Goal: Task Accomplishment & Management: Manage account settings

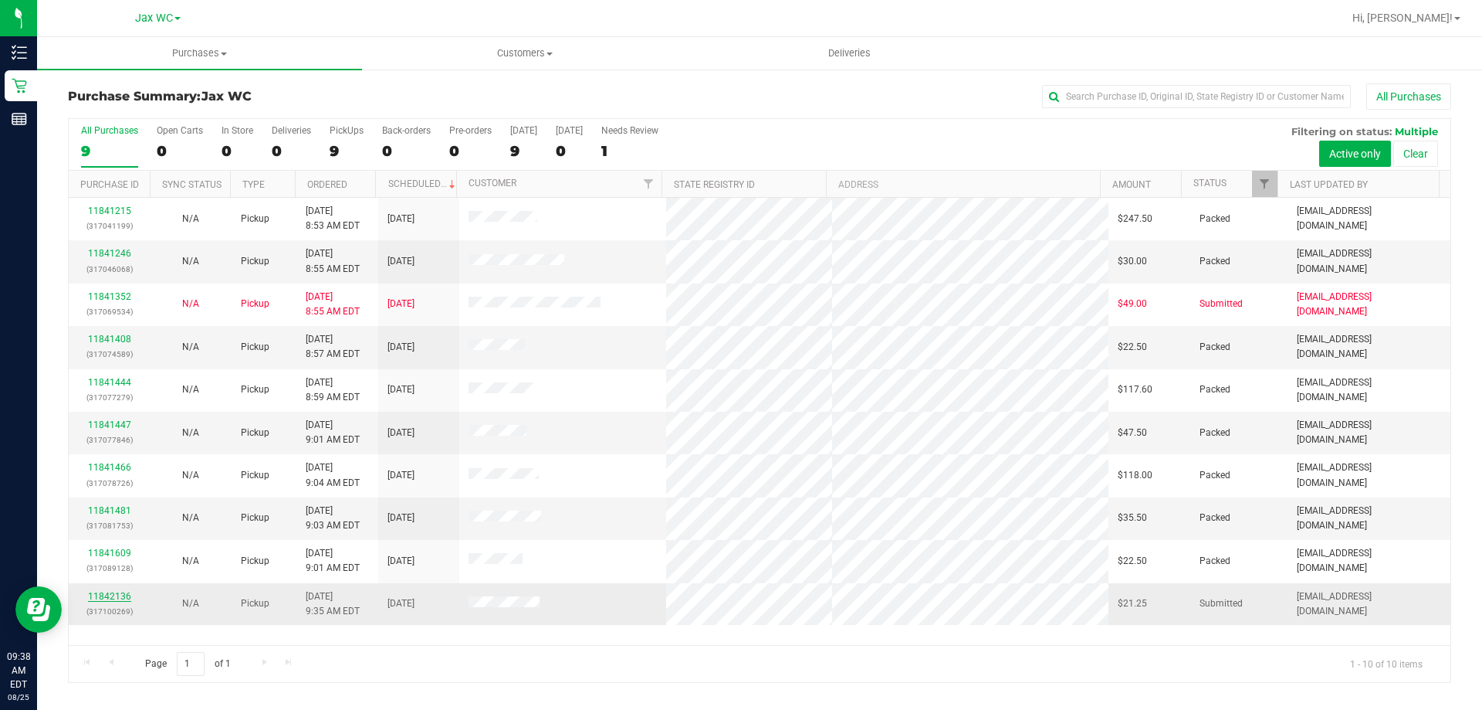
click at [113, 595] on link "11842136" at bounding box center [109, 596] width 43 height 11
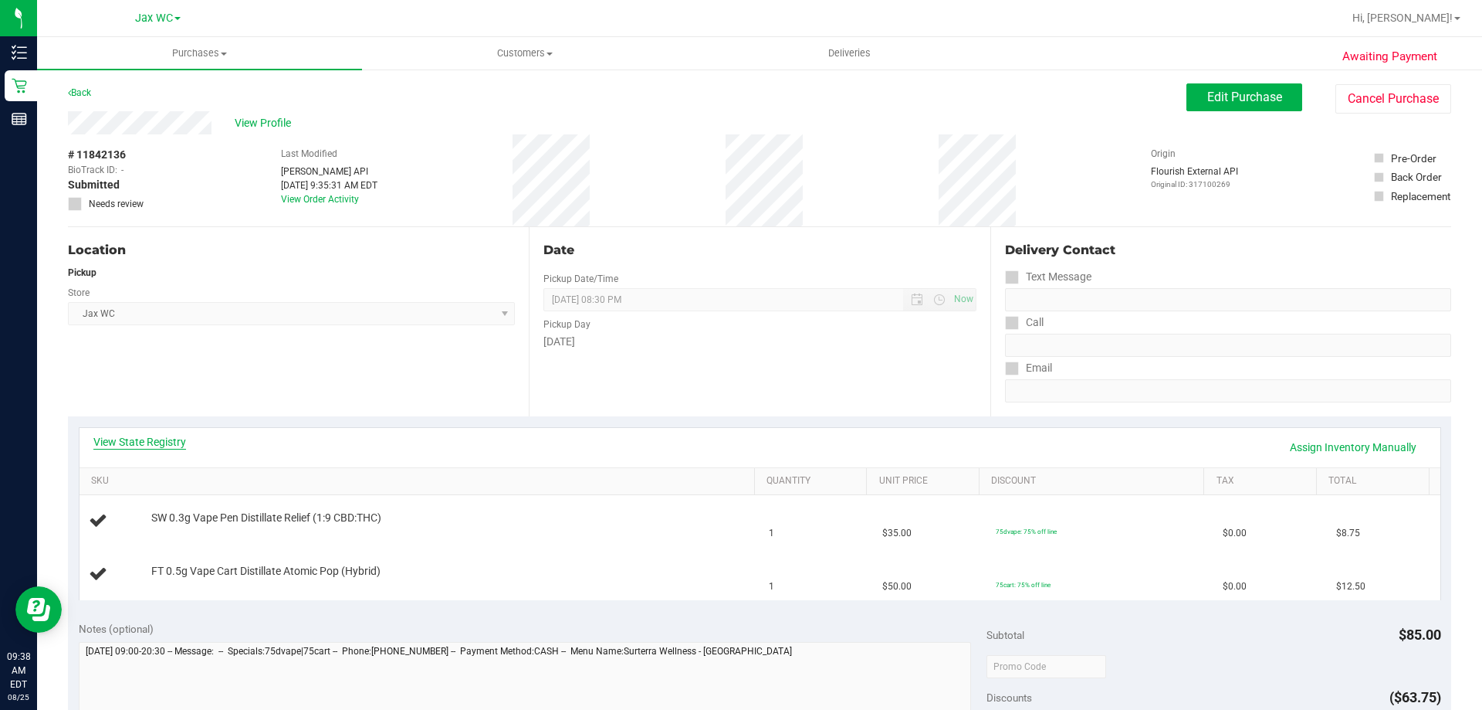
click at [165, 442] on link "View State Registry" at bounding box center [139, 441] width 93 height 15
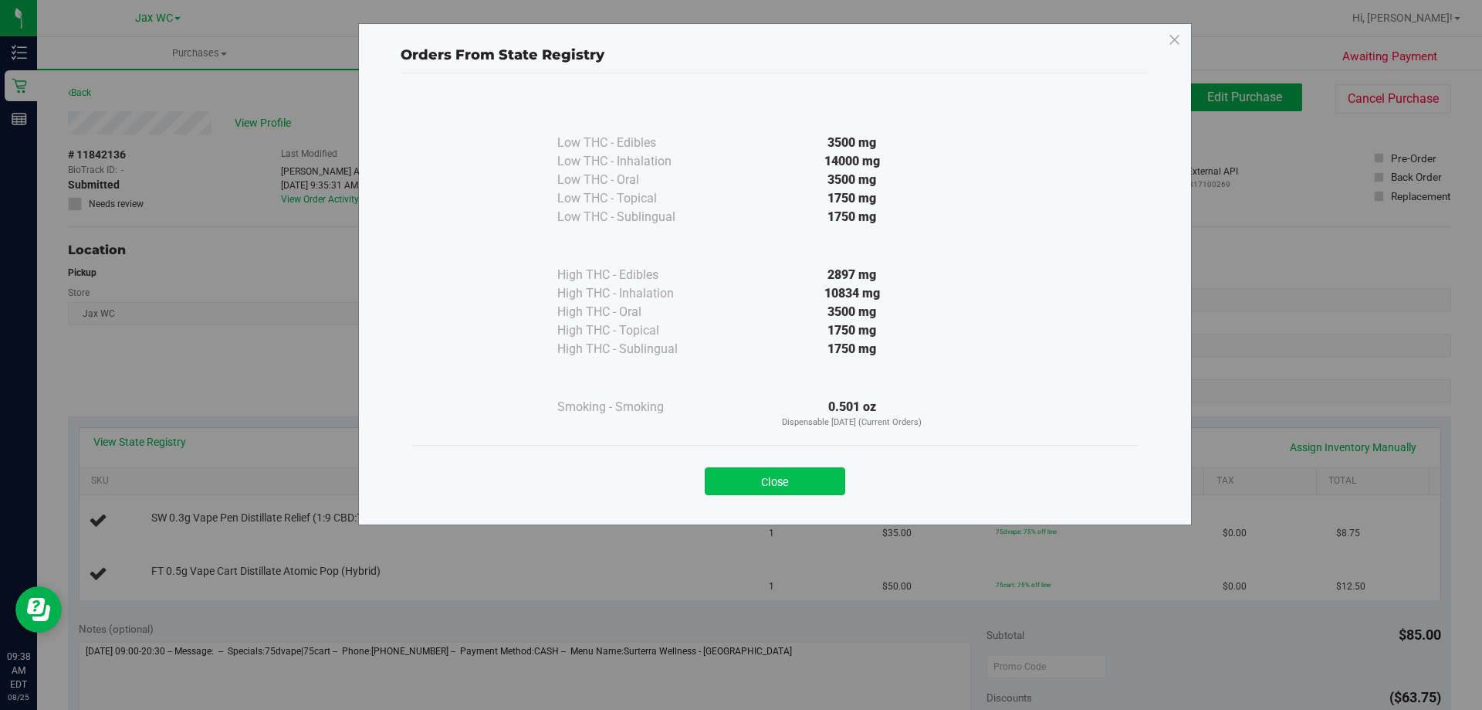
click at [831, 469] on button "Close" at bounding box center [775, 481] width 141 height 28
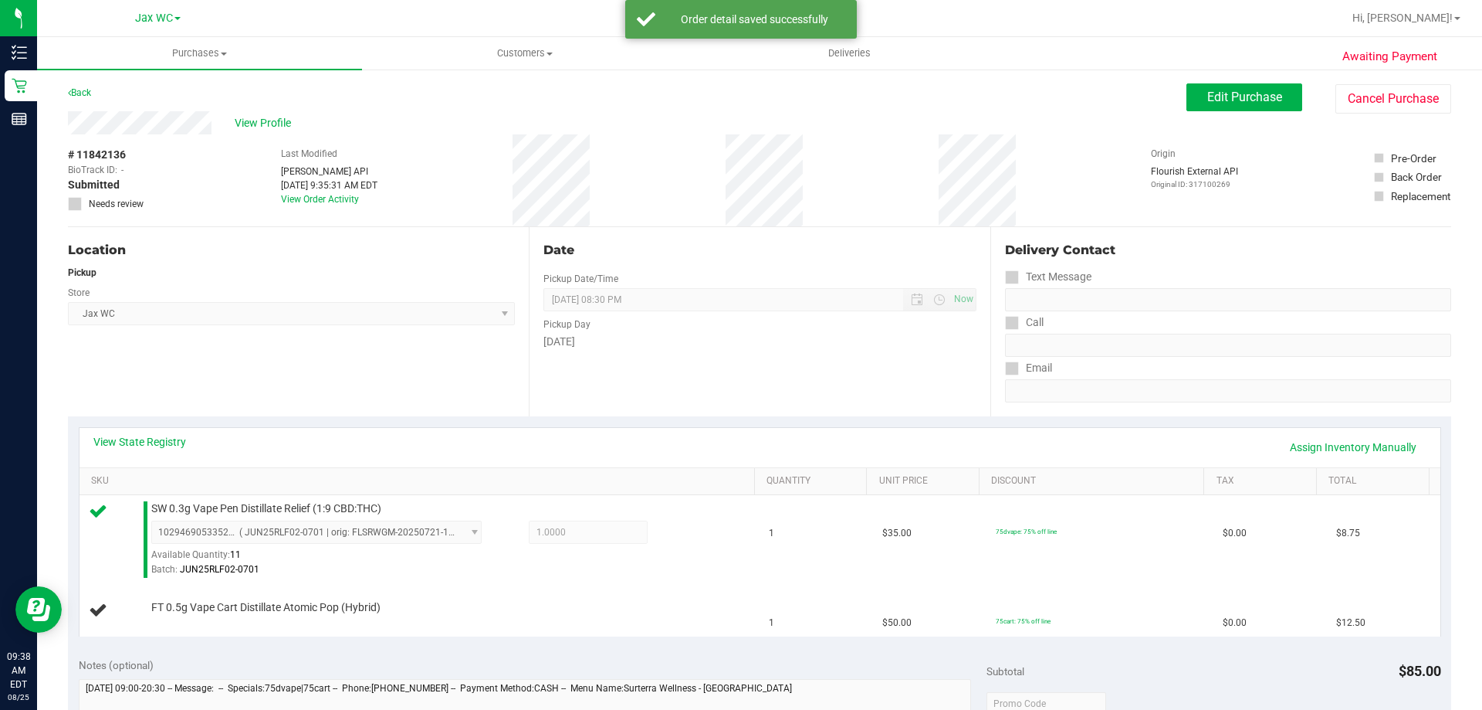
click at [550, 580] on td "SW 0.3g Vape Pen Distillate Relief (1:9 CBD:THC) 1029469053352222 ( JUN25RLF02-…" at bounding box center [420, 540] width 681 height 90
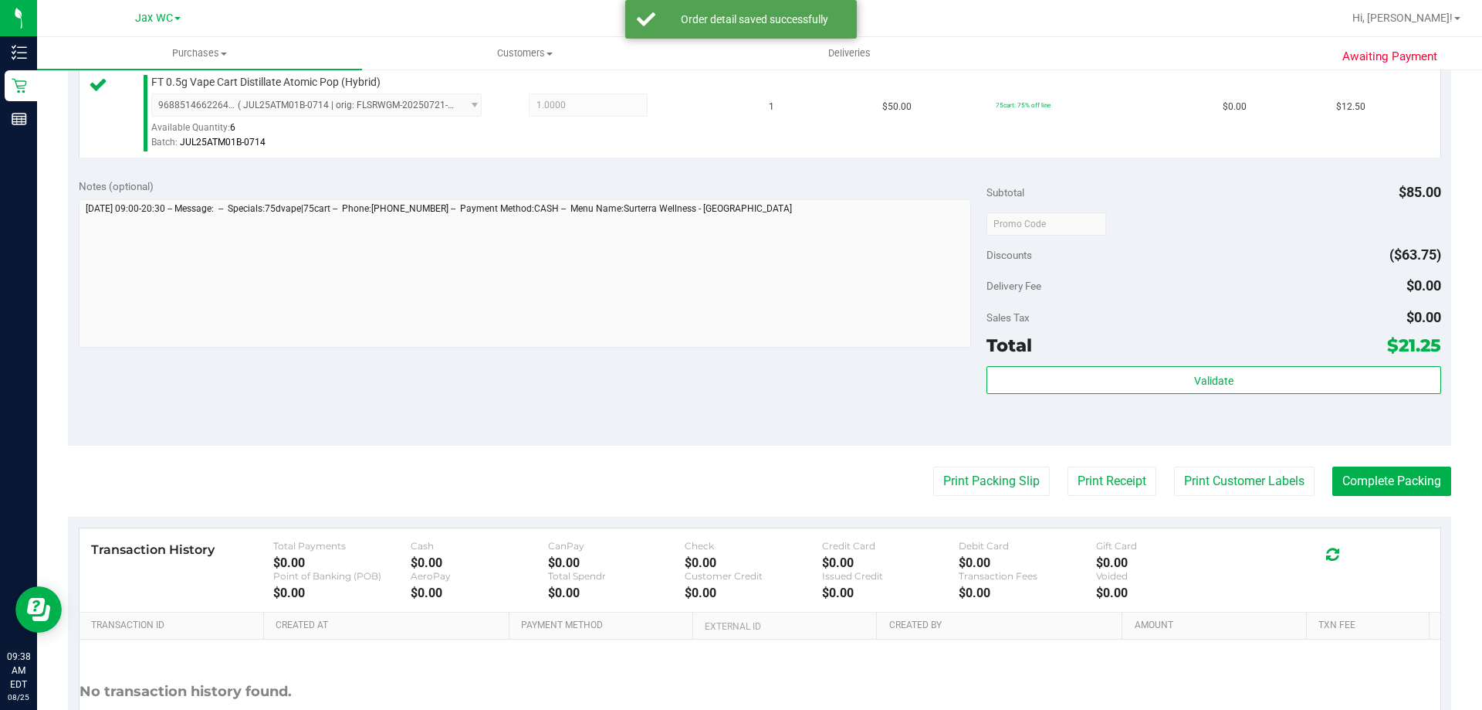
scroll to position [618, 0]
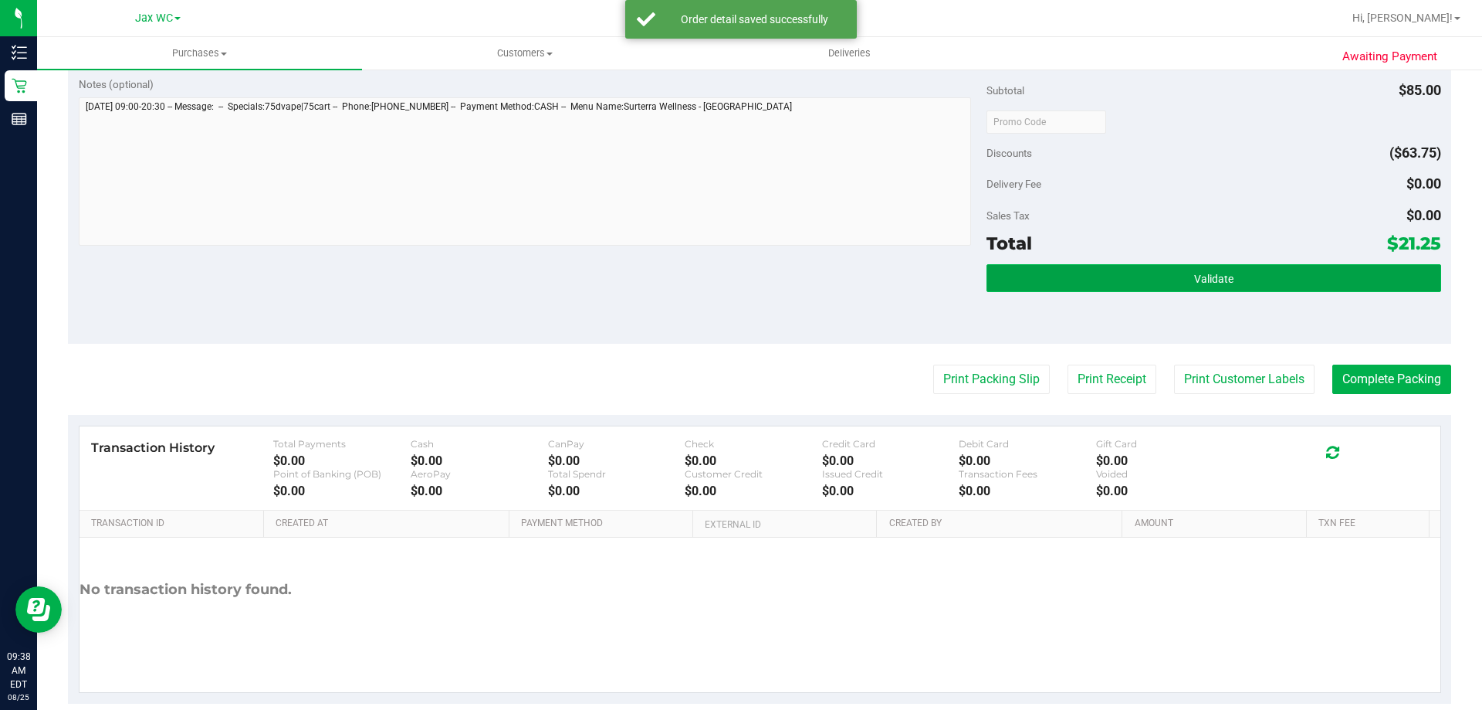
click at [1194, 273] on span "Validate" at bounding box center [1213, 279] width 39 height 12
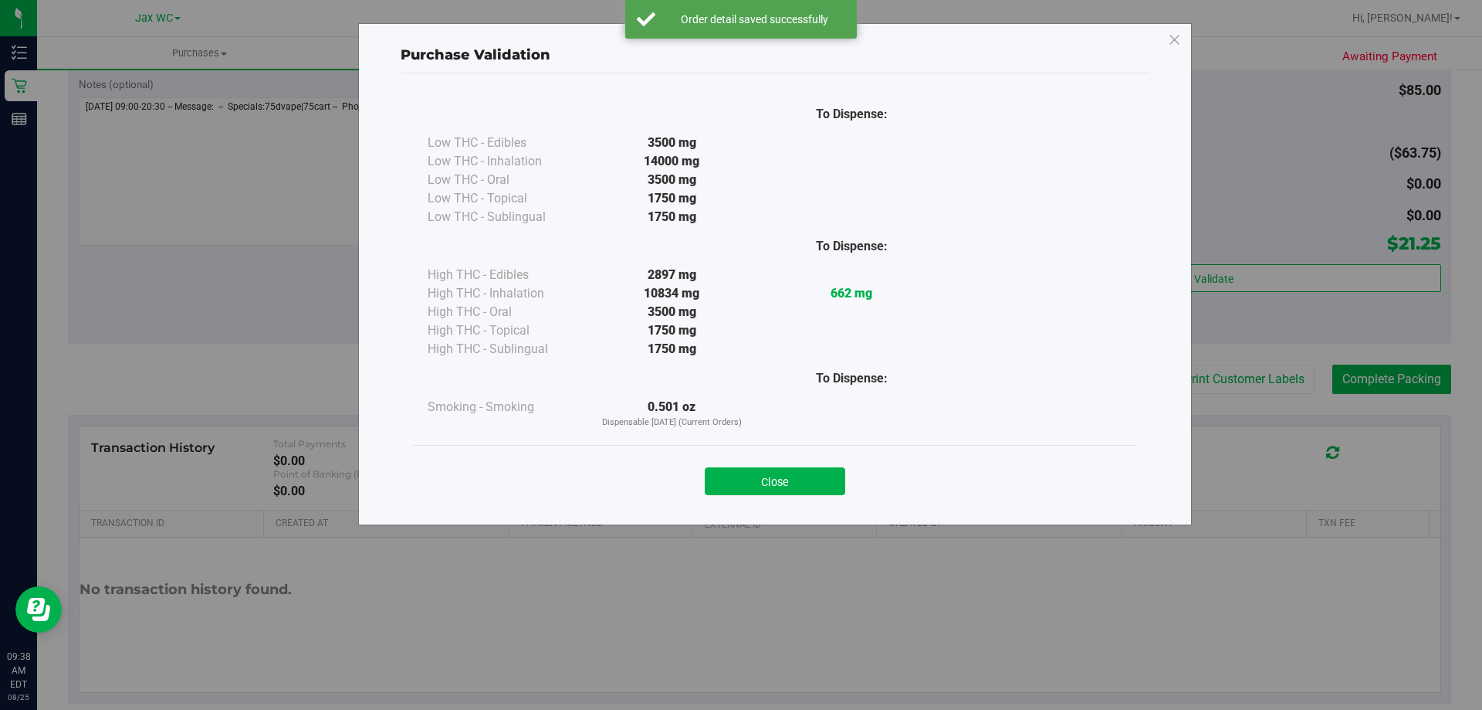
click at [781, 477] on button "Close" at bounding box center [775, 481] width 141 height 28
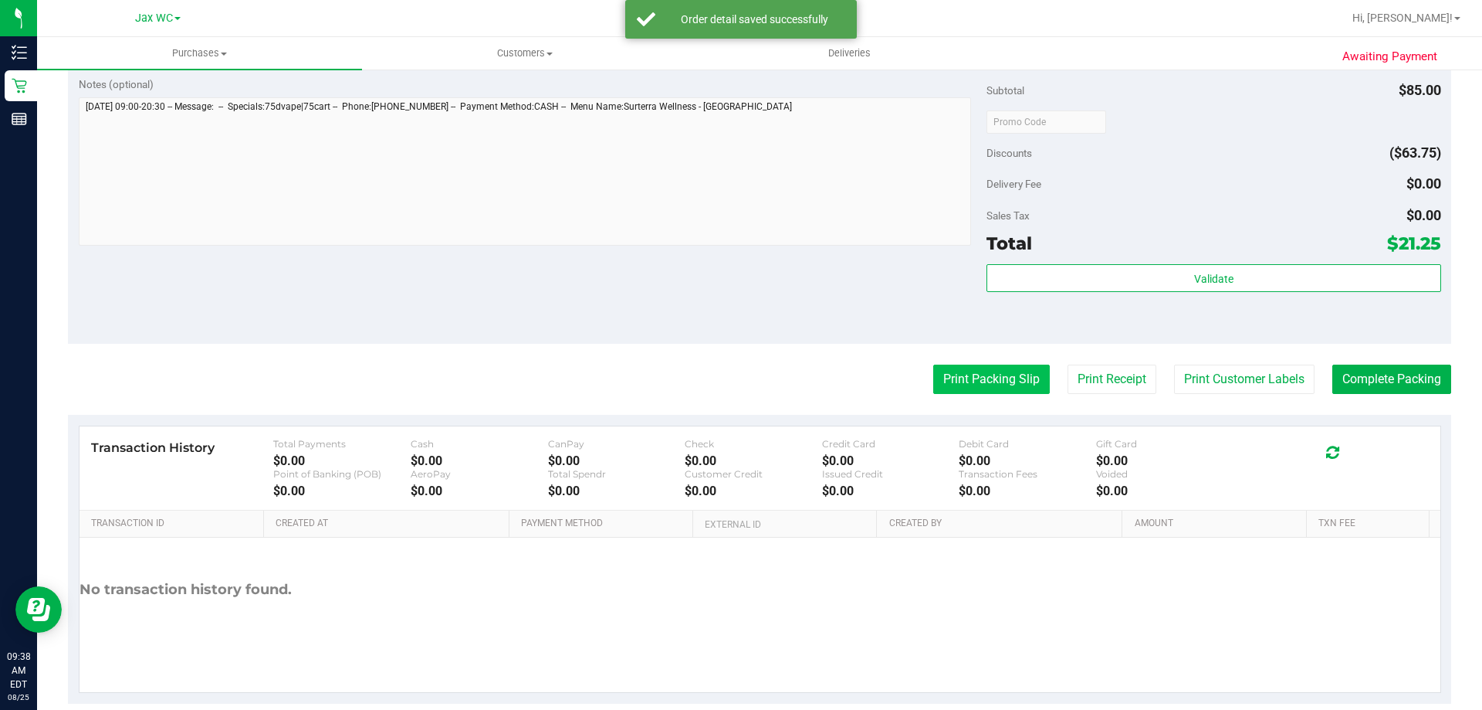
click at [933, 394] on button "Print Packing Slip" at bounding box center [991, 378] width 117 height 29
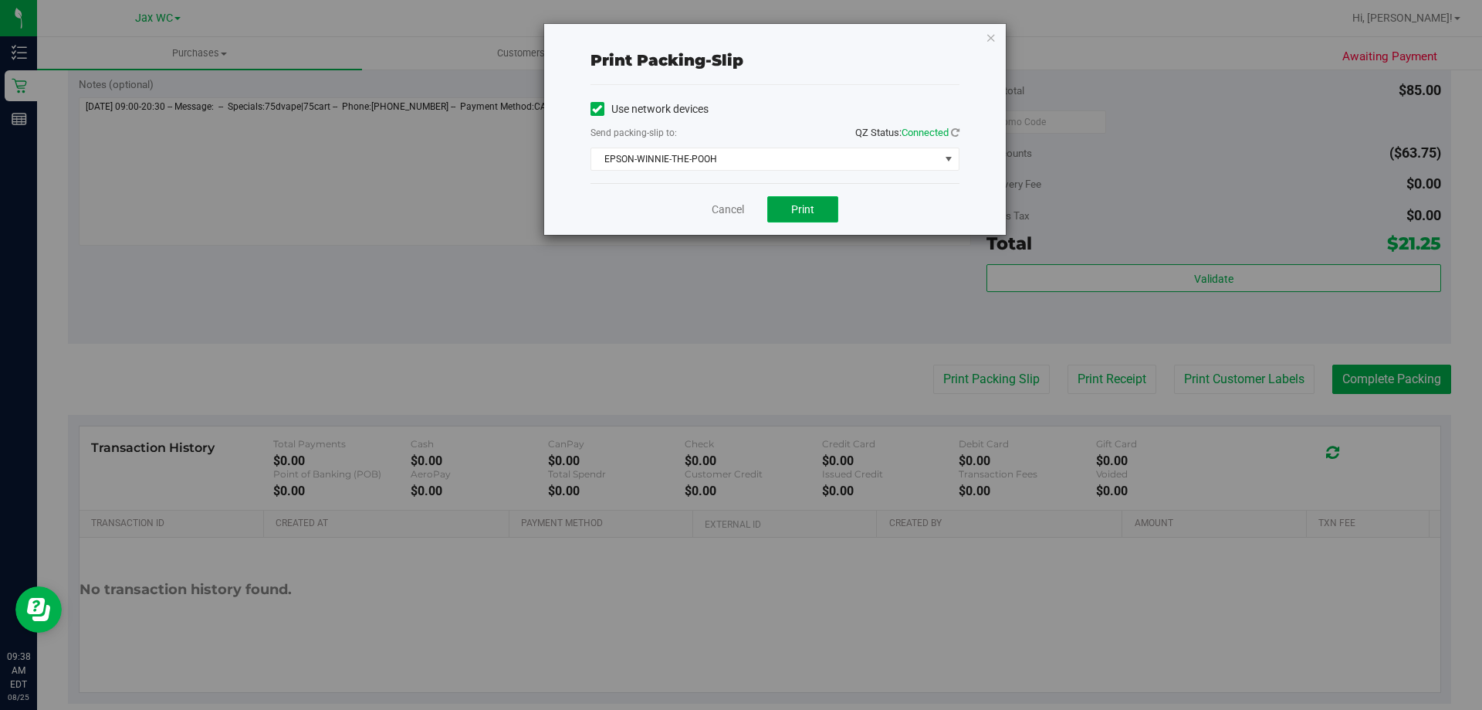
click at [815, 212] on button "Print" at bounding box center [802, 209] width 71 height 26
click at [988, 36] on icon "button" at bounding box center [991, 37] width 11 height 19
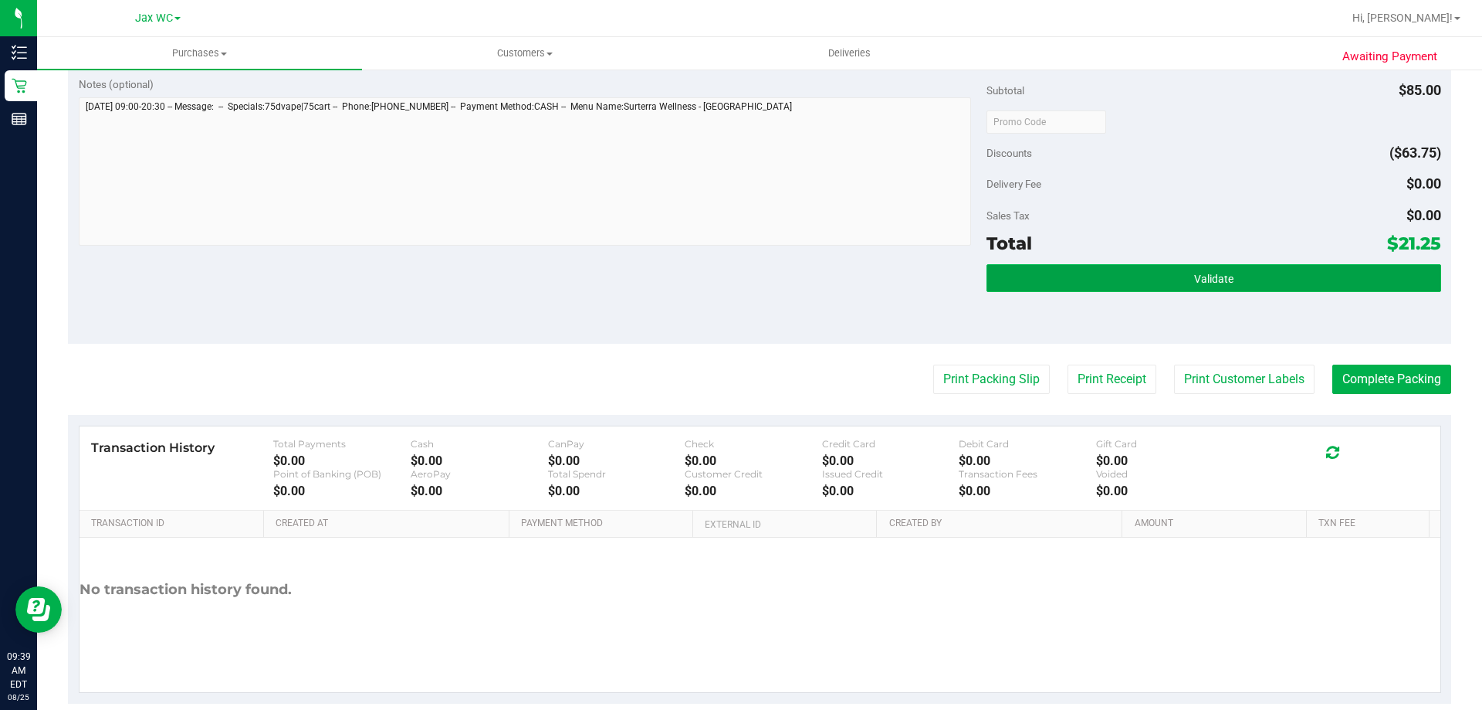
click at [1123, 280] on button "Validate" at bounding box center [1214, 278] width 454 height 28
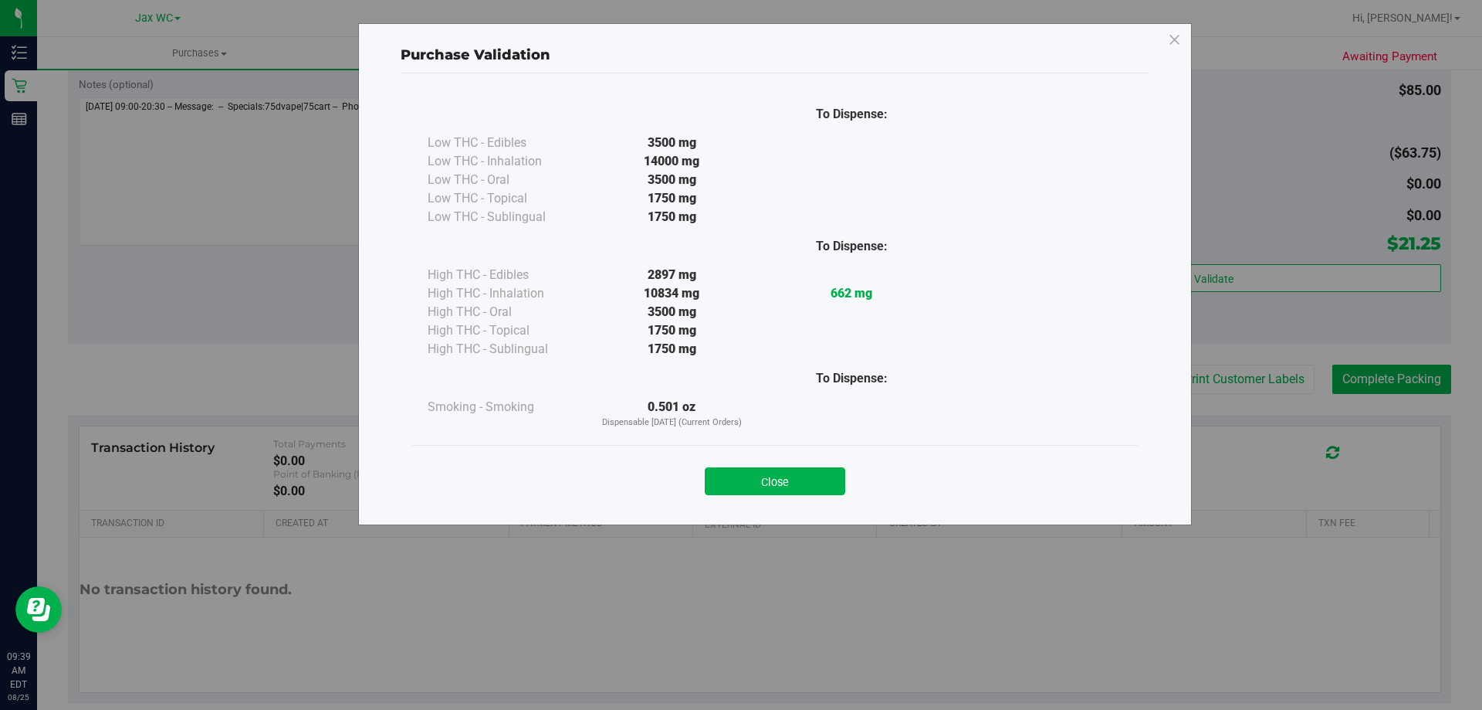
click at [786, 507] on div "To Dispense: Low THC - Edibles 3500 mg" at bounding box center [775, 291] width 749 height 437
click at [787, 476] on button "Close" at bounding box center [775, 481] width 141 height 28
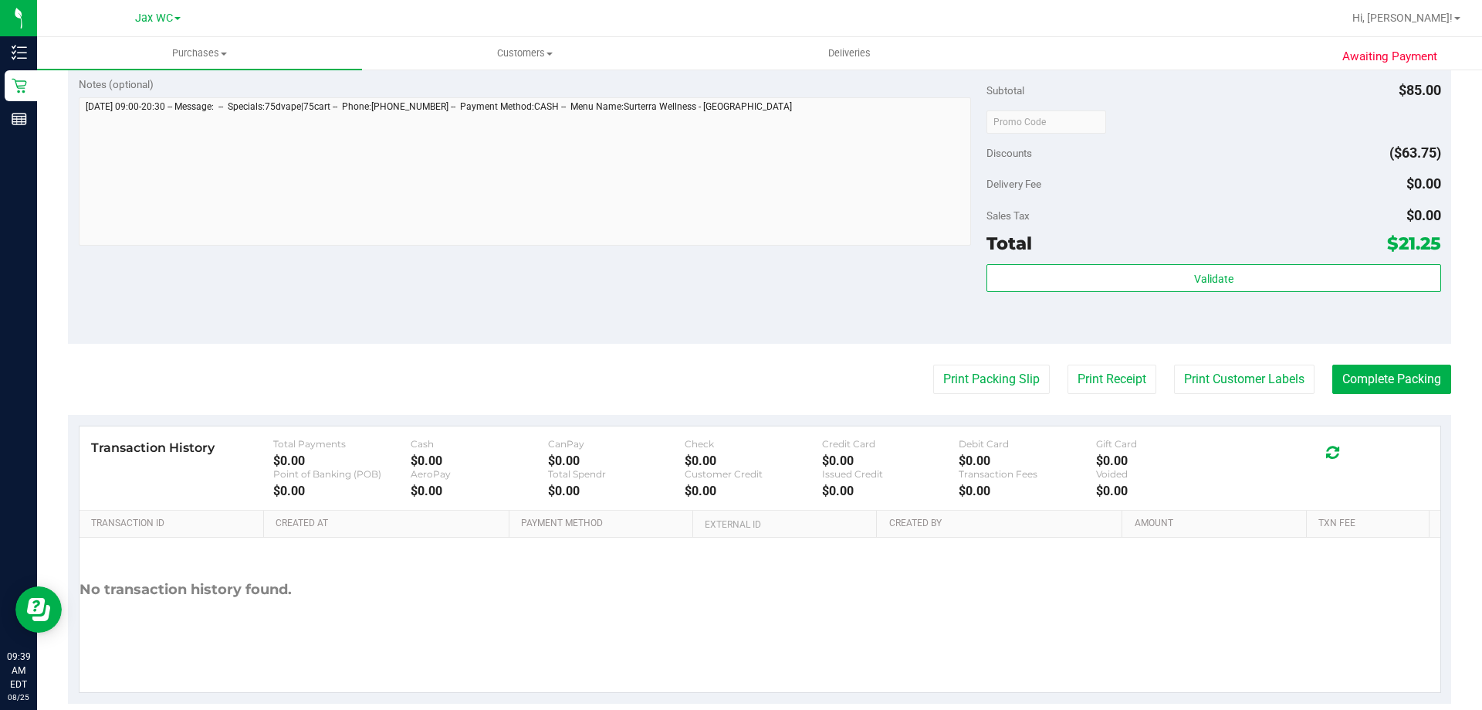
click at [1348, 397] on purchase-details "Back Edit Purchase Cancel Purchase View Profile # 11842136 BioTrack ID: - Submi…" at bounding box center [760, 85] width 1384 height 1238
click at [1348, 384] on button "Complete Packing" at bounding box center [1392, 378] width 119 height 29
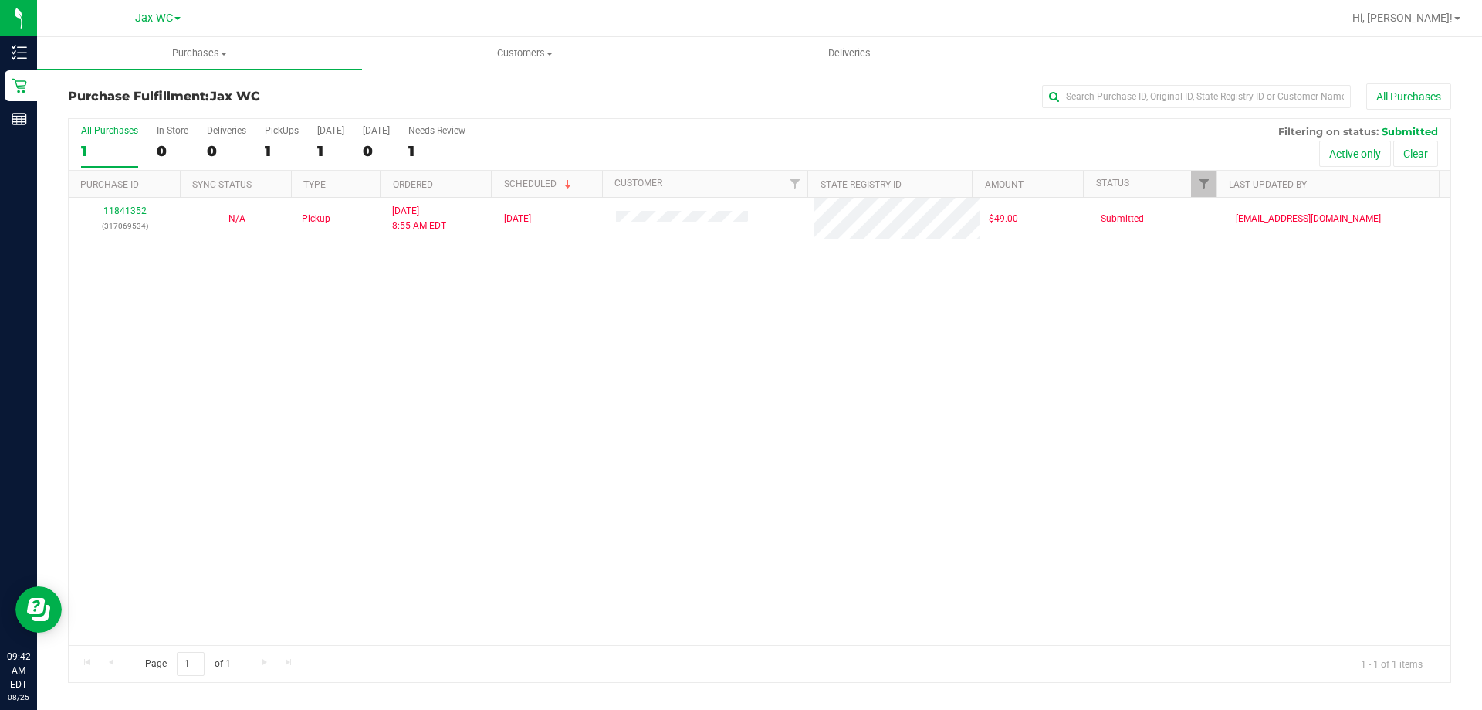
click at [449, 395] on div "11841352 (317069534) N/A Pickup [DATE] 8:55 AM EDT 8/25/2025 $49.00 Submitted […" at bounding box center [760, 421] width 1382 height 447
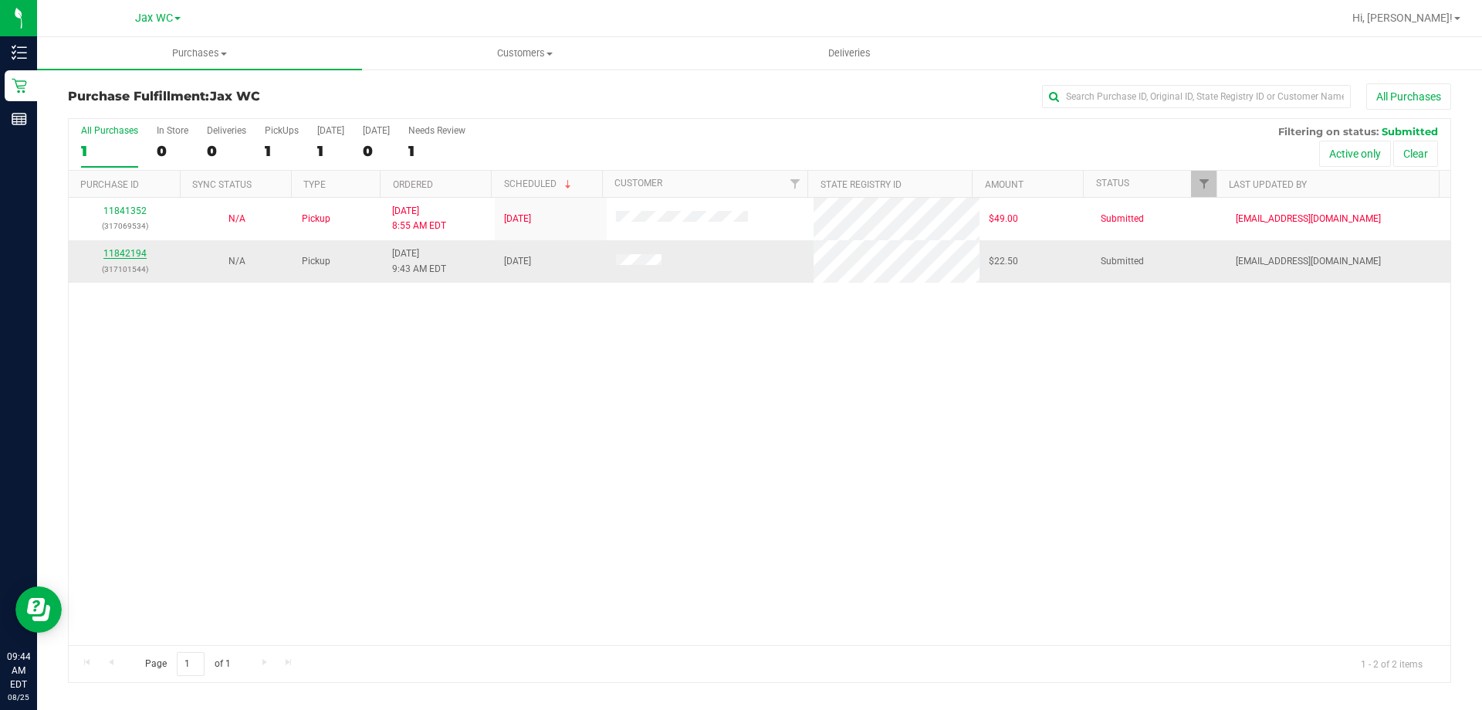
click at [130, 252] on link "11842194" at bounding box center [124, 253] width 43 height 11
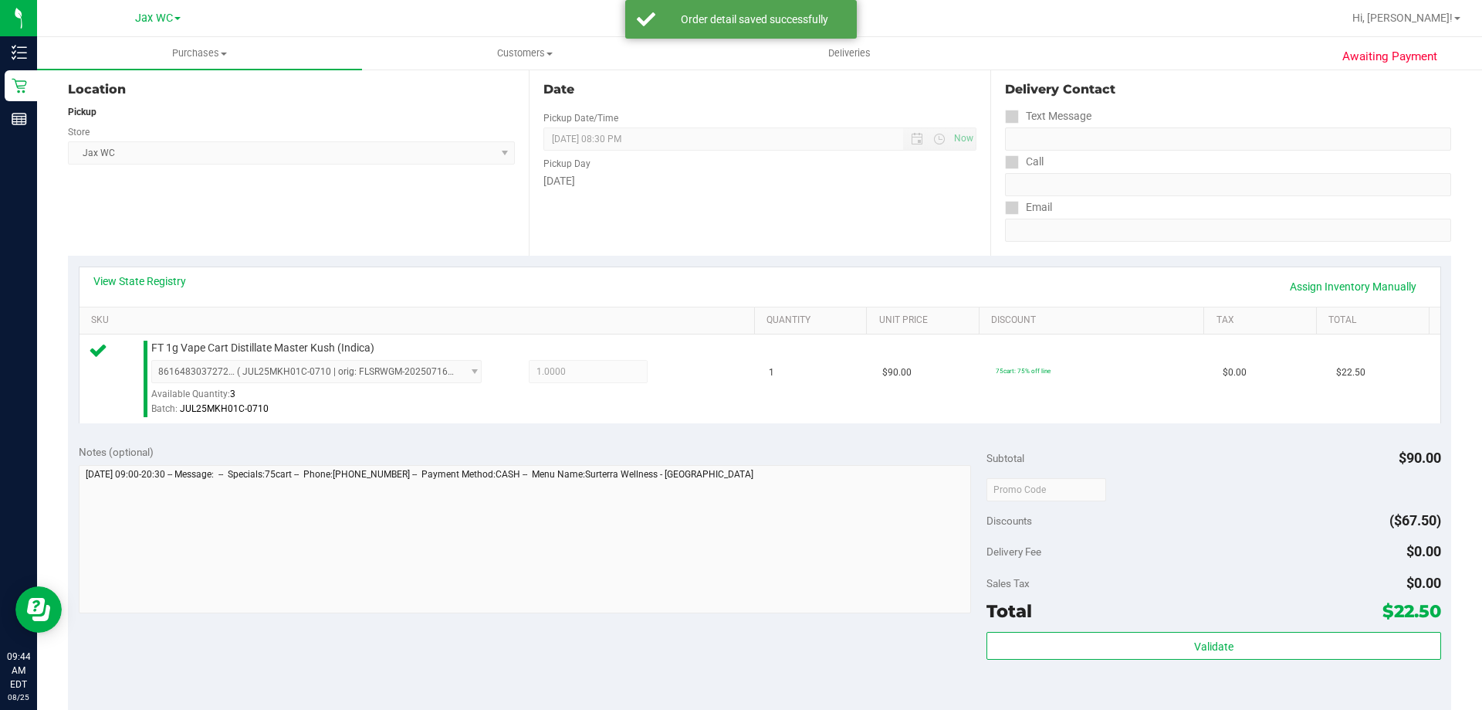
scroll to position [463, 0]
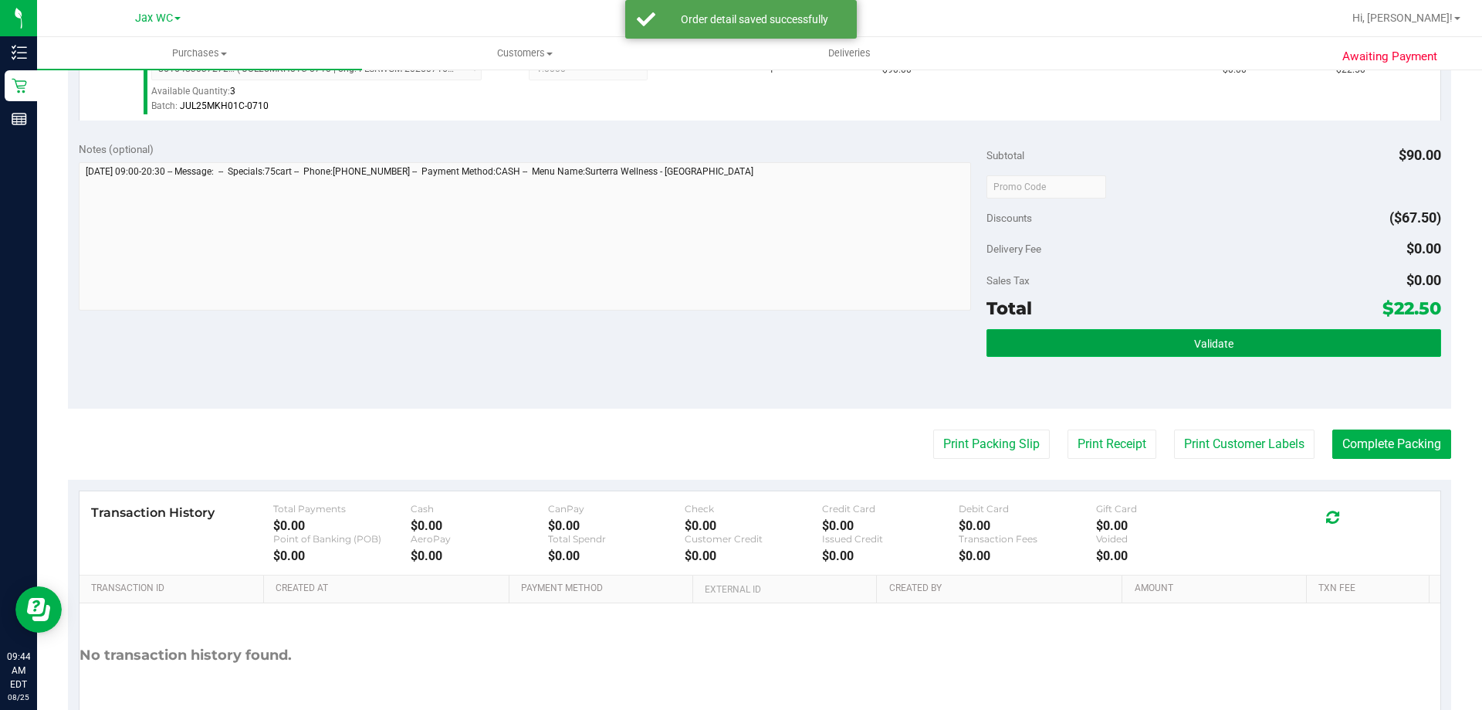
click at [1201, 329] on button "Validate" at bounding box center [1214, 343] width 454 height 28
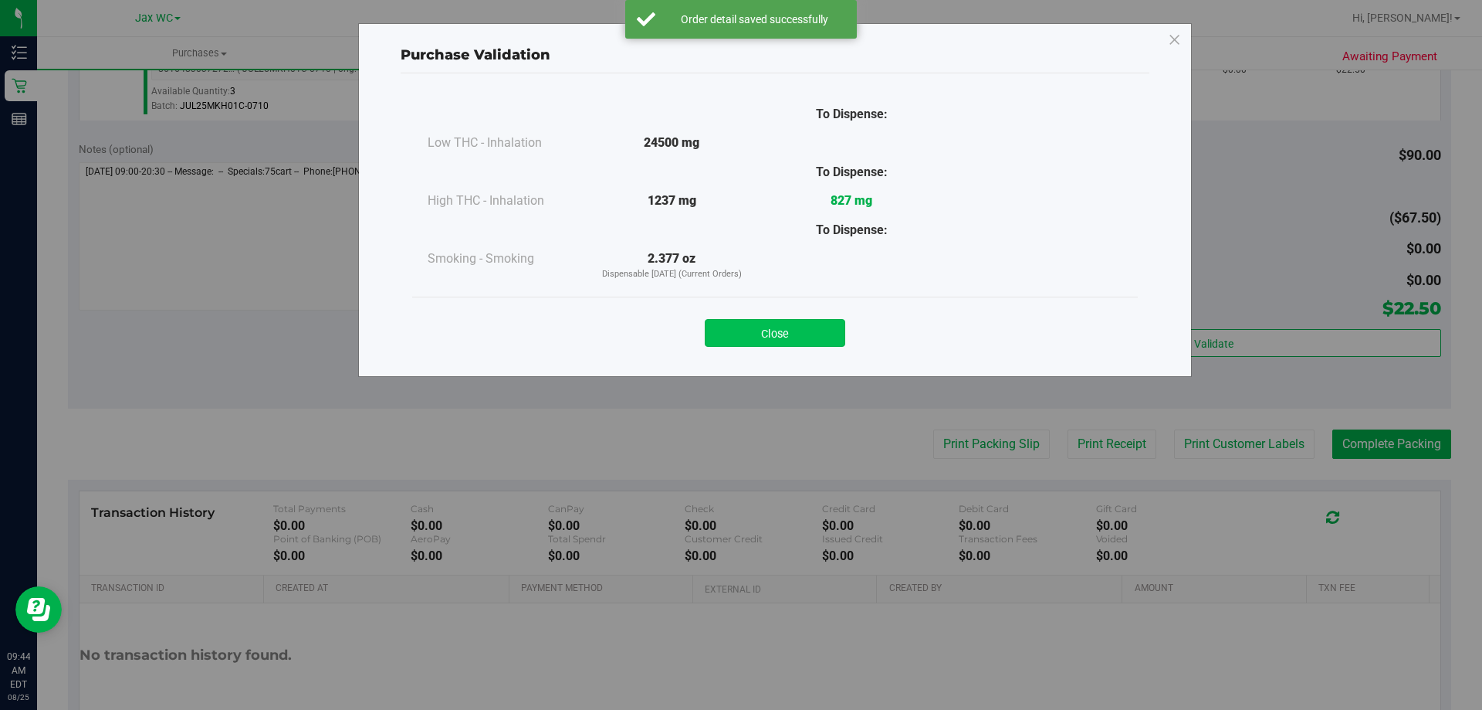
click at [838, 340] on button "Close" at bounding box center [775, 333] width 141 height 28
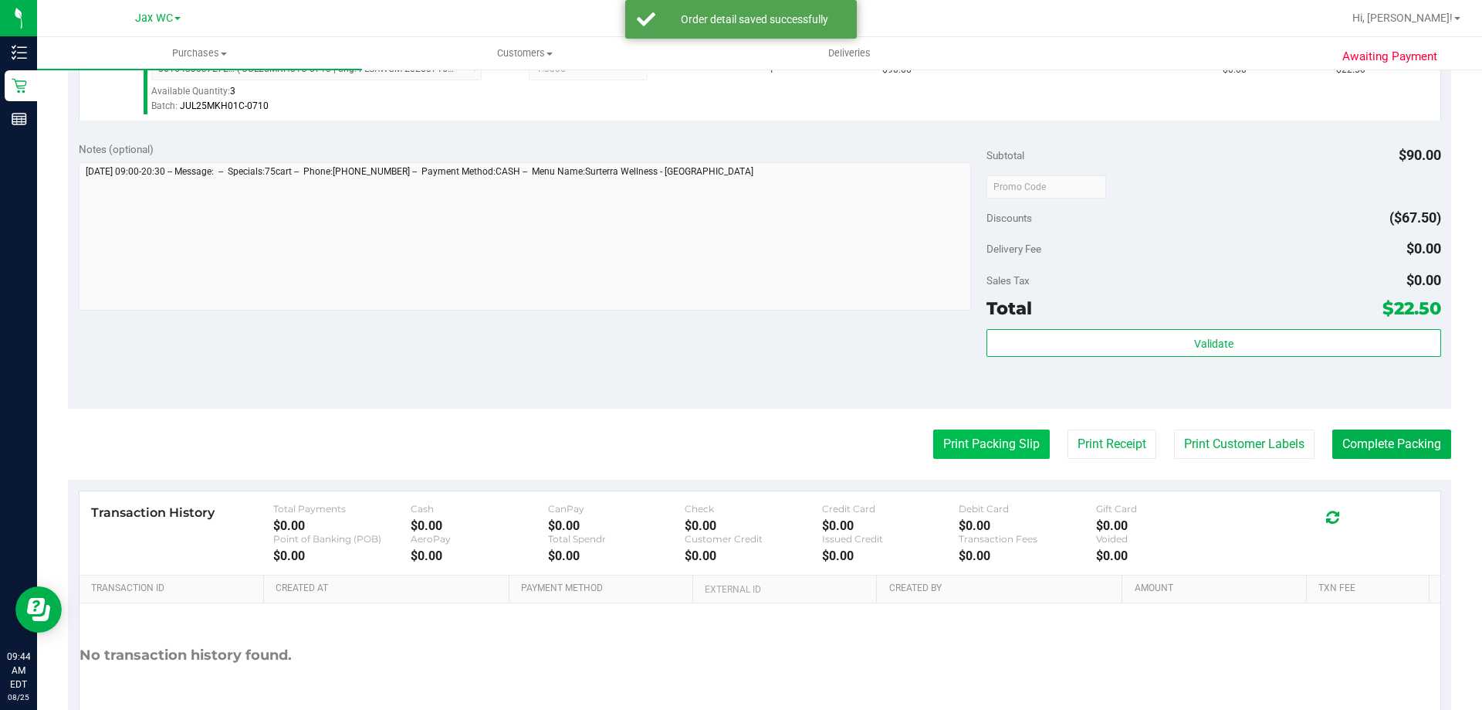
click at [933, 446] on button "Print Packing Slip" at bounding box center [991, 443] width 117 height 29
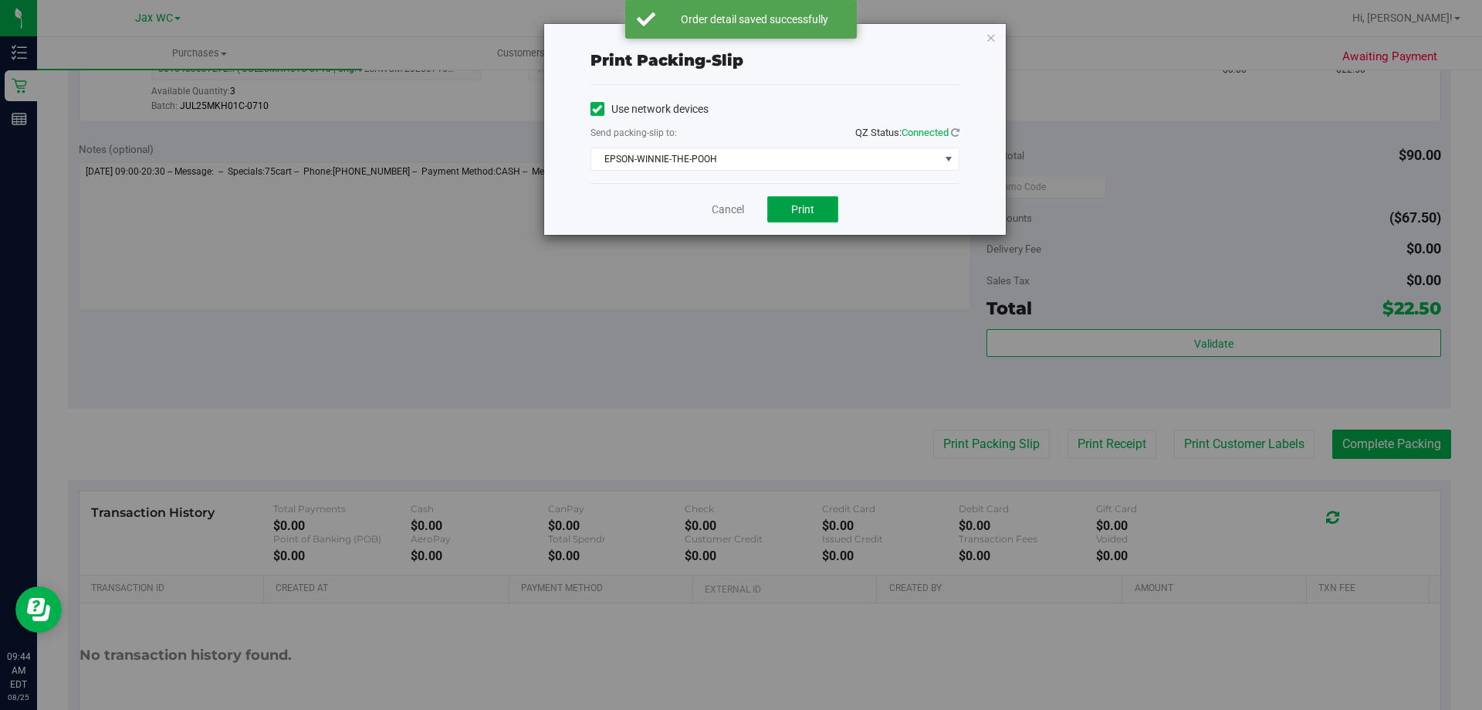
click at [798, 210] on span "Print" at bounding box center [802, 209] width 23 height 12
click at [991, 39] on icon "button" at bounding box center [991, 37] width 11 height 19
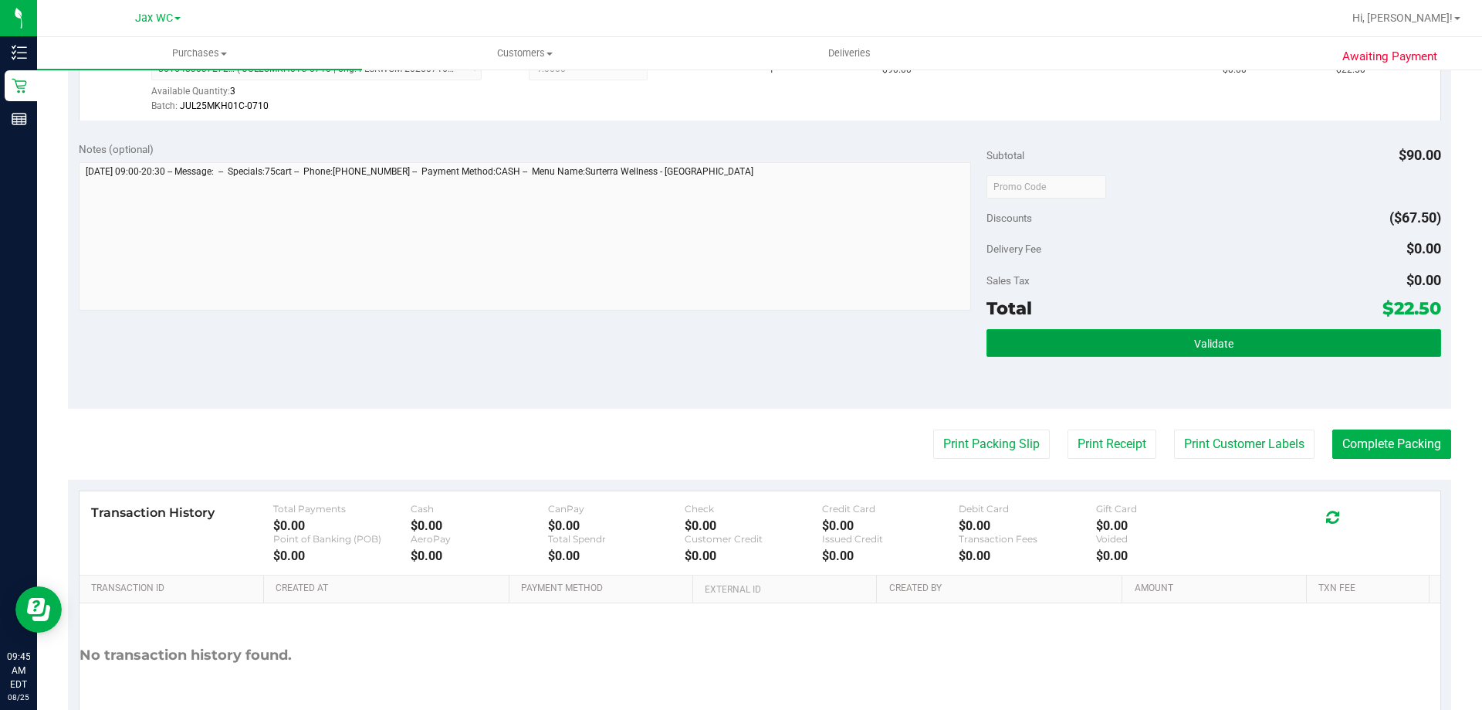
click at [1116, 329] on button "Validate" at bounding box center [1214, 343] width 454 height 28
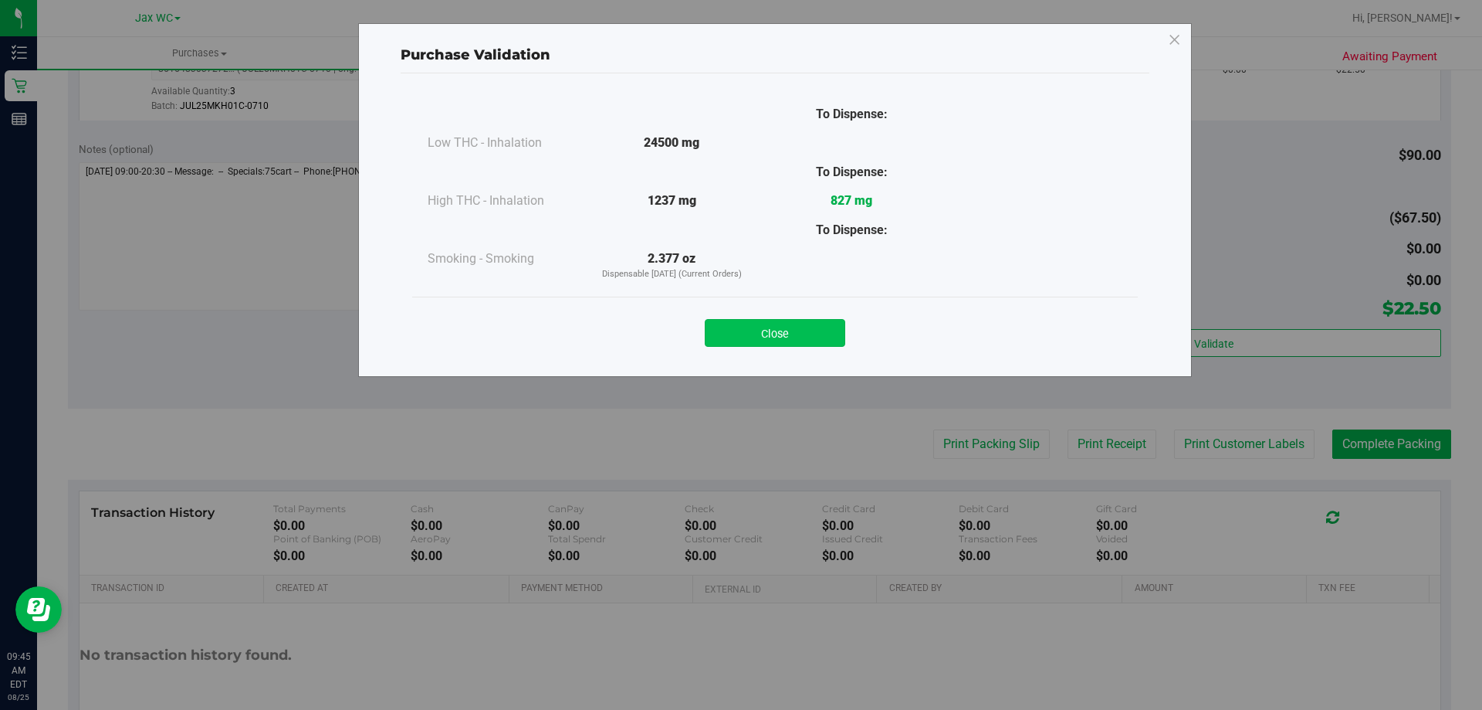
click at [837, 330] on button "Close" at bounding box center [775, 333] width 141 height 28
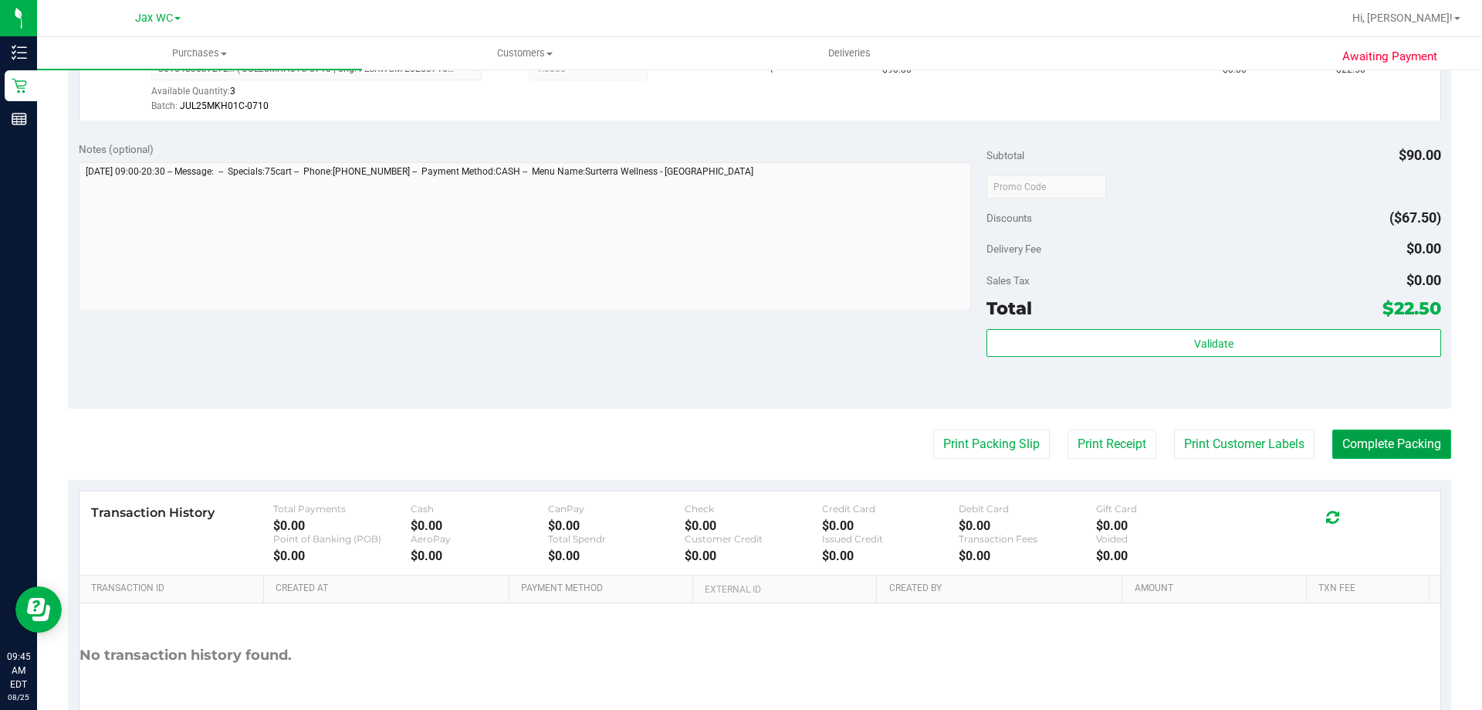
click at [1370, 443] on button "Complete Packing" at bounding box center [1392, 443] width 119 height 29
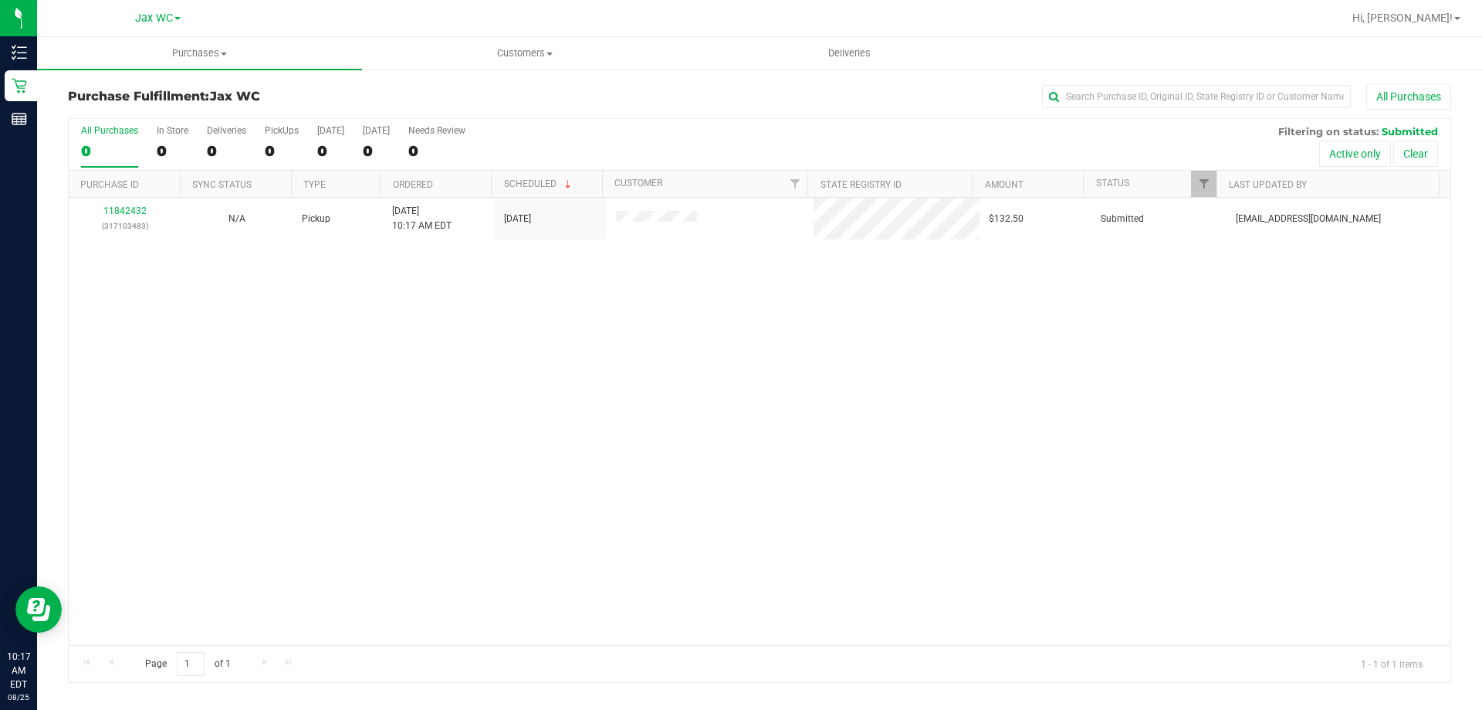
drag, startPoint x: 124, startPoint y: 307, endPoint x: 126, endPoint y: 260, distance: 47.1
click at [124, 307] on div "11842432 (317103483) N/A Pickup [DATE] 10:17 AM EDT 8/25/2025 $132.50 Submitted…" at bounding box center [760, 421] width 1382 height 447
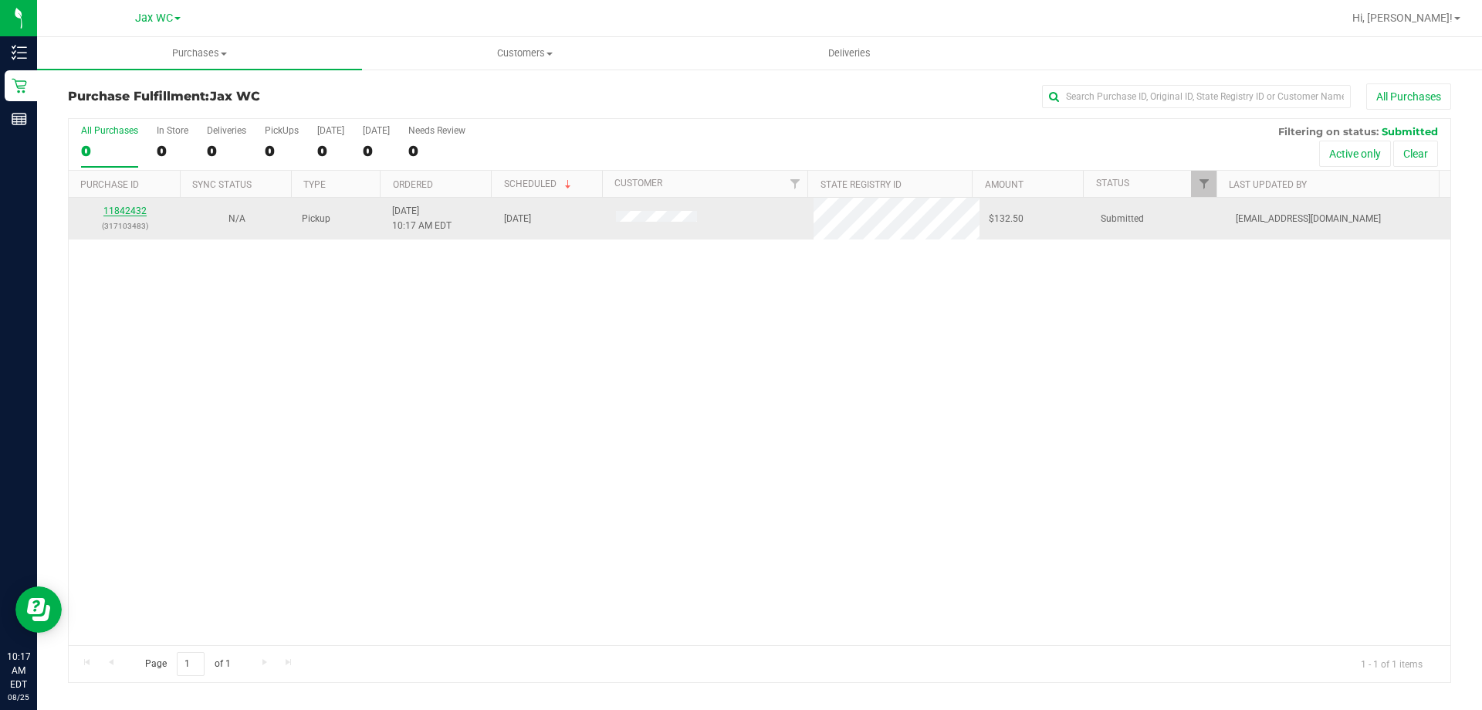
click at [138, 208] on link "11842432" at bounding box center [124, 210] width 43 height 11
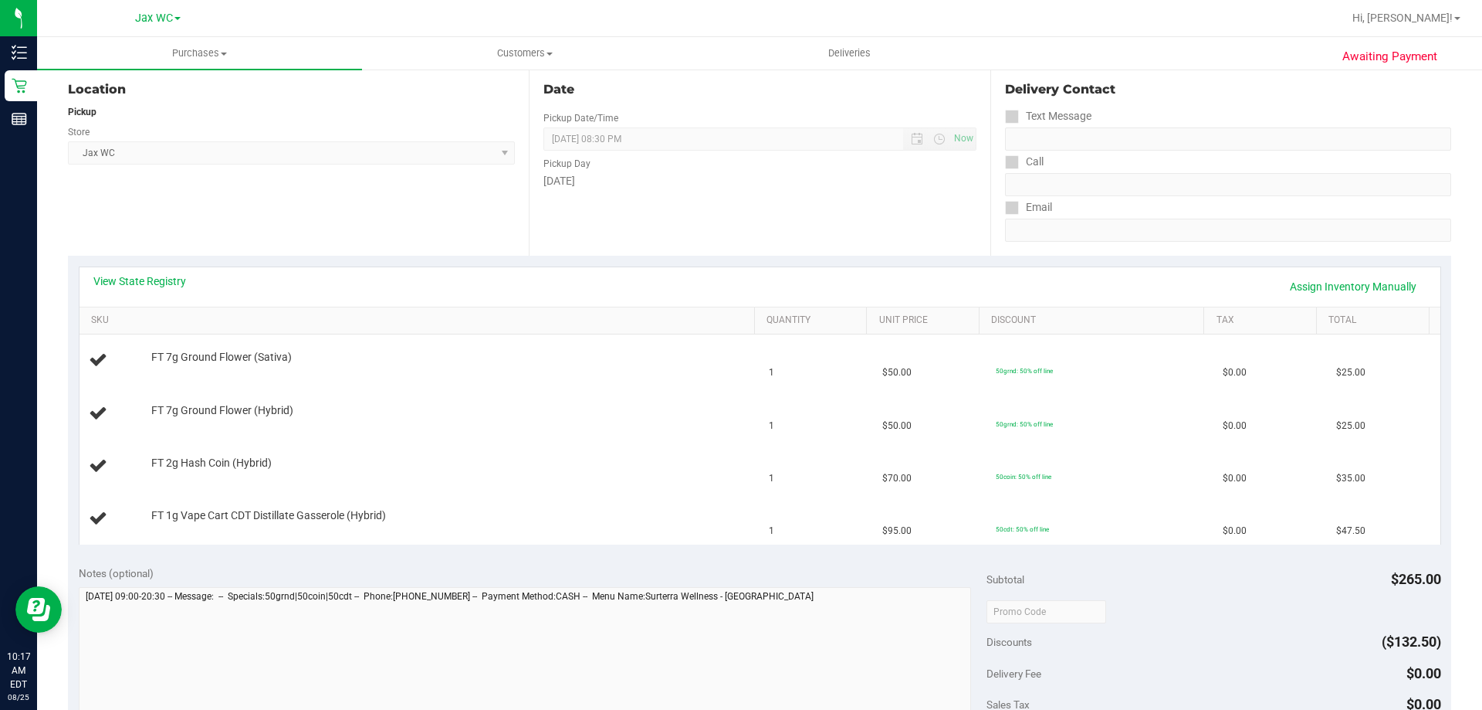
scroll to position [309, 0]
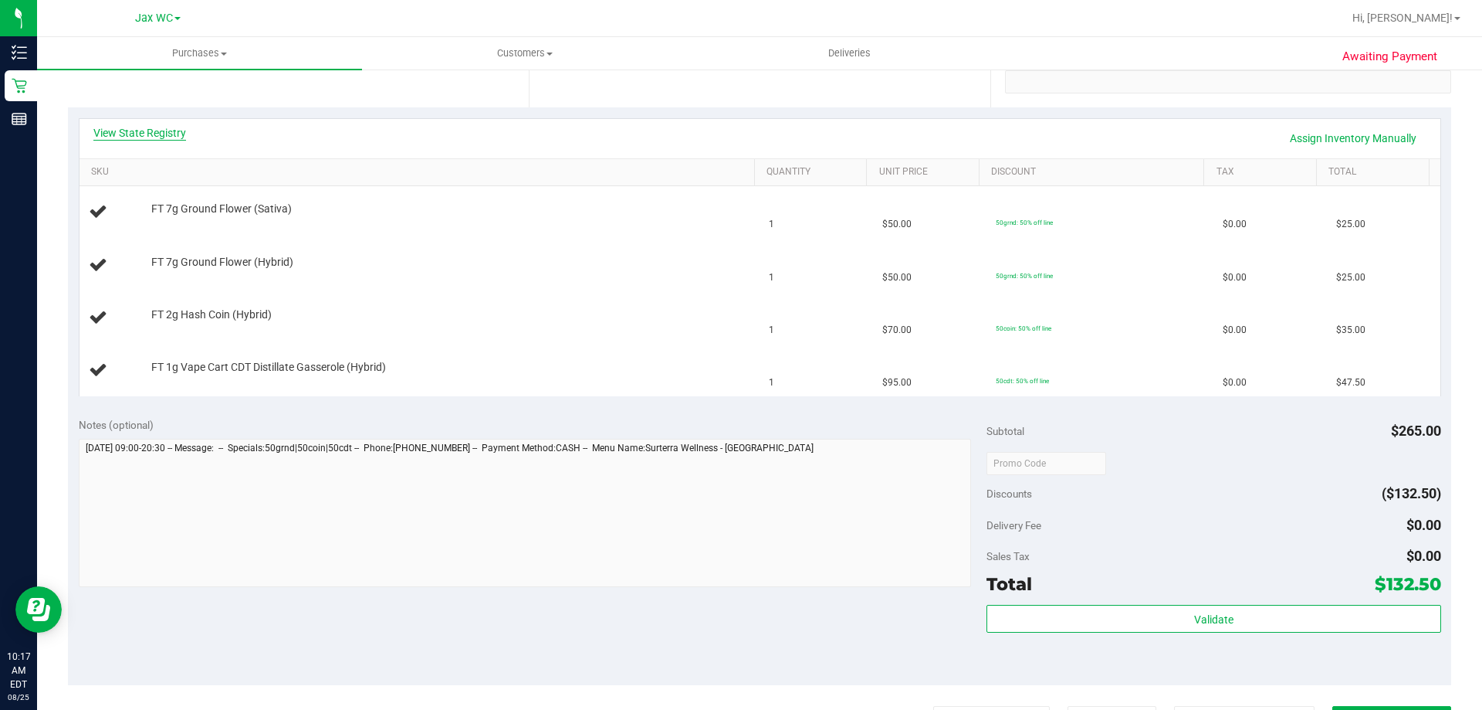
click at [172, 138] on link "View State Registry" at bounding box center [139, 132] width 93 height 15
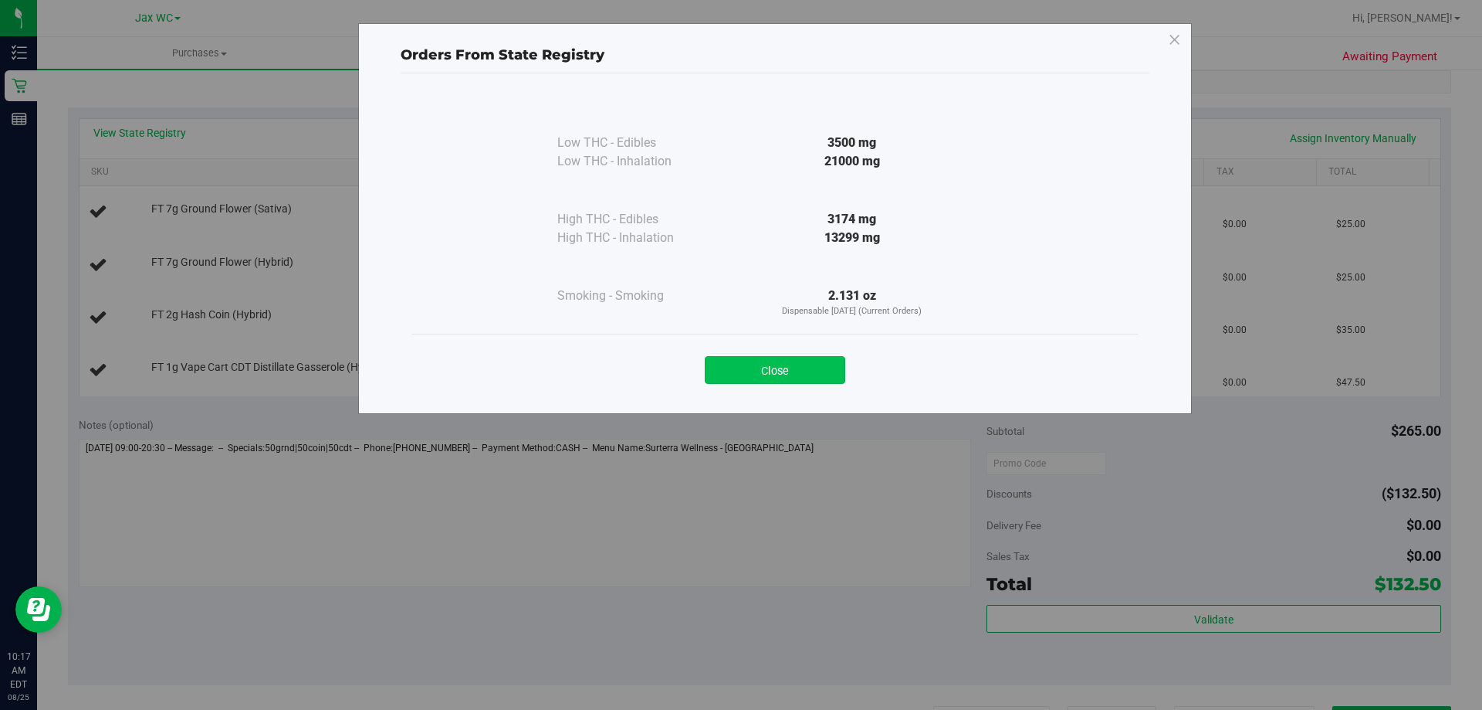
click at [791, 366] on button "Close" at bounding box center [775, 370] width 141 height 28
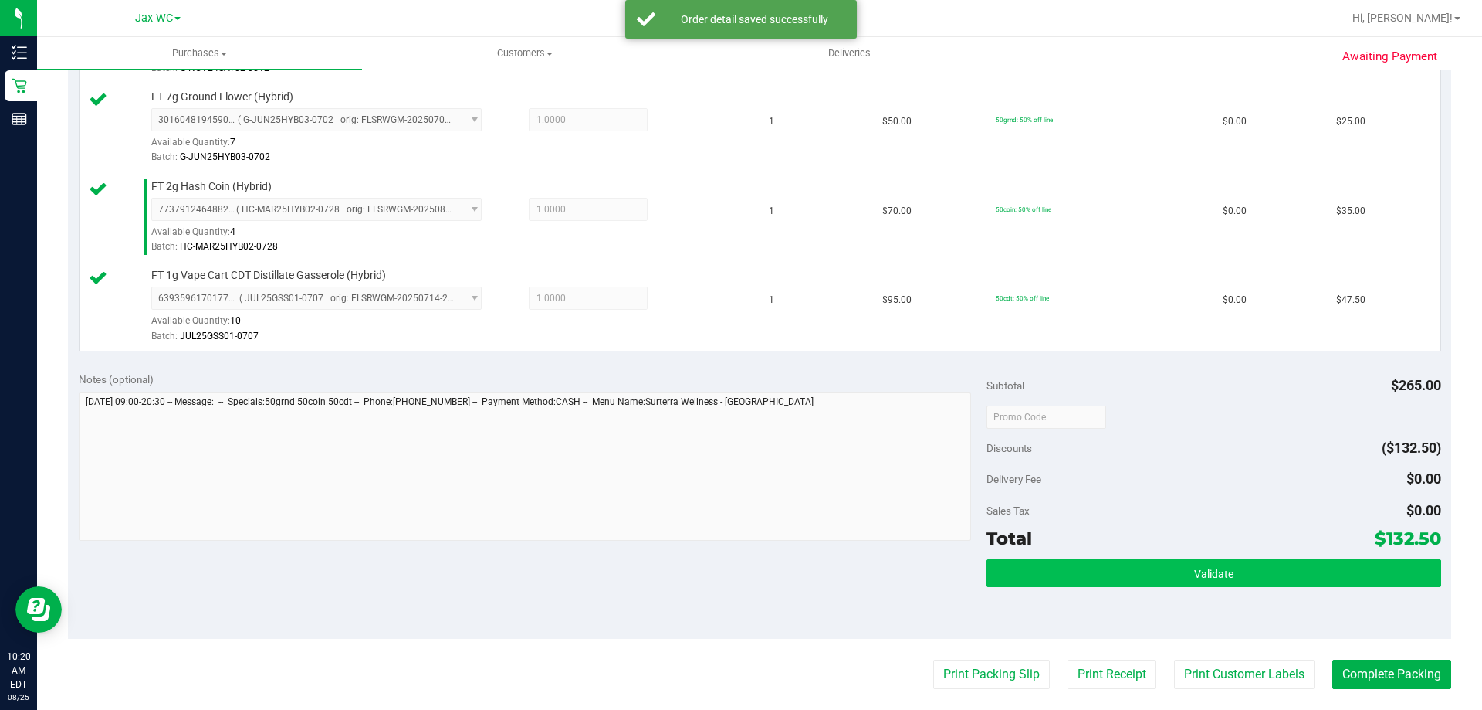
scroll to position [463, 0]
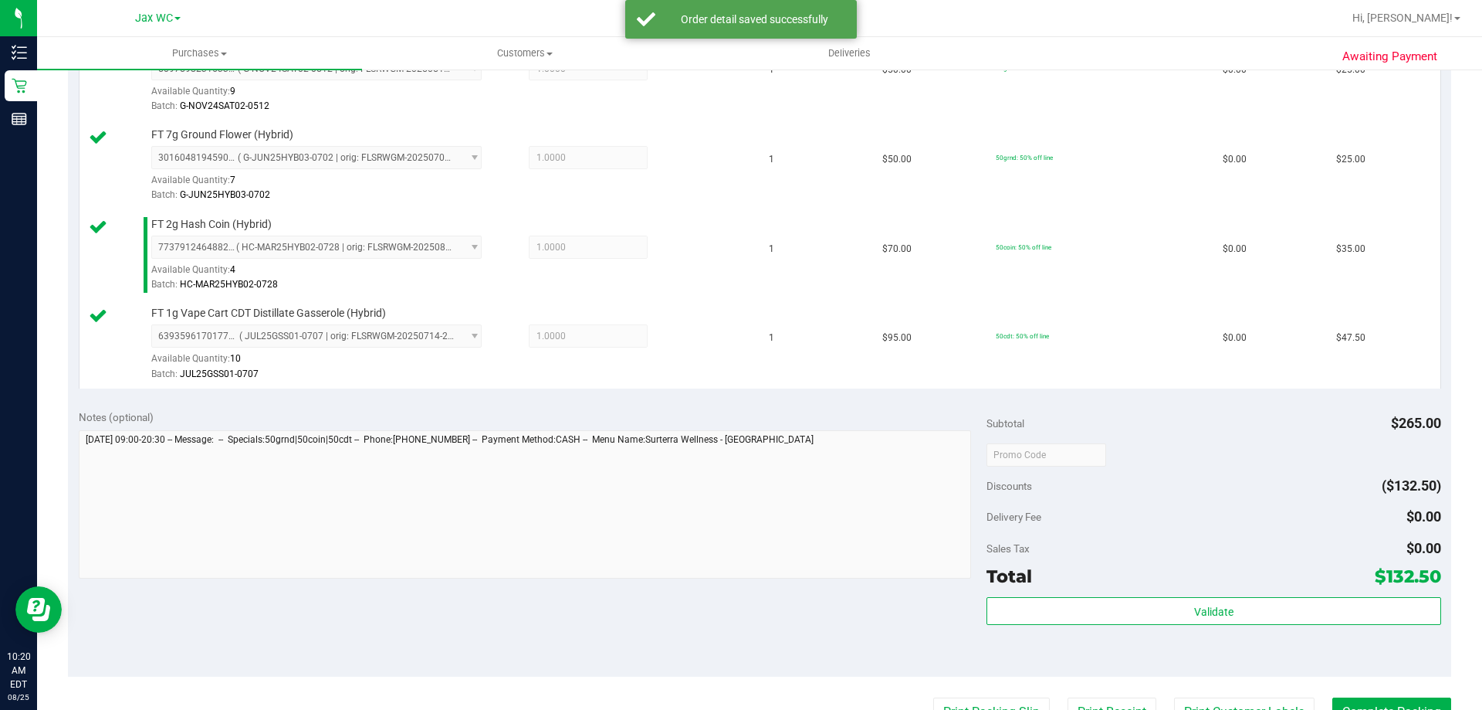
click at [1166, 645] on div "Validate" at bounding box center [1214, 631] width 454 height 69
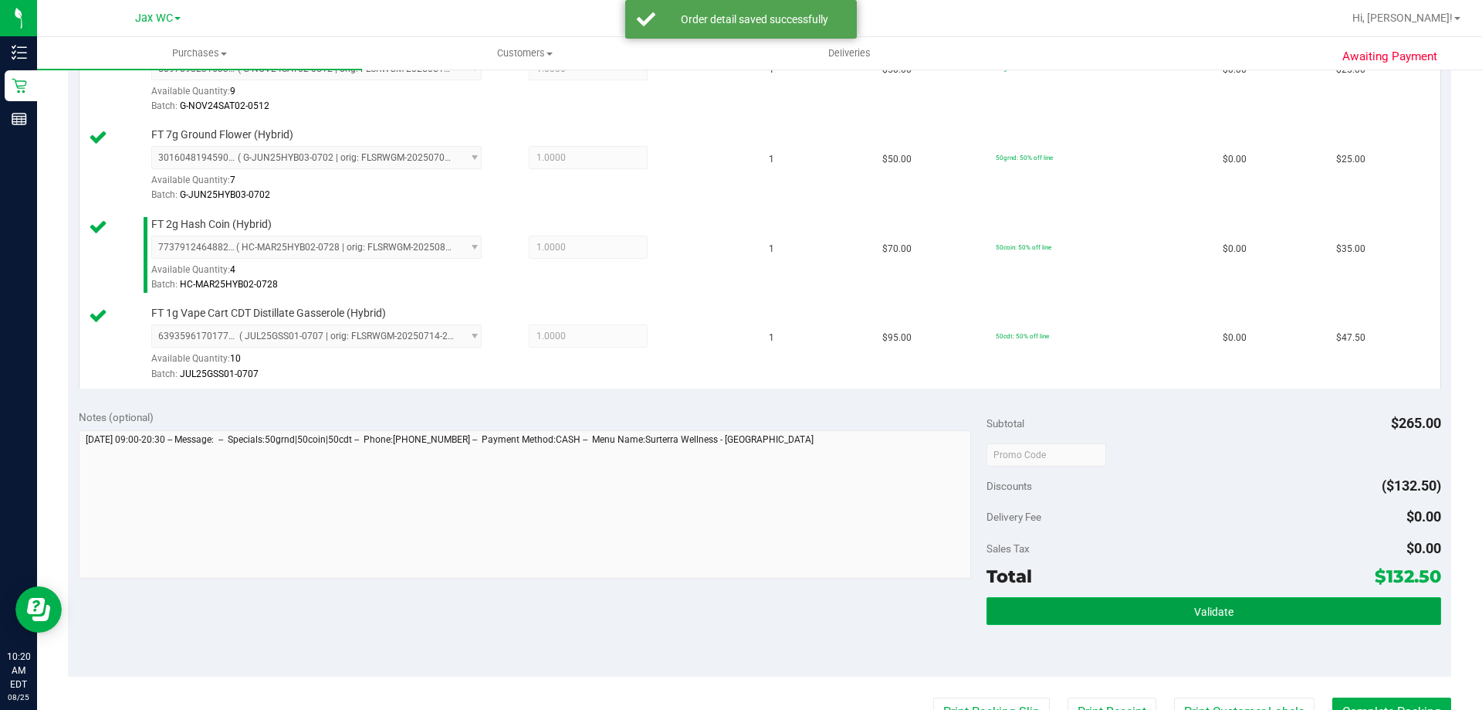
click at [1166, 622] on button "Validate" at bounding box center [1214, 611] width 454 height 28
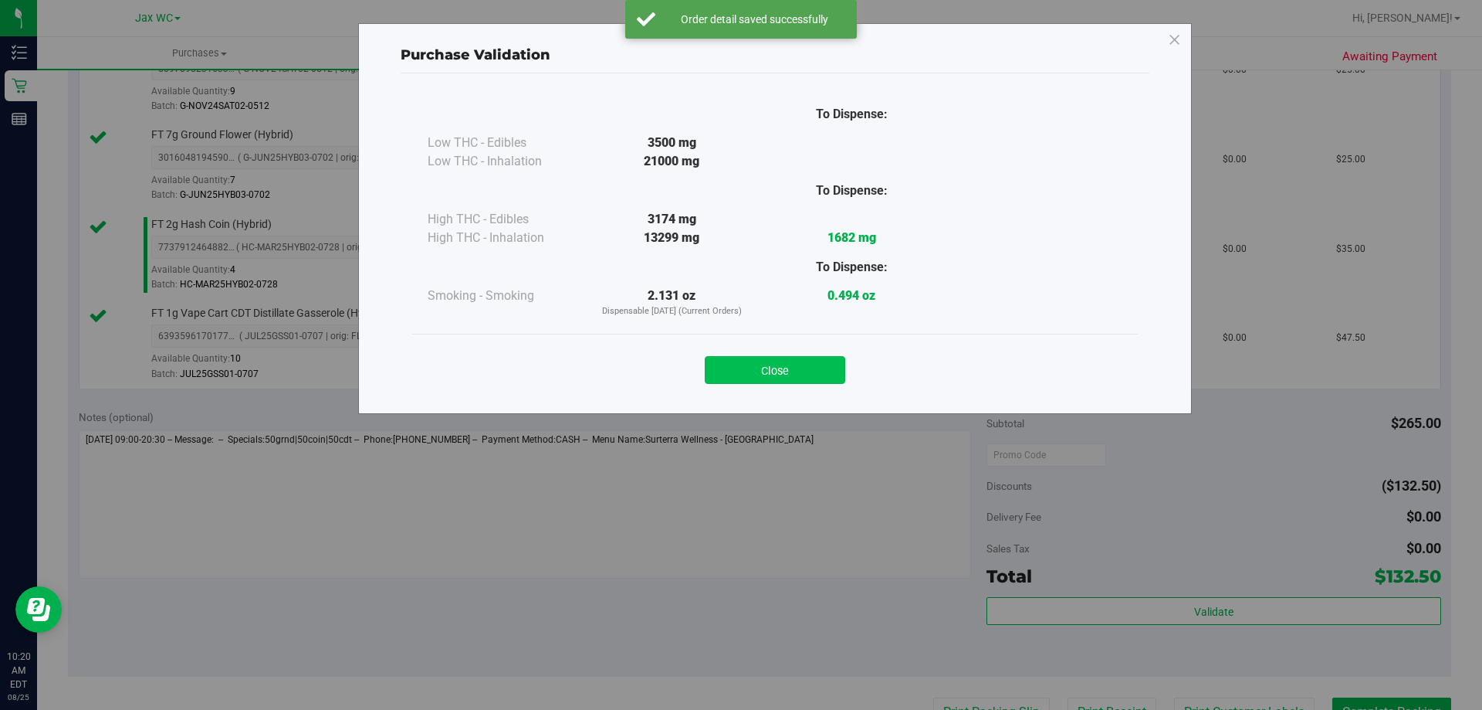
click at [797, 381] on button "Close" at bounding box center [775, 370] width 141 height 28
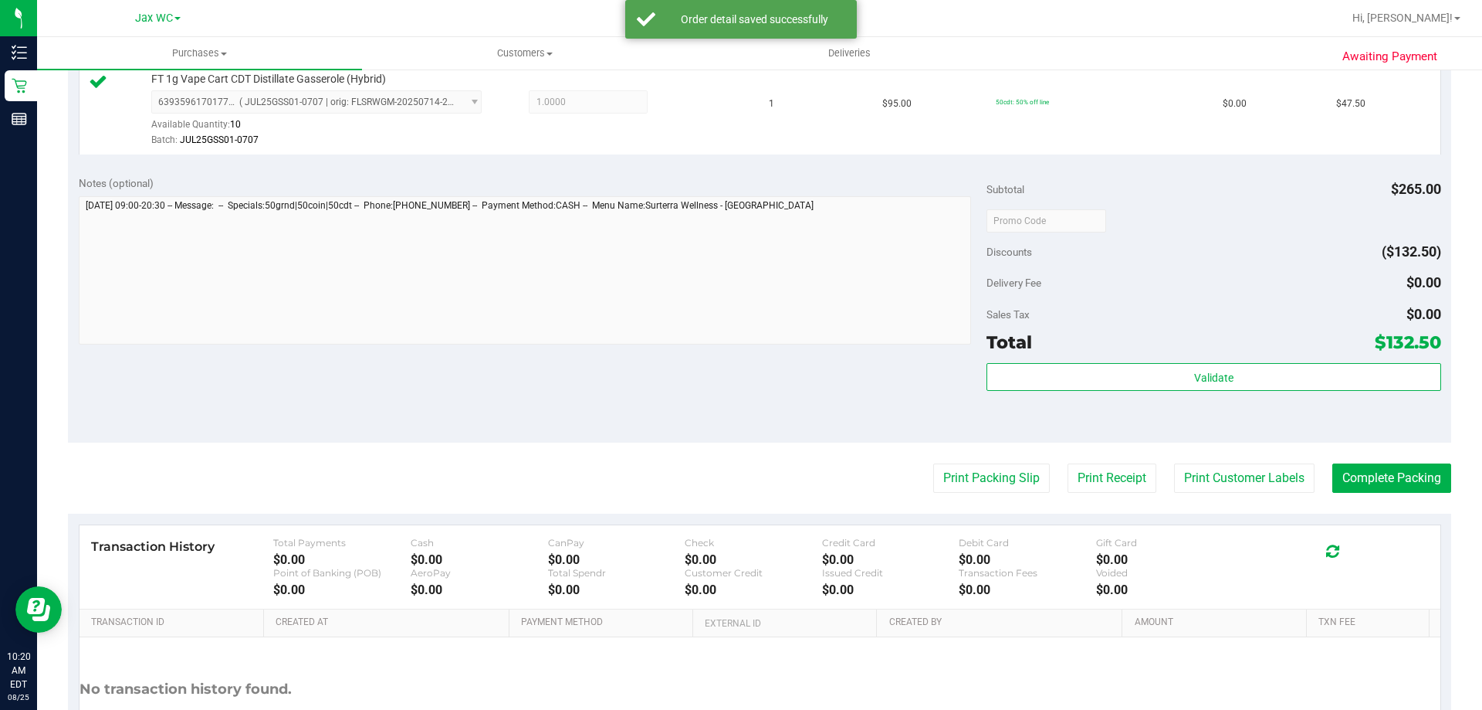
scroll to position [821, 0]
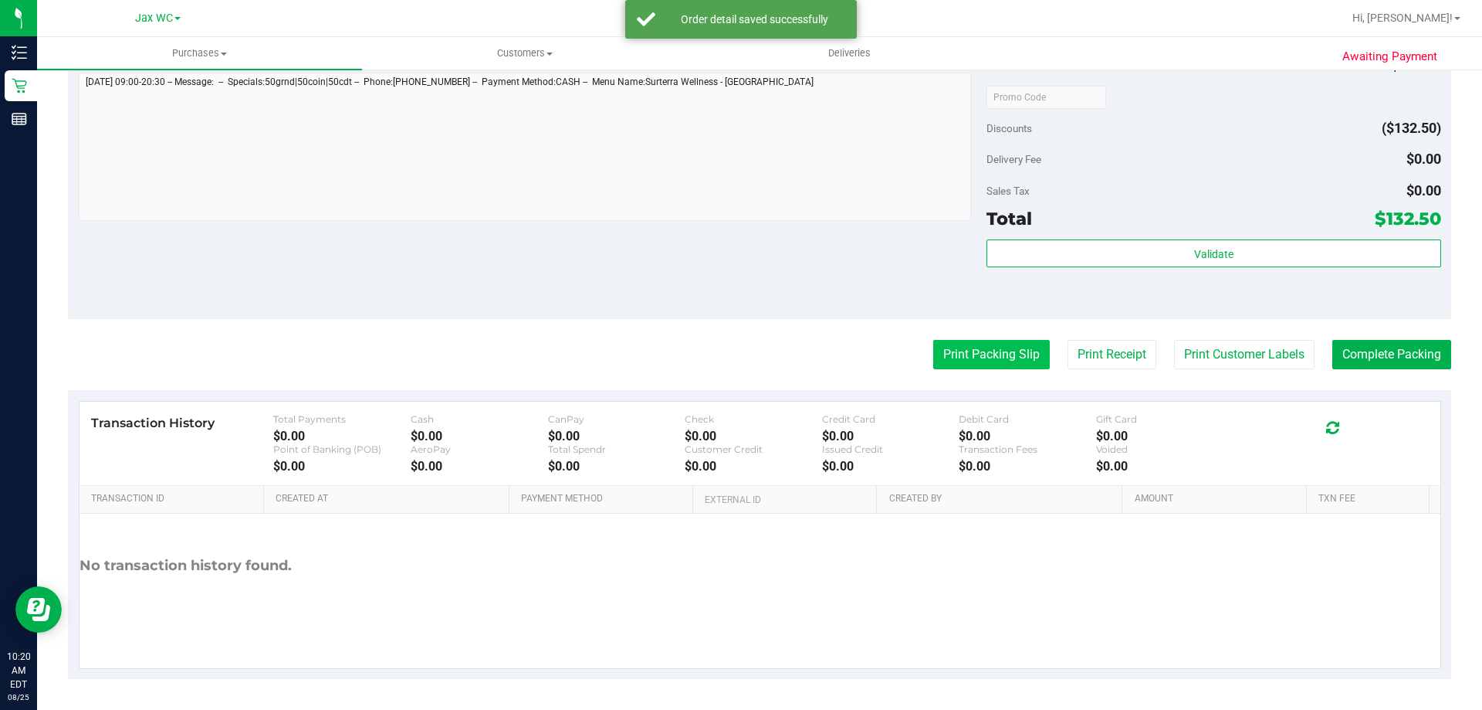
click at [941, 355] on button "Print Packing Slip" at bounding box center [991, 354] width 117 height 29
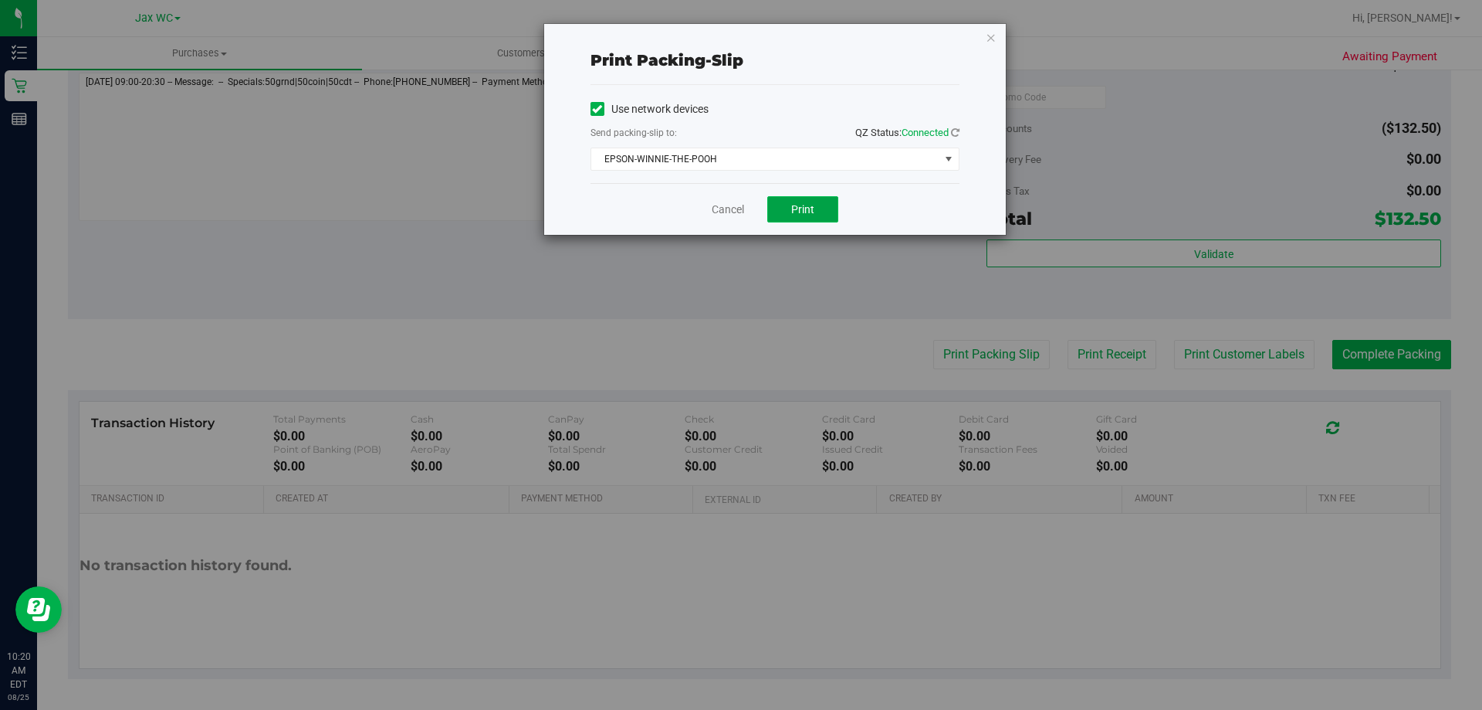
click at [807, 201] on button "Print" at bounding box center [802, 209] width 71 height 26
click at [990, 34] on icon "button" at bounding box center [991, 37] width 11 height 19
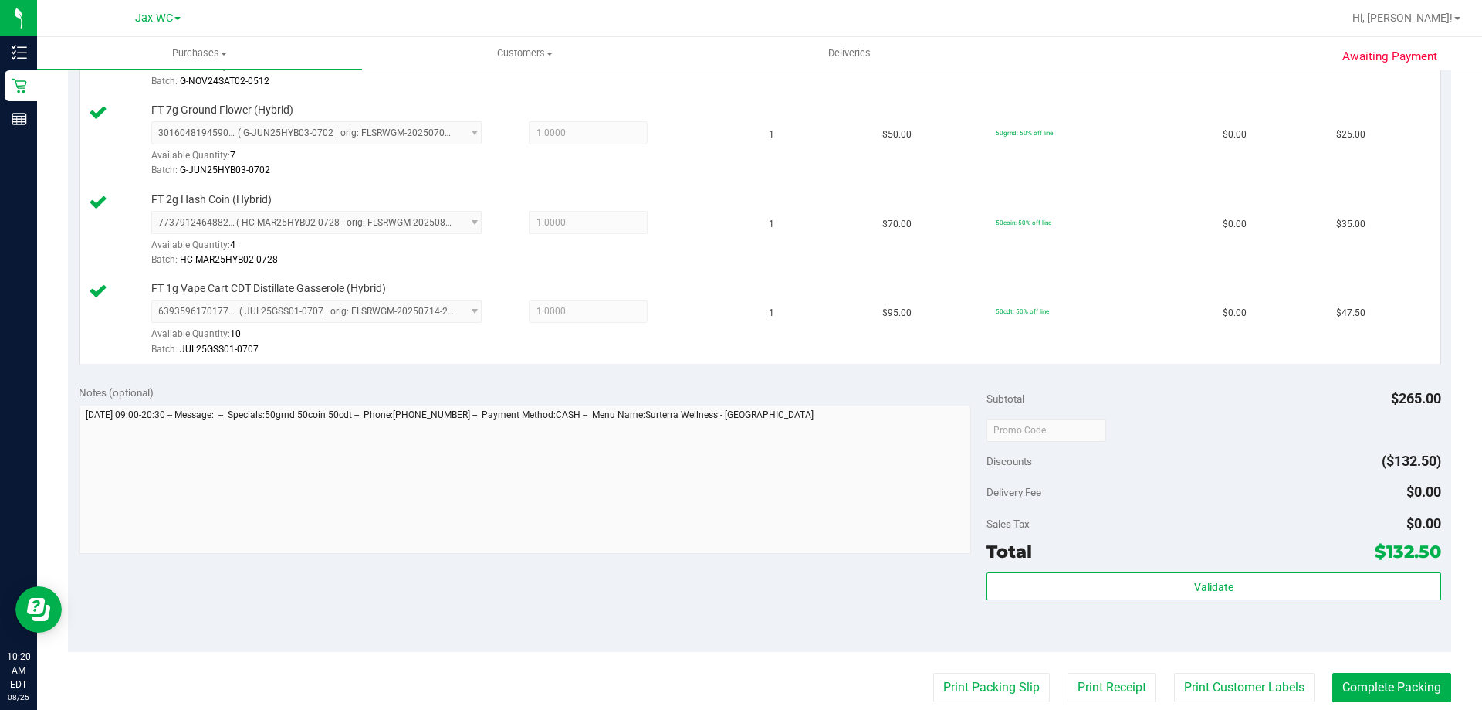
scroll to position [618, 0]
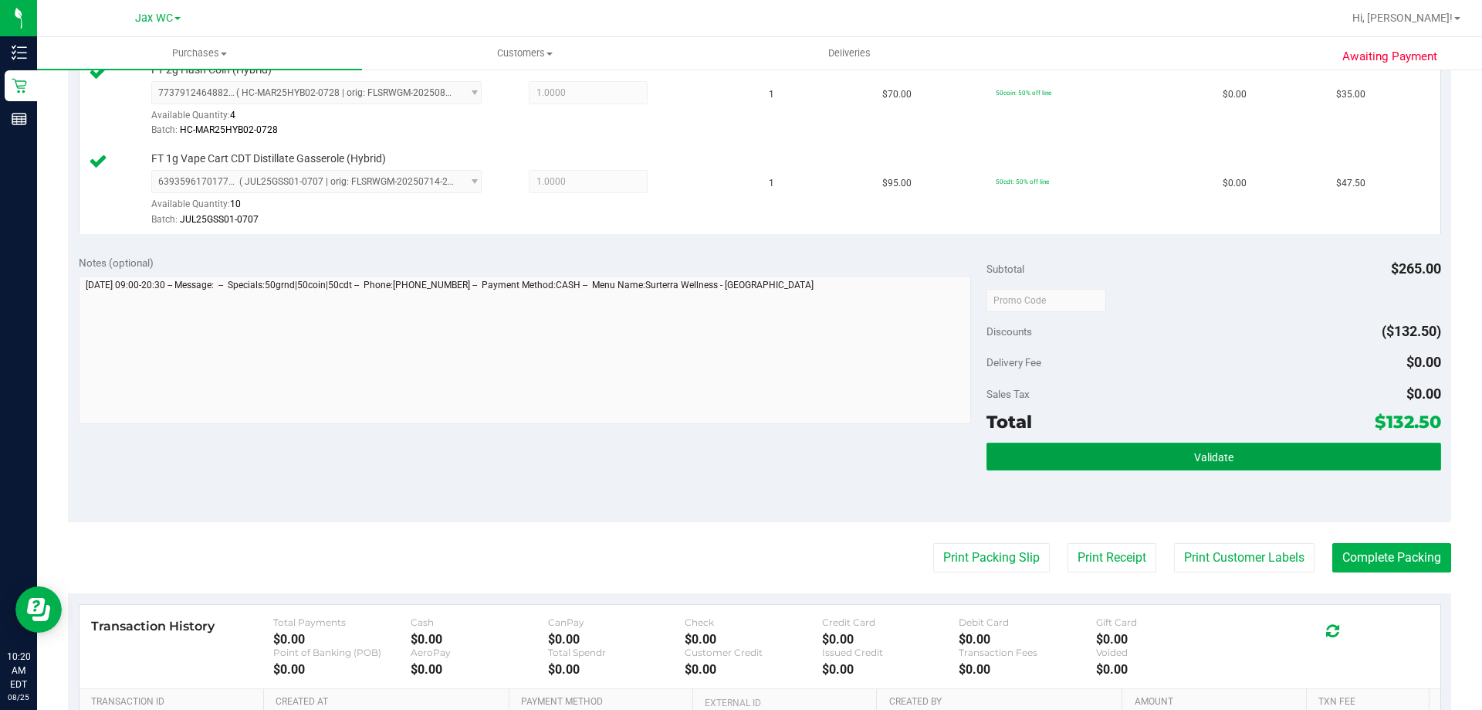
click at [1301, 462] on button "Validate" at bounding box center [1214, 456] width 454 height 28
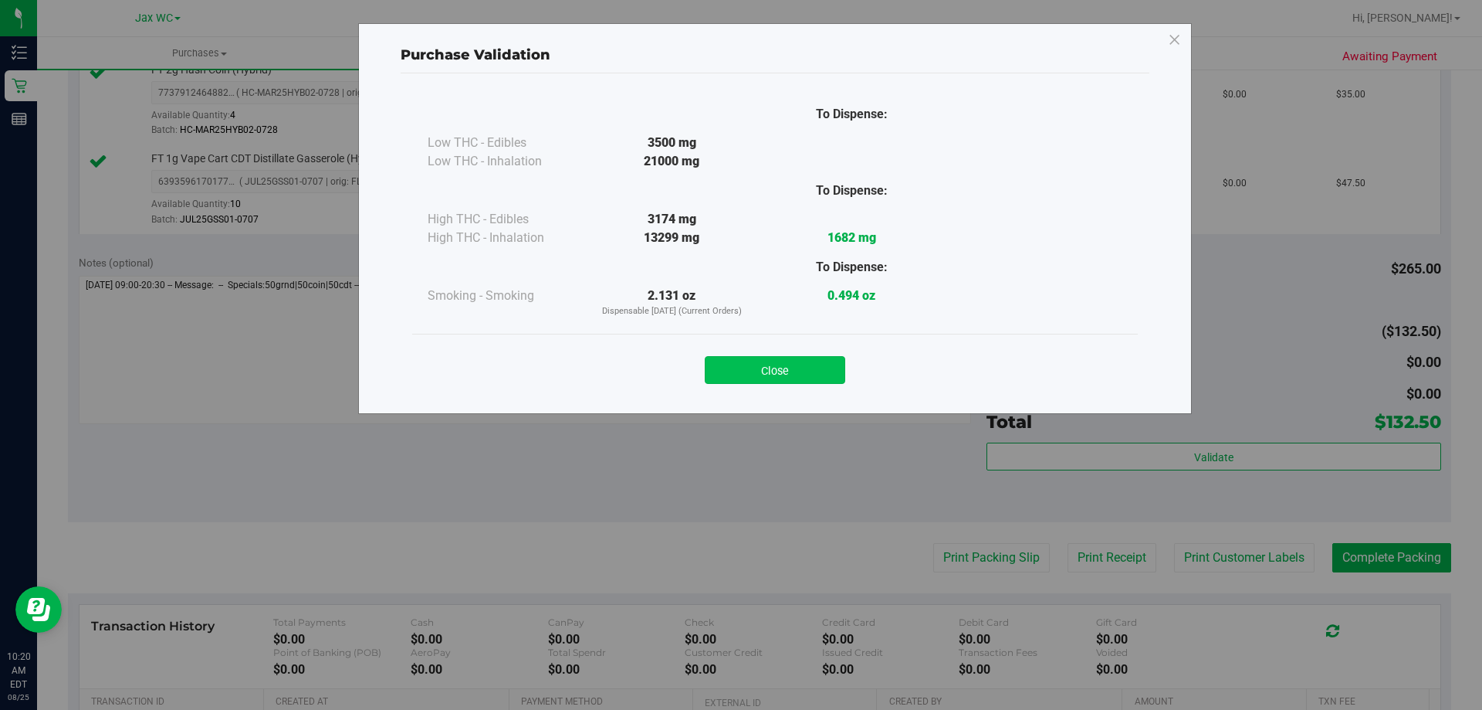
click at [798, 376] on button "Close" at bounding box center [775, 370] width 141 height 28
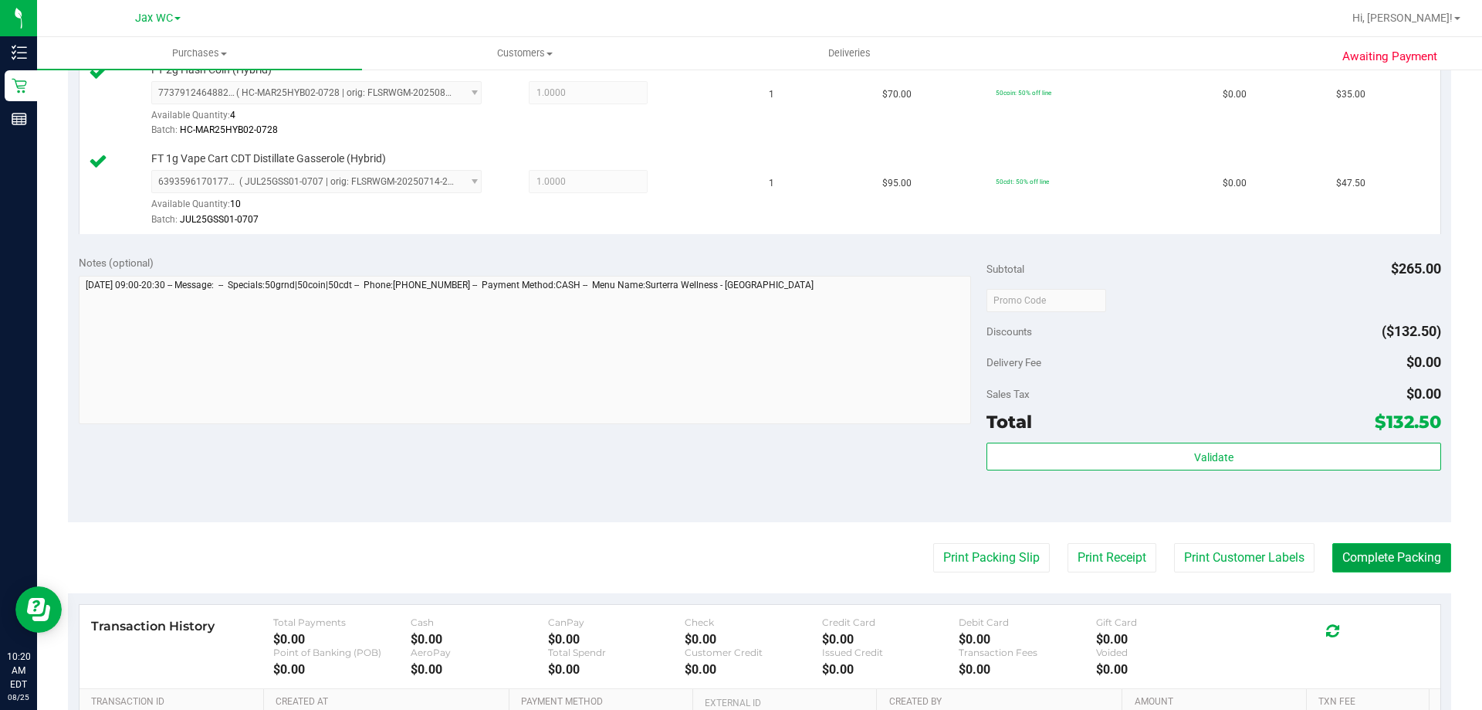
click at [1367, 558] on button "Complete Packing" at bounding box center [1392, 557] width 119 height 29
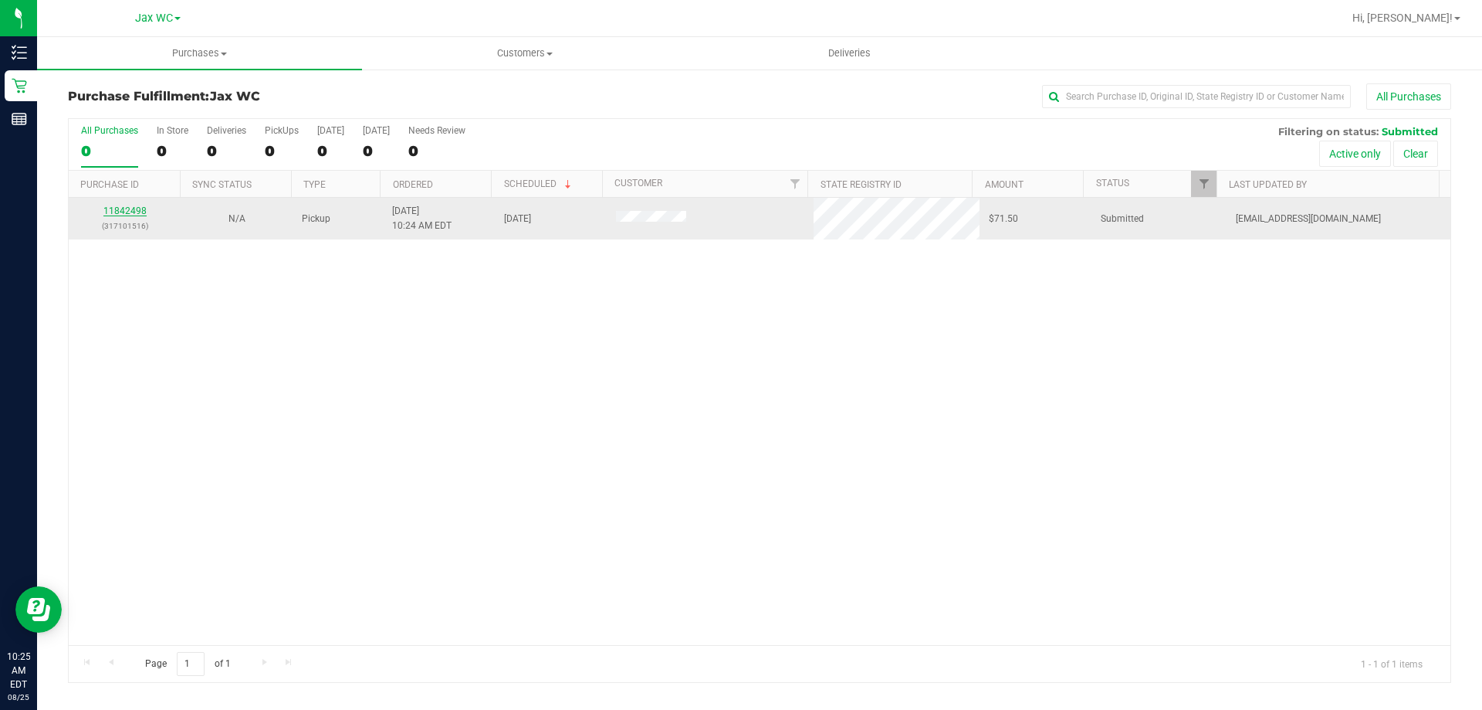
click at [140, 210] on link "11842498" at bounding box center [124, 210] width 43 height 11
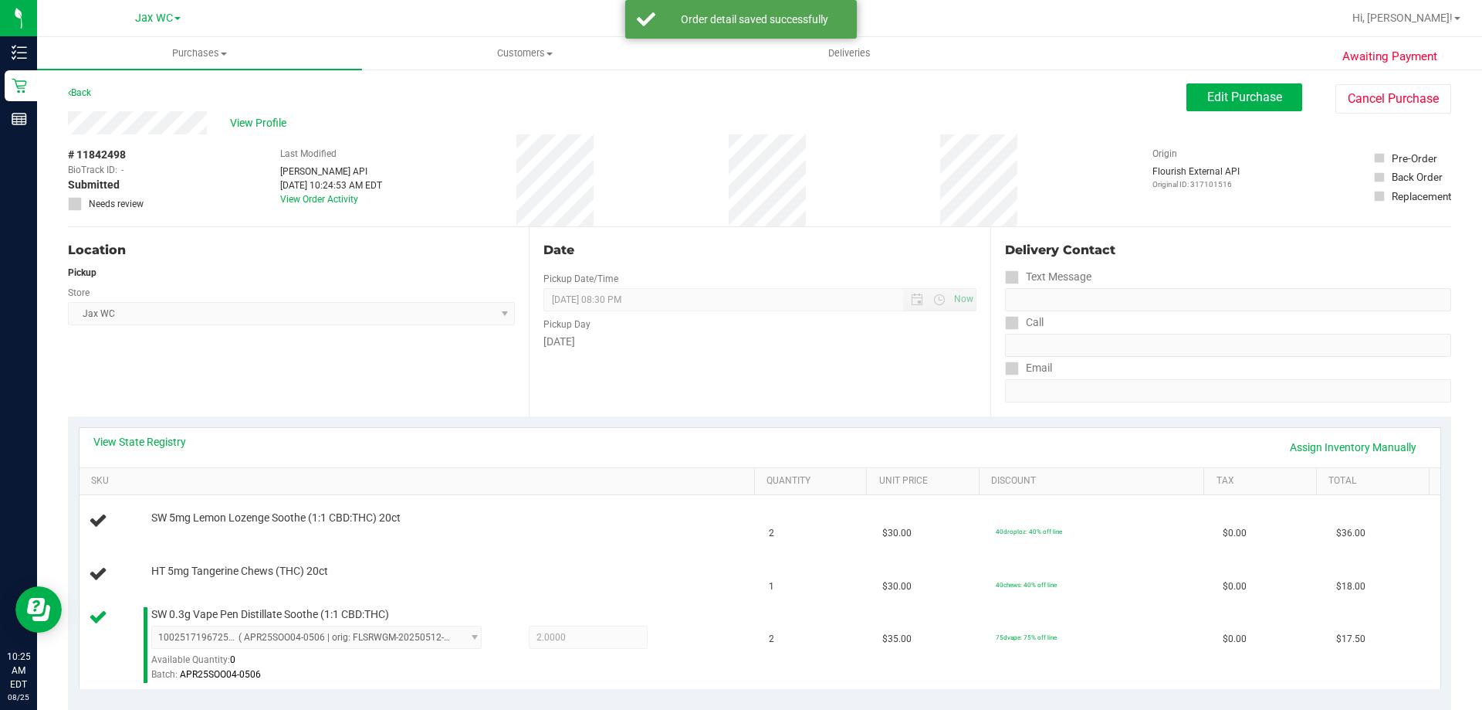
scroll to position [154, 0]
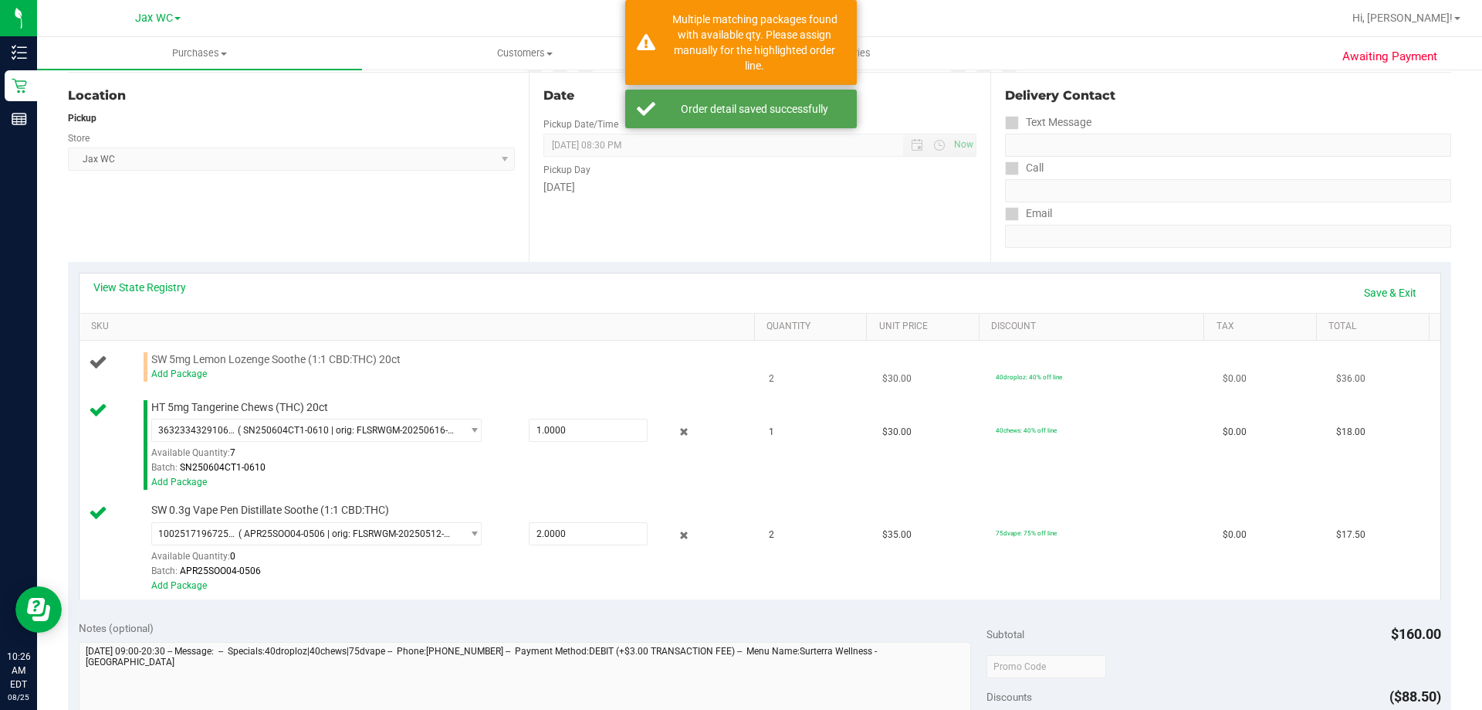
click at [190, 382] on td "SW 5mg Lemon Lozenge Soothe (1:1 CBD:THC) 20ct Add Package" at bounding box center [420, 366] width 681 height 53
click at [190, 375] on link "Add Package" at bounding box center [179, 373] width 56 height 11
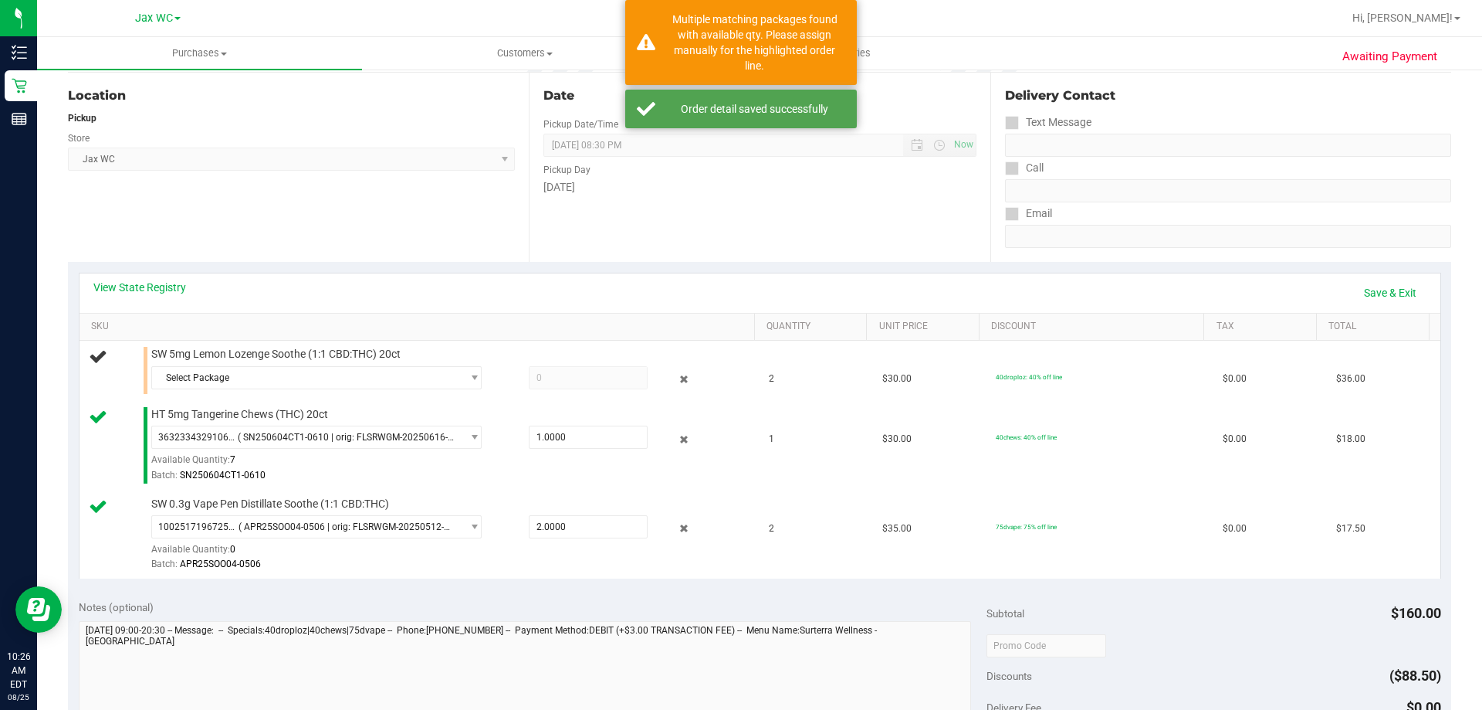
click at [271, 394] on div at bounding box center [449, 393] width 596 height 1
click at [276, 383] on span "Select Package" at bounding box center [307, 378] width 310 height 22
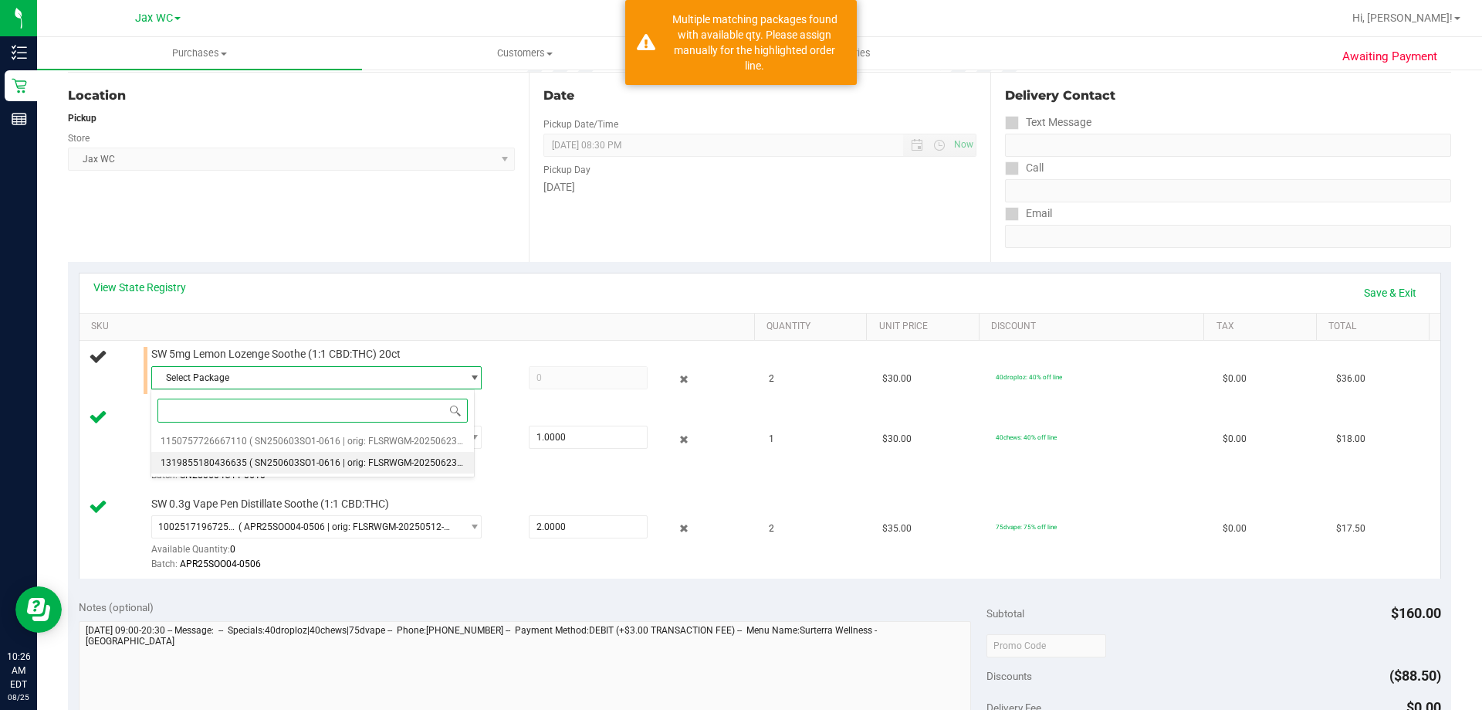
click at [301, 459] on span "( SN250603SO1-0616 | orig: FLSRWGM-20250623-057 )" at bounding box center [365, 462] width 232 height 11
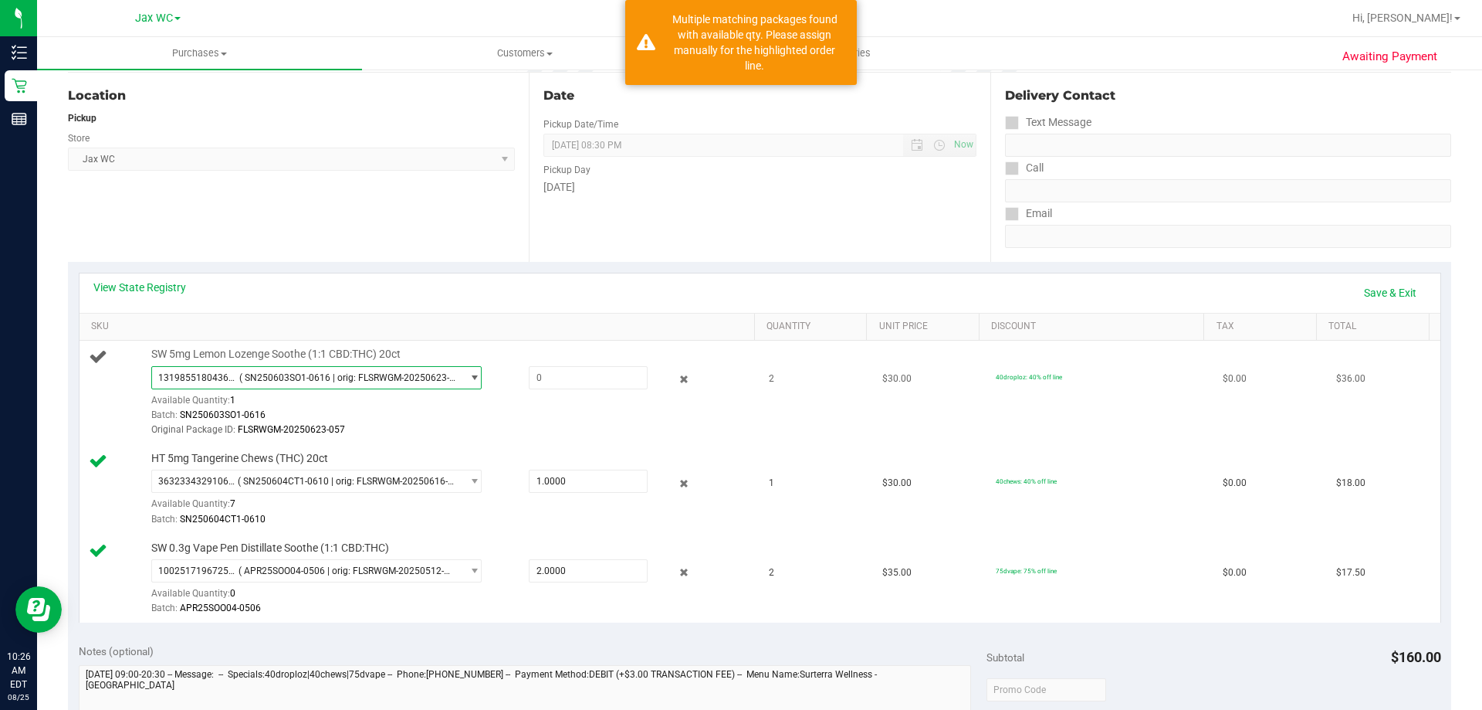
click at [299, 374] on span "( SN250603SO1-0616 | orig: FLSRWGM-20250623-057 )" at bounding box center [347, 377] width 216 height 11
click at [598, 386] on span at bounding box center [588, 377] width 119 height 23
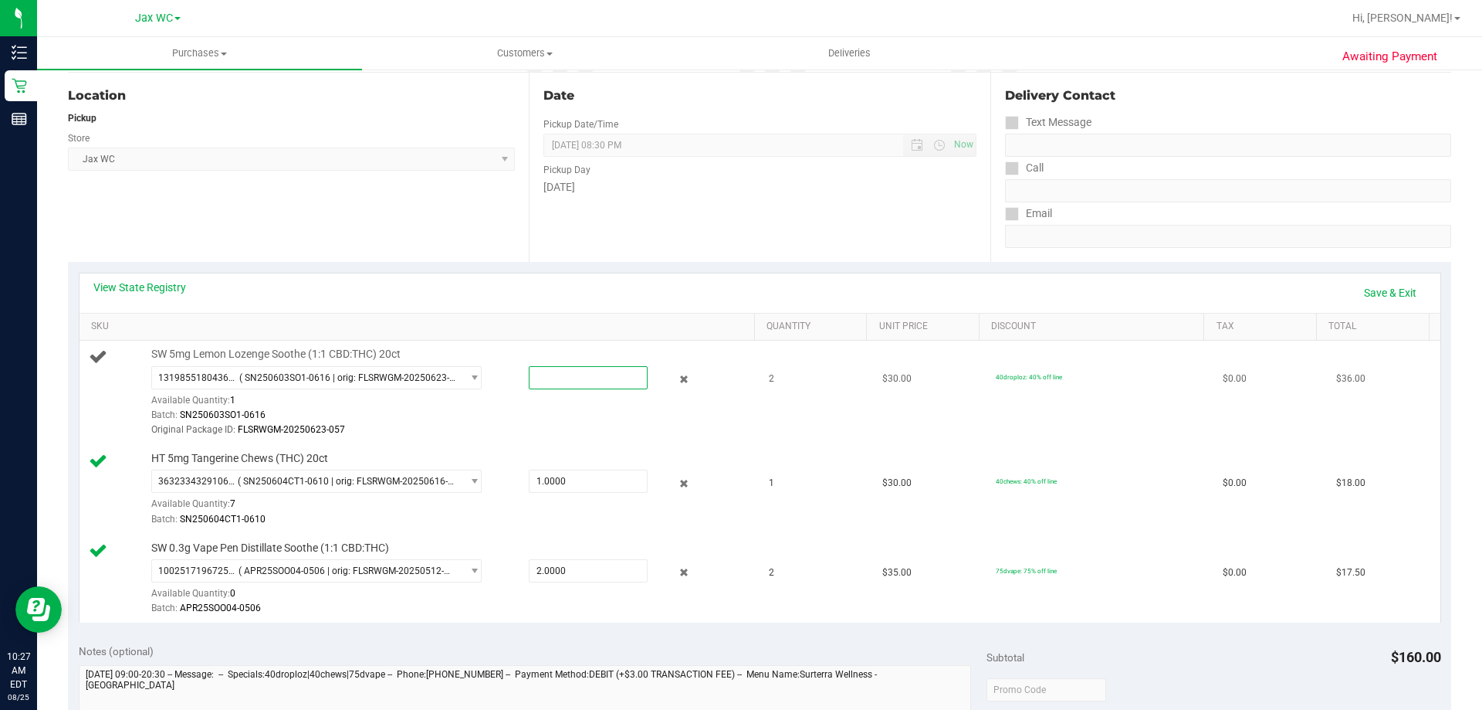
type input "1"
type input "1.0000"
click at [486, 300] on div "View State Registry Save & Exit" at bounding box center [759, 293] width 1333 height 26
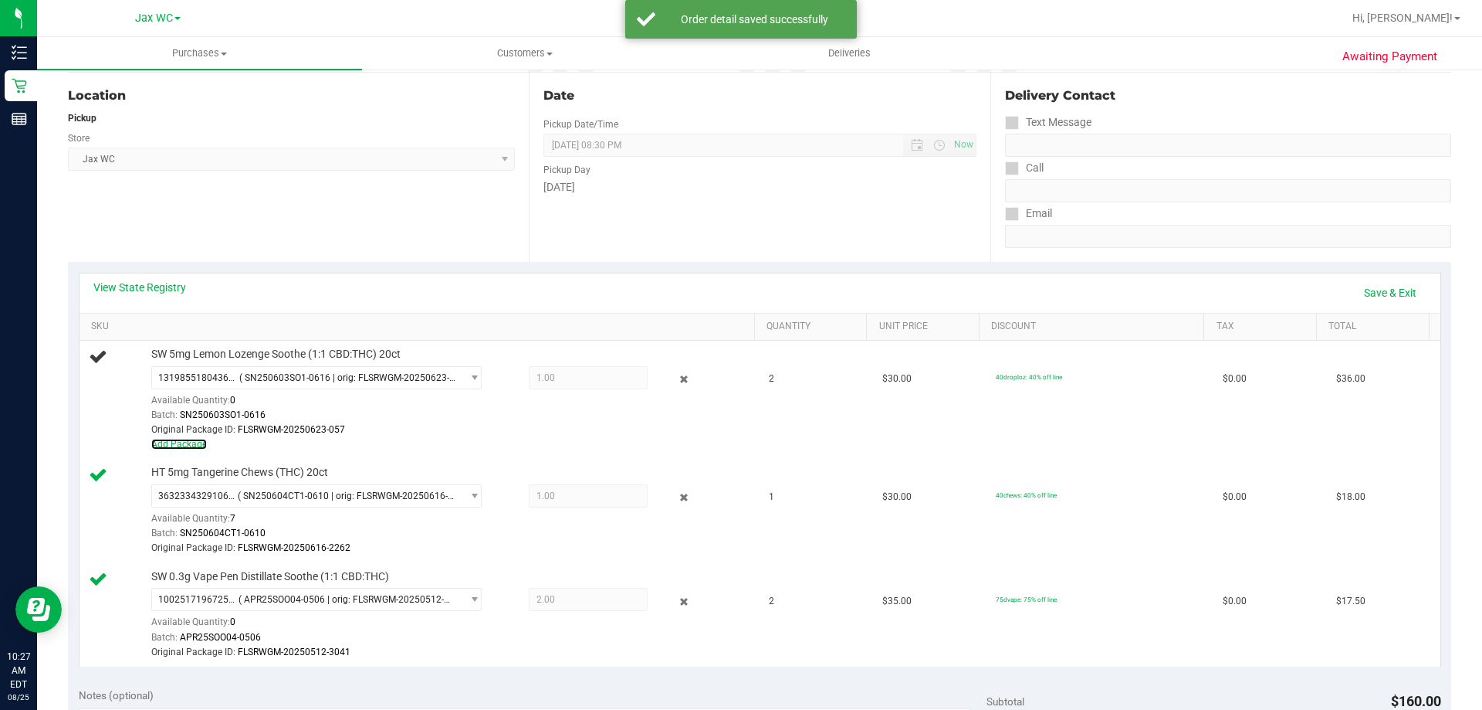
click at [177, 448] on link "Add Package" at bounding box center [179, 444] width 56 height 11
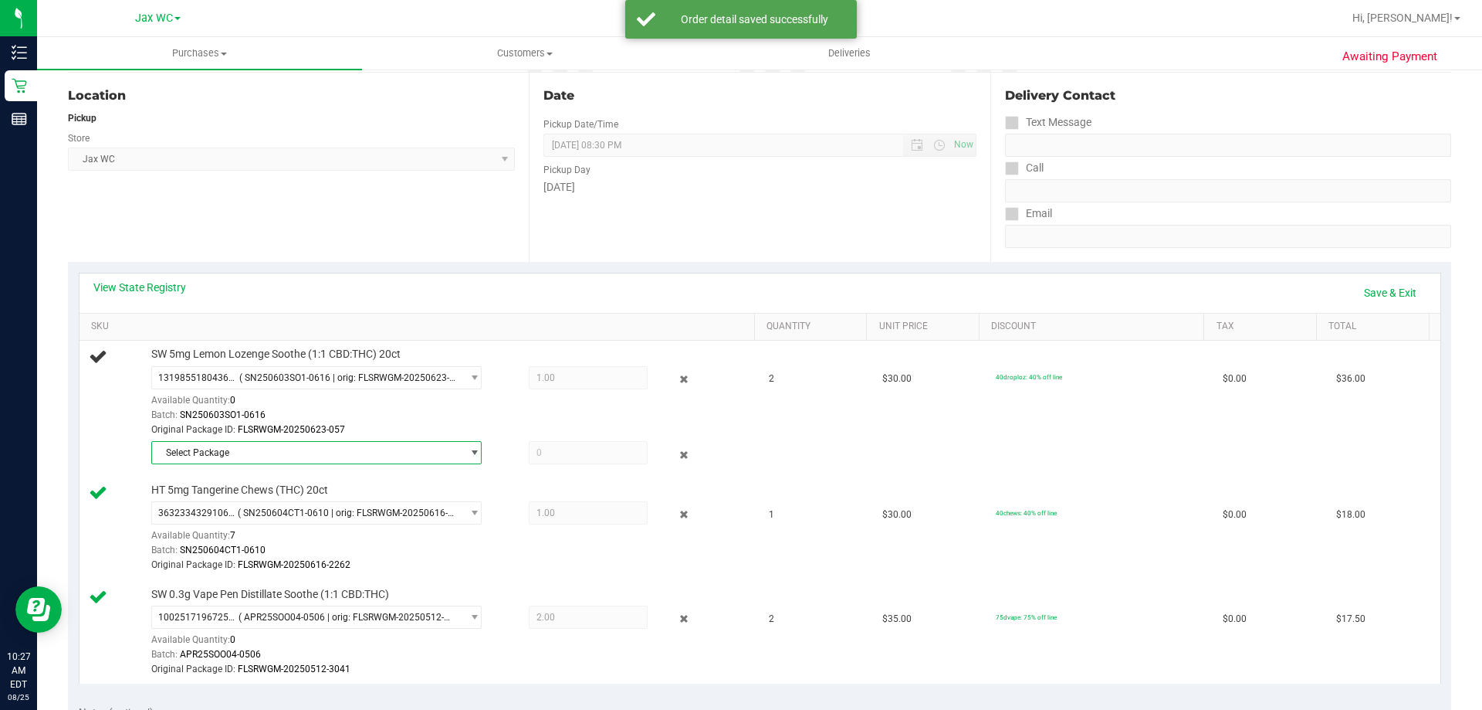
click at [323, 456] on span "Select Package" at bounding box center [307, 453] width 310 height 22
click at [336, 520] on span "( SN250603SO1-0616 | orig: FLSRWGM-20250623-074 )" at bounding box center [365, 516] width 232 height 11
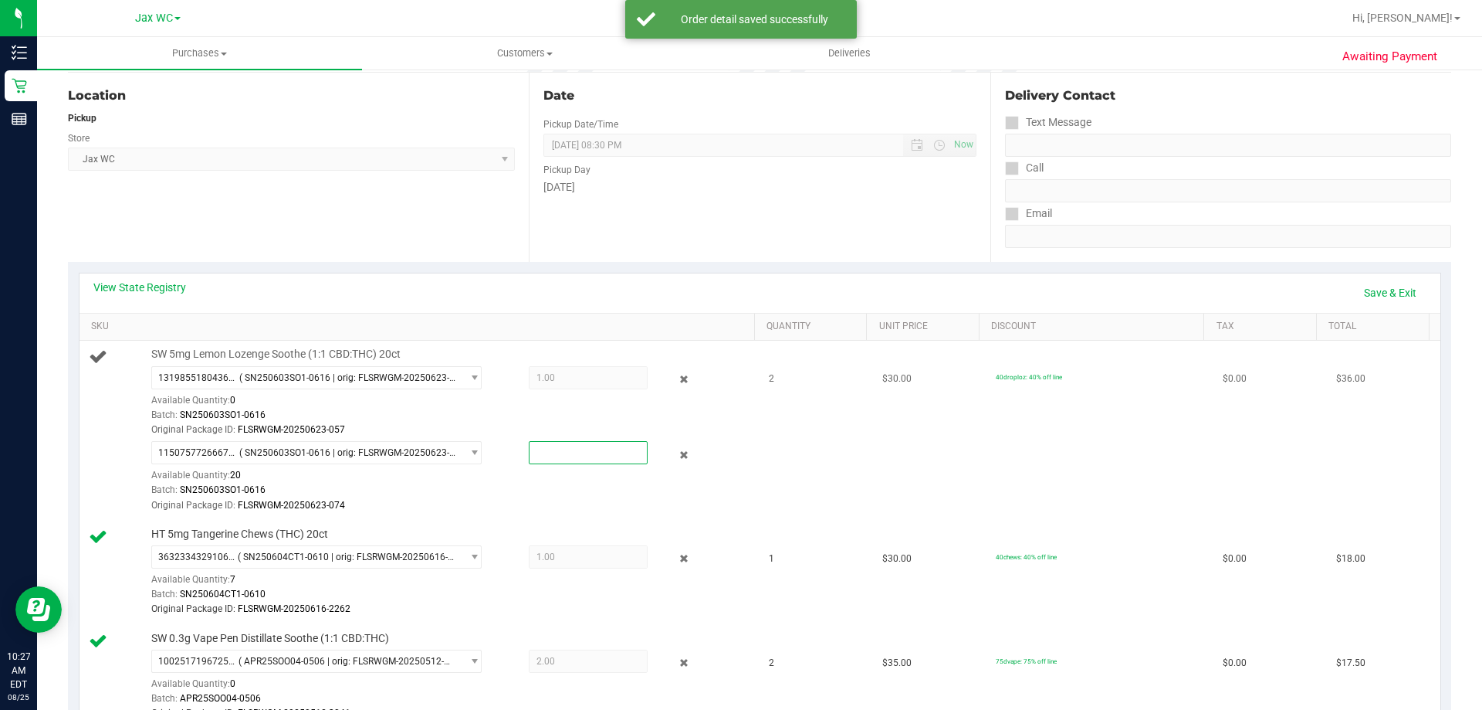
click at [580, 456] on span at bounding box center [588, 452] width 119 height 23
type input "1"
type input "1.0000"
click at [584, 499] on div "Original Package ID: FLSRWGM-20250623-074" at bounding box center [449, 505] width 596 height 15
click at [1394, 288] on link "Save & Exit" at bounding box center [1390, 293] width 73 height 26
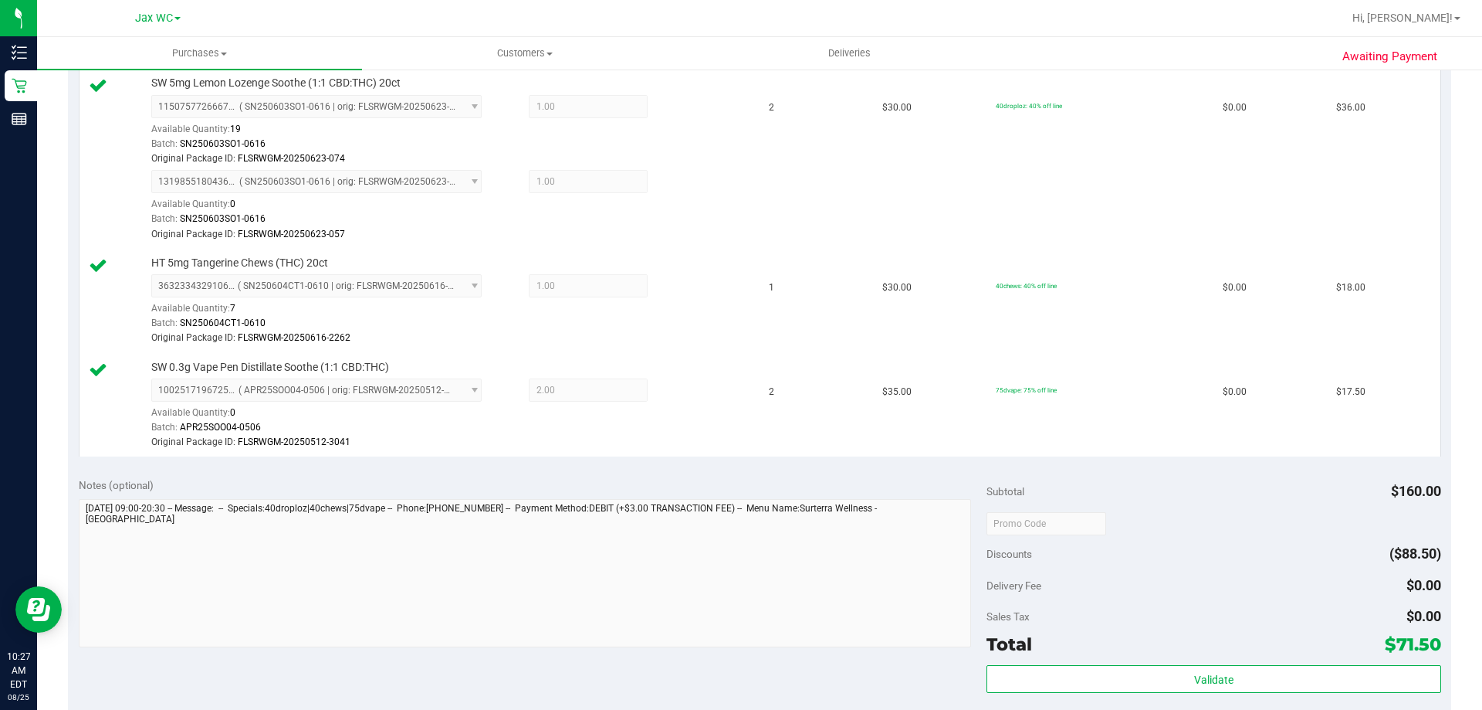
scroll to position [463, 0]
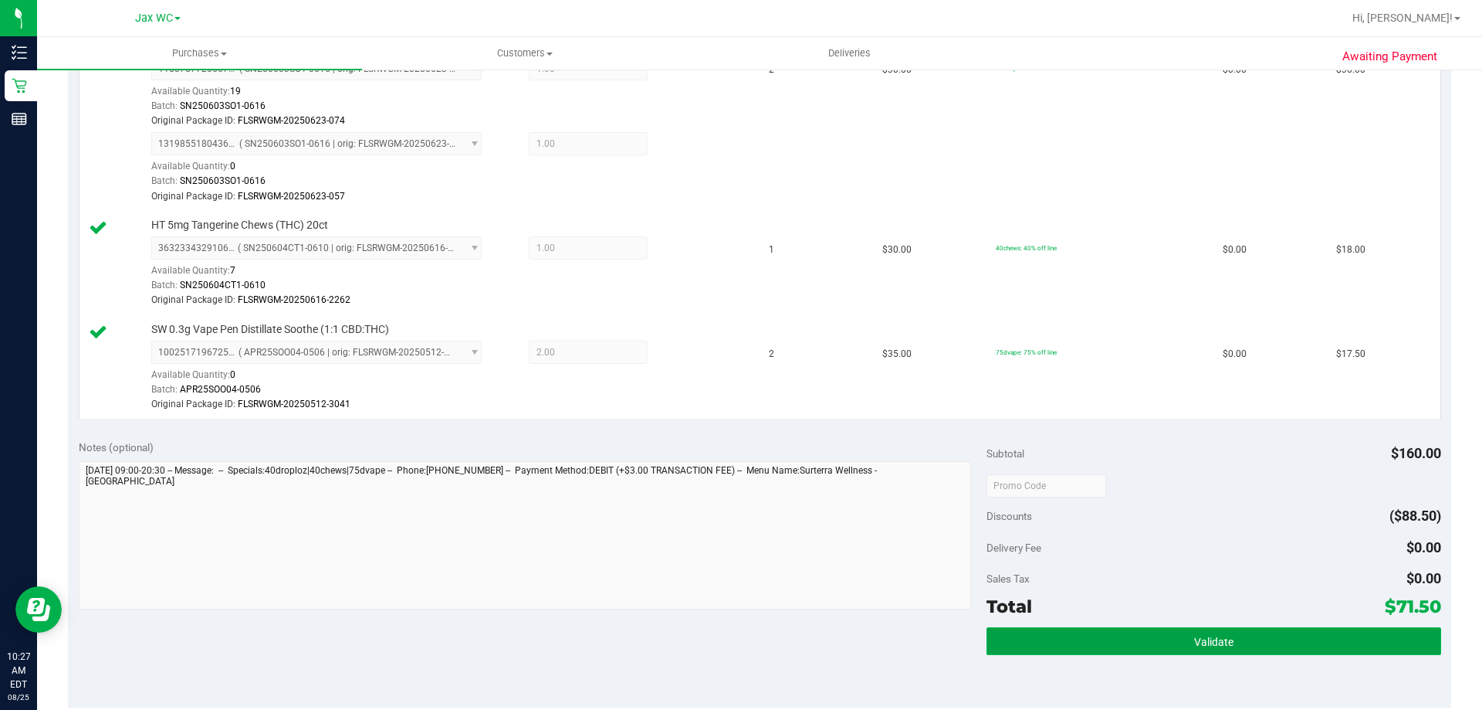
click at [1106, 630] on button "Validate" at bounding box center [1214, 641] width 454 height 28
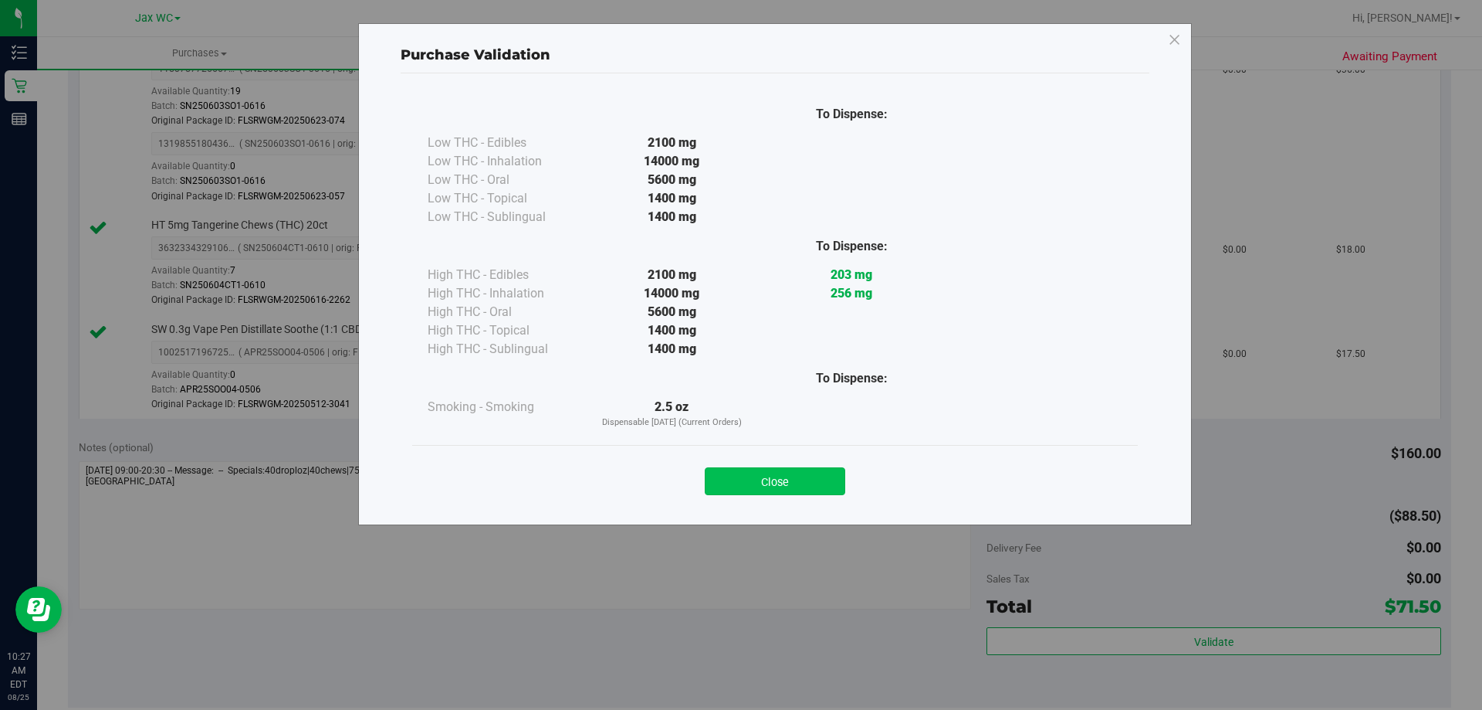
click at [792, 474] on button "Close" at bounding box center [775, 481] width 141 height 28
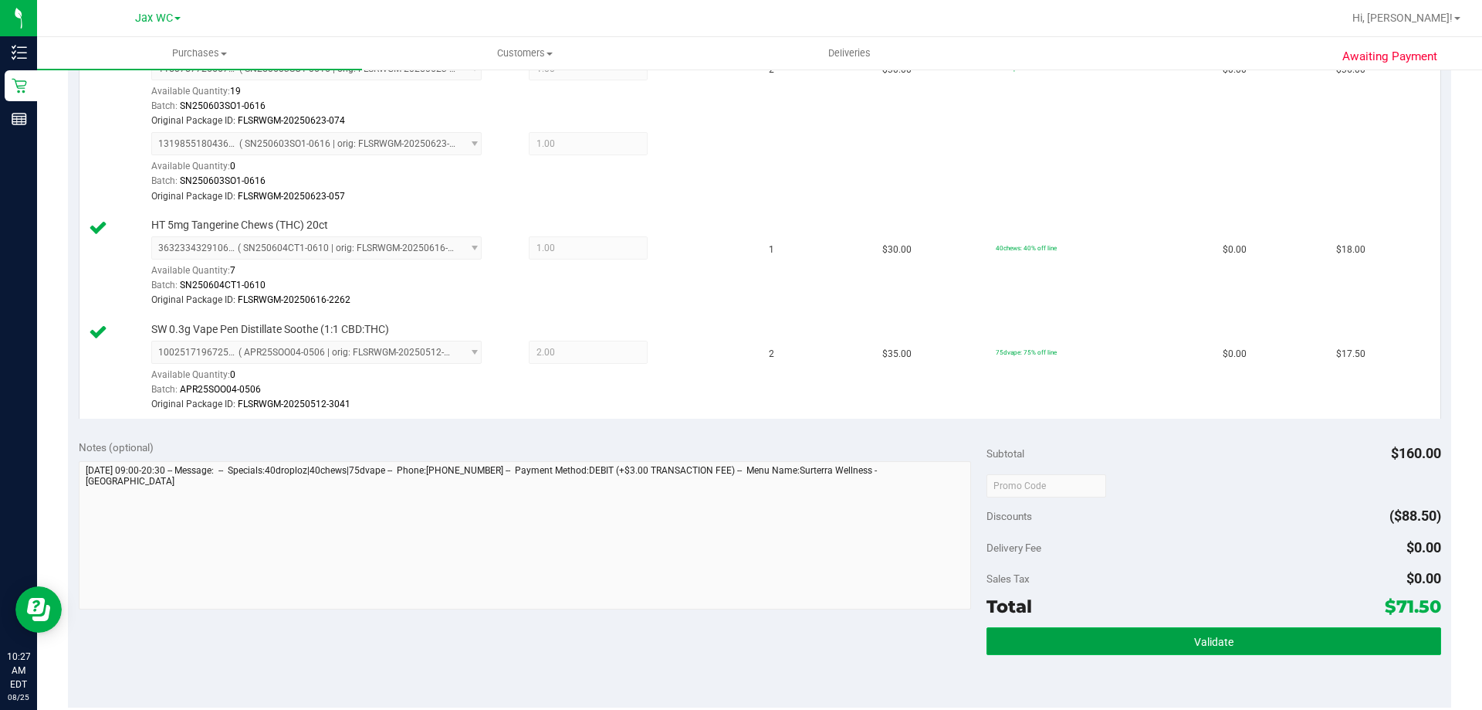
click at [1194, 650] on button "Validate" at bounding box center [1214, 641] width 454 height 28
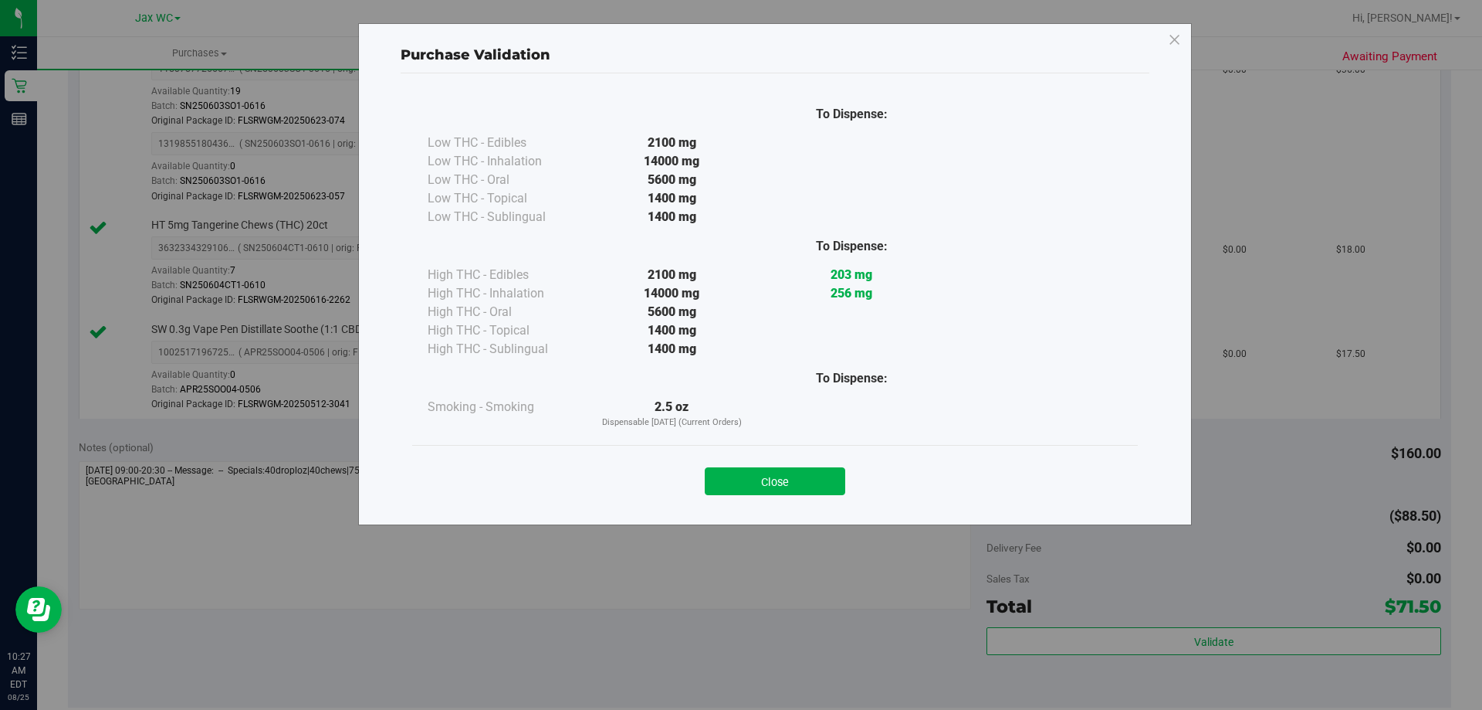
click at [799, 462] on div "Close" at bounding box center [775, 476] width 703 height 39
click at [803, 476] on button "Close" at bounding box center [775, 481] width 141 height 28
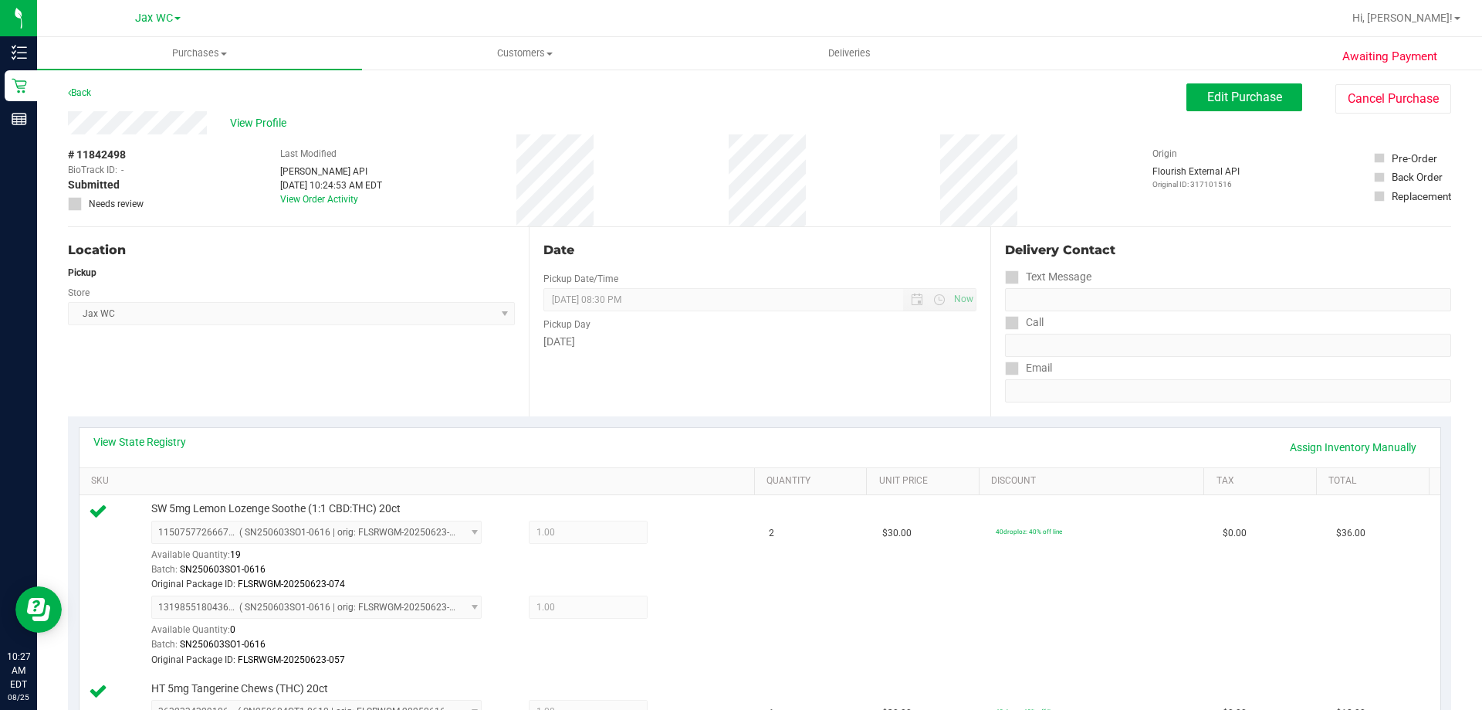
scroll to position [772, 0]
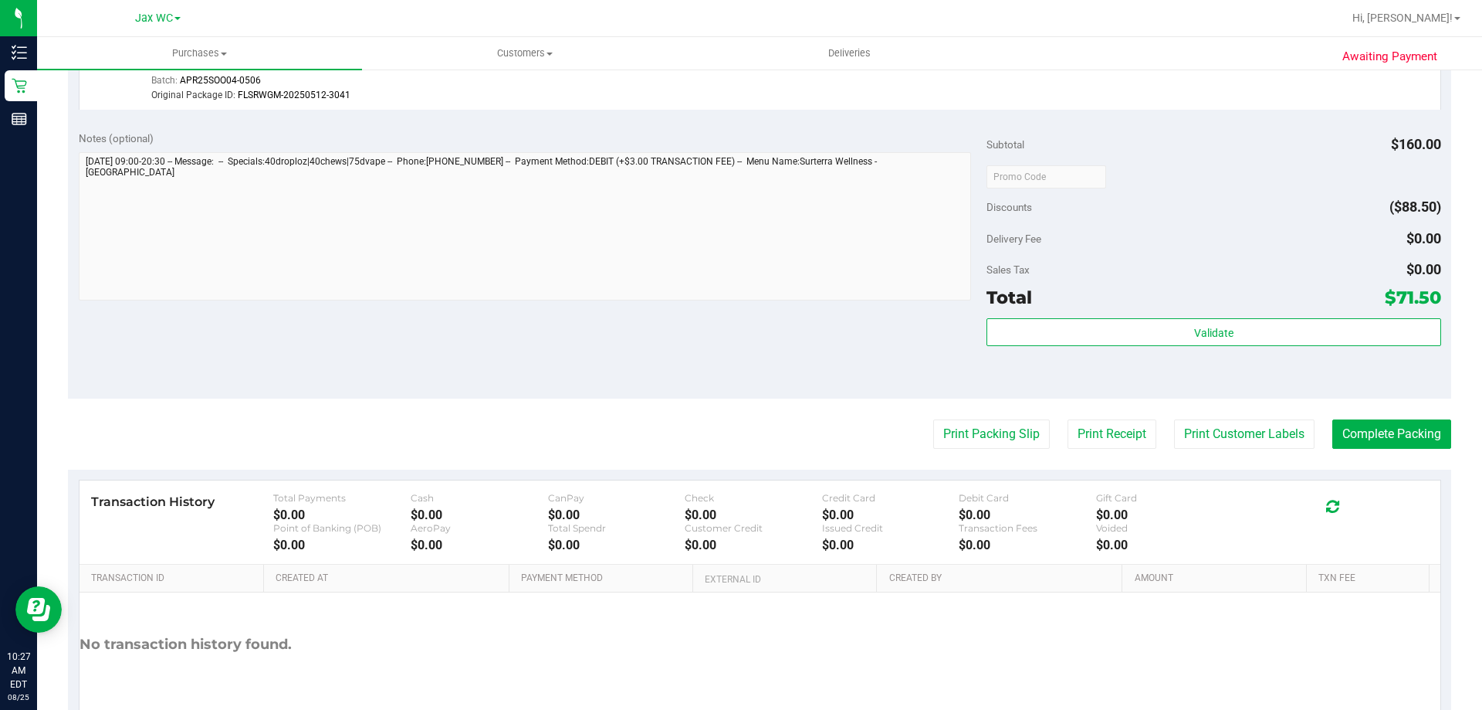
click at [963, 388] on div "Notes (optional) Subtotal $160.00 Discounts ($88.50) Delivery Fee $0.00 Sales T…" at bounding box center [760, 259] width 1384 height 278
click at [960, 424] on button "Print Packing Slip" at bounding box center [991, 433] width 117 height 29
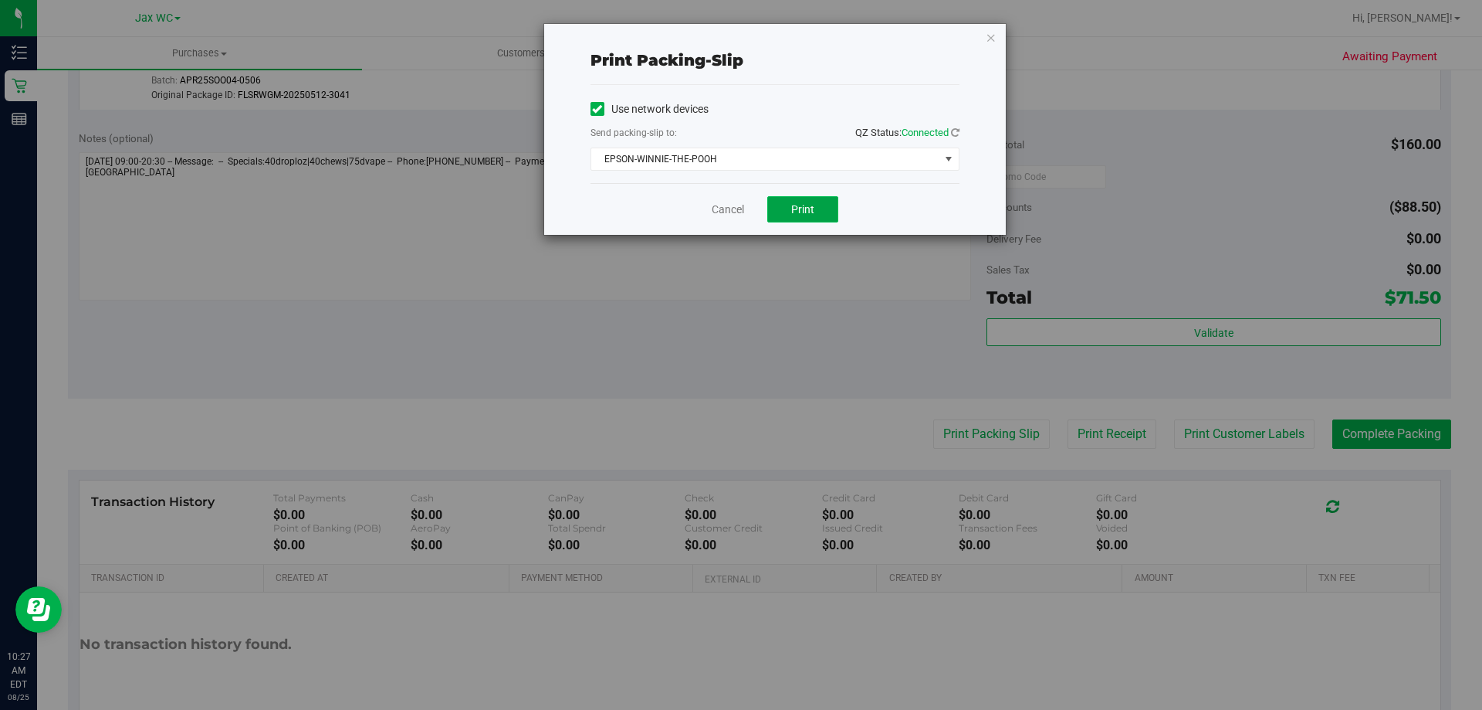
click at [805, 207] on span "Print" at bounding box center [802, 209] width 23 height 12
click at [987, 33] on icon "button" at bounding box center [991, 37] width 11 height 19
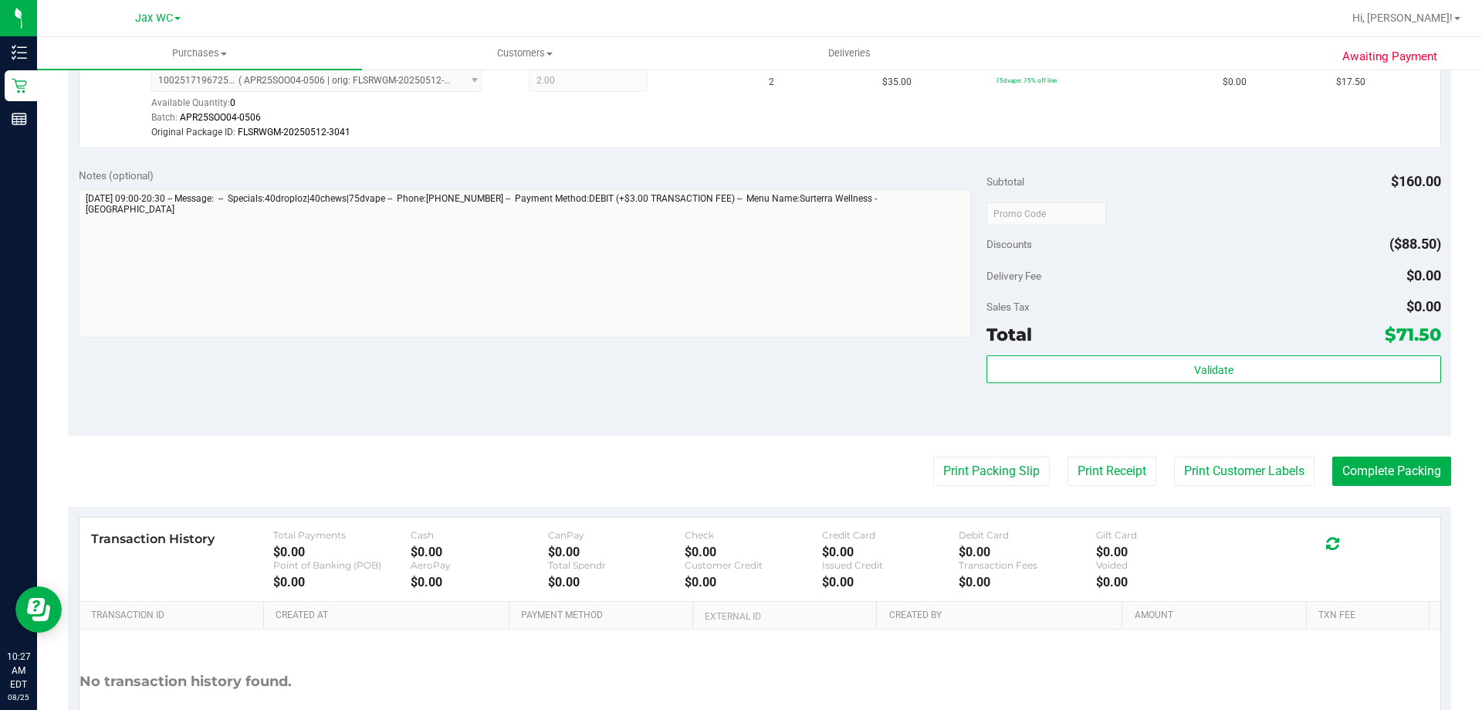
scroll to position [852, 0]
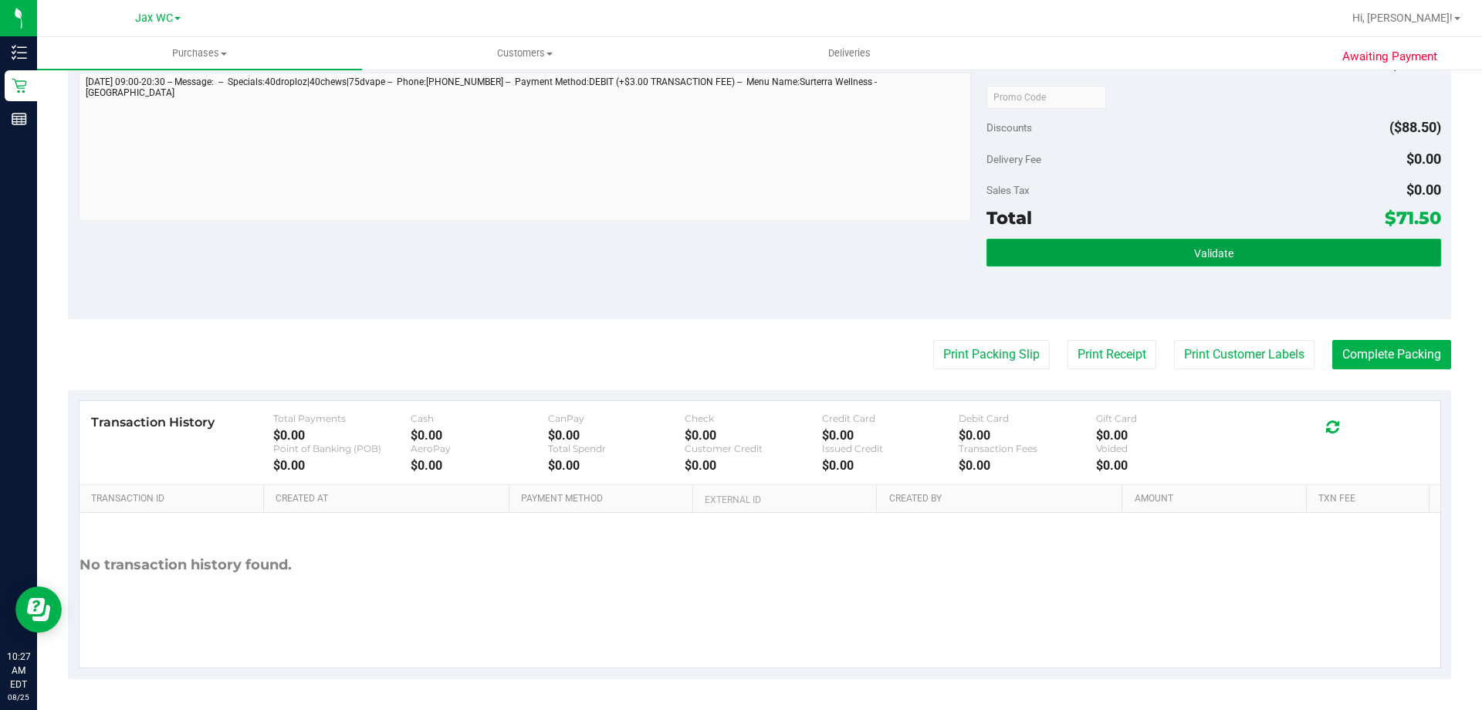
click at [1142, 266] on button "Validate" at bounding box center [1214, 253] width 454 height 28
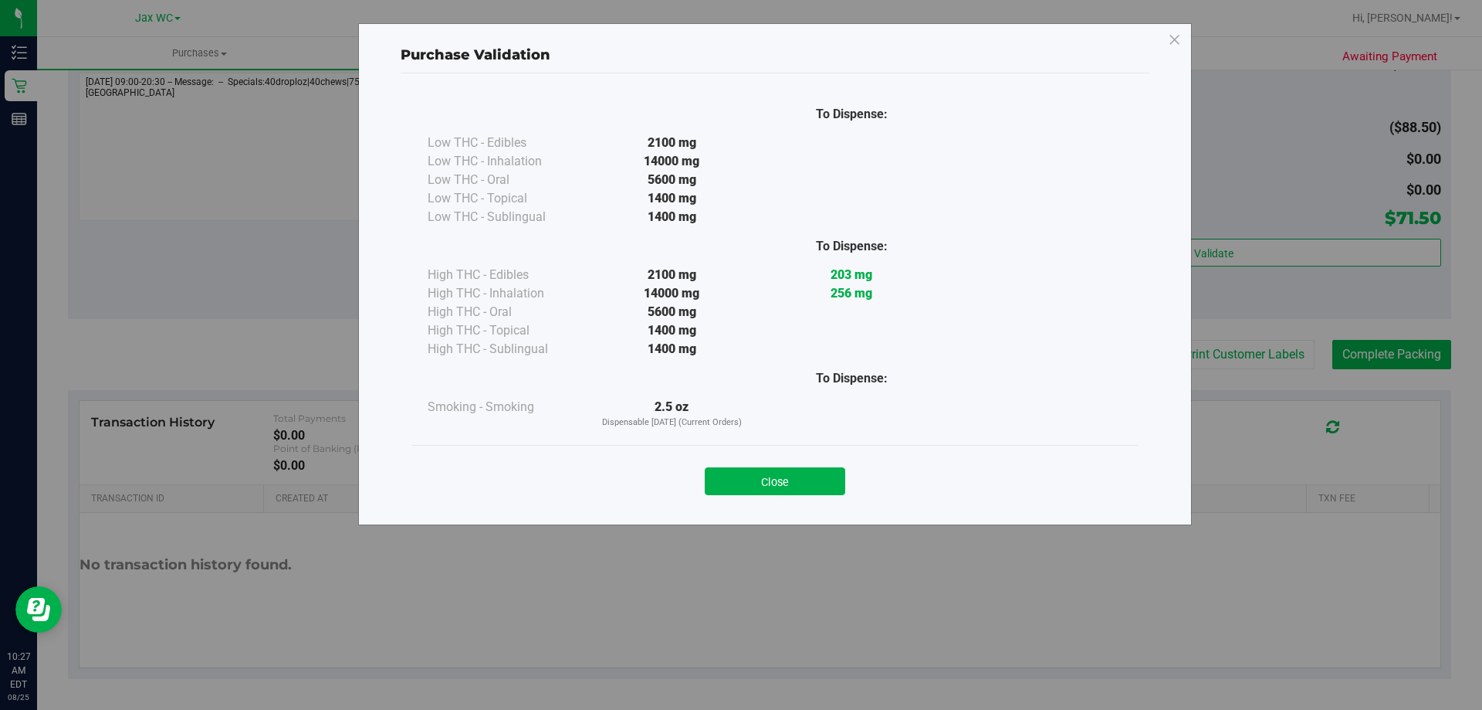
click at [821, 496] on div "Close" at bounding box center [775, 476] width 726 height 63
click at [826, 483] on button "Close" at bounding box center [775, 481] width 141 height 28
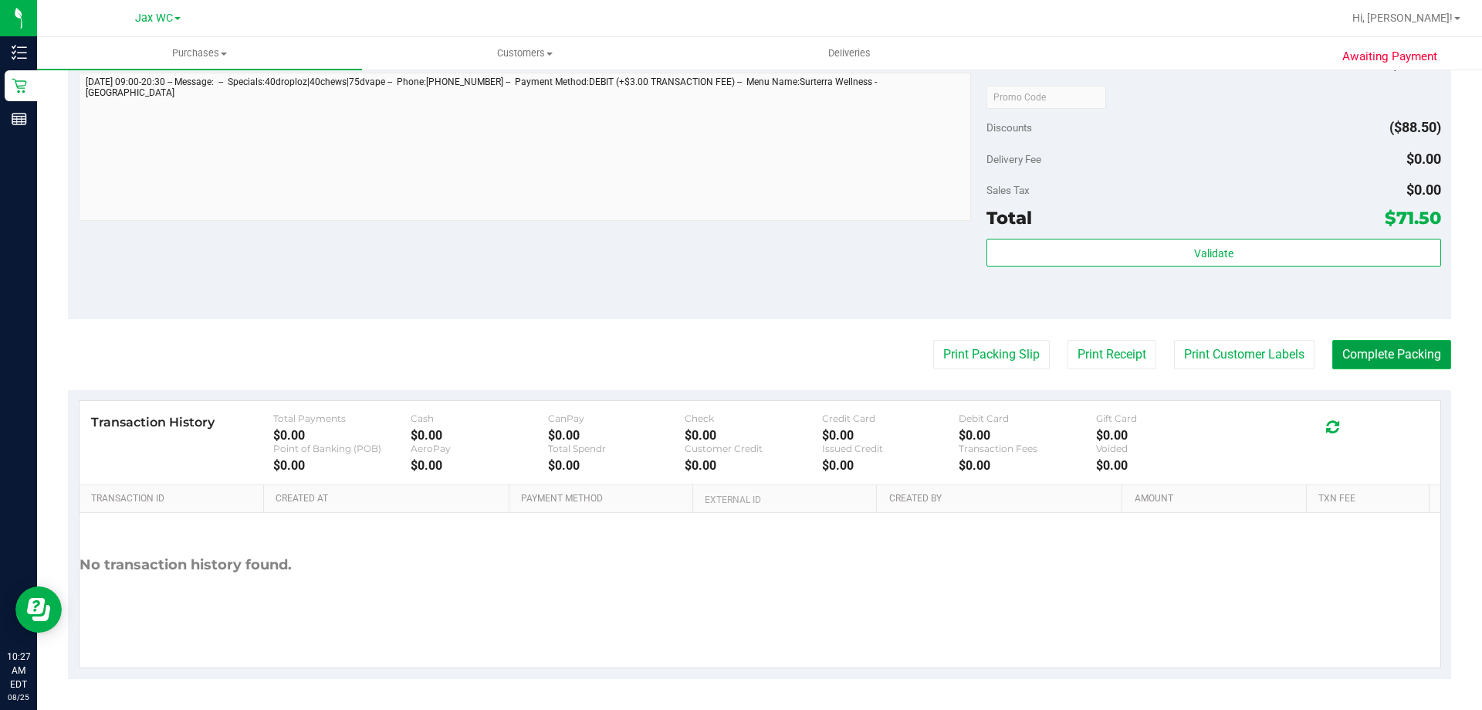
click at [1429, 340] on button "Complete Packing" at bounding box center [1392, 354] width 119 height 29
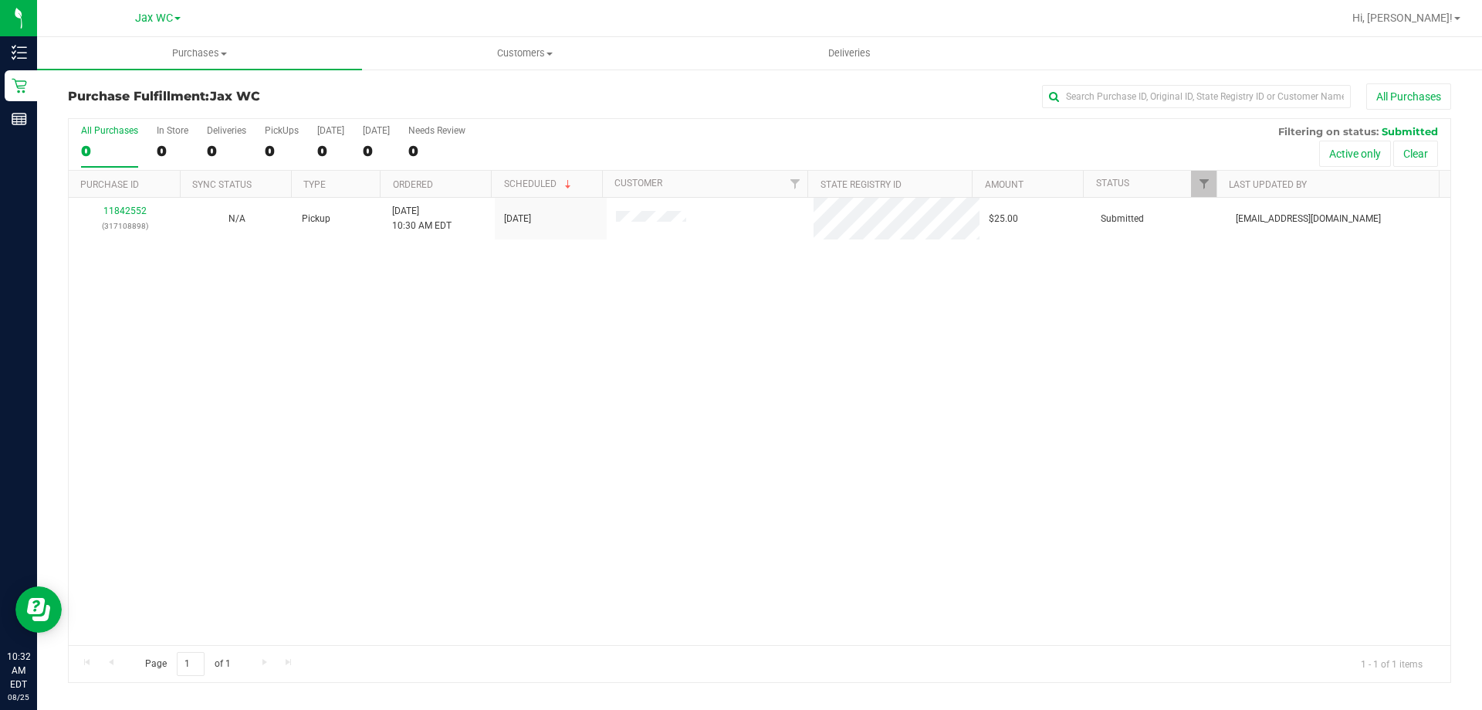
drag, startPoint x: 1149, startPoint y: 368, endPoint x: 860, endPoint y: 336, distance: 290.5
click at [1149, 368] on div "11842552 (317108898) N/A Pickup [DATE] 10:30 AM EDT 8/25/2025 $25.00 Submitted …" at bounding box center [760, 421] width 1382 height 447
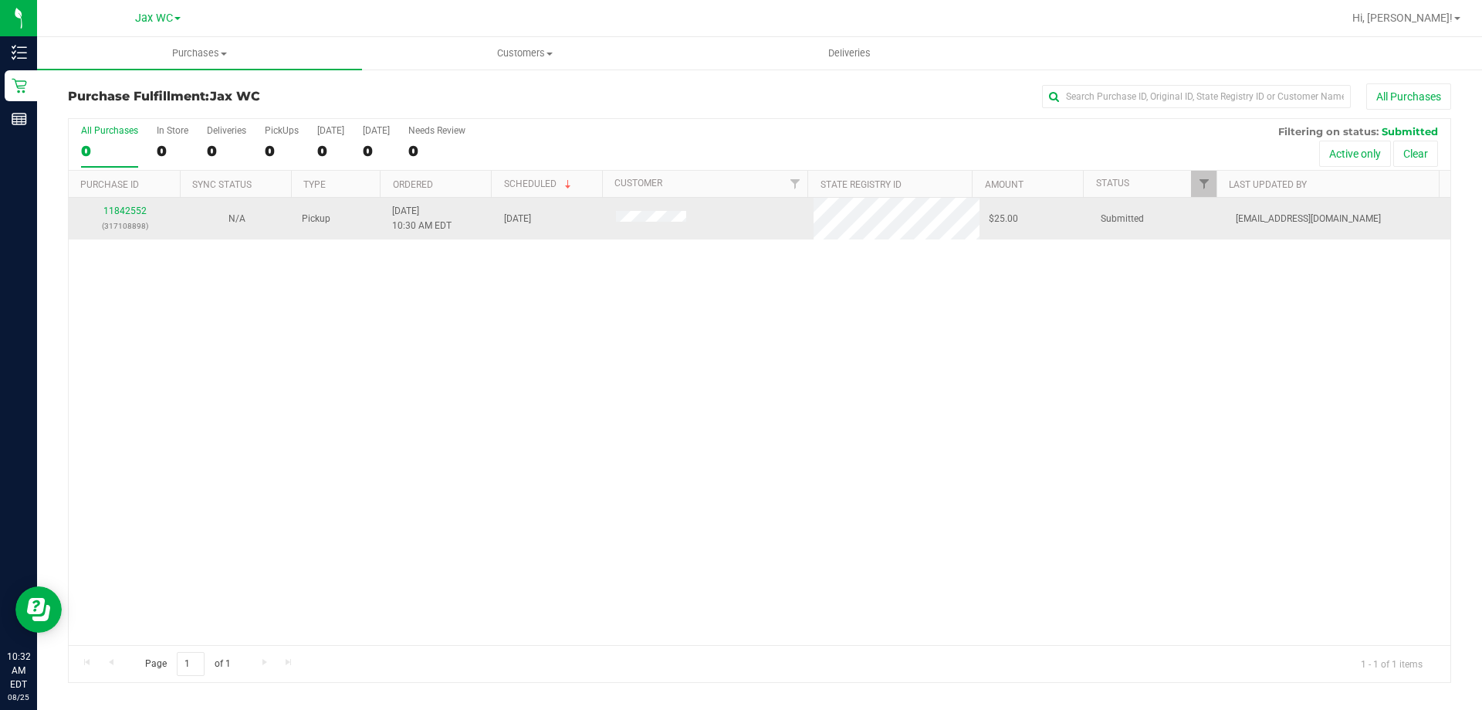
click at [110, 222] on p "(317108898)" at bounding box center [124, 226] width 93 height 15
click at [109, 215] on link "11842552" at bounding box center [124, 210] width 43 height 11
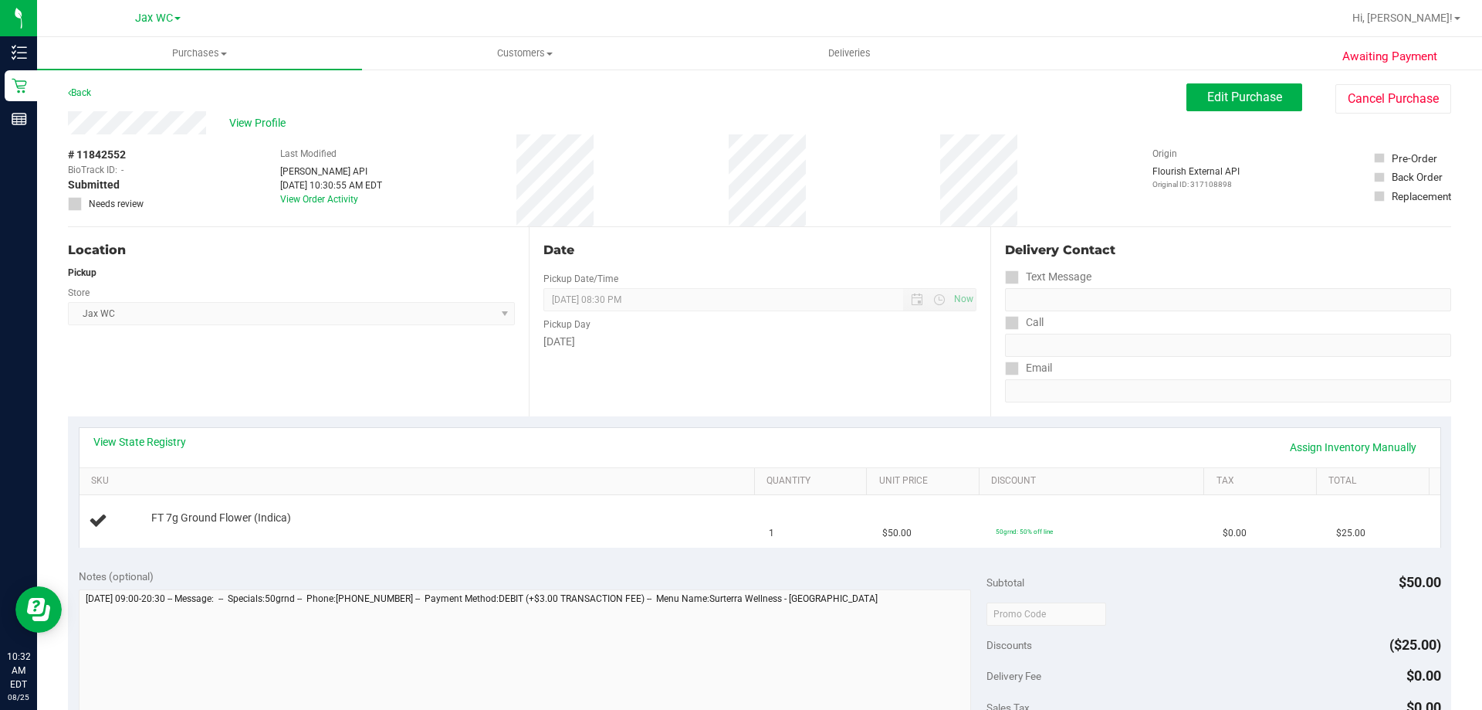
click at [180, 451] on div "View State Registry Assign Inventory Manually" at bounding box center [759, 447] width 1333 height 26
click at [182, 441] on link "View State Registry" at bounding box center [139, 441] width 93 height 15
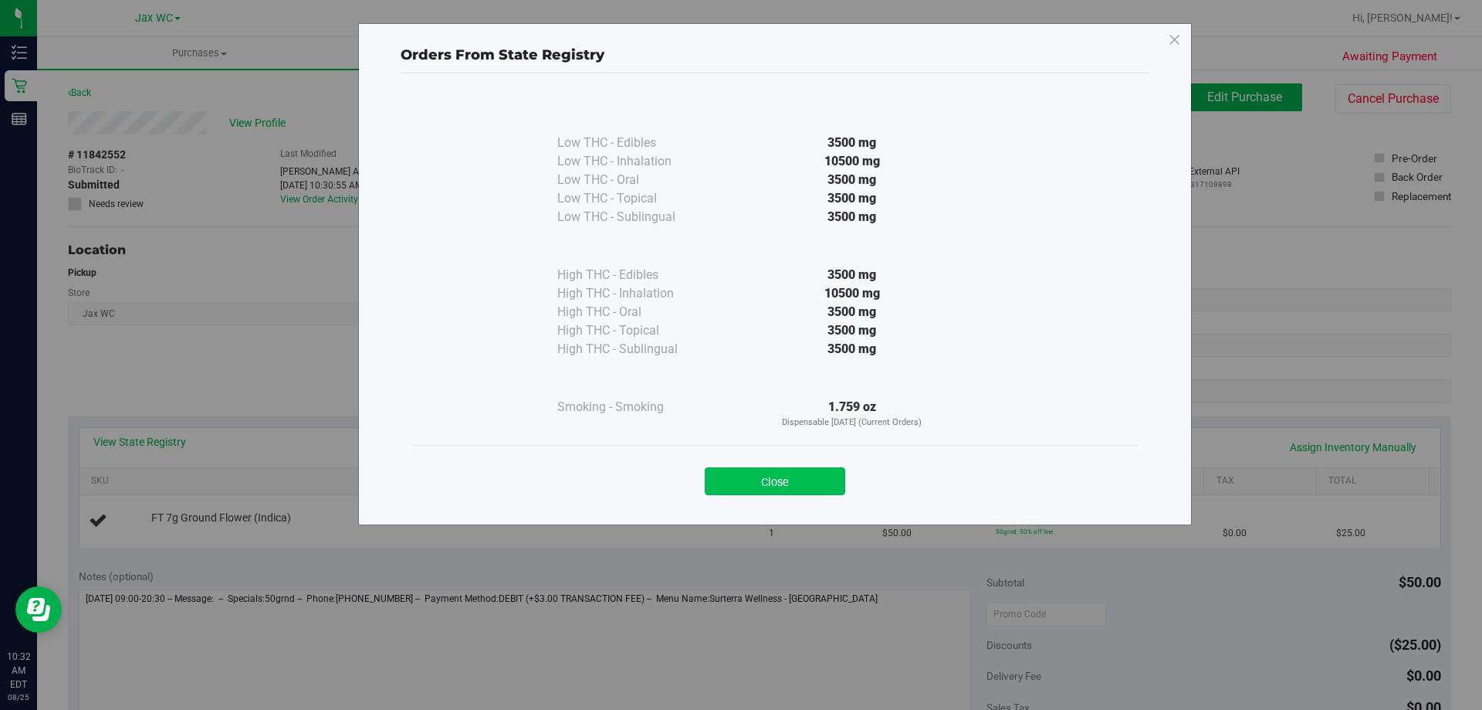
click at [828, 488] on button "Close" at bounding box center [775, 481] width 141 height 28
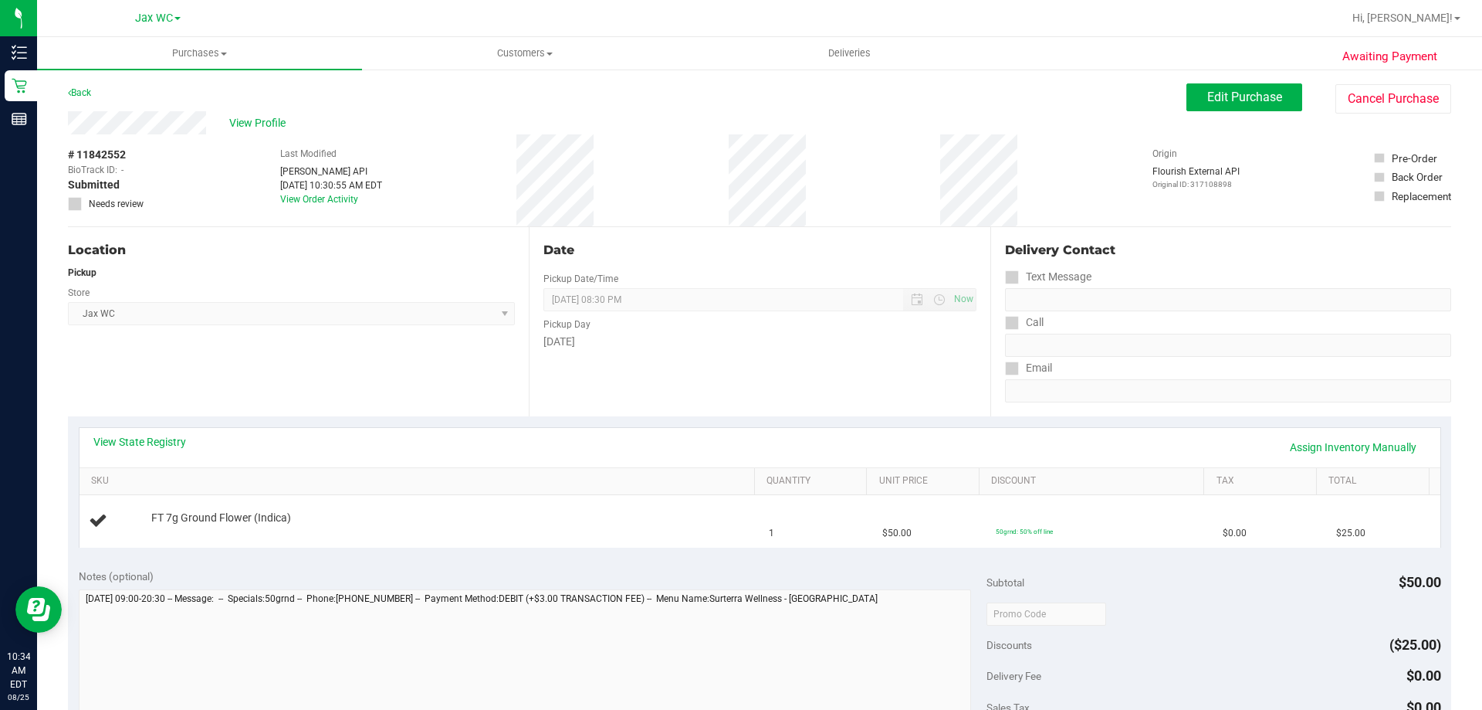
click at [469, 491] on th "SKU" at bounding box center [417, 482] width 675 height 28
click at [468, 492] on th "SKU" at bounding box center [417, 482] width 675 height 28
click at [112, 428] on div "View State Registry Assign Inventory Manually" at bounding box center [760, 447] width 1361 height 39
click at [117, 430] on div "View State Registry Assign Inventory Manually" at bounding box center [760, 447] width 1361 height 39
click at [126, 437] on link "View State Registry" at bounding box center [139, 441] width 93 height 15
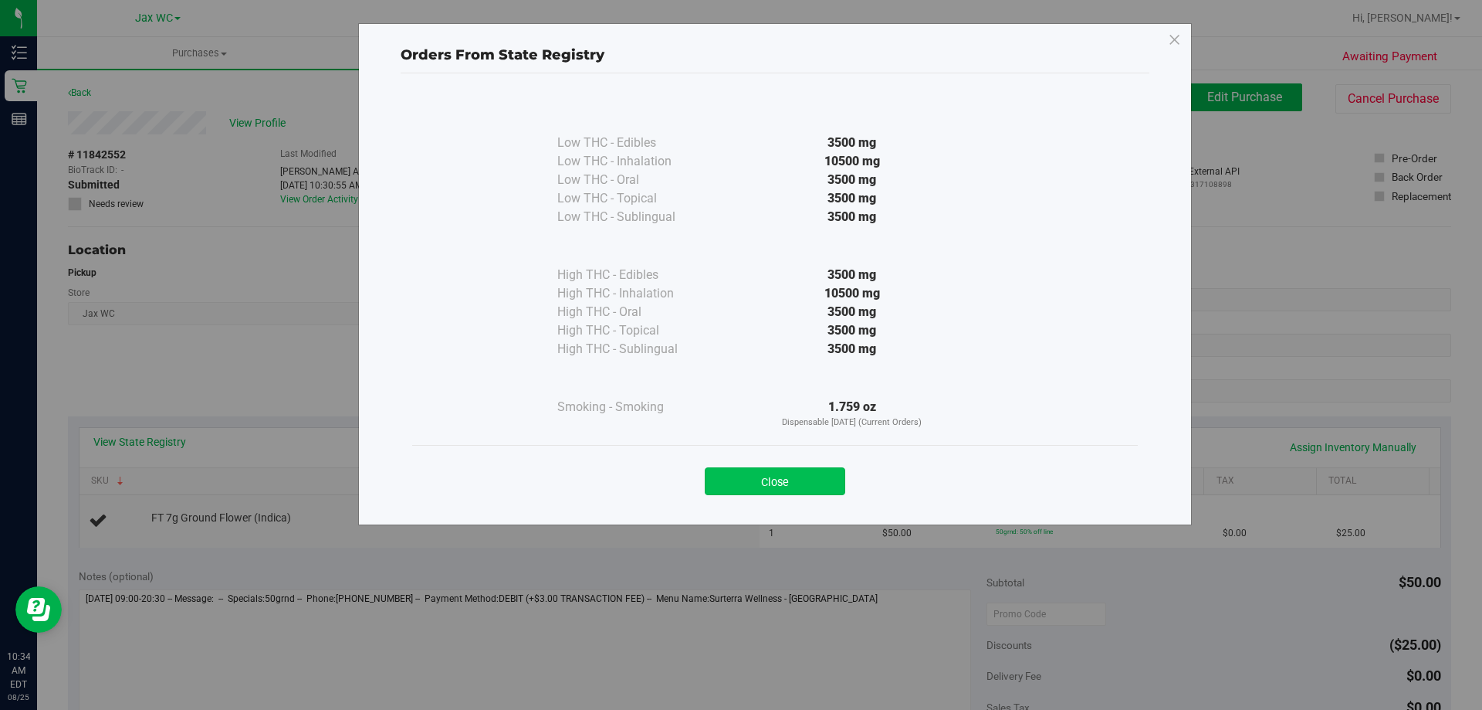
click at [754, 481] on button "Close" at bounding box center [775, 481] width 141 height 28
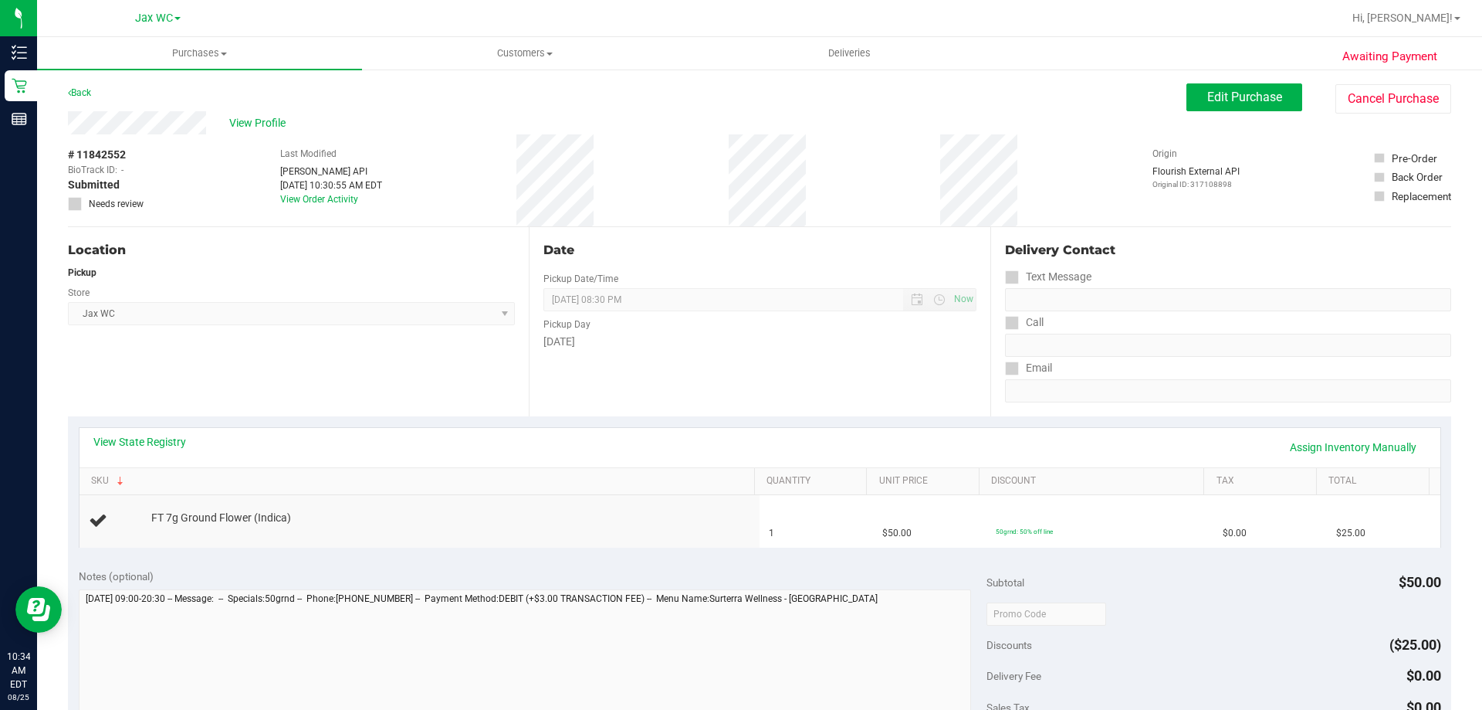
click at [709, 408] on div "Date Pickup Date/Time 08/25/2025 Now 08/25/2025 08:30 PM Now Pickup Day Monday" at bounding box center [759, 321] width 461 height 189
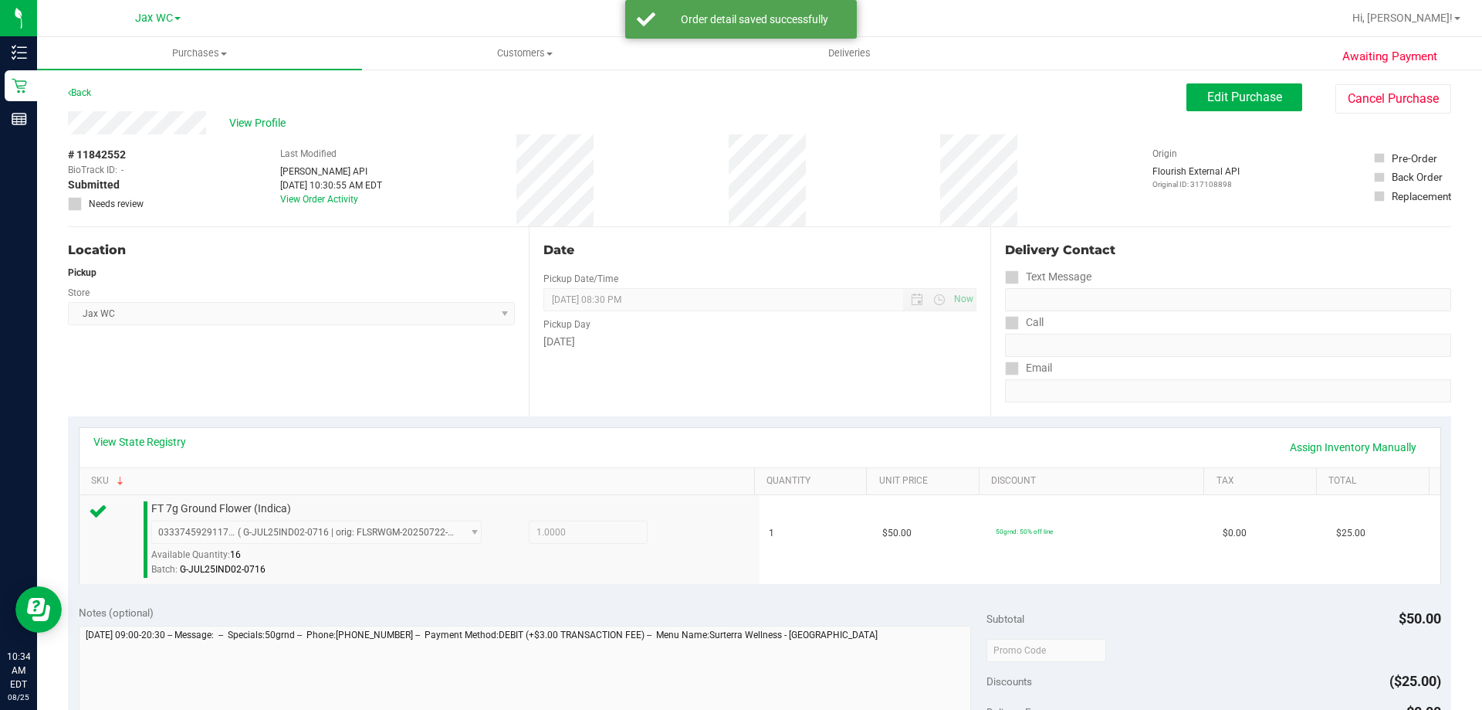
scroll to position [463, 0]
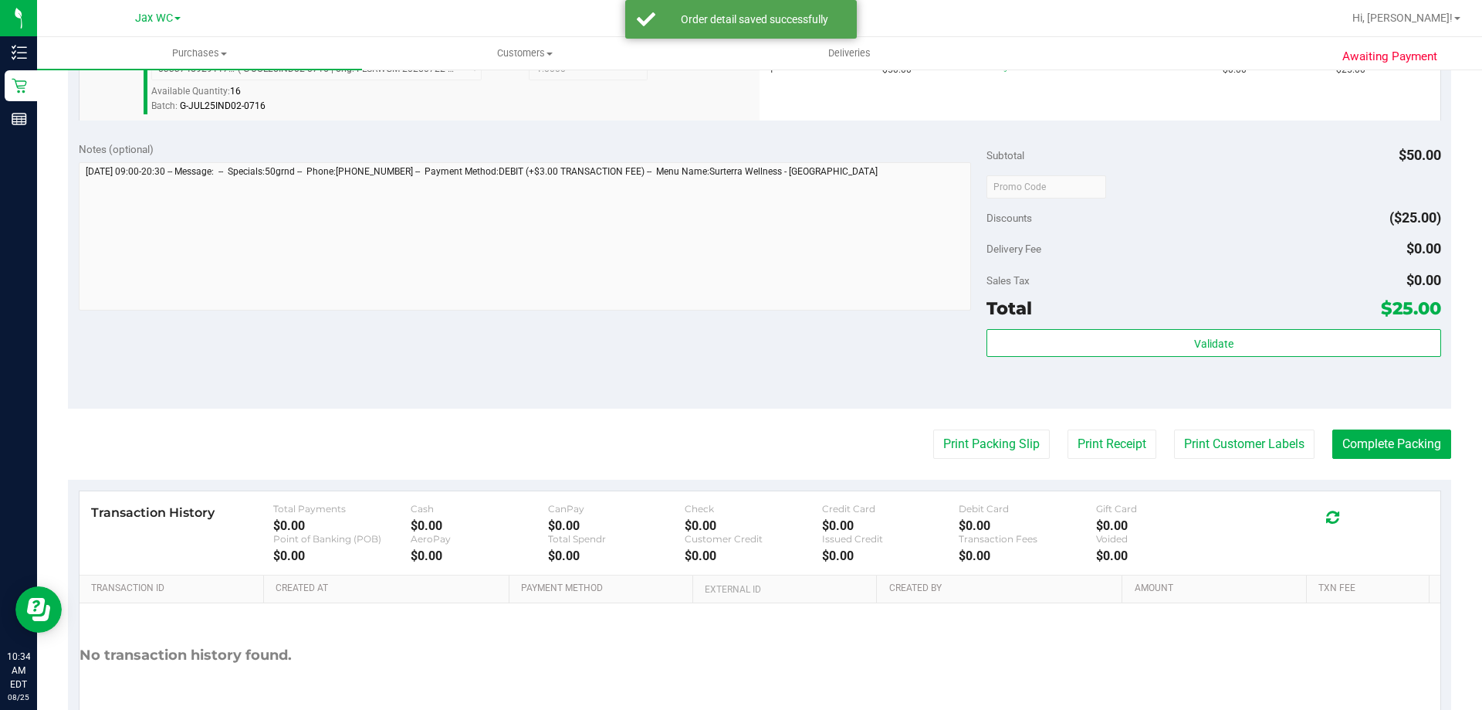
click at [1072, 367] on div "Validate" at bounding box center [1214, 363] width 454 height 69
click at [1088, 310] on div "Total $25.00" at bounding box center [1214, 308] width 454 height 28
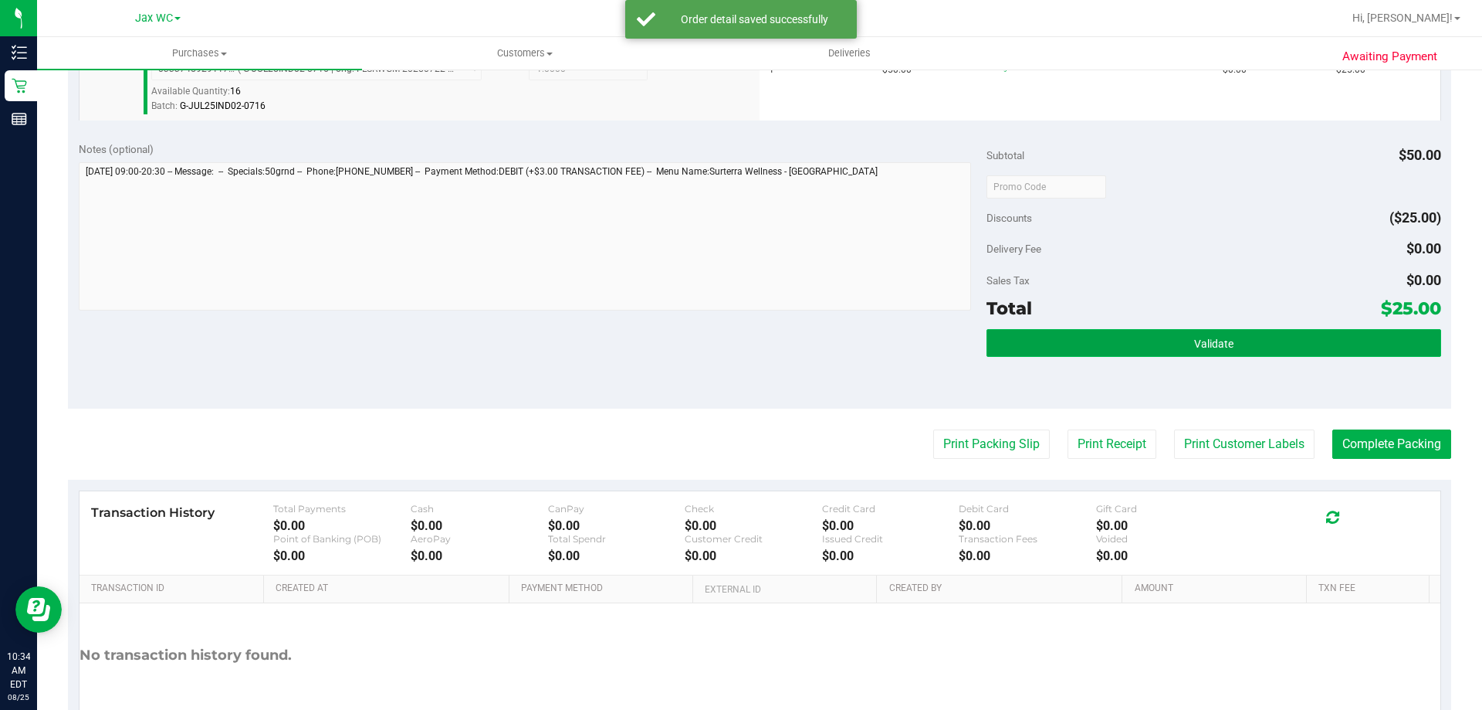
click at [1092, 342] on button "Validate" at bounding box center [1214, 343] width 454 height 28
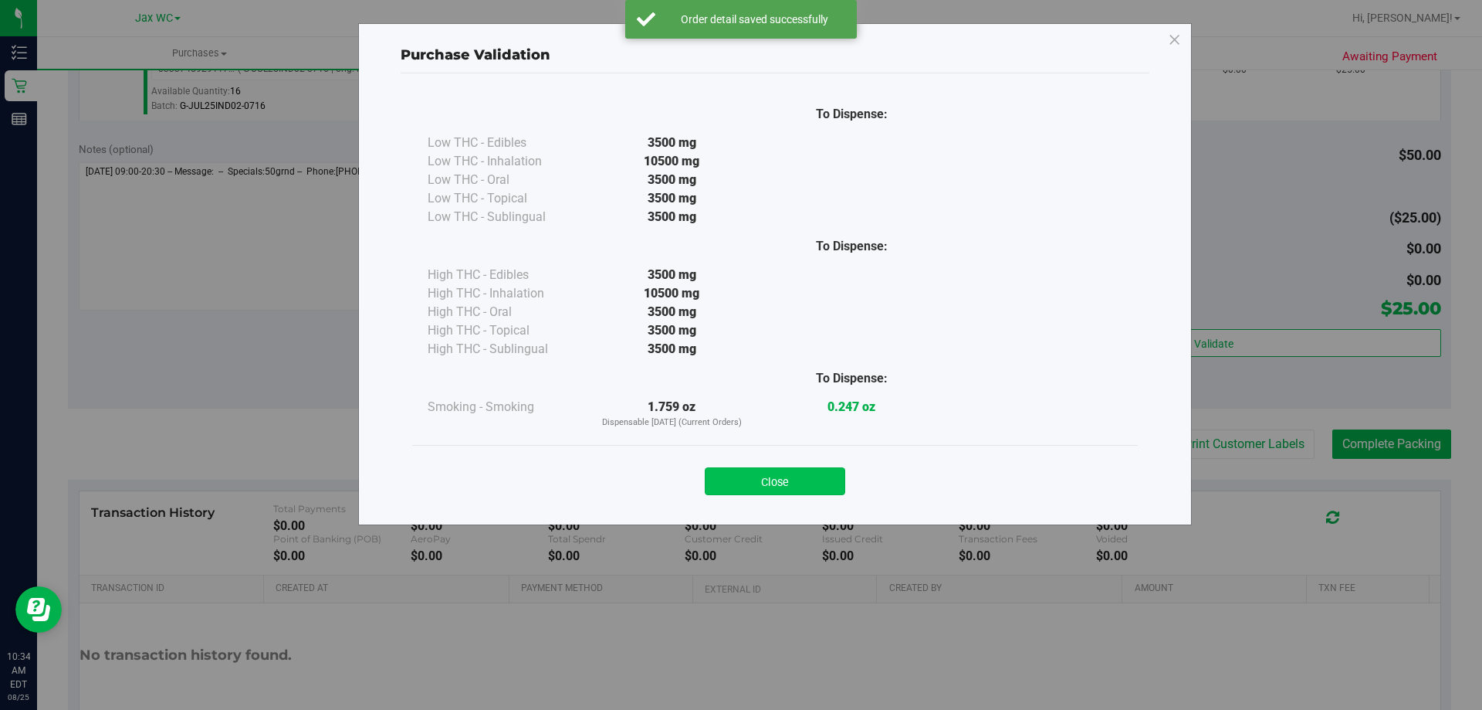
click at [780, 473] on button "Close" at bounding box center [775, 481] width 141 height 28
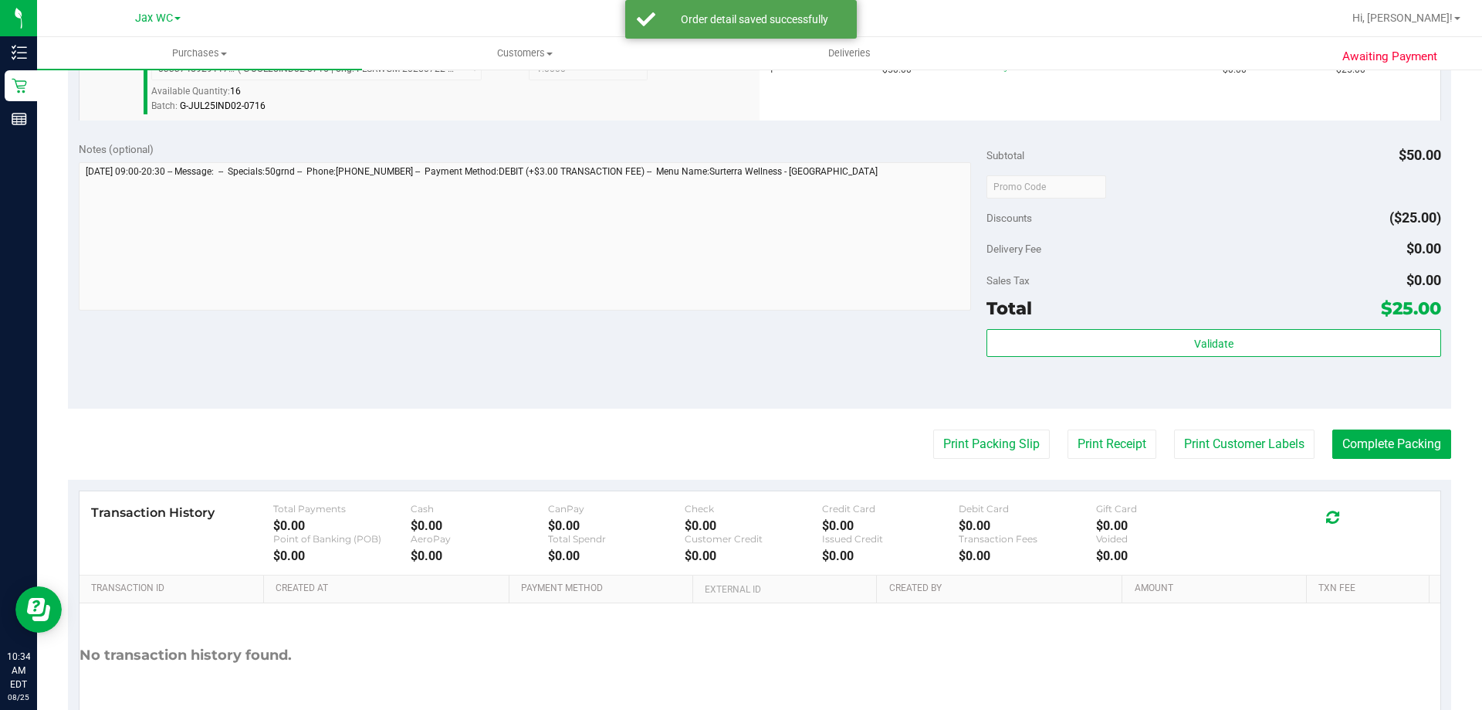
click at [989, 425] on purchase-details "Back Edit Purchase Cancel Purchase View Profile # 11842552 BioTrack ID: - Submi…" at bounding box center [760, 194] width 1384 height 1148
click at [974, 449] on button "Print Packing Slip" at bounding box center [991, 443] width 117 height 29
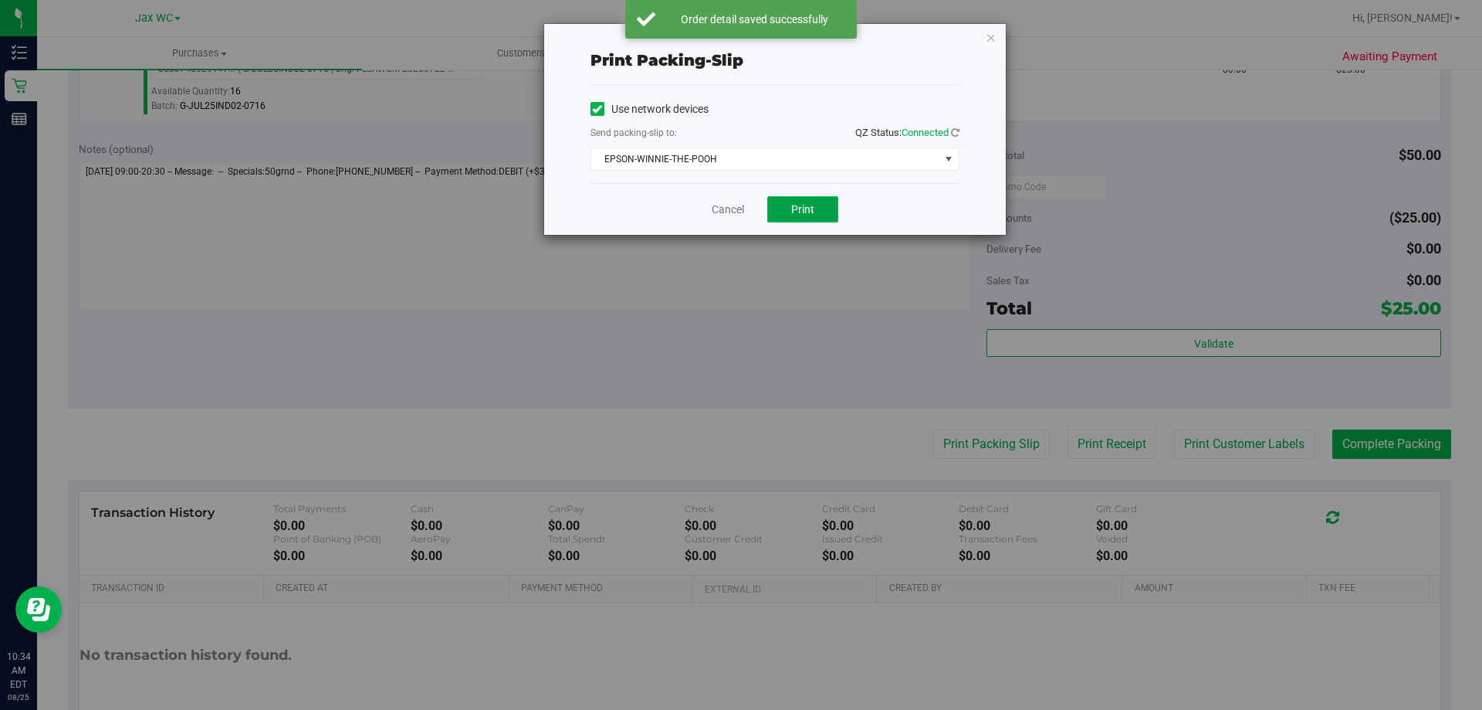
click at [804, 207] on span "Print" at bounding box center [802, 209] width 23 height 12
click at [993, 38] on icon "button" at bounding box center [991, 37] width 11 height 19
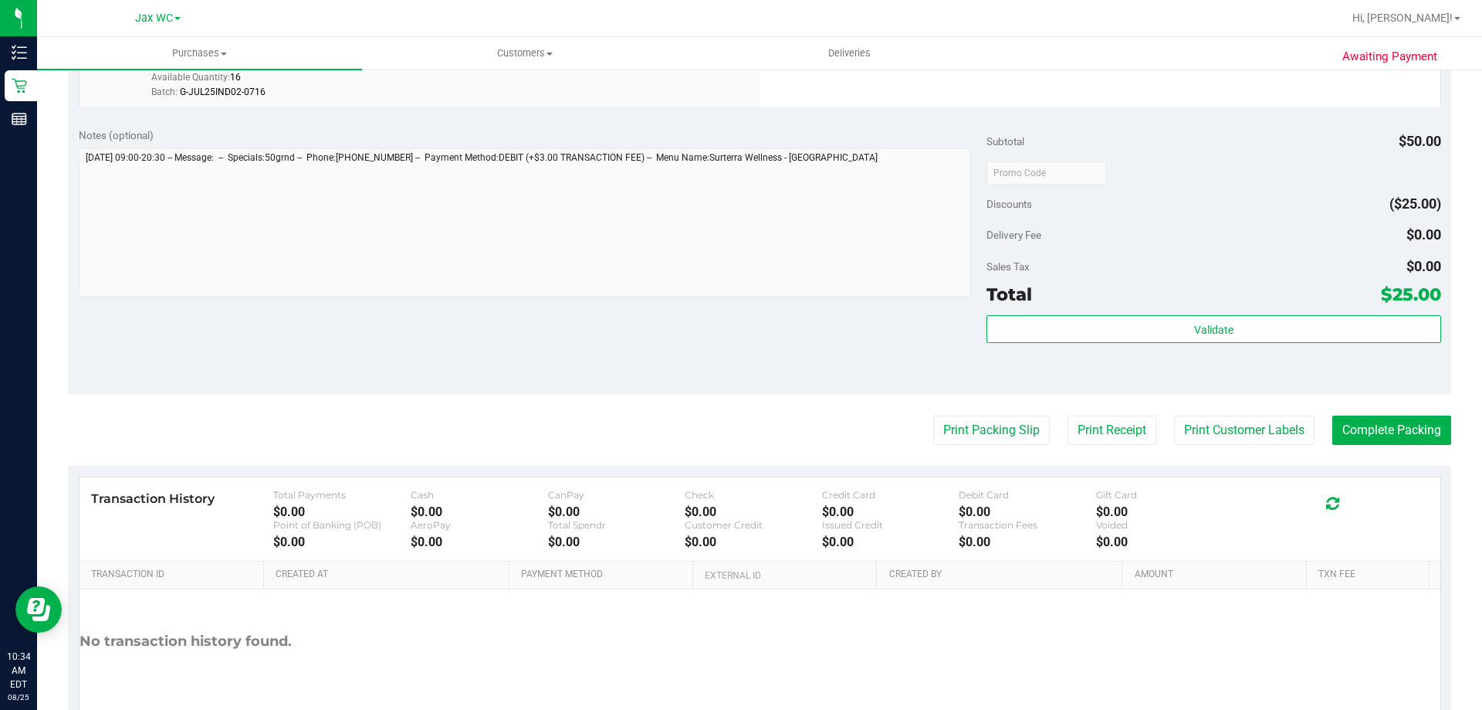
scroll to position [553, 0]
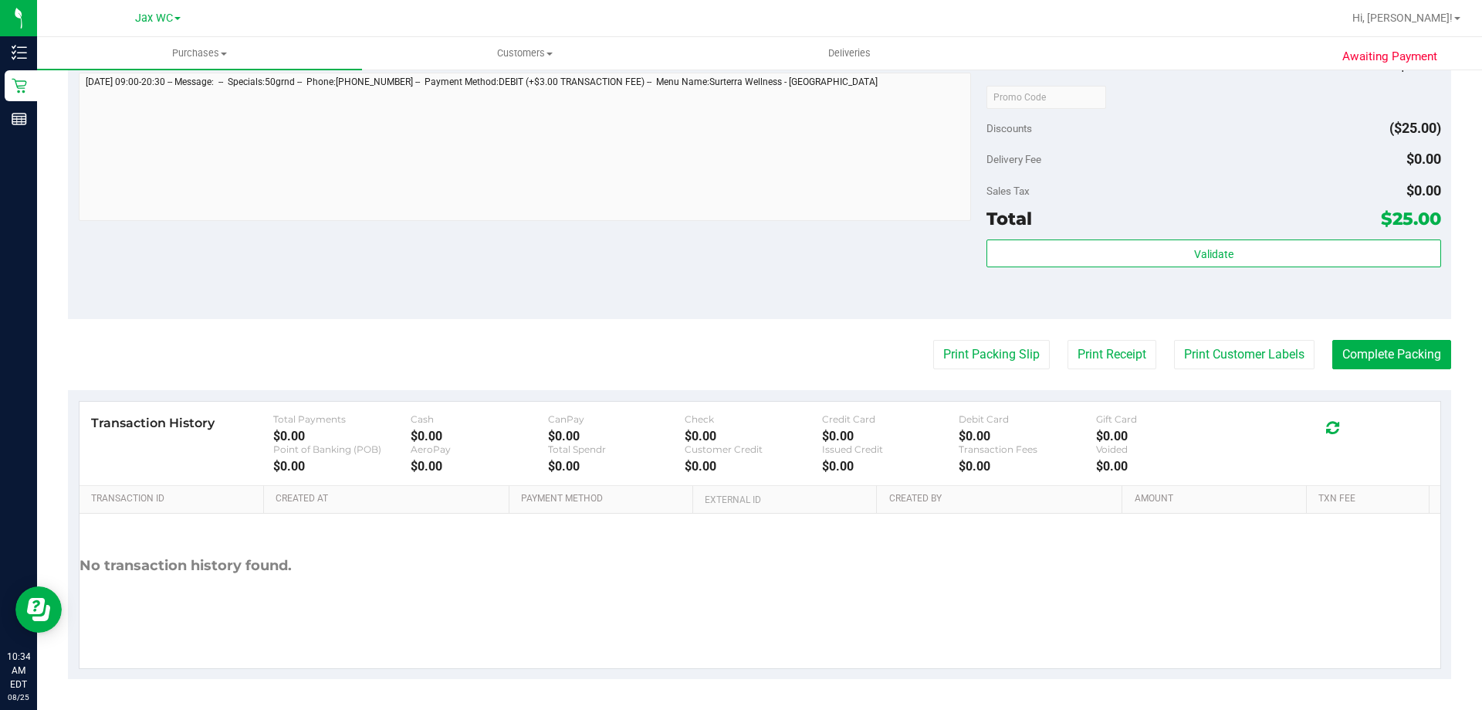
click at [1252, 199] on div "Sales Tax $0.00" at bounding box center [1214, 191] width 454 height 28
click at [1259, 237] on div "Subtotal $50.00 Discounts ($25.00) Delivery Fee $0.00 Sales Tax $0.00 Total $25…" at bounding box center [1214, 180] width 454 height 257
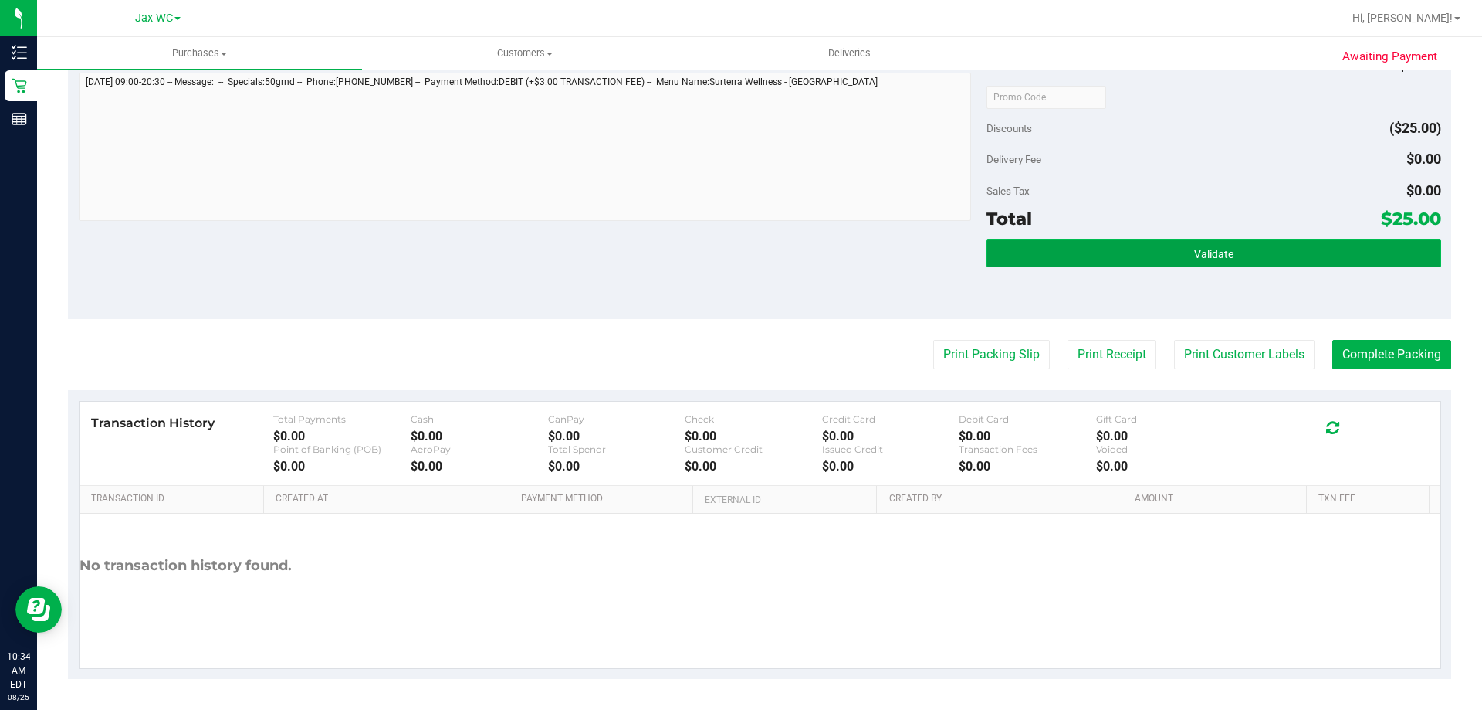
click at [1261, 254] on button "Validate" at bounding box center [1214, 253] width 454 height 28
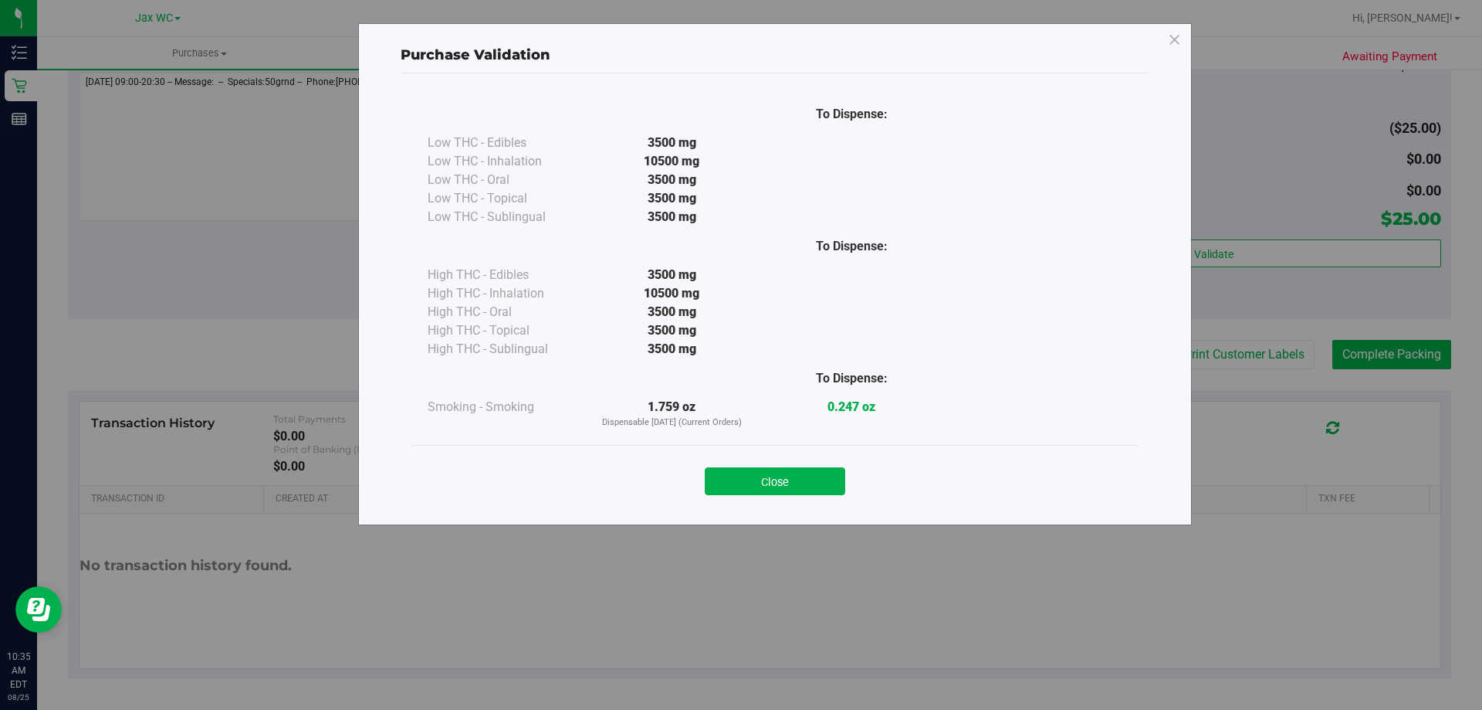
click at [788, 496] on div "Close" at bounding box center [775, 476] width 726 height 63
click at [856, 474] on div "Close" at bounding box center [775, 476] width 703 height 39
click at [807, 483] on button "Close" at bounding box center [775, 481] width 141 height 28
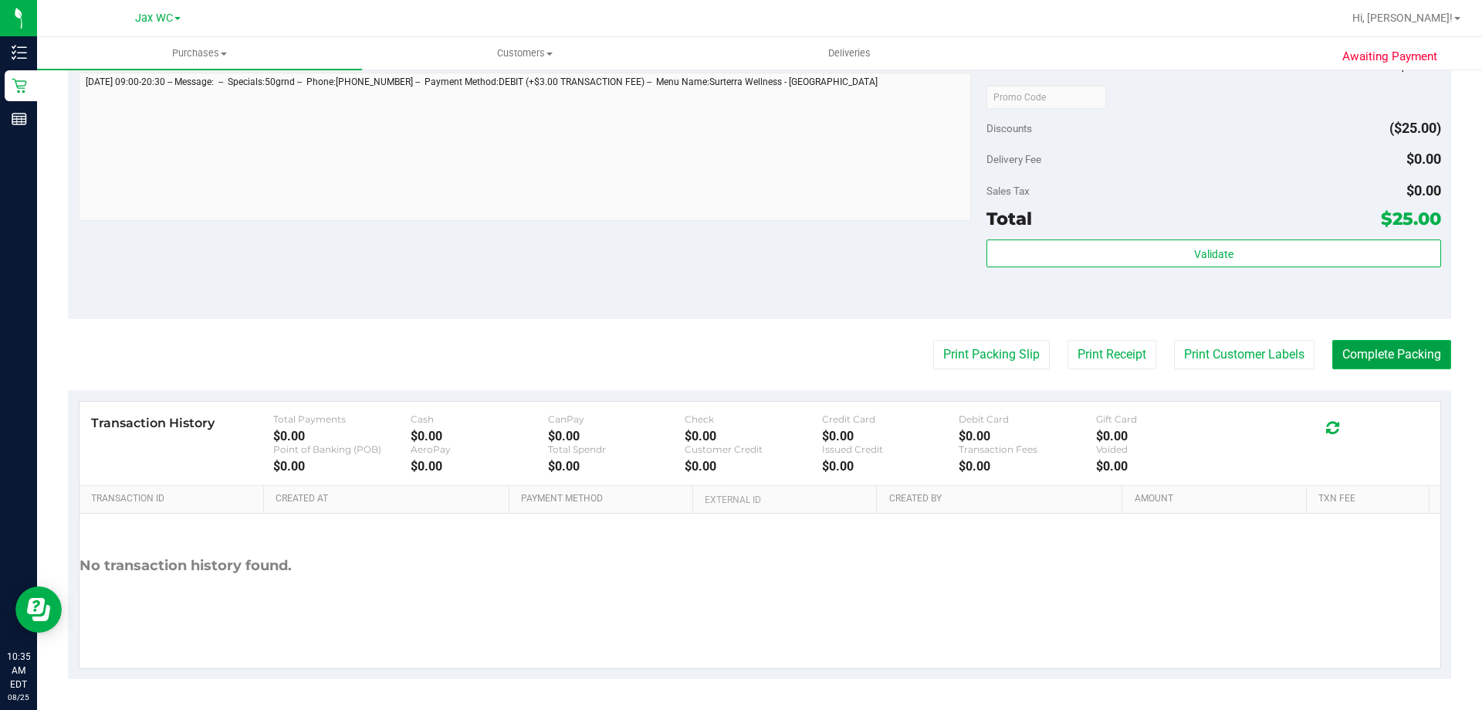
click at [1387, 361] on button "Complete Packing" at bounding box center [1392, 354] width 119 height 29
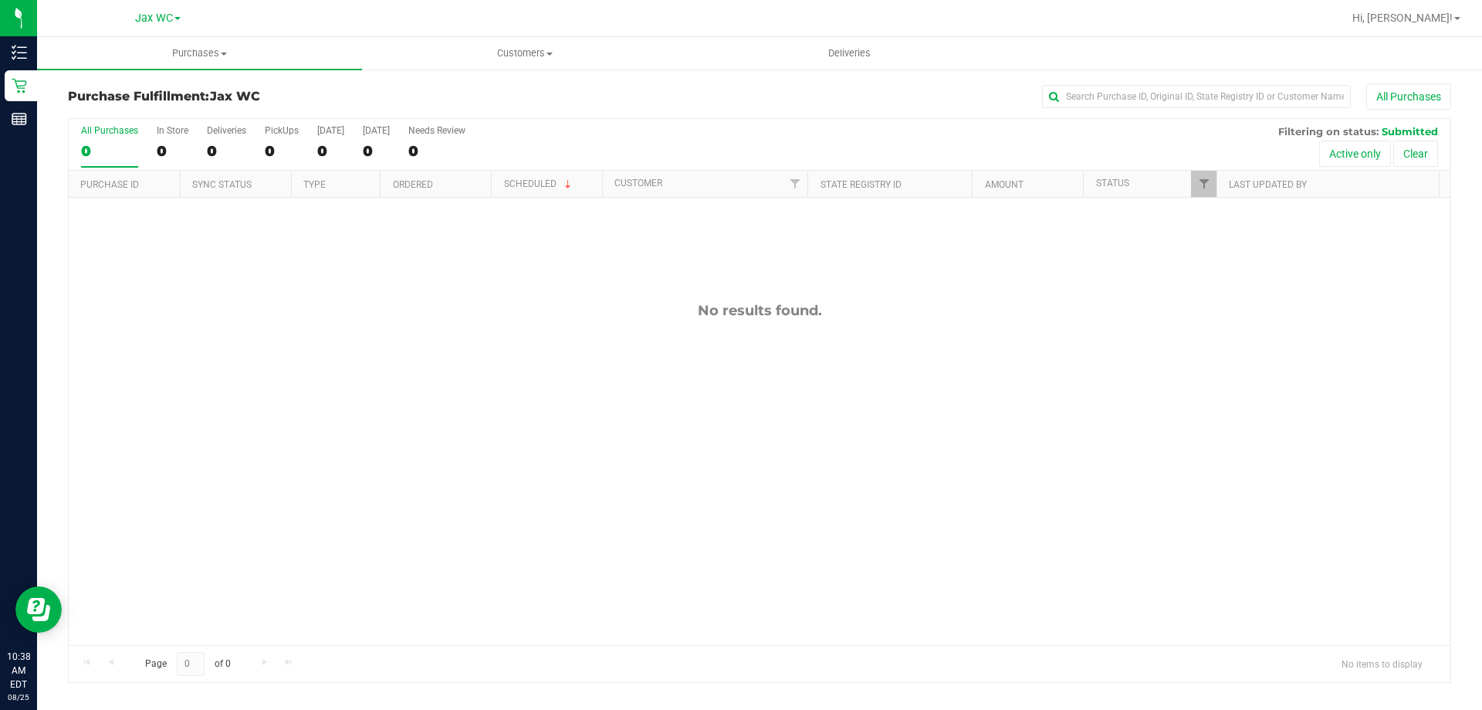
click at [1194, 421] on div "No results found." at bounding box center [760, 473] width 1382 height 551
click at [230, 286] on div "No results found." at bounding box center [760, 473] width 1382 height 551
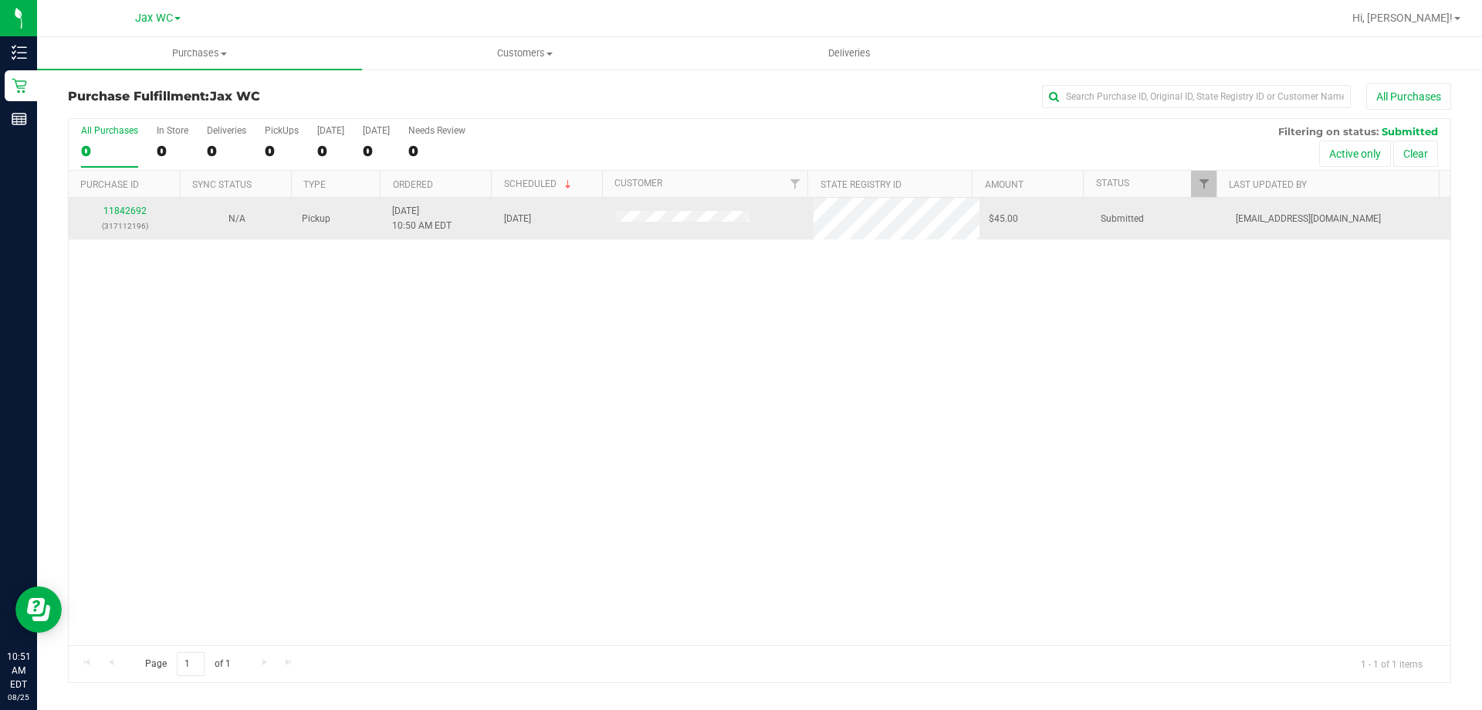
click at [94, 212] on div "11842692 (317112196)" at bounding box center [124, 218] width 93 height 29
click at [116, 212] on link "11842692" at bounding box center [124, 210] width 43 height 11
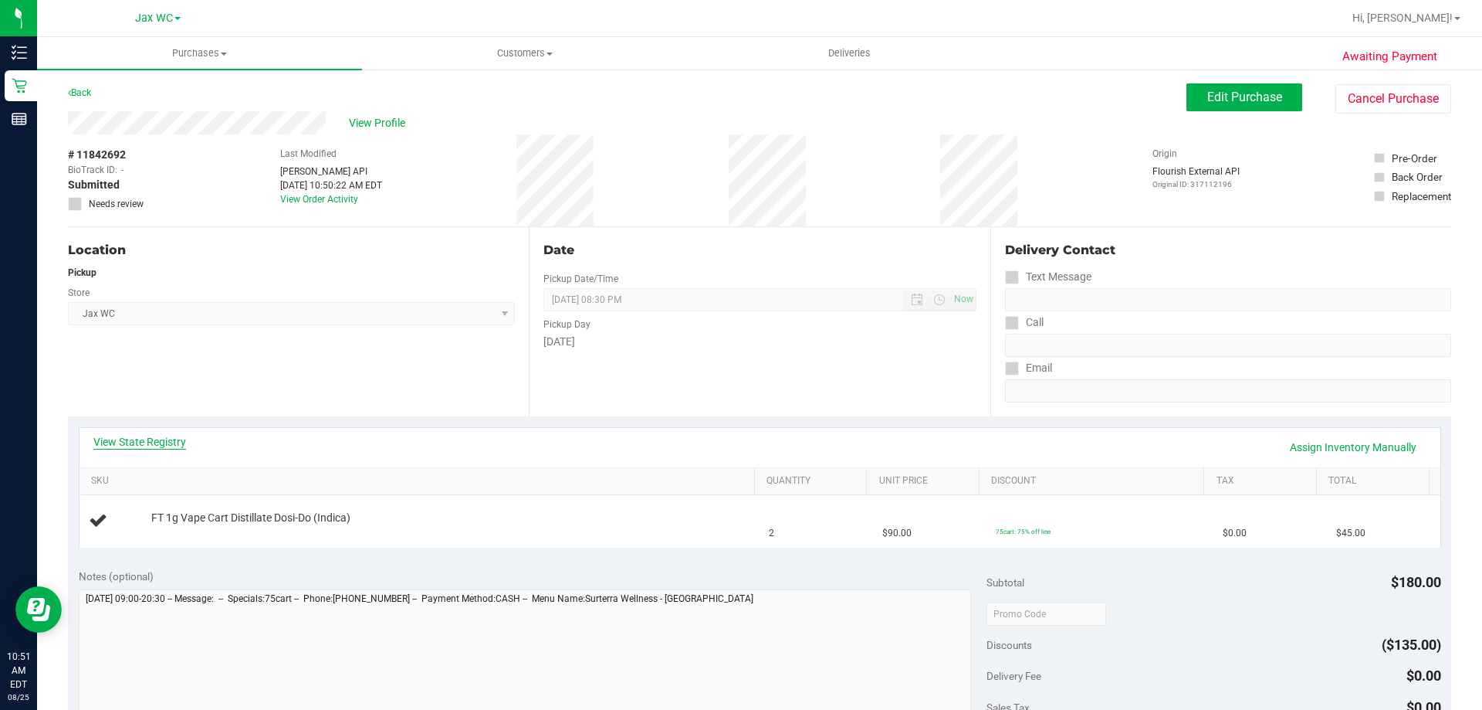
click at [155, 435] on link "View State Registry" at bounding box center [139, 441] width 93 height 15
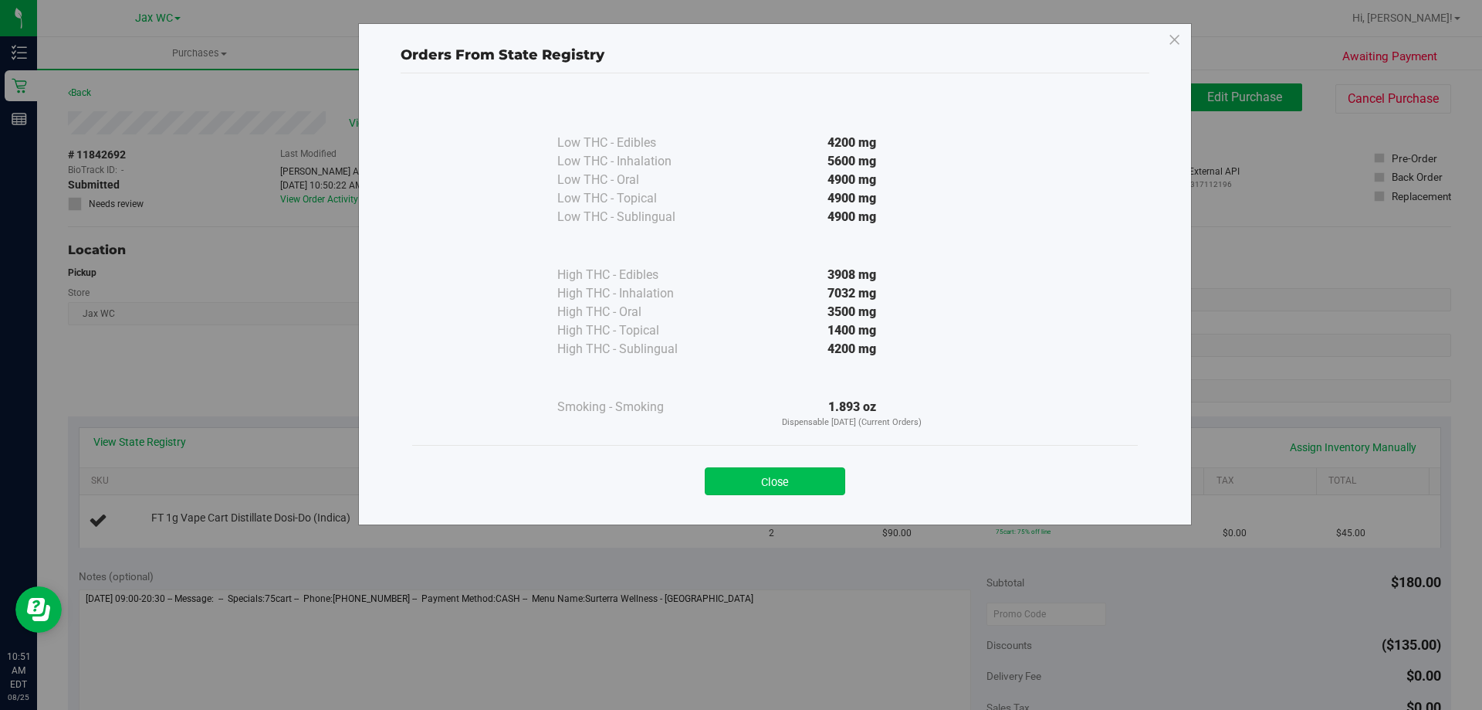
click at [766, 479] on button "Close" at bounding box center [775, 481] width 141 height 28
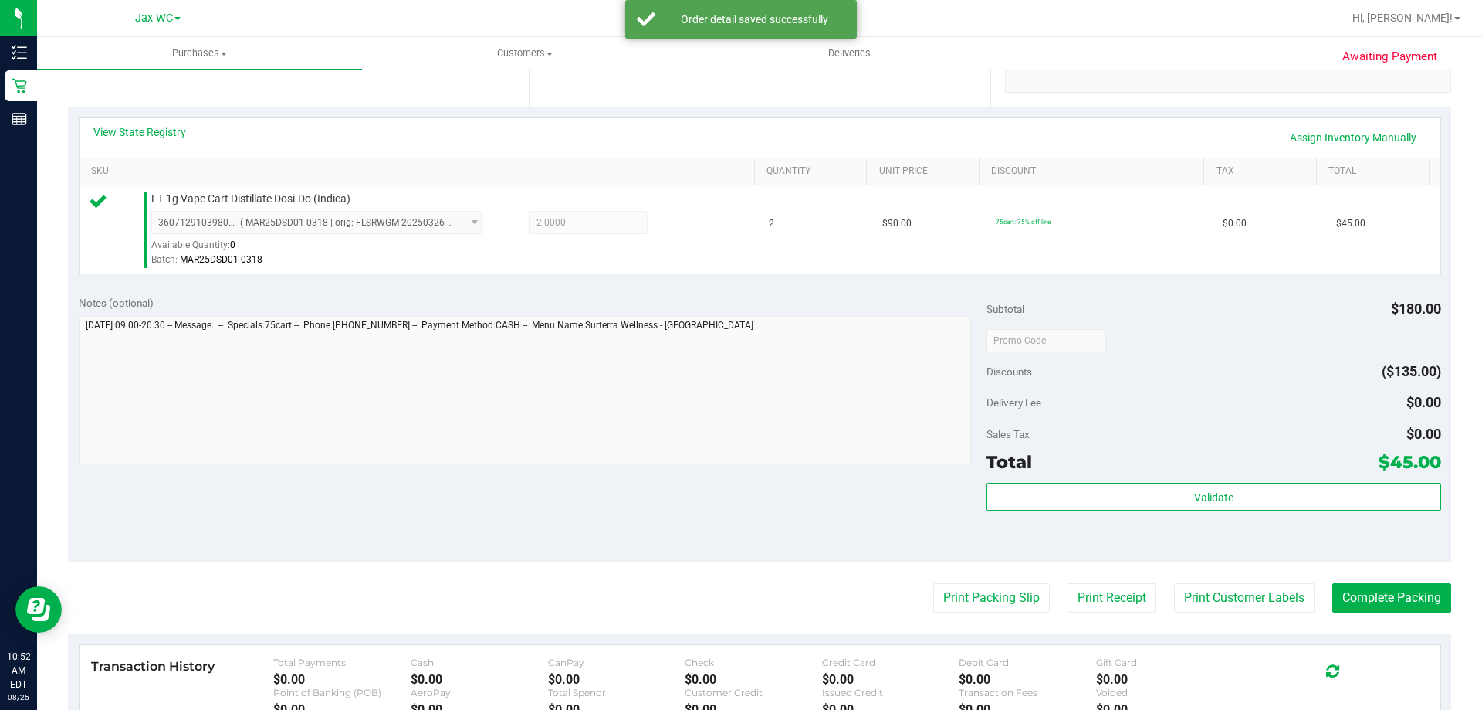
scroll to position [463, 0]
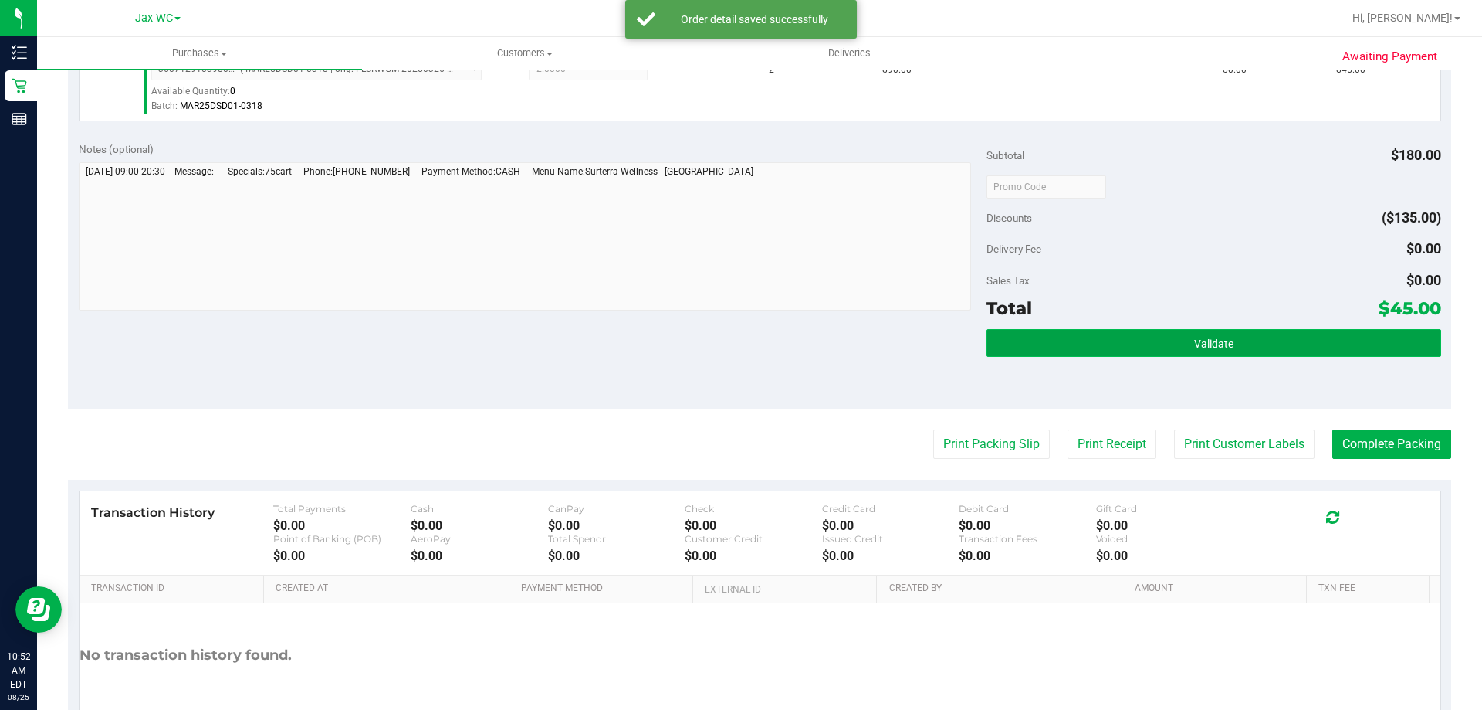
click at [1102, 330] on button "Validate" at bounding box center [1214, 343] width 454 height 28
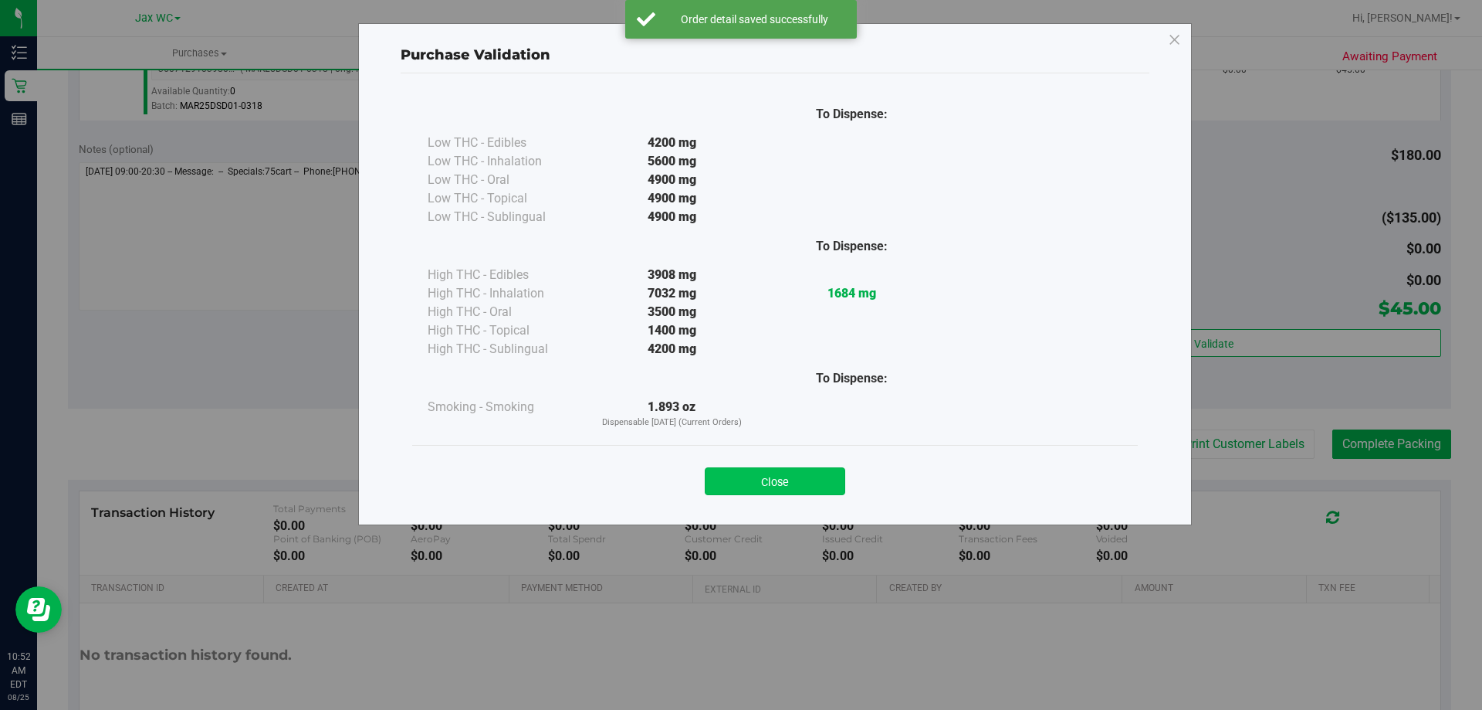
click at [737, 492] on button "Close" at bounding box center [775, 481] width 141 height 28
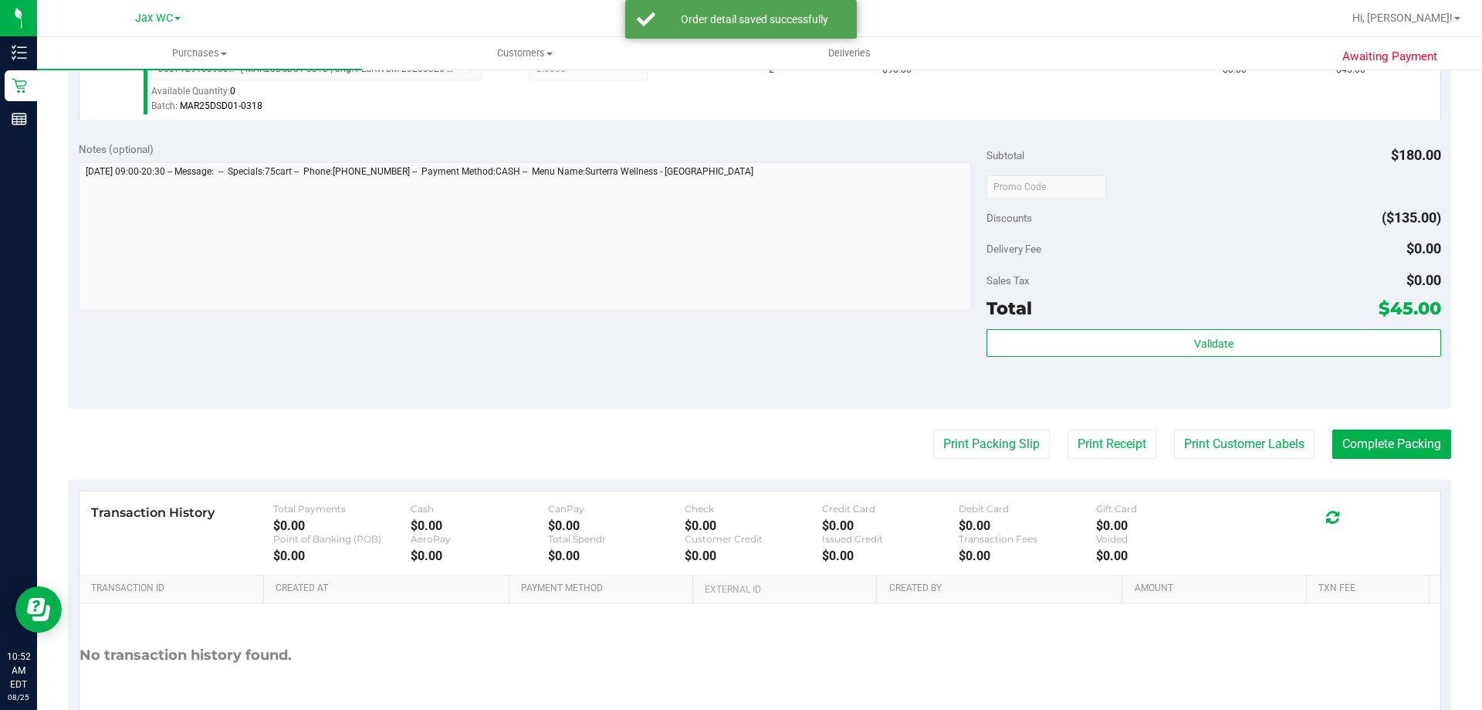
click at [999, 412] on purchase-details "Back Edit Purchase Cancel Purchase View Profile # 11842692 BioTrack ID: - Submi…" at bounding box center [760, 194] width 1384 height 1148
click at [988, 435] on button "Print Packing Slip" at bounding box center [991, 443] width 117 height 29
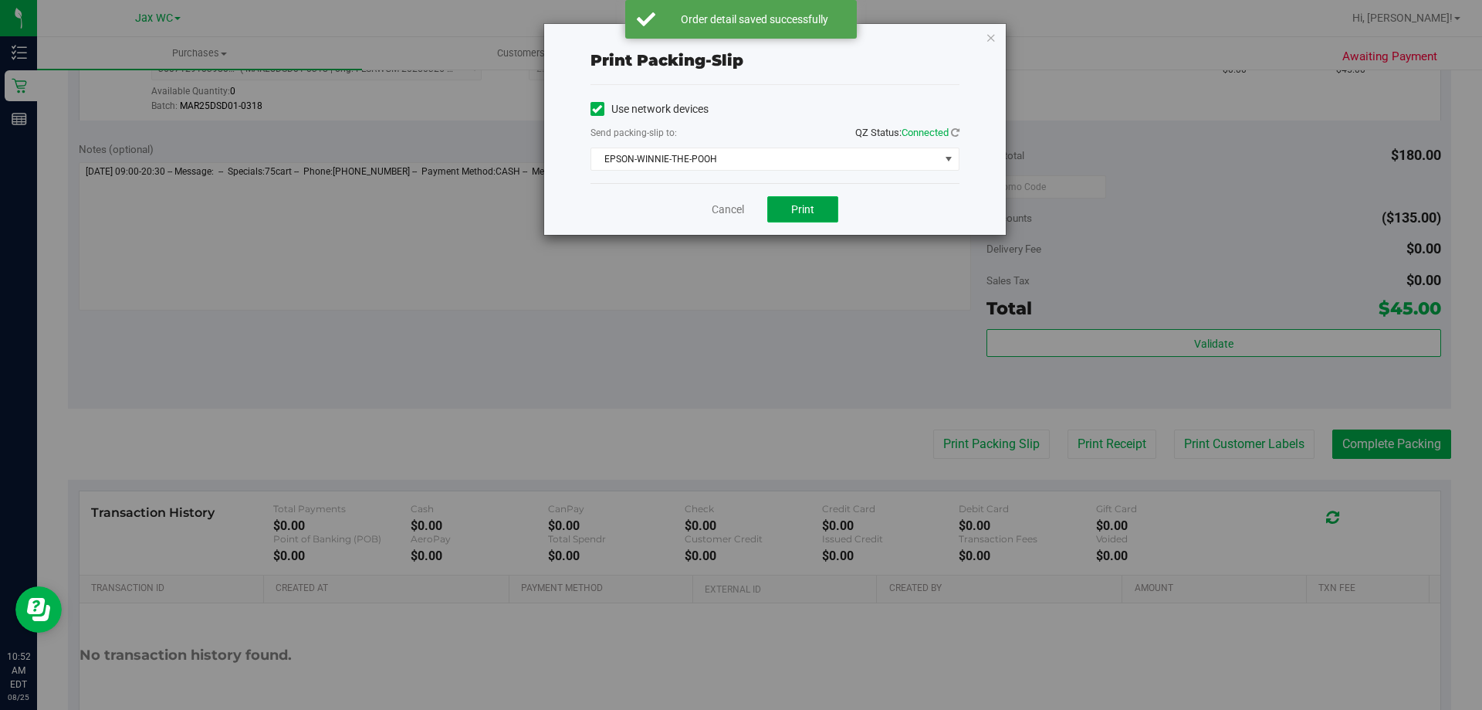
click at [772, 206] on button "Print" at bounding box center [802, 209] width 71 height 26
click at [988, 33] on icon "button" at bounding box center [991, 37] width 11 height 19
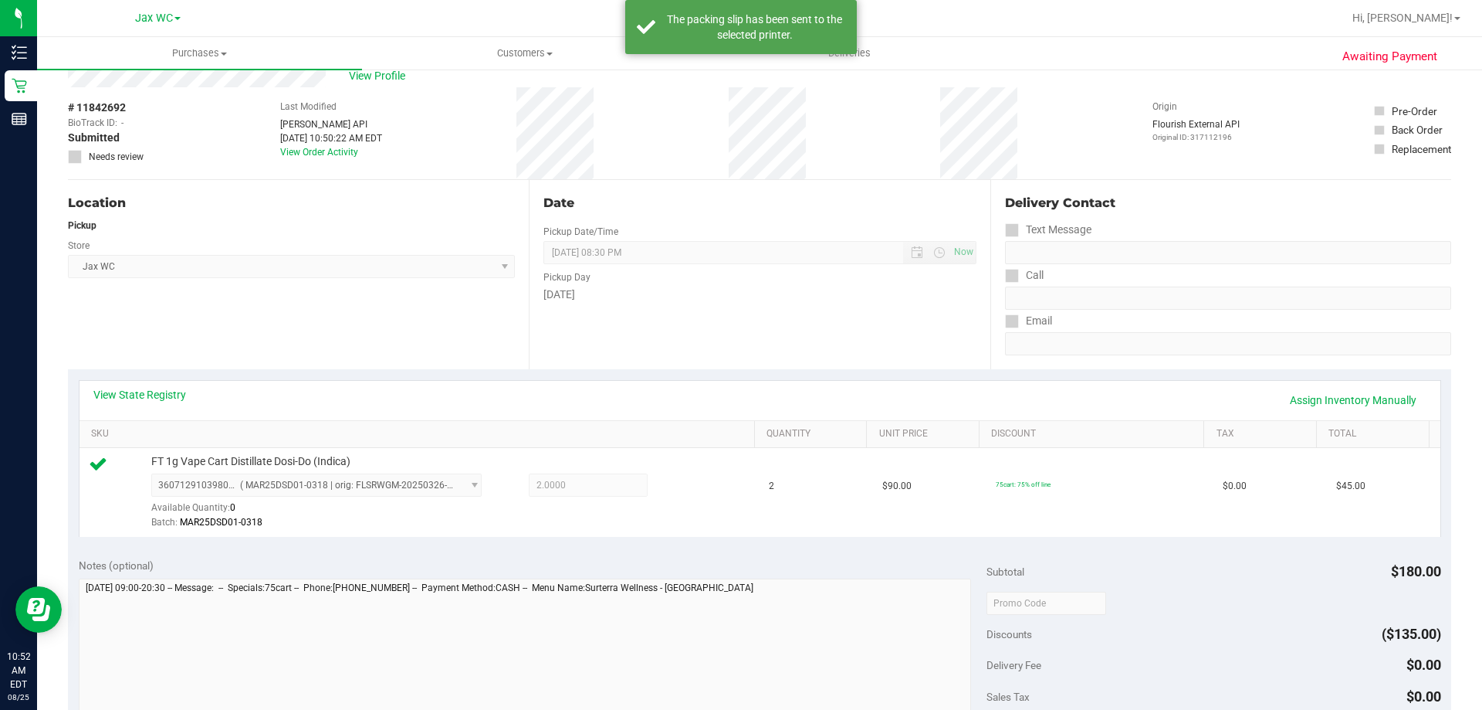
scroll to position [0, 0]
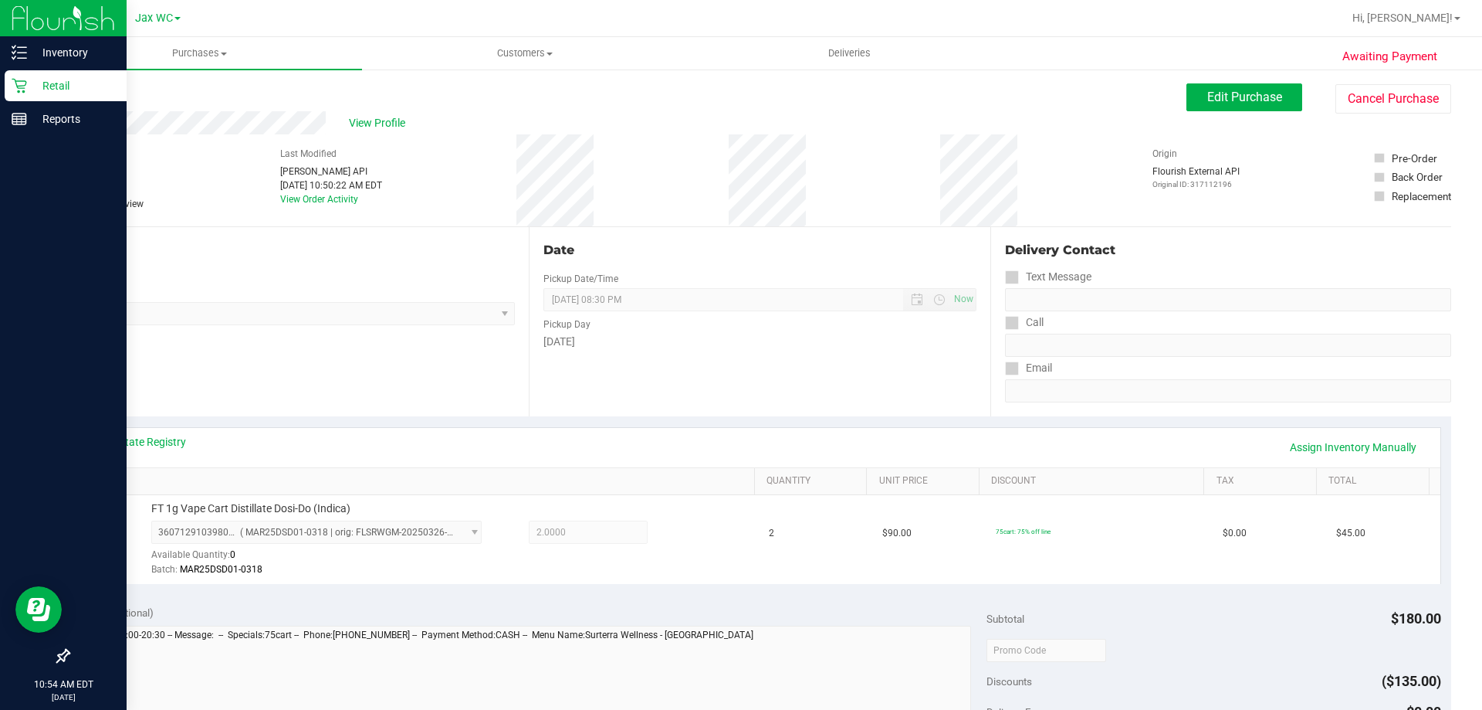
click at [66, 93] on p "Retail" at bounding box center [73, 85] width 93 height 19
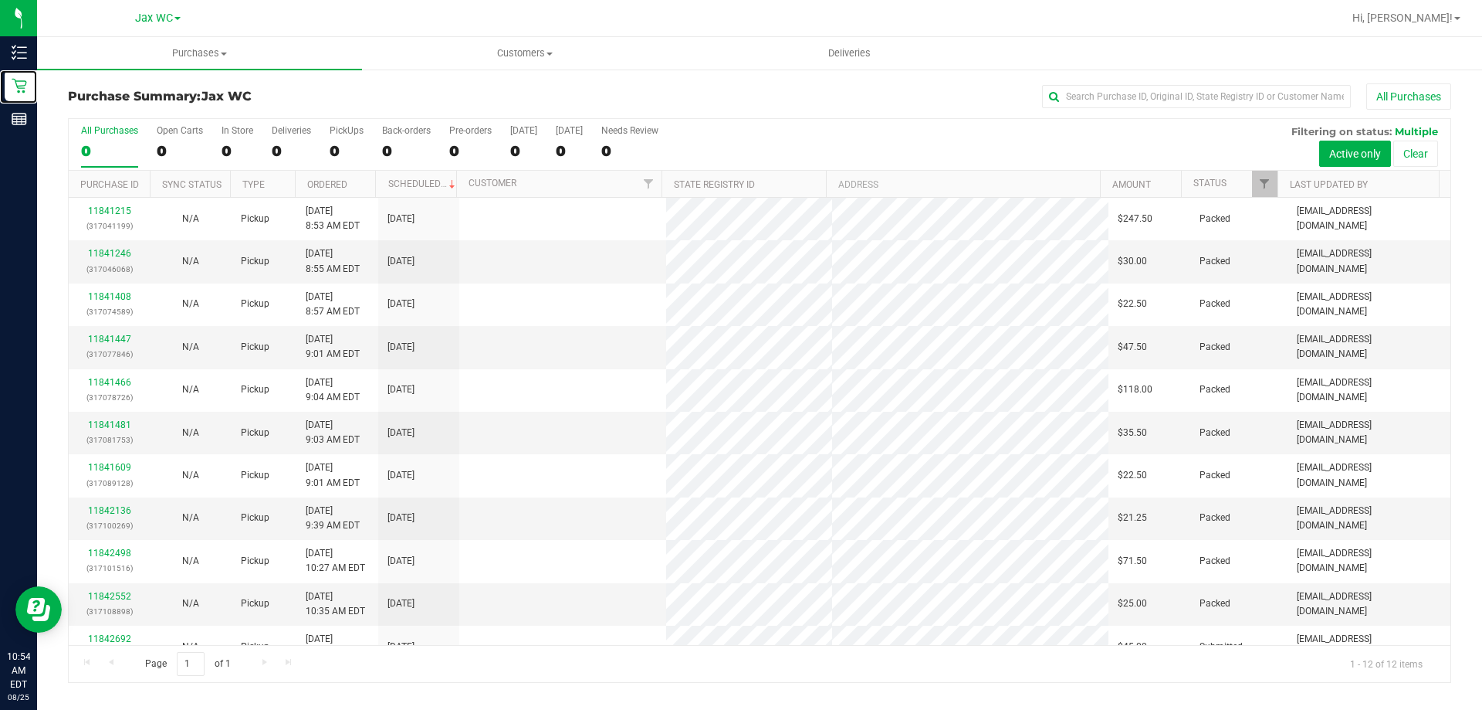
scroll to position [66, 0]
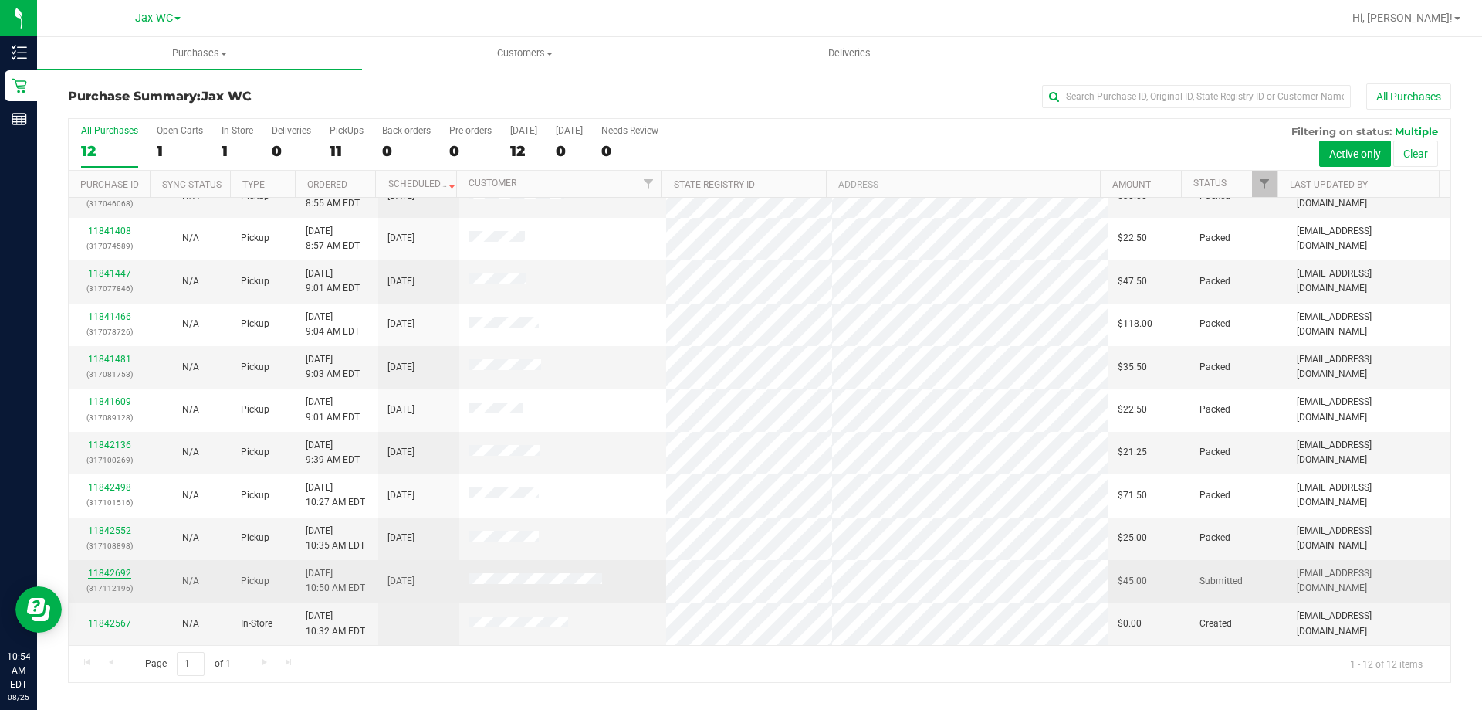
click at [110, 573] on link "11842692" at bounding box center [109, 572] width 43 height 11
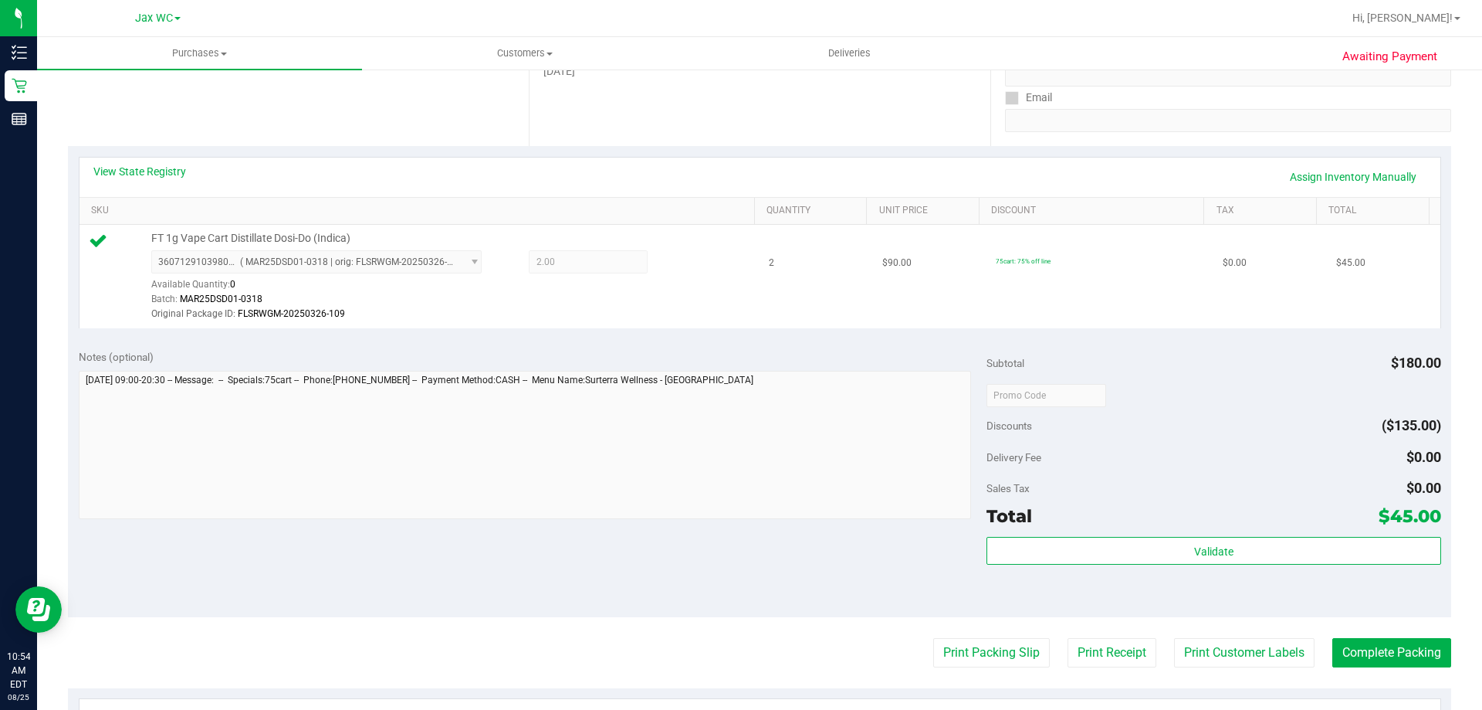
scroll to position [309, 0]
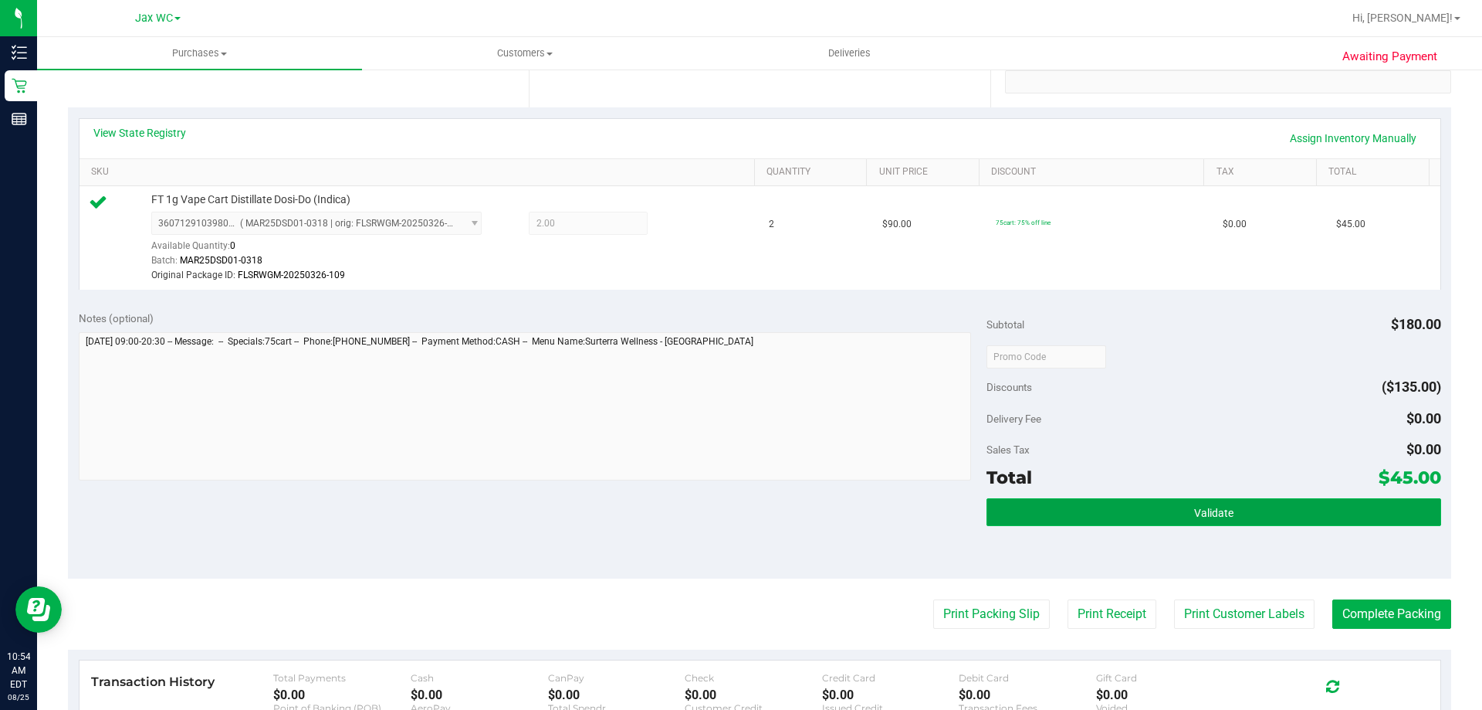
click at [1278, 513] on button "Validate" at bounding box center [1214, 512] width 454 height 28
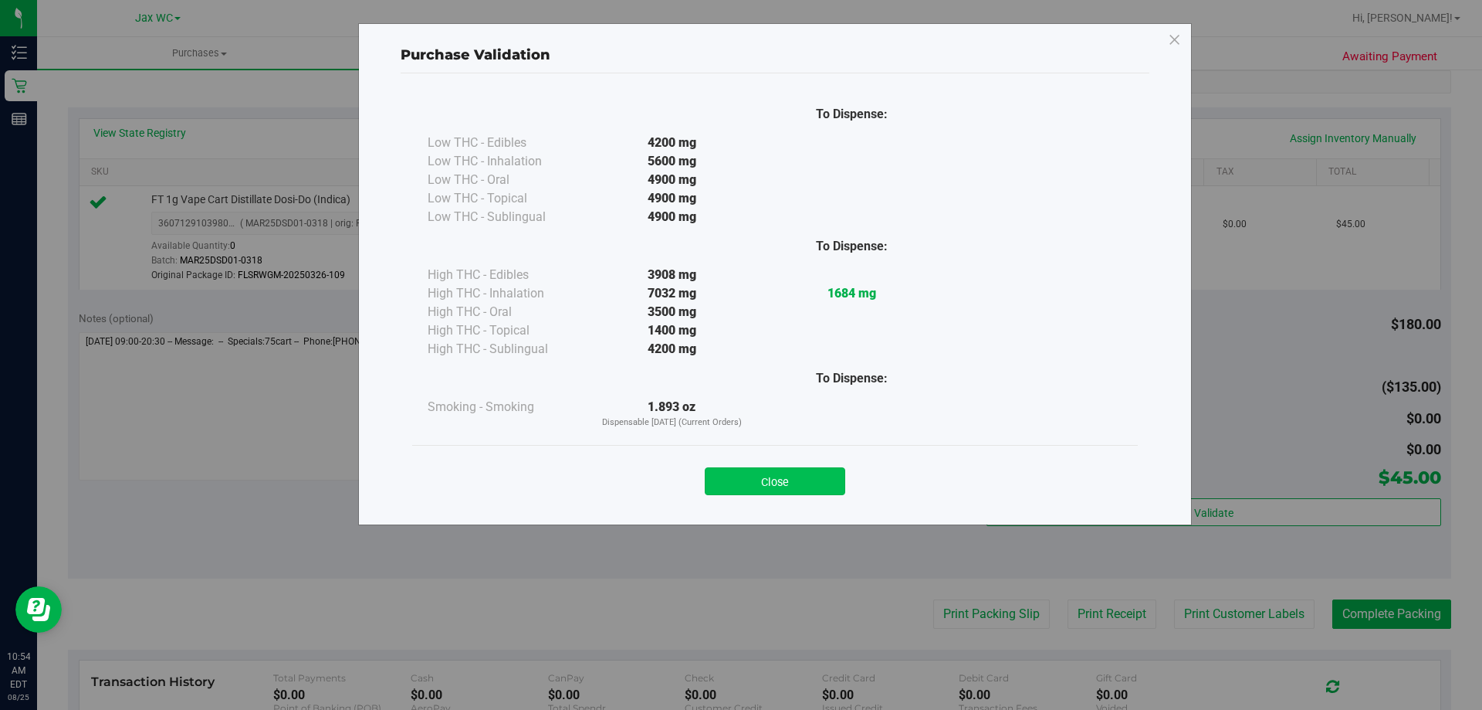
click at [773, 487] on button "Close" at bounding box center [775, 481] width 141 height 28
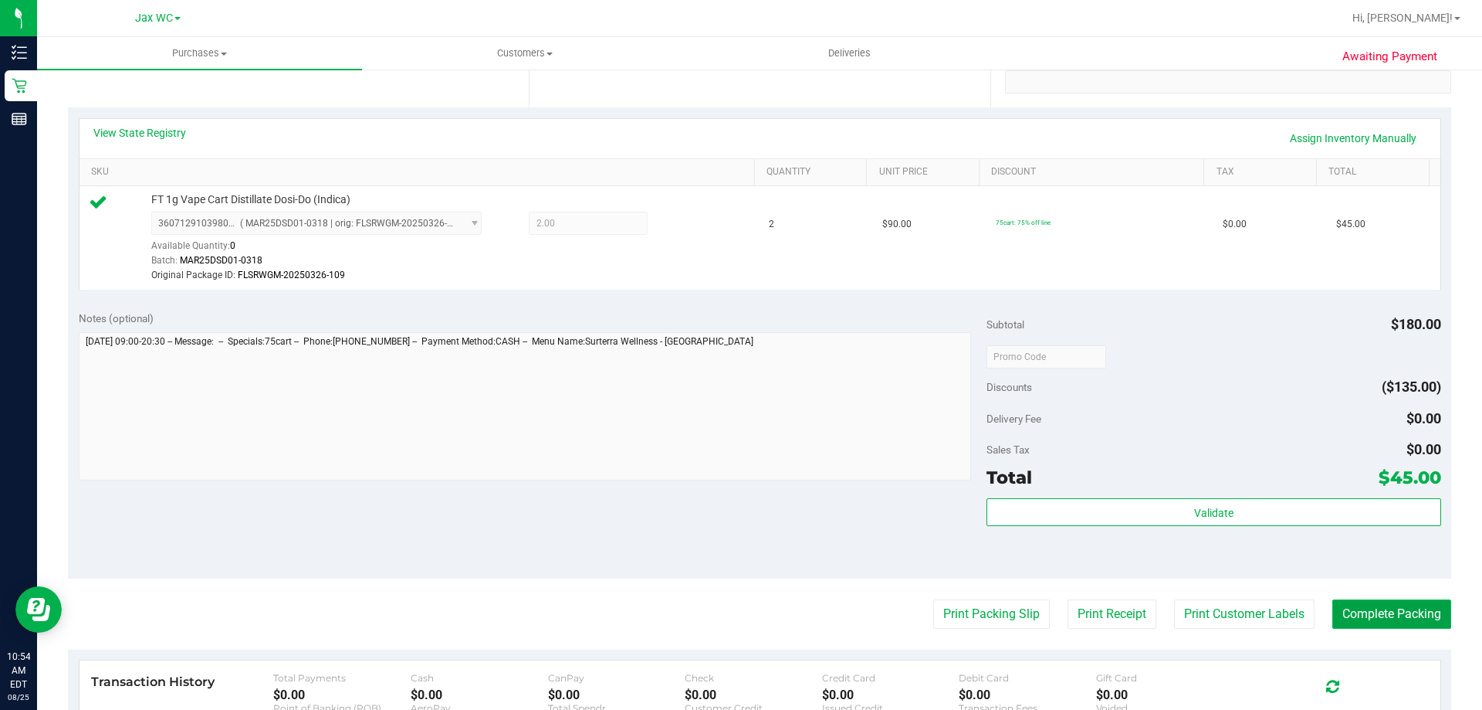
click at [1357, 625] on button "Complete Packing" at bounding box center [1392, 613] width 119 height 29
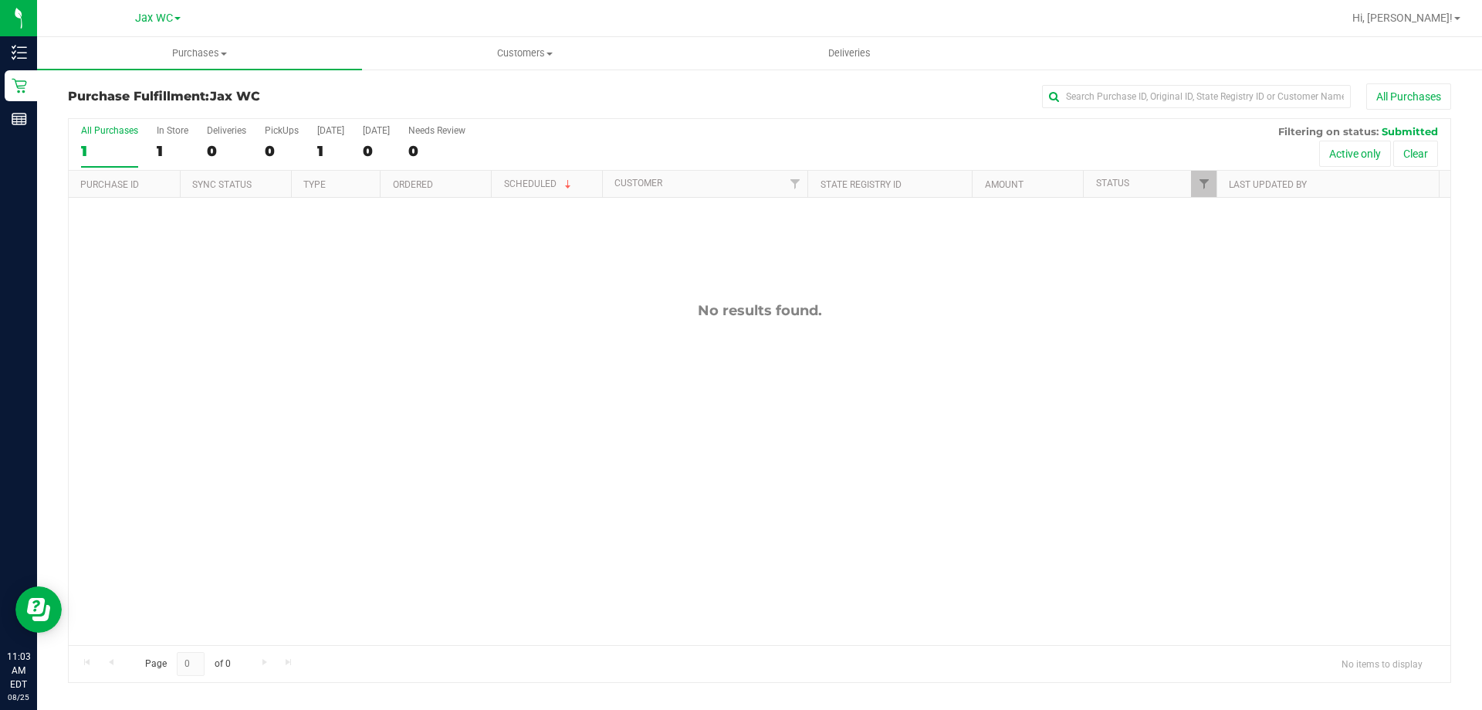
click at [1171, 396] on div "No results found." at bounding box center [760, 473] width 1382 height 551
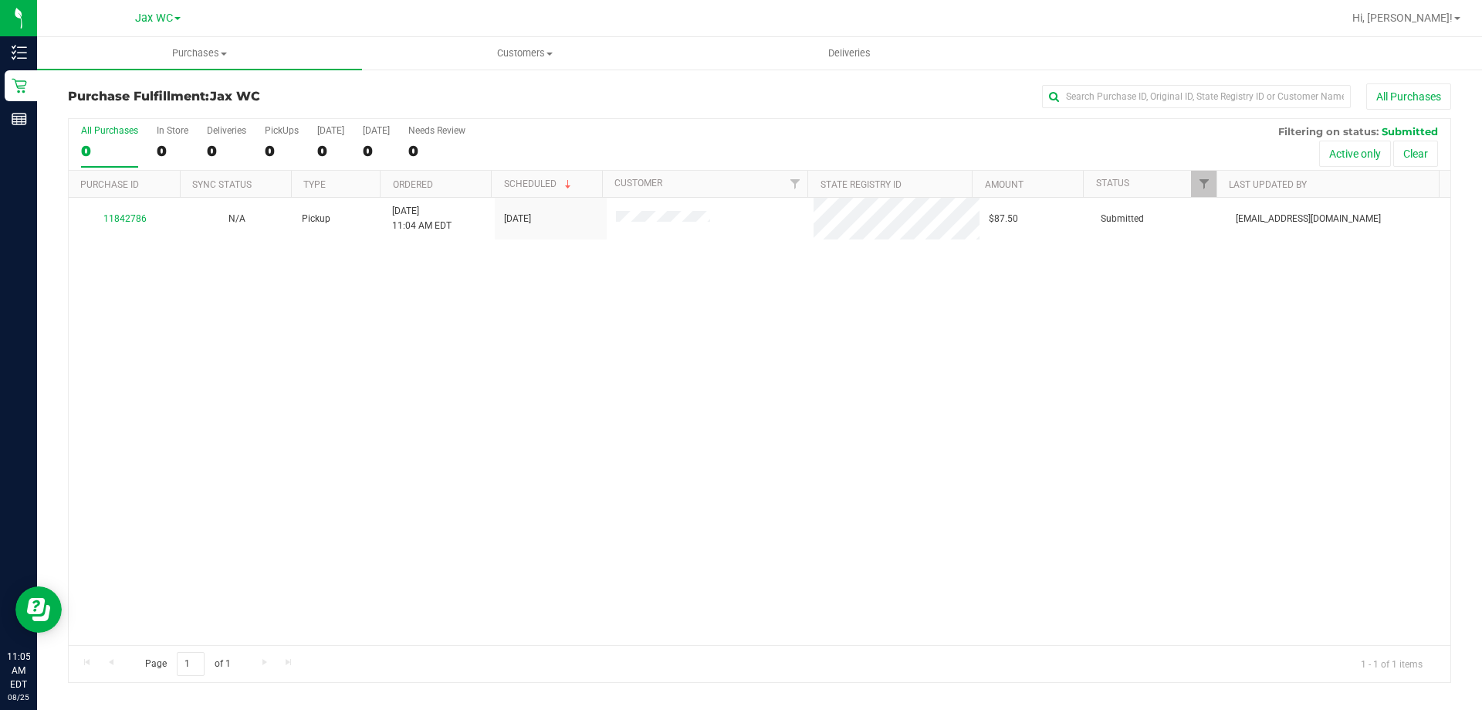
click at [1244, 368] on div "11842786 N/A Pickup [DATE] 11:04 AM EDT 8/25/2025 $87.50 Submitted [EMAIL_ADDRE…" at bounding box center [760, 421] width 1382 height 447
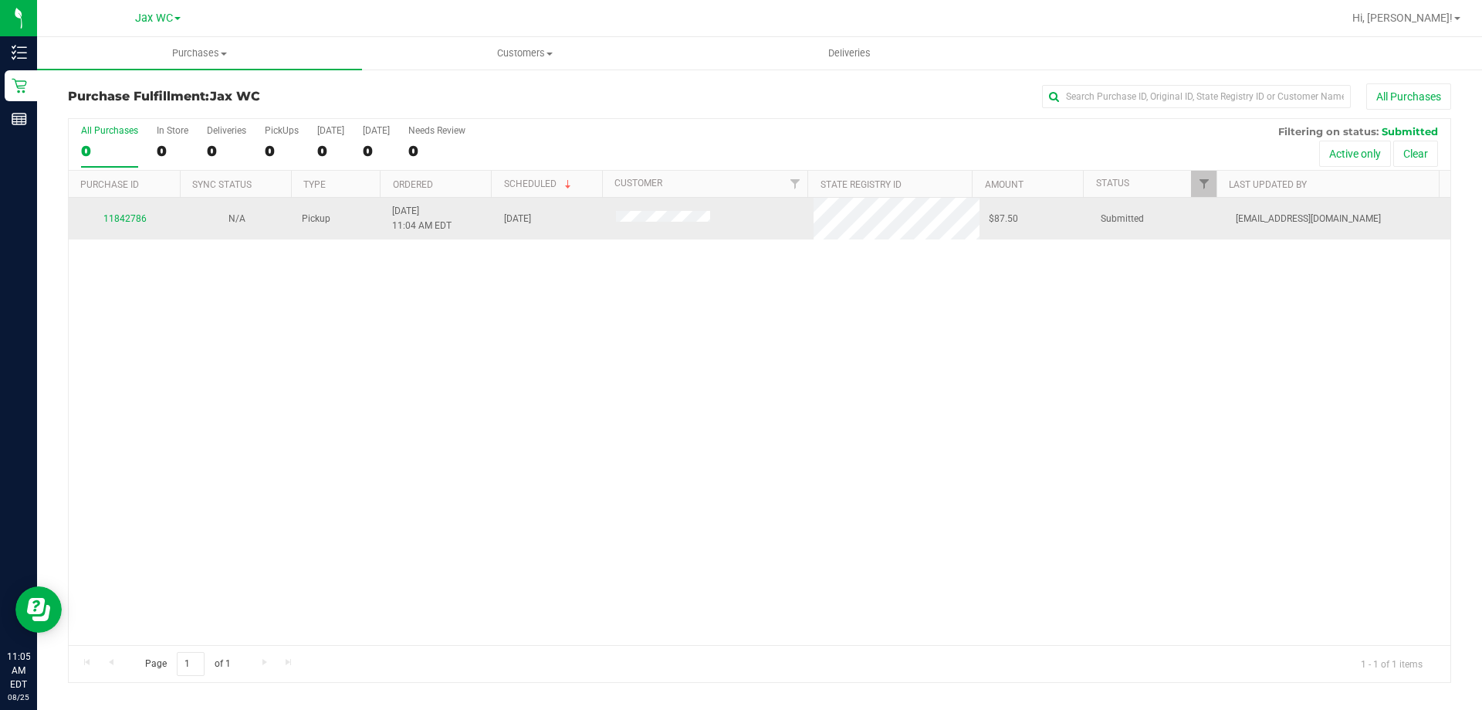
click at [135, 208] on td "11842786" at bounding box center [125, 219] width 112 height 42
click at [137, 212] on div "11842786" at bounding box center [124, 219] width 93 height 15
click at [134, 218] on link "11842786" at bounding box center [124, 218] width 43 height 11
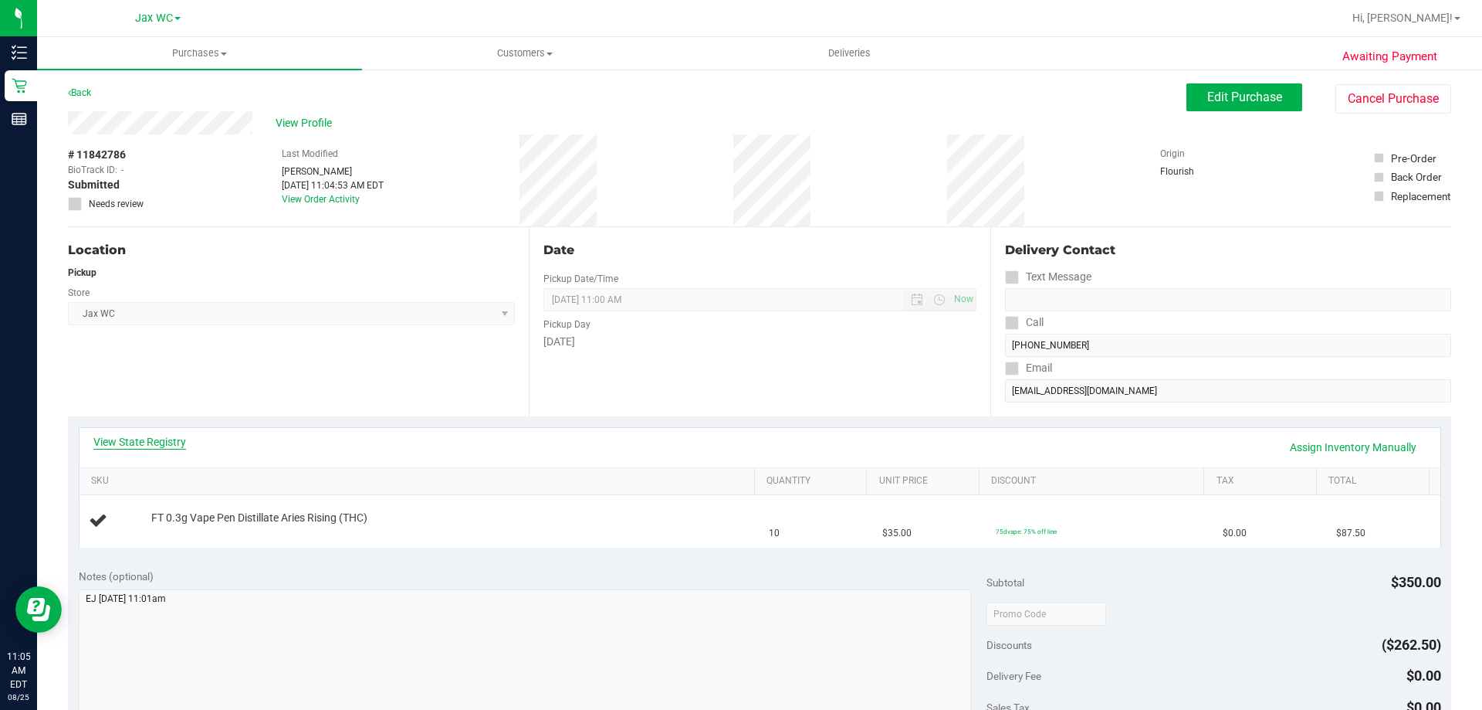
click at [122, 434] on link "View State Registry" at bounding box center [139, 441] width 93 height 15
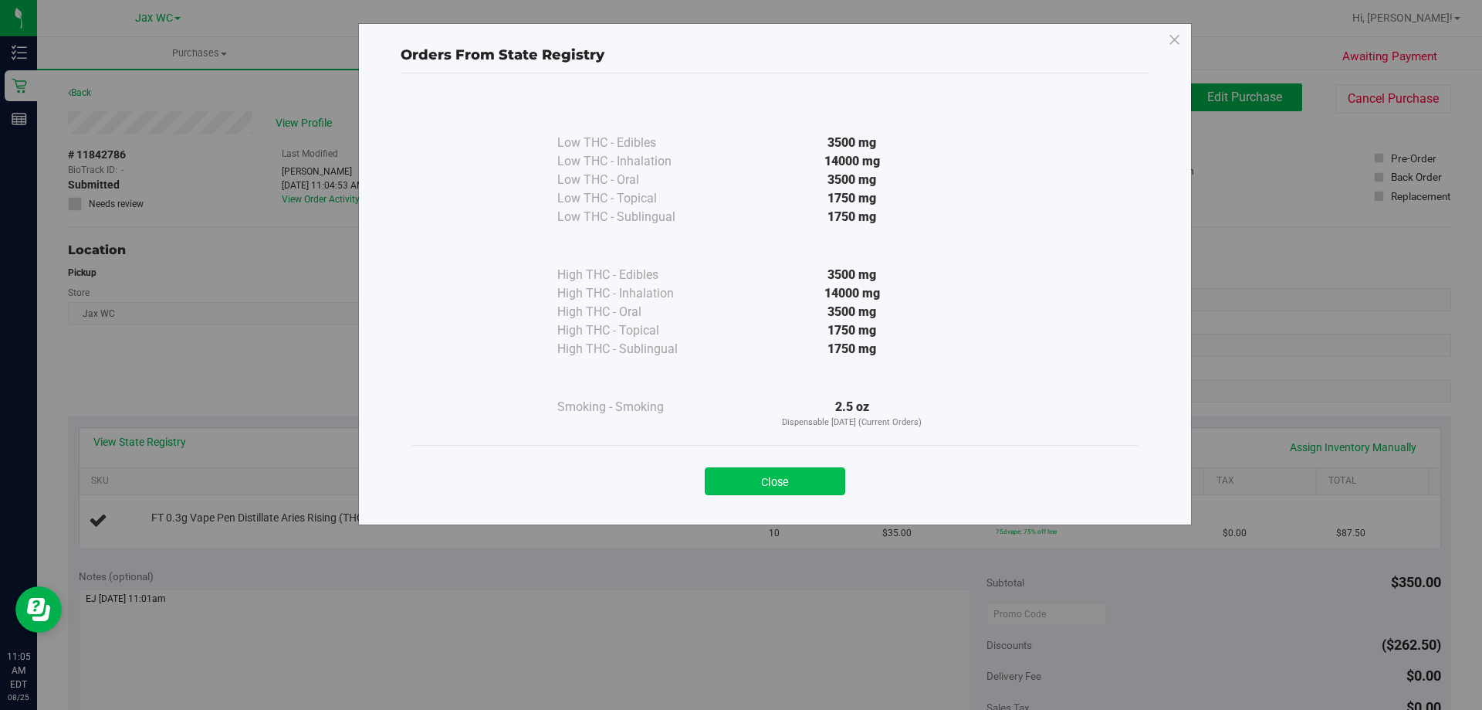
click at [798, 473] on button "Close" at bounding box center [775, 481] width 141 height 28
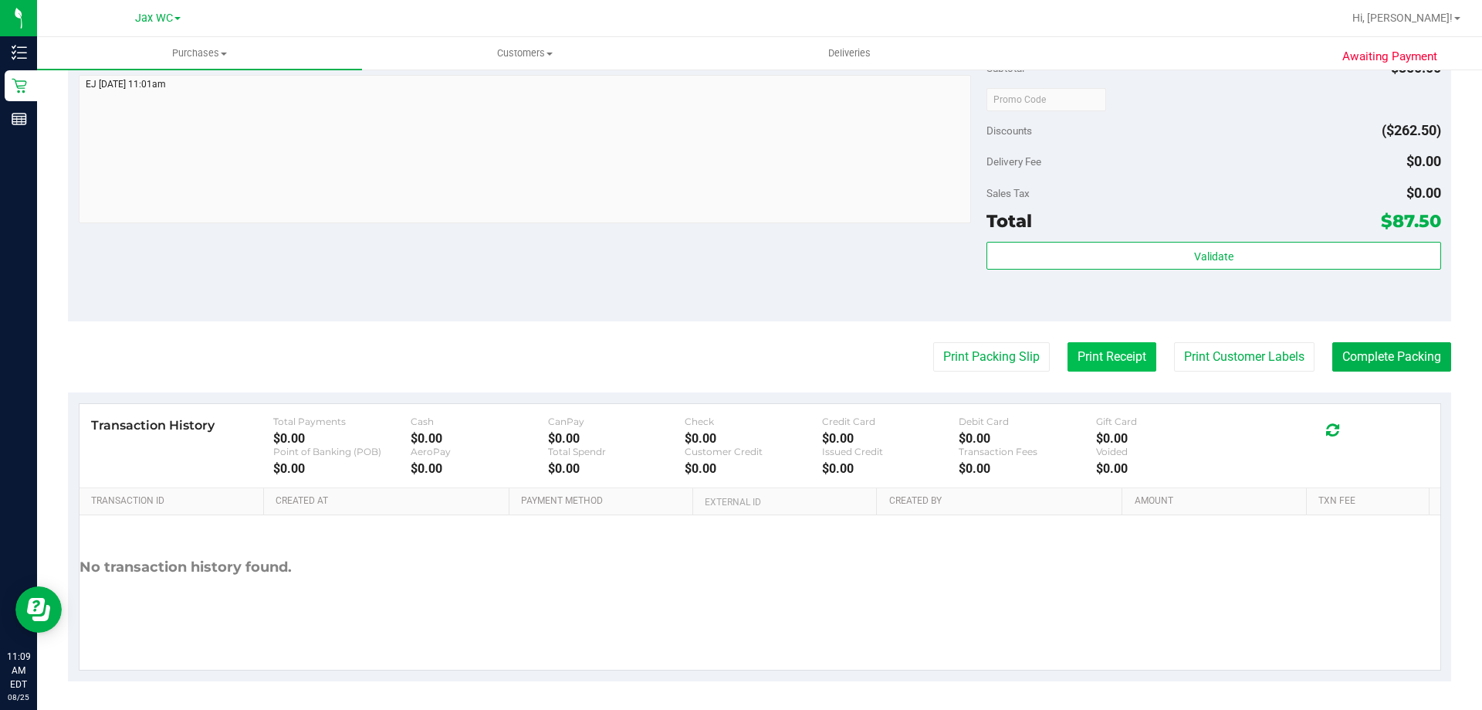
scroll to position [628, 0]
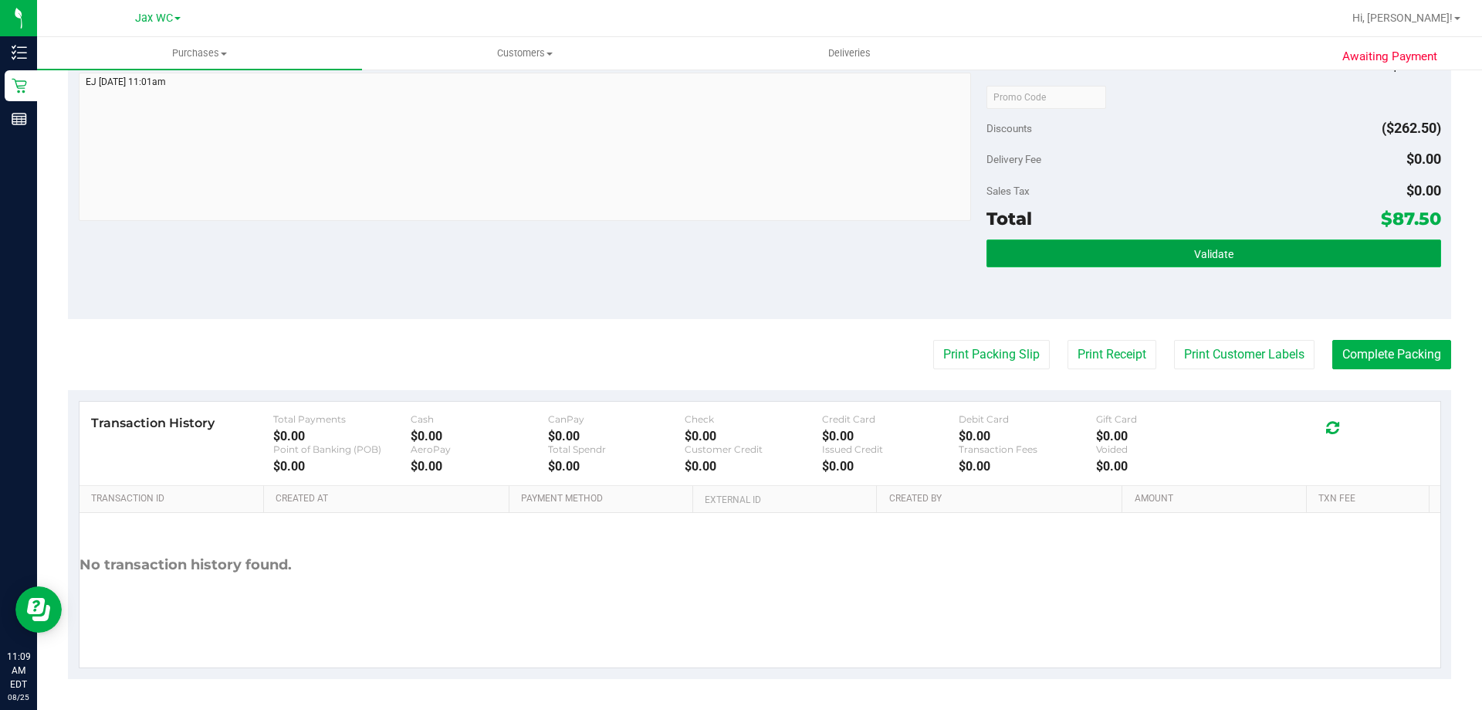
click at [1201, 241] on button "Validate" at bounding box center [1214, 253] width 454 height 28
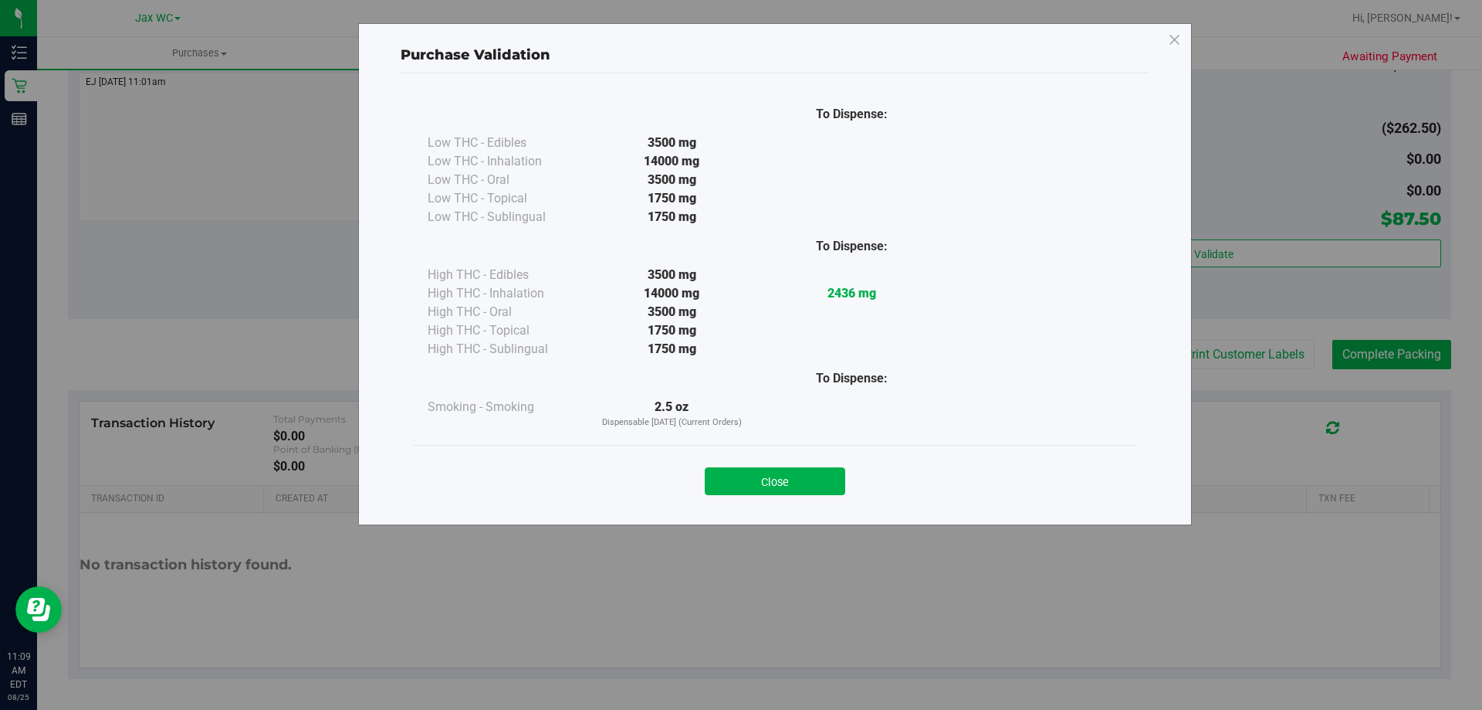
click at [772, 496] on div "Close" at bounding box center [775, 476] width 726 height 63
click at [797, 469] on button "Close" at bounding box center [775, 481] width 141 height 28
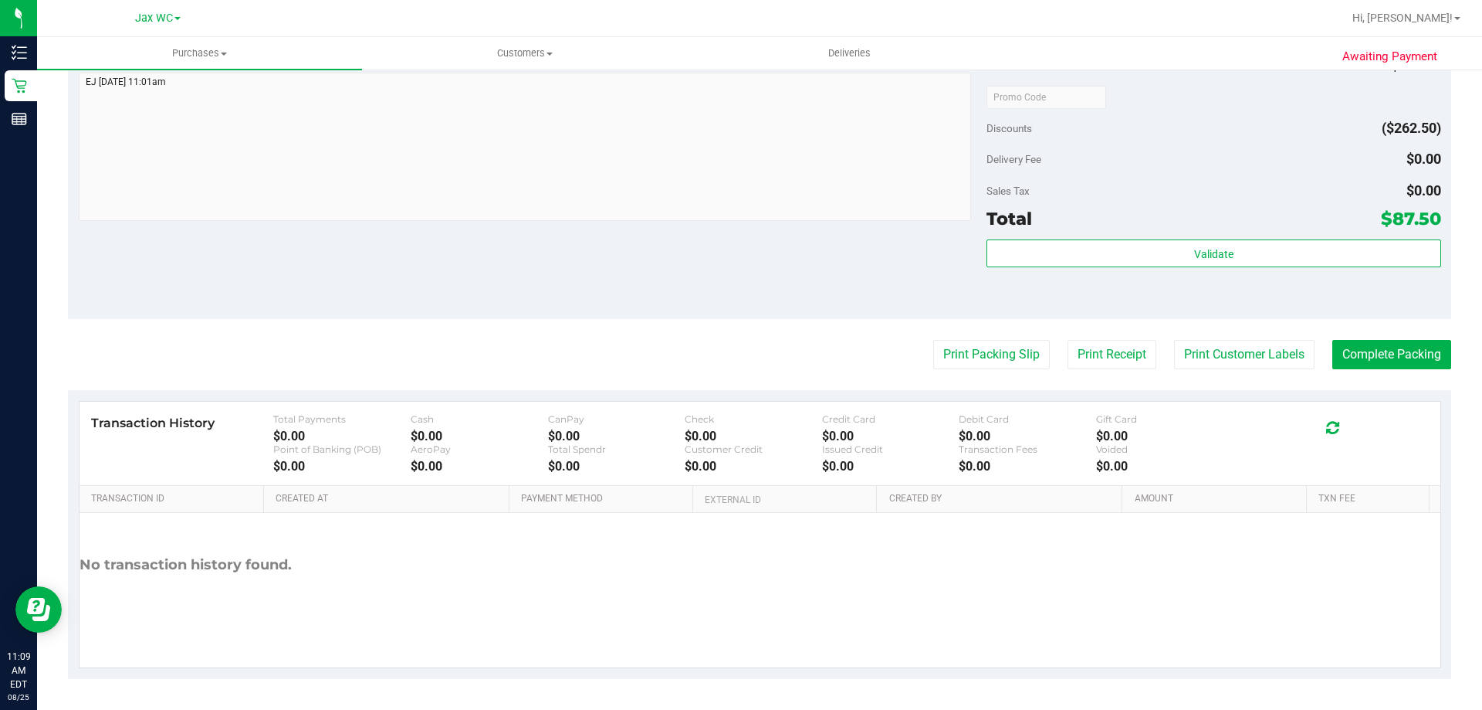
click at [985, 332] on purchase-details "Back Edit Purchase Cancel Purchase View Profile # 11842786 BioTrack ID: - Submi…" at bounding box center [760, 67] width 1384 height 1224
click at [972, 370] on purchase-details "Back Edit Purchase Cancel Purchase View Profile # 11842786 BioTrack ID: - Submi…" at bounding box center [760, 67] width 1384 height 1224
click at [971, 345] on button "Print Packing Slip" at bounding box center [991, 354] width 117 height 29
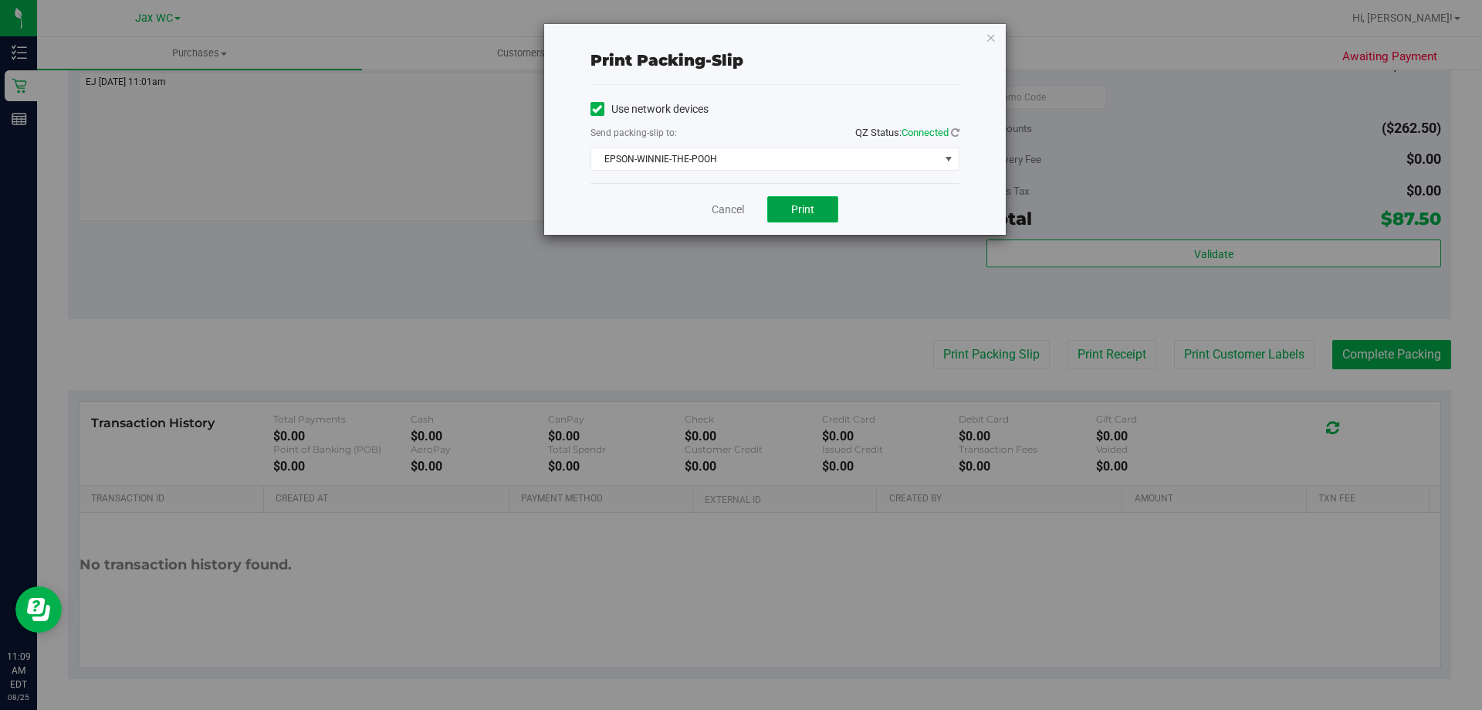
click at [815, 209] on button "Print" at bounding box center [802, 209] width 71 height 26
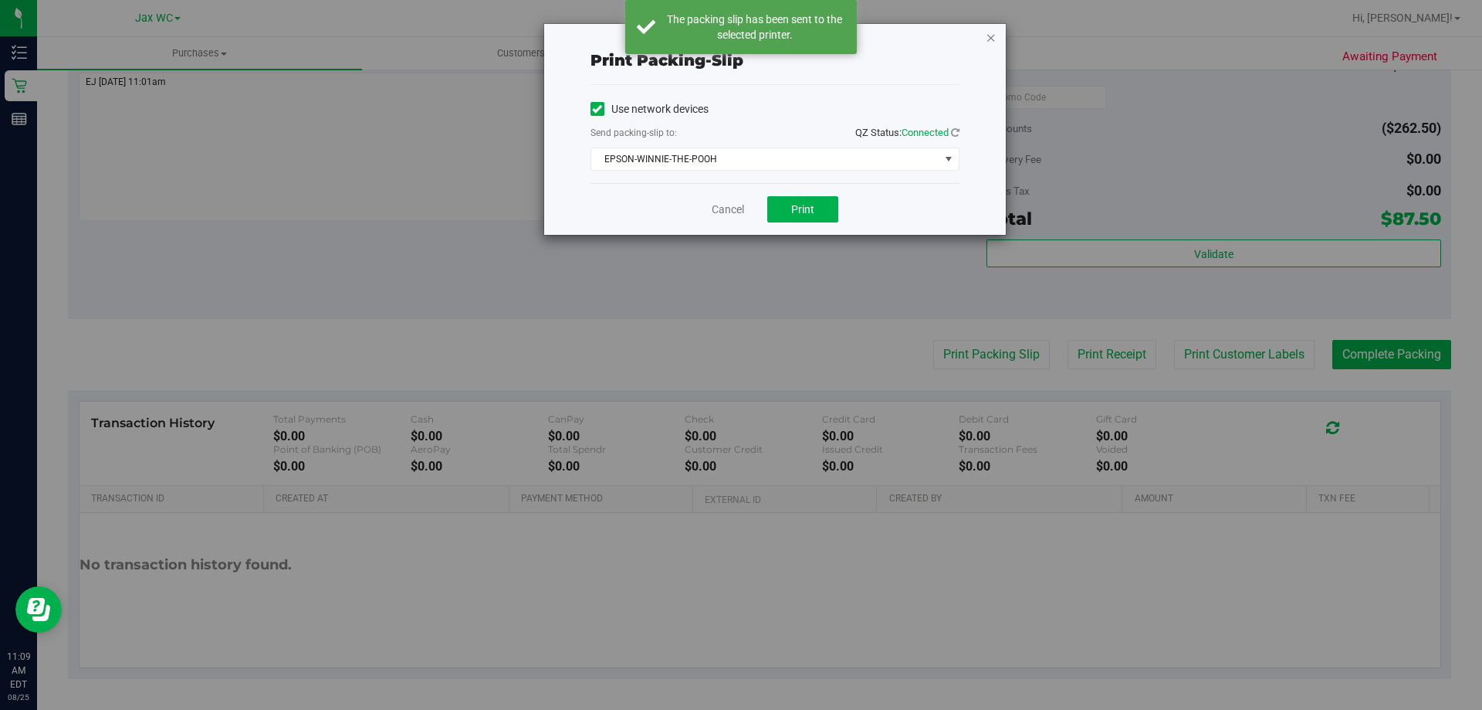
click at [990, 40] on icon "button" at bounding box center [991, 37] width 11 height 19
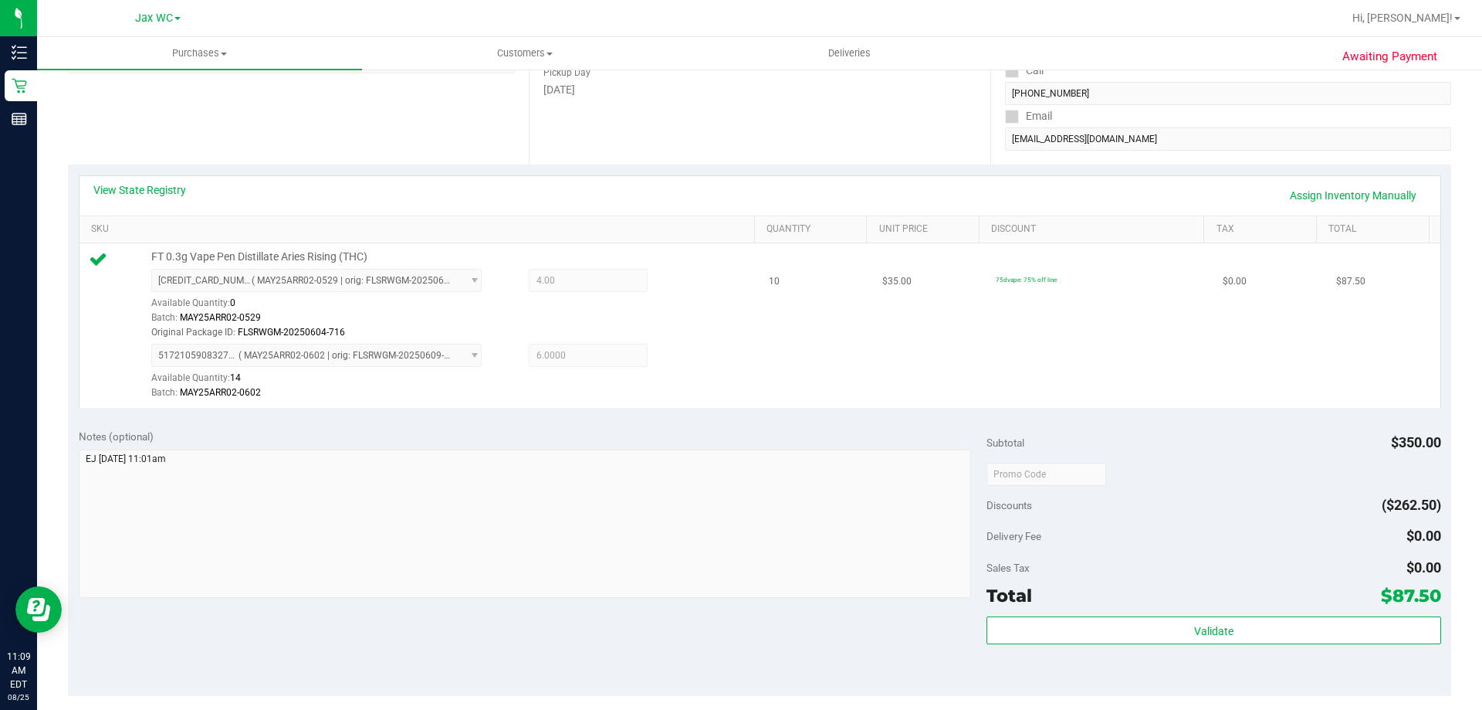
scroll to position [309, 0]
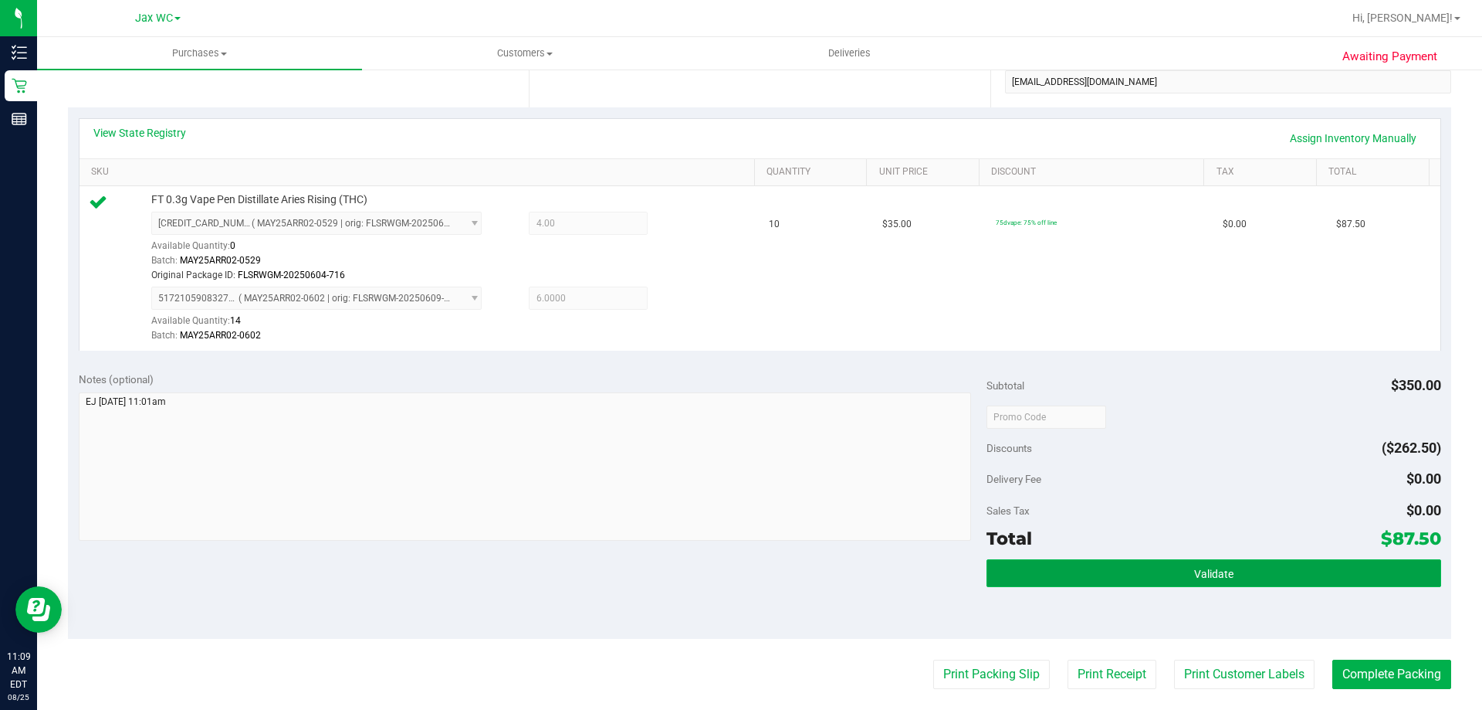
click at [1233, 564] on button "Validate" at bounding box center [1214, 573] width 454 height 28
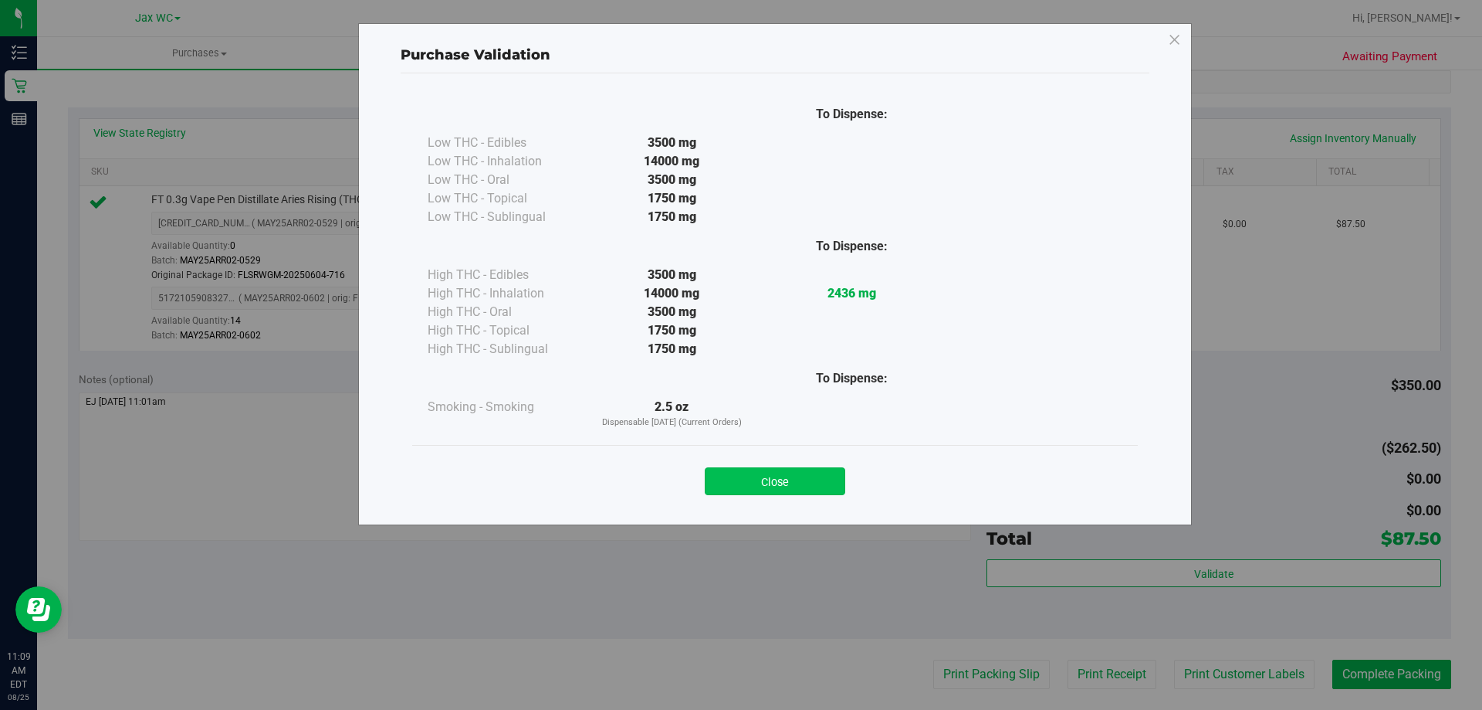
click at [781, 469] on button "Close" at bounding box center [775, 481] width 141 height 28
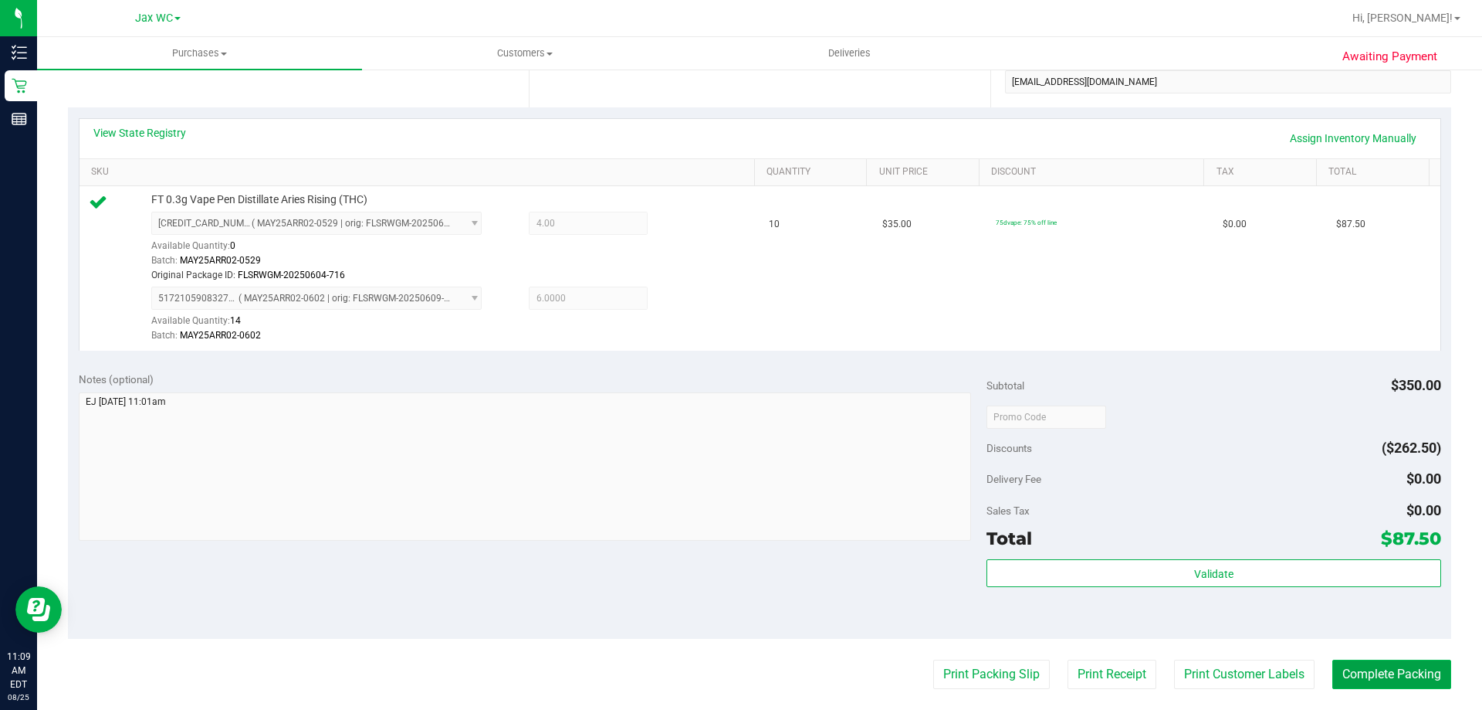
click at [1413, 684] on button "Complete Packing" at bounding box center [1392, 673] width 119 height 29
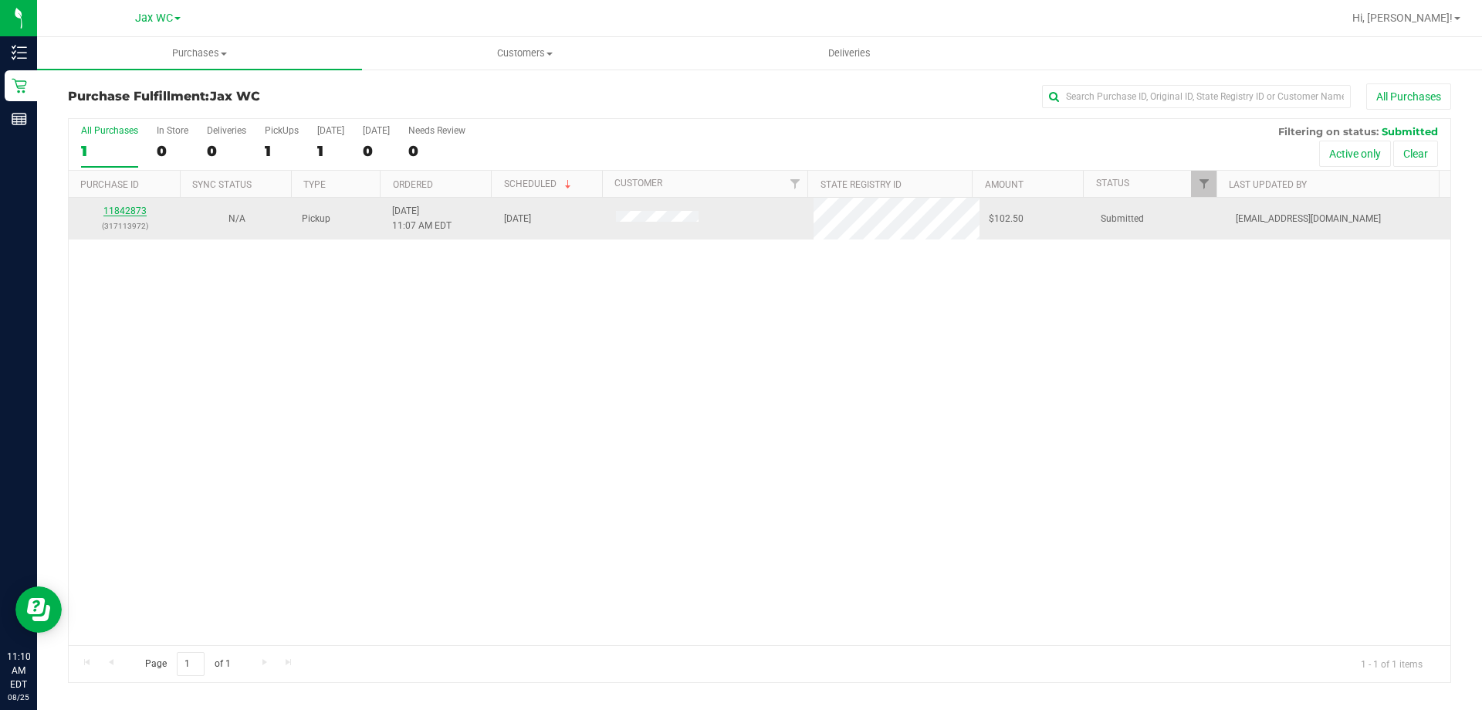
click at [119, 206] on link "11842873" at bounding box center [124, 210] width 43 height 11
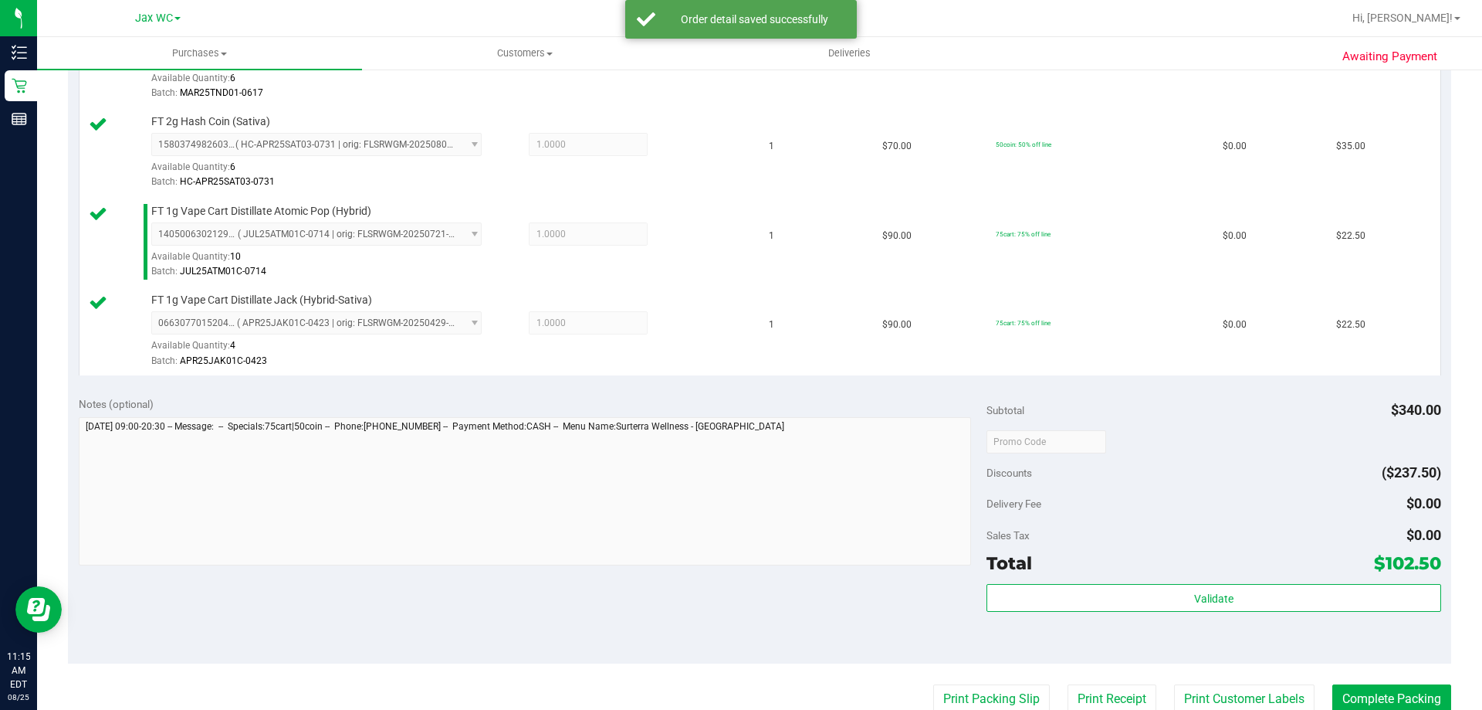
scroll to position [618, 0]
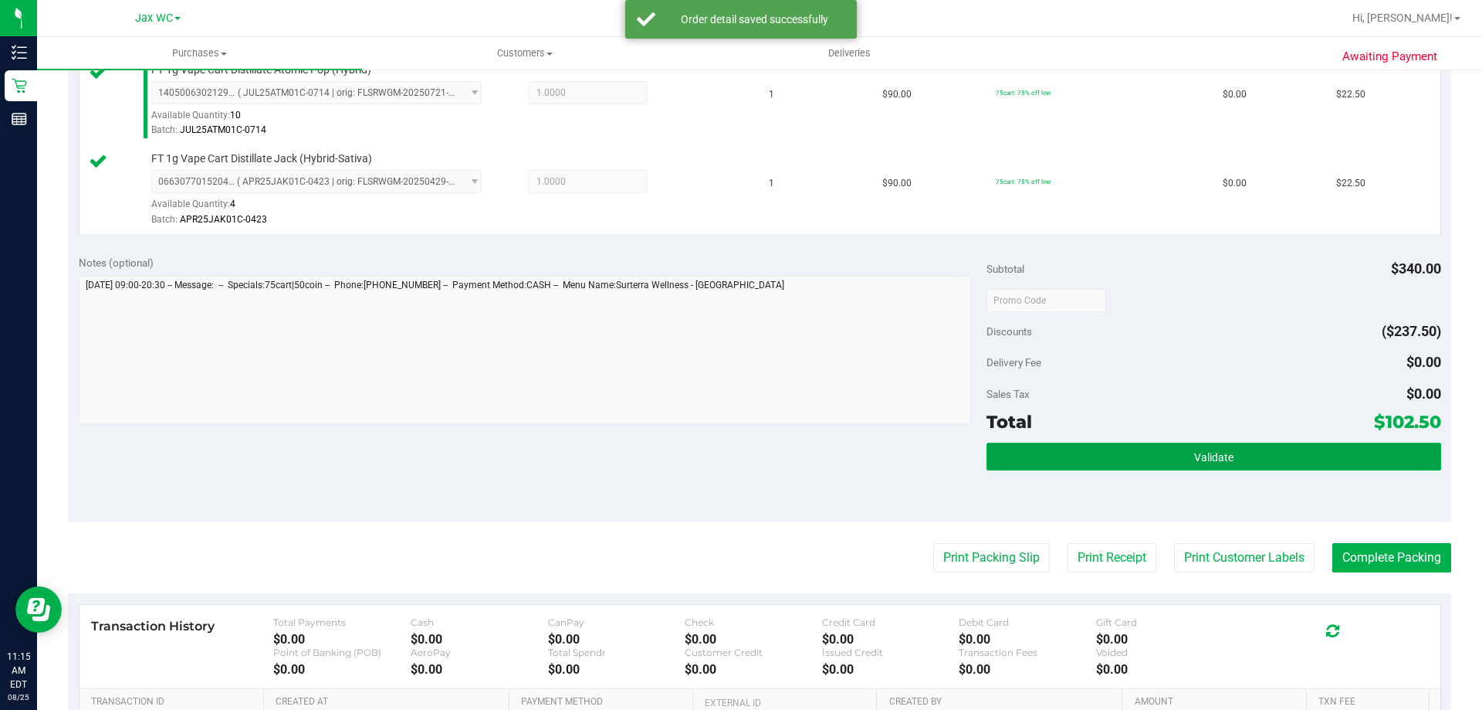
click at [1113, 443] on button "Validate" at bounding box center [1214, 456] width 454 height 28
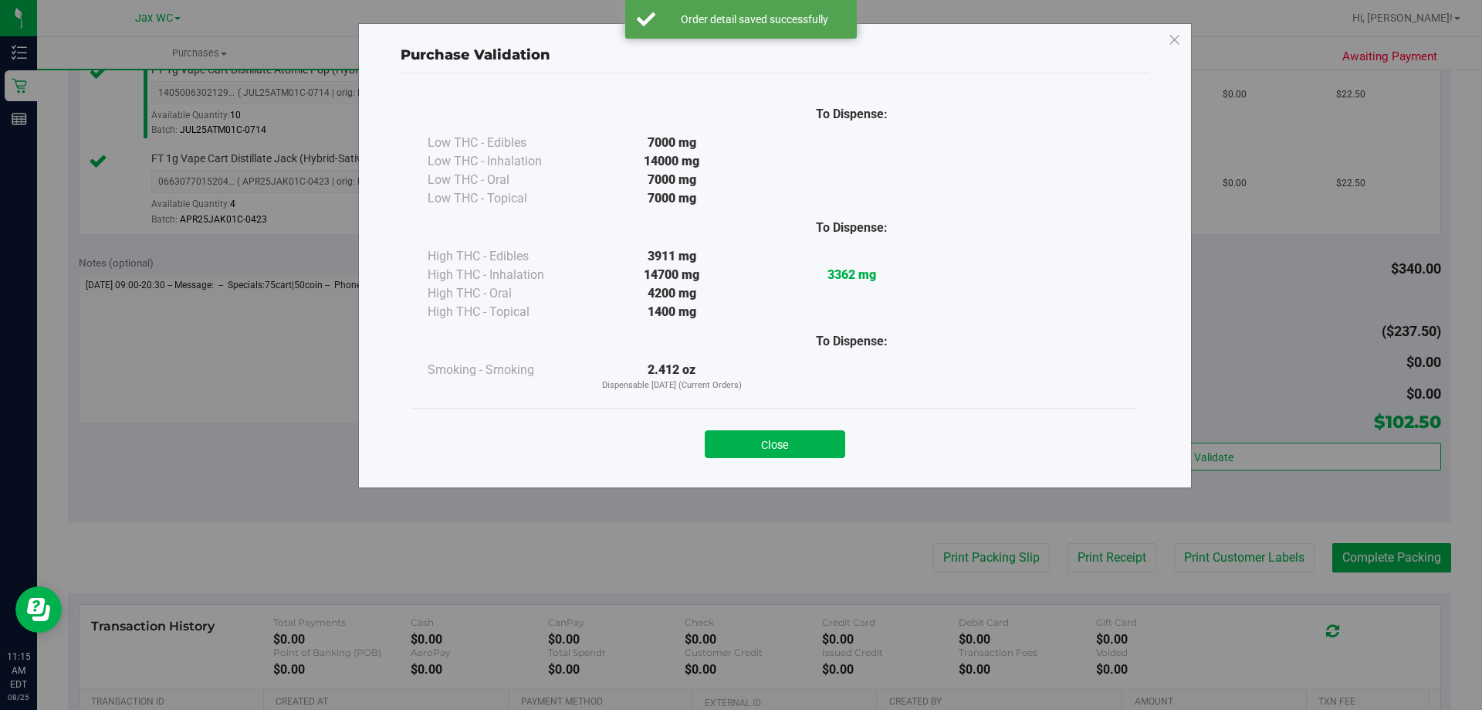
click at [812, 429] on div "Close" at bounding box center [775, 439] width 703 height 39
click at [816, 439] on button "Close" at bounding box center [775, 444] width 141 height 28
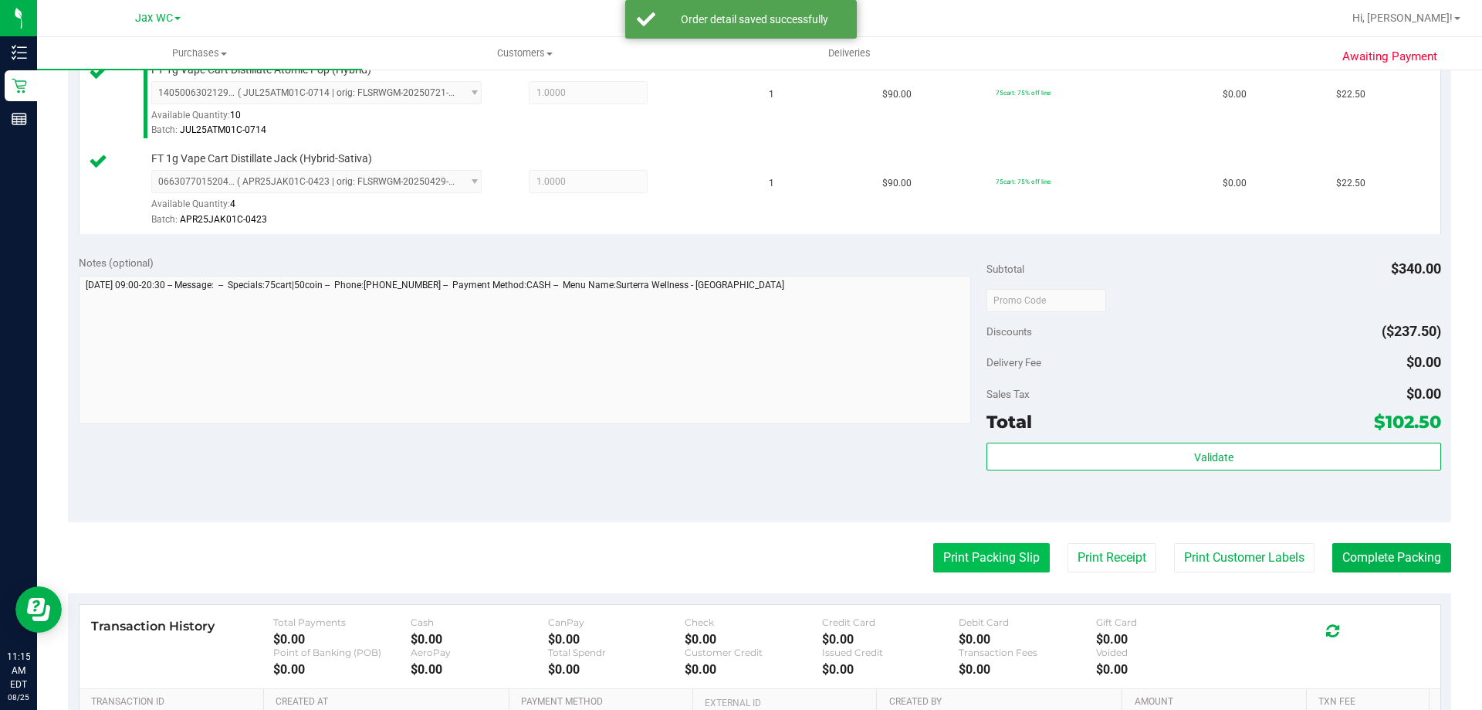
click at [967, 566] on button "Print Packing Slip" at bounding box center [991, 557] width 117 height 29
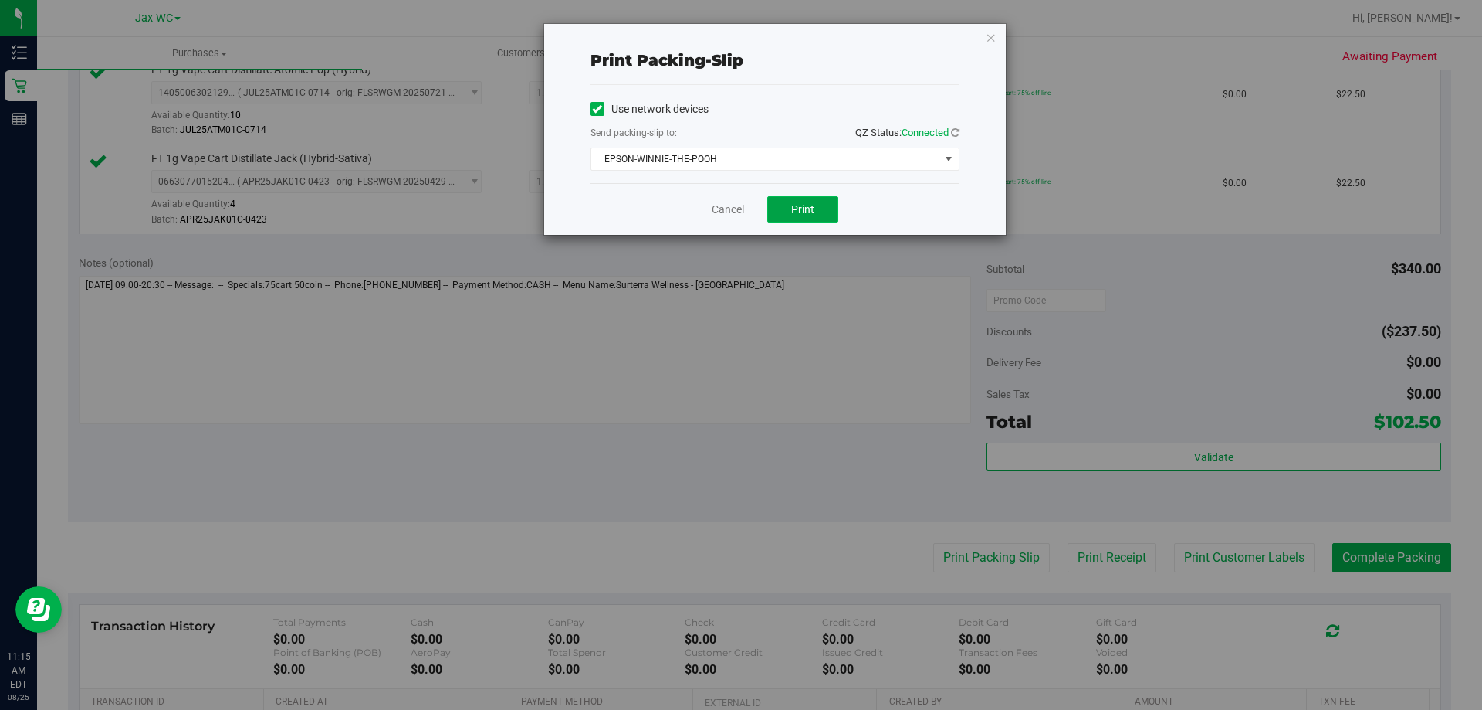
click at [784, 211] on button "Print" at bounding box center [802, 209] width 71 height 26
click at [991, 30] on icon "button" at bounding box center [991, 37] width 11 height 19
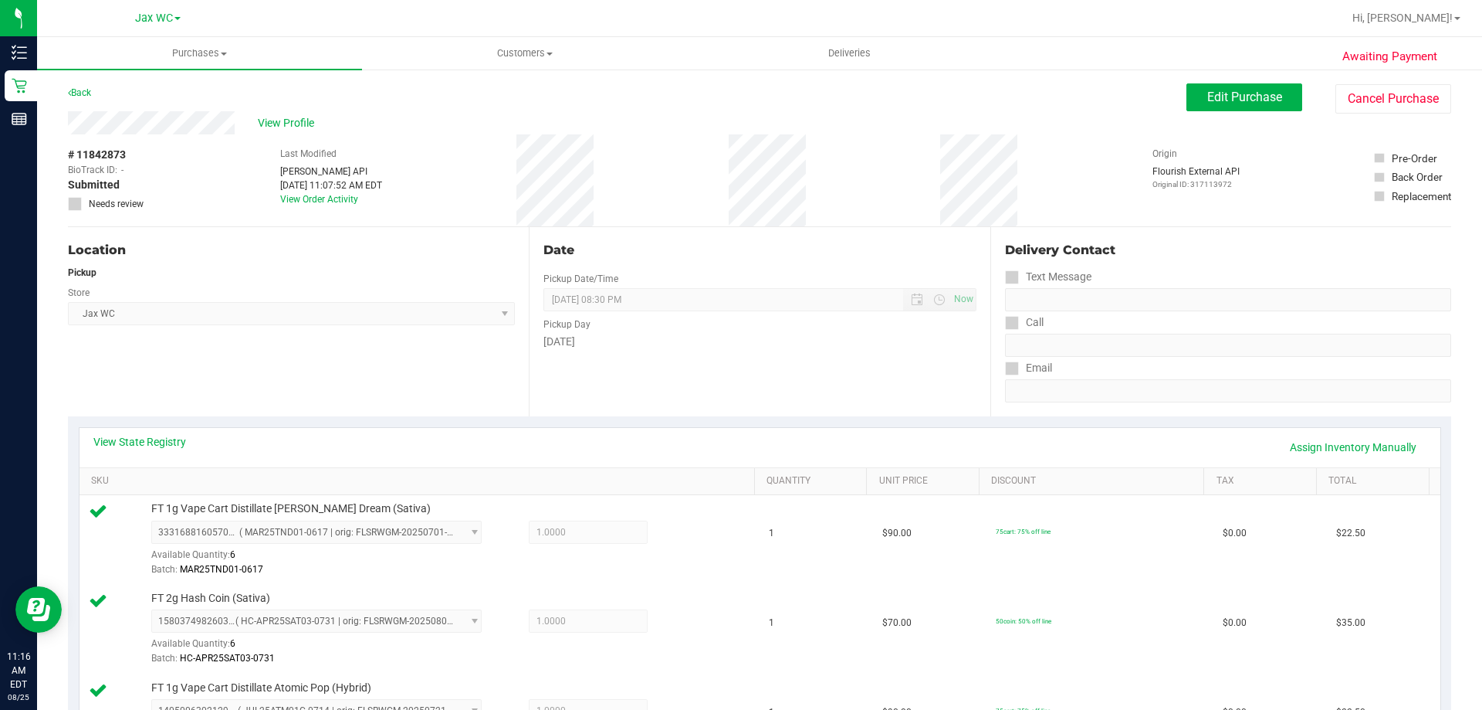
scroll to position [772, 0]
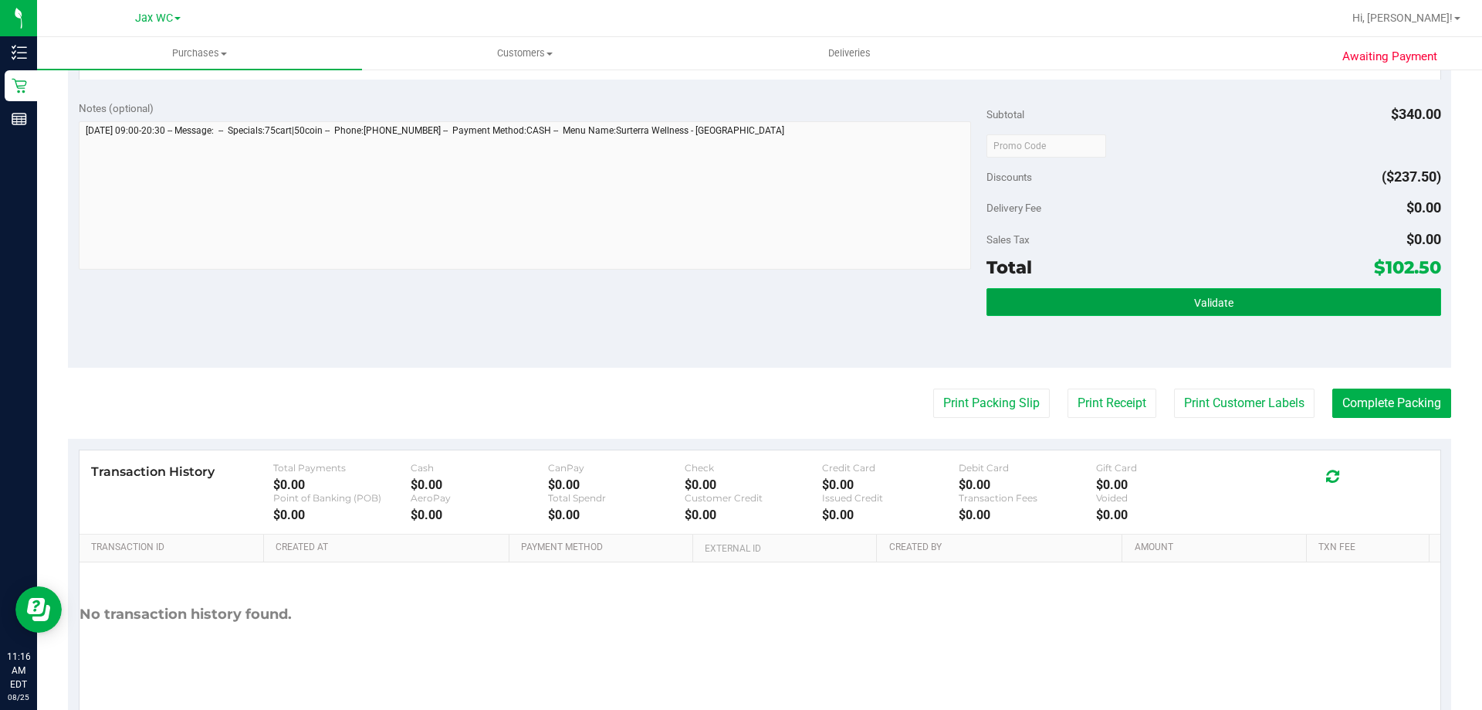
click at [1205, 294] on button "Validate" at bounding box center [1214, 302] width 454 height 28
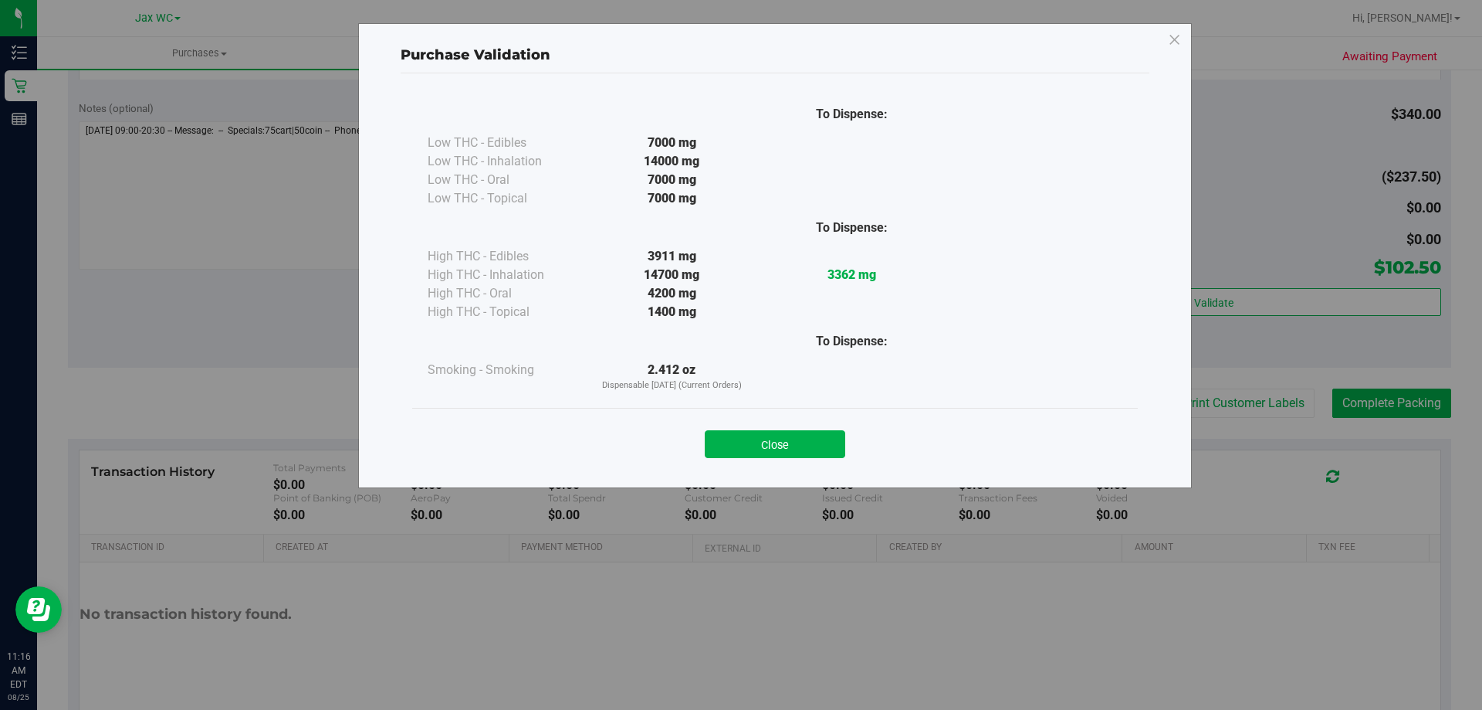
click at [817, 415] on div "Close" at bounding box center [775, 439] width 726 height 63
click at [815, 426] on div "Close" at bounding box center [775, 439] width 703 height 39
click at [815, 441] on button "Close" at bounding box center [775, 444] width 141 height 28
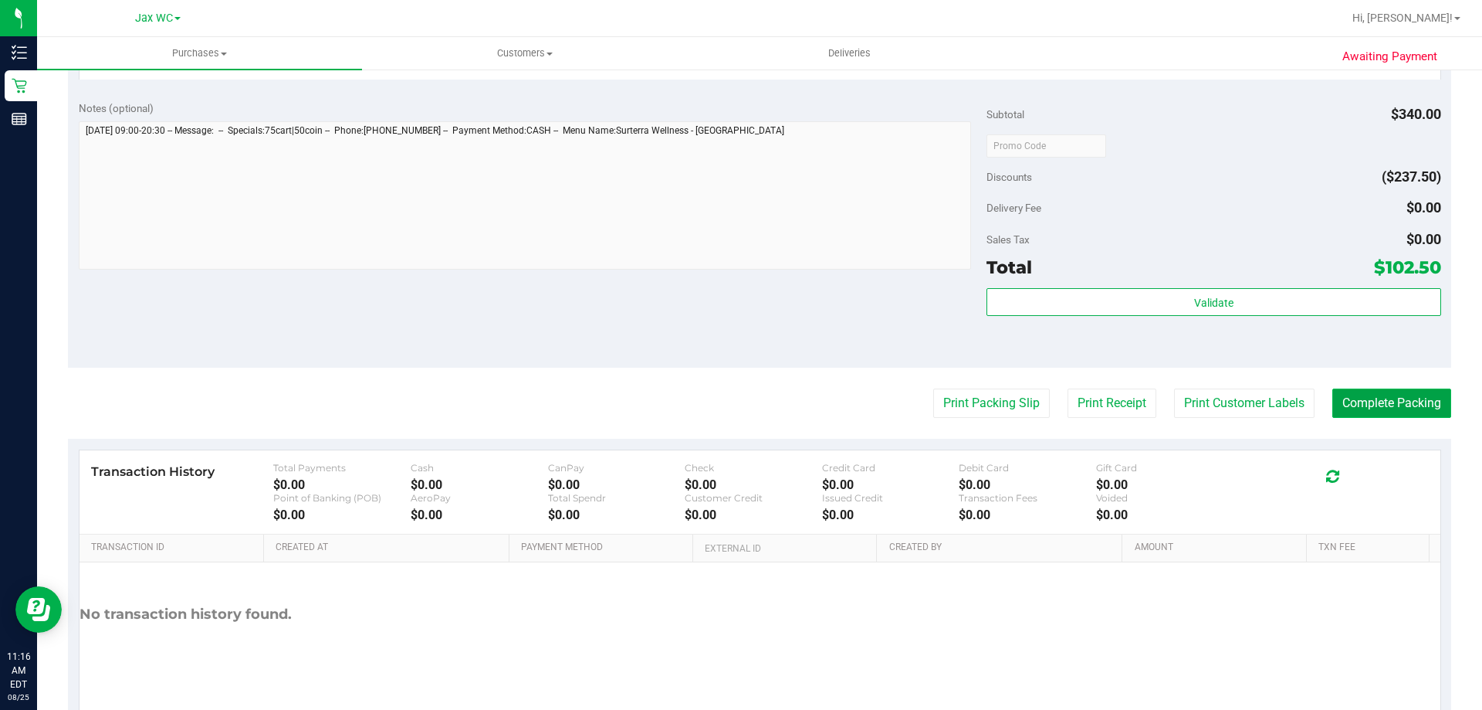
click at [1351, 406] on button "Complete Packing" at bounding box center [1392, 402] width 119 height 29
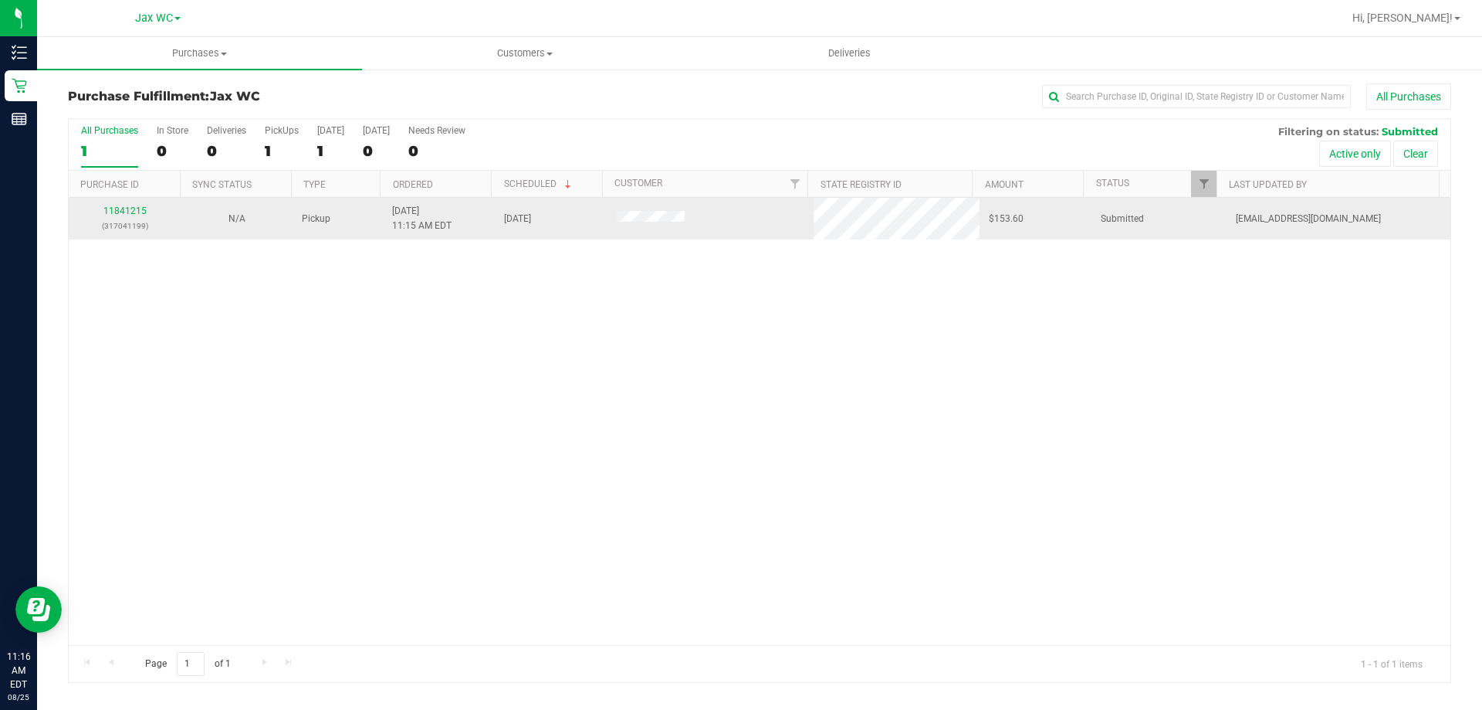
click at [133, 202] on td "11841215 (317041199)" at bounding box center [125, 219] width 112 height 42
click at [133, 207] on link "11841215" at bounding box center [124, 210] width 43 height 11
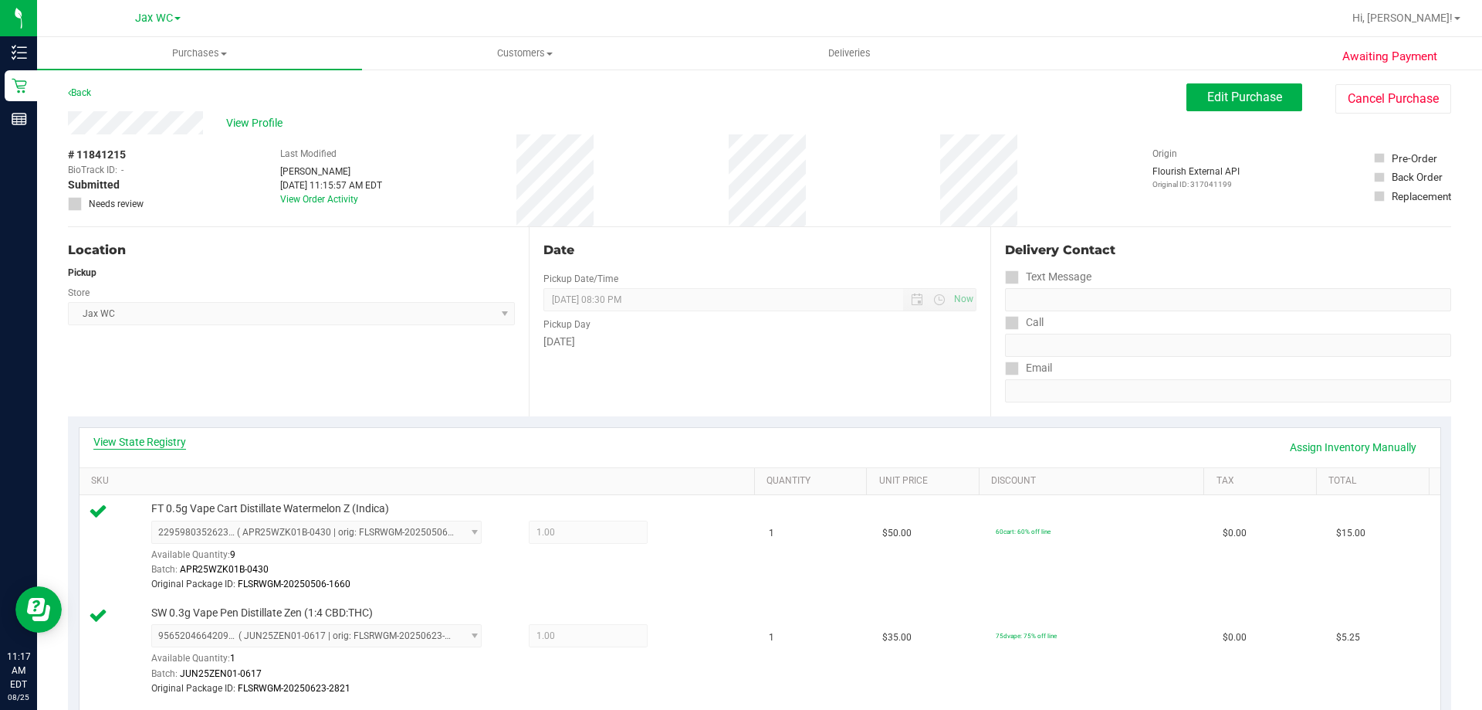
click at [141, 440] on link "View State Registry" at bounding box center [139, 441] width 93 height 15
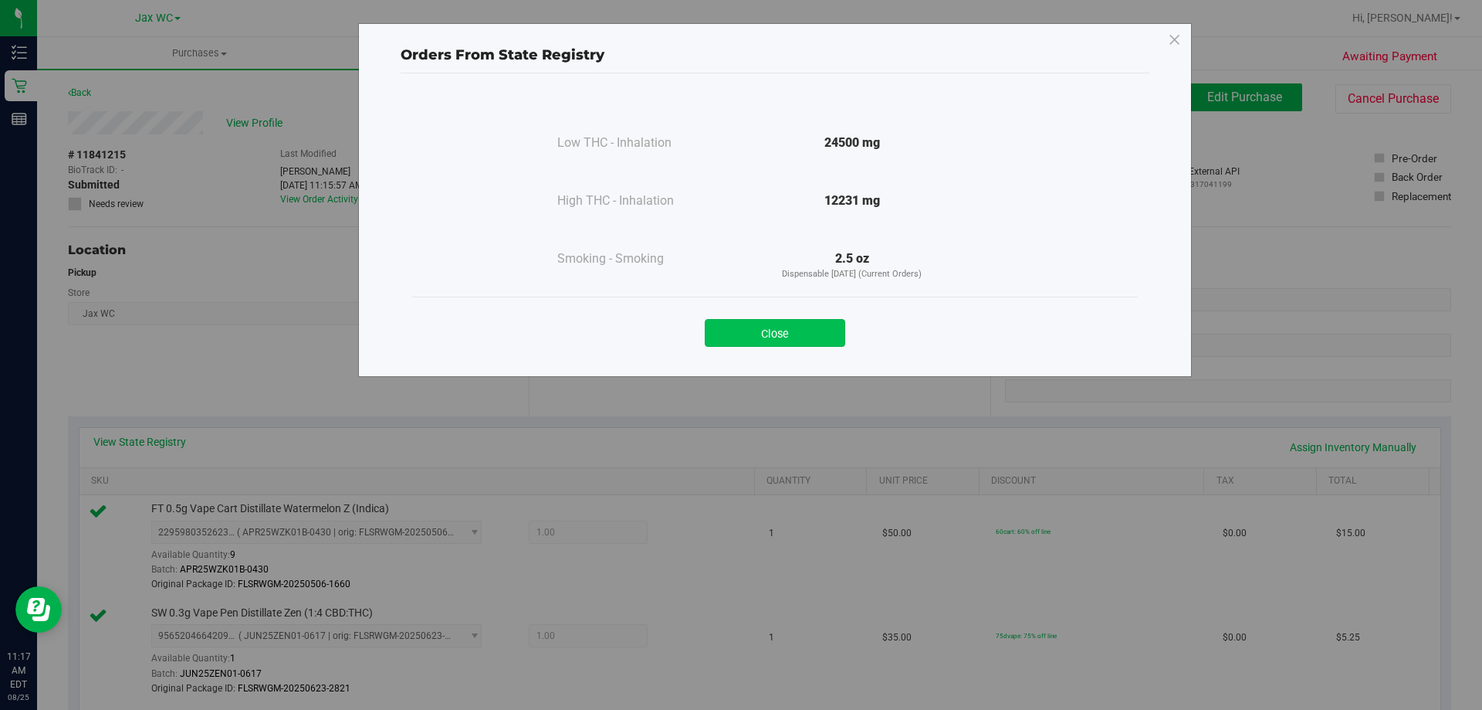
click at [757, 337] on button "Close" at bounding box center [775, 333] width 141 height 28
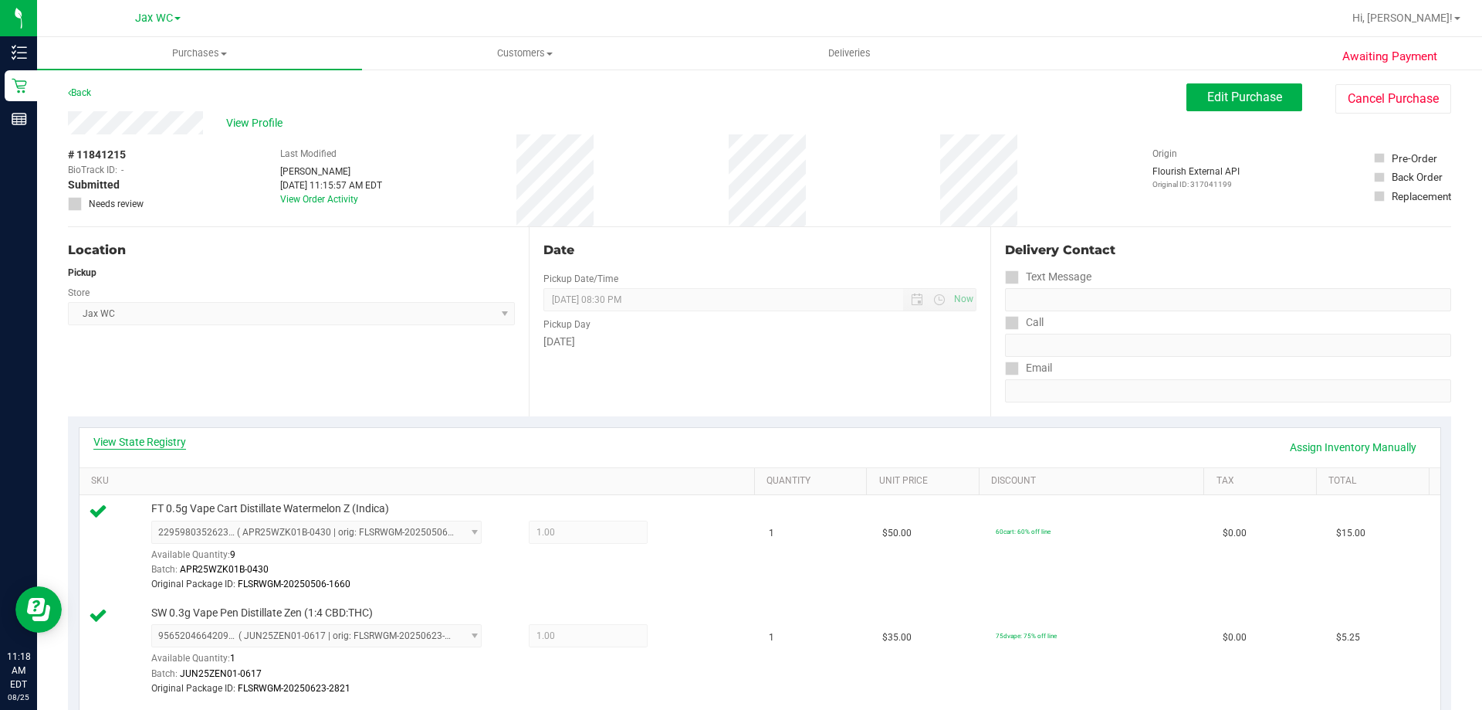
click at [147, 445] on link "View State Registry" at bounding box center [139, 441] width 93 height 15
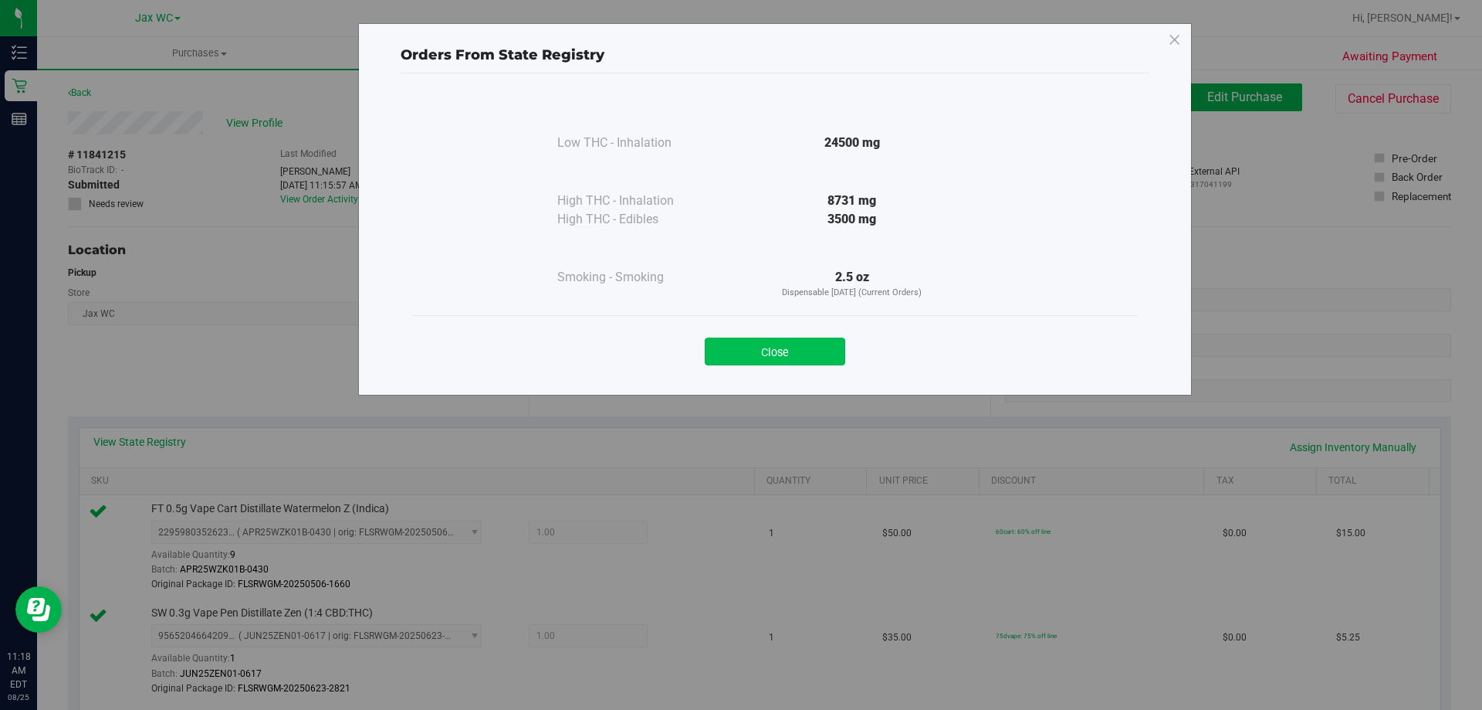
click at [788, 356] on button "Close" at bounding box center [775, 351] width 141 height 28
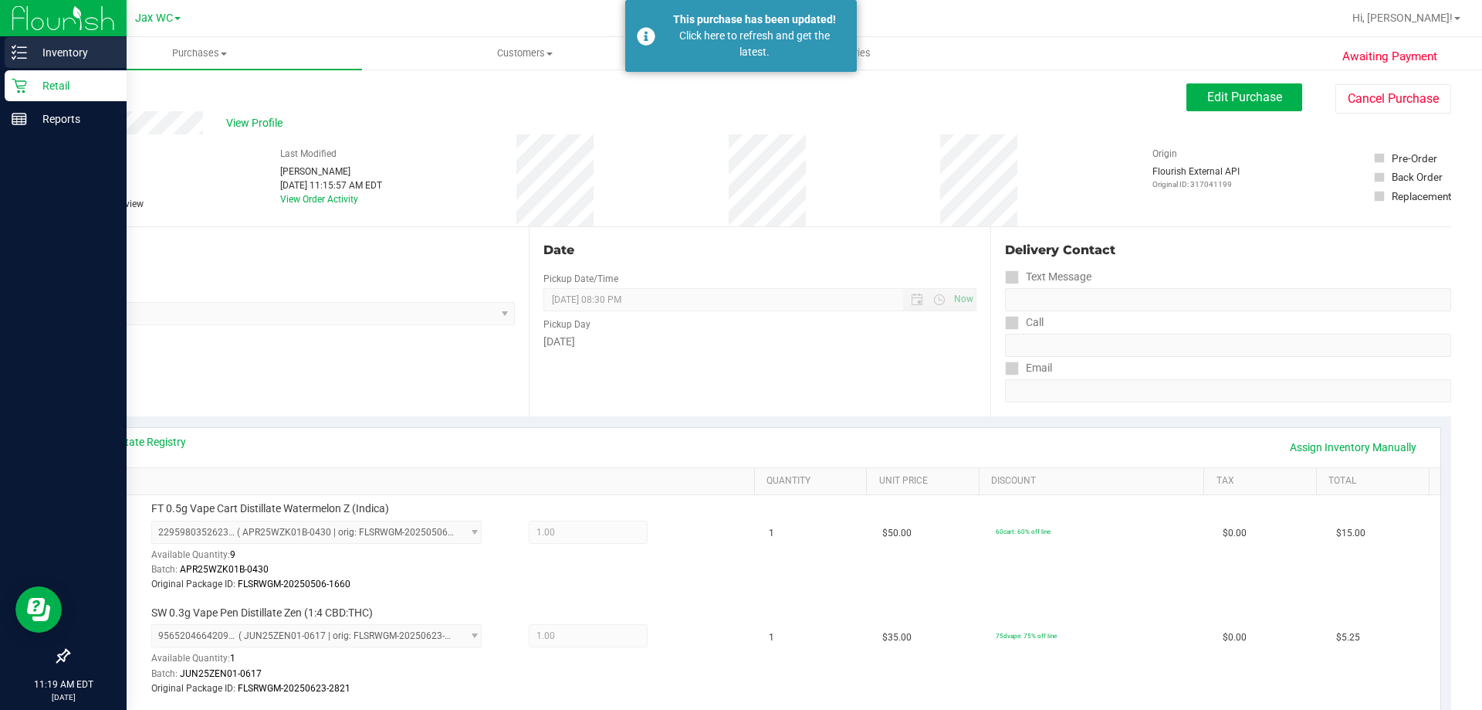
click at [51, 52] on p "Inventory" at bounding box center [73, 52] width 93 height 19
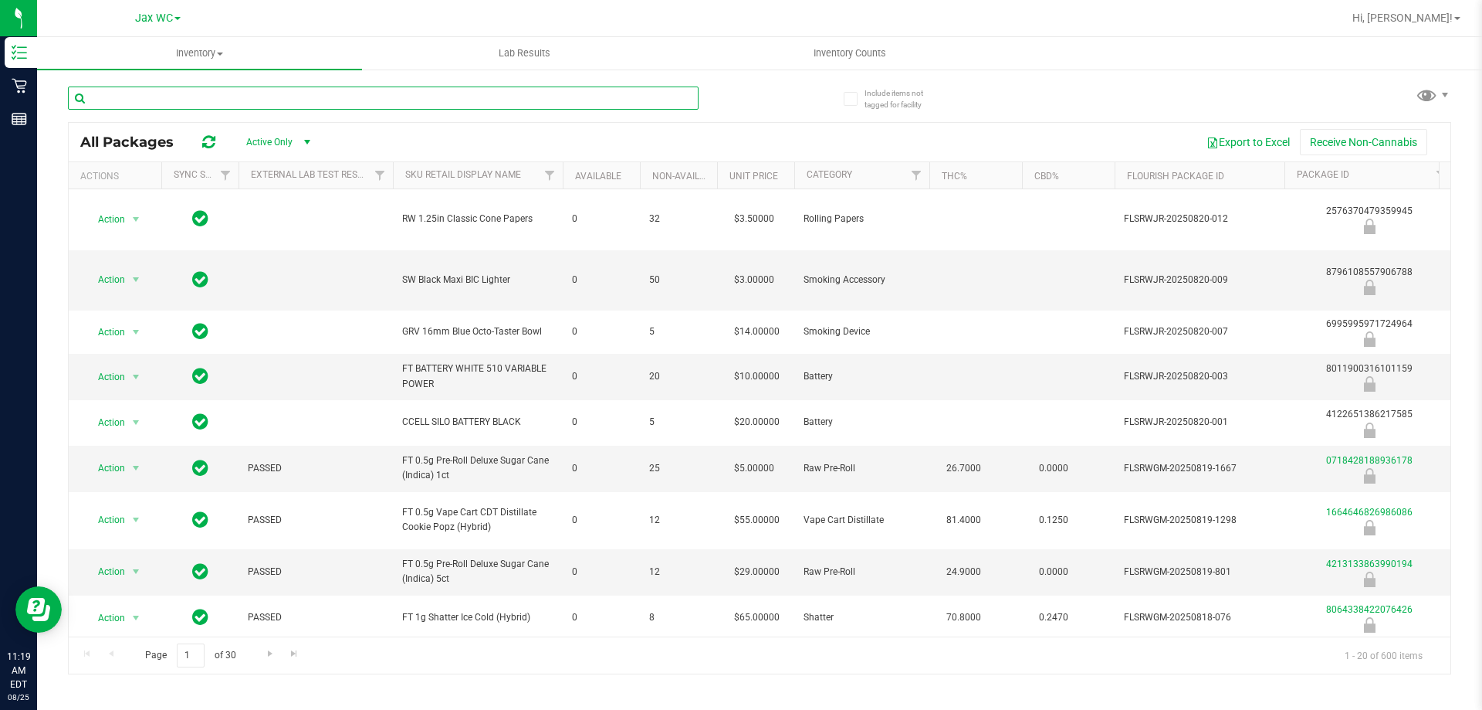
click at [196, 90] on input "text" at bounding box center [383, 97] width 631 height 23
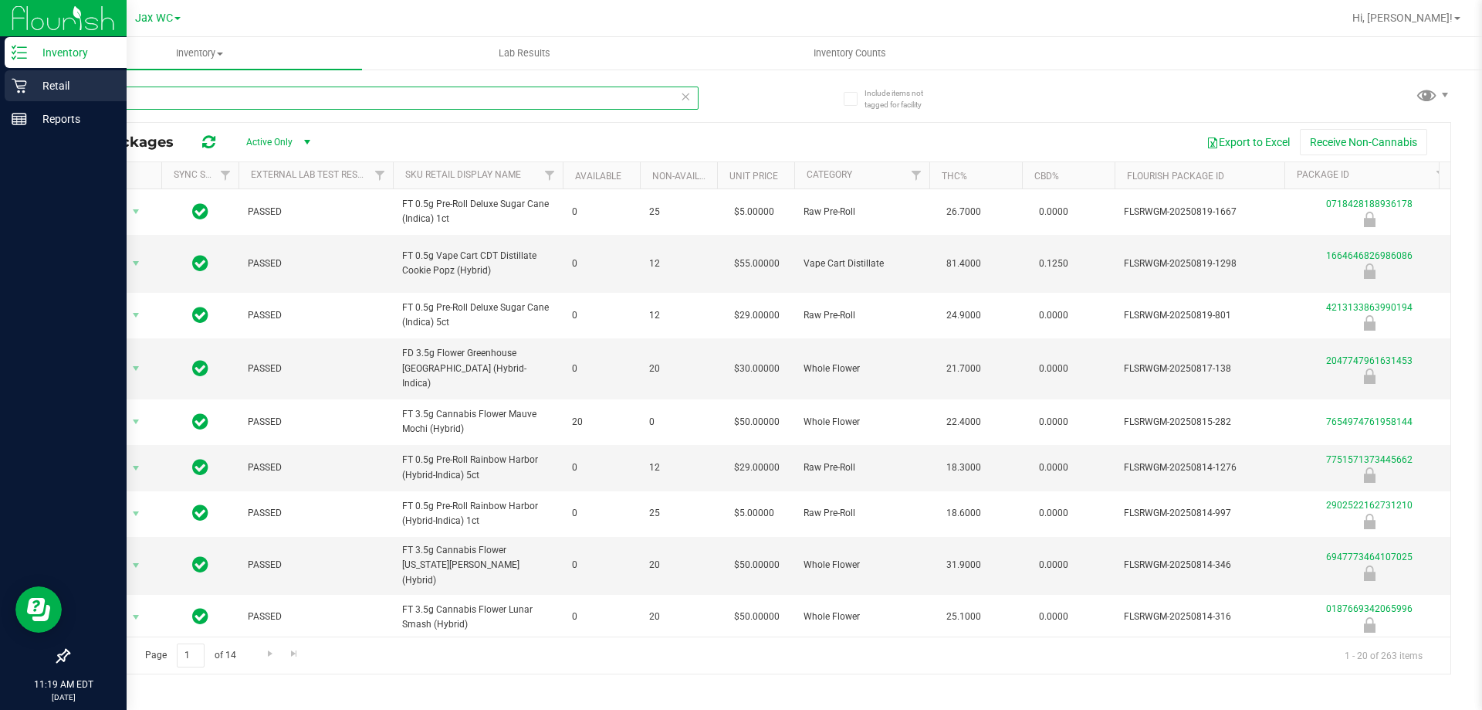
type input "5g"
click at [30, 85] on p "Retail" at bounding box center [73, 85] width 93 height 19
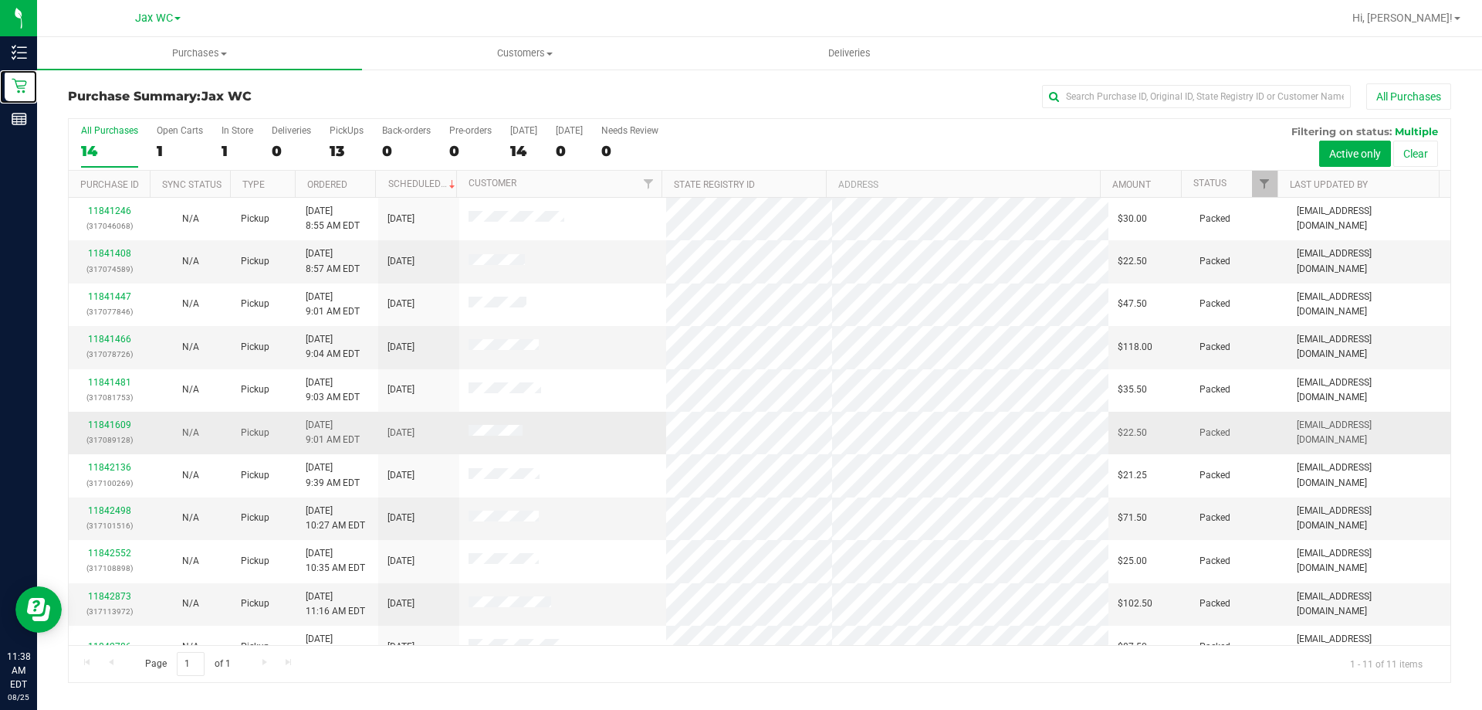
scroll to position [22, 0]
click at [364, 96] on h3 "Purchase Summary: Jax WC" at bounding box center [298, 97] width 461 height 14
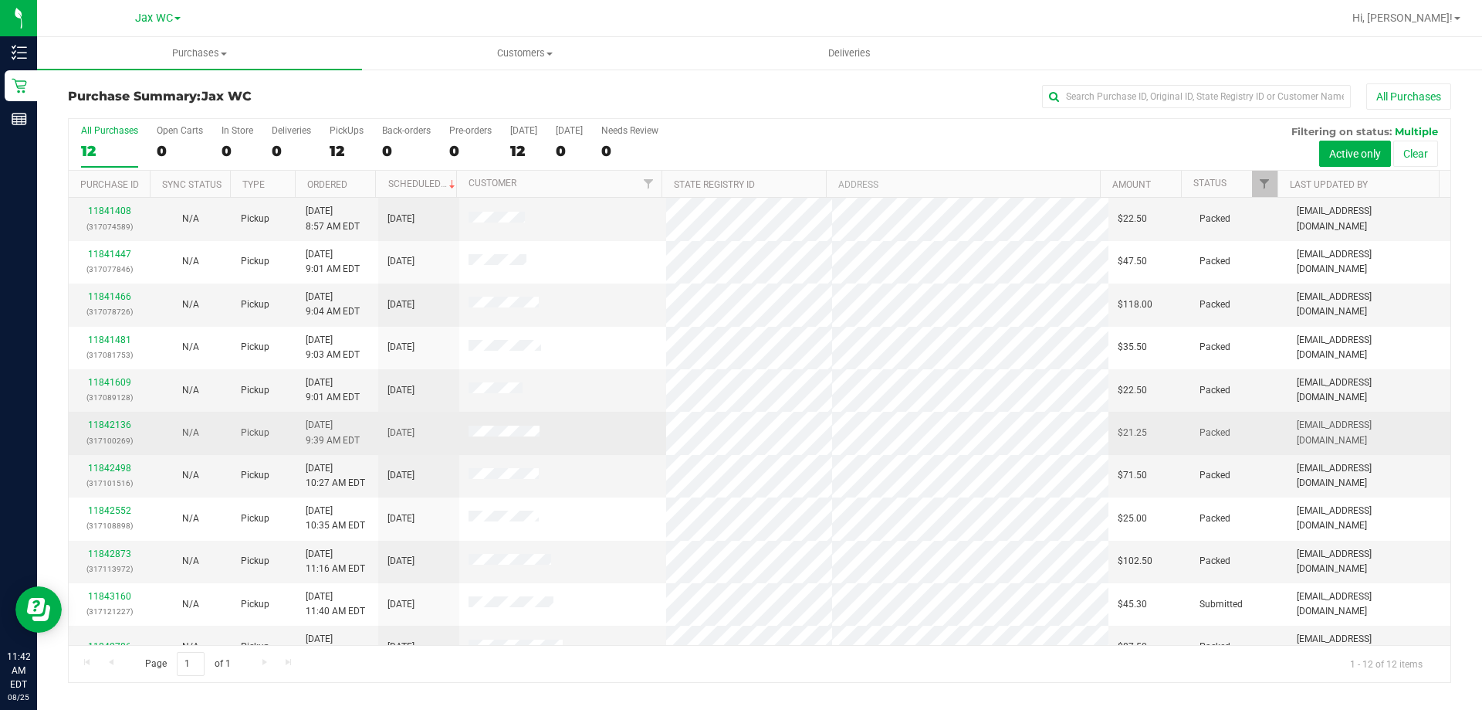
scroll to position [66, 0]
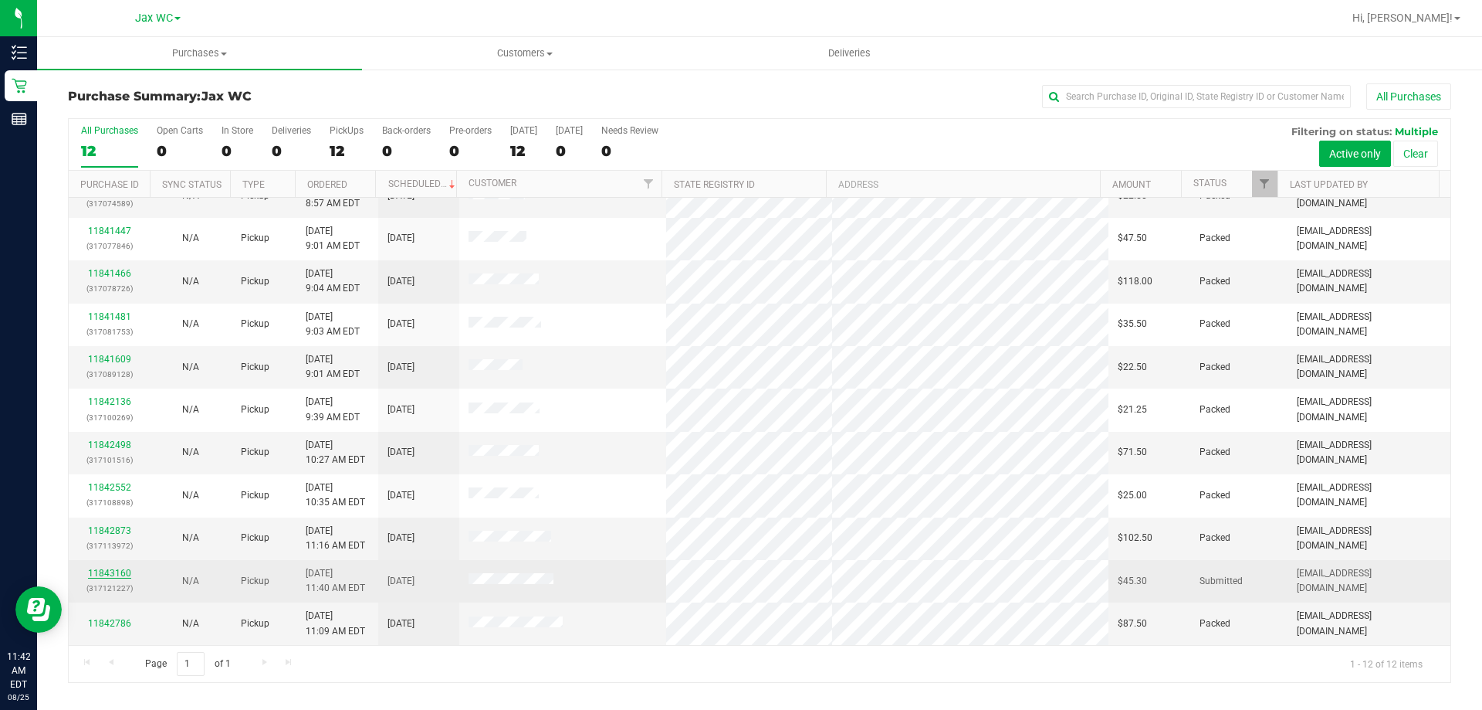
click at [117, 568] on link "11843160" at bounding box center [109, 572] width 43 height 11
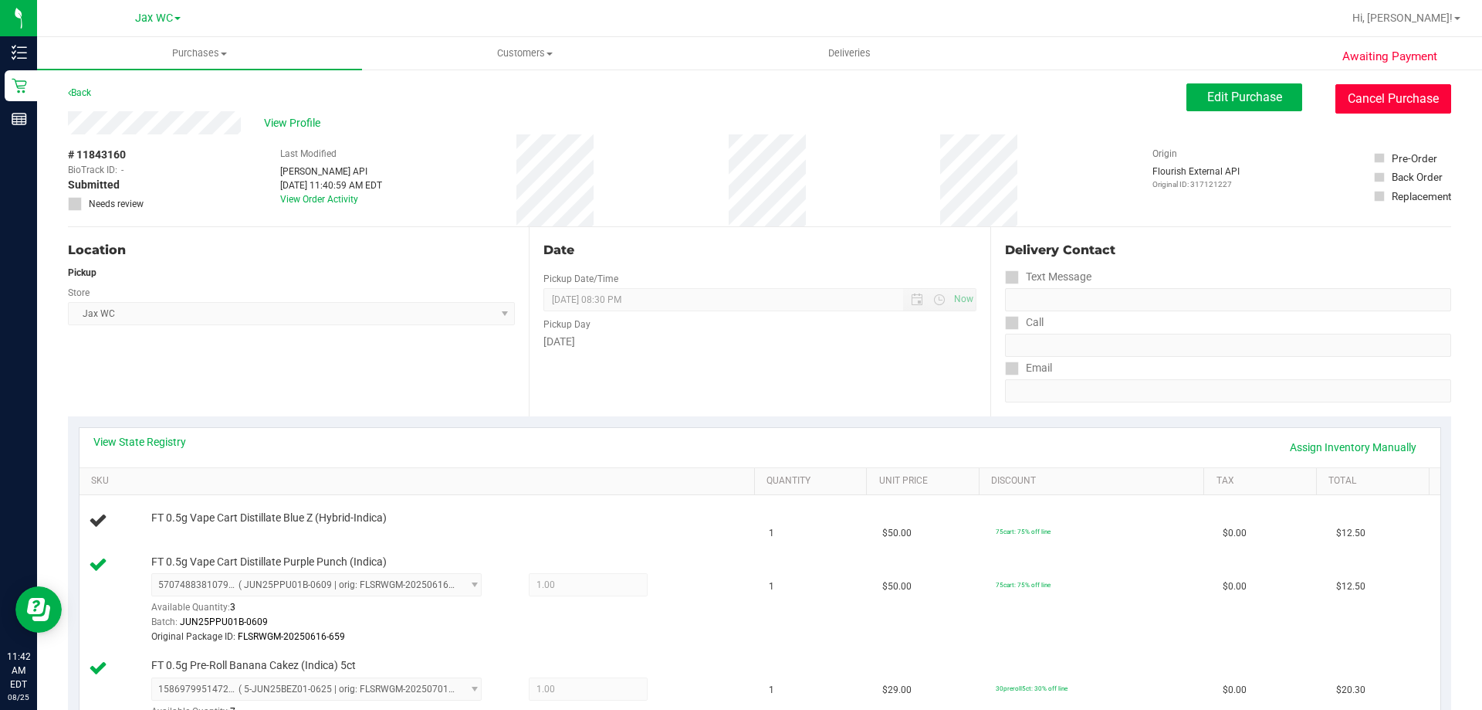
click at [1358, 93] on button "Cancel Purchase" at bounding box center [1394, 98] width 116 height 29
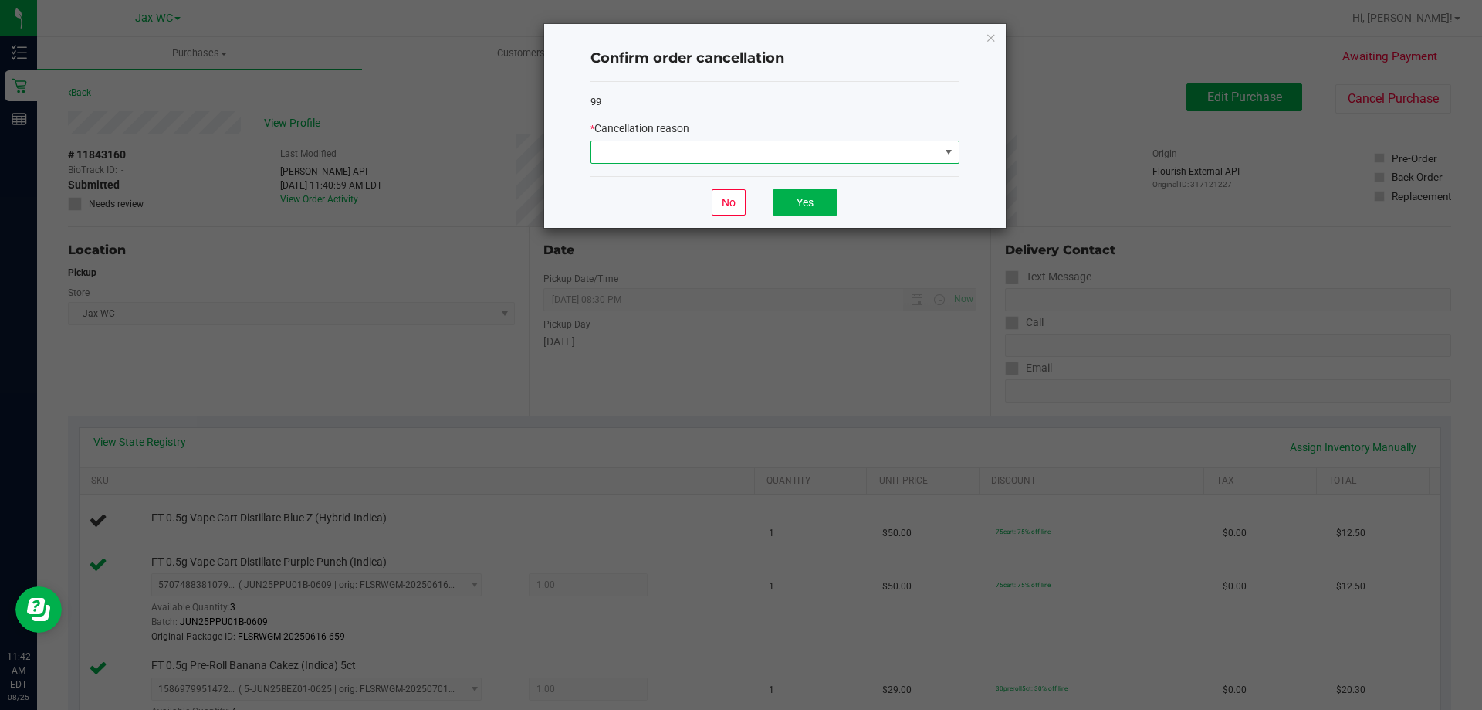
click at [774, 156] on span at bounding box center [765, 152] width 348 height 22
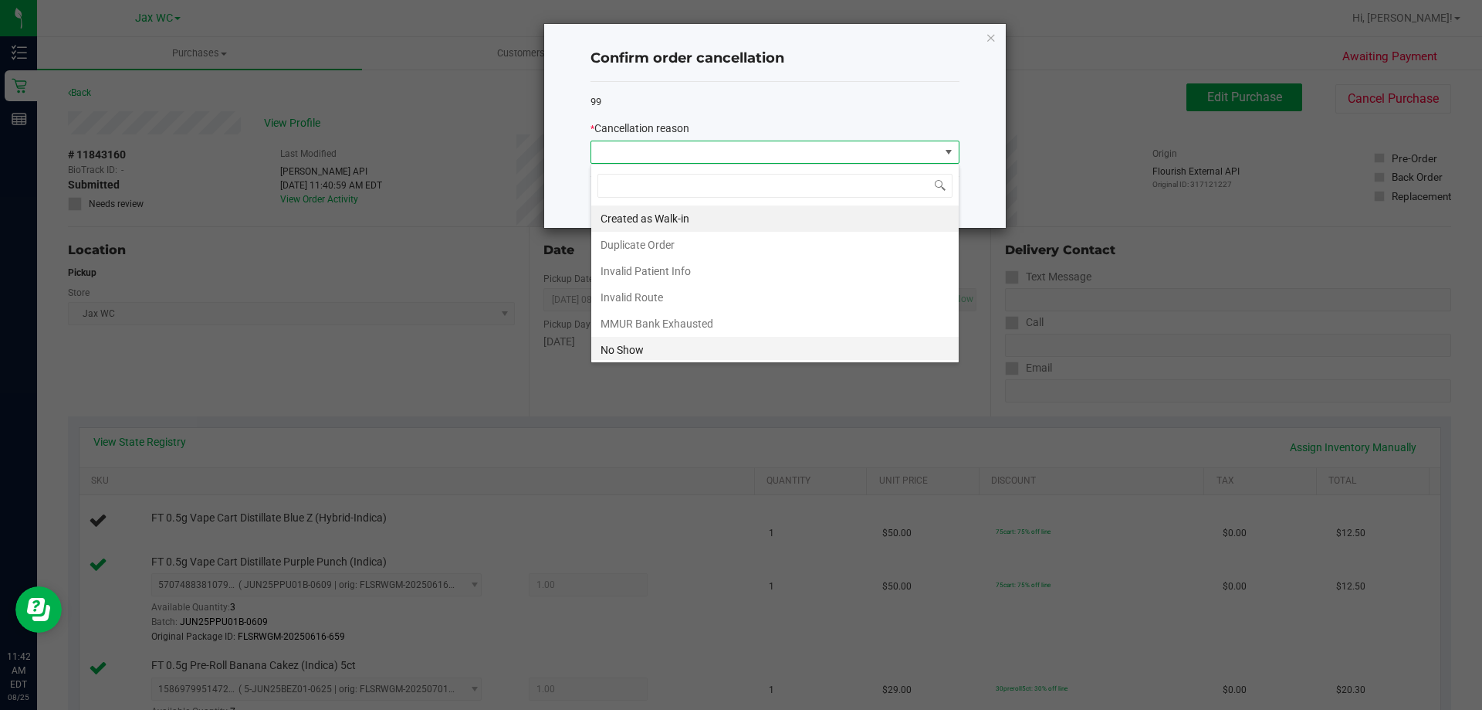
scroll to position [23, 369]
click at [669, 244] on li "Duplicate Order" at bounding box center [775, 245] width 368 height 26
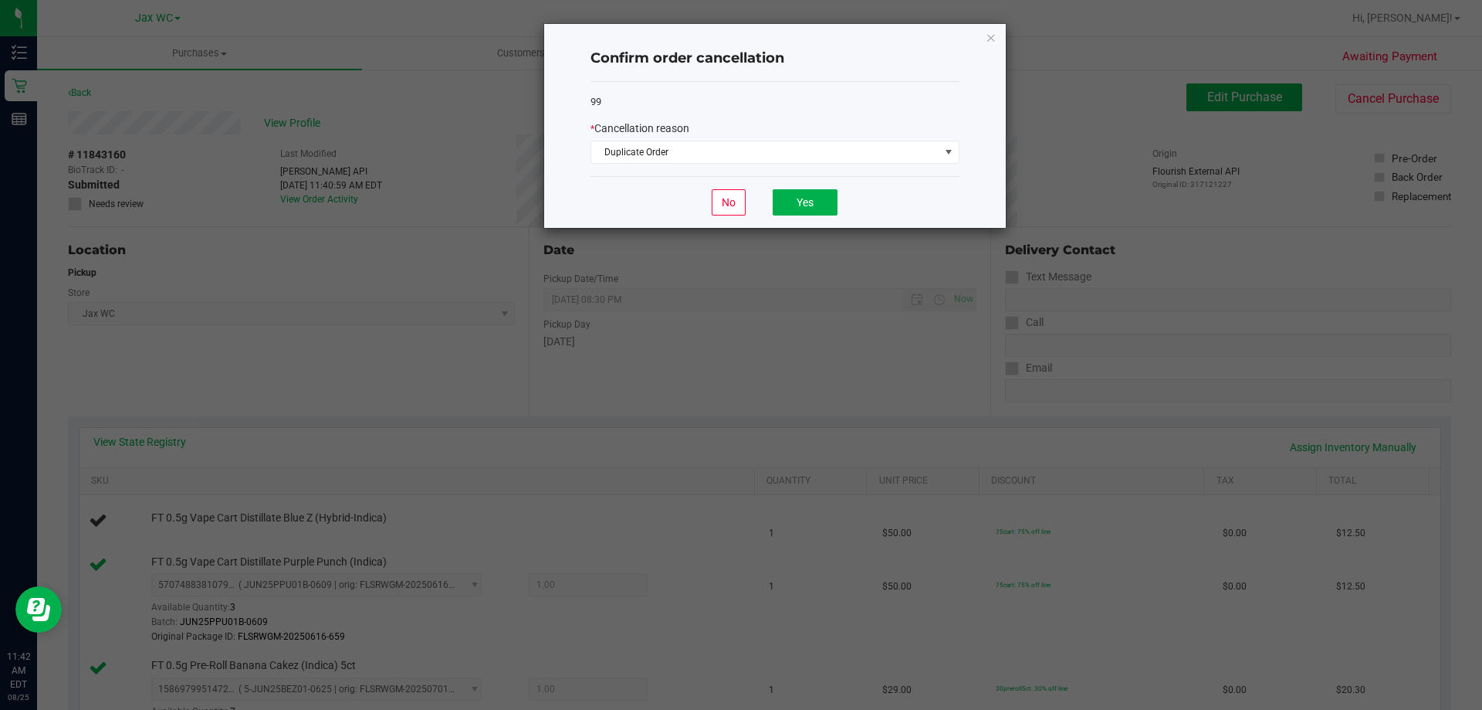
click at [665, 202] on div "No Yes" at bounding box center [775, 202] width 369 height 52
click at [821, 202] on button "Yes" at bounding box center [805, 202] width 65 height 26
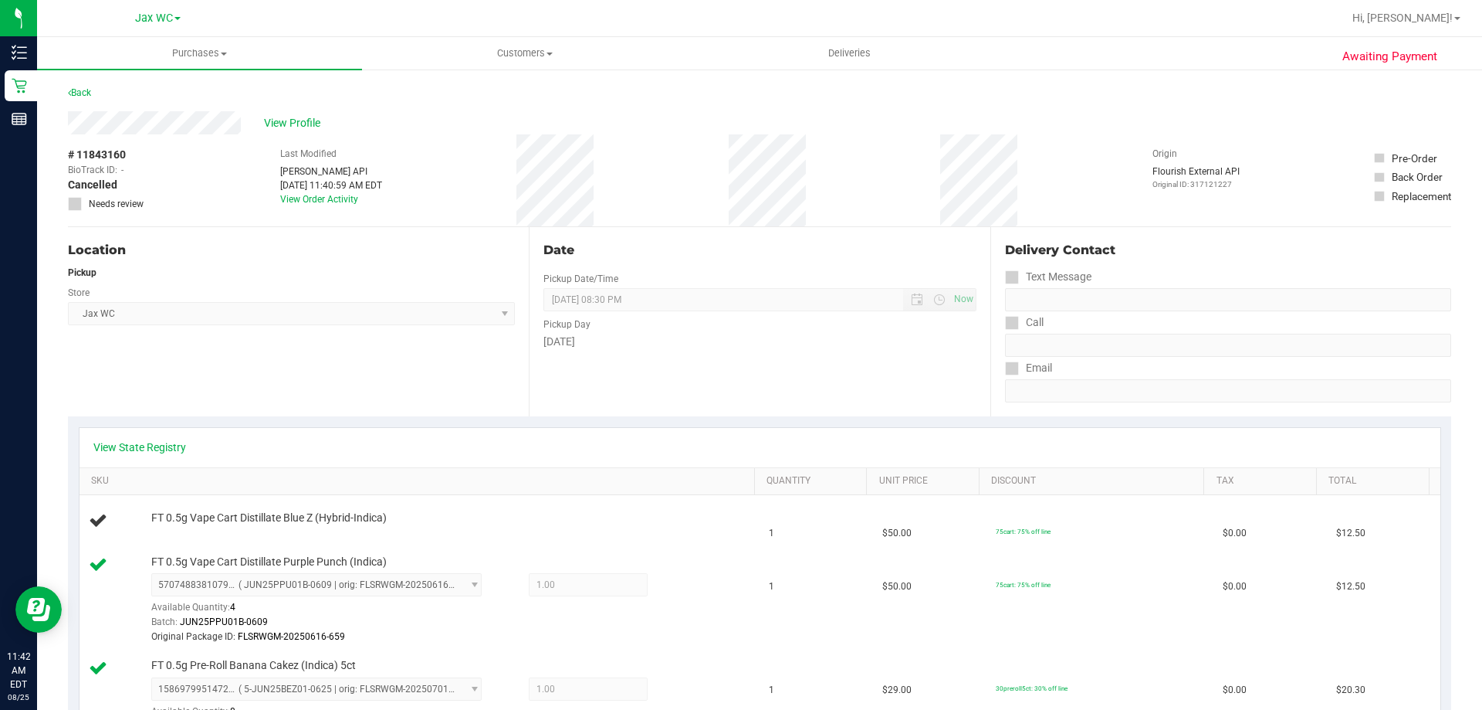
click at [220, 422] on div "View State Registry SKU Quantity Unit Price Discount Tax Total FT 0.5g Vape Car…" at bounding box center [760, 591] width 1384 height 350
click at [82, 93] on link "Back" at bounding box center [79, 92] width 23 height 11
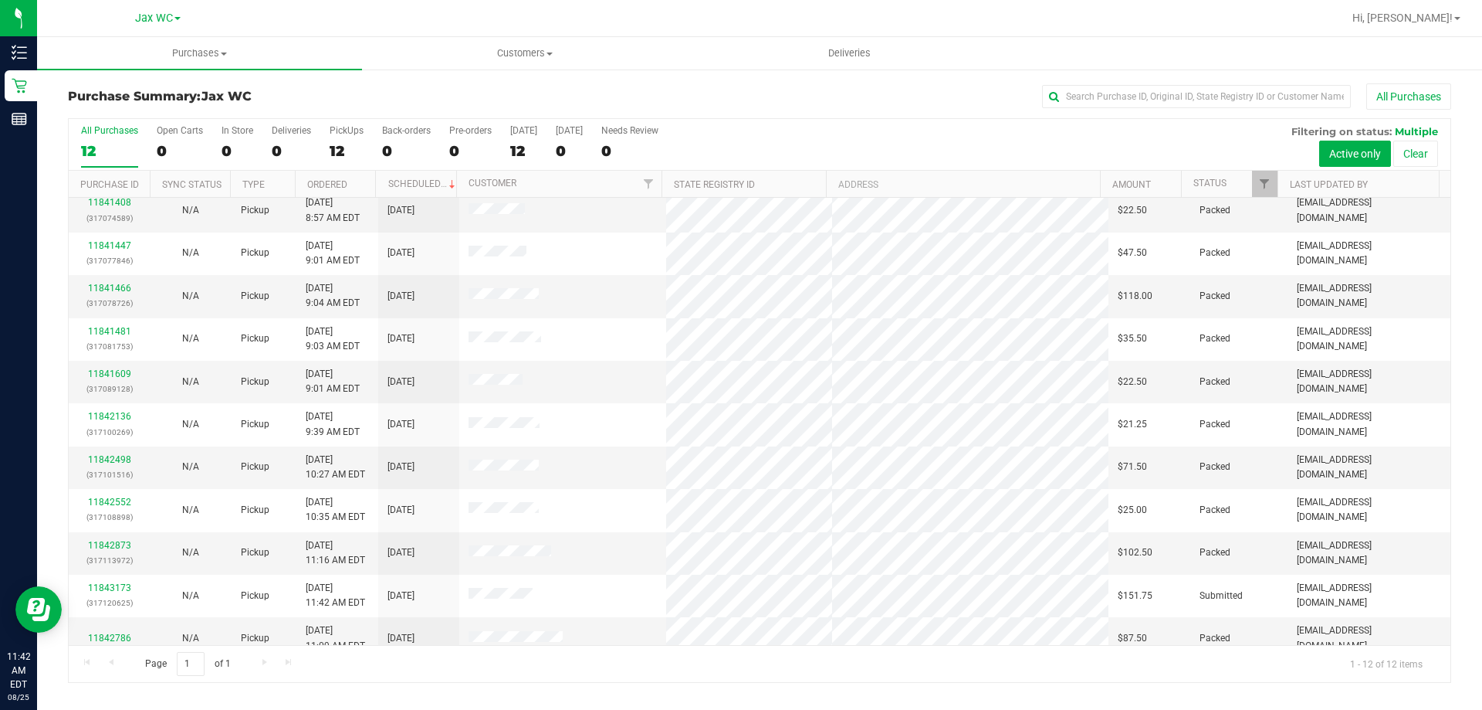
scroll to position [66, 0]
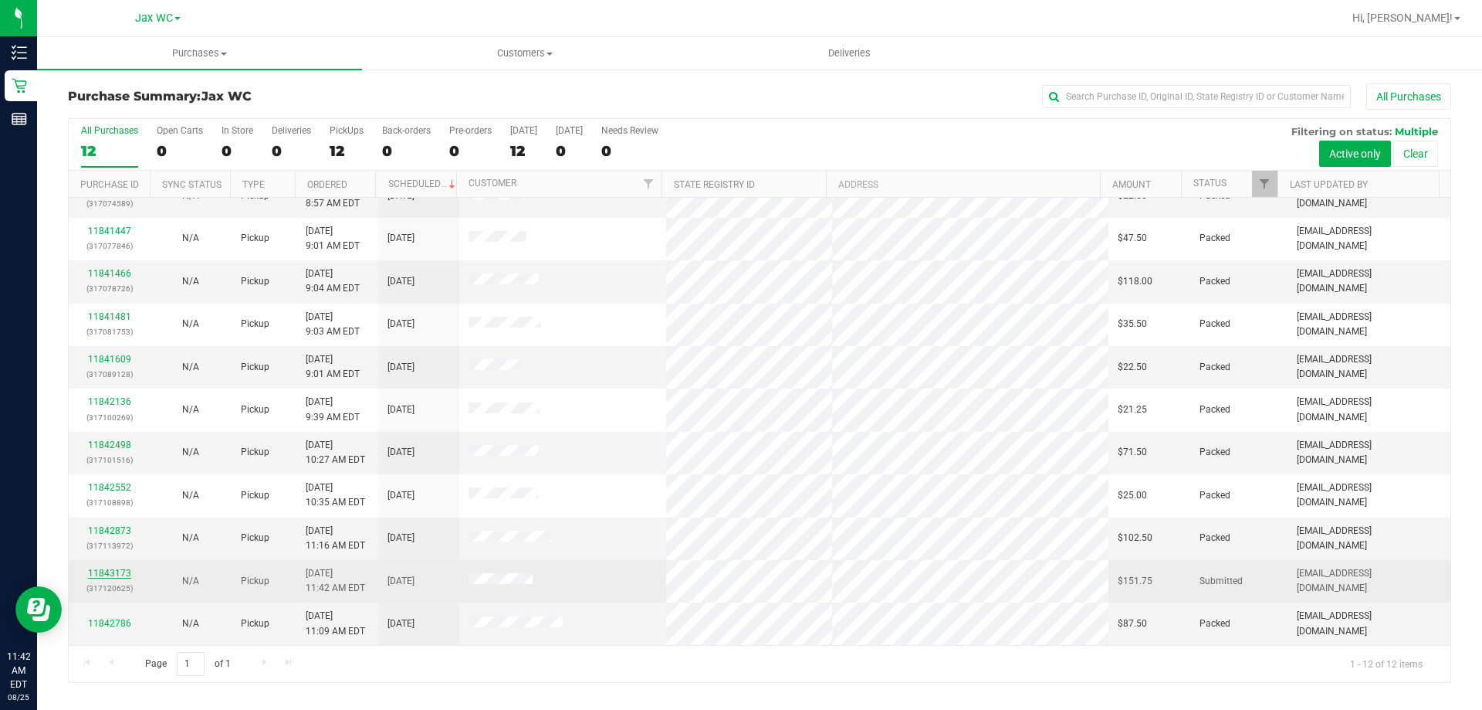
click at [127, 568] on link "11843173" at bounding box center [109, 572] width 43 height 11
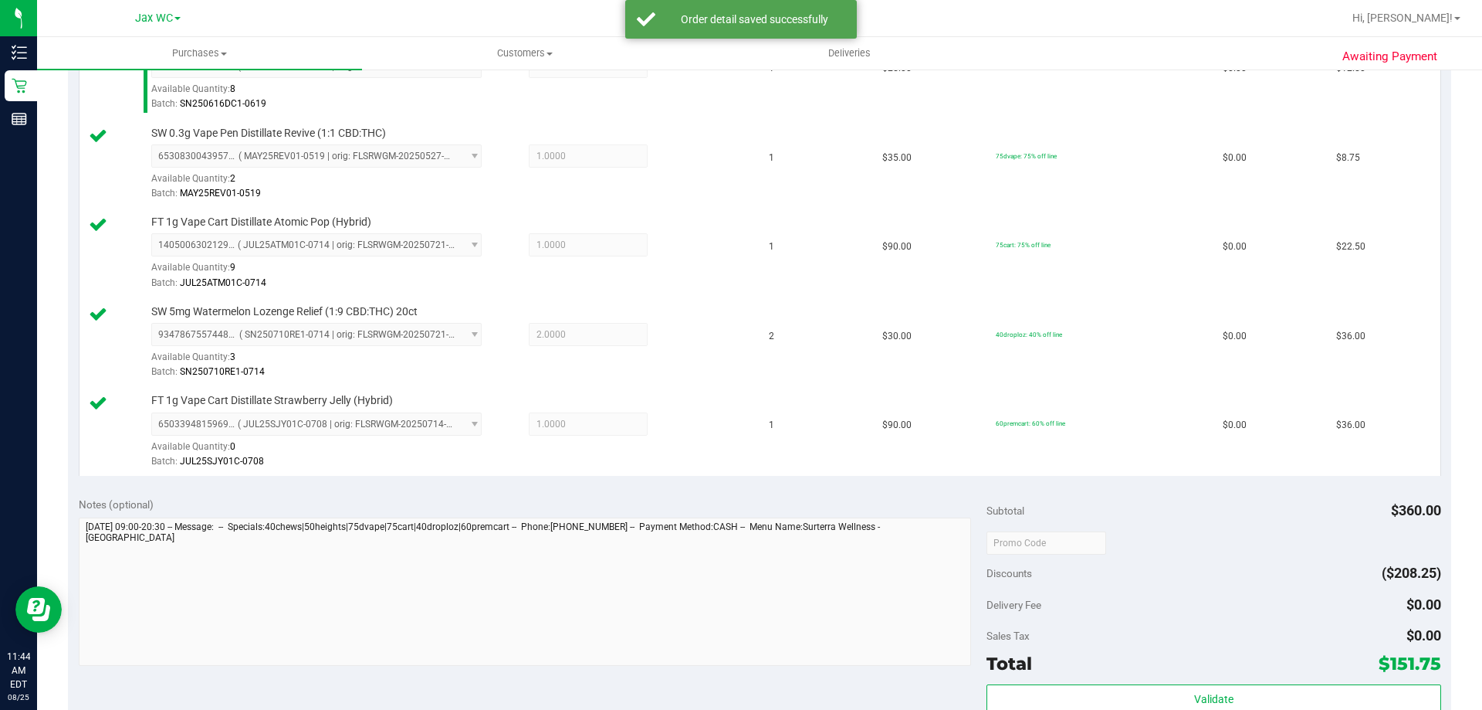
scroll to position [618, 0]
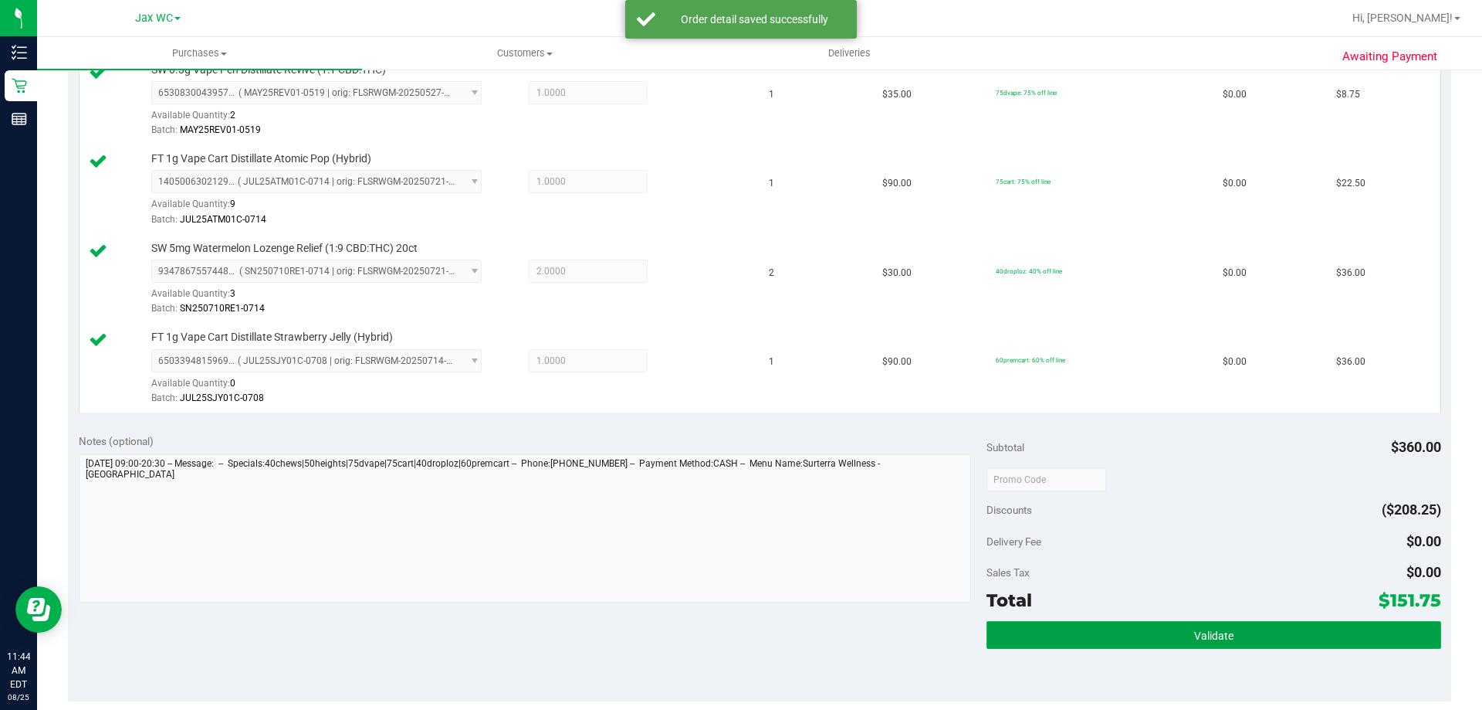
click at [1167, 628] on button "Validate" at bounding box center [1214, 635] width 454 height 28
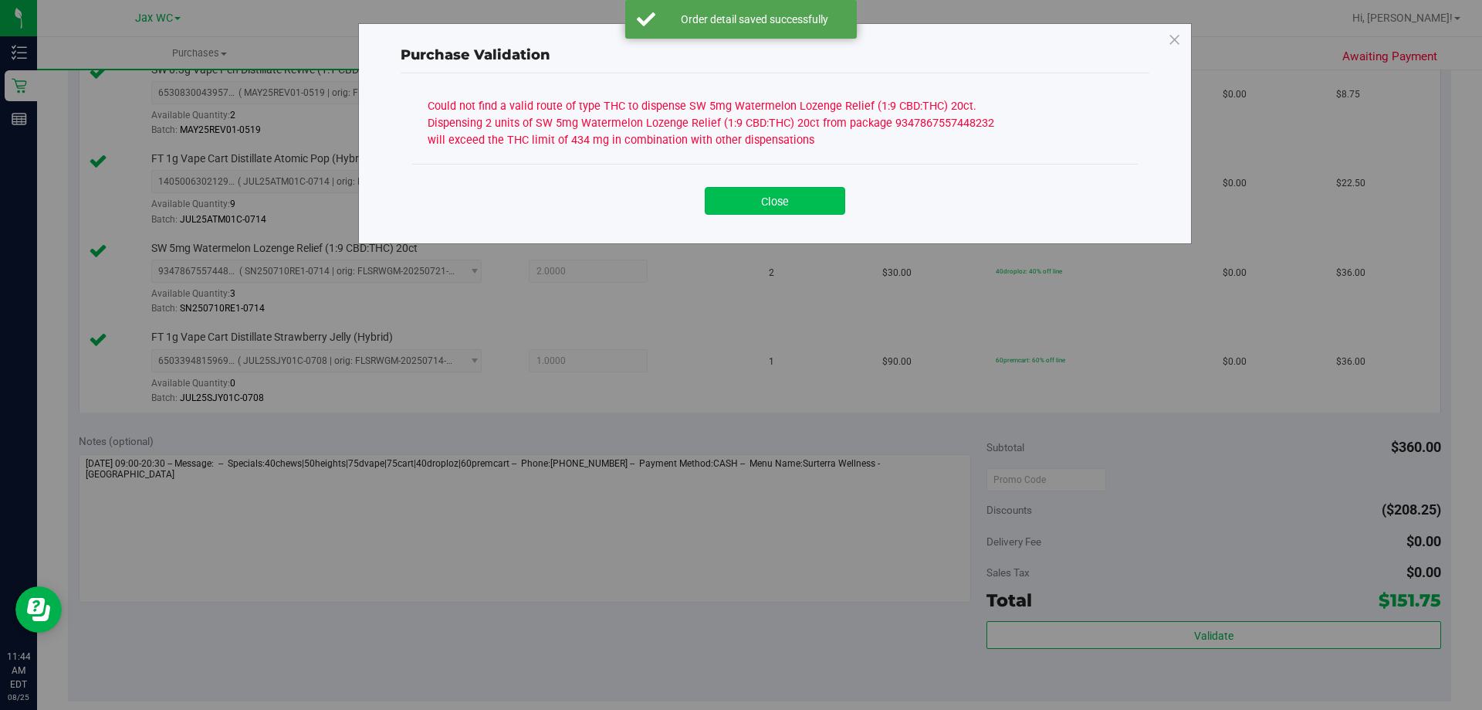
click at [796, 204] on button "Close" at bounding box center [775, 201] width 141 height 28
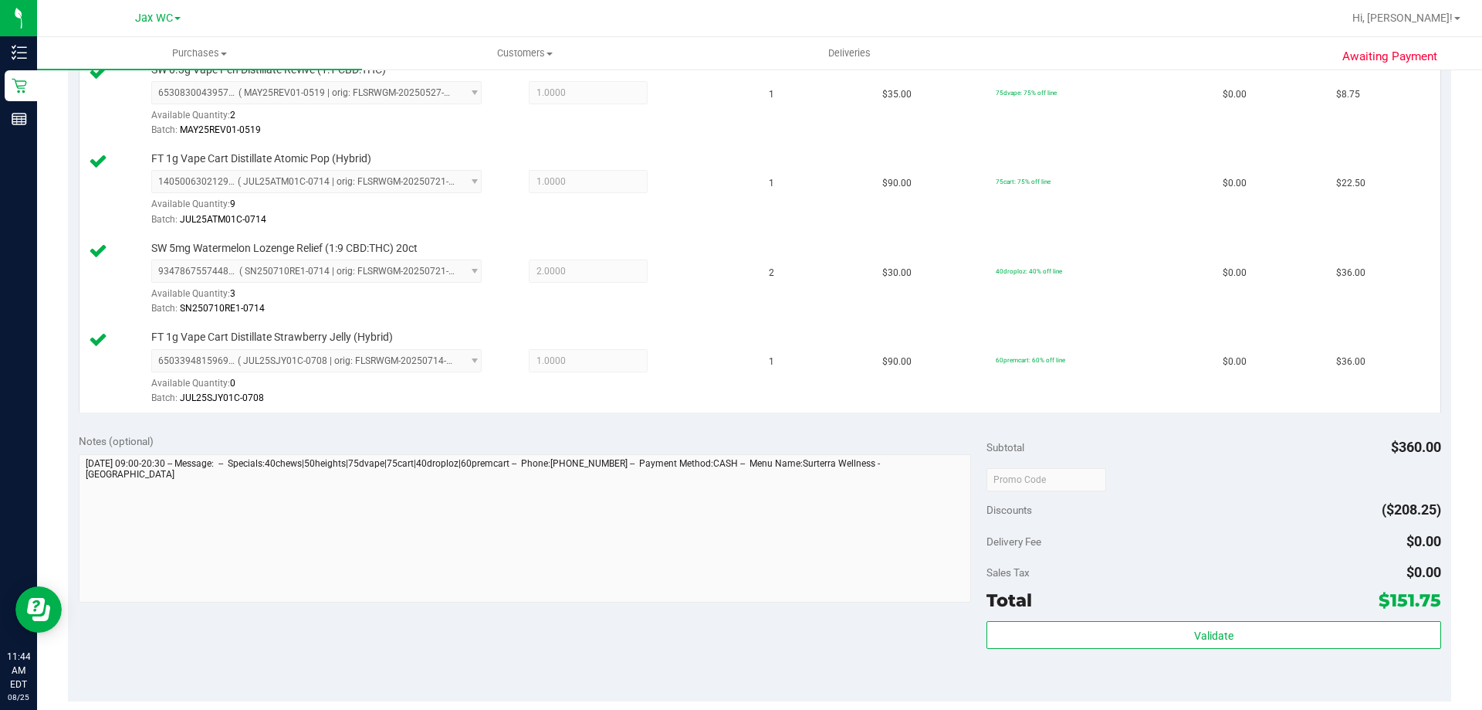
scroll to position [309, 0]
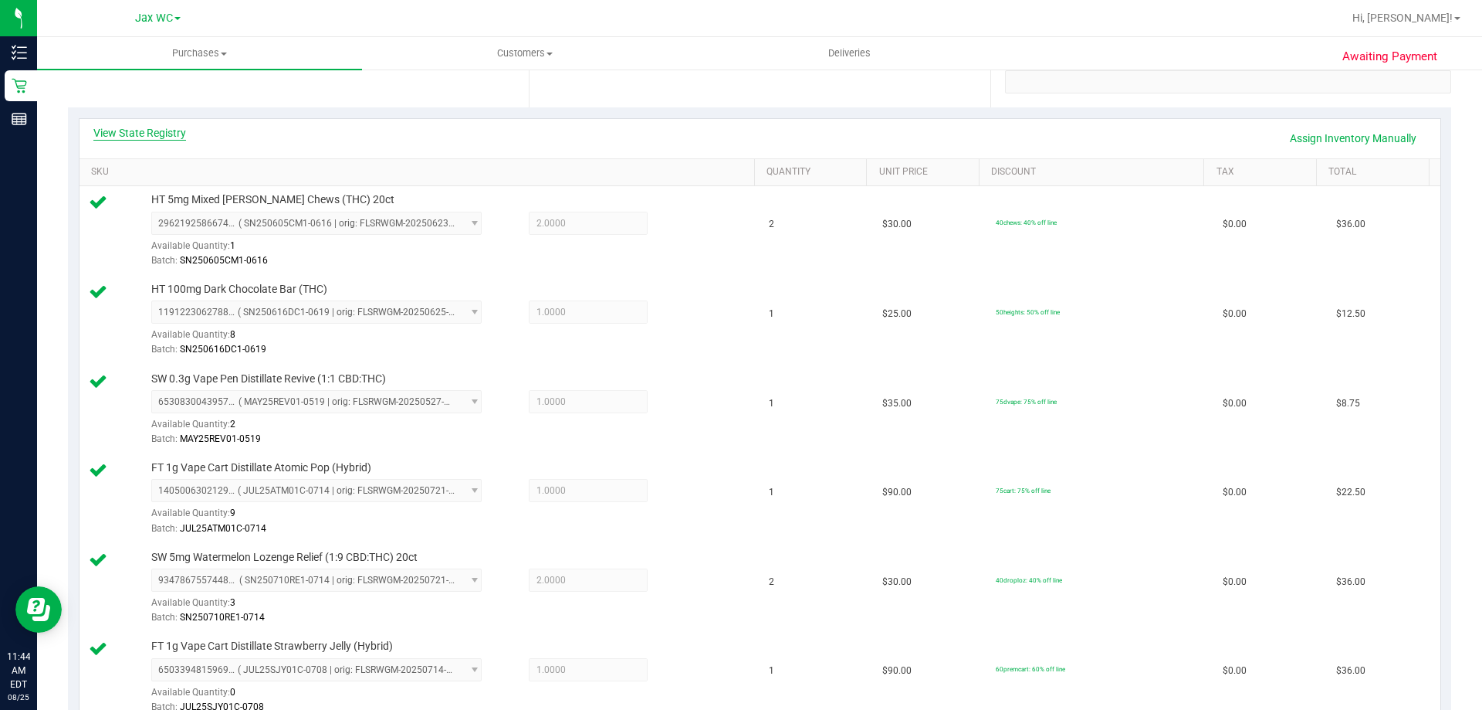
click at [166, 125] on link "View State Registry" at bounding box center [139, 132] width 93 height 15
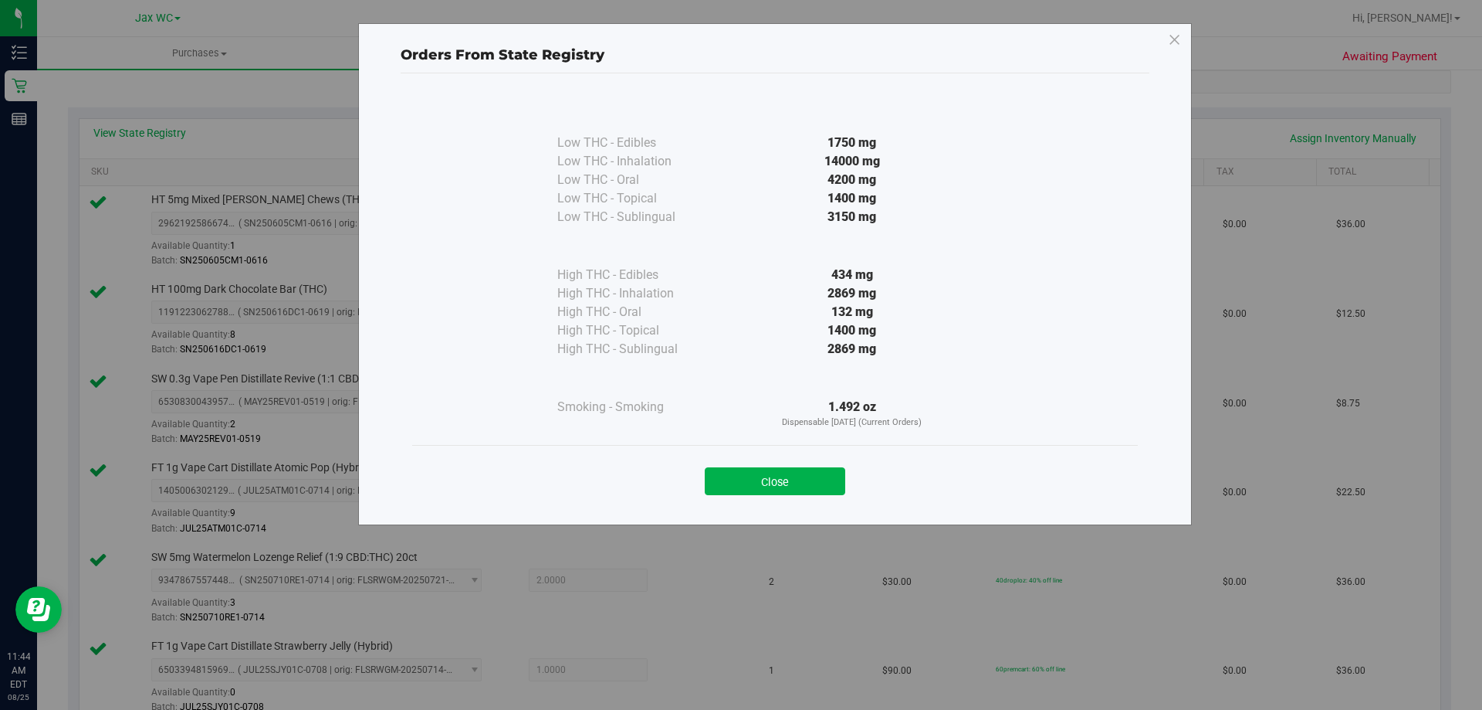
click at [794, 496] on div "Close" at bounding box center [775, 476] width 726 height 63
click at [795, 480] on button "Close" at bounding box center [775, 481] width 141 height 28
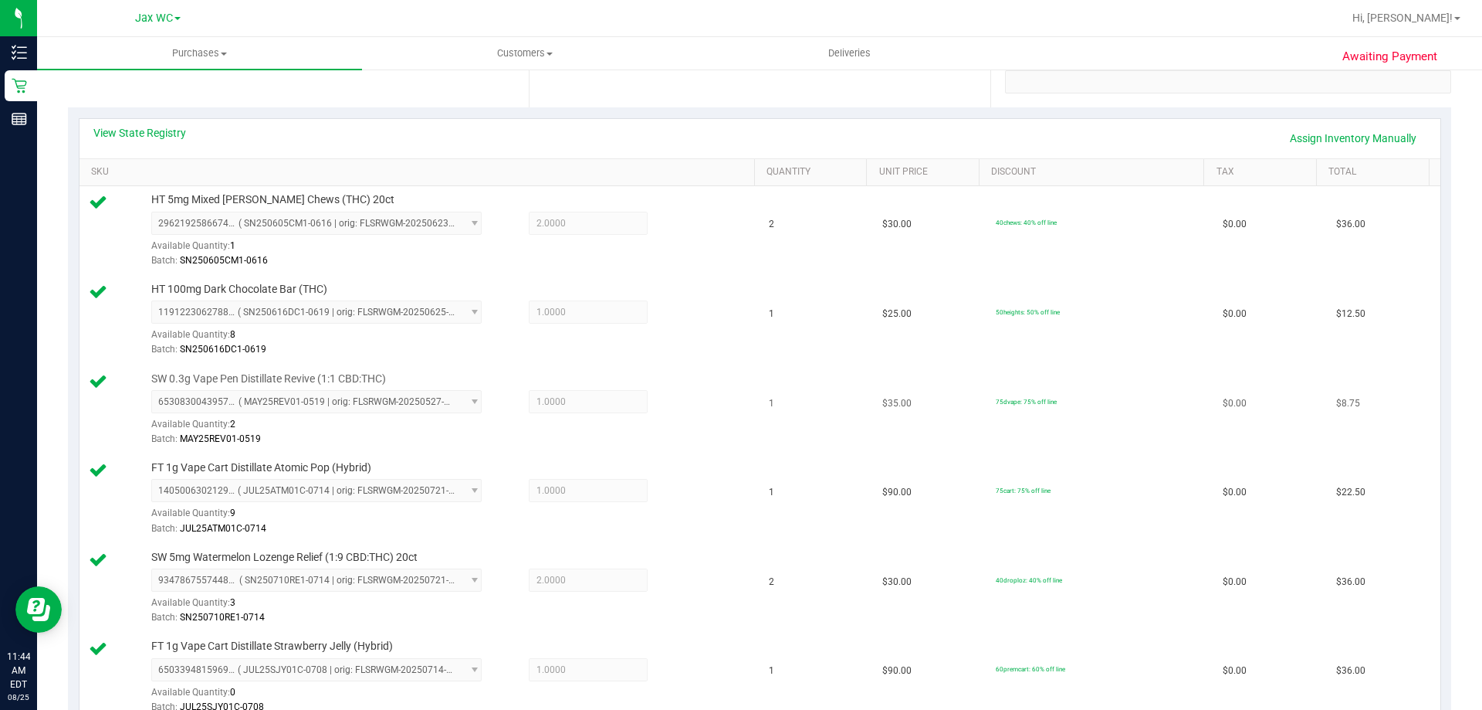
click at [309, 416] on div "Available Quantity: 2" at bounding box center [324, 428] width 347 height 30
click at [151, 125] on link "View State Registry" at bounding box center [139, 132] width 93 height 15
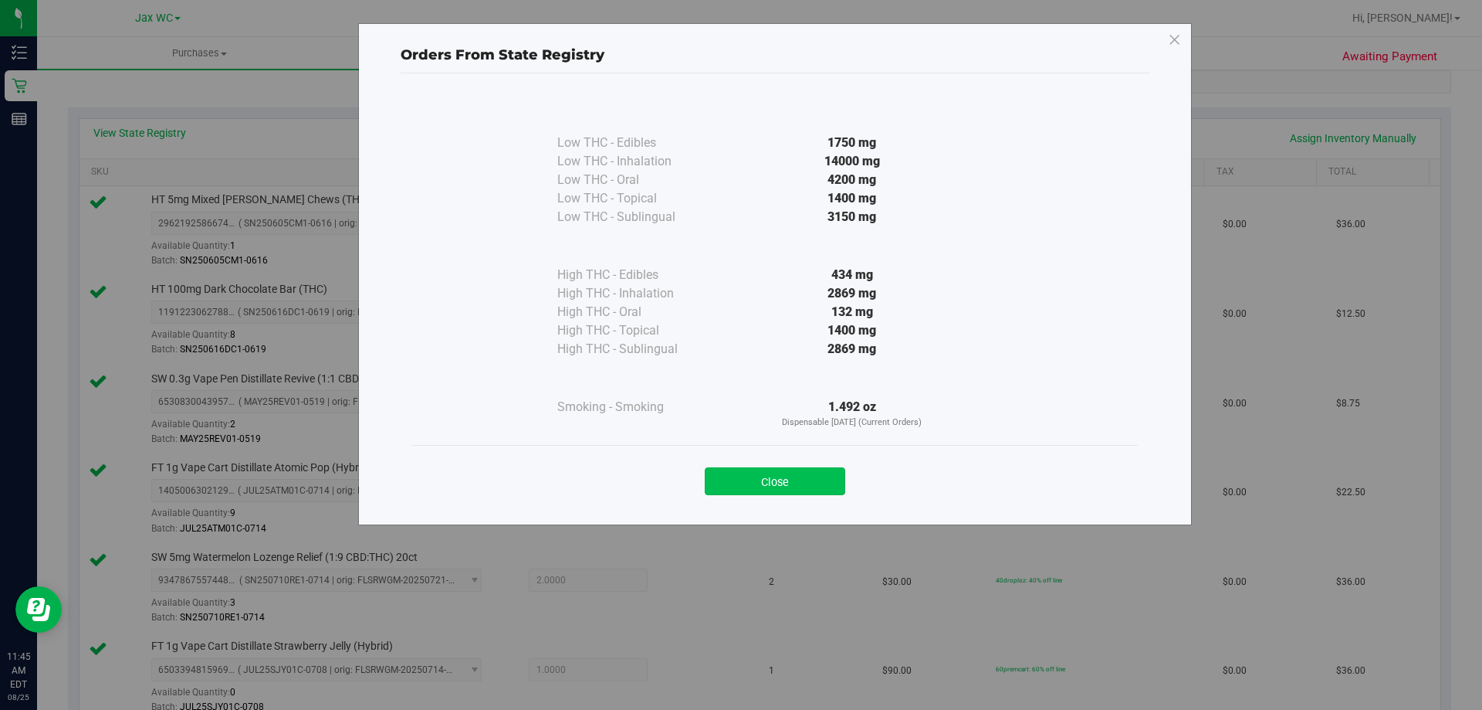
click at [771, 477] on button "Close" at bounding box center [775, 481] width 141 height 28
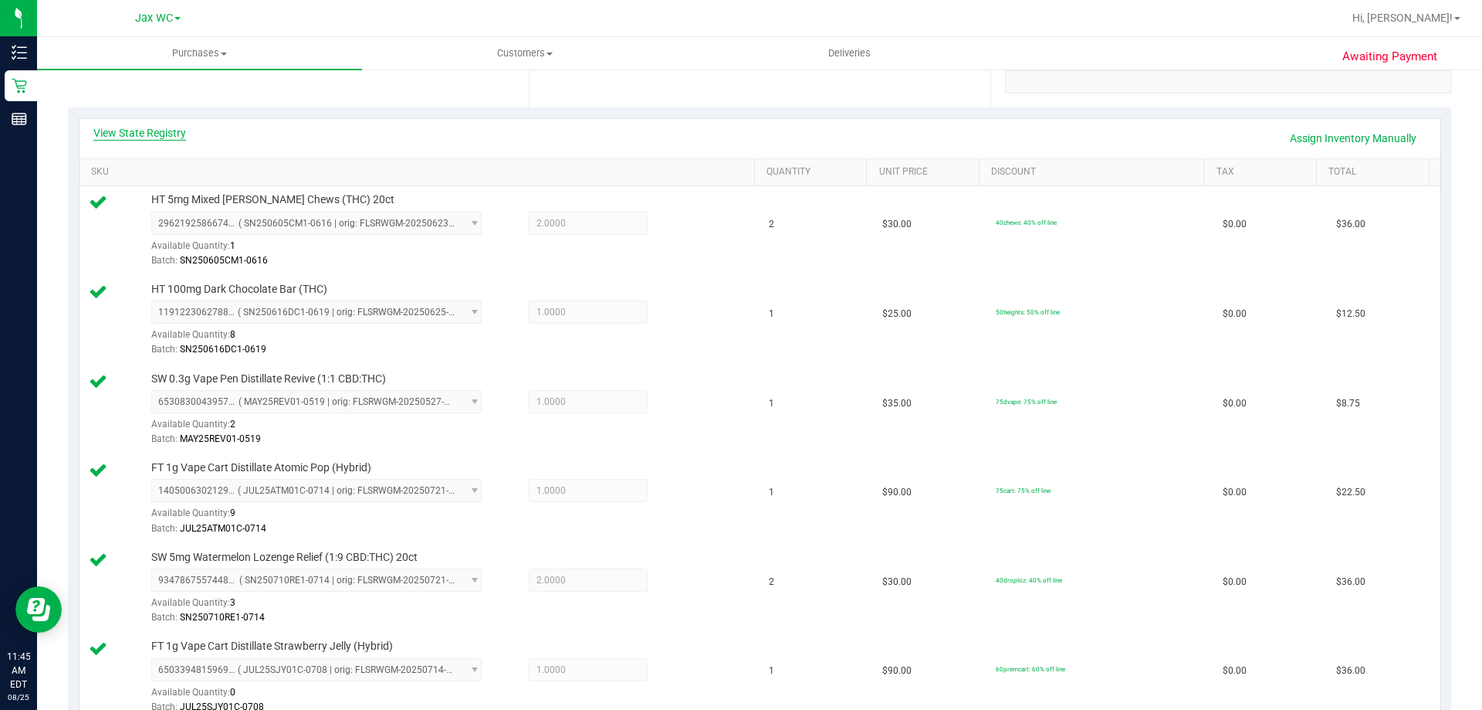
click at [170, 136] on link "View State Registry" at bounding box center [139, 132] width 93 height 15
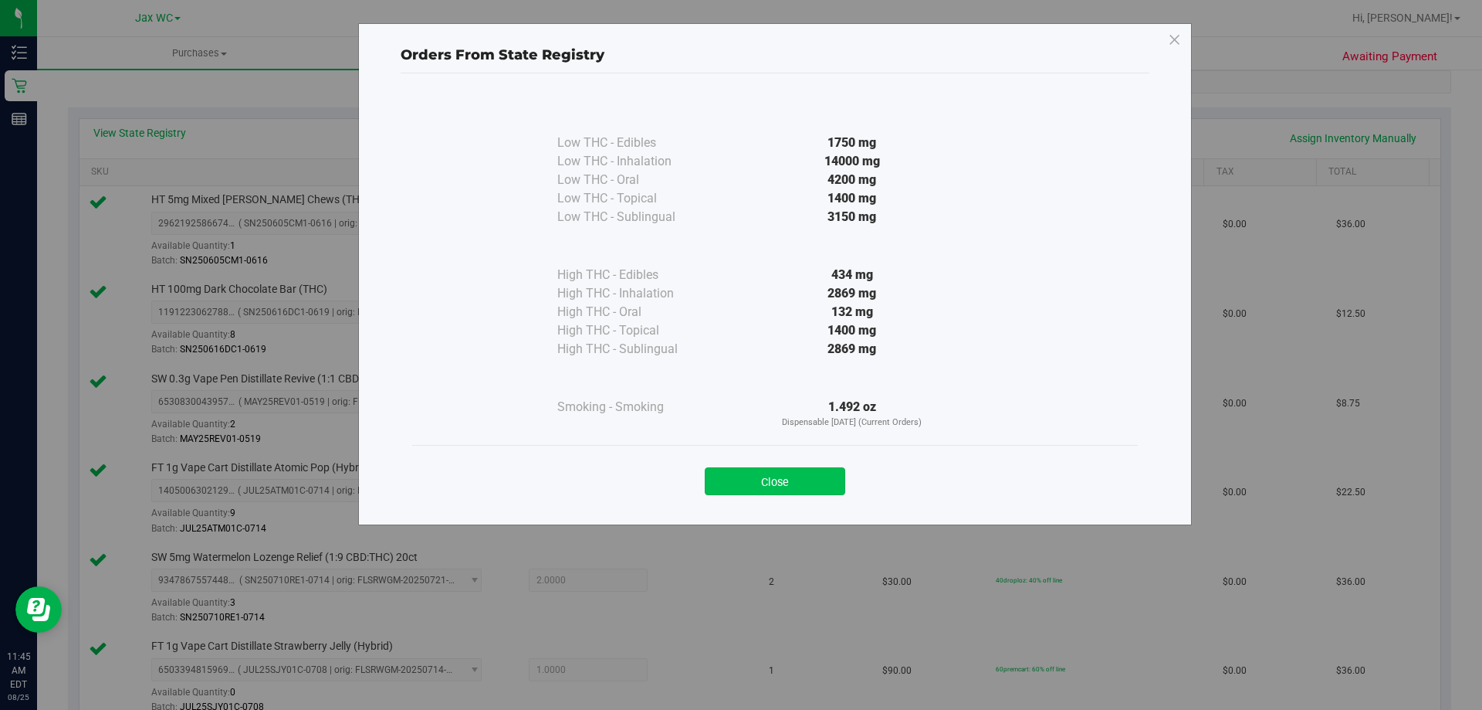
click at [730, 473] on button "Close" at bounding box center [775, 481] width 141 height 28
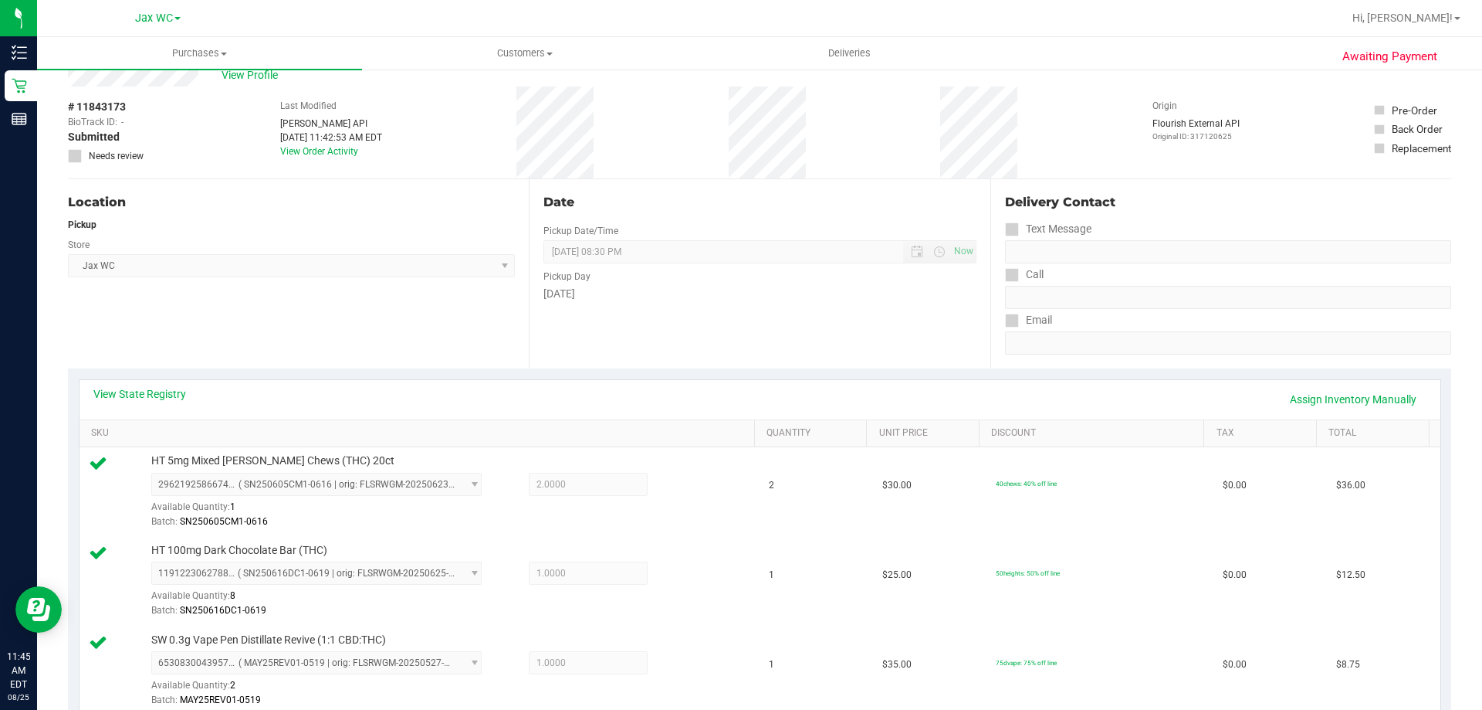
scroll to position [0, 0]
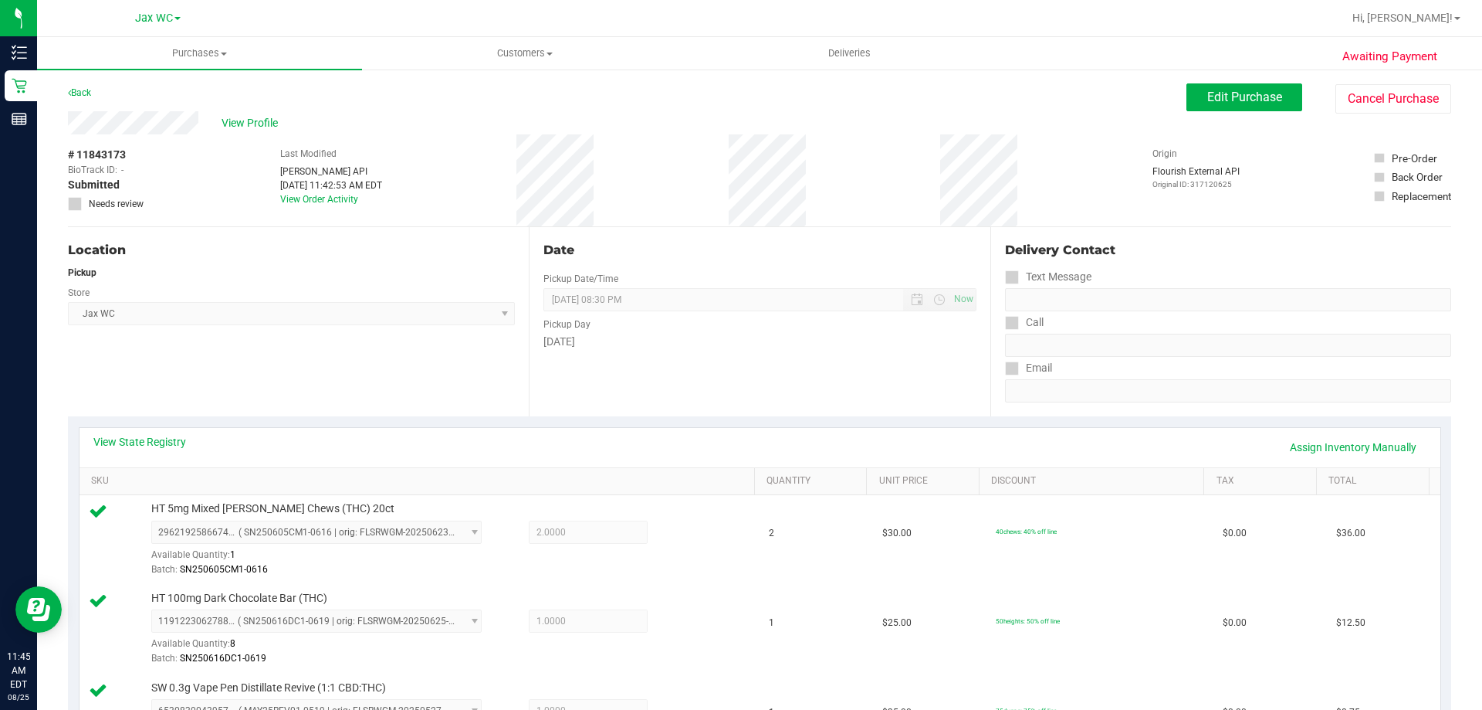
drag, startPoint x: 220, startPoint y: 196, endPoint x: 231, endPoint y: 146, distance: 51.3
click at [221, 196] on div "# 11843173 BioTrack ID: - Submitted Needs review Last Modified Jane API Aug 25,…" at bounding box center [760, 180] width 1384 height 92
click at [1220, 90] on span "Edit Purchase" at bounding box center [1245, 97] width 75 height 15
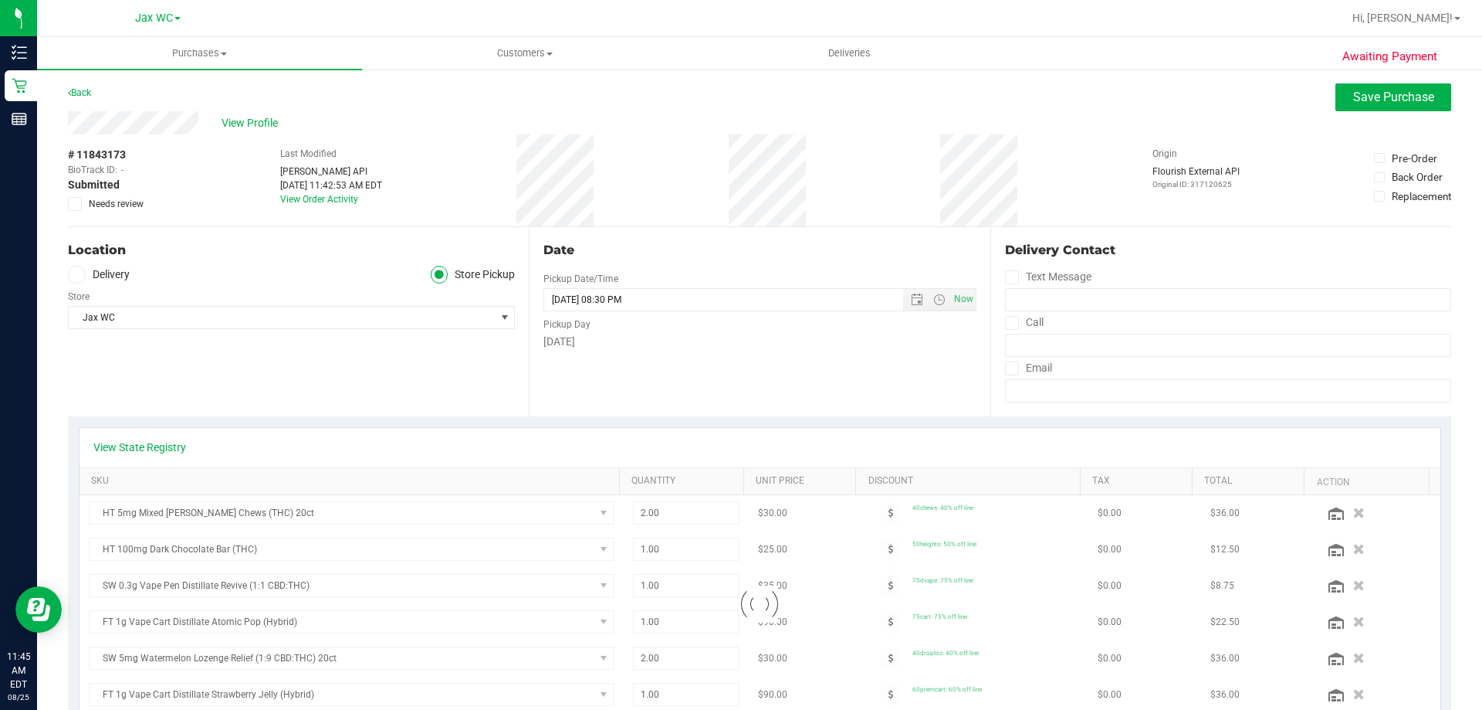
click at [79, 204] on icon at bounding box center [75, 204] width 10 height 0
click at [0, 0] on input "Needs review" at bounding box center [0, 0] width 0 height 0
click at [1337, 107] on button "Save Purchase" at bounding box center [1394, 97] width 116 height 28
click at [236, 126] on span "View Profile" at bounding box center [253, 123] width 62 height 16
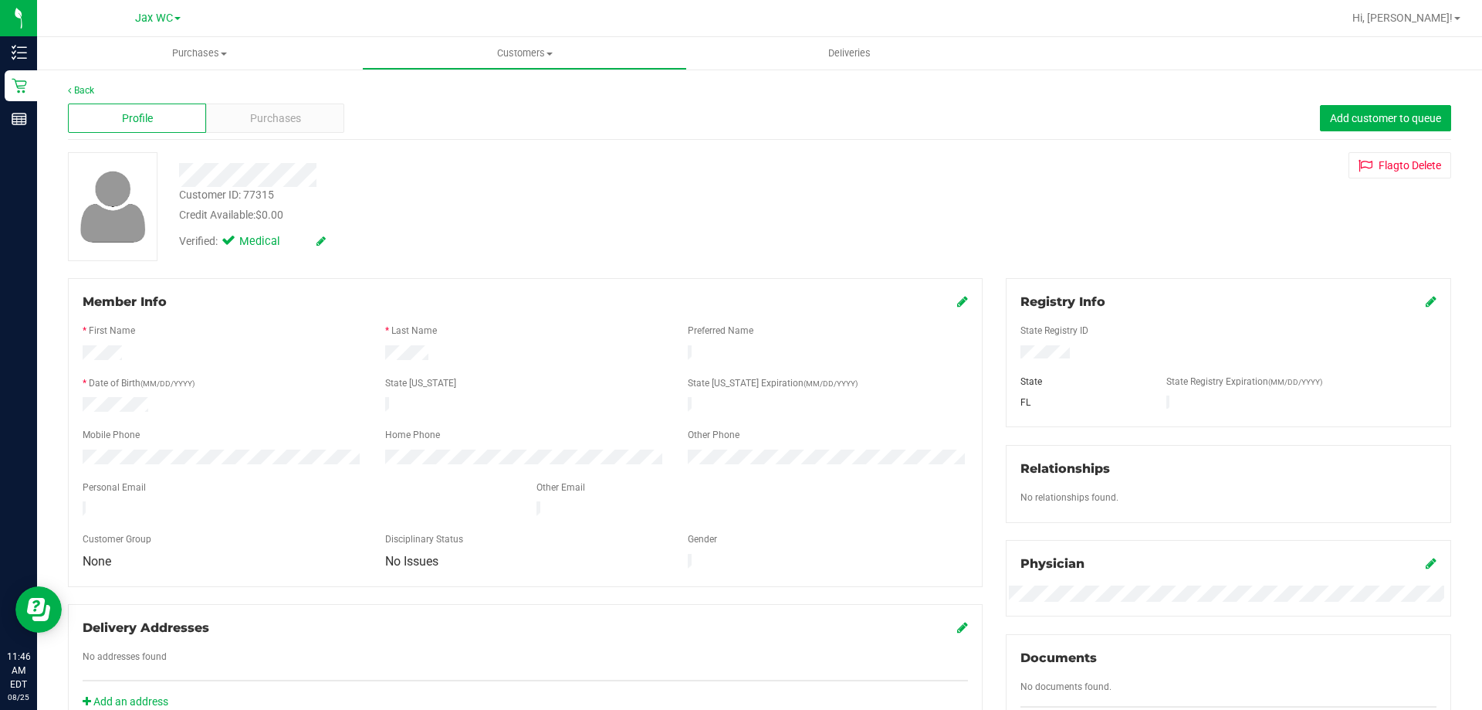
click at [286, 376] on div "* Date of Birth (MM/DD/YYYY)" at bounding box center [222, 385] width 303 height 18
click at [75, 96] on div "Back" at bounding box center [760, 90] width 1384 height 14
click at [80, 87] on link "Back" at bounding box center [81, 90] width 26 height 11
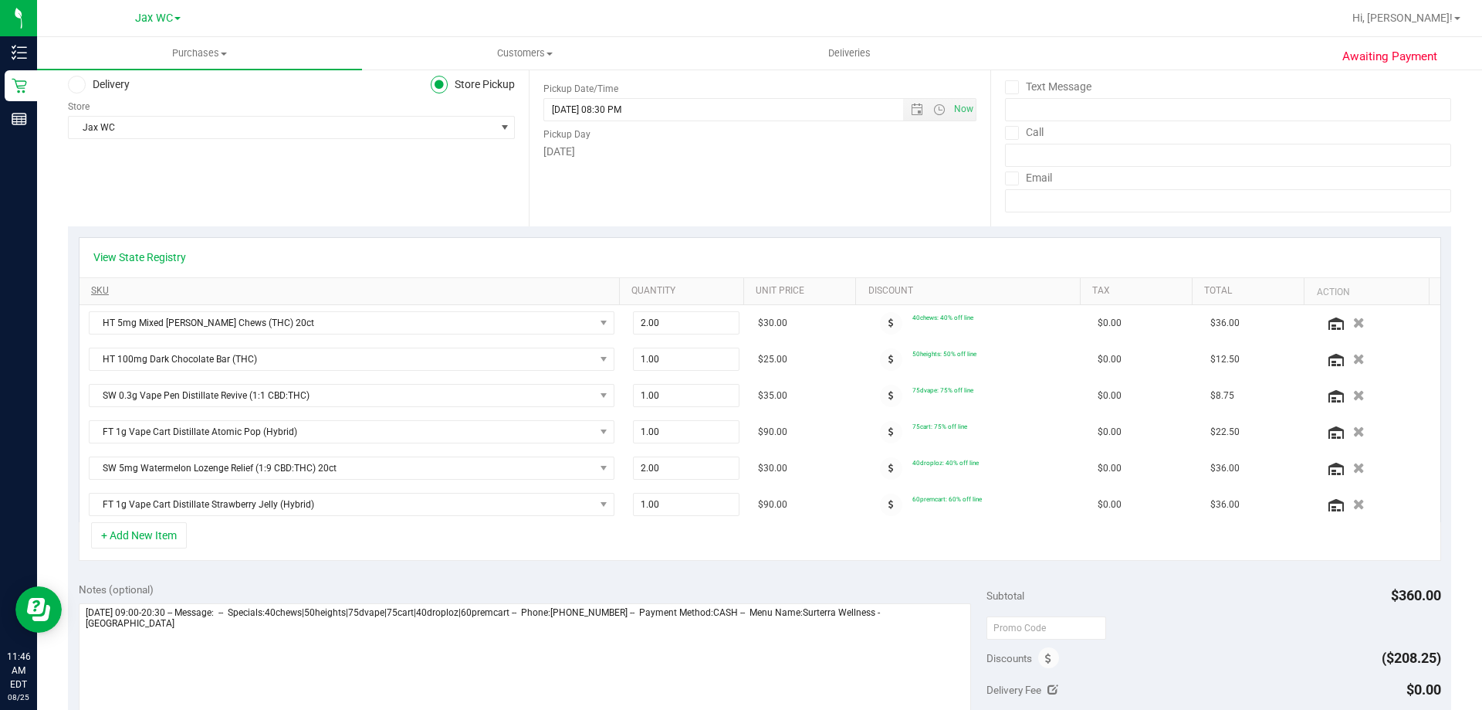
scroll to position [309, 0]
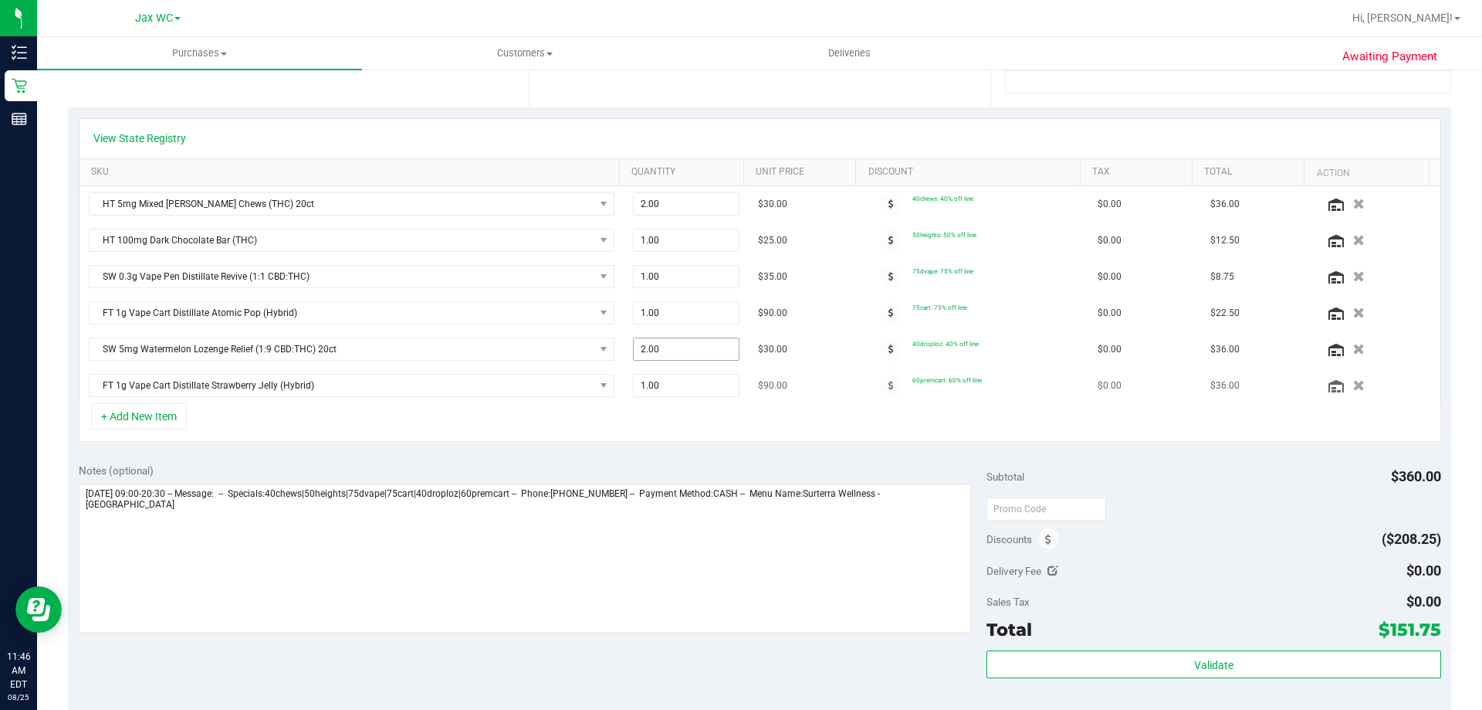
drag, startPoint x: 663, startPoint y: 350, endPoint x: 584, endPoint y: 369, distance: 81.8
click at [584, 369] on tbody "HT 5mg Mixed Berry Chews (THC) 20ct 2.00 2 $30.00 40chews: 40% off line $0.00 $…" at bounding box center [760, 294] width 1361 height 217
type input "1"
type input "2.00"
click at [712, 411] on div "+ Add New Item" at bounding box center [760, 422] width 1363 height 39
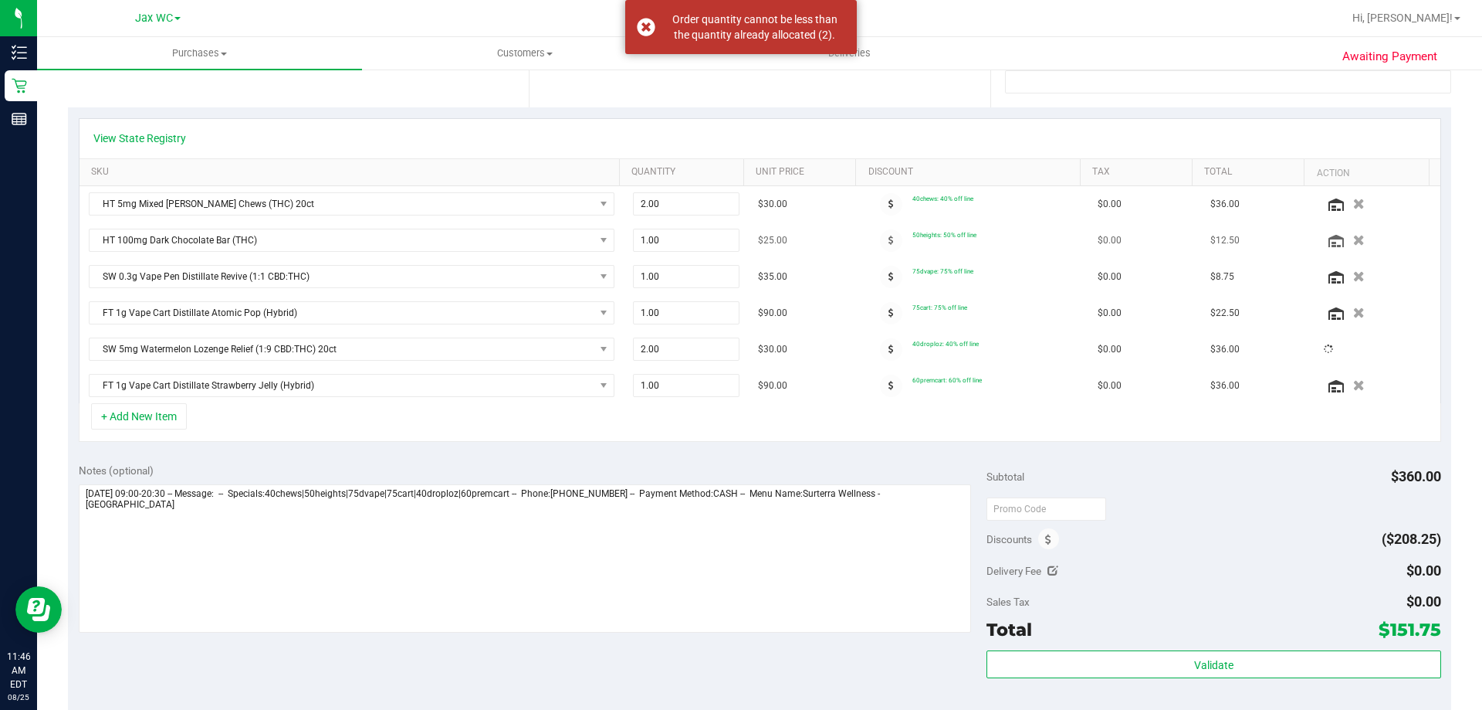
scroll to position [0, 0]
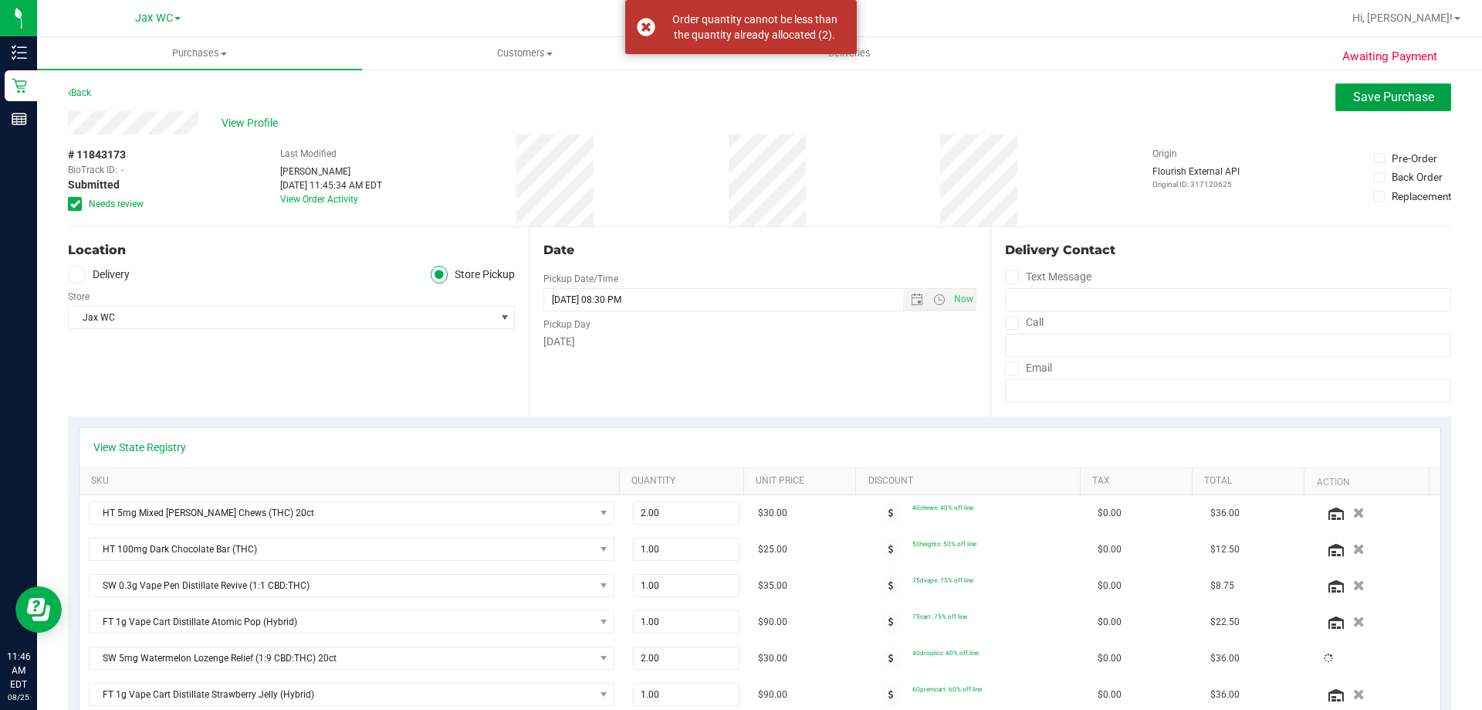
click at [1381, 86] on button "Save Purchase" at bounding box center [1394, 97] width 116 height 28
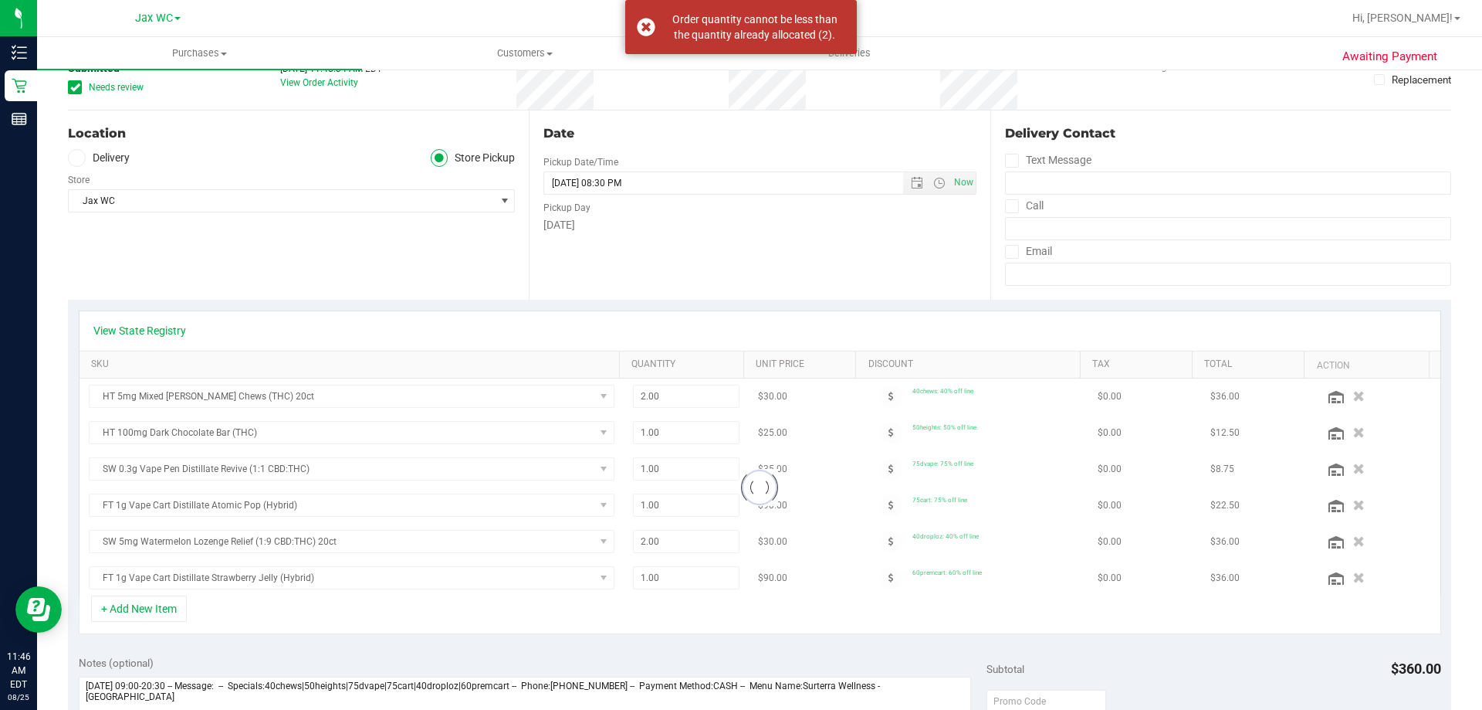
scroll to position [154, 0]
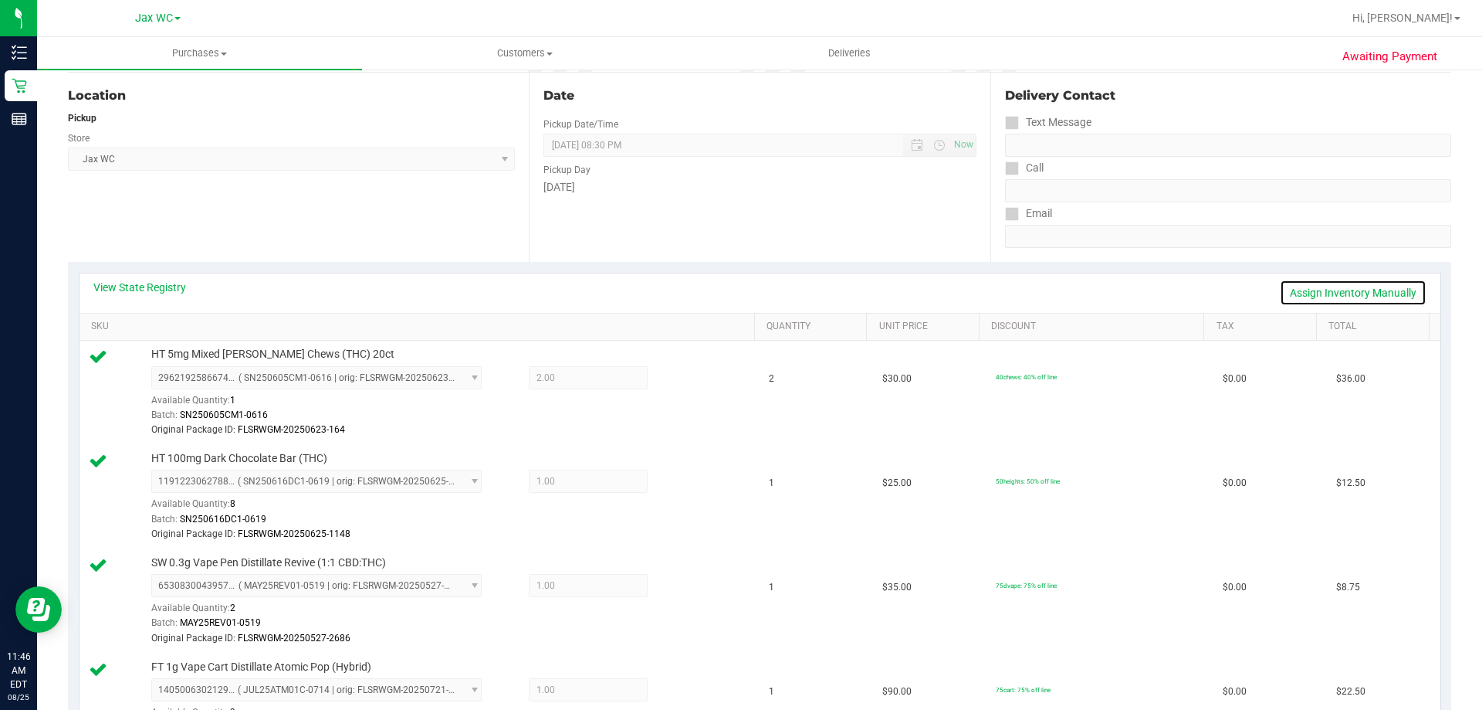
click at [1347, 291] on link "Assign Inventory Manually" at bounding box center [1353, 293] width 147 height 26
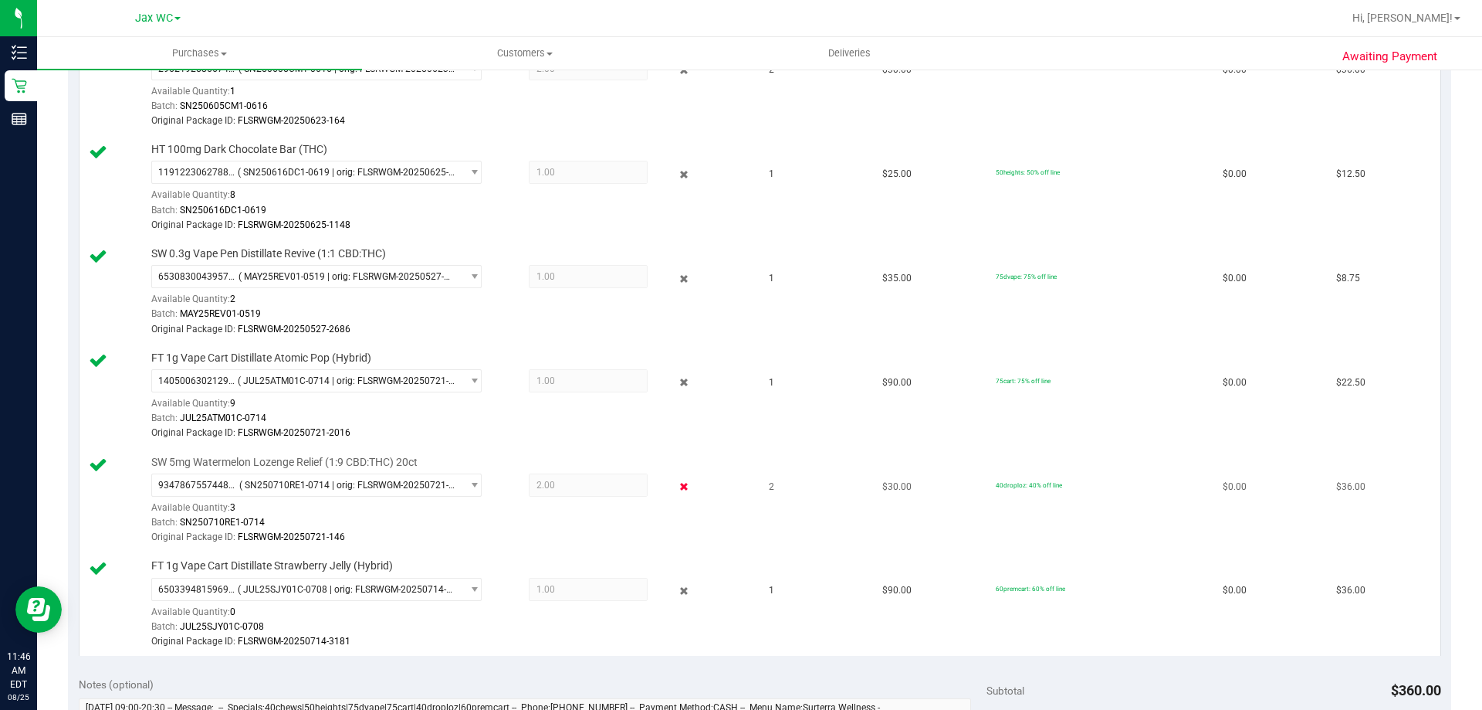
click at [676, 487] on icon at bounding box center [684, 487] width 16 height 18
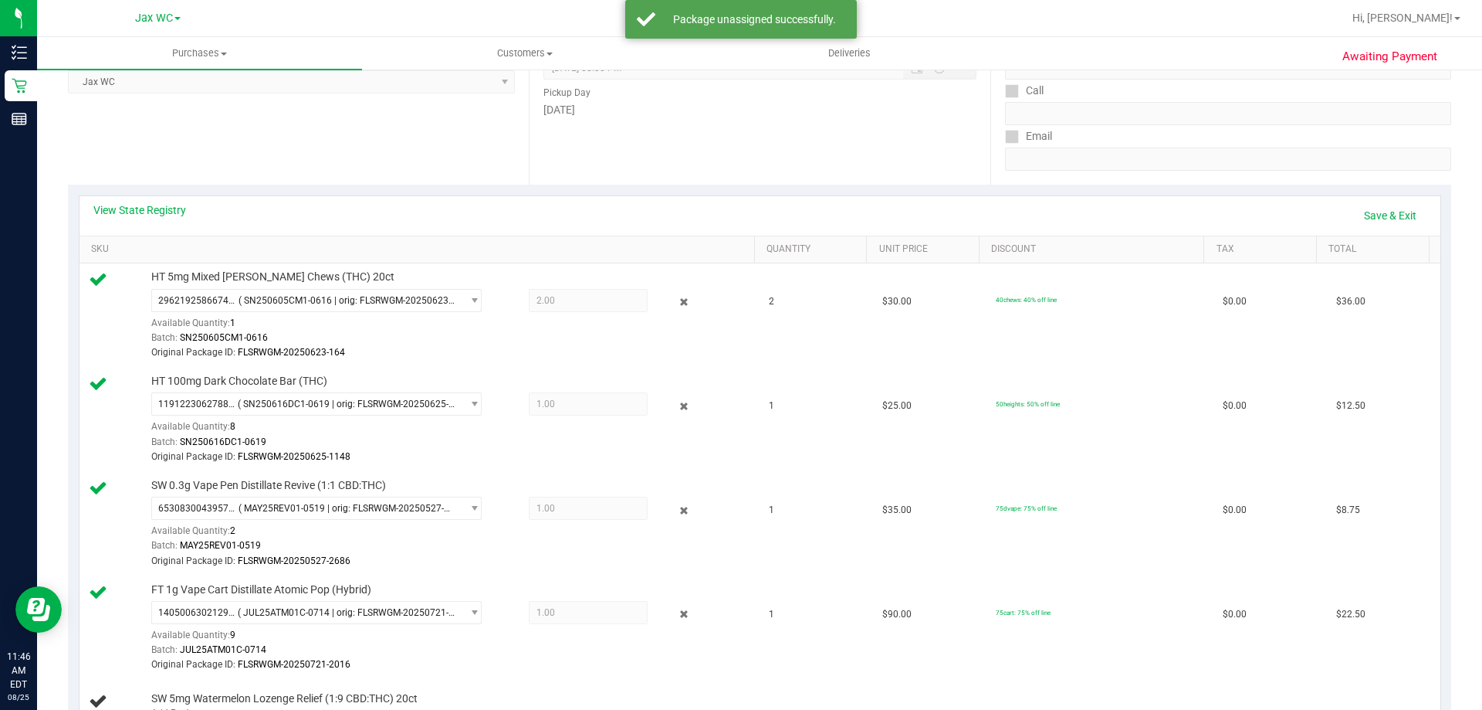
scroll to position [0, 0]
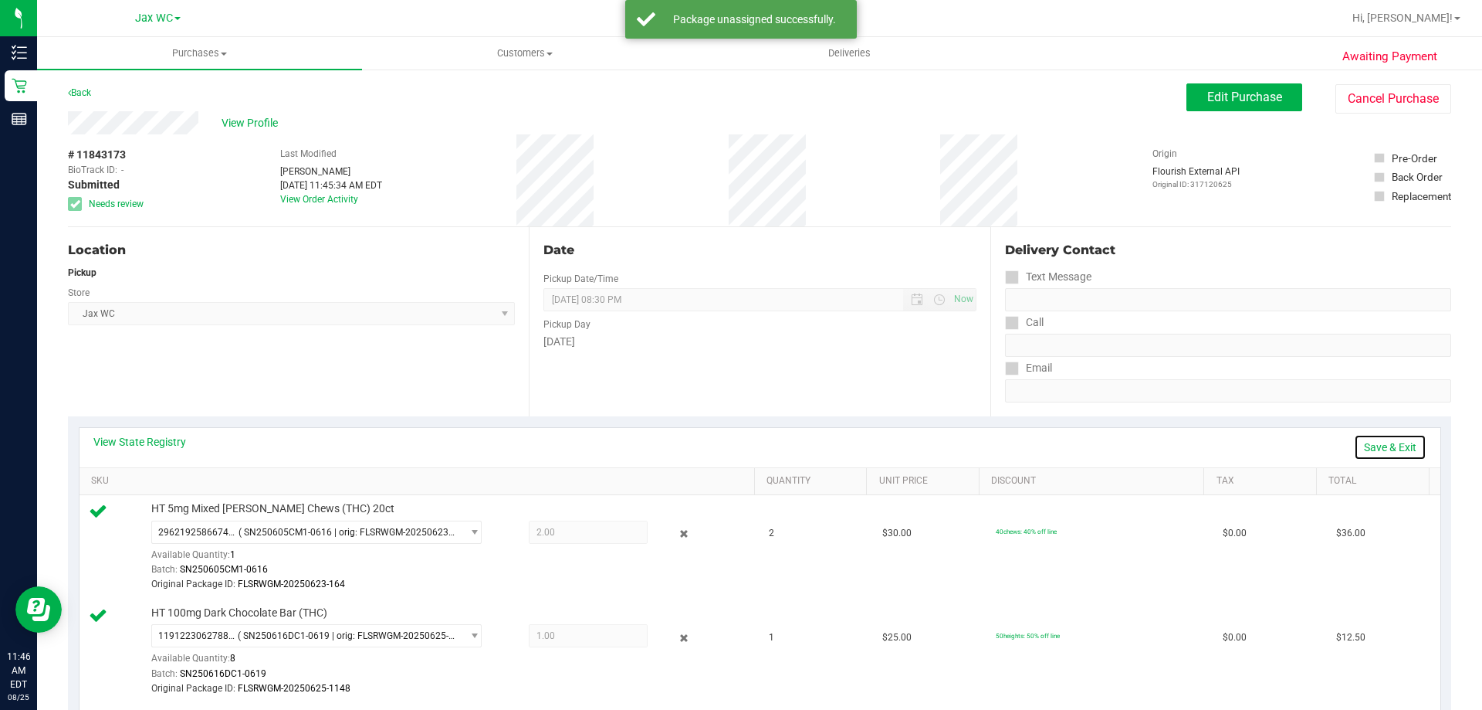
click at [1386, 446] on link "Save & Exit" at bounding box center [1390, 447] width 73 height 26
click at [1242, 113] on div "Edit Purchase Cancel Purchase" at bounding box center [1319, 98] width 265 height 30
click at [1233, 106] on button "Edit Purchase" at bounding box center [1245, 97] width 116 height 28
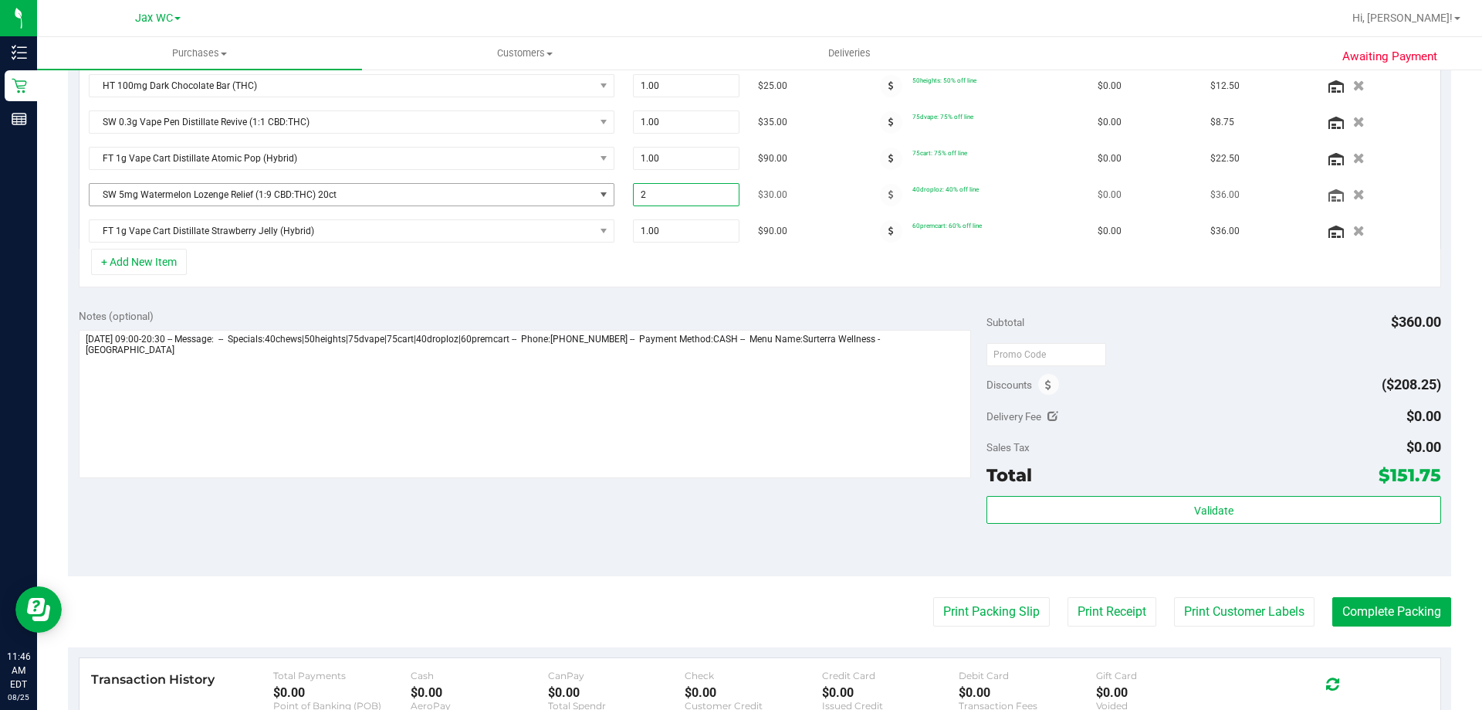
drag, startPoint x: 664, startPoint y: 198, endPoint x: 598, endPoint y: 199, distance: 65.6
click at [598, 199] on tr "SW 5mg Watermelon Lozenge Relief (1:9 CBD:THC) 20ct 2.00 2 $30.00 40droploz: 40…" at bounding box center [760, 195] width 1361 height 36
type input "1"
type input "1.00"
click at [678, 279] on div "+ Add New Item" at bounding box center [760, 268] width 1363 height 39
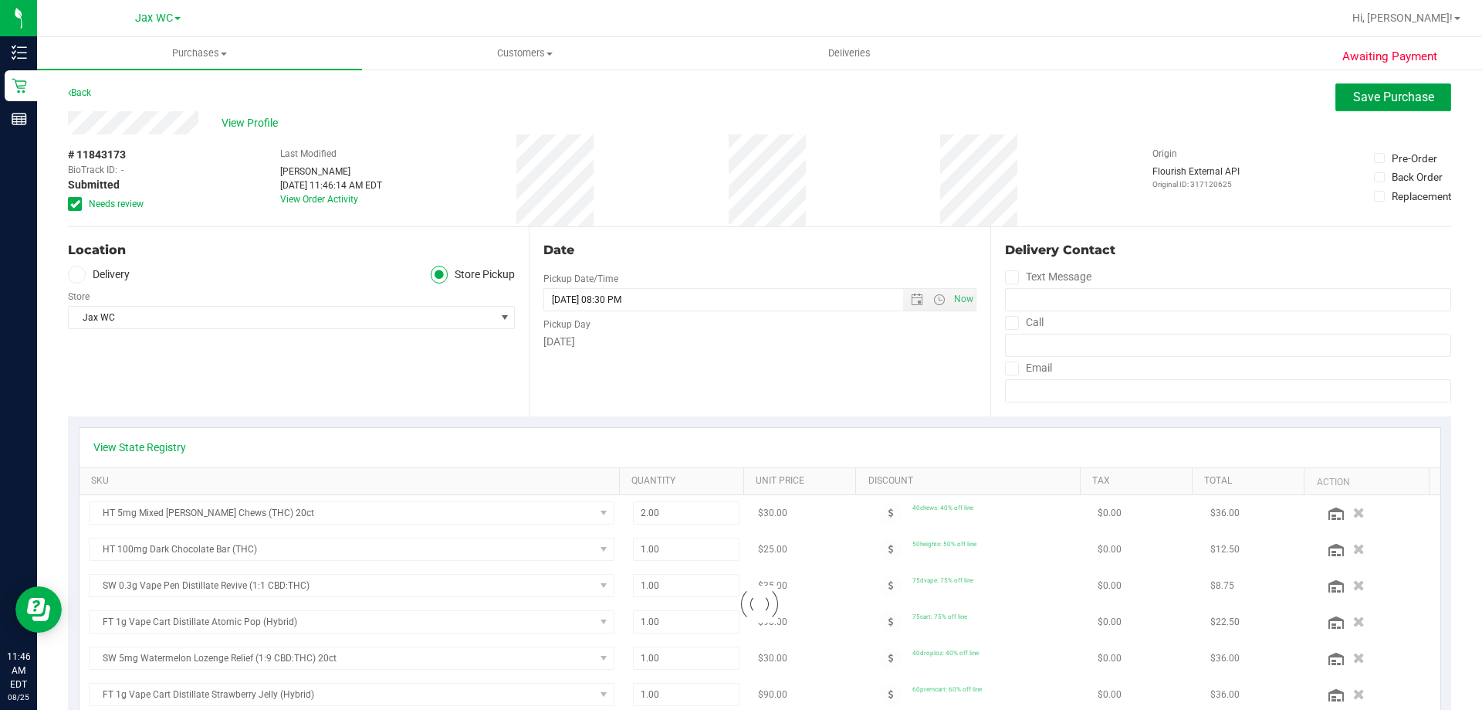
click at [1374, 104] on button "Save Purchase" at bounding box center [1394, 97] width 116 height 28
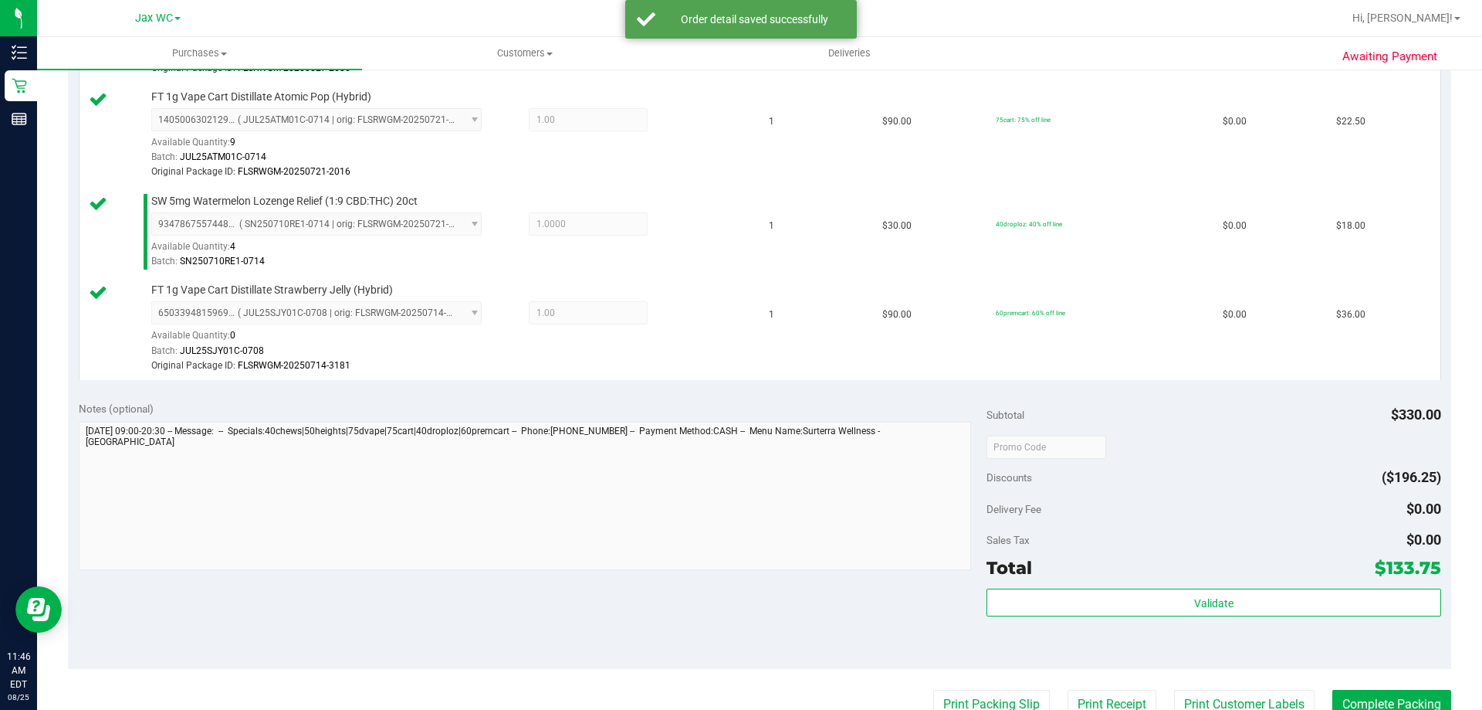
scroll to position [927, 0]
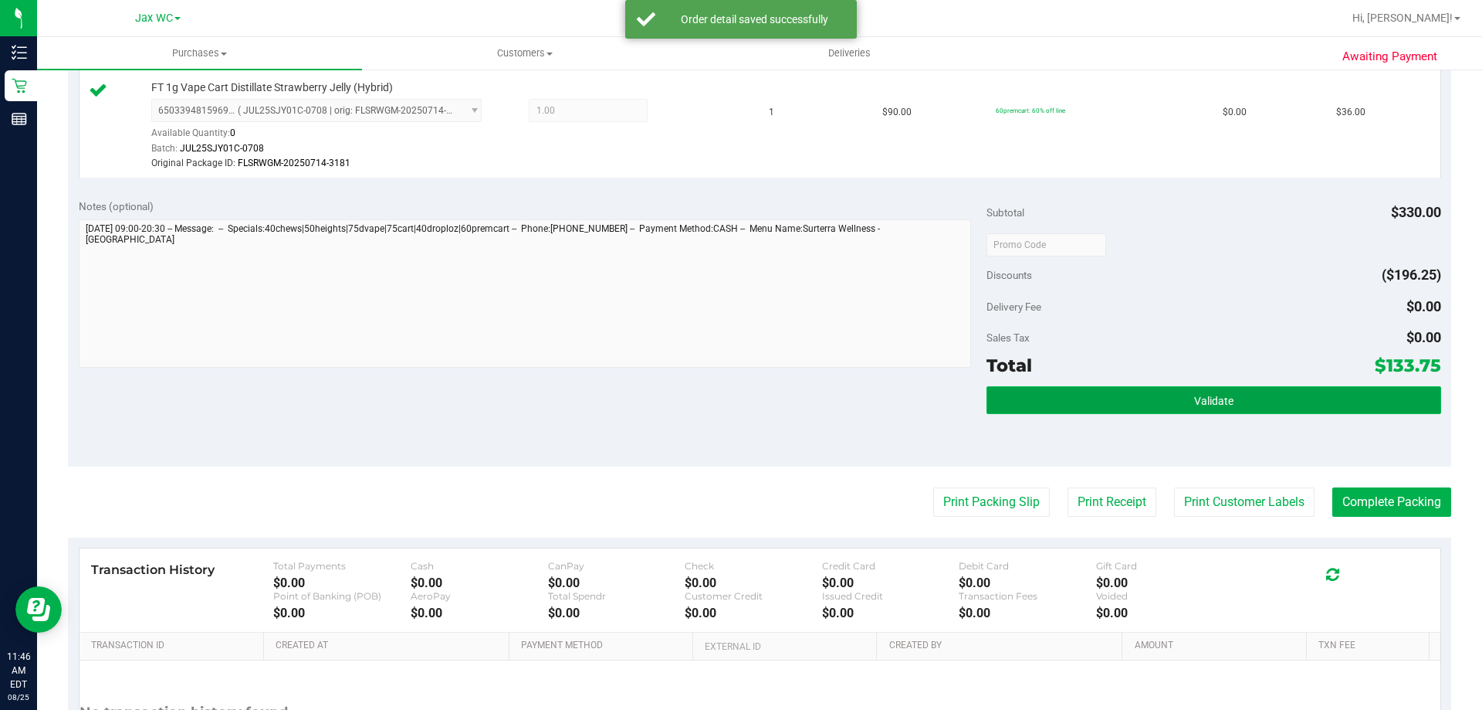
click at [1142, 408] on button "Validate" at bounding box center [1214, 400] width 454 height 28
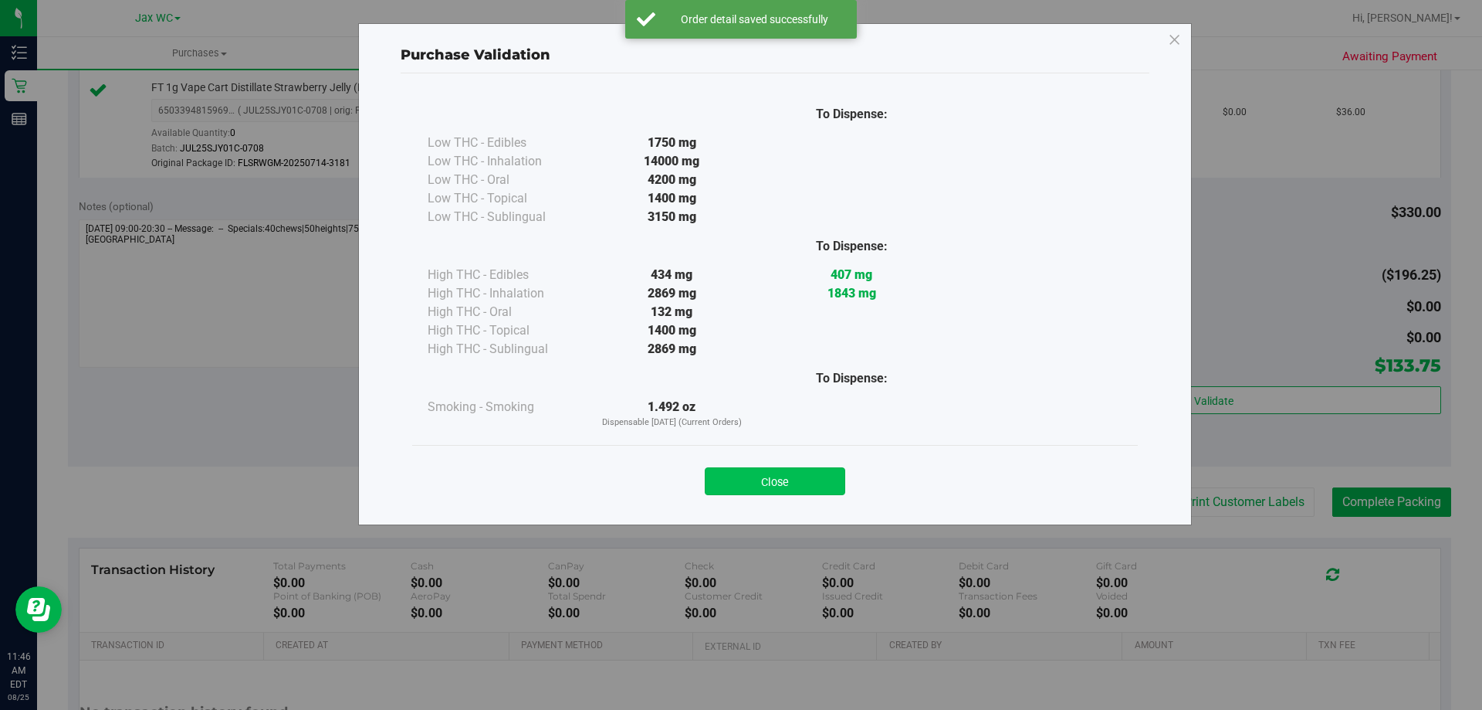
click at [802, 469] on button "Close" at bounding box center [775, 481] width 141 height 28
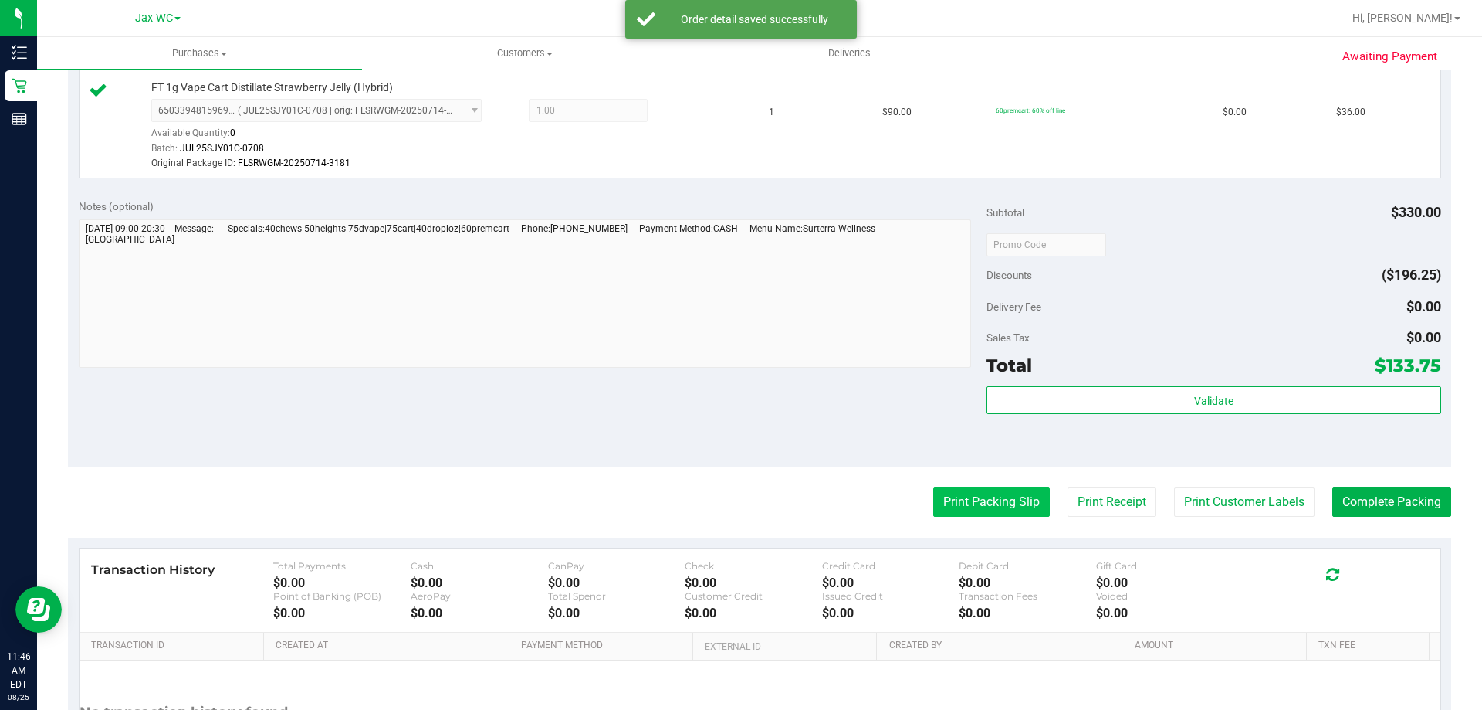
click at [986, 495] on button "Print Packing Slip" at bounding box center [991, 501] width 117 height 29
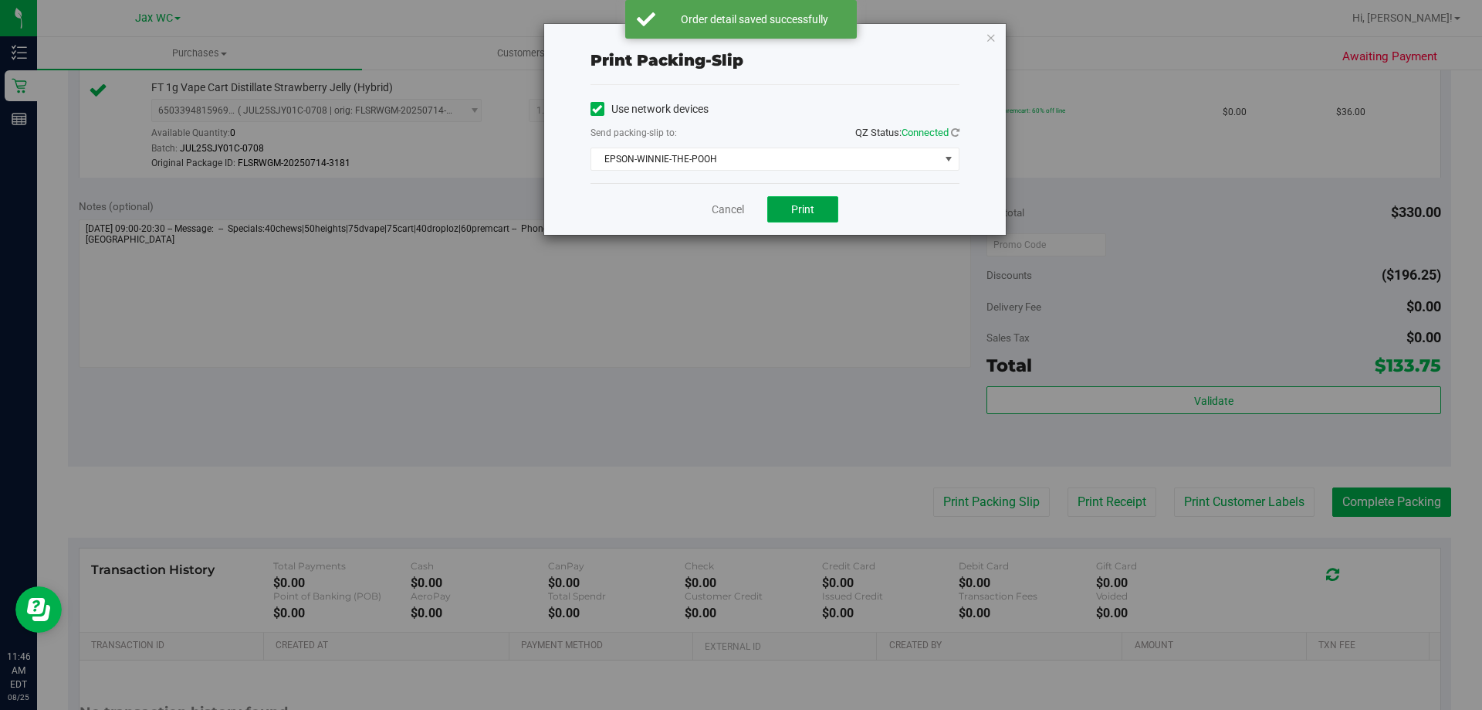
click at [801, 214] on span "Print" at bounding box center [802, 209] width 23 height 12
click at [1003, 40] on div "Print packing-slip Use network devices Send packing-slip to: QZ Status: Connect…" at bounding box center [775, 129] width 462 height 211
click at [995, 40] on icon "button" at bounding box center [991, 37] width 11 height 19
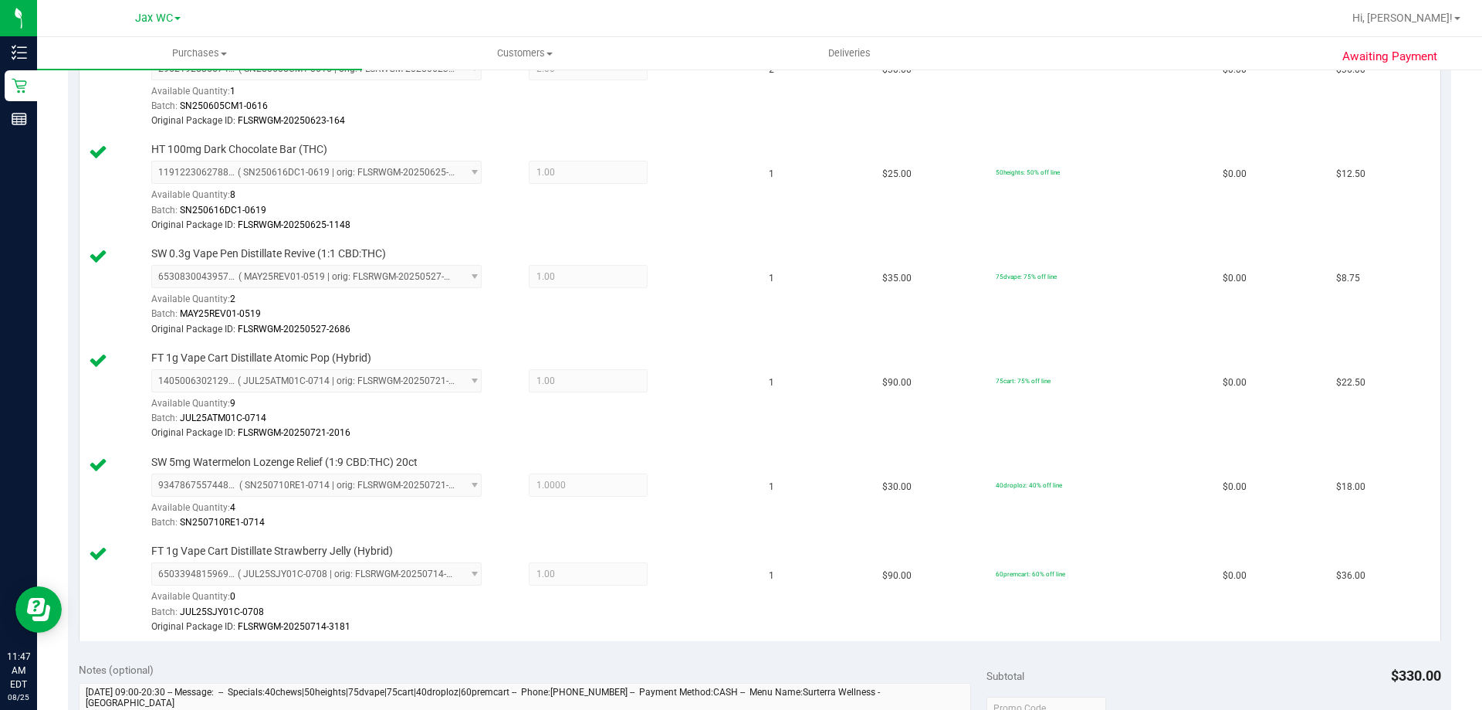
scroll to position [772, 0]
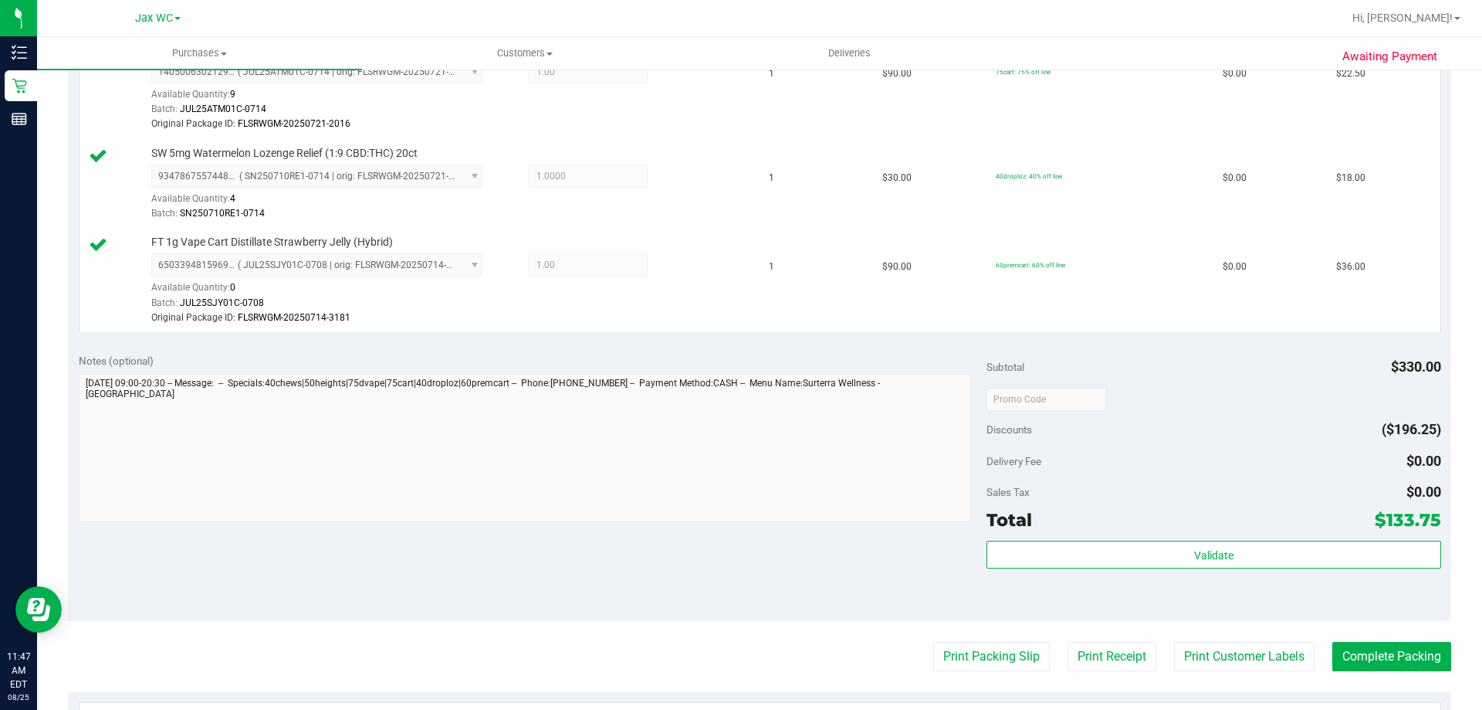
click at [1161, 516] on div "Total $133.75" at bounding box center [1214, 520] width 454 height 28
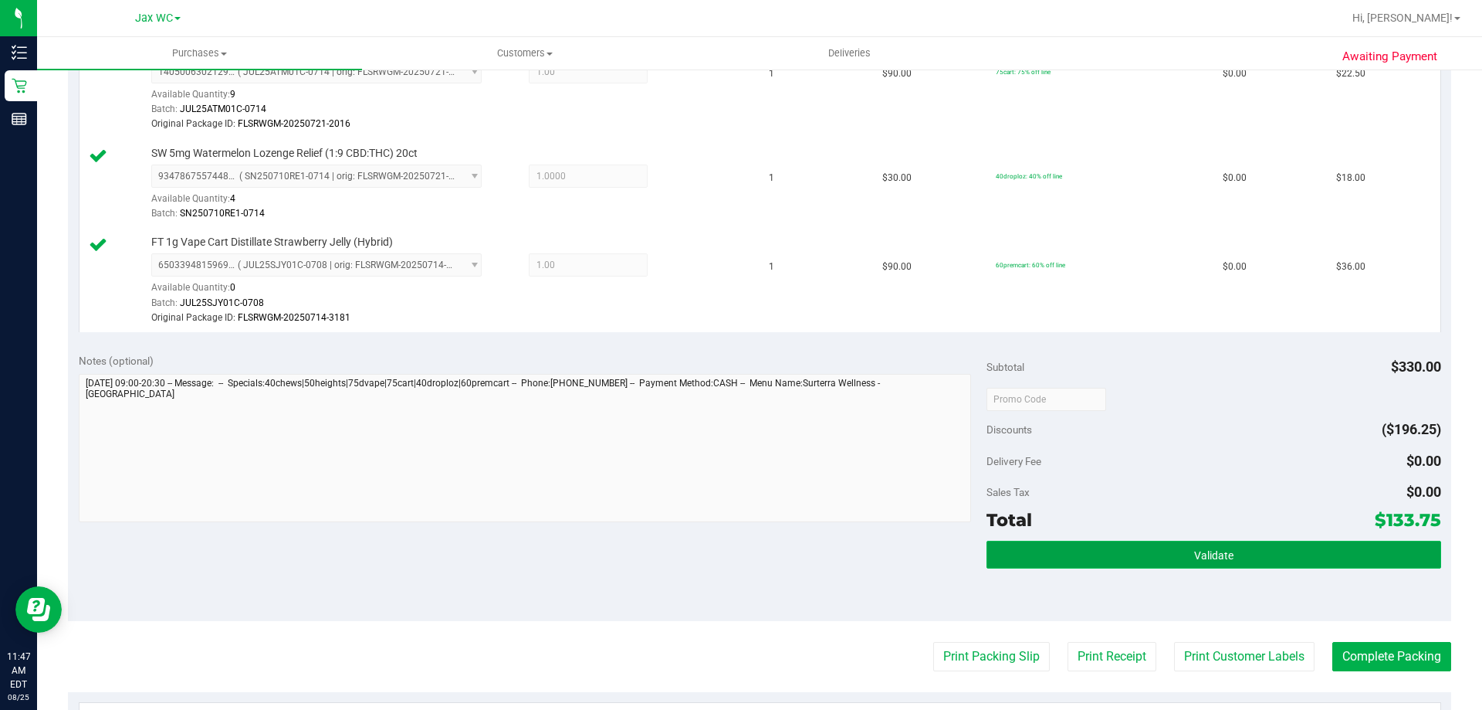
click at [1167, 544] on button "Validate" at bounding box center [1214, 554] width 454 height 28
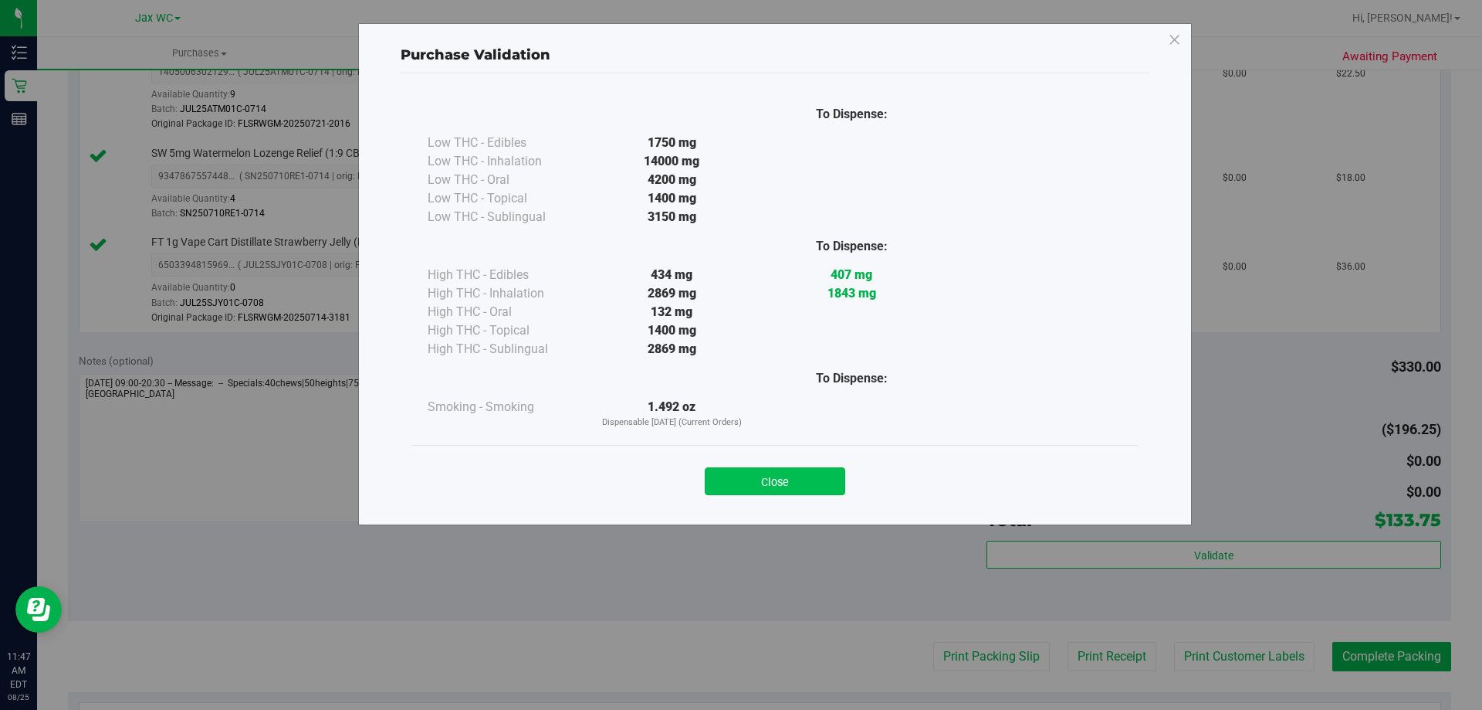
click at [753, 472] on button "Close" at bounding box center [775, 481] width 141 height 28
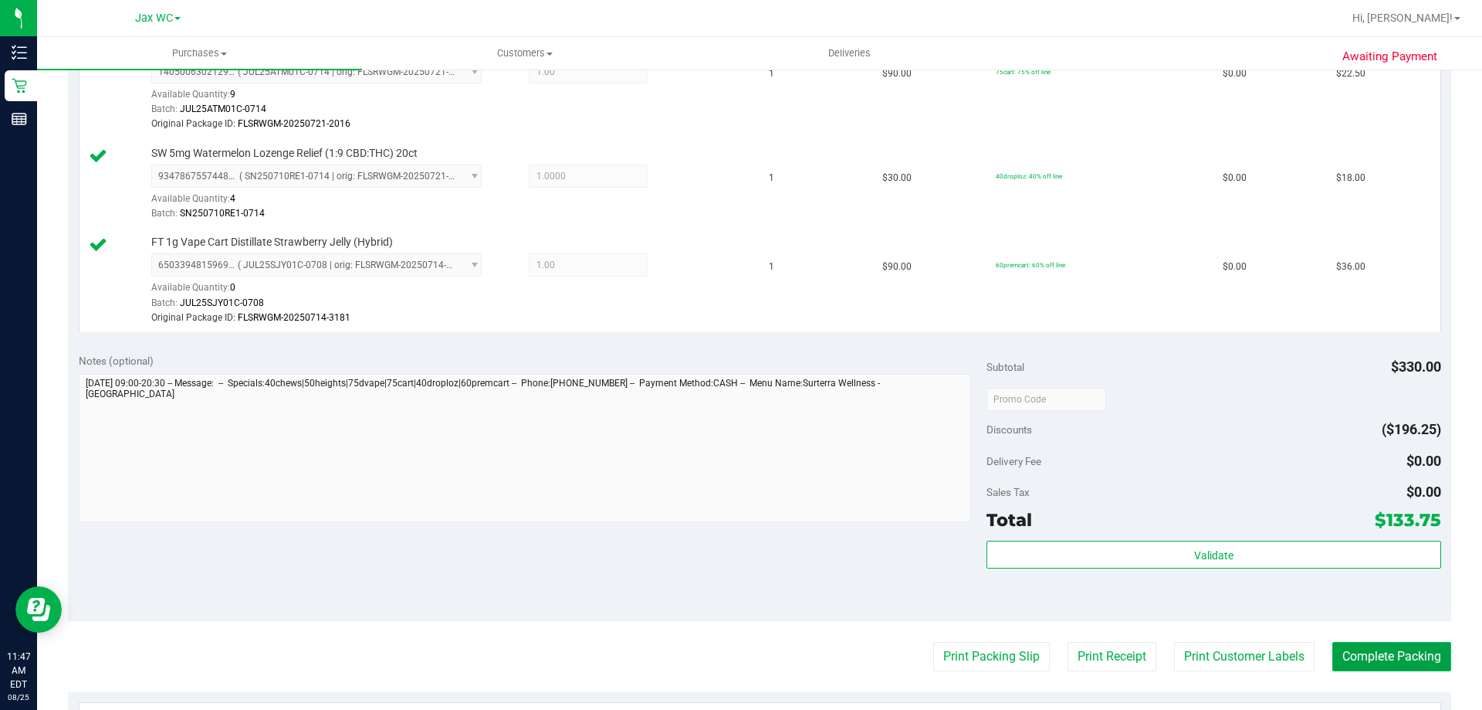
click at [1361, 651] on button "Complete Packing" at bounding box center [1392, 656] width 119 height 29
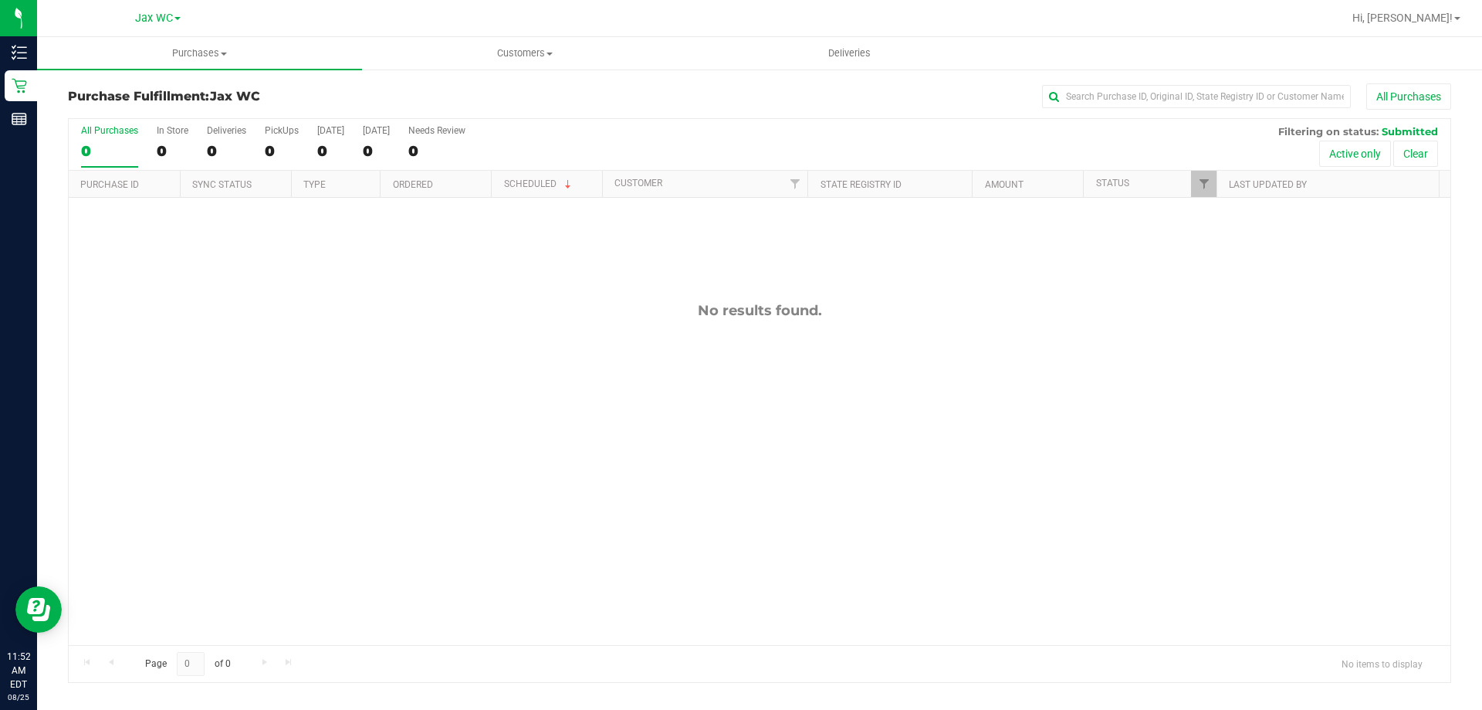
click at [251, 432] on div "No results found." at bounding box center [760, 473] width 1382 height 551
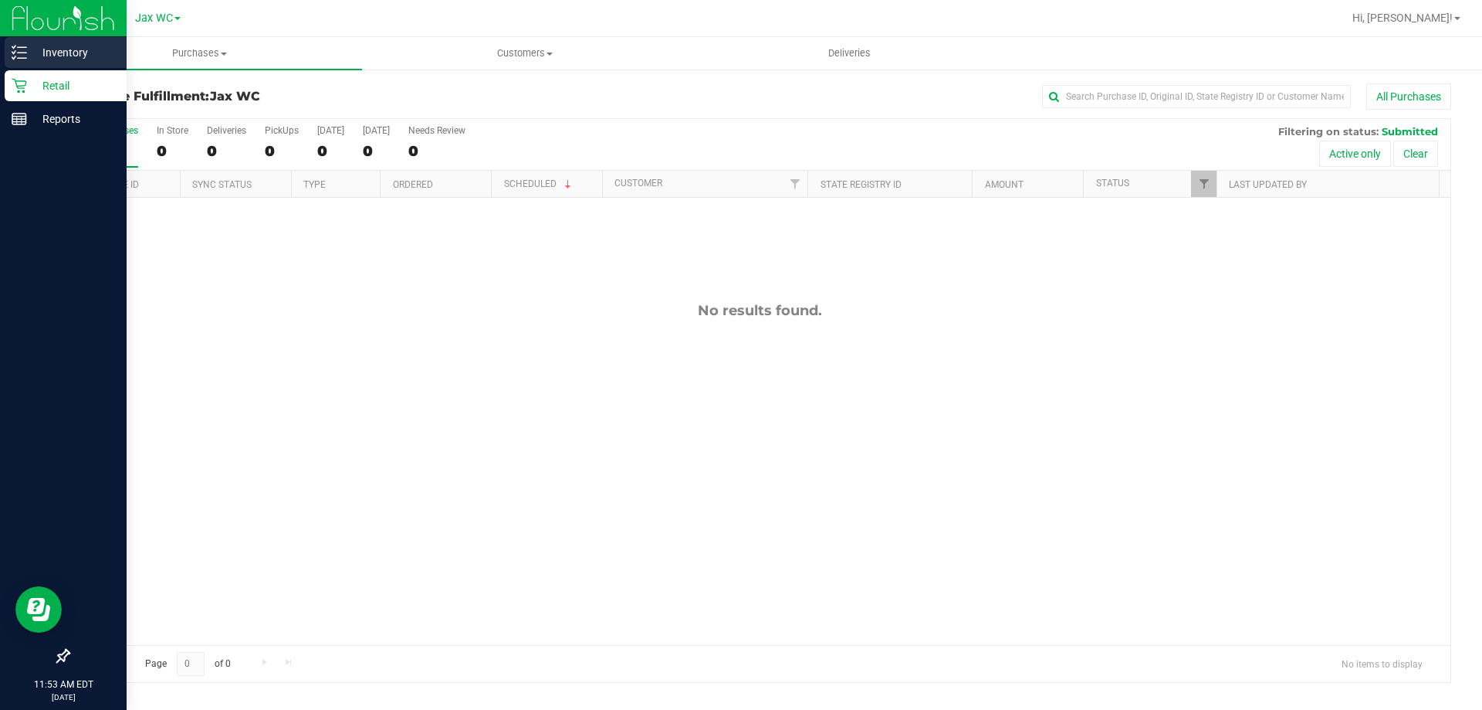
click at [21, 47] on line at bounding box center [22, 47] width 8 height 0
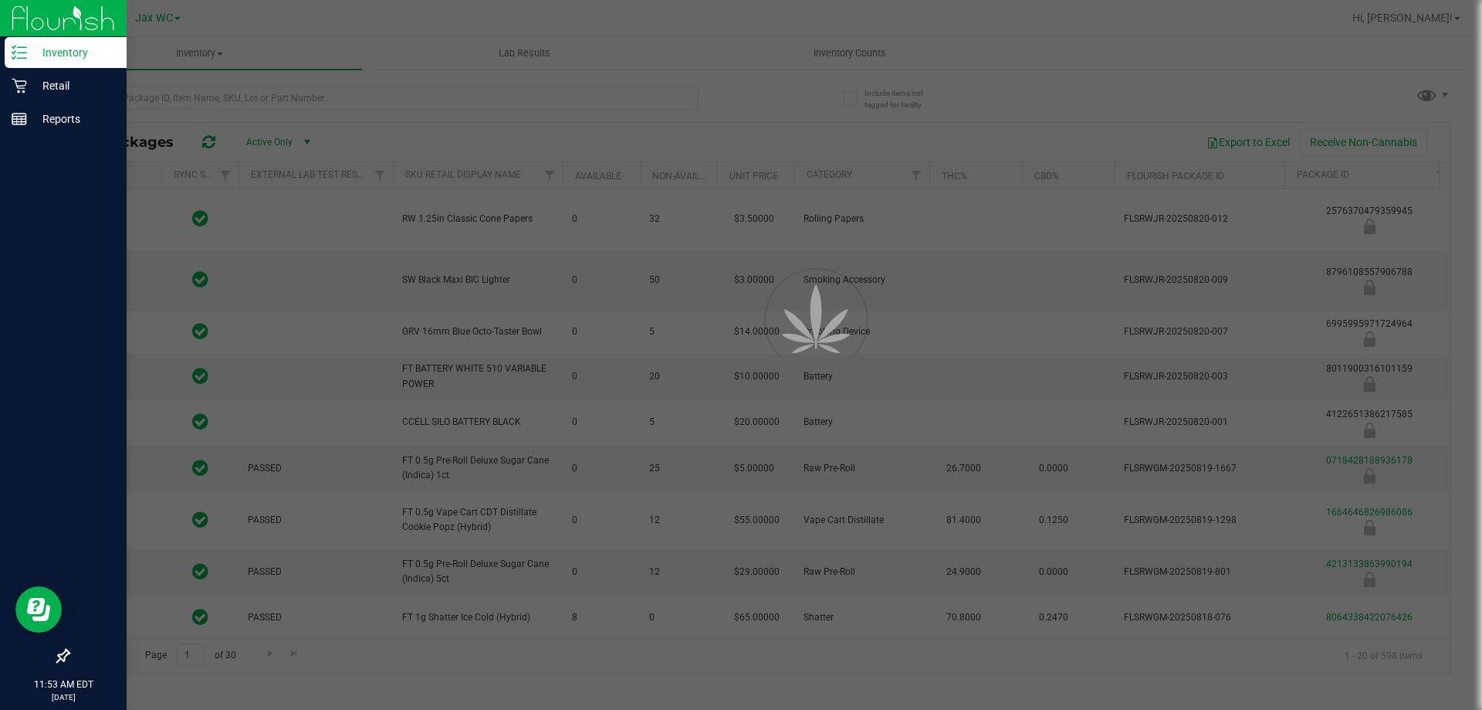
click at [224, 333] on div at bounding box center [741, 355] width 1482 height 710
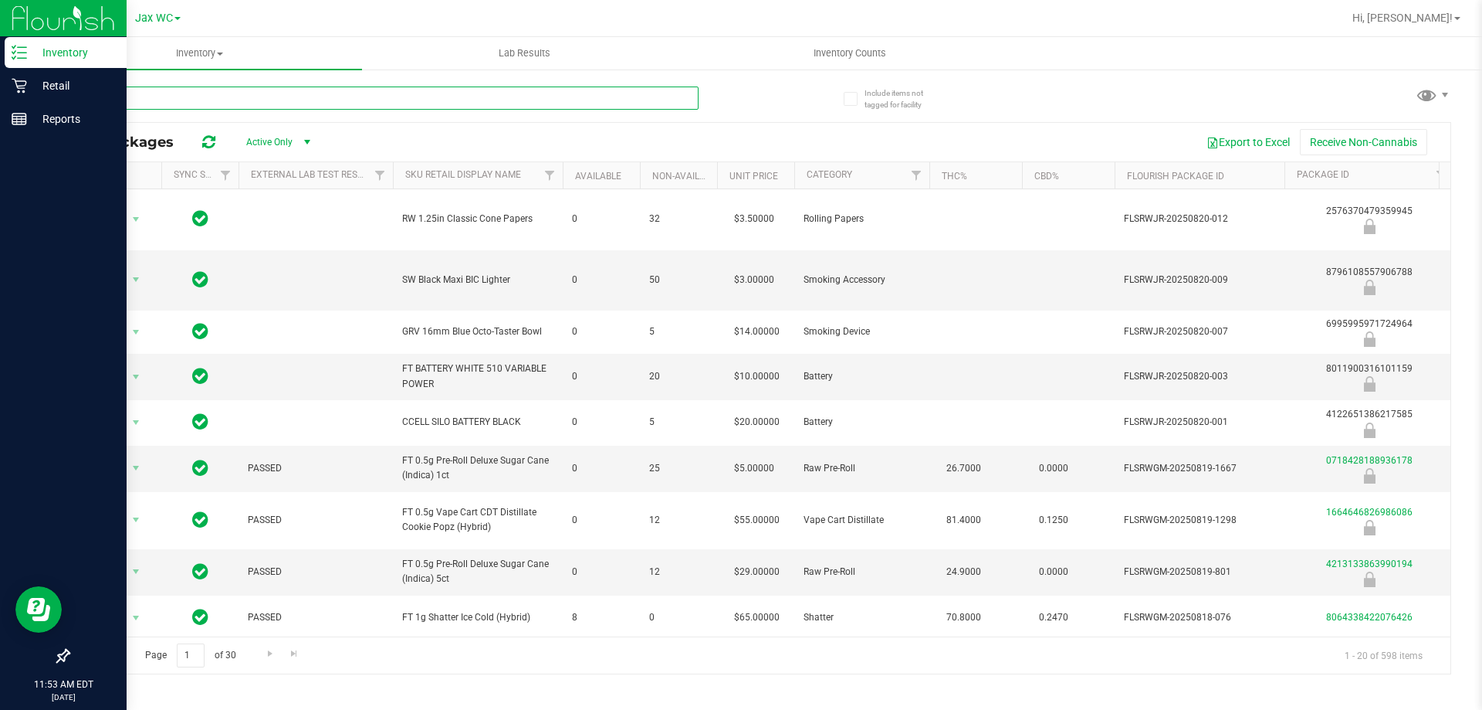
click at [215, 94] on input "text" at bounding box center [383, 97] width 631 height 23
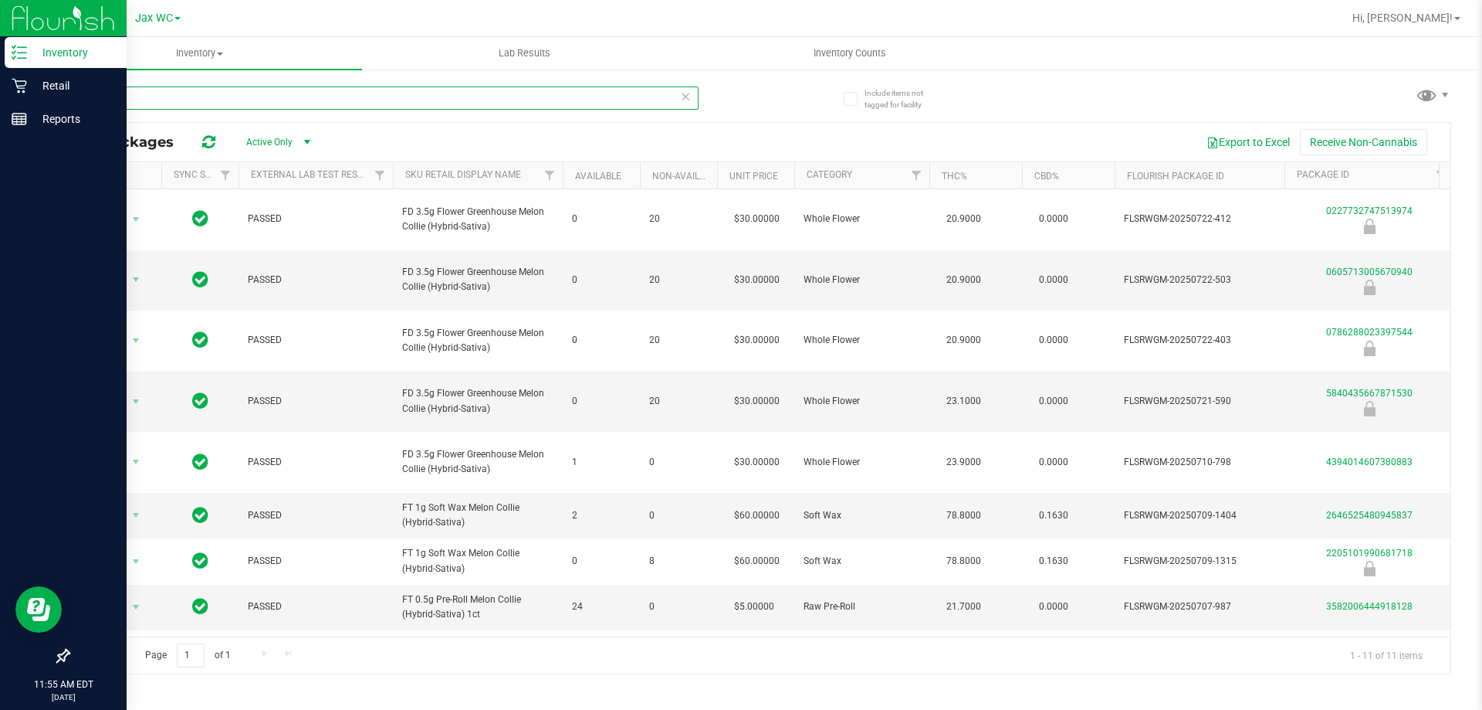
click at [128, 97] on input "mec" at bounding box center [383, 97] width 631 height 23
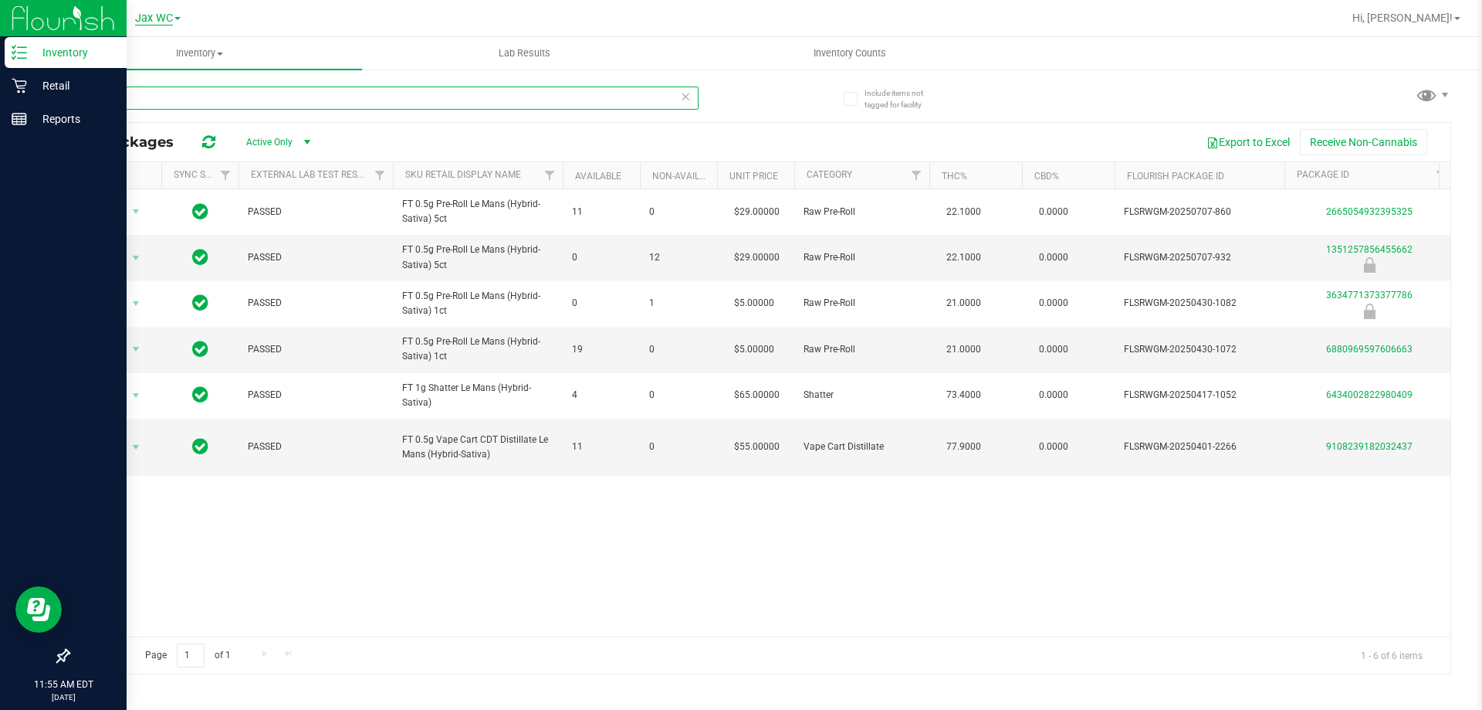
type input "lmn"
click at [29, 86] on p "Retail" at bounding box center [73, 85] width 93 height 19
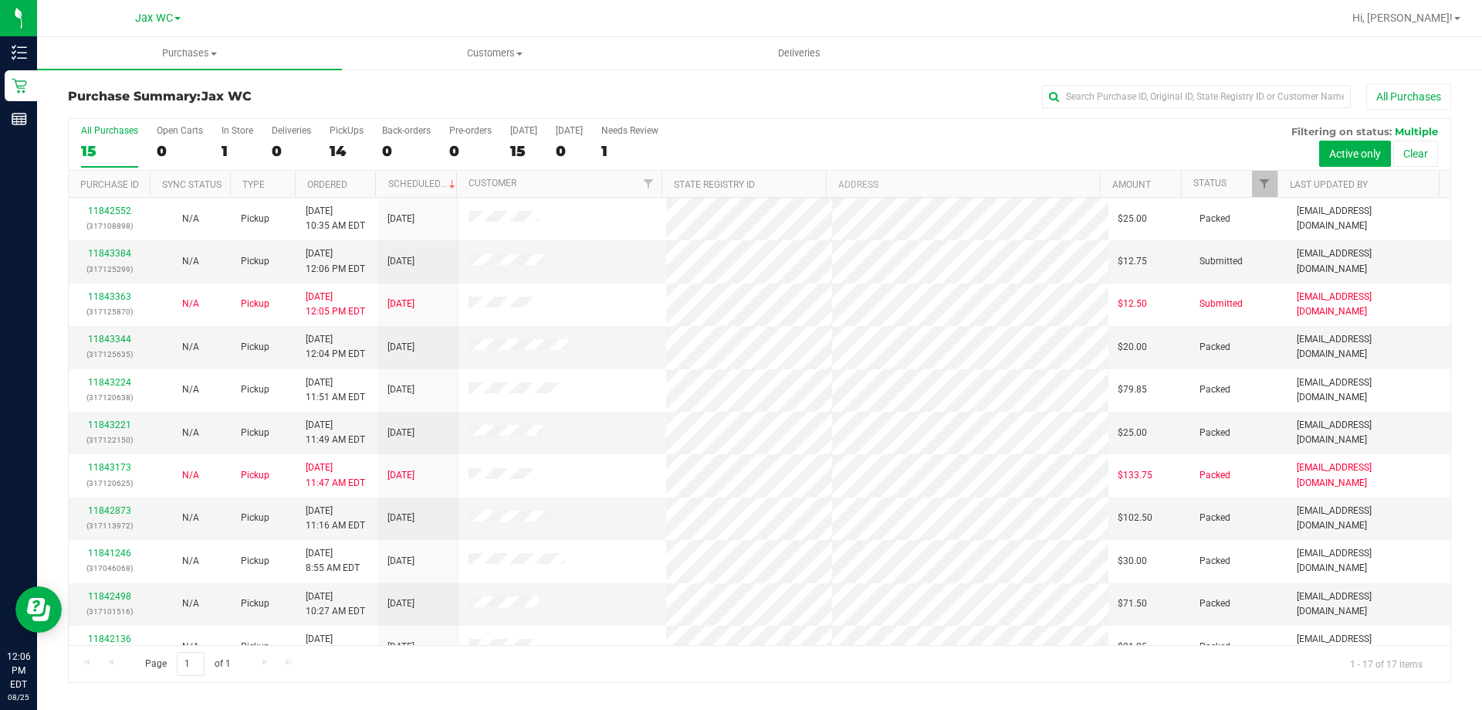
click at [1140, 151] on div "All Purchases 15 Open Carts 0 In Store 1 Deliveries 0 PickUps 14 Back-orders 0 …" at bounding box center [760, 145] width 1382 height 52
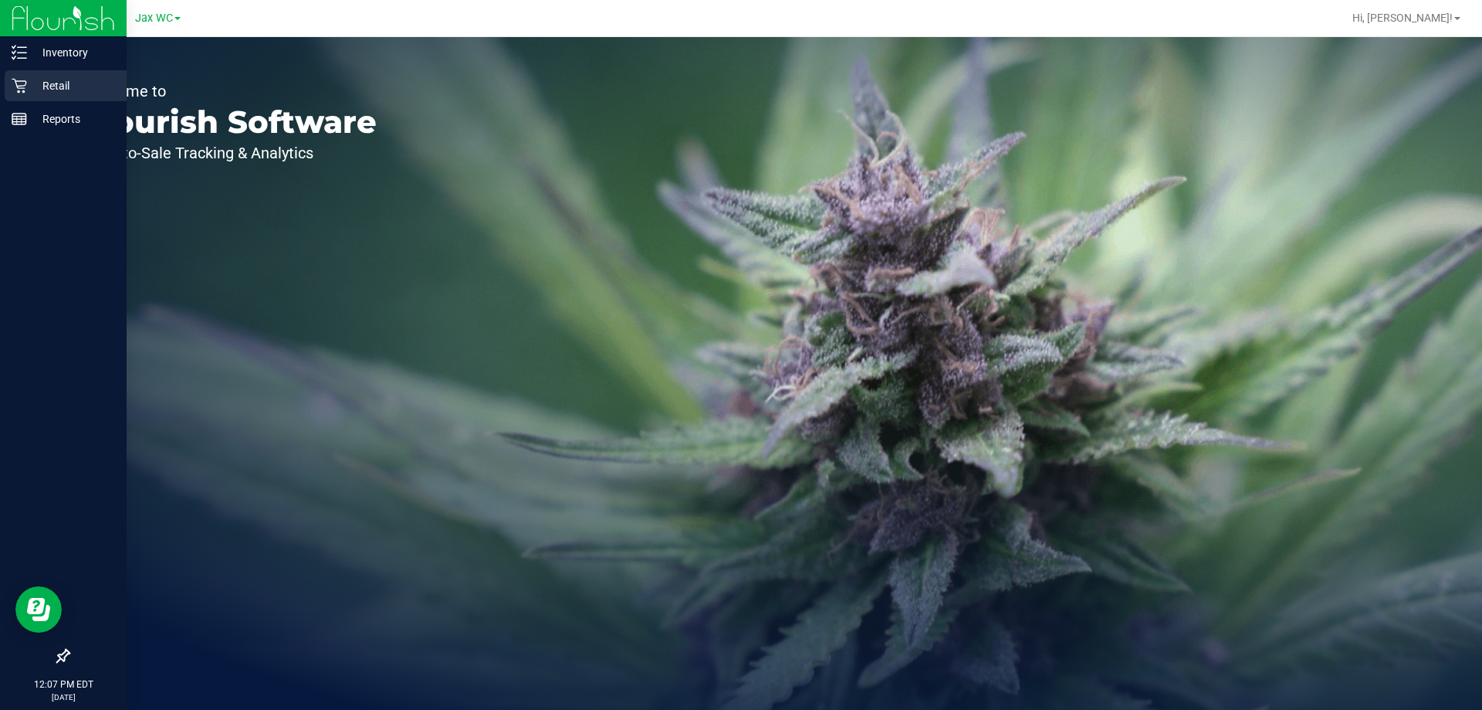
click at [42, 83] on p "Retail" at bounding box center [73, 85] width 93 height 19
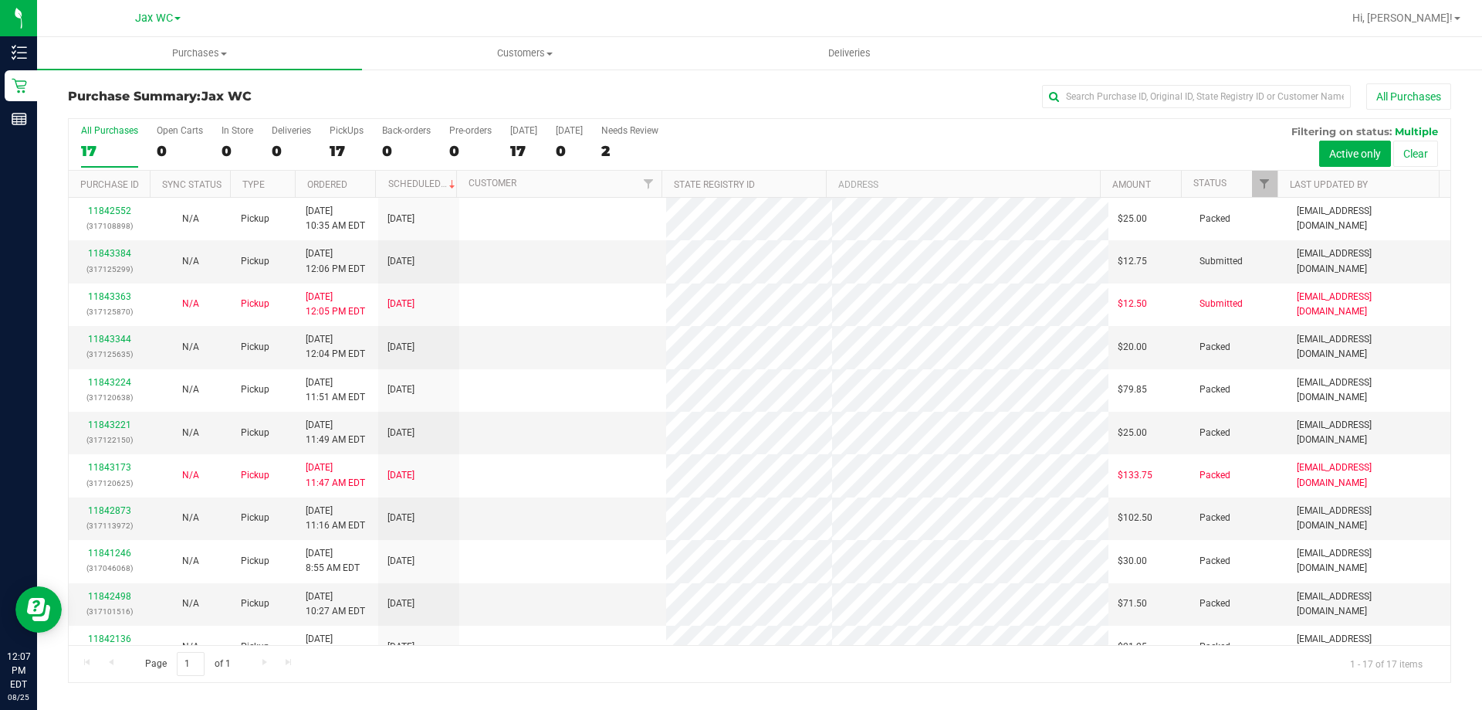
click at [124, 242] on td "11843384 (317125299)" at bounding box center [109, 261] width 81 height 42
click at [118, 262] on p "(317125299)" at bounding box center [109, 269] width 63 height 15
click at [119, 252] on link "11843384" at bounding box center [109, 253] width 43 height 11
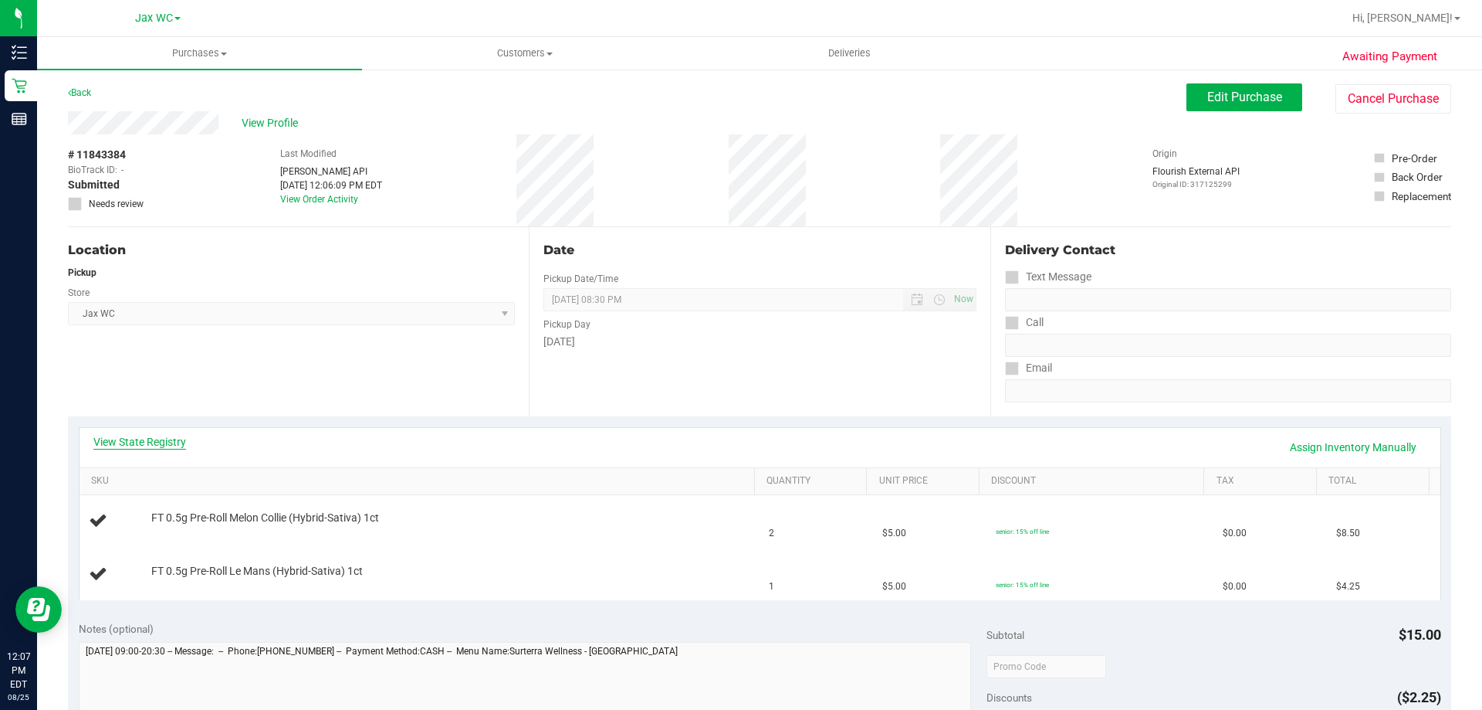
click at [125, 444] on link "View State Registry" at bounding box center [139, 441] width 93 height 15
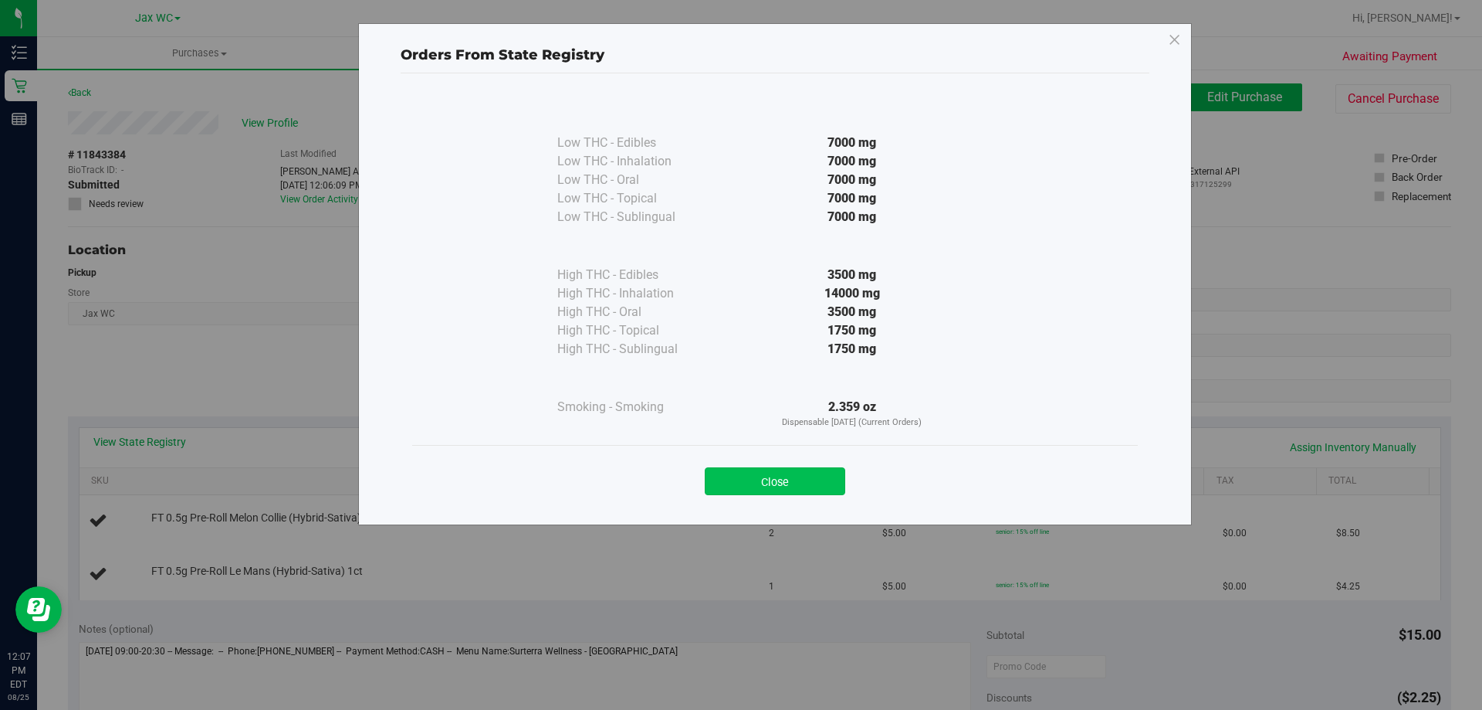
click at [748, 479] on button "Close" at bounding box center [775, 481] width 141 height 28
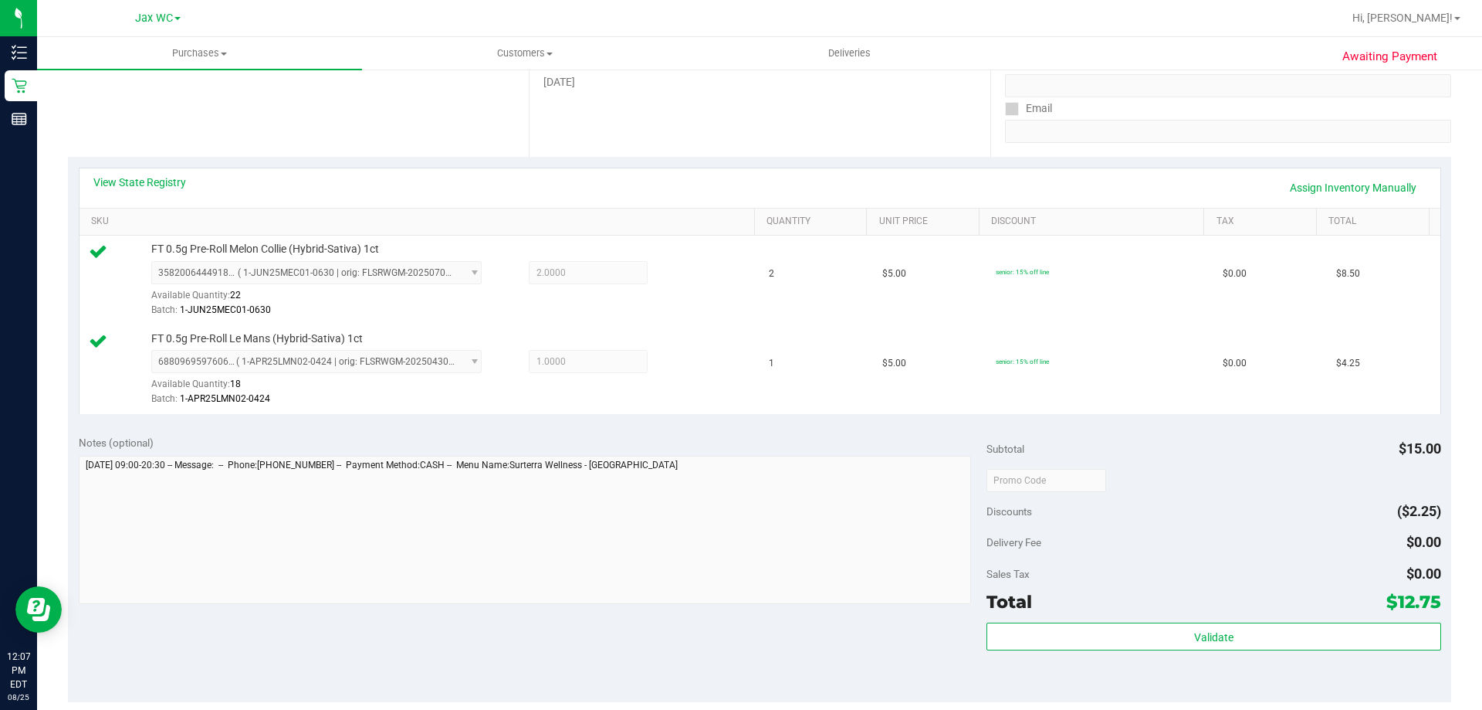
scroll to position [463, 0]
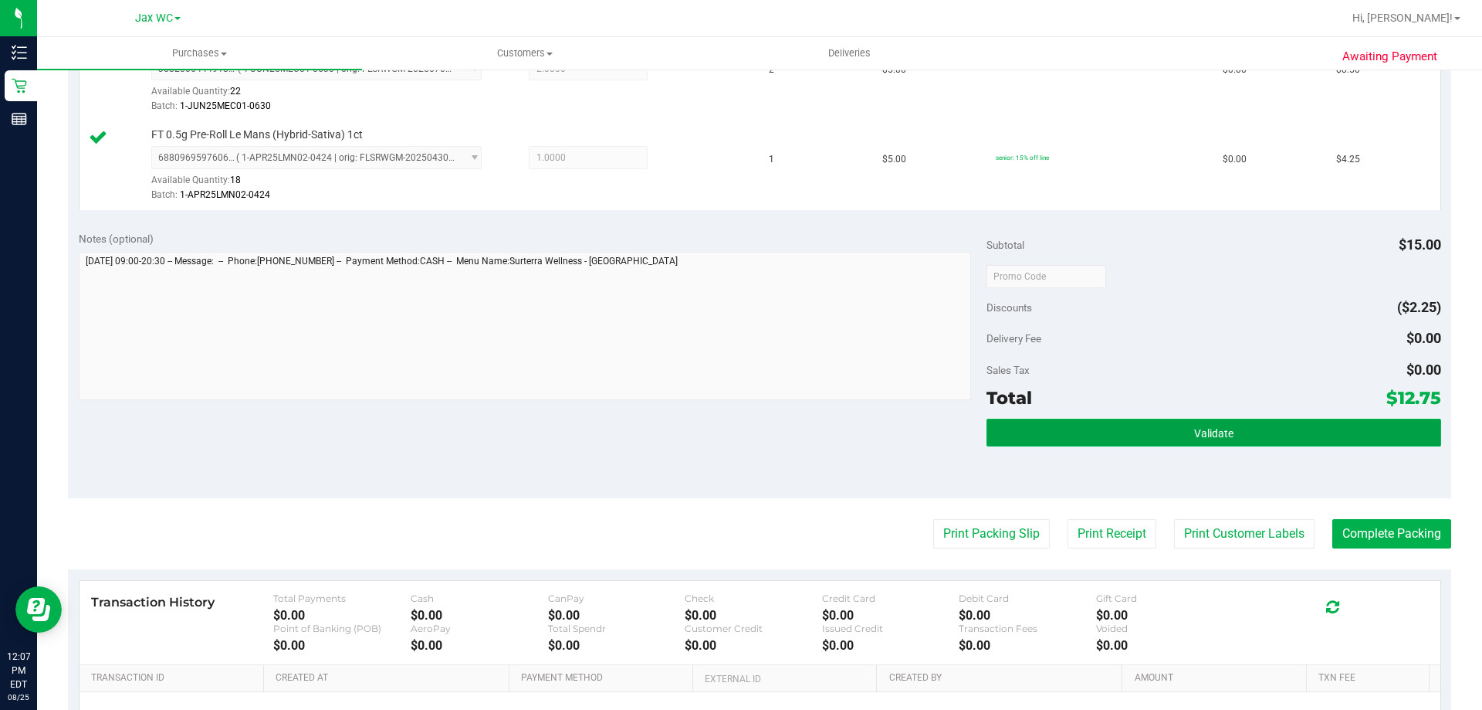
click at [1194, 438] on span "Validate" at bounding box center [1213, 433] width 39 height 12
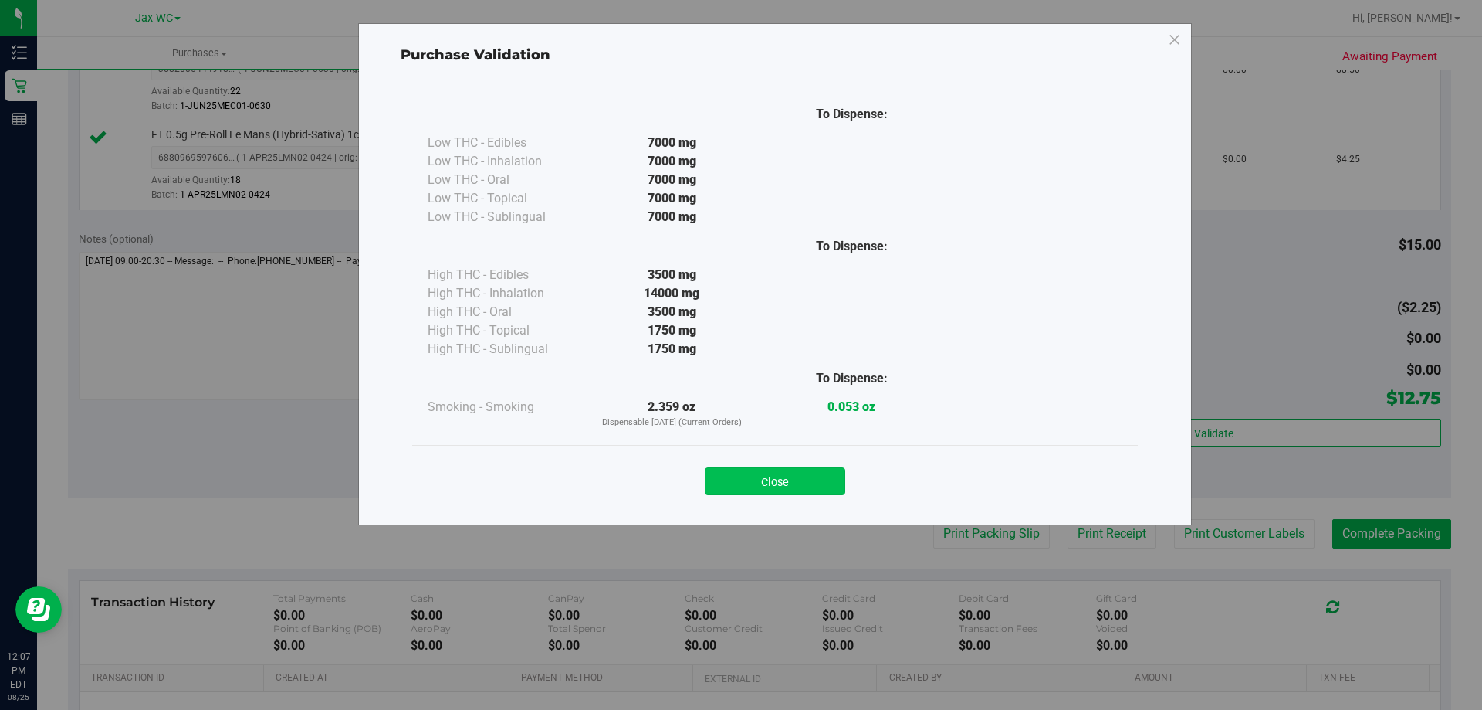
click at [806, 479] on button "Close" at bounding box center [775, 481] width 141 height 28
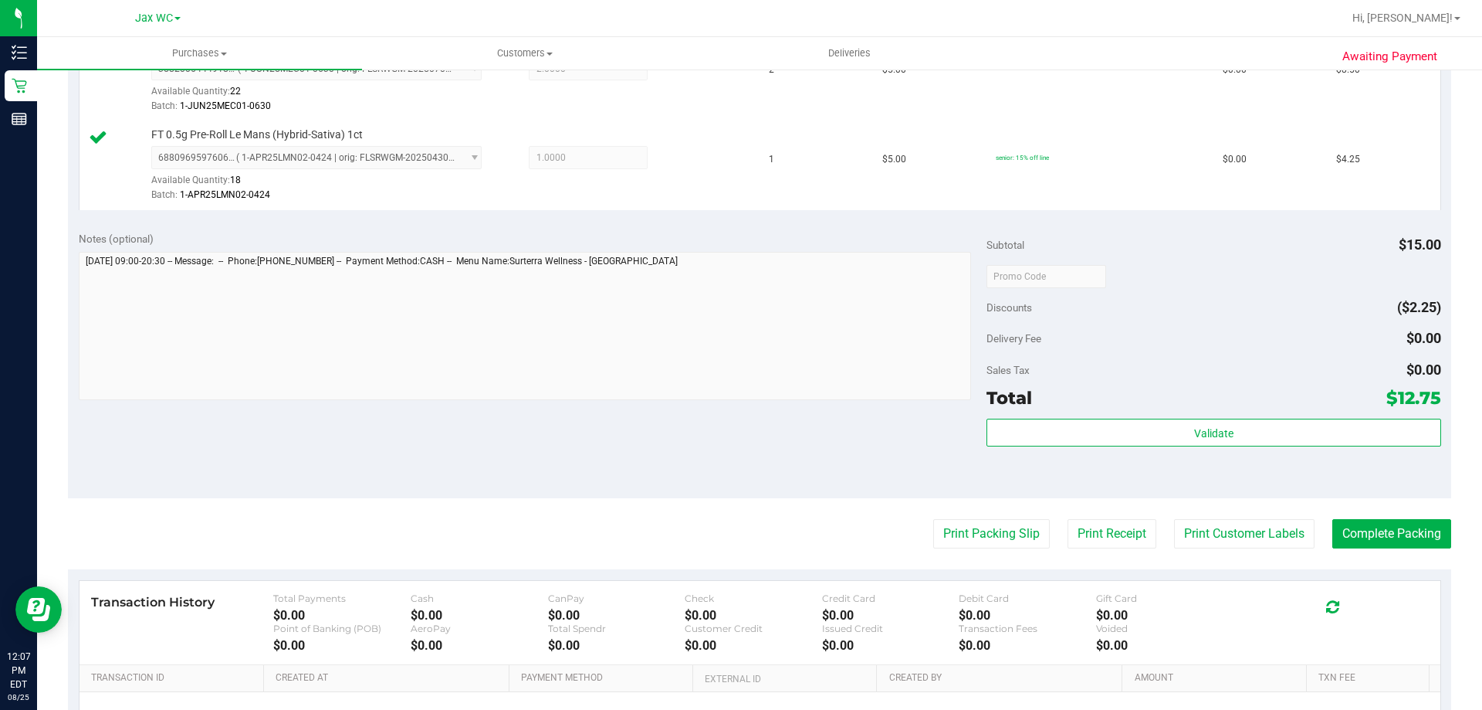
click at [989, 517] on purchase-details "Back Edit Purchase Cancel Purchase View Profile # 11843384 BioTrack ID: - Submi…" at bounding box center [760, 239] width 1384 height 1238
click at [983, 536] on button "Print Packing Slip" at bounding box center [991, 533] width 117 height 29
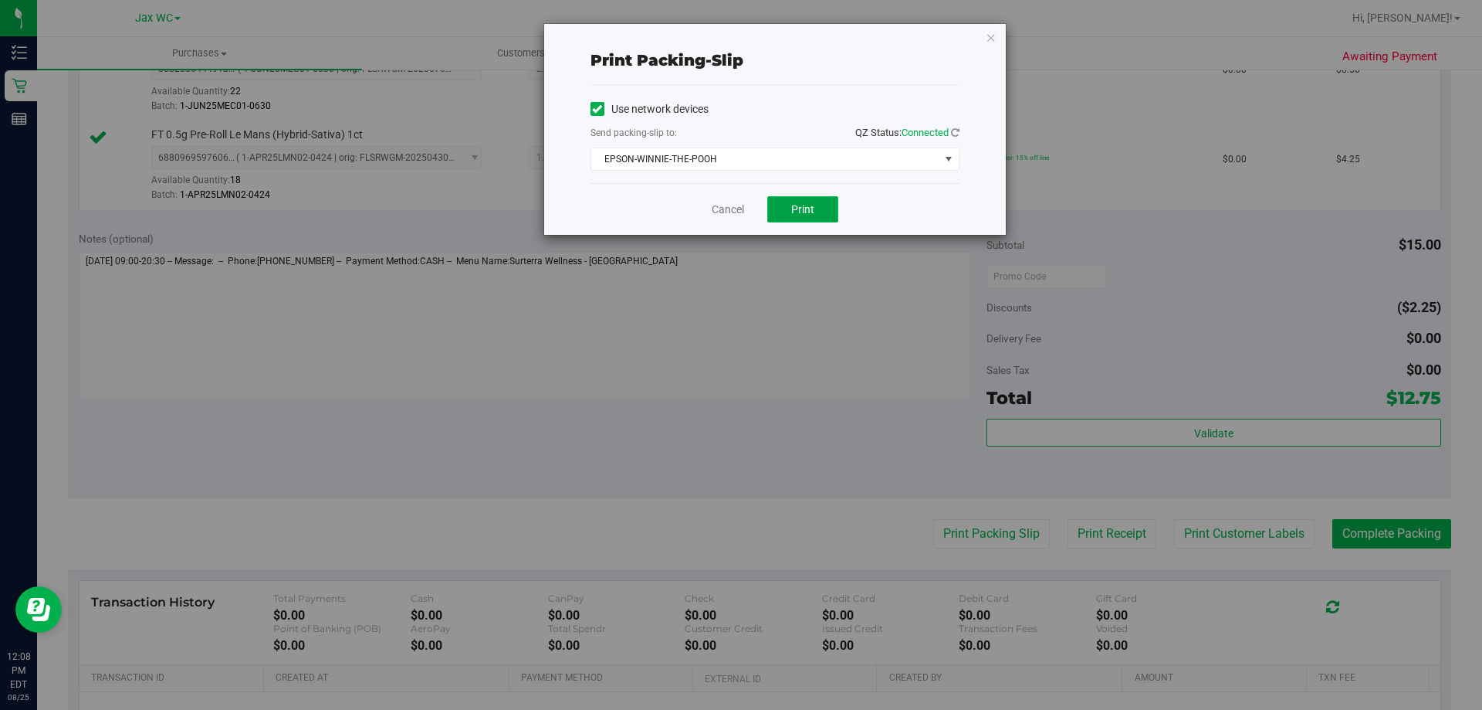
click at [803, 205] on span "Print" at bounding box center [802, 209] width 23 height 12
click at [990, 35] on icon "button" at bounding box center [991, 37] width 11 height 19
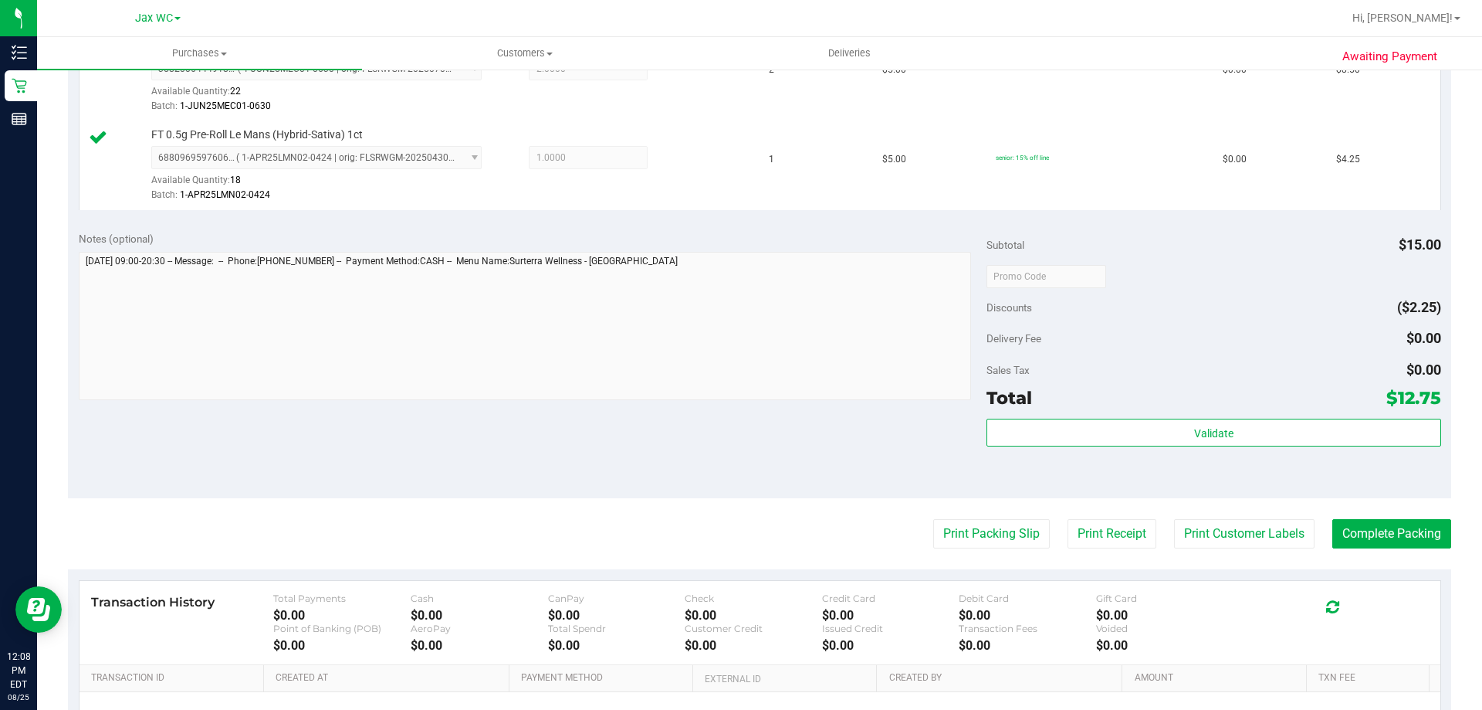
scroll to position [0, 0]
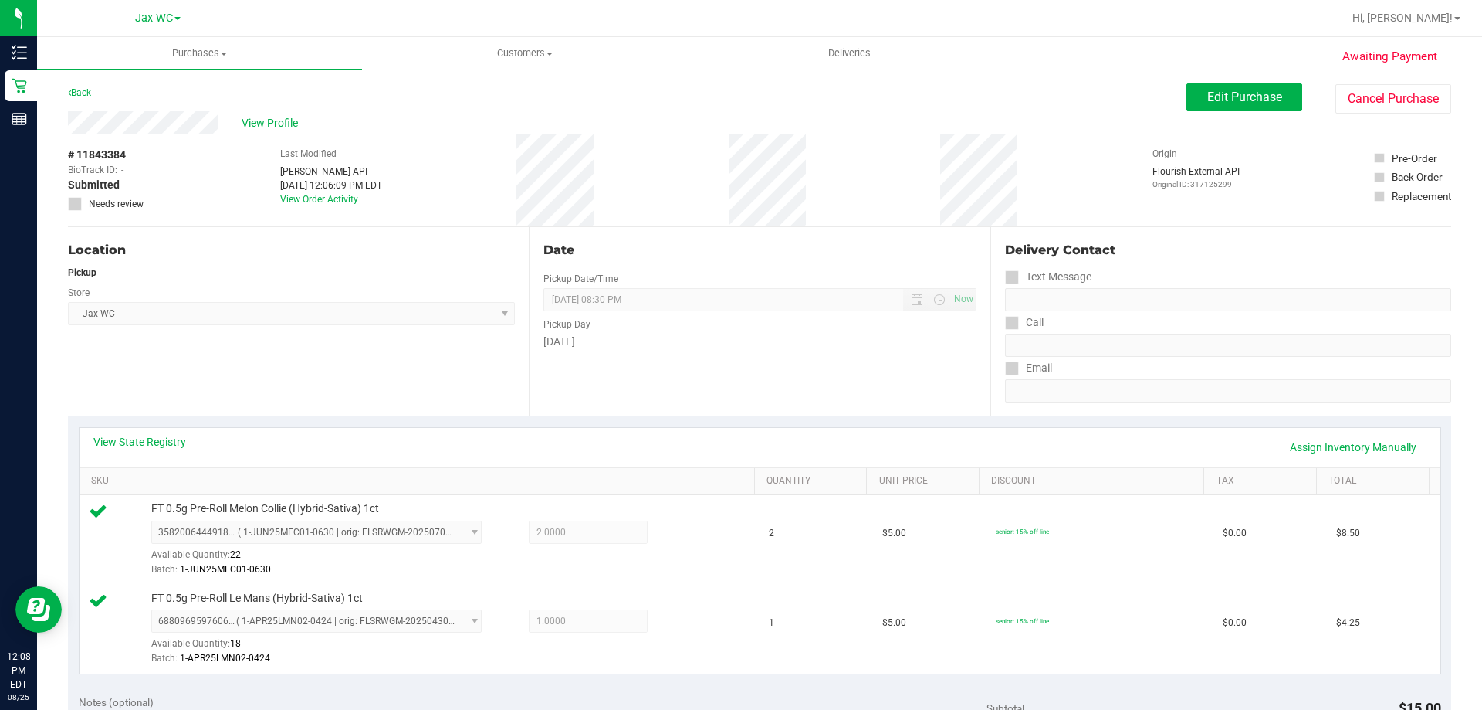
click at [310, 444] on div "View State Registry Assign Inventory Manually" at bounding box center [759, 447] width 1333 height 26
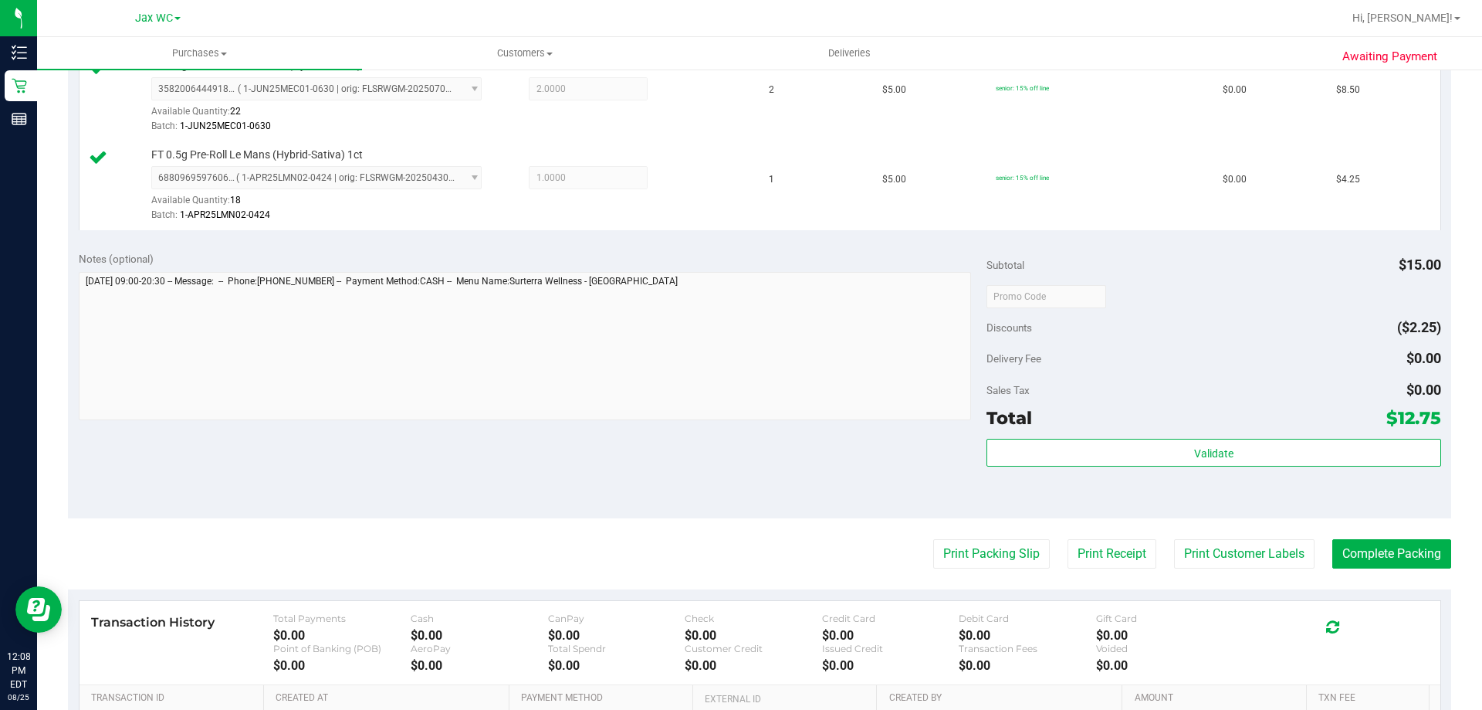
scroll to position [463, 0]
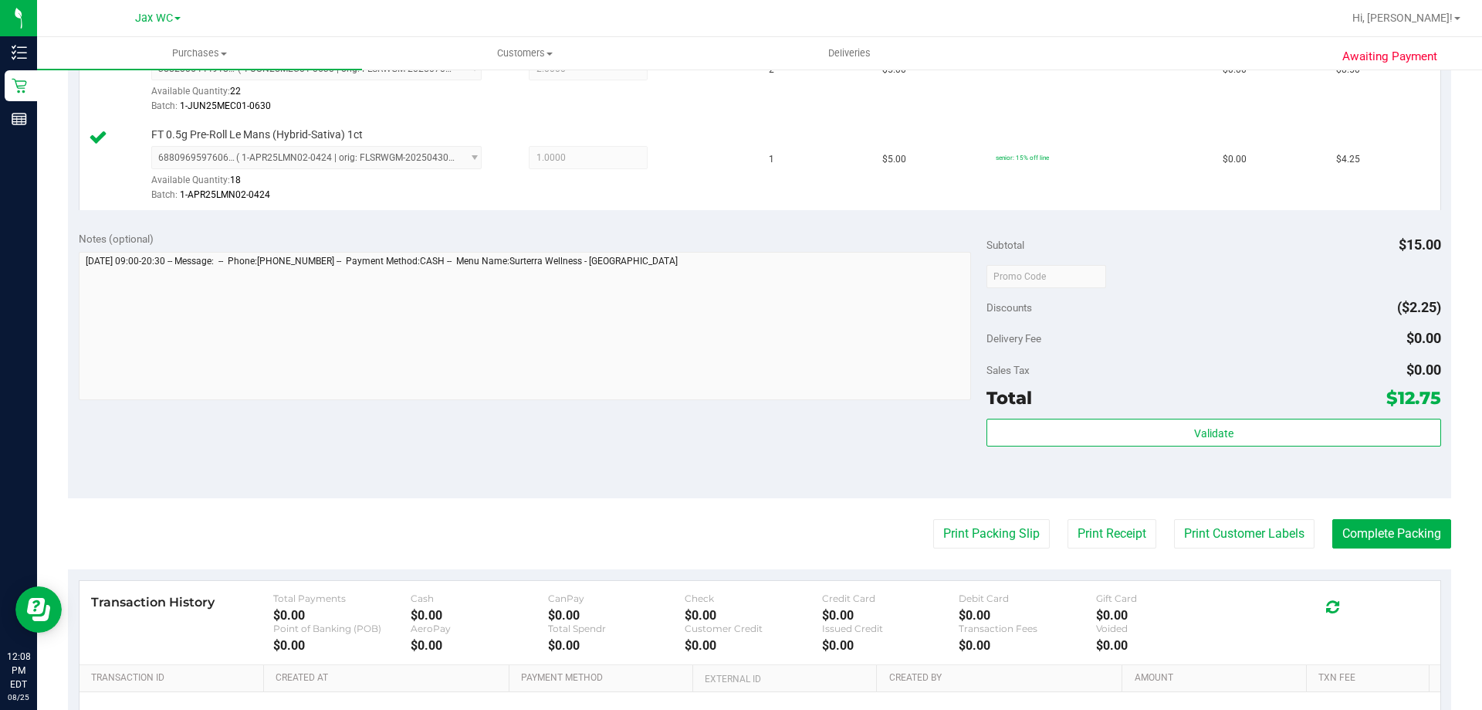
click at [1178, 413] on div "Subtotal $15.00 Discounts ($2.25) Delivery Fee $0.00 Sales Tax $0.00 Total $12.…" at bounding box center [1214, 359] width 454 height 257
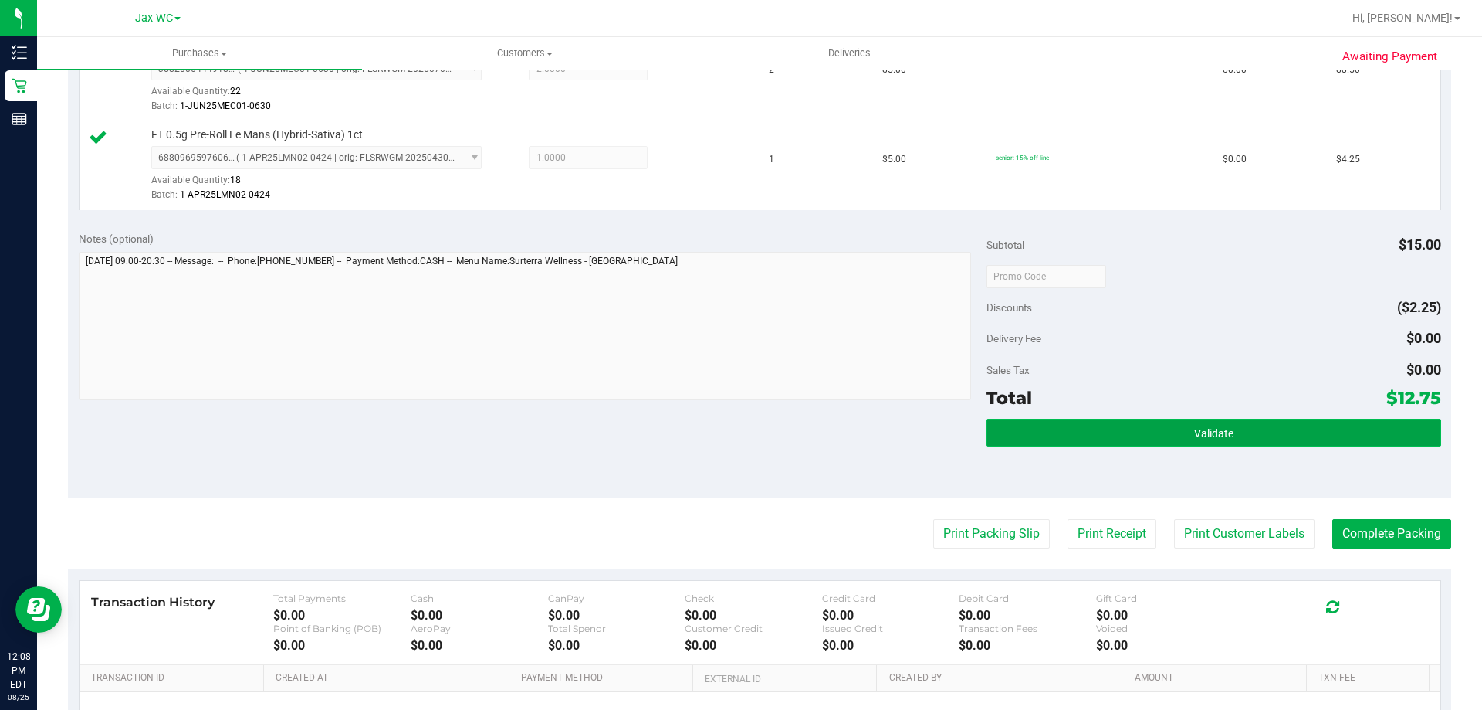
click at [1178, 418] on button "Validate" at bounding box center [1214, 432] width 454 height 28
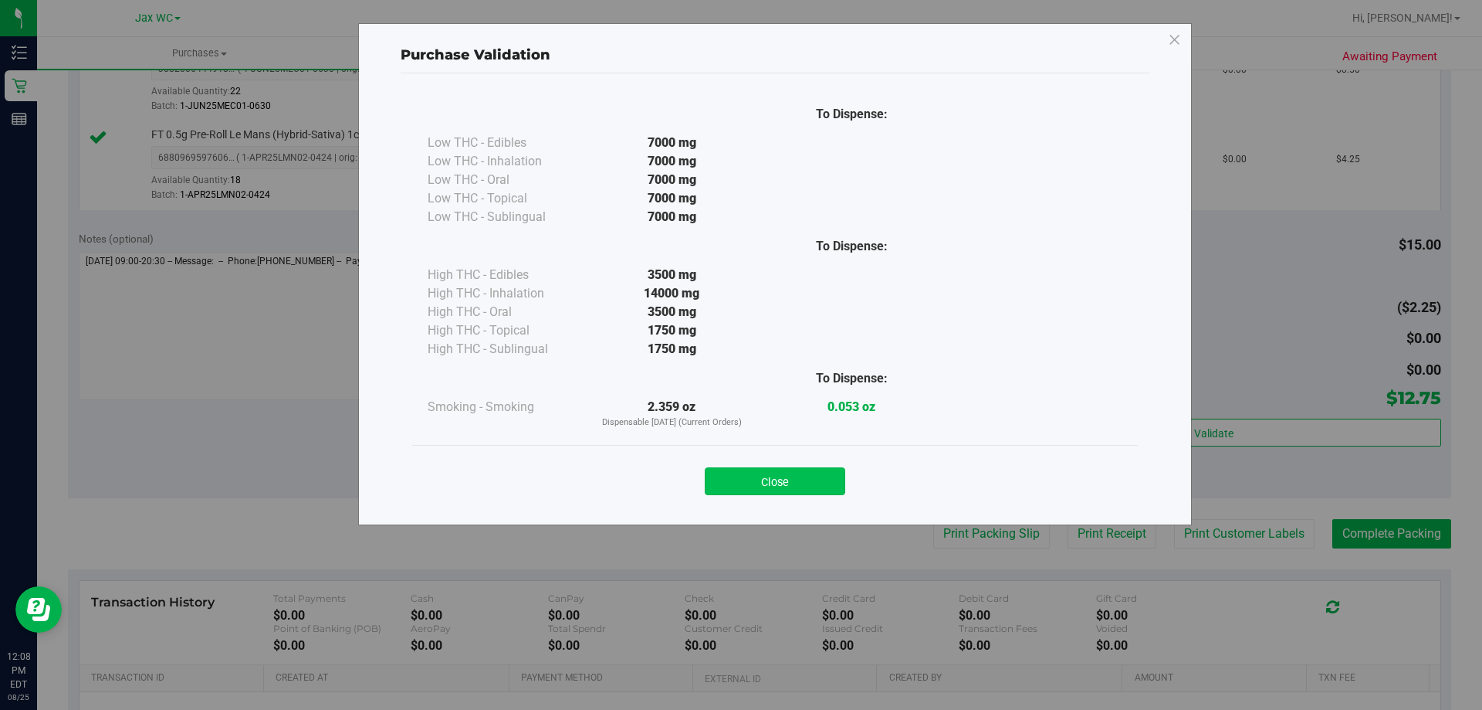
click at [765, 482] on button "Close" at bounding box center [775, 481] width 141 height 28
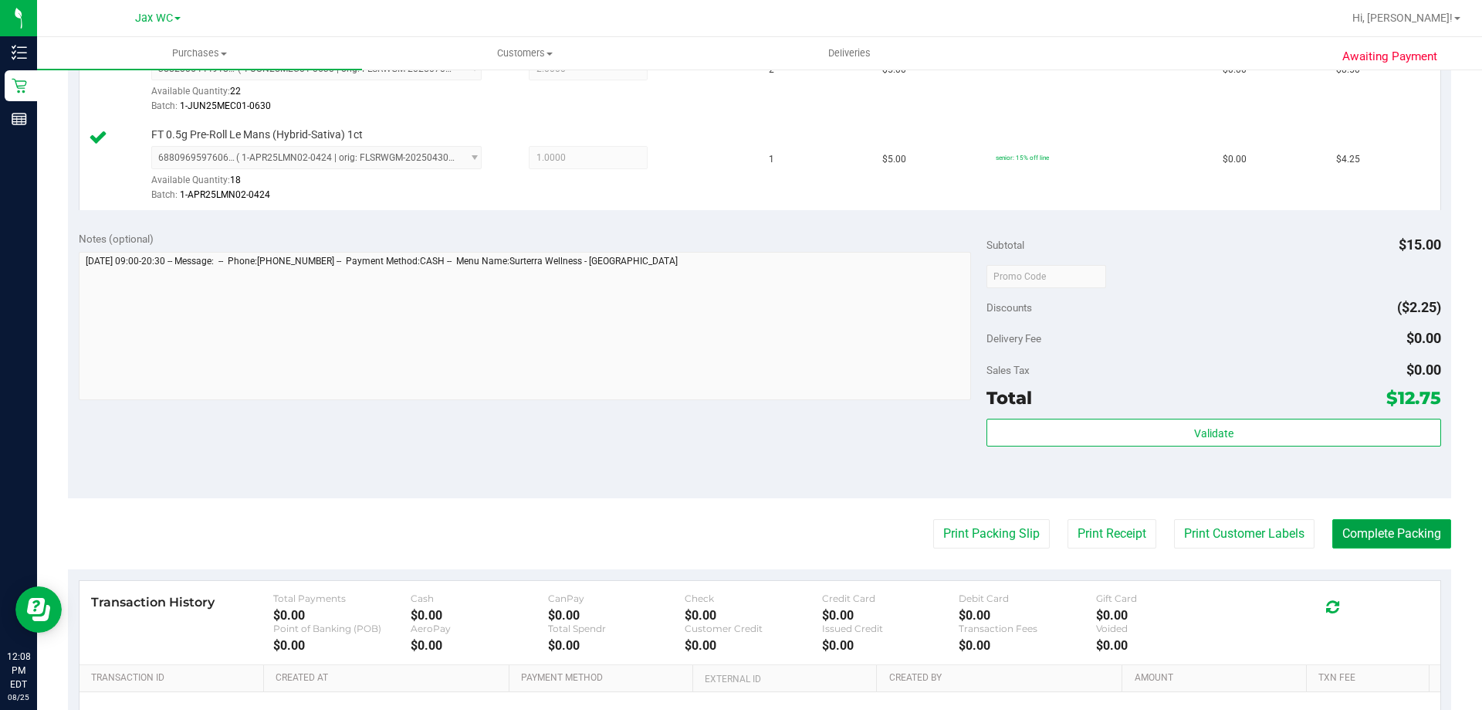
click at [1361, 523] on button "Complete Packing" at bounding box center [1392, 533] width 119 height 29
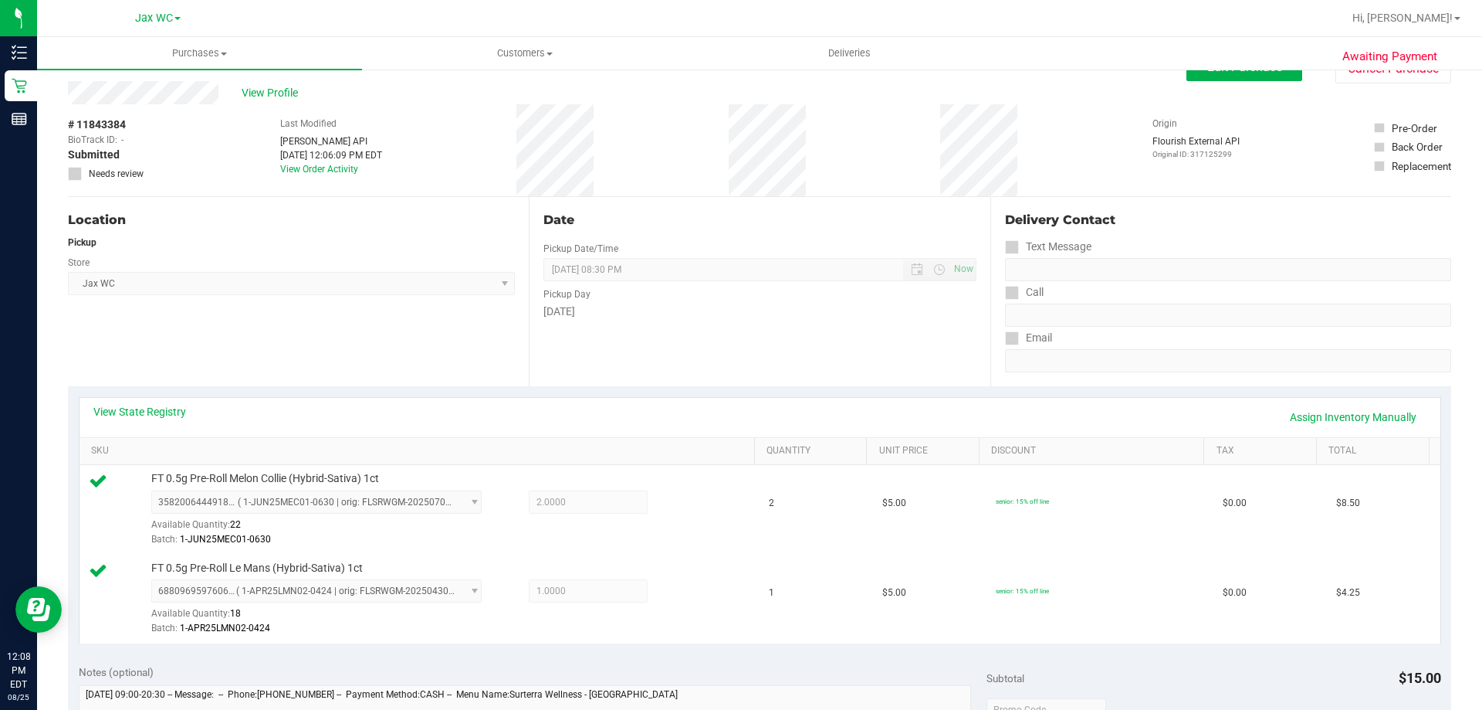
scroll to position [0, 0]
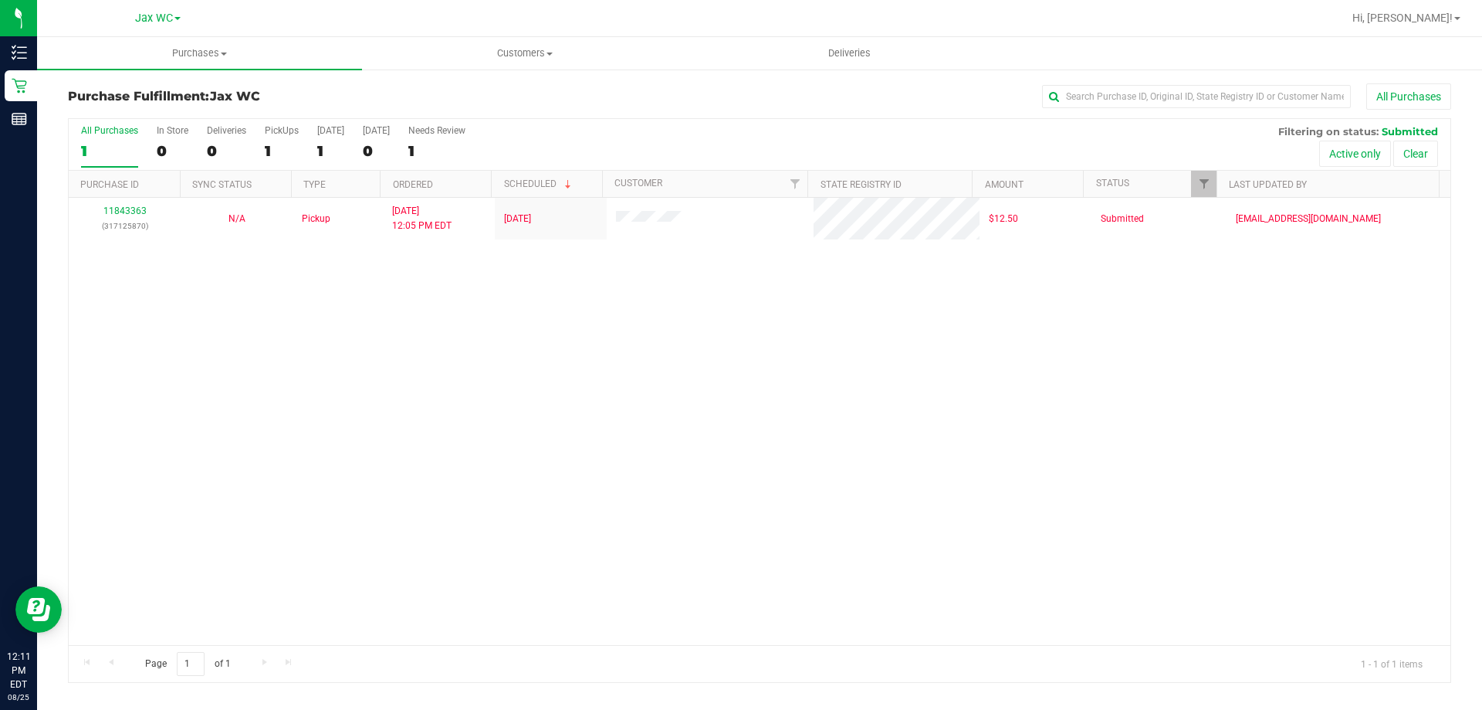
click at [246, 437] on div "11843363 (317125870) N/A Pickup [DATE] 12:05 PM EDT 8/25/2025 $12.50 Submitted …" at bounding box center [760, 421] width 1382 height 447
click at [330, 359] on div "11843363 (317125870) N/A Pickup [DATE] 12:05 PM EDT 8/25/2025 $12.50 Submitted …" at bounding box center [760, 421] width 1382 height 447
click at [1194, 368] on div "11843363 (317125870) N/A Pickup 8/25/2025 12:05 PM EDT 8/25/2025 $12.50 Submitt…" at bounding box center [760, 421] width 1382 height 447
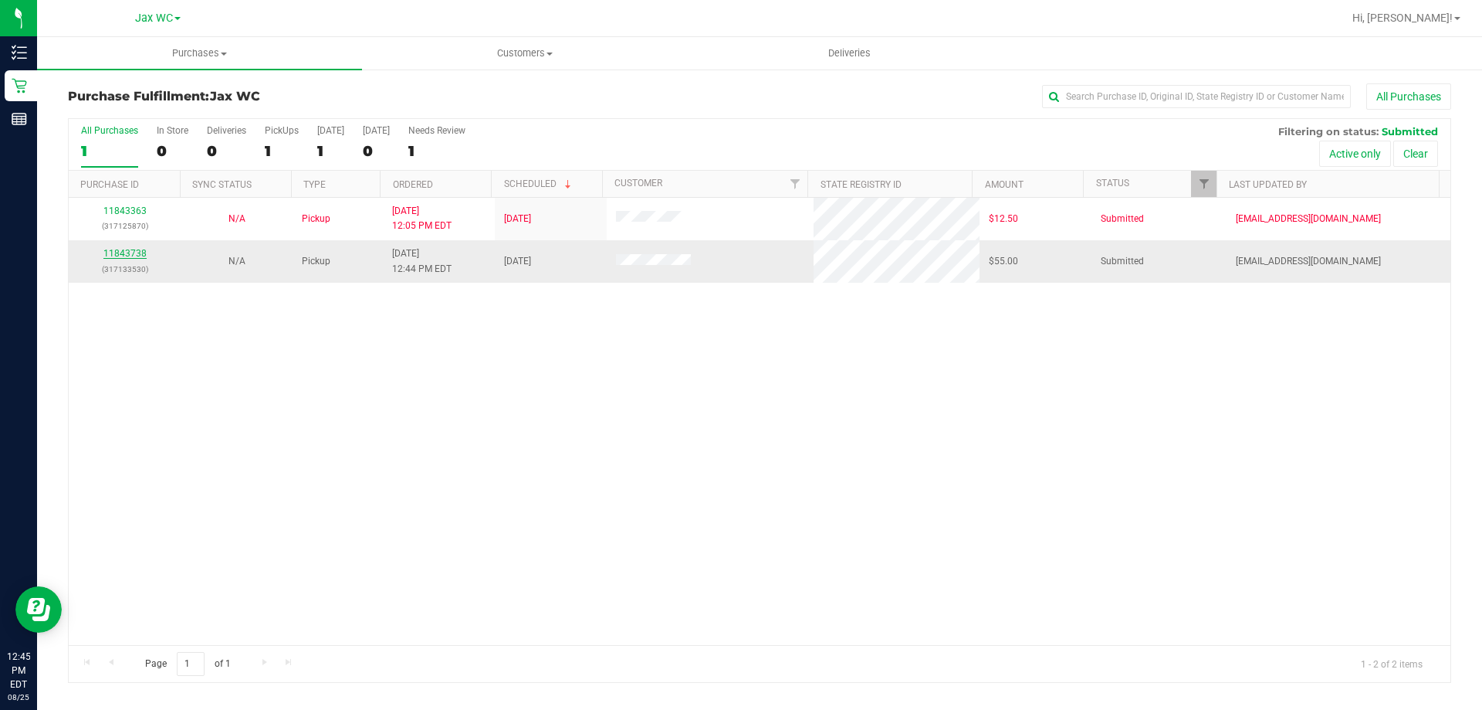
click at [124, 249] on link "11843738" at bounding box center [124, 253] width 43 height 11
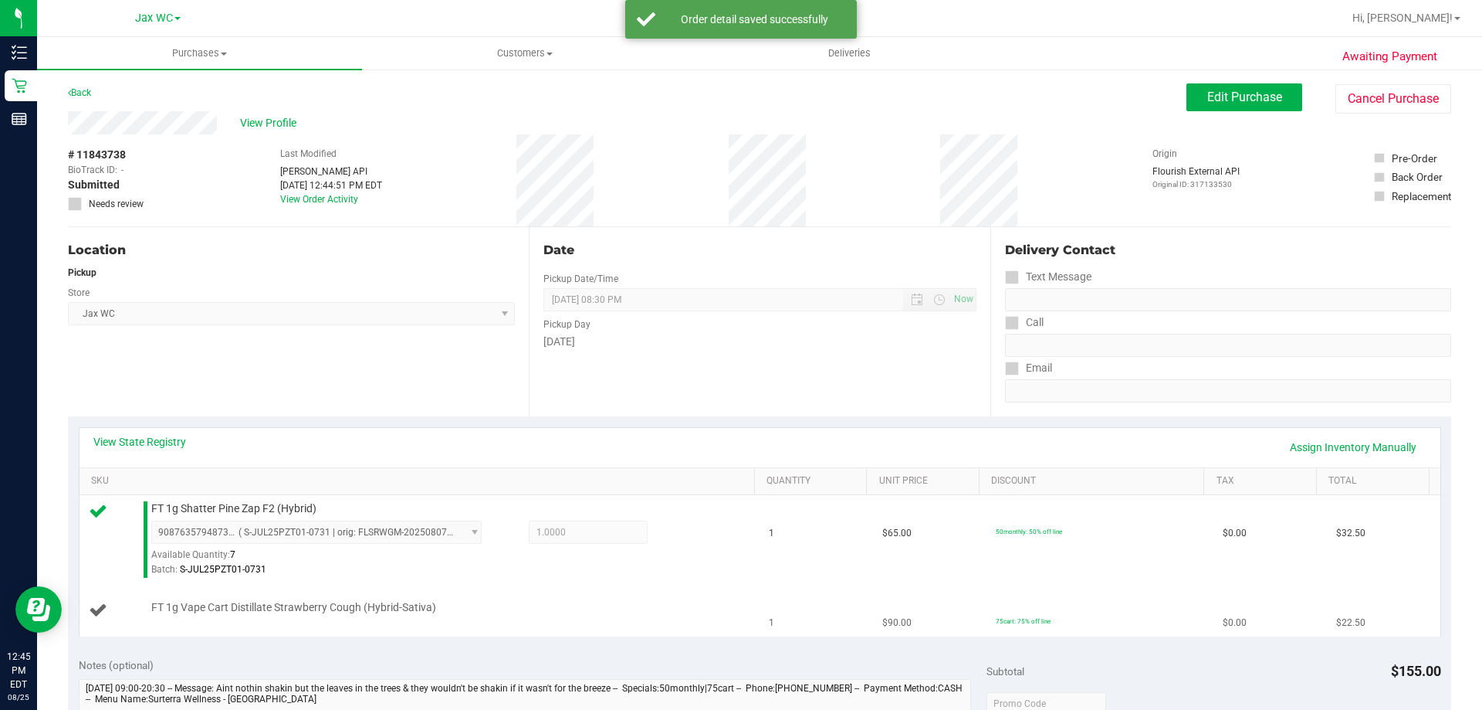
click at [507, 627] on td "FT 1g Vape Cart Distillate Strawberry Cough (Hybrid-Sativa)" at bounding box center [420, 610] width 681 height 52
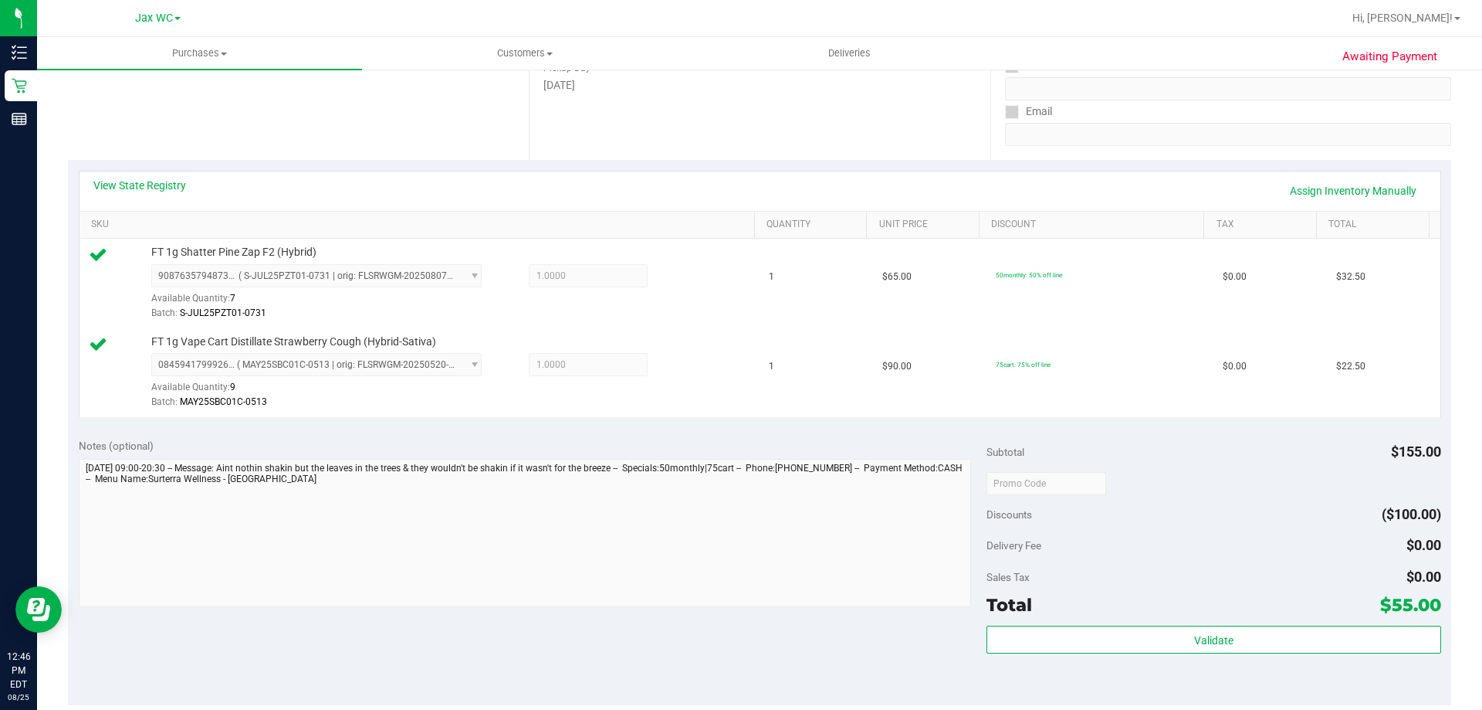
scroll to position [642, 0]
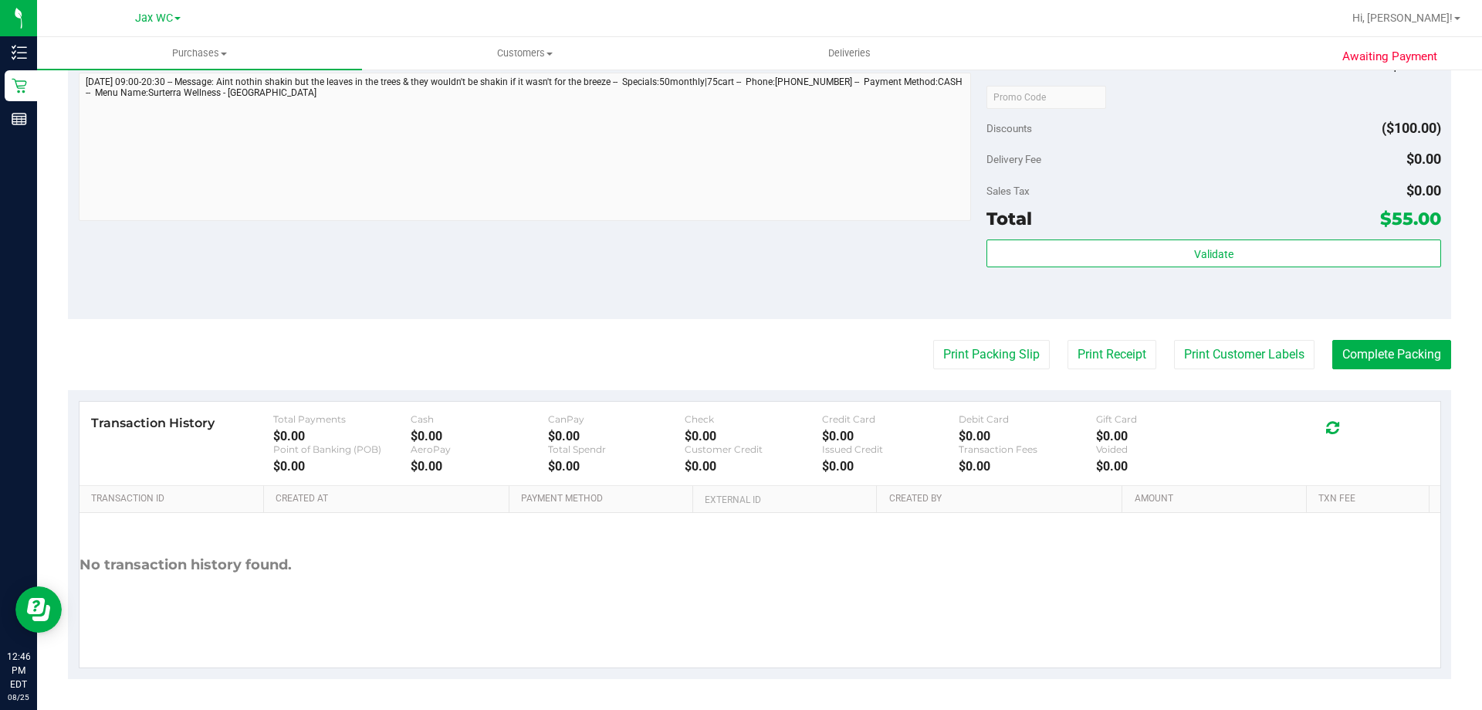
click at [1232, 337] on purchase-details "Back Edit Purchase Cancel Purchase View Profile # 11843738 BioTrack ID: - Submi…" at bounding box center [760, 60] width 1384 height 1238
click at [1231, 344] on button "Print Customer Labels" at bounding box center [1244, 354] width 141 height 29
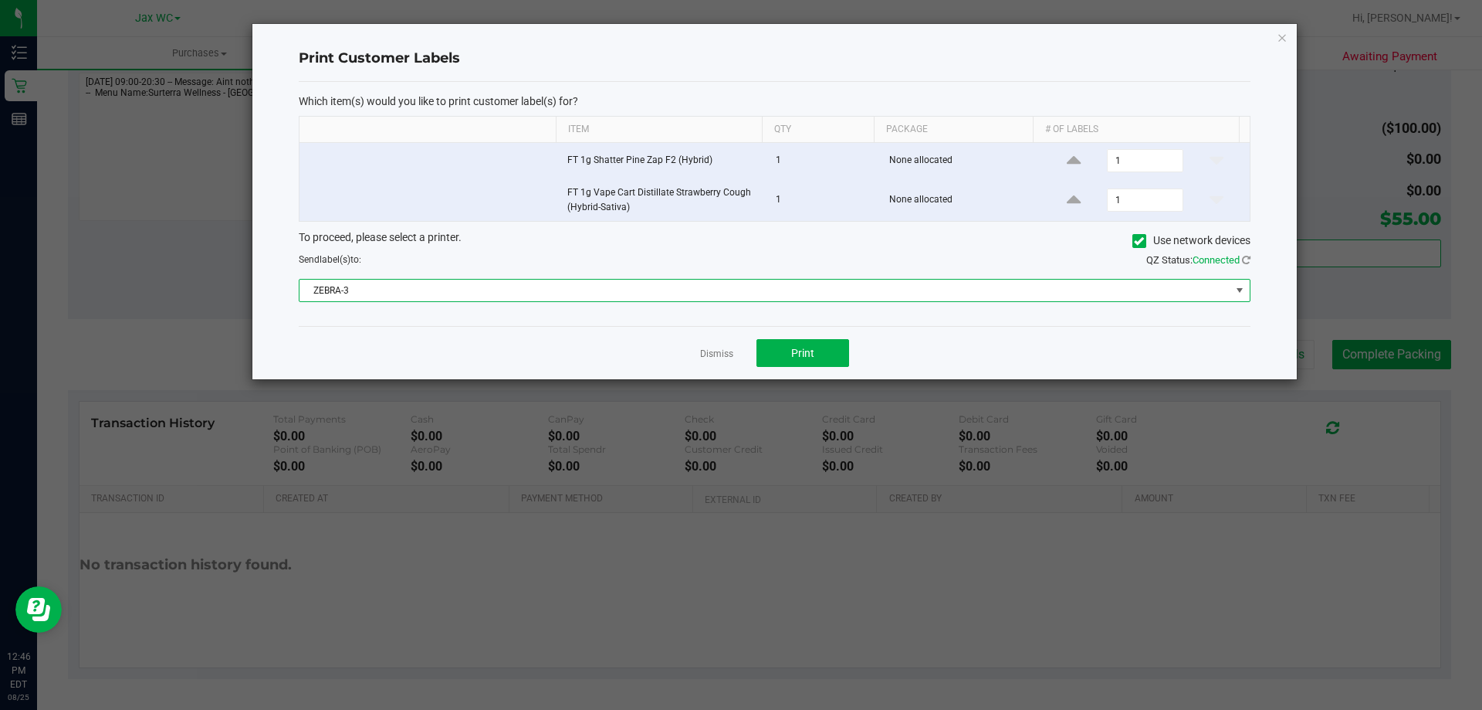
click at [762, 291] on span "ZEBRA-3" at bounding box center [765, 291] width 931 height 22
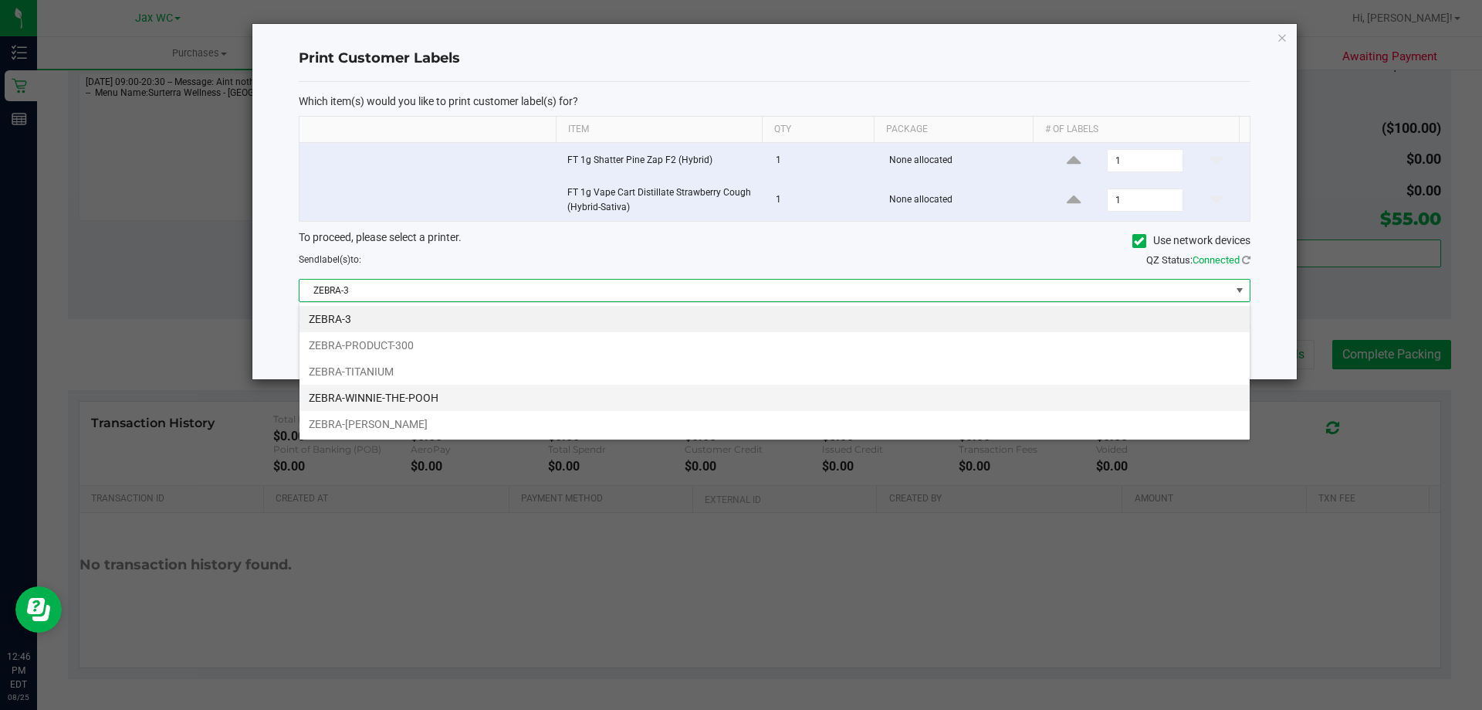
scroll to position [23, 951]
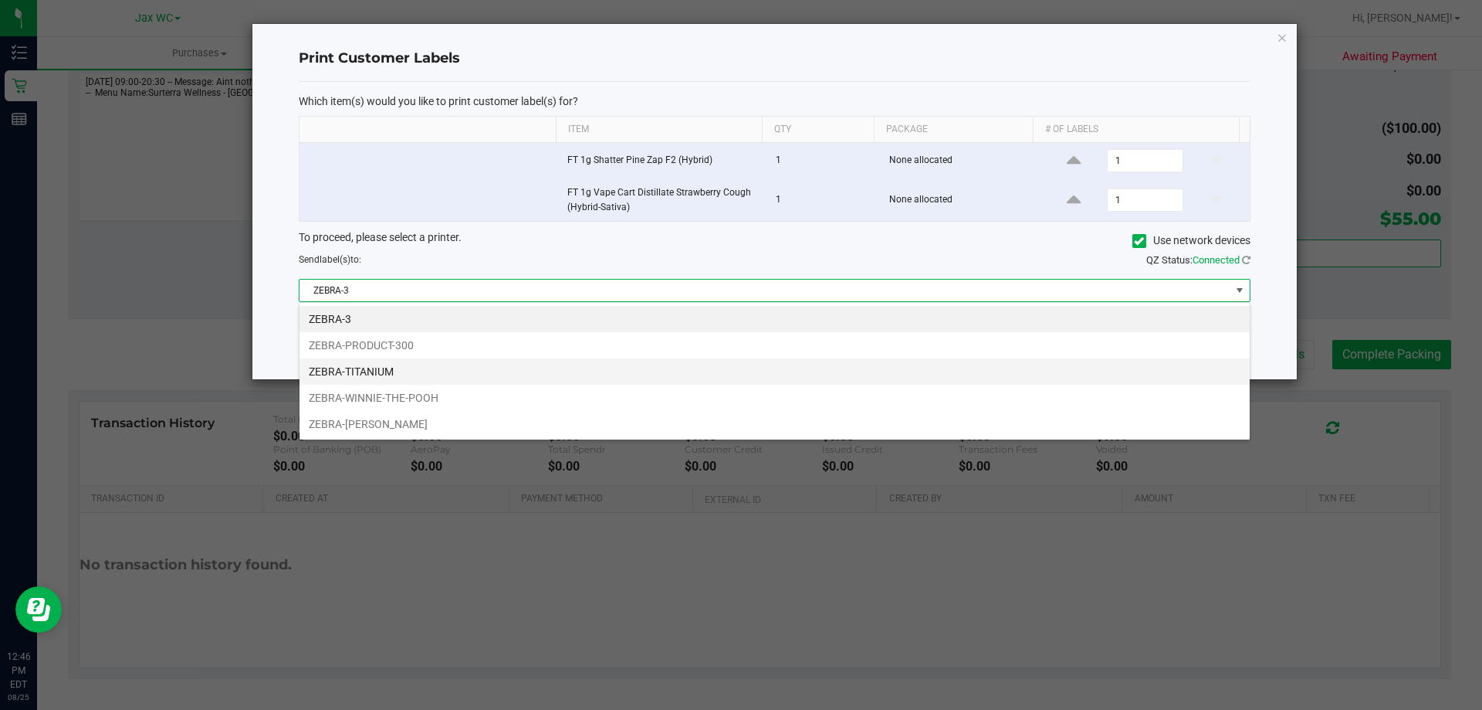
click at [403, 375] on li "ZEBRA-TITANIUM" at bounding box center [775, 371] width 950 height 26
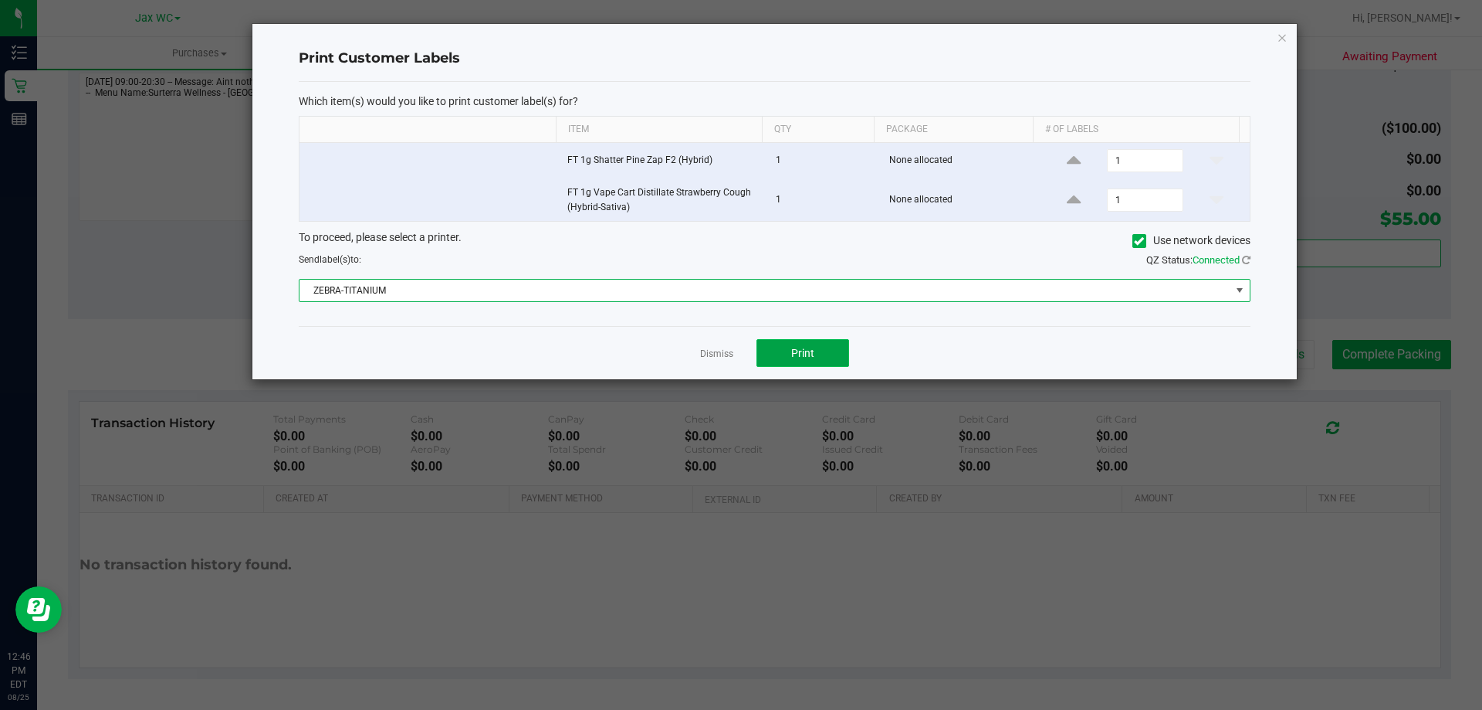
click at [791, 363] on button "Print" at bounding box center [803, 353] width 93 height 28
click at [649, 294] on span "ZEBRA-TITANIUM" at bounding box center [765, 291] width 931 height 22
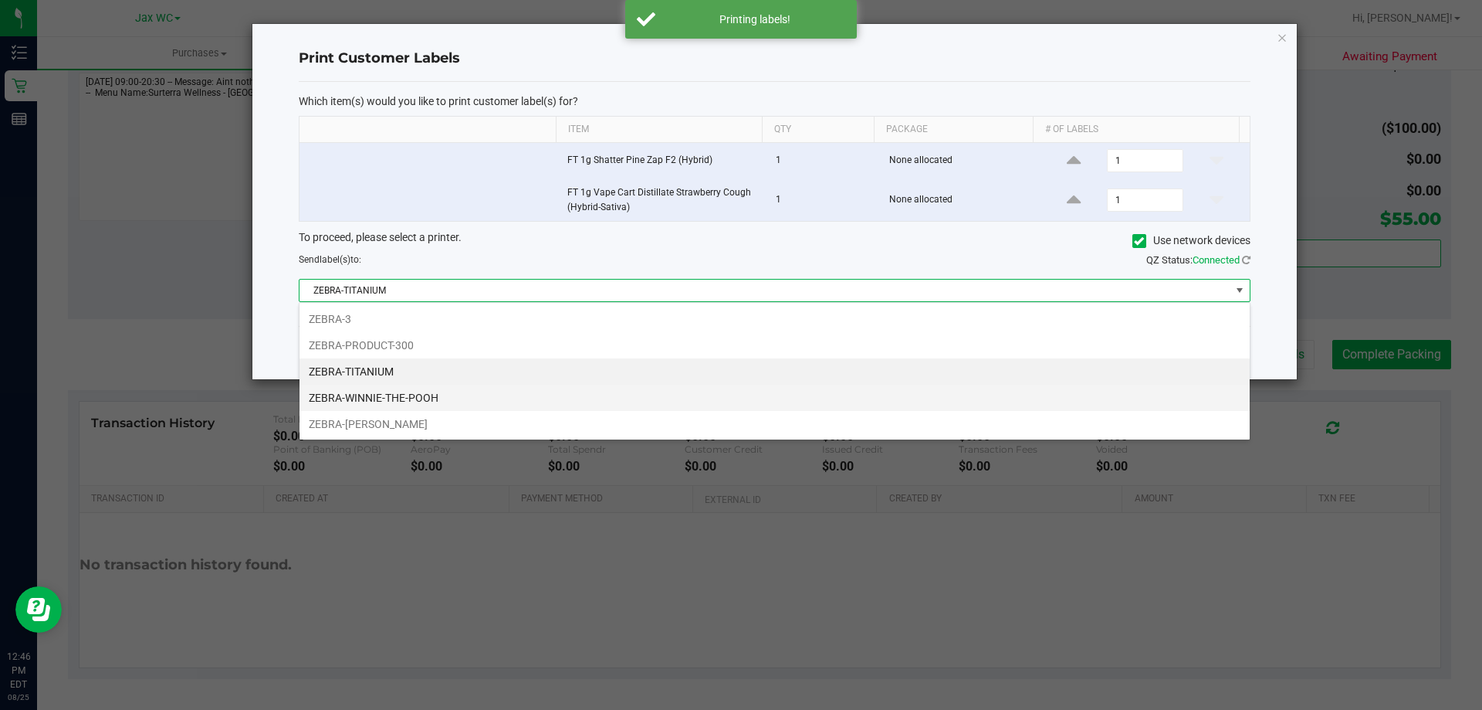
click at [486, 404] on li "ZEBRA-WINNIE-THE-POOH" at bounding box center [775, 398] width 950 height 26
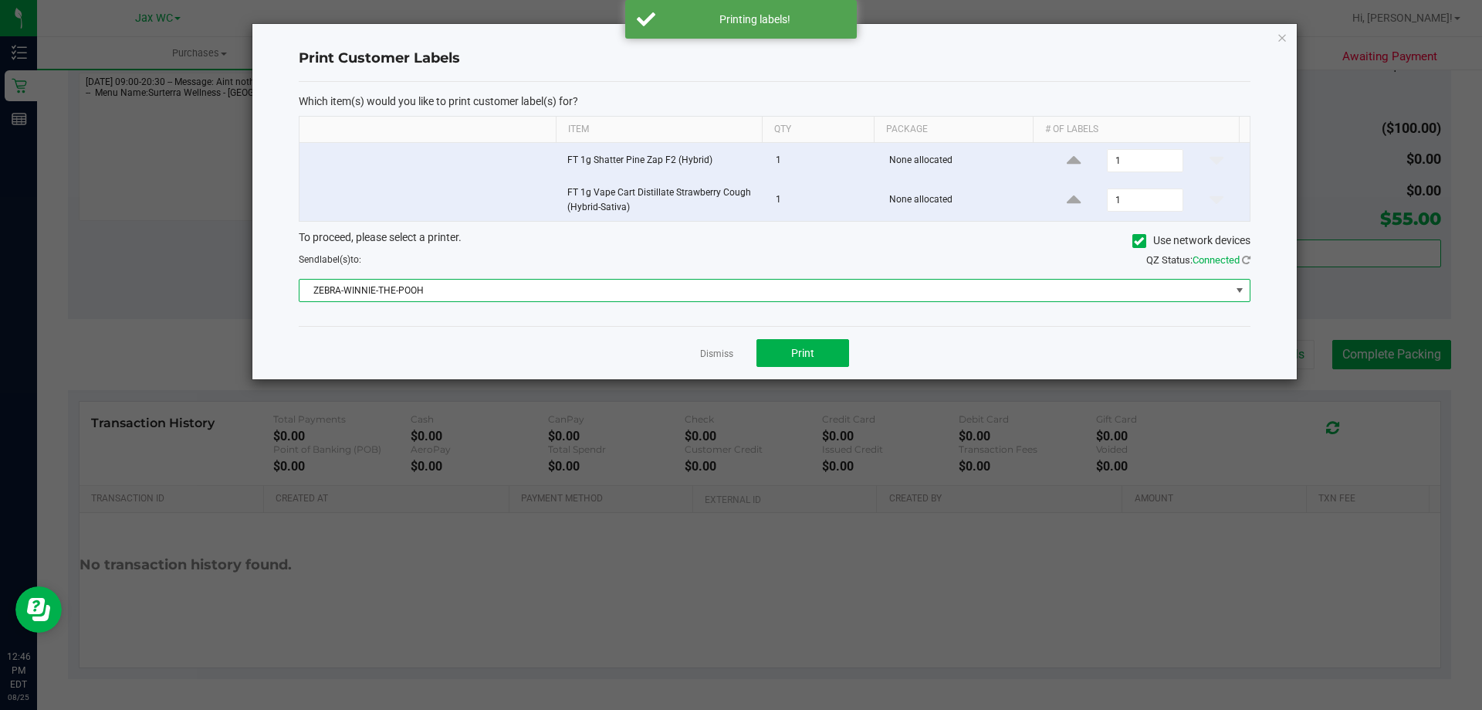
click at [486, 351] on div "Dismiss Print" at bounding box center [775, 352] width 952 height 53
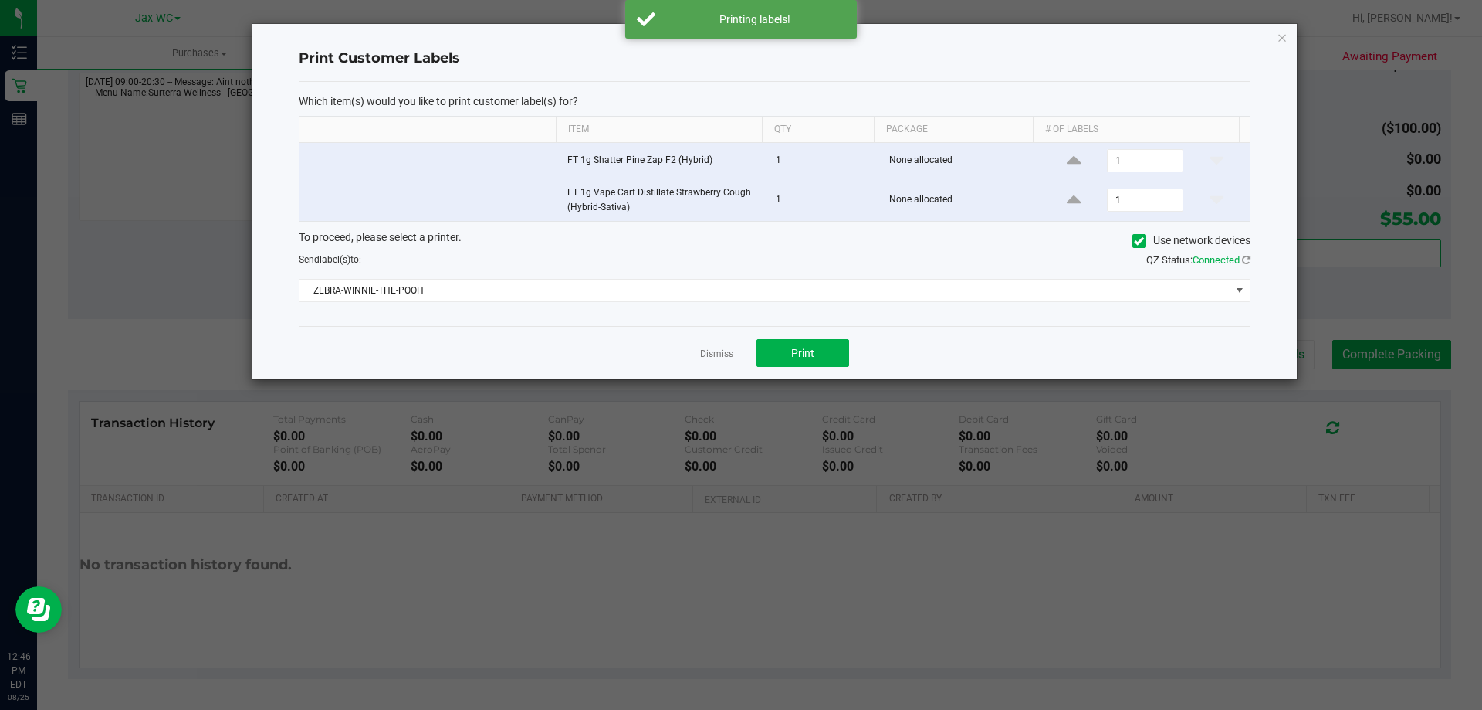
click at [1276, 40] on div "Print Customer Labels Which item(s) would you like to print customer label(s) f…" at bounding box center [774, 201] width 1045 height 355
click at [1288, 46] on div "Print Customer Labels Which item(s) would you like to print customer label(s) f…" at bounding box center [774, 201] width 1045 height 355
click at [1287, 36] on icon "button" at bounding box center [1282, 37] width 11 height 19
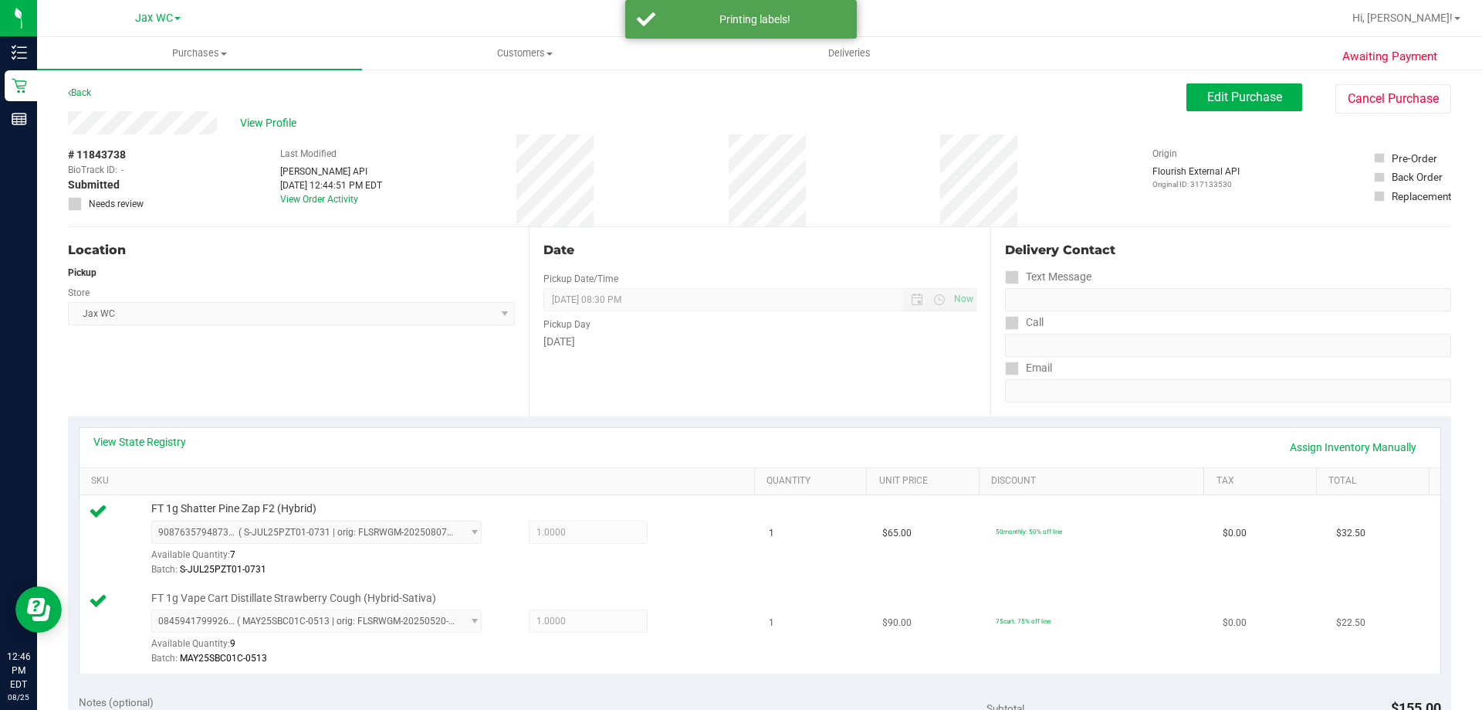
scroll to position [642, 0]
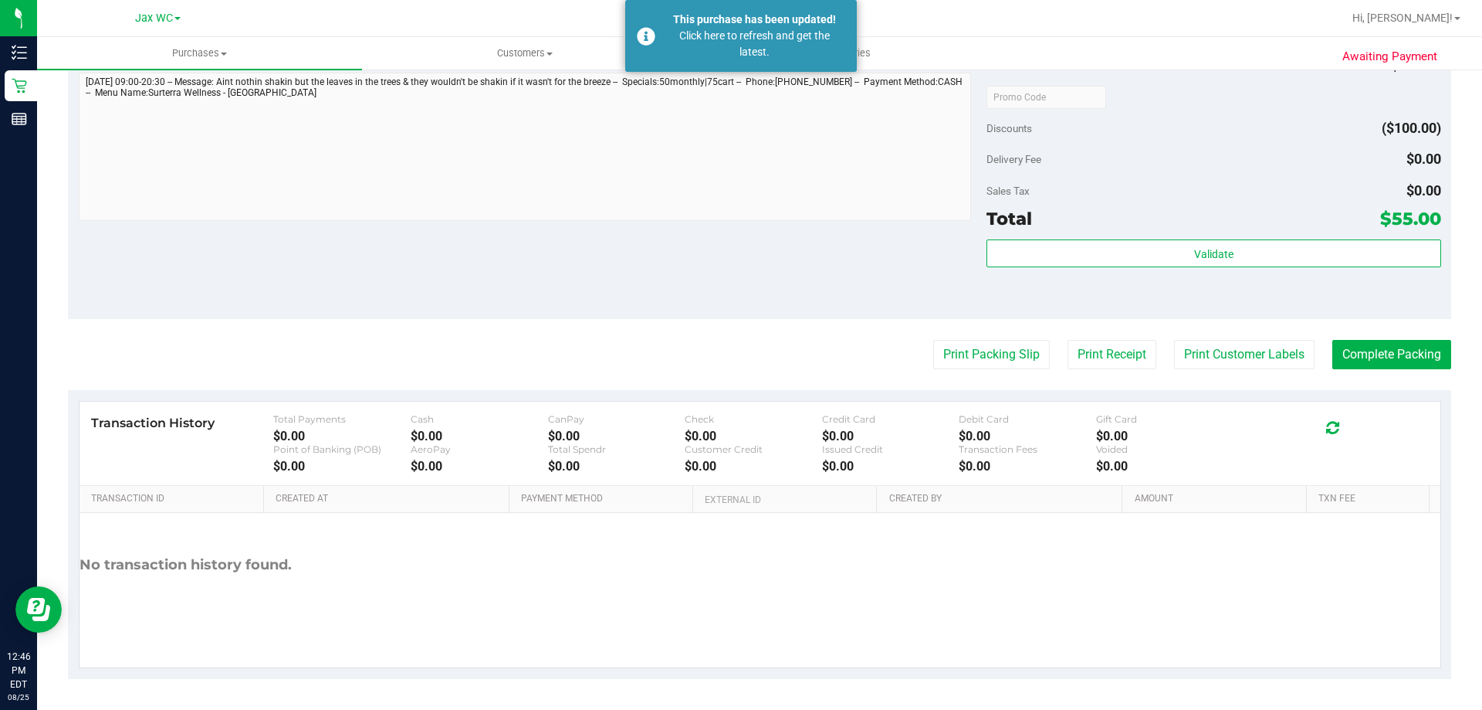
click at [1357, 336] on purchase-details "Back Edit Purchase Cancel Purchase View Profile # 11843738 BioTrack ID: - Submi…" at bounding box center [760, 60] width 1384 height 1238
click at [1362, 351] on button "Complete Packing" at bounding box center [1392, 354] width 119 height 29
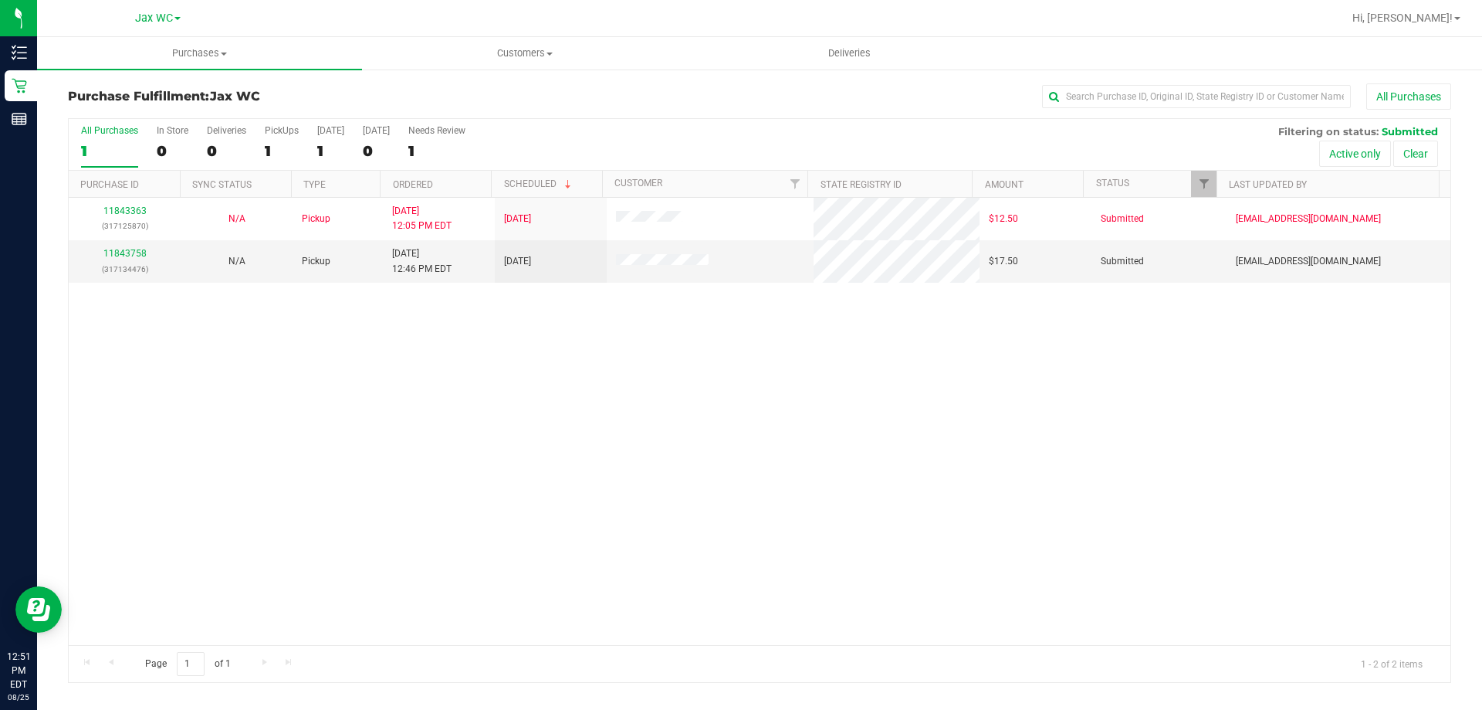
click at [299, 446] on div "11843363 (317125870) N/A Pickup 8/25/2025 12:05 PM EDT 8/25/2025 $12.50 Submitt…" at bounding box center [760, 421] width 1382 height 447
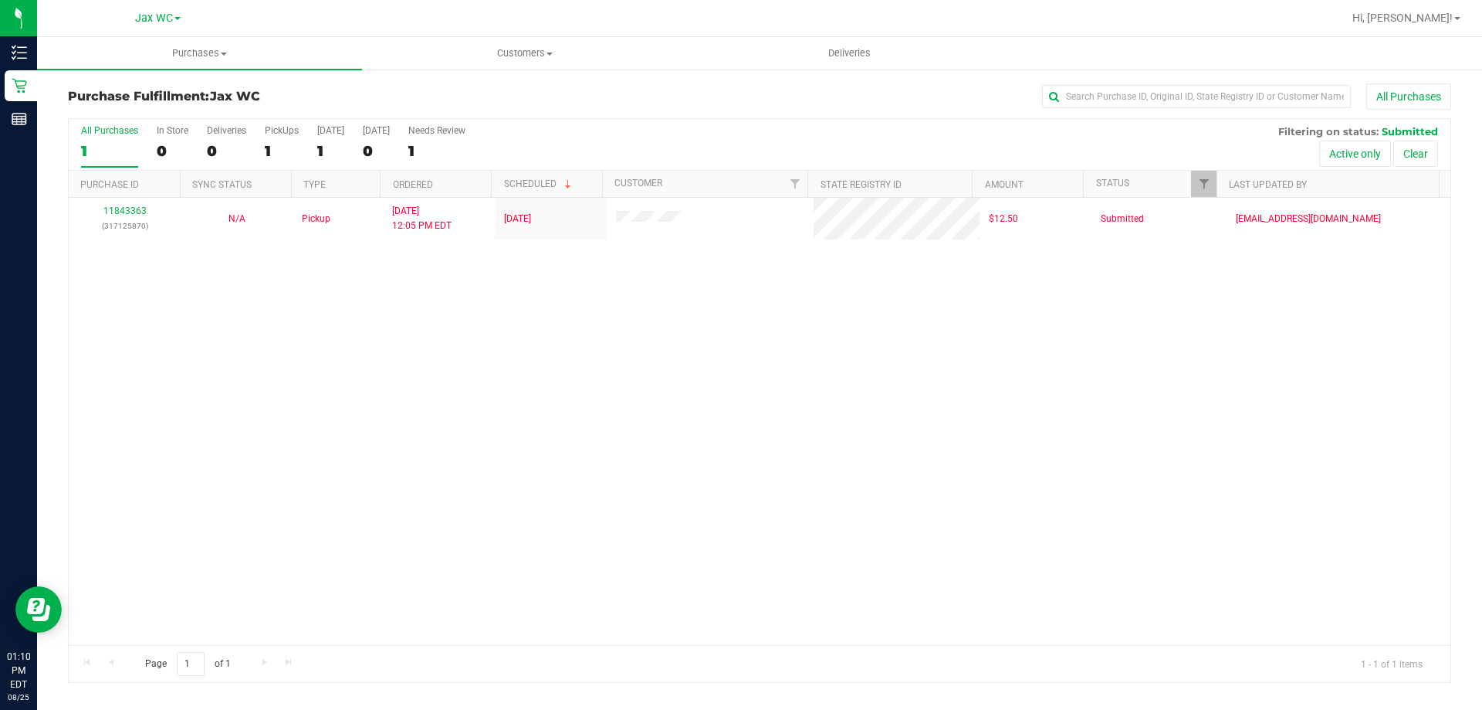
drag, startPoint x: 198, startPoint y: 353, endPoint x: 412, endPoint y: 29, distance: 388.2
click at [198, 353] on div "11843363 (317125870) N/A Pickup 8/25/2025 12:05 PM EDT 8/25/2025 $12.50 Submitt…" at bounding box center [760, 421] width 1382 height 447
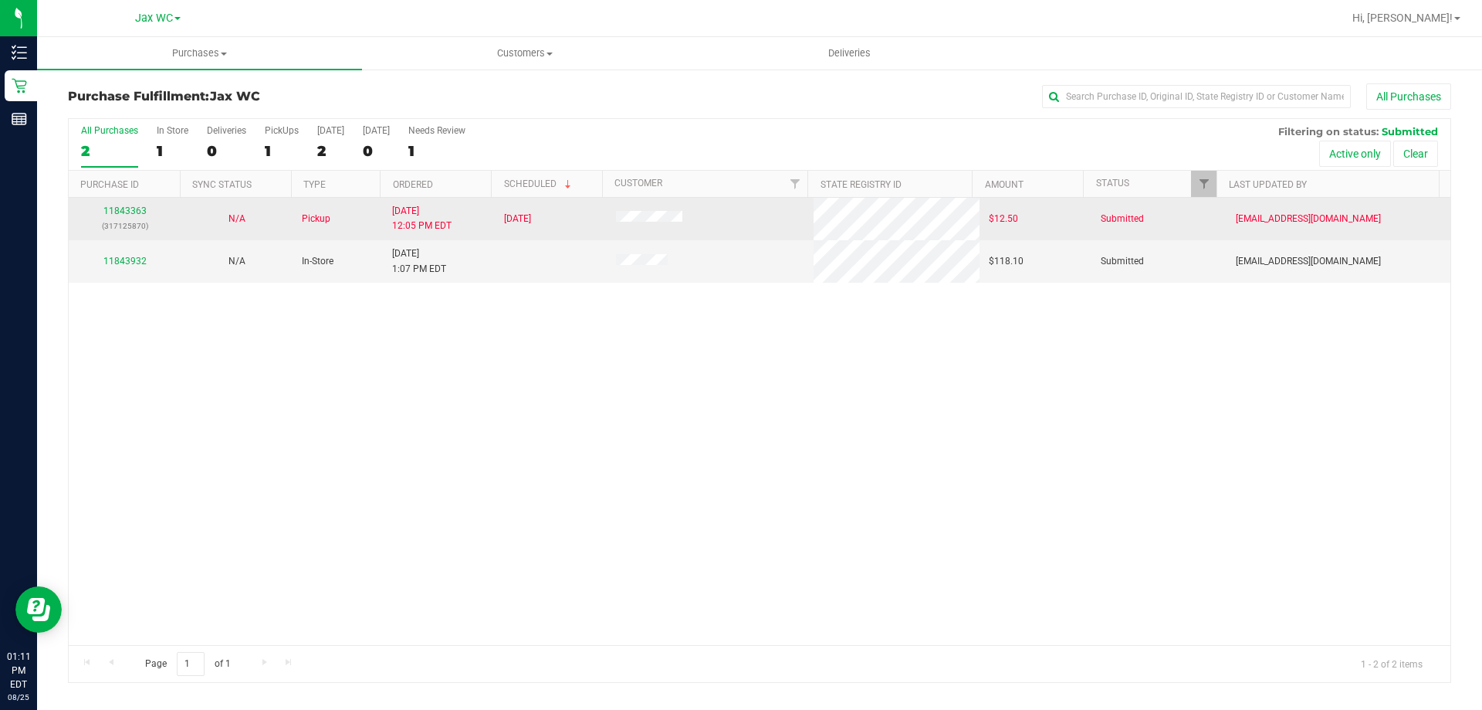
click at [136, 219] on p "(317125870)" at bounding box center [124, 226] width 93 height 15
click at [136, 208] on link "11843363" at bounding box center [124, 210] width 43 height 11
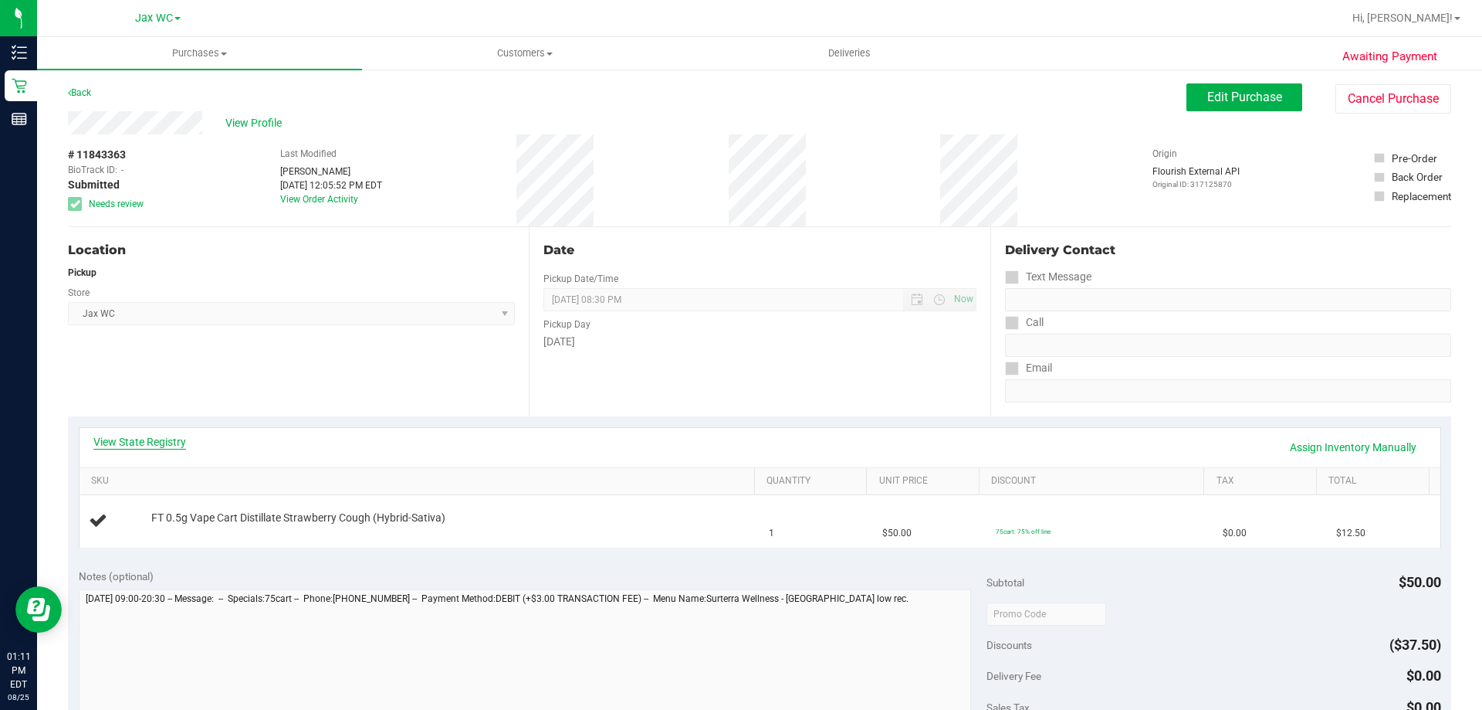
click at [164, 443] on link "View State Registry" at bounding box center [139, 441] width 93 height 15
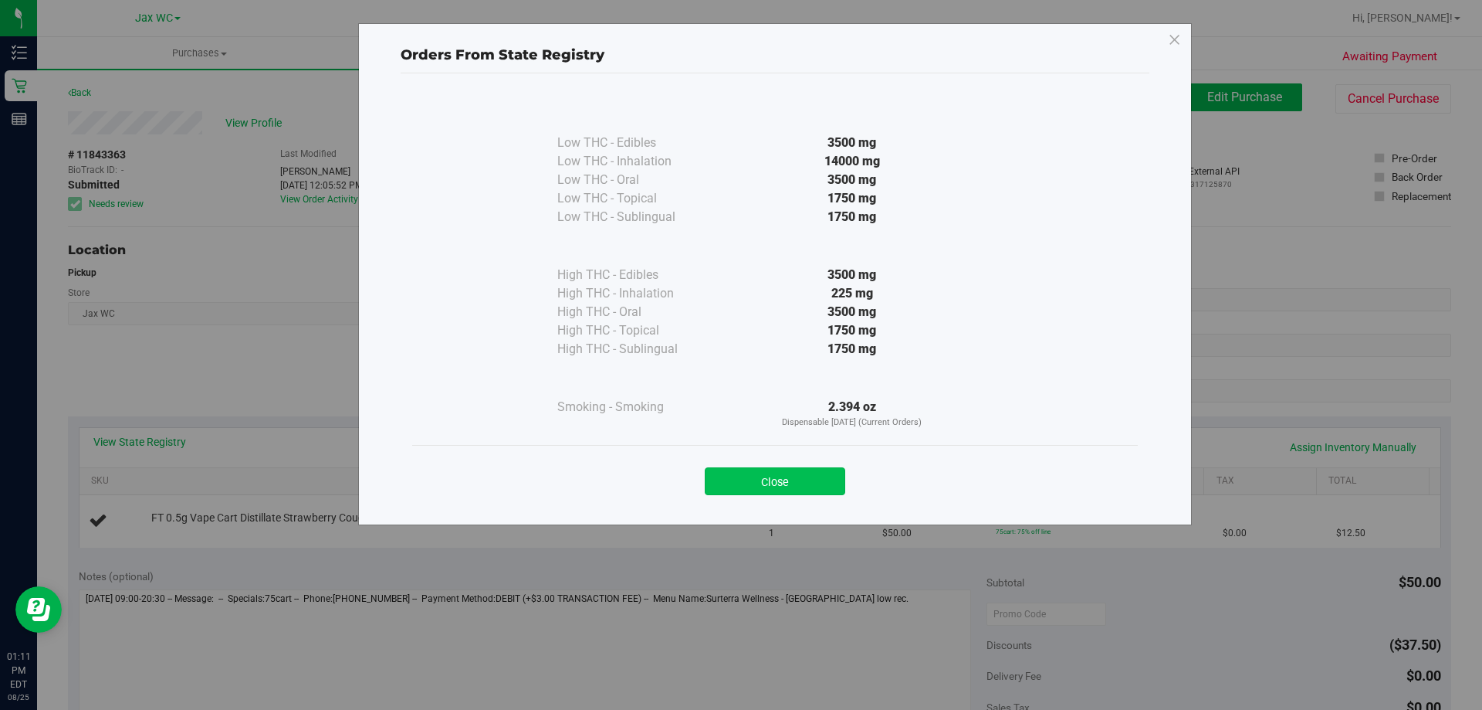
click at [788, 473] on button "Close" at bounding box center [775, 481] width 141 height 28
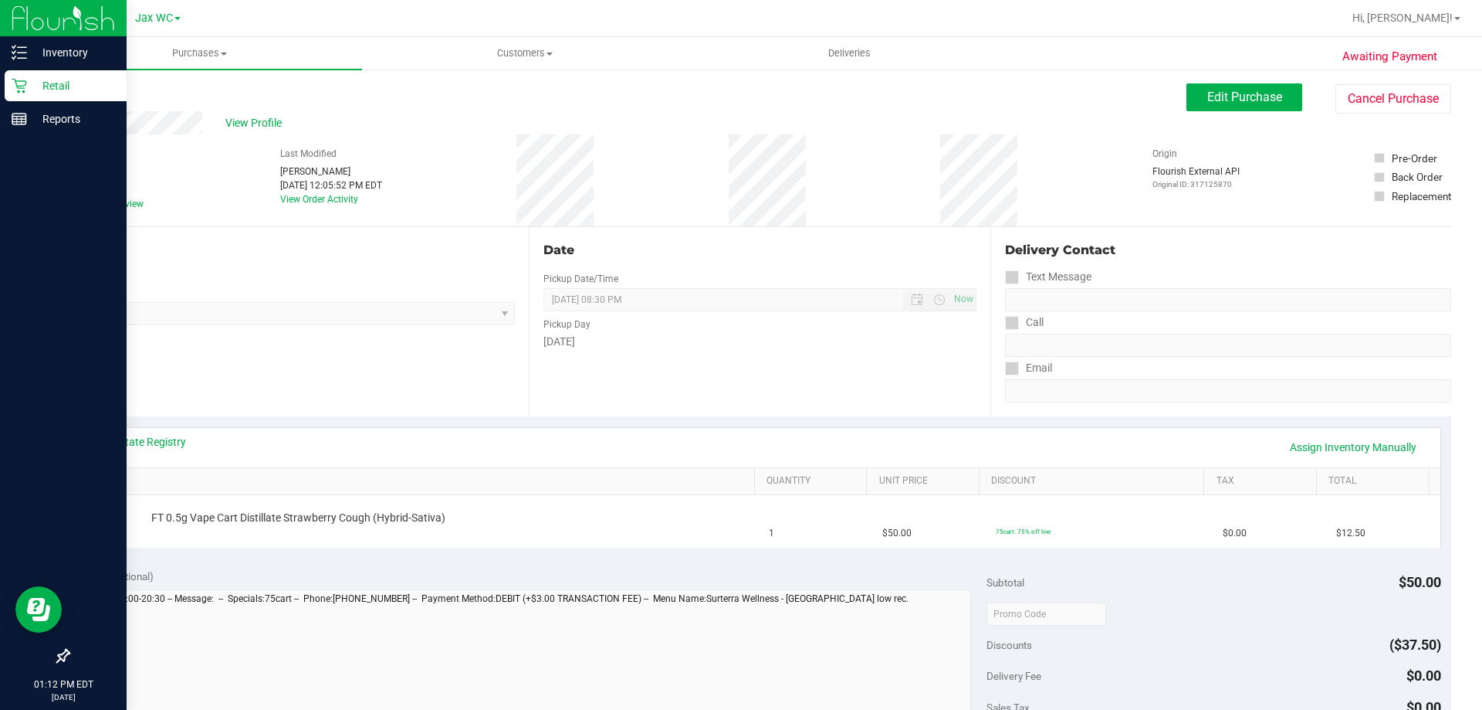
click at [29, 74] on div "Retail" at bounding box center [66, 85] width 122 height 31
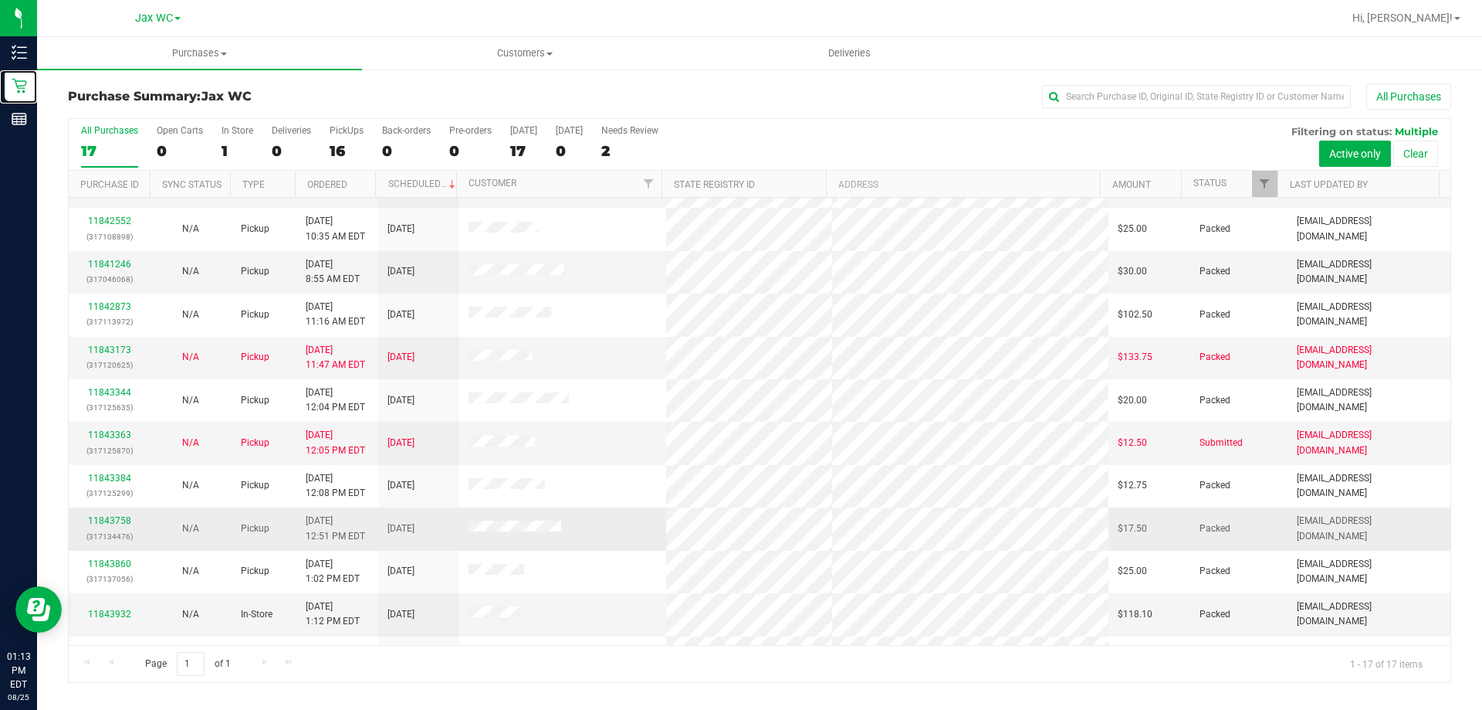
scroll to position [280, 0]
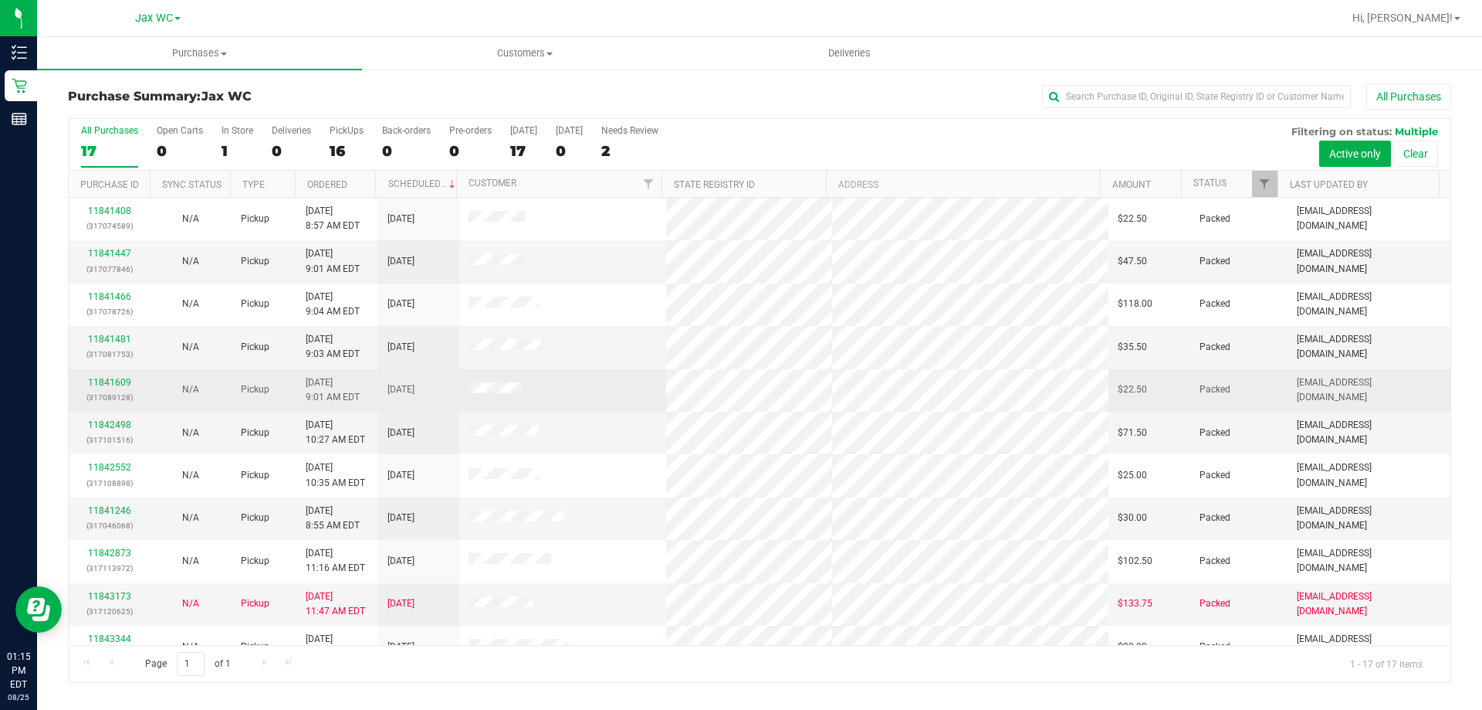
scroll to position [280, 0]
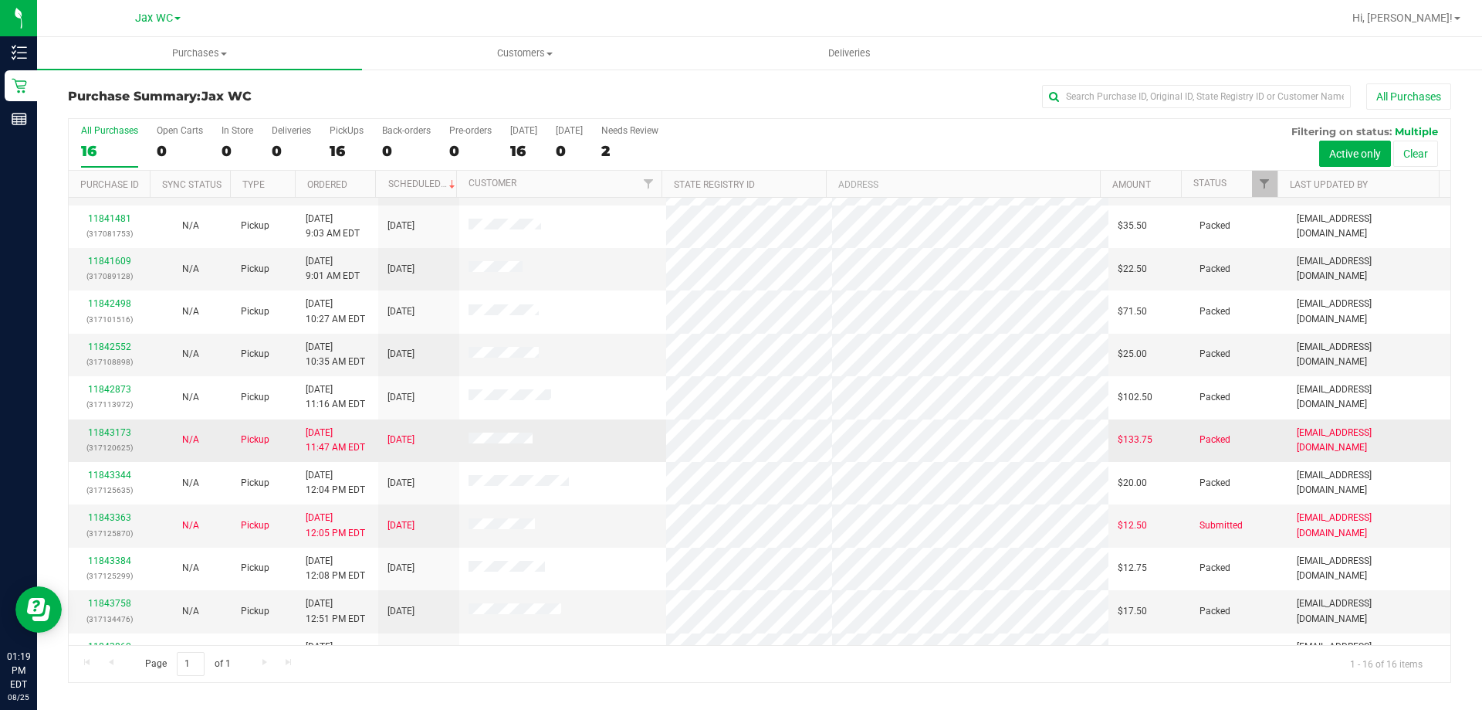
scroll to position [237, 0]
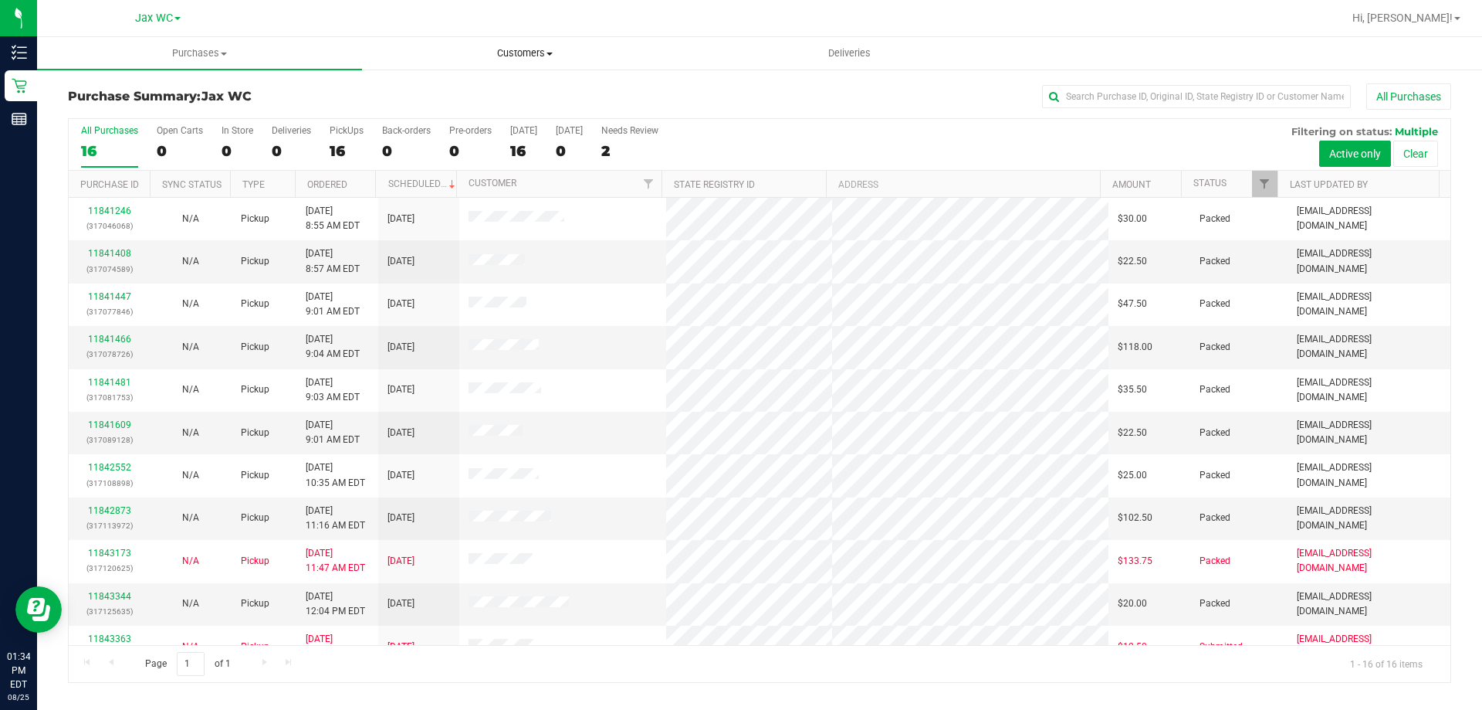
click at [523, 49] on span "Customers" at bounding box center [525, 53] width 324 height 14
click at [438, 94] on span "All customers" at bounding box center [417, 92] width 111 height 13
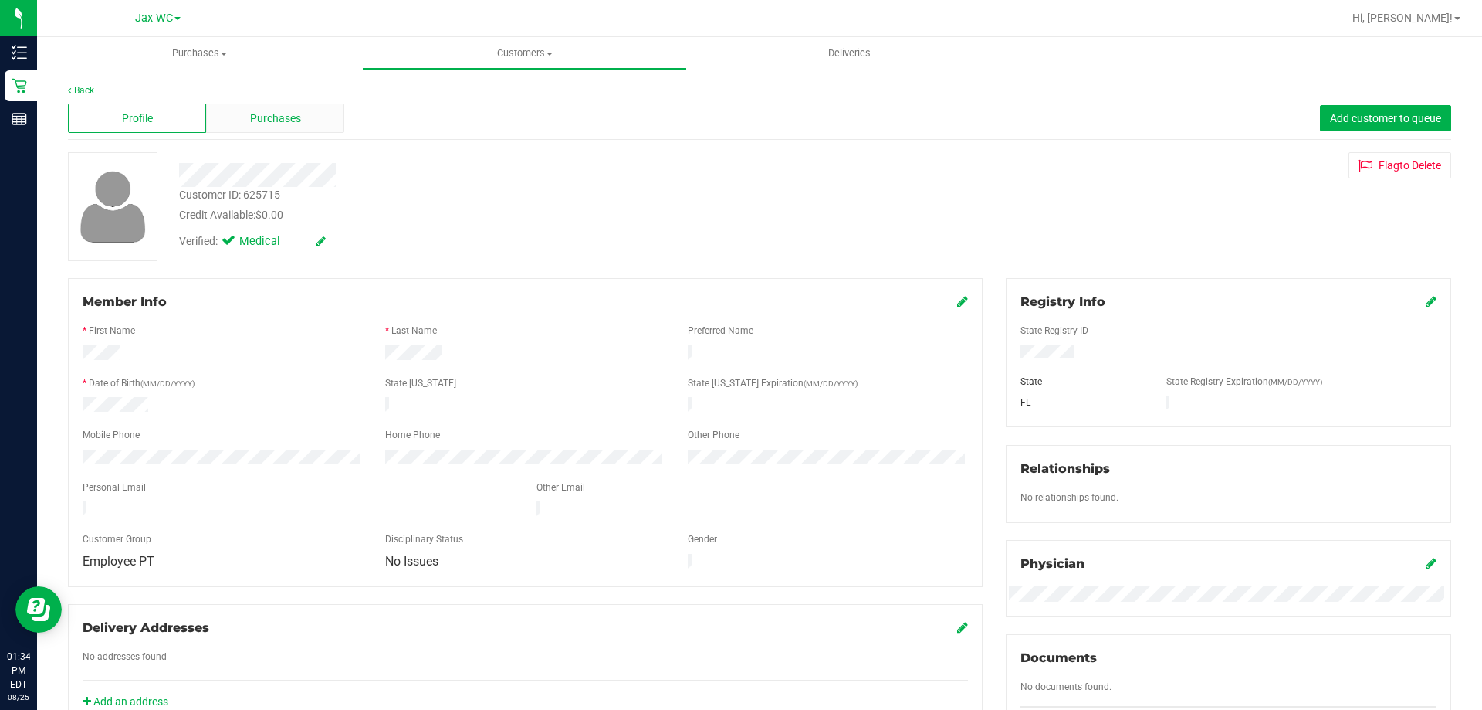
click at [250, 119] on span "Purchases" at bounding box center [275, 118] width 51 height 16
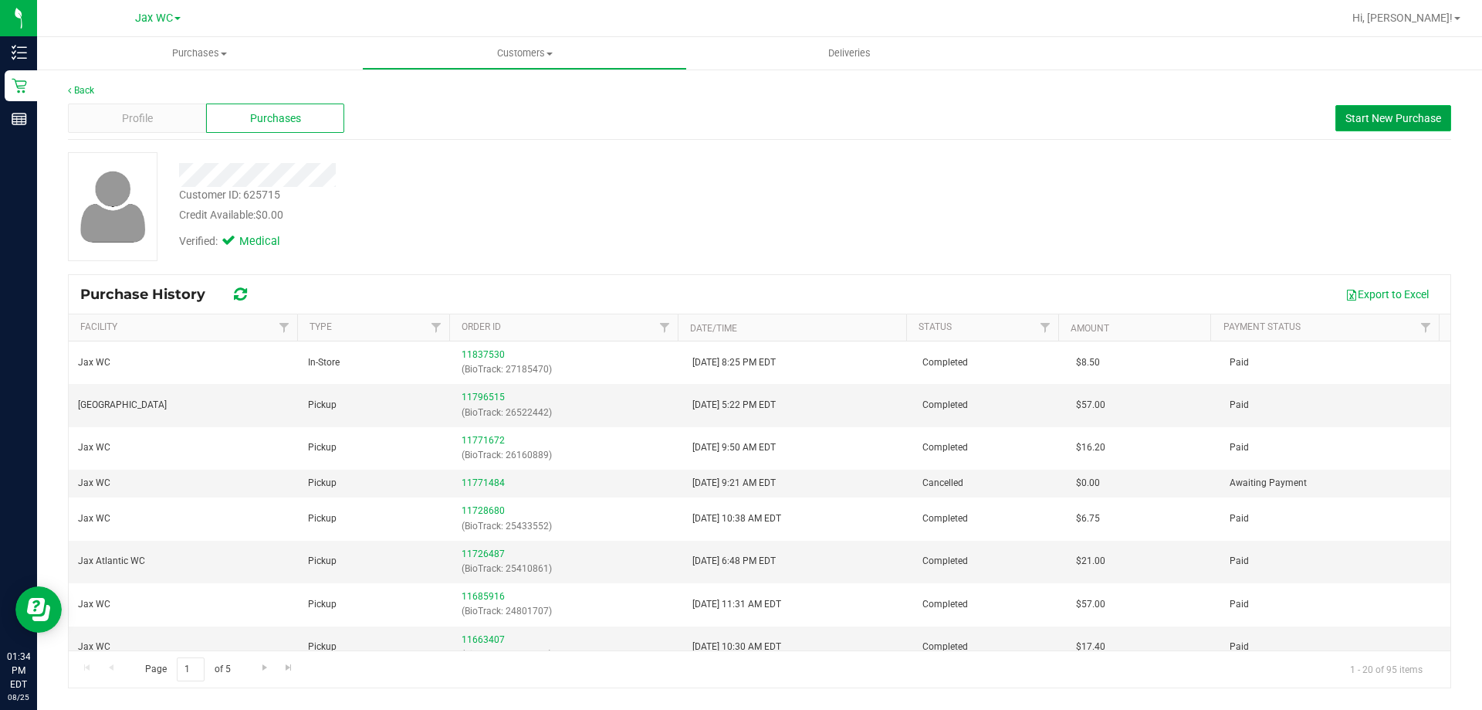
click at [1359, 118] on span "Start New Purchase" at bounding box center [1394, 118] width 96 height 12
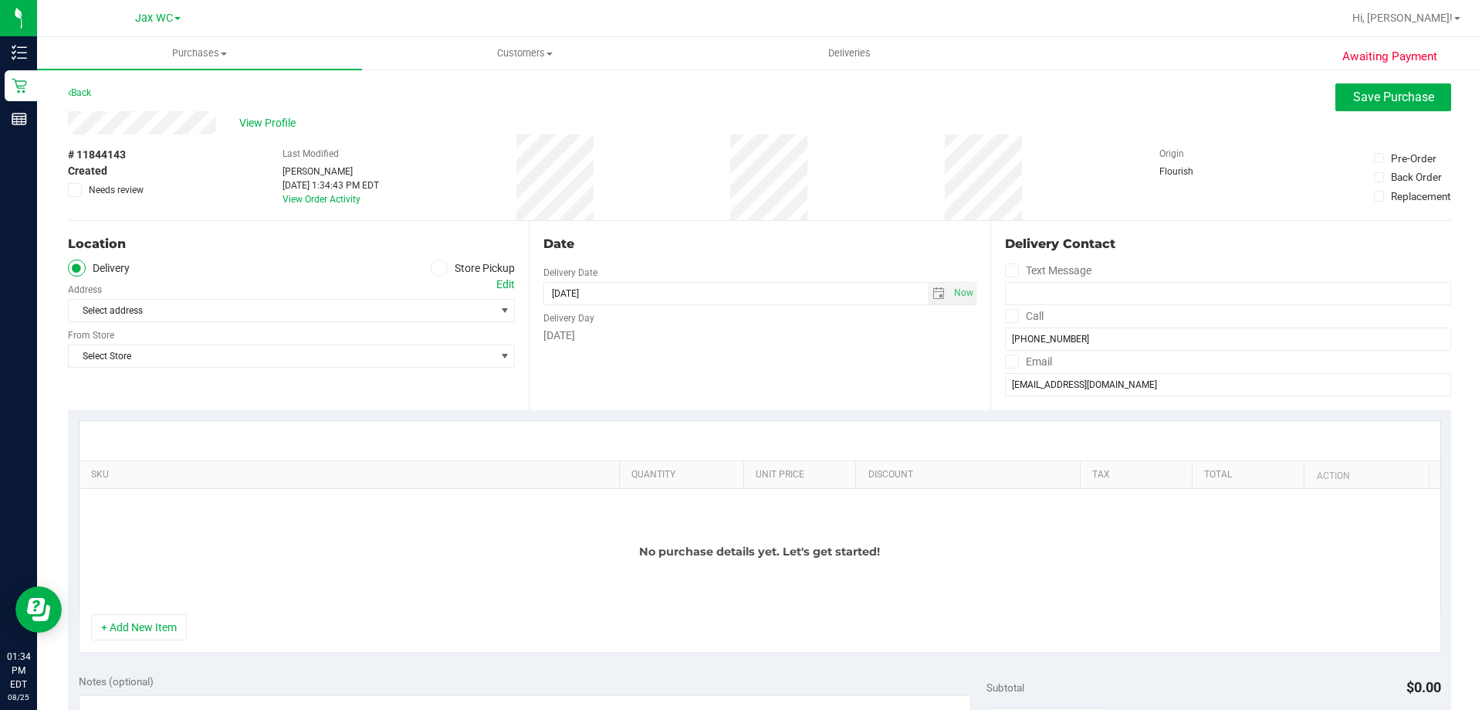
click at [435, 276] on span at bounding box center [440, 268] width 18 height 18
click at [0, 0] on input "Store Pickup" at bounding box center [0, 0] width 0 height 0
click at [410, 307] on span "Select Store" at bounding box center [282, 311] width 426 height 22
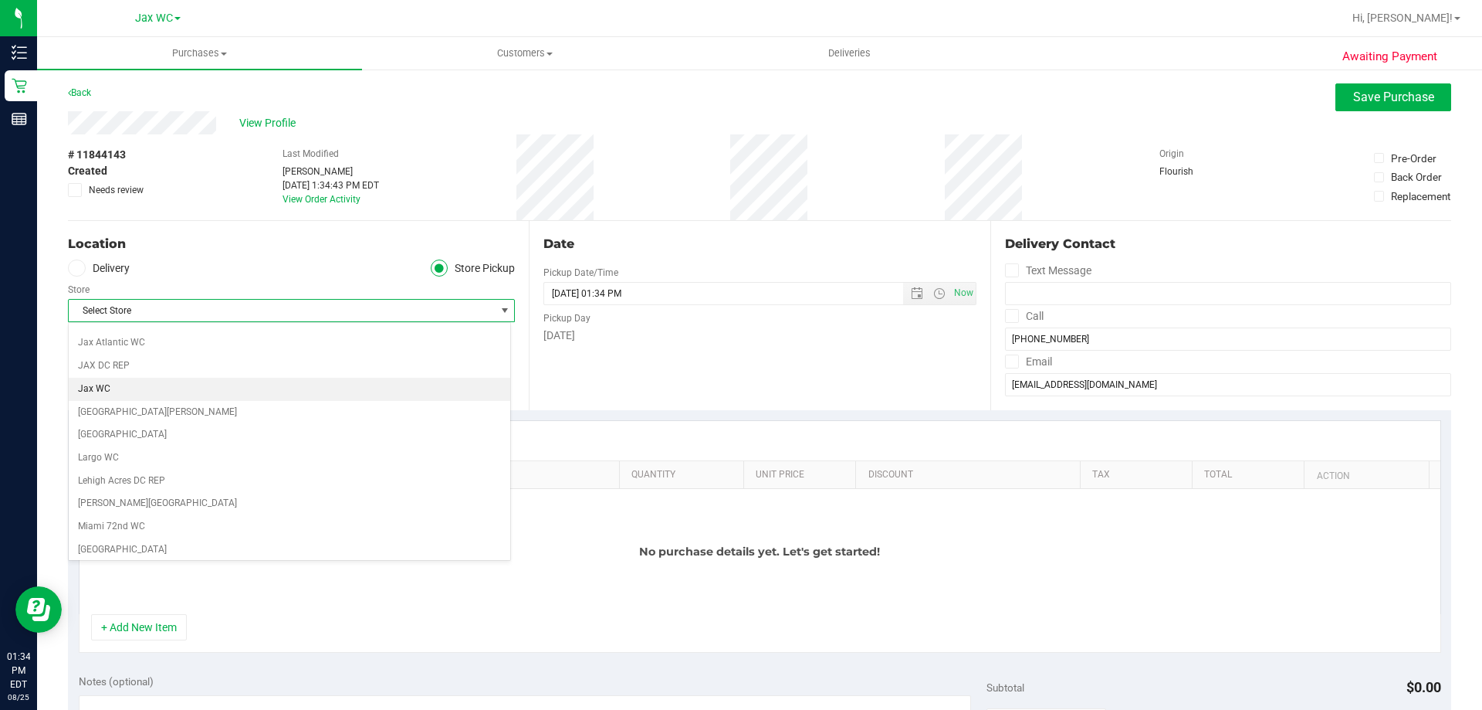
scroll to position [309, 0]
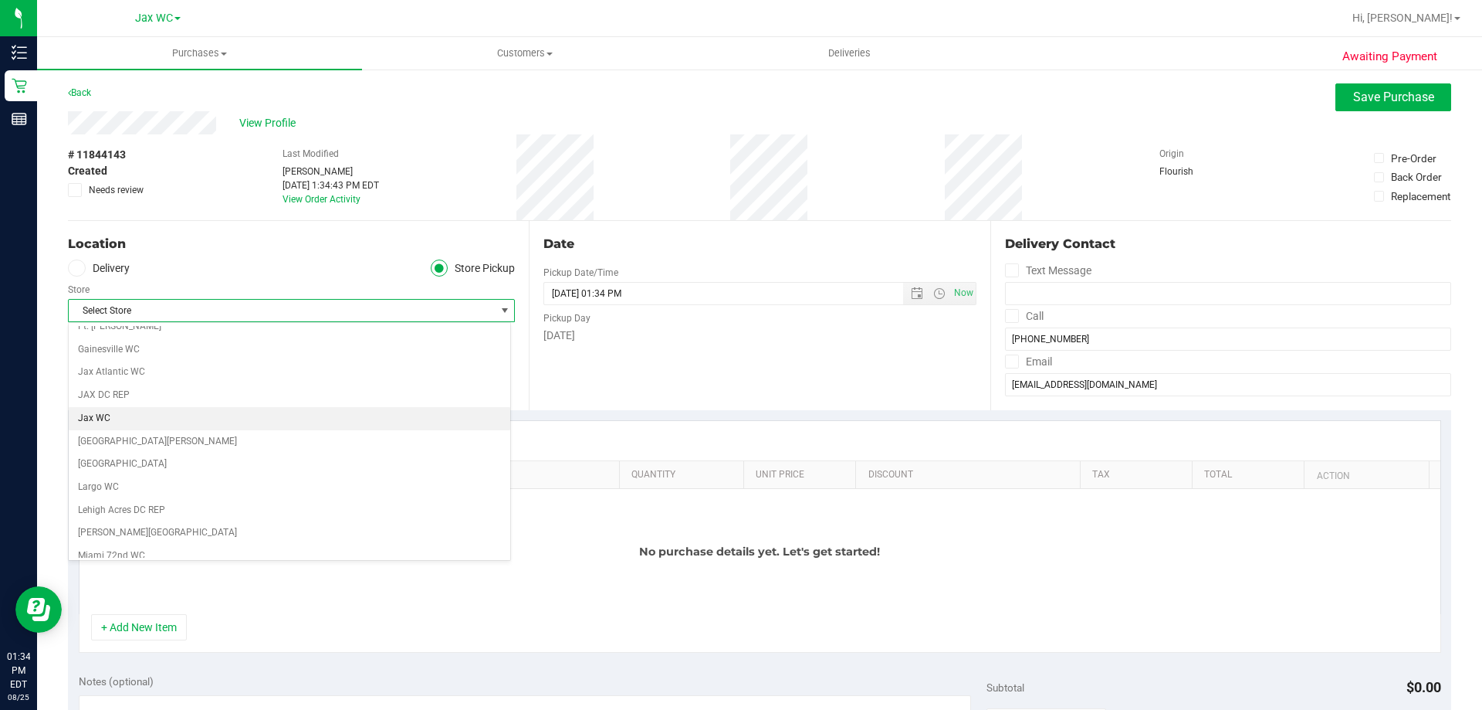
click at [205, 406] on ul "Bonita Springs WC Boynton Beach WC Bradenton WC Brandon WC Brooksville WC Call …" at bounding box center [290, 693] width 442 height 1353
click at [200, 408] on li "Jax WC" at bounding box center [290, 418] width 442 height 23
click at [214, 379] on div "Location Delivery Store Pickup Store Jax WC Select Store [PERSON_NAME][GEOGRAPH…" at bounding box center [298, 315] width 461 height 189
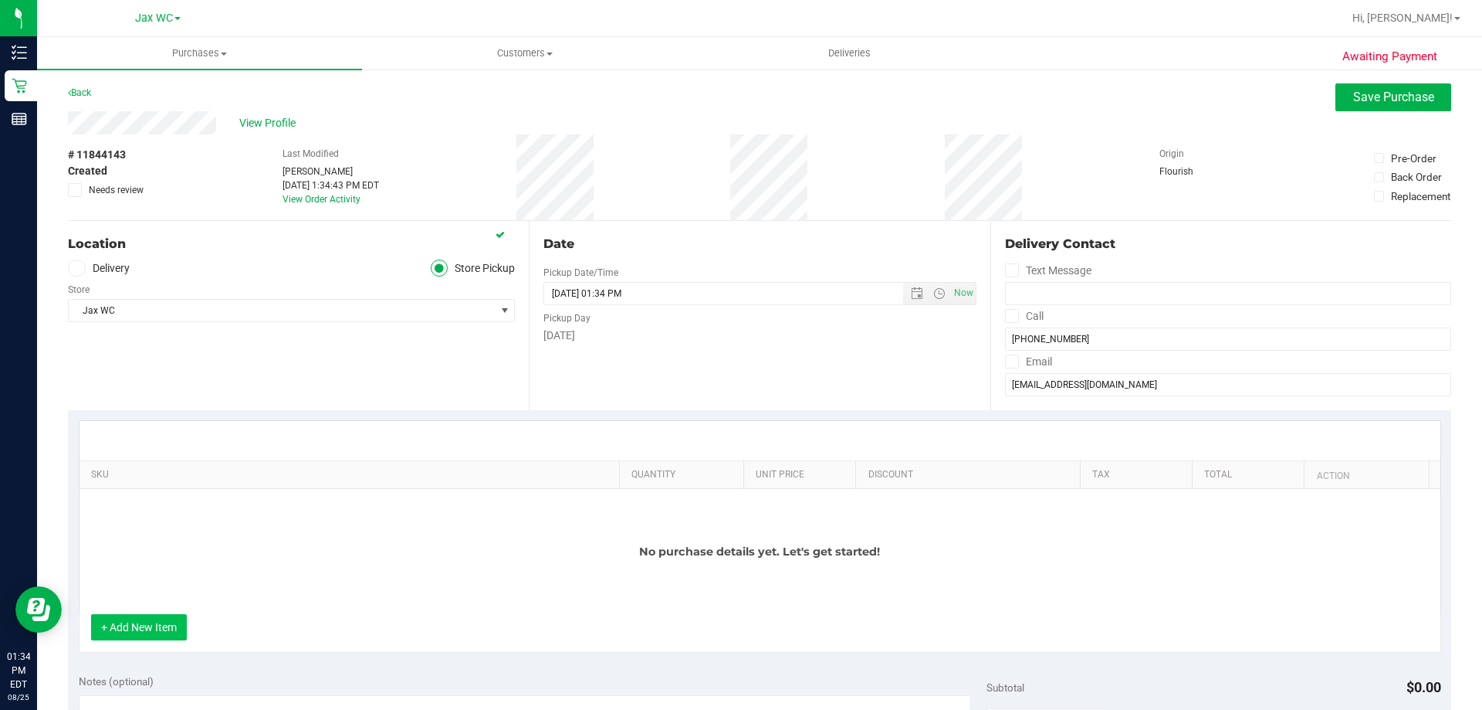
click at [142, 617] on button "+ Add New Item" at bounding box center [139, 627] width 96 height 26
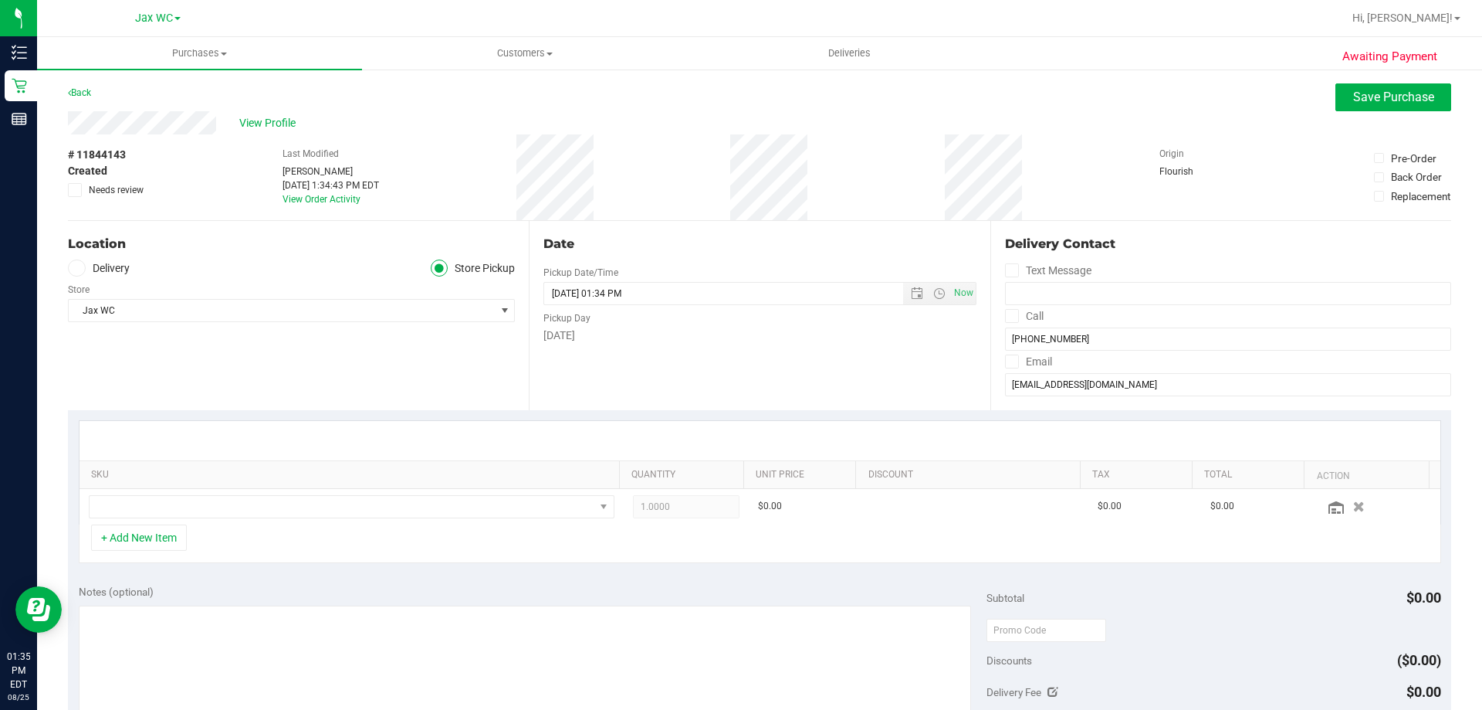
click at [374, 371] on div "Location Delivery Store Pickup Store Jax WC Select Store [PERSON_NAME][GEOGRAPH…" at bounding box center [298, 315] width 461 height 189
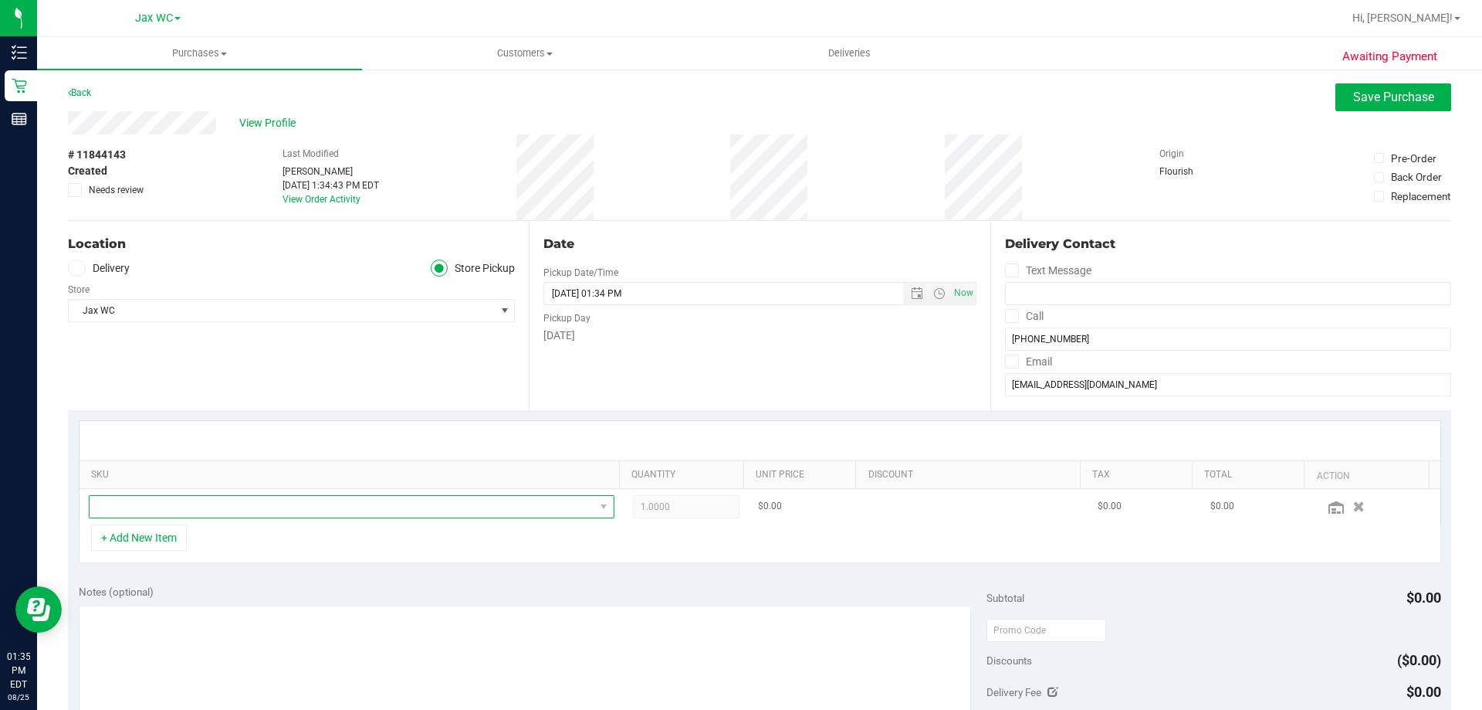
click at [234, 495] on span "NO DATA FOUND" at bounding box center [352, 506] width 526 height 23
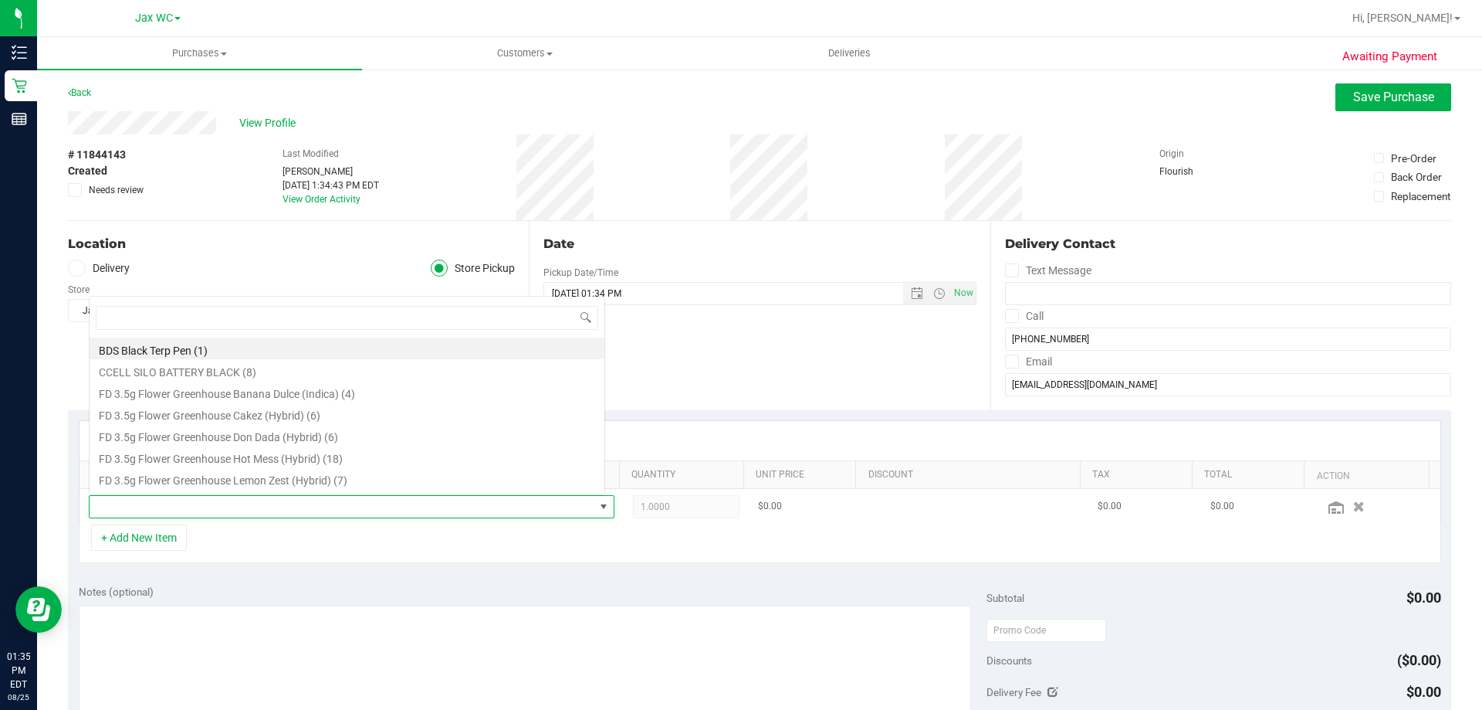
scroll to position [23, 512]
type input "dot"
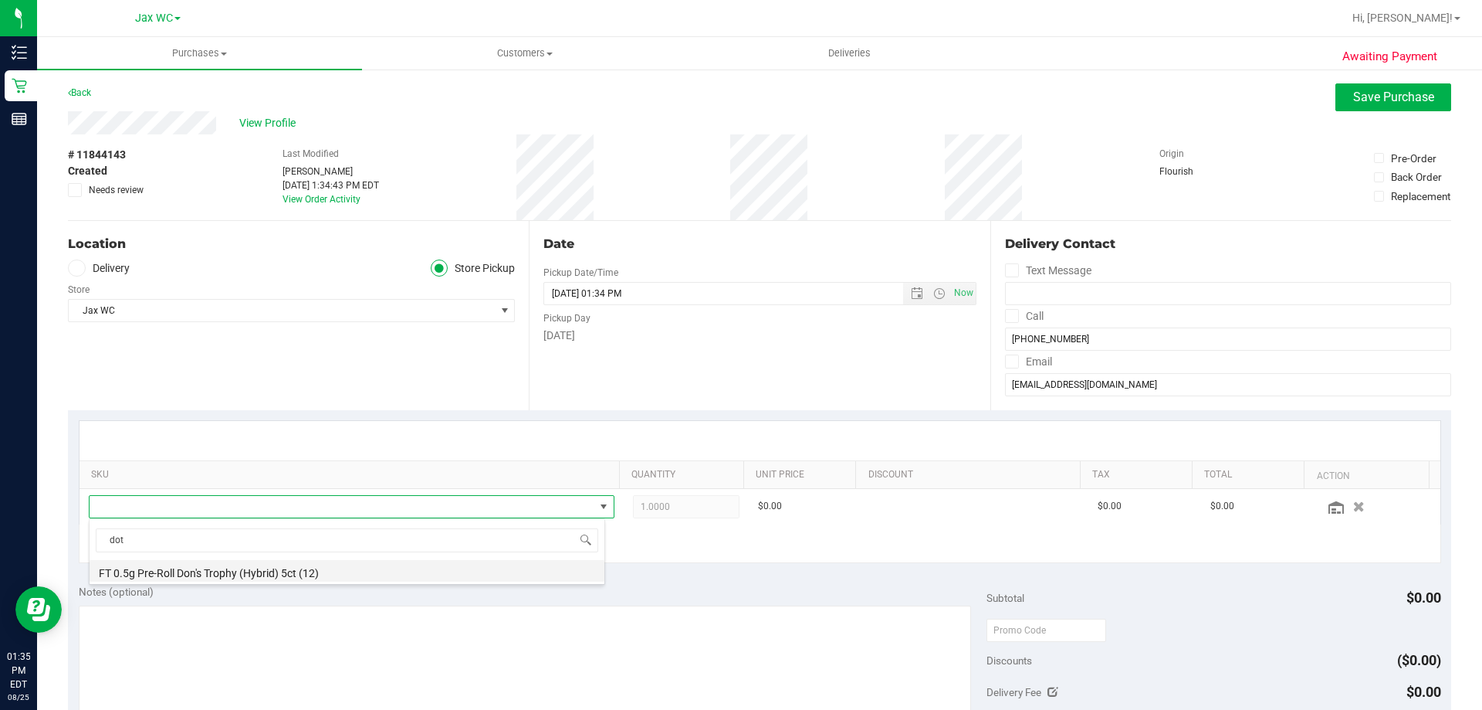
click at [225, 564] on li "FT 0.5g Pre-Roll Don's Trophy (Hybrid) 5ct (12)" at bounding box center [347, 571] width 515 height 22
click at [280, 567] on div "SKU Quantity Unit Price Discount Tax Total Action FT 0.5g Pre-Roll Don's Trophy…" at bounding box center [760, 492] width 1384 height 164
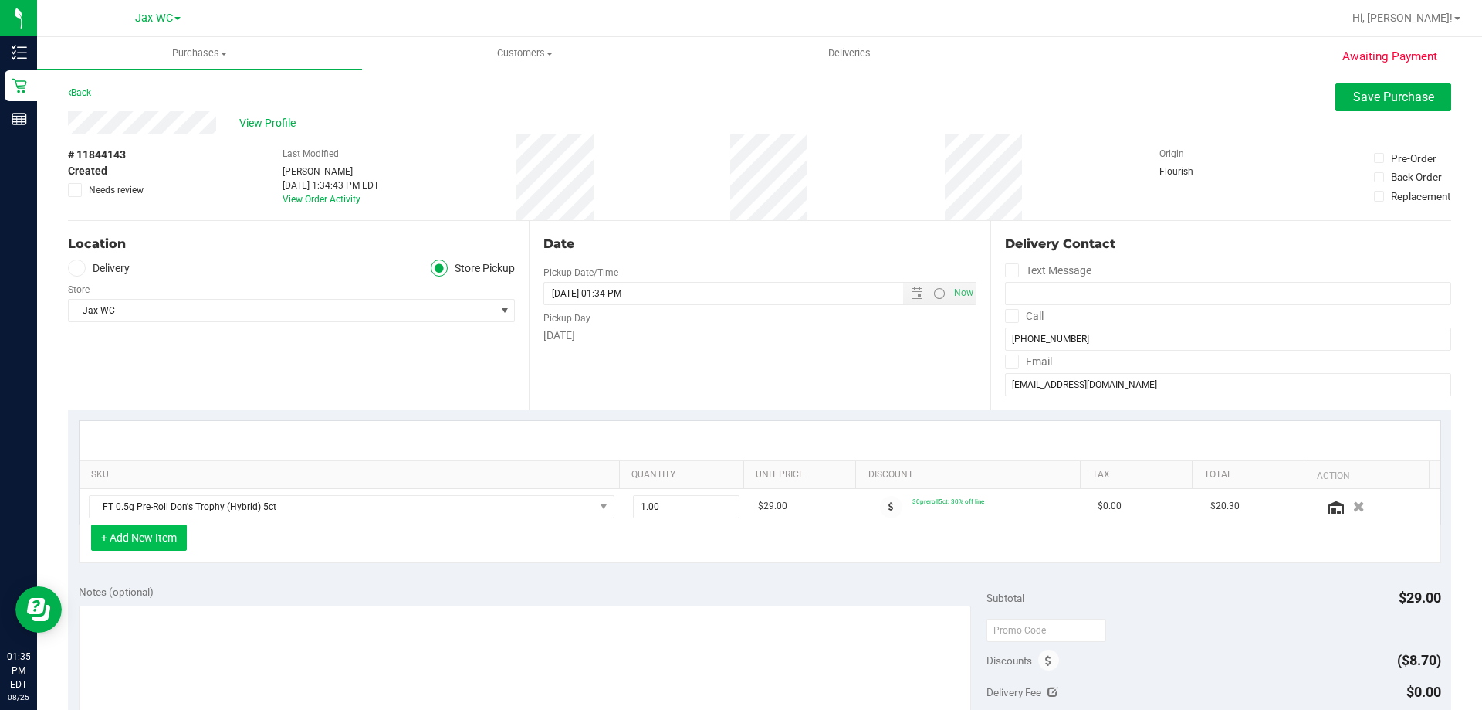
click at [134, 543] on button "+ Add New Item" at bounding box center [139, 537] width 96 height 26
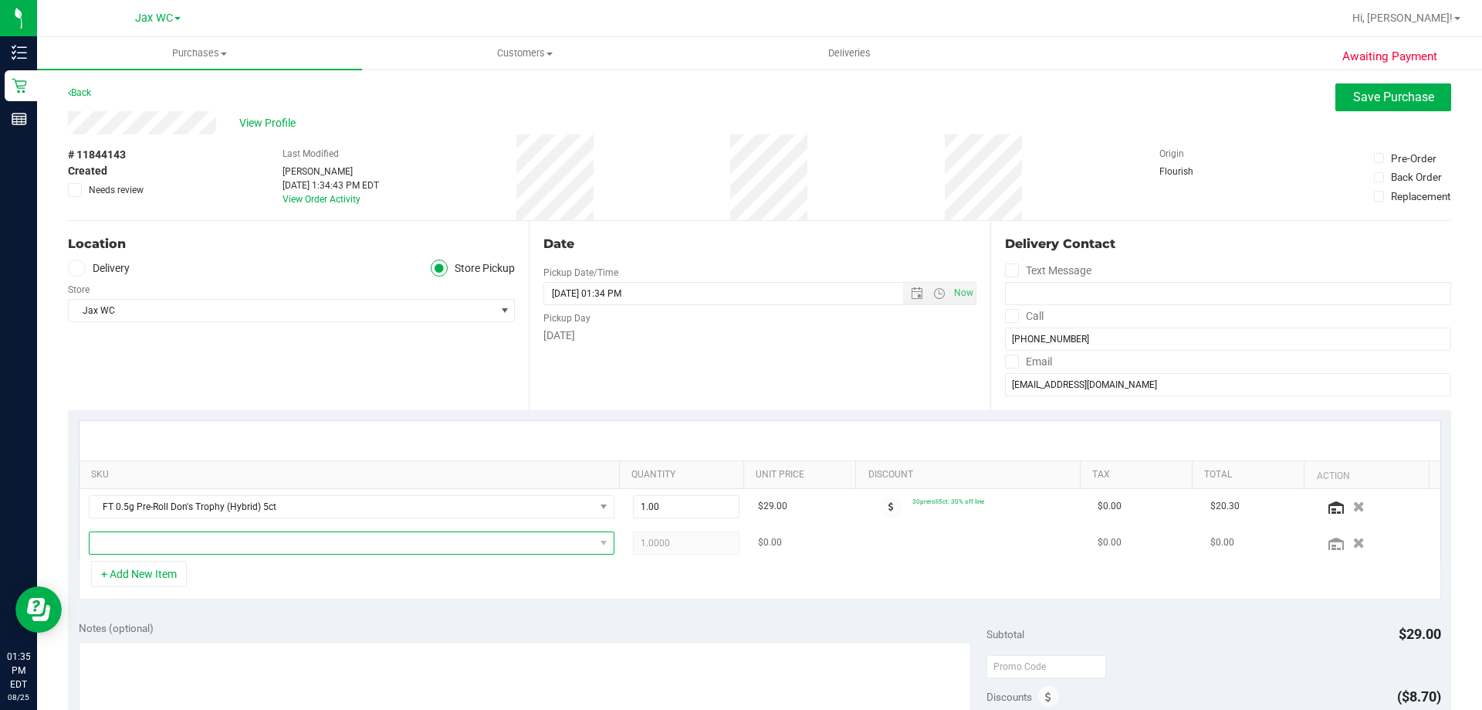
click at [195, 542] on span "NO DATA FOUND" at bounding box center [342, 543] width 505 height 22
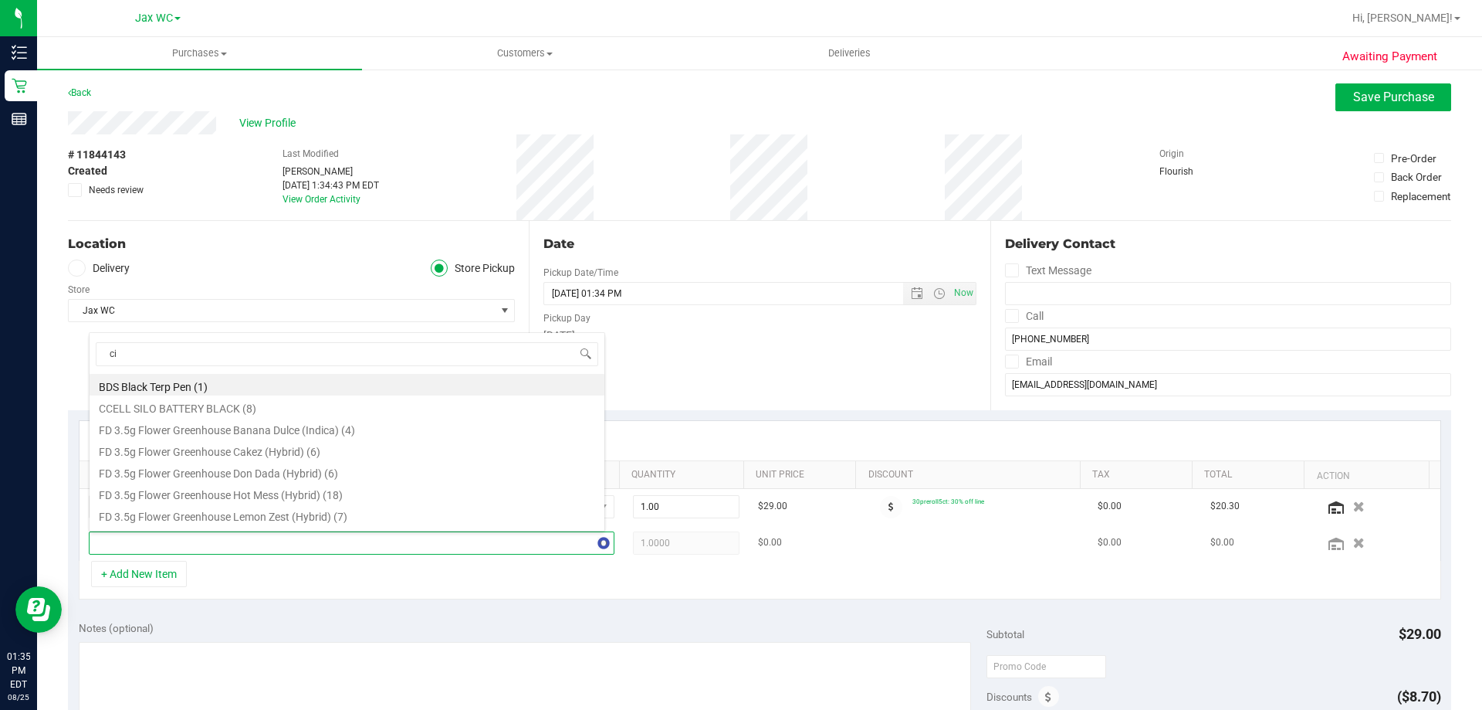
type input "cim"
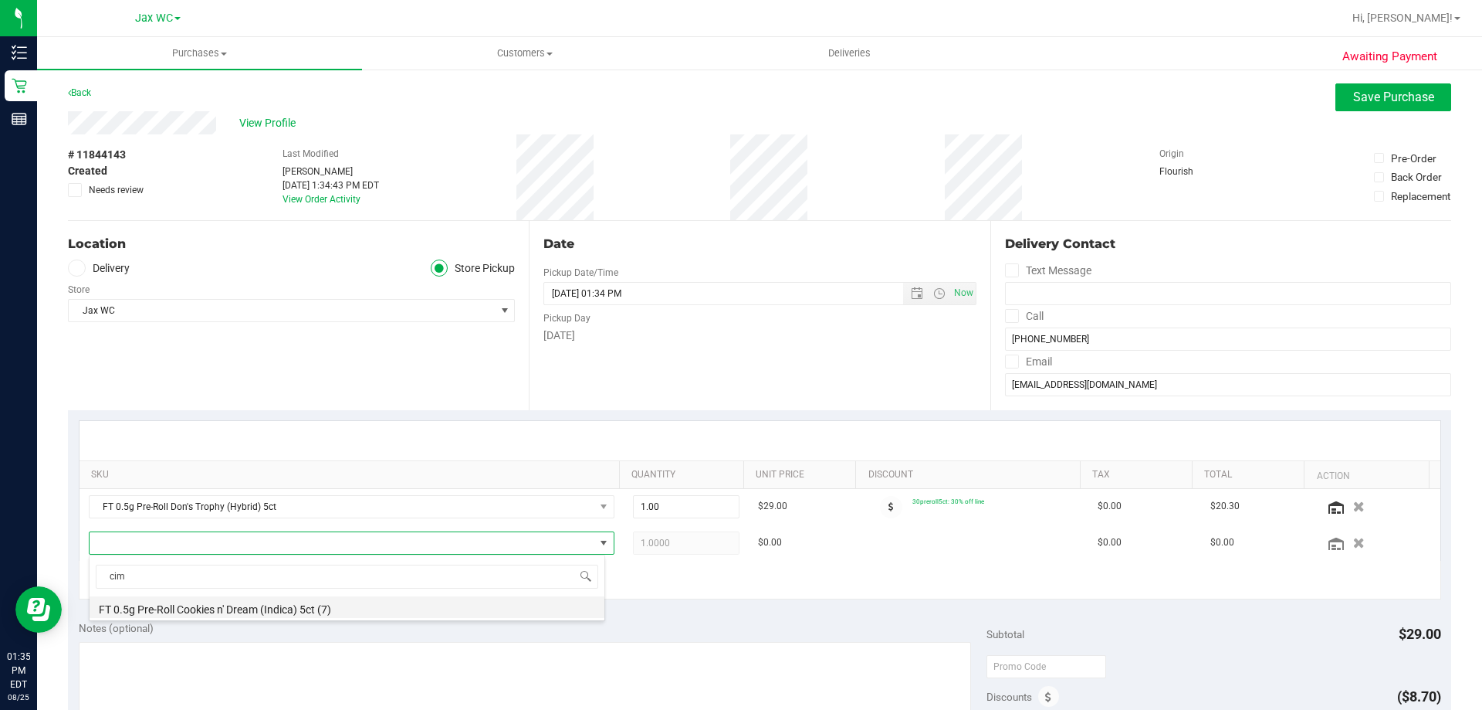
click at [215, 602] on li "FT 0.5g Pre-Roll Cookies n' Dream (Indica) 5ct (7)" at bounding box center [347, 607] width 515 height 22
click at [395, 597] on div "+ Add New Item" at bounding box center [760, 580] width 1363 height 39
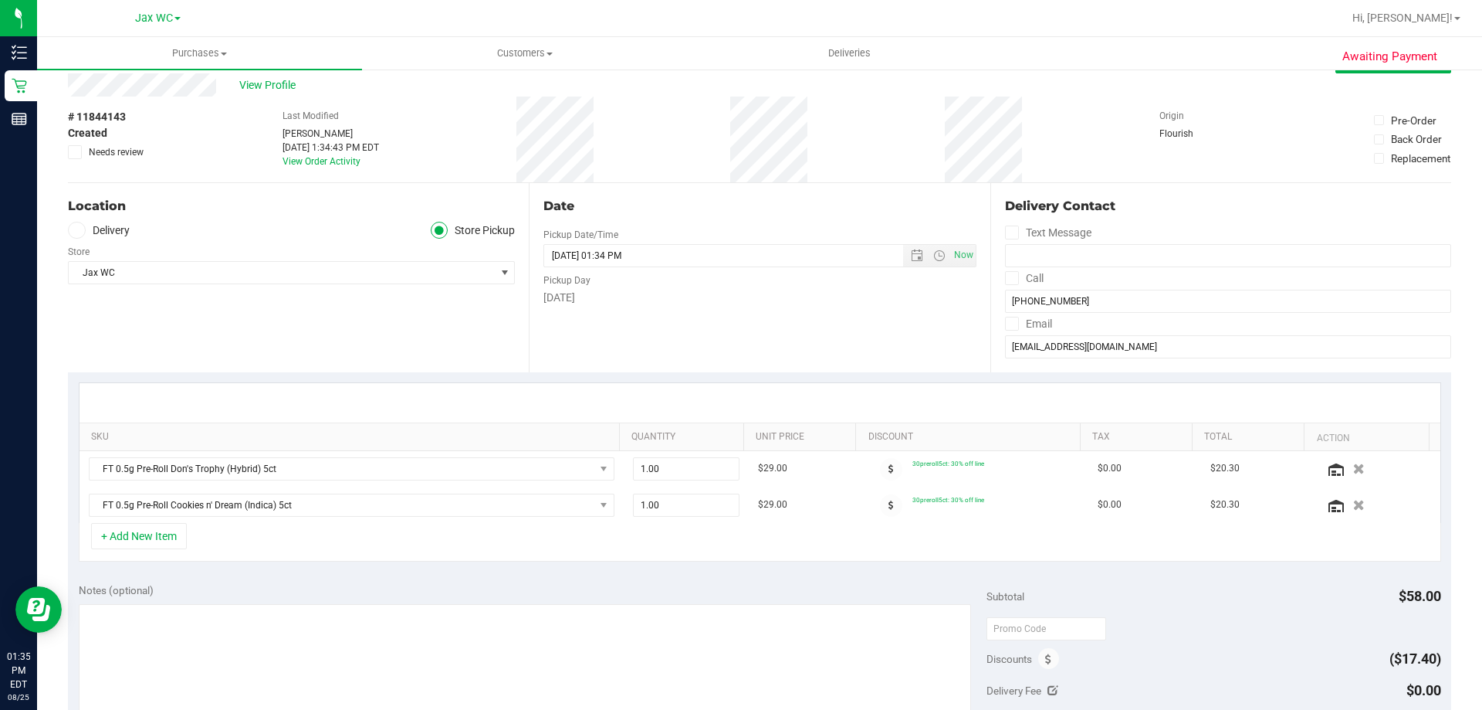
scroll to position [0, 0]
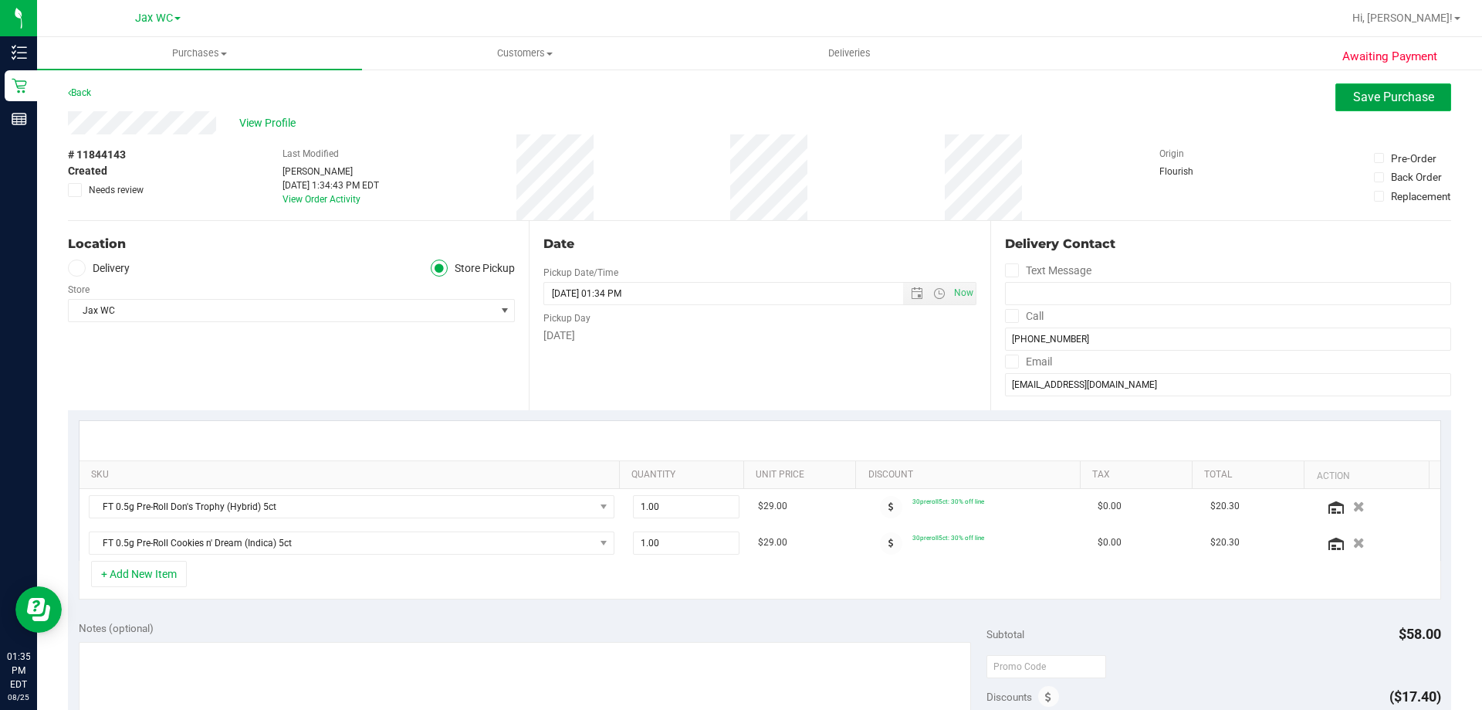
click at [1379, 106] on button "Save Purchase" at bounding box center [1394, 97] width 116 height 28
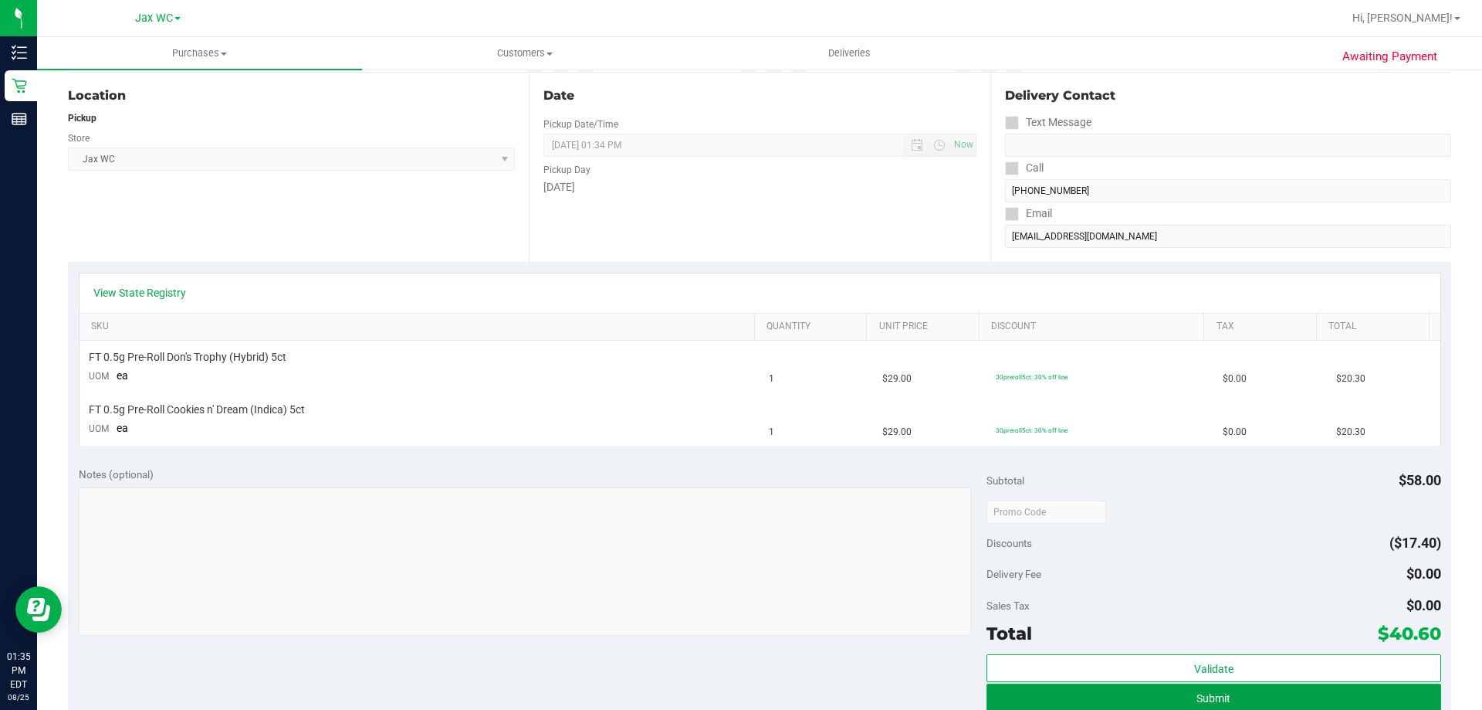
click at [1135, 696] on button "Submit" at bounding box center [1214, 697] width 454 height 28
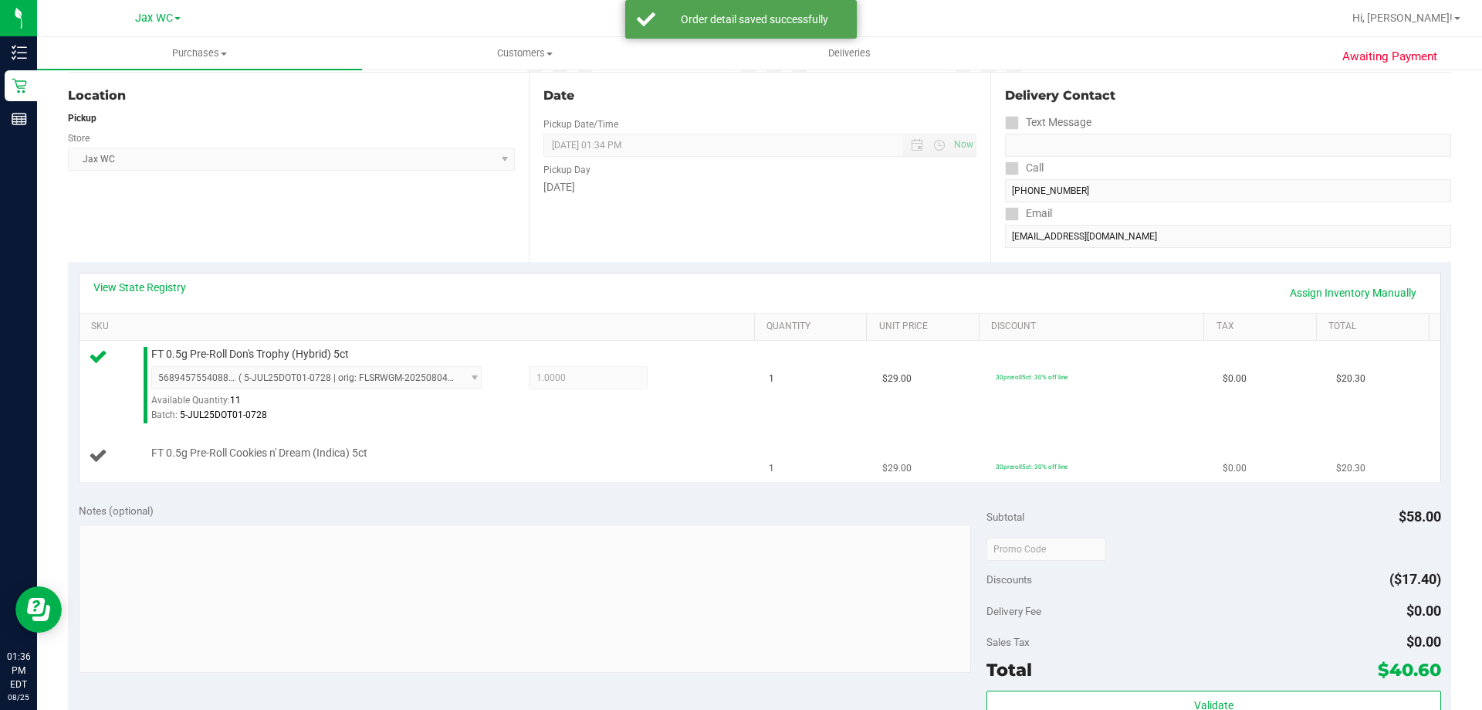
click at [554, 454] on div "FT 0.5g Pre-Roll Cookies n' Dream (Indica) 5ct" at bounding box center [446, 453] width 604 height 15
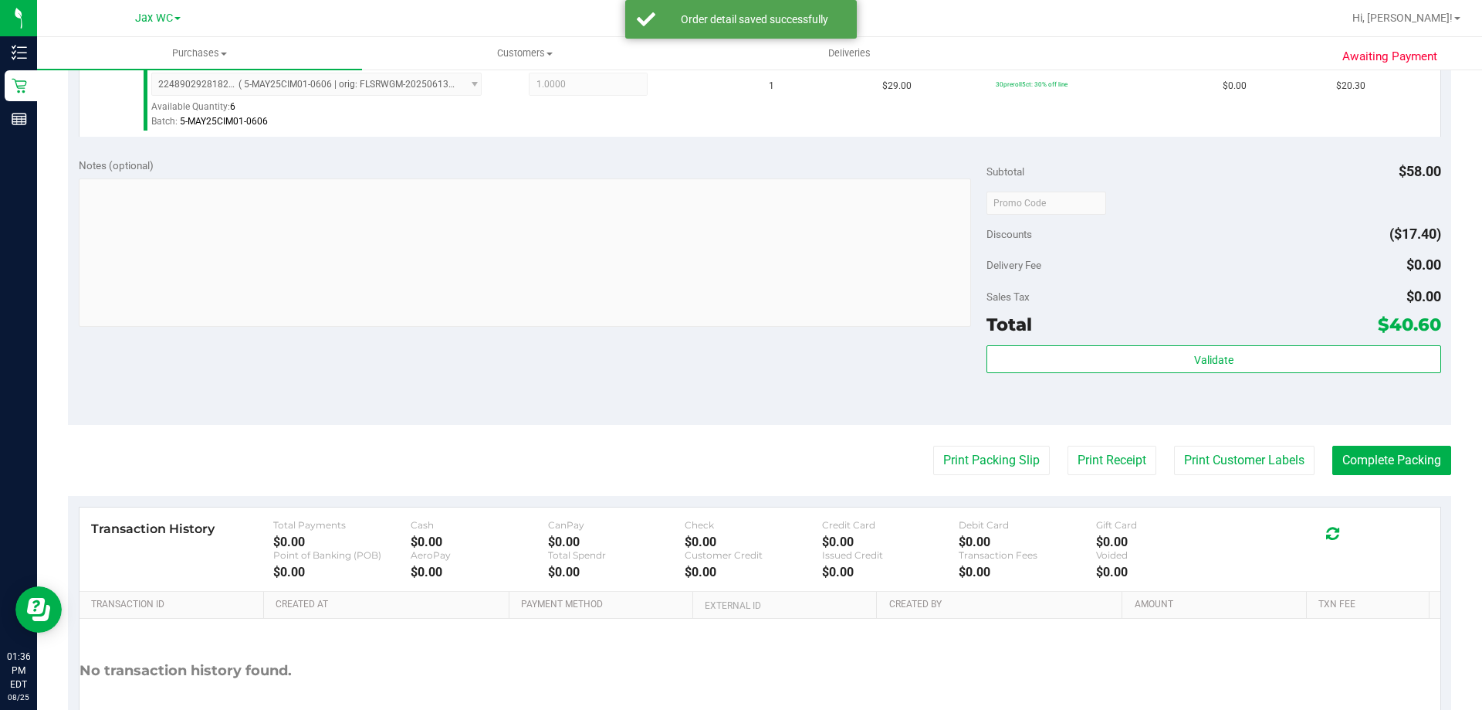
scroll to position [618, 0]
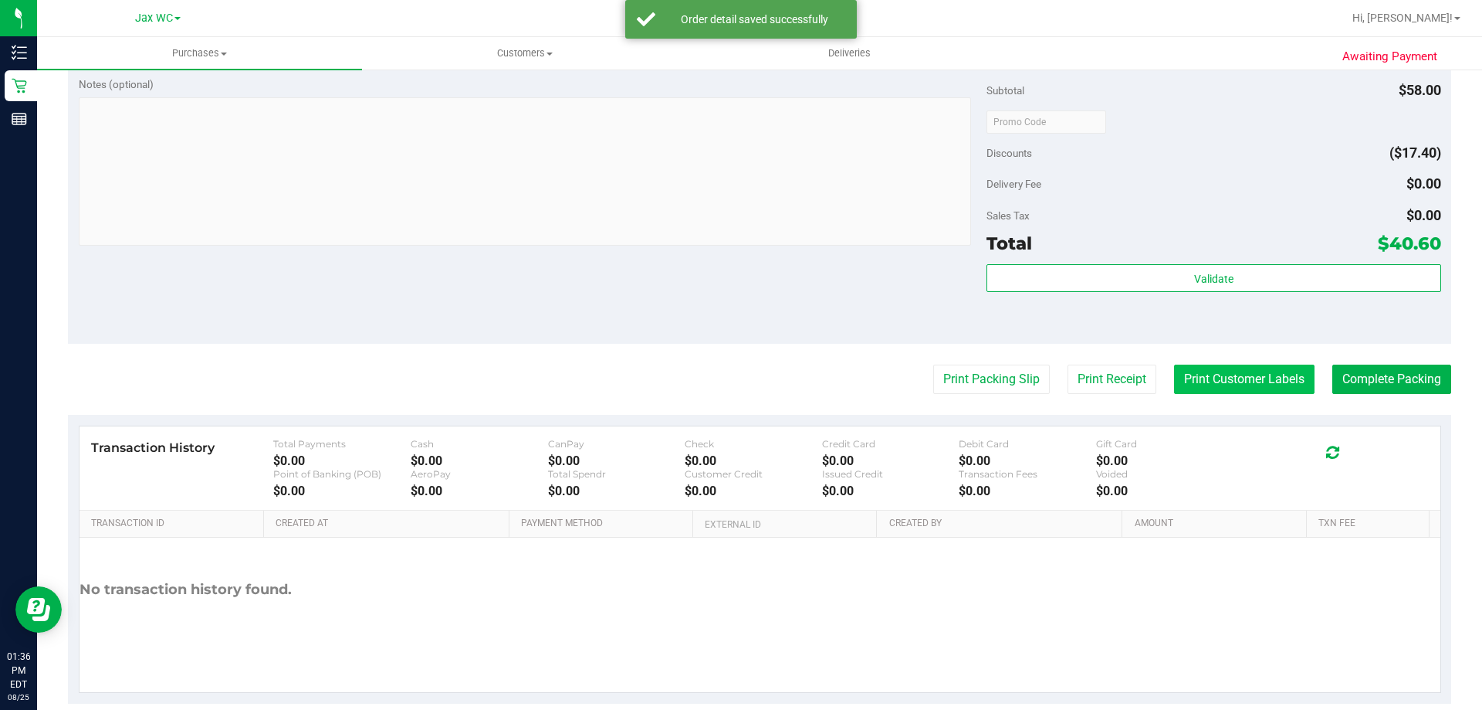
click at [1195, 378] on button "Print Customer Labels" at bounding box center [1244, 378] width 141 height 29
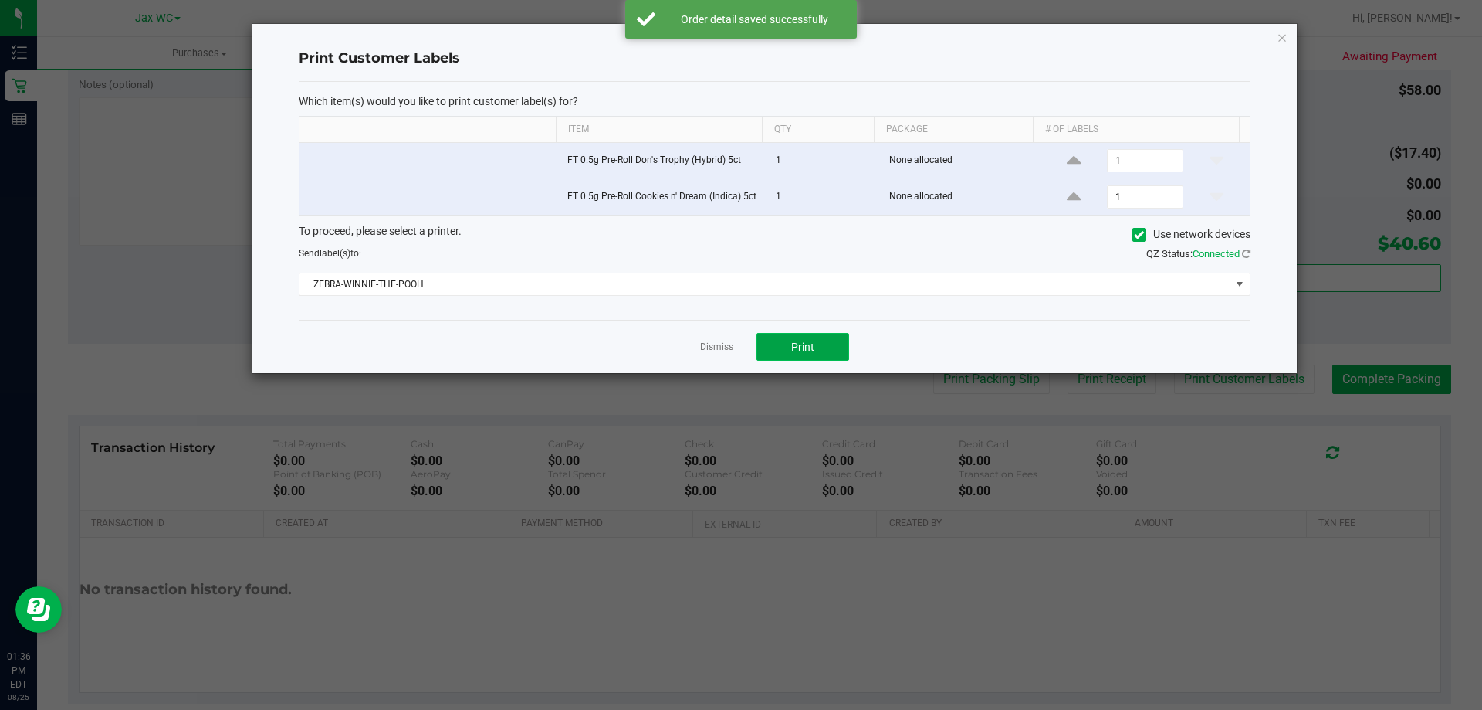
click at [825, 348] on button "Print" at bounding box center [803, 347] width 93 height 28
click at [1279, 40] on icon "button" at bounding box center [1282, 37] width 11 height 19
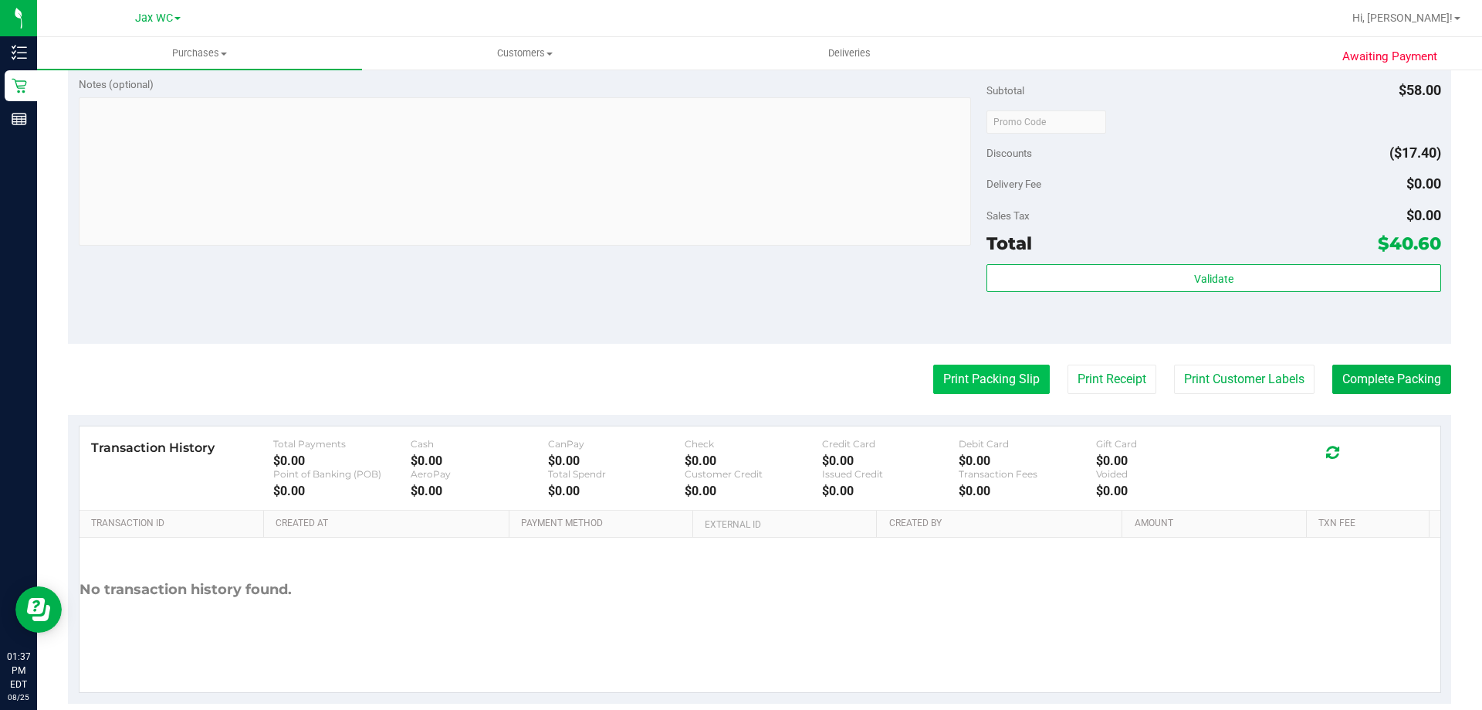
click at [1008, 383] on button "Print Packing Slip" at bounding box center [991, 378] width 117 height 29
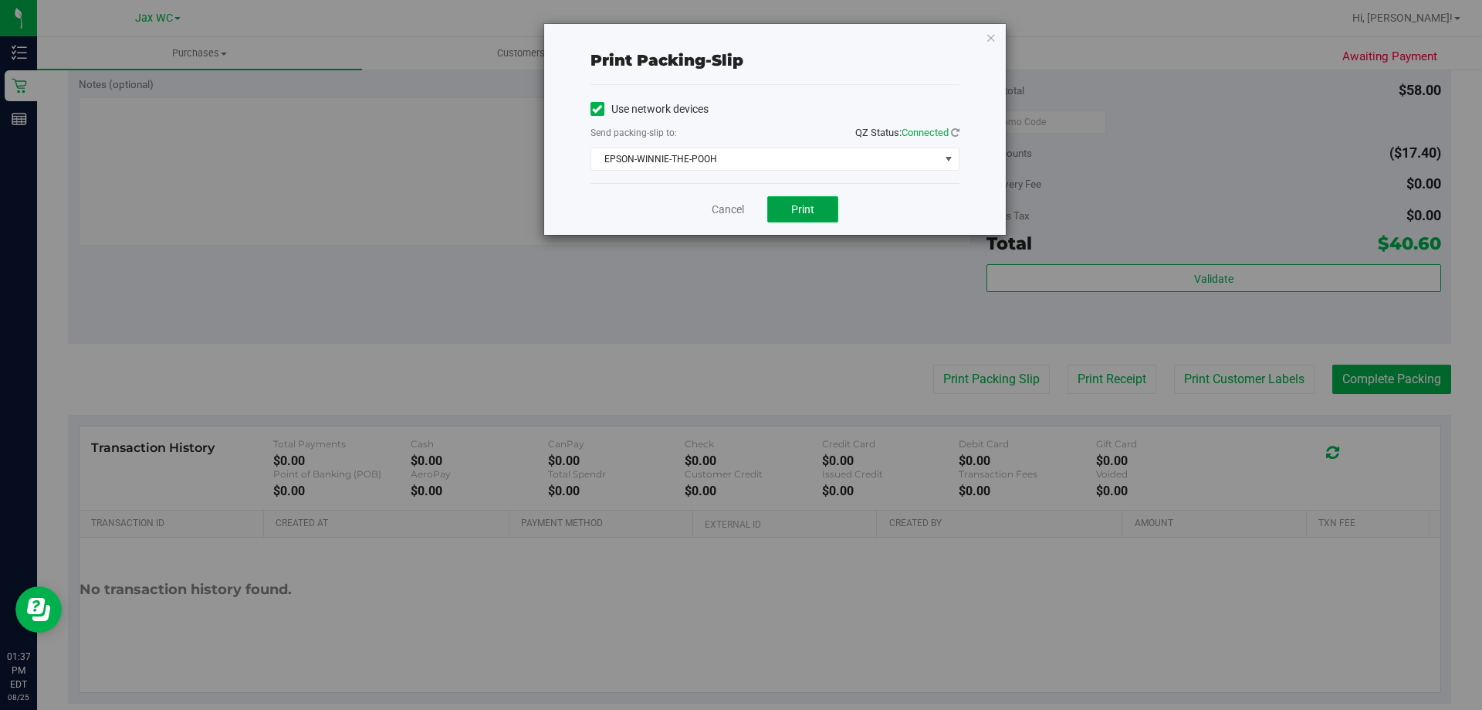
click at [811, 210] on span "Print" at bounding box center [802, 209] width 23 height 12
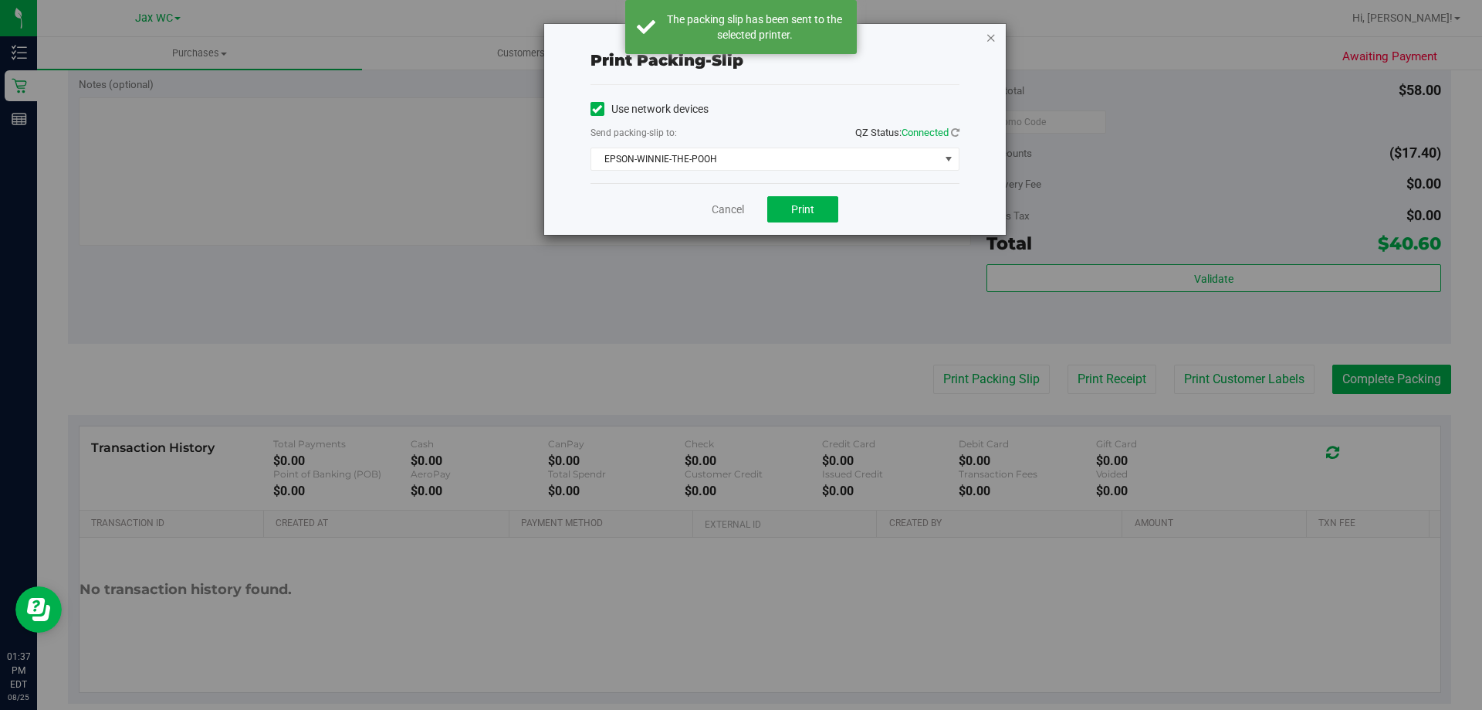
click at [989, 40] on icon "button" at bounding box center [991, 37] width 11 height 19
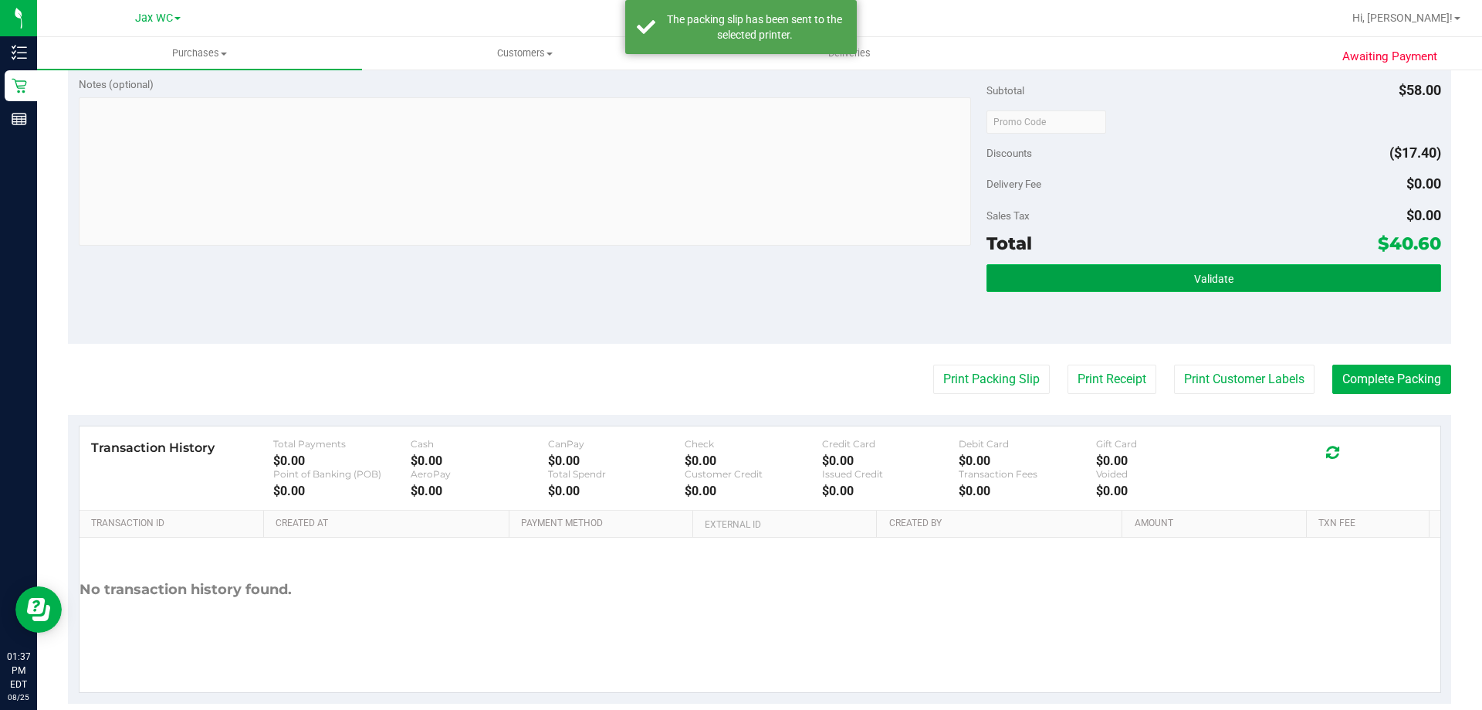
click at [1142, 273] on button "Validate" at bounding box center [1214, 278] width 454 height 28
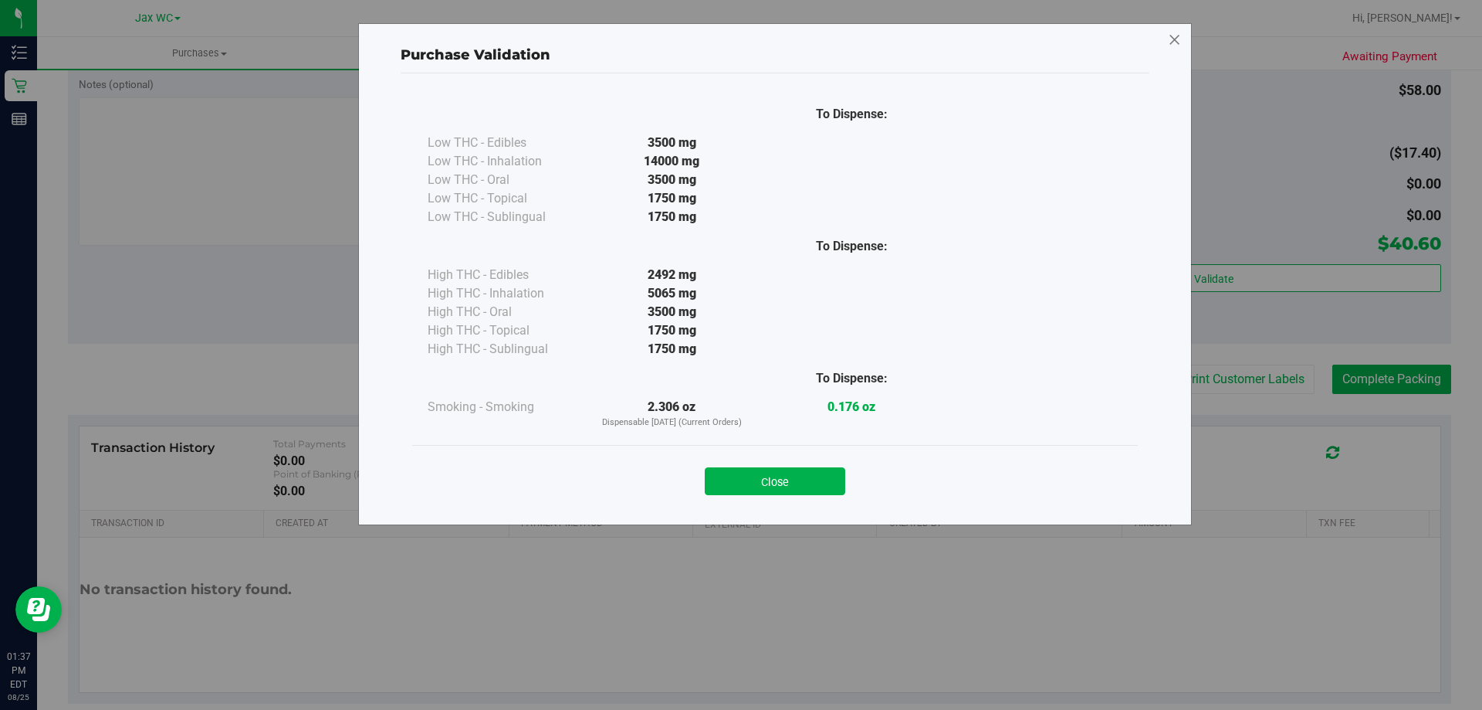
click at [1177, 37] on icon at bounding box center [1175, 40] width 14 height 25
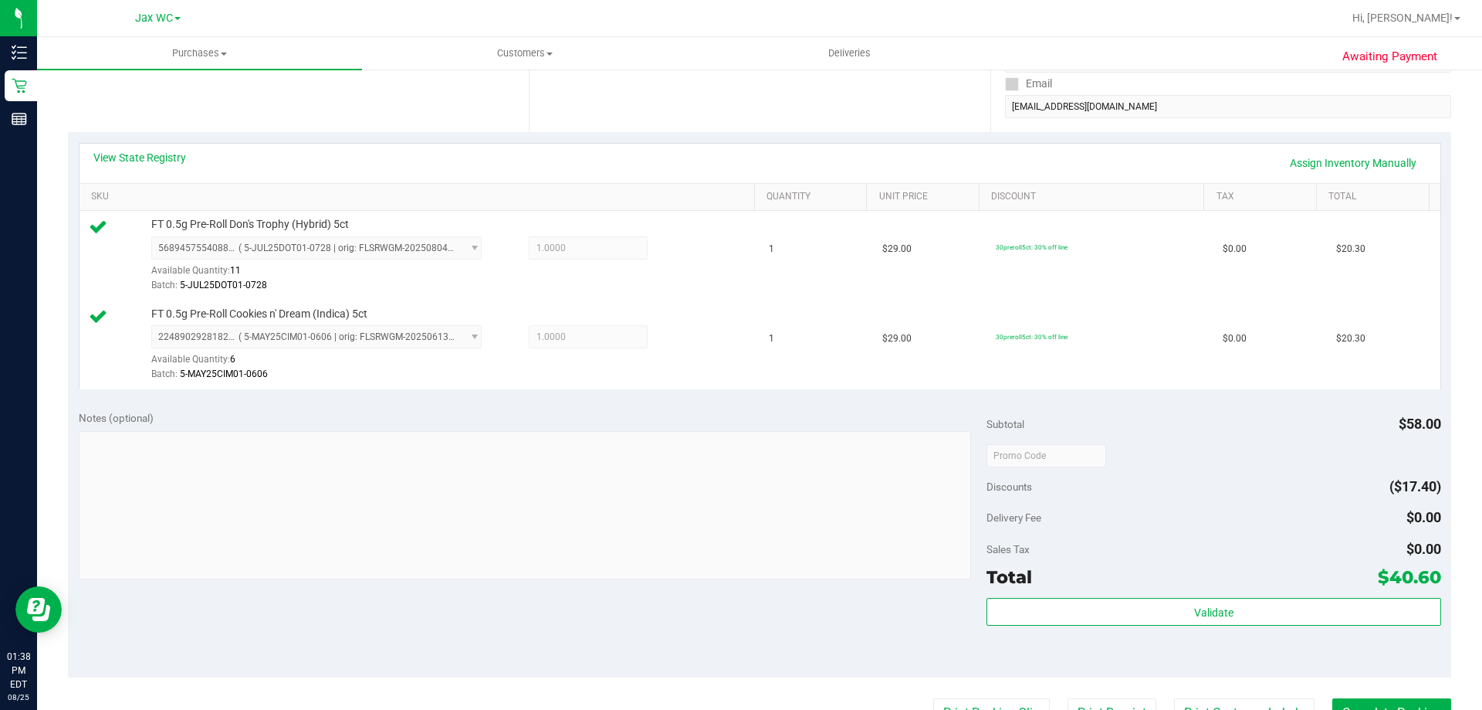
scroll to position [463, 0]
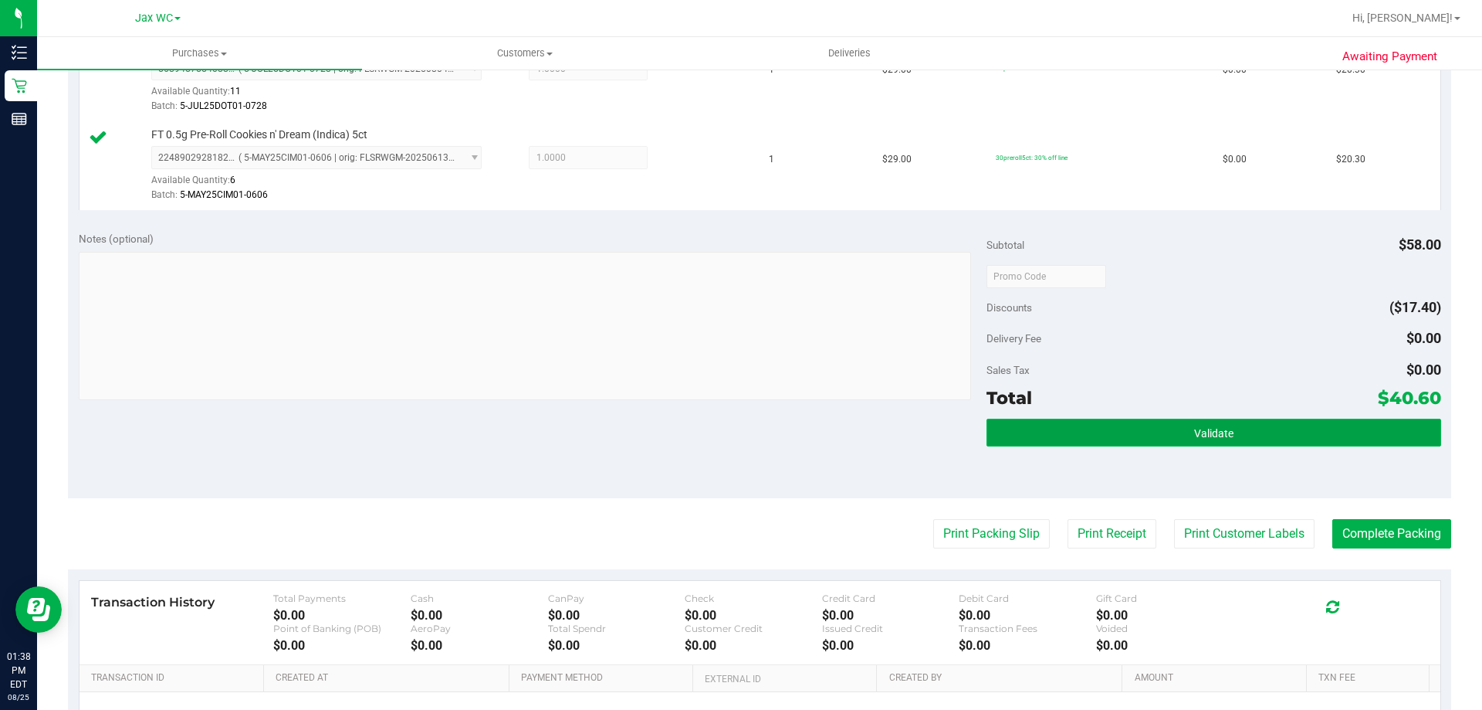
click at [1076, 442] on button "Validate" at bounding box center [1214, 432] width 454 height 28
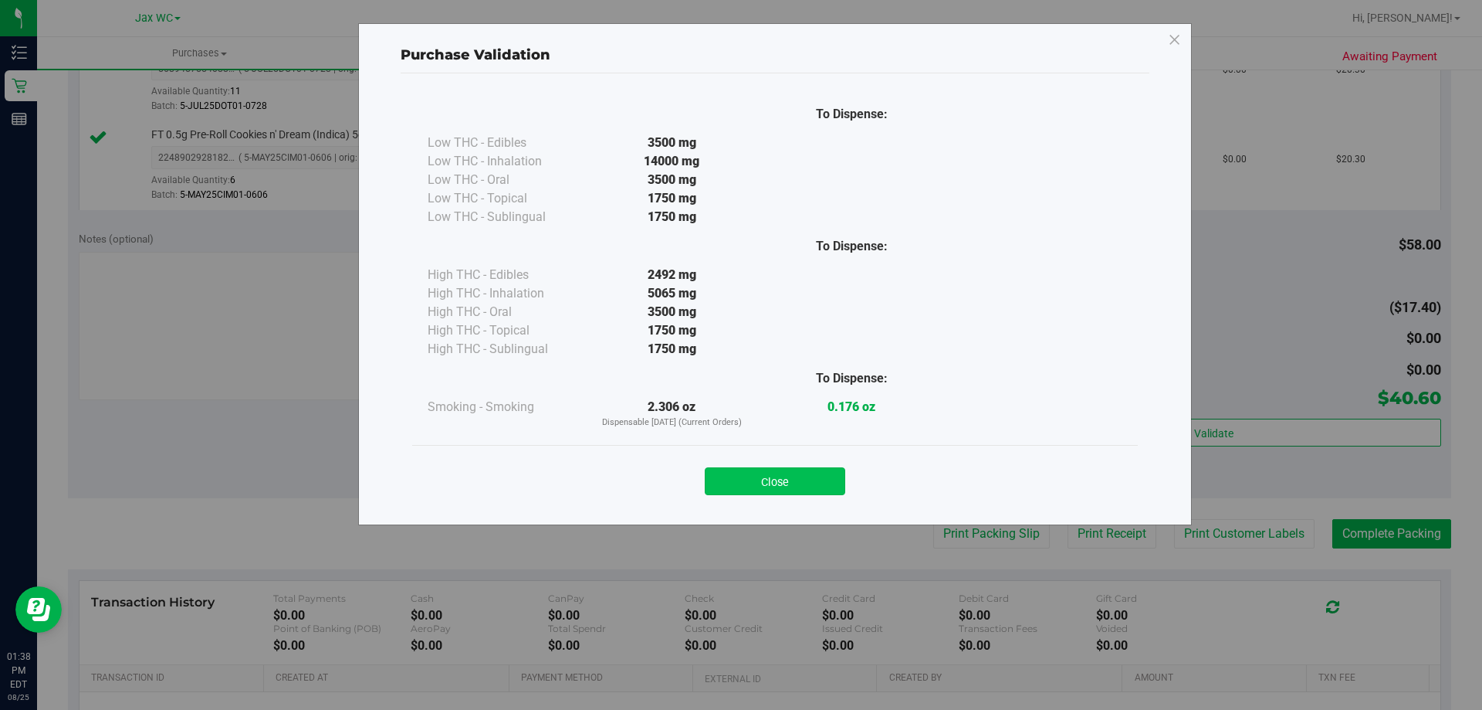
click at [803, 472] on button "Close" at bounding box center [775, 481] width 141 height 28
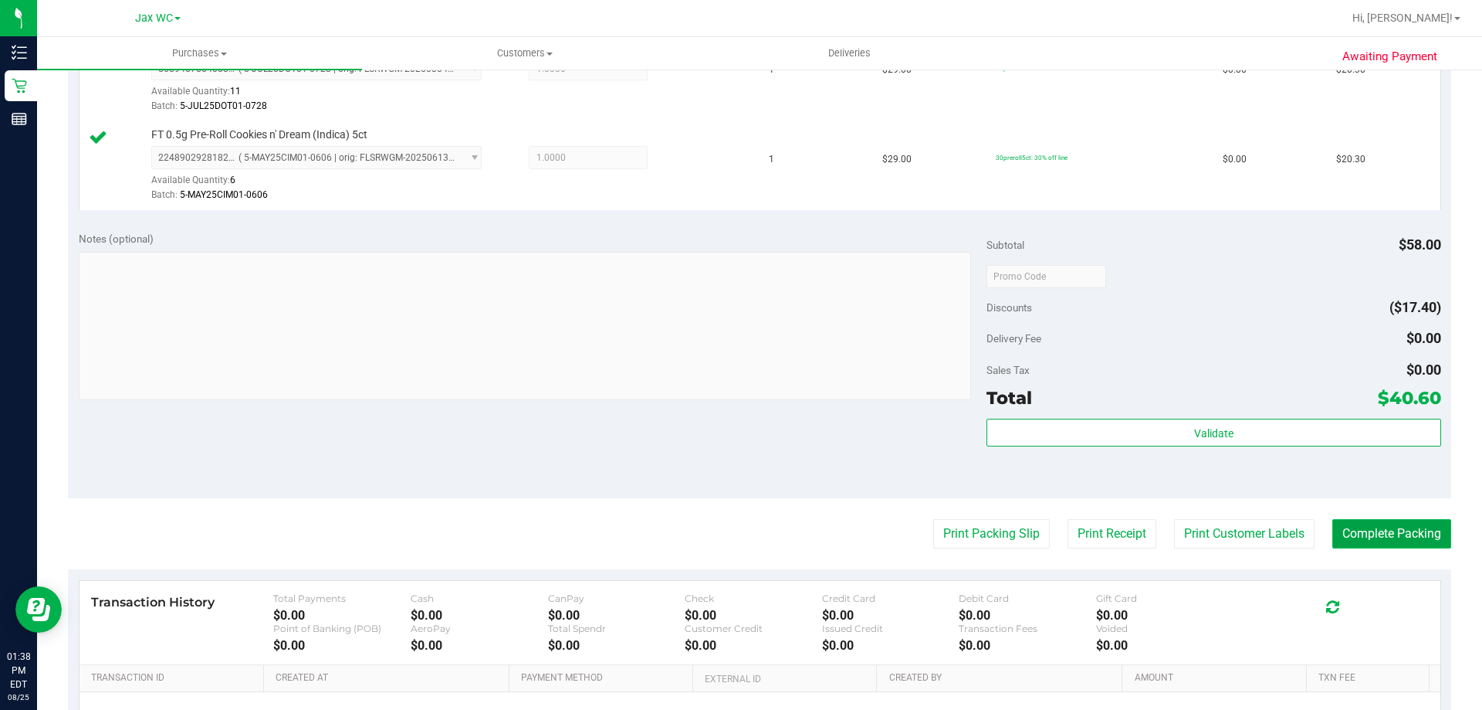
click at [1387, 523] on button "Complete Packing" at bounding box center [1392, 533] width 119 height 29
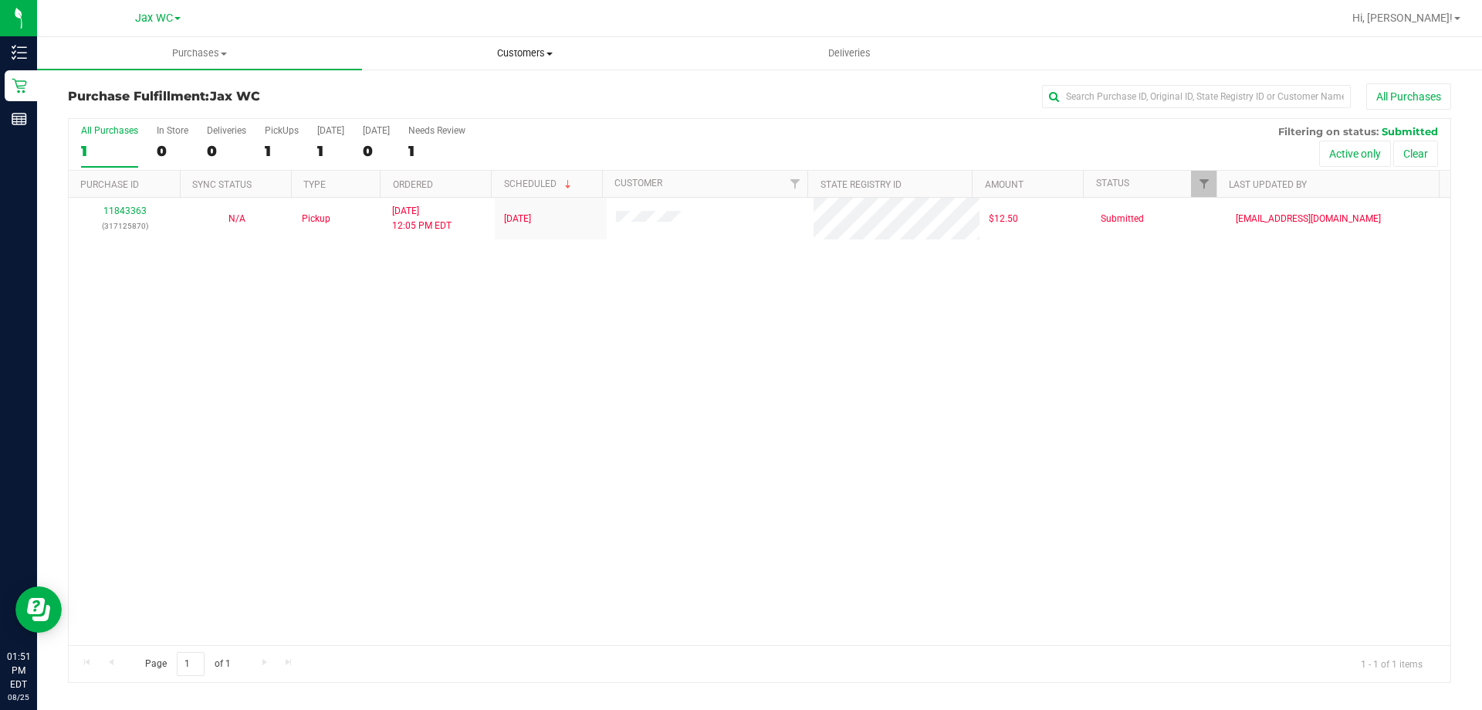
click at [488, 48] on span "Customers" at bounding box center [525, 53] width 324 height 14
click at [443, 87] on span "All customers" at bounding box center [417, 92] width 111 height 13
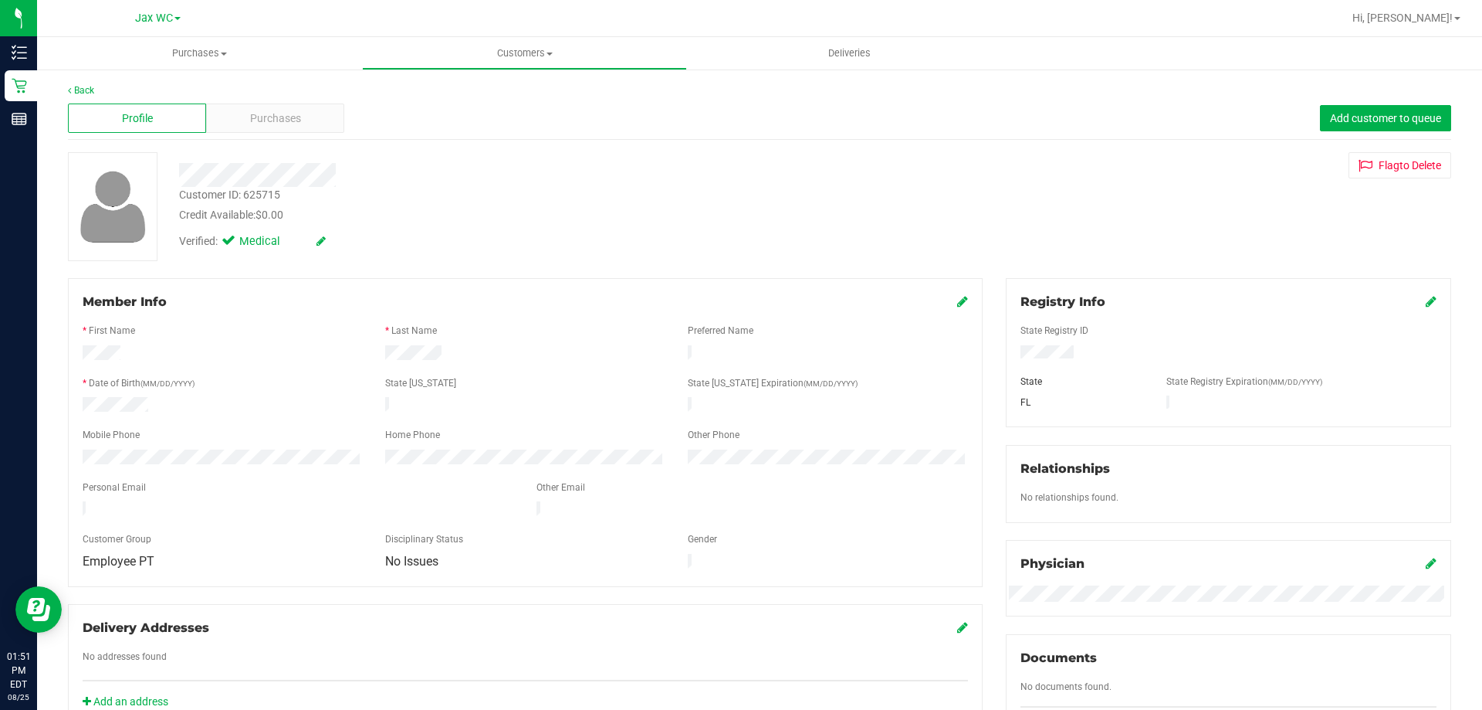
click at [289, 94] on div "Back" at bounding box center [760, 90] width 1384 height 14
click at [289, 117] on span "Purchases" at bounding box center [275, 118] width 51 height 16
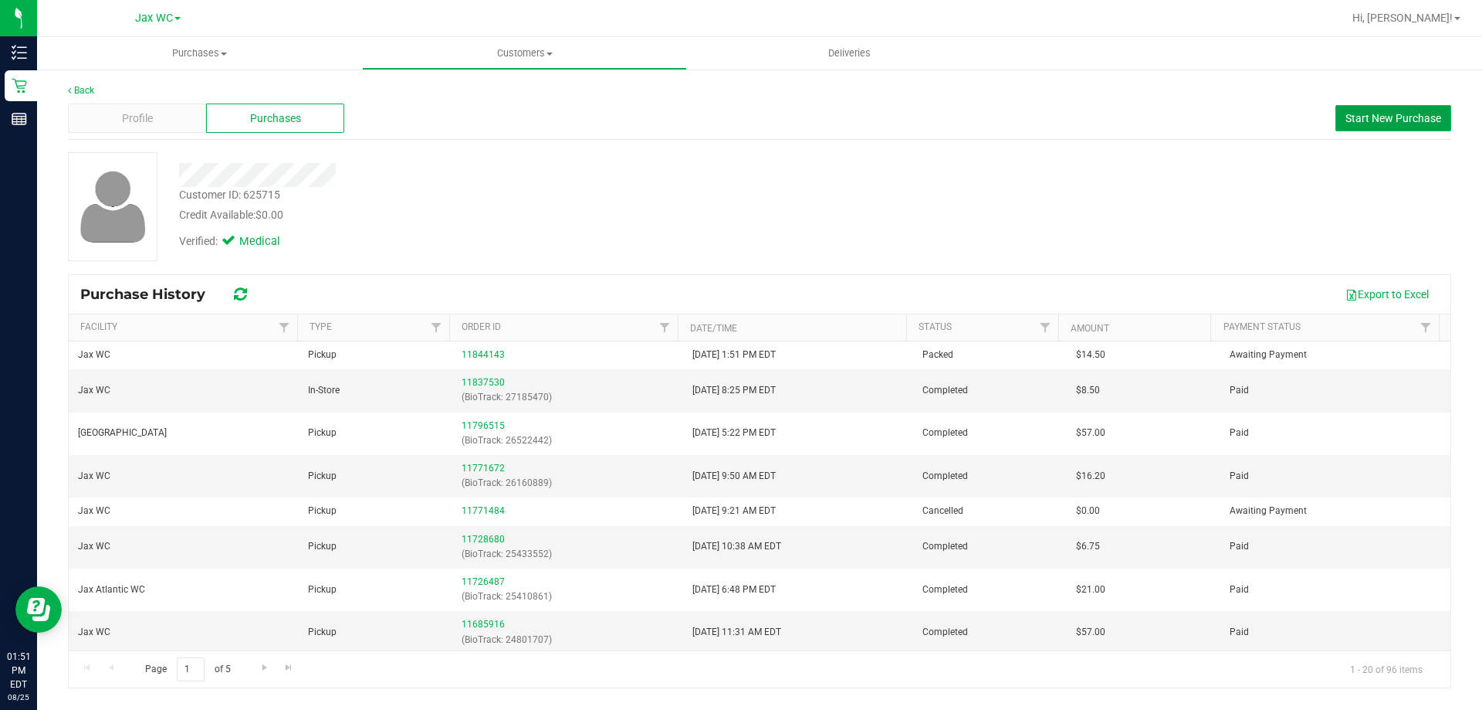
click at [1393, 123] on span "Start New Purchase" at bounding box center [1394, 118] width 96 height 12
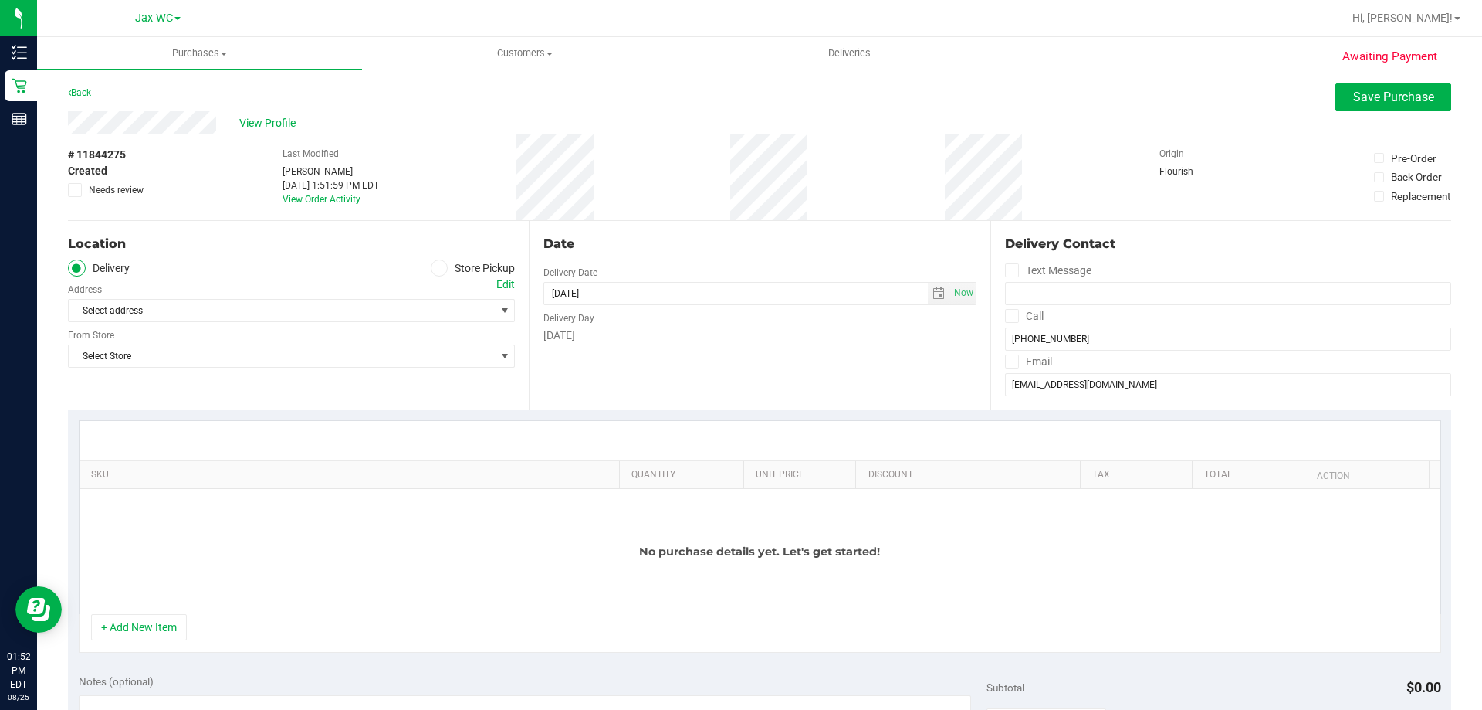
click at [464, 257] on div "Location Delivery Store Pickup Address Edit Select address Select address From …" at bounding box center [298, 315] width 461 height 189
click at [448, 269] on label "Store Pickup" at bounding box center [473, 268] width 85 height 18
click at [0, 0] on input "Store Pickup" at bounding box center [0, 0] width 0 height 0
click at [289, 321] on span "Select Store" at bounding box center [282, 311] width 426 height 22
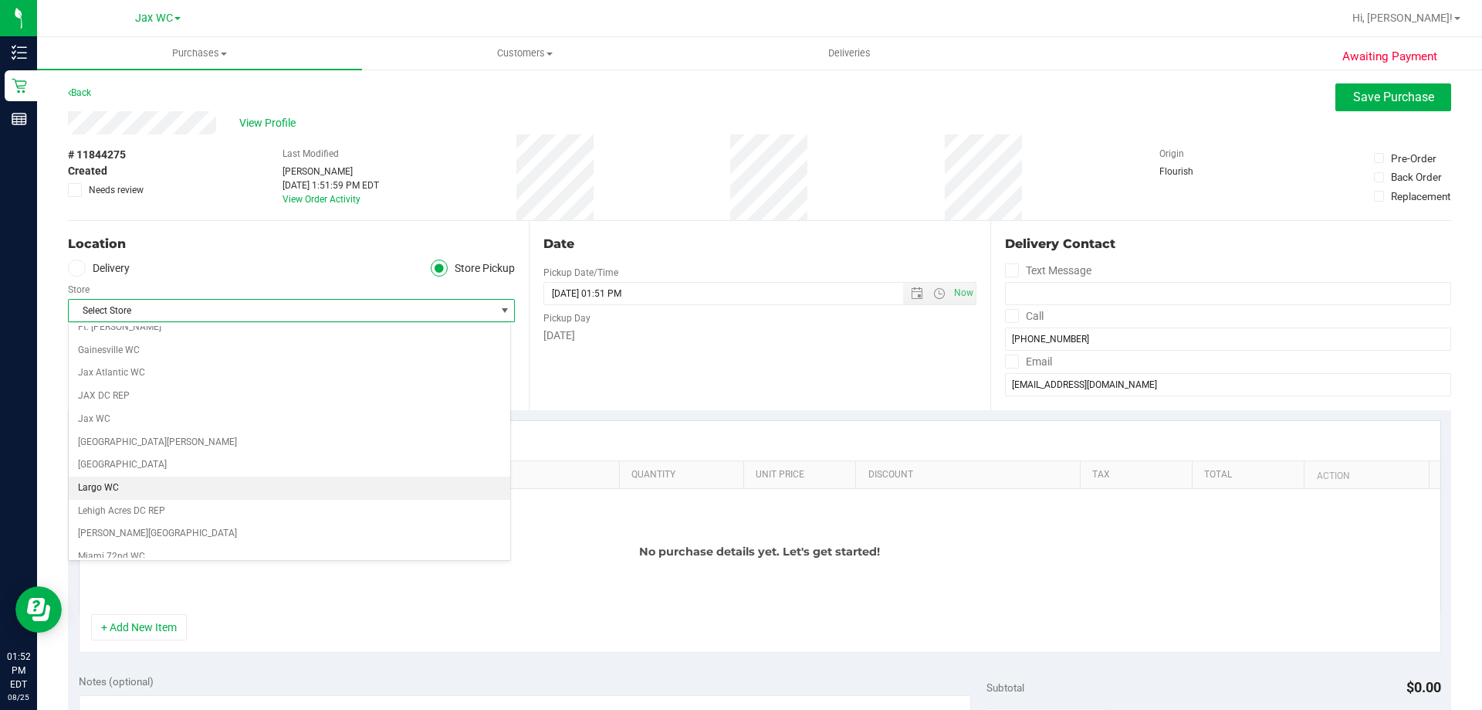
scroll to position [309, 0]
click at [211, 427] on li "Jax WC" at bounding box center [290, 418] width 442 height 23
click at [258, 383] on div "Location Delivery Store Pickup Store Jax WC Select Store [PERSON_NAME][GEOGRAPH…" at bounding box center [298, 315] width 461 height 189
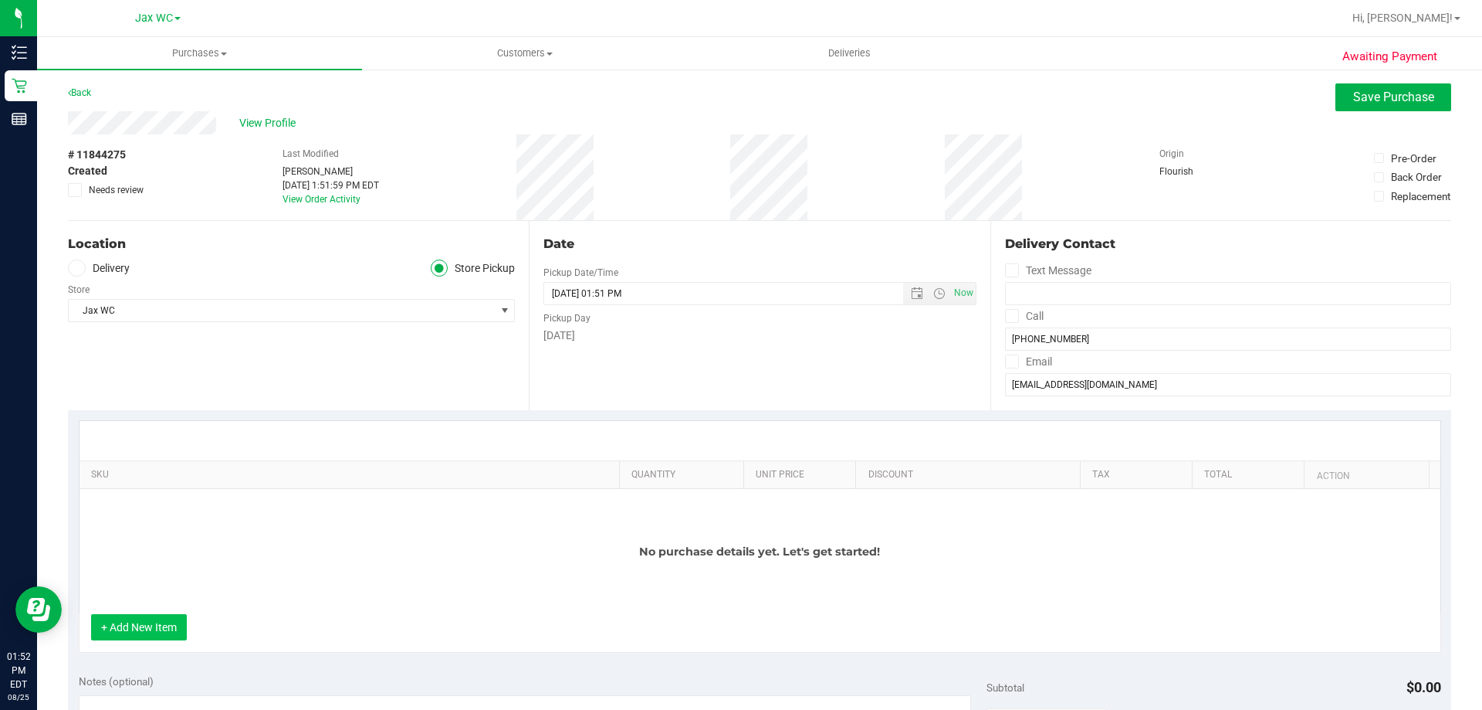
click at [128, 632] on button "+ Add New Item" at bounding box center [139, 627] width 96 height 26
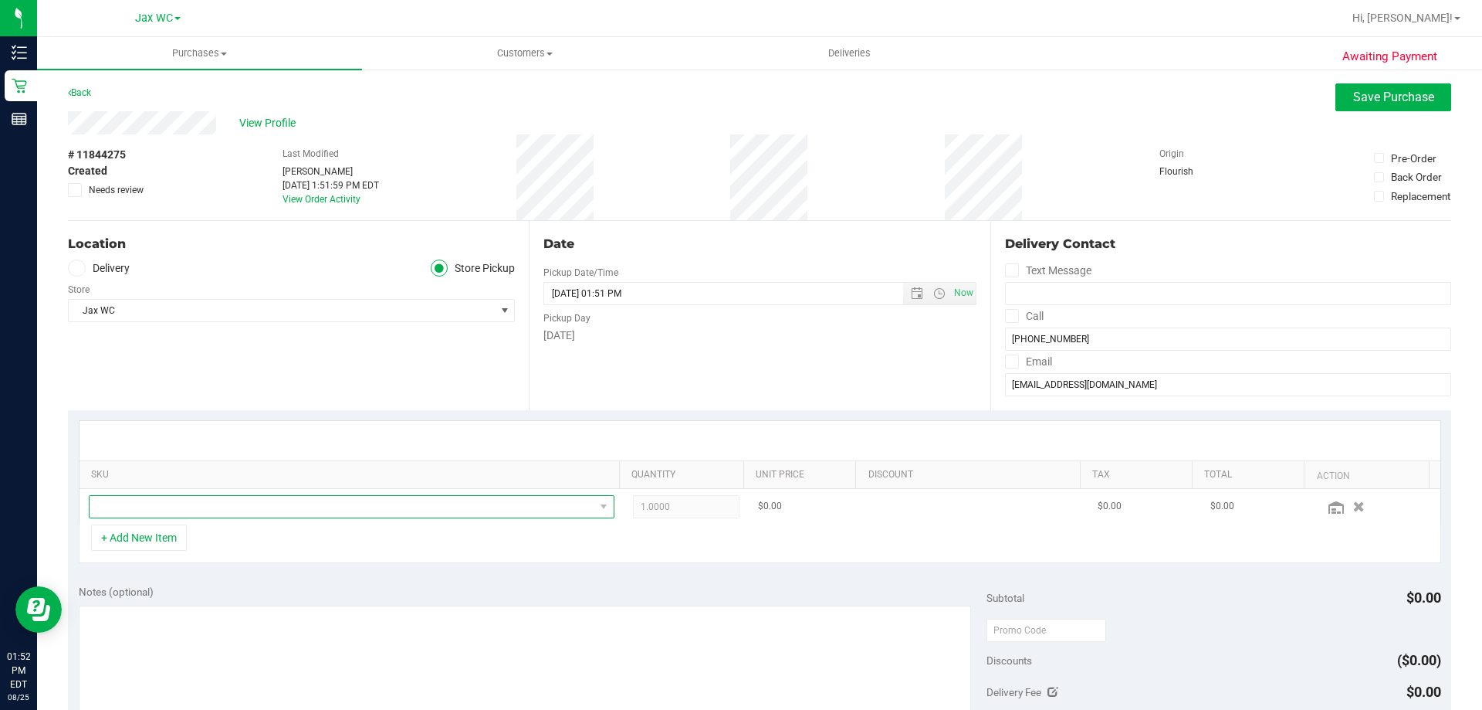
click at [285, 504] on span "NO DATA FOUND" at bounding box center [342, 507] width 505 height 22
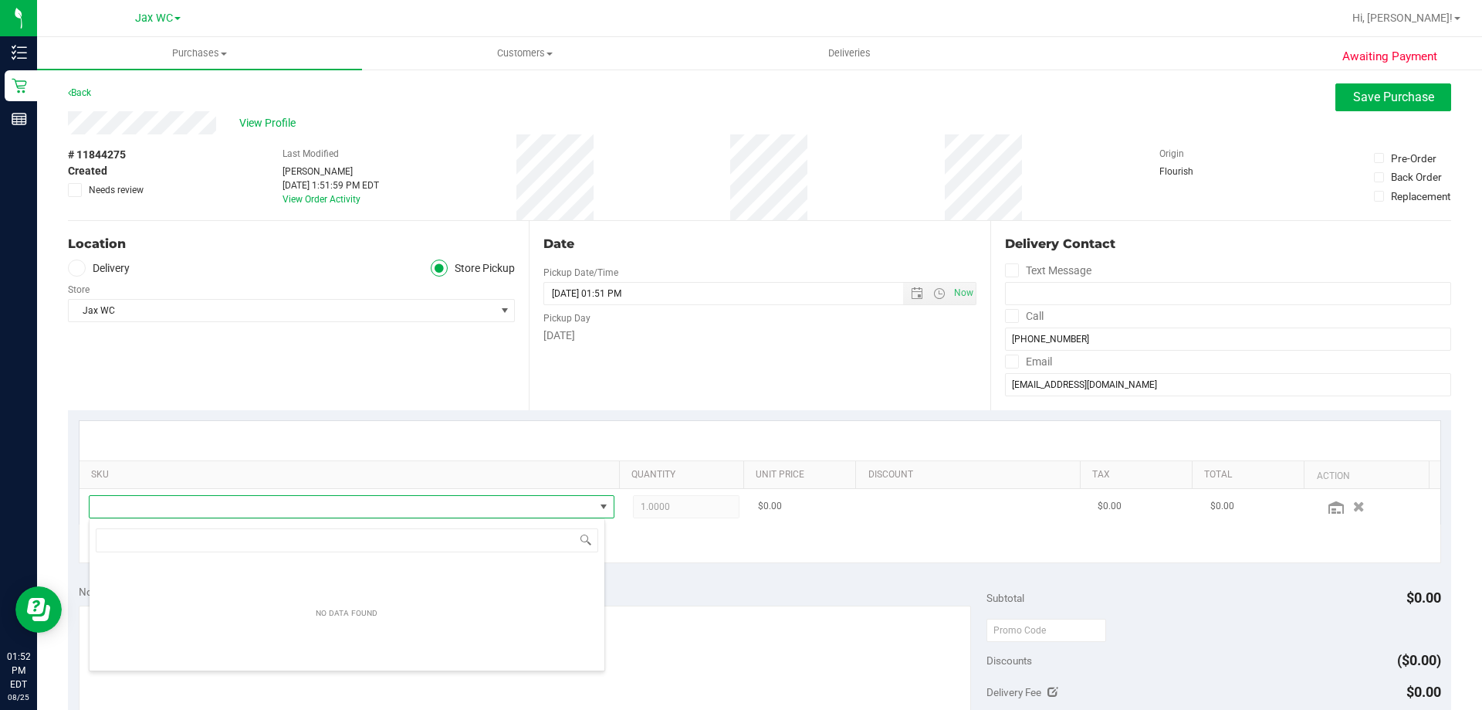
scroll to position [23, 512]
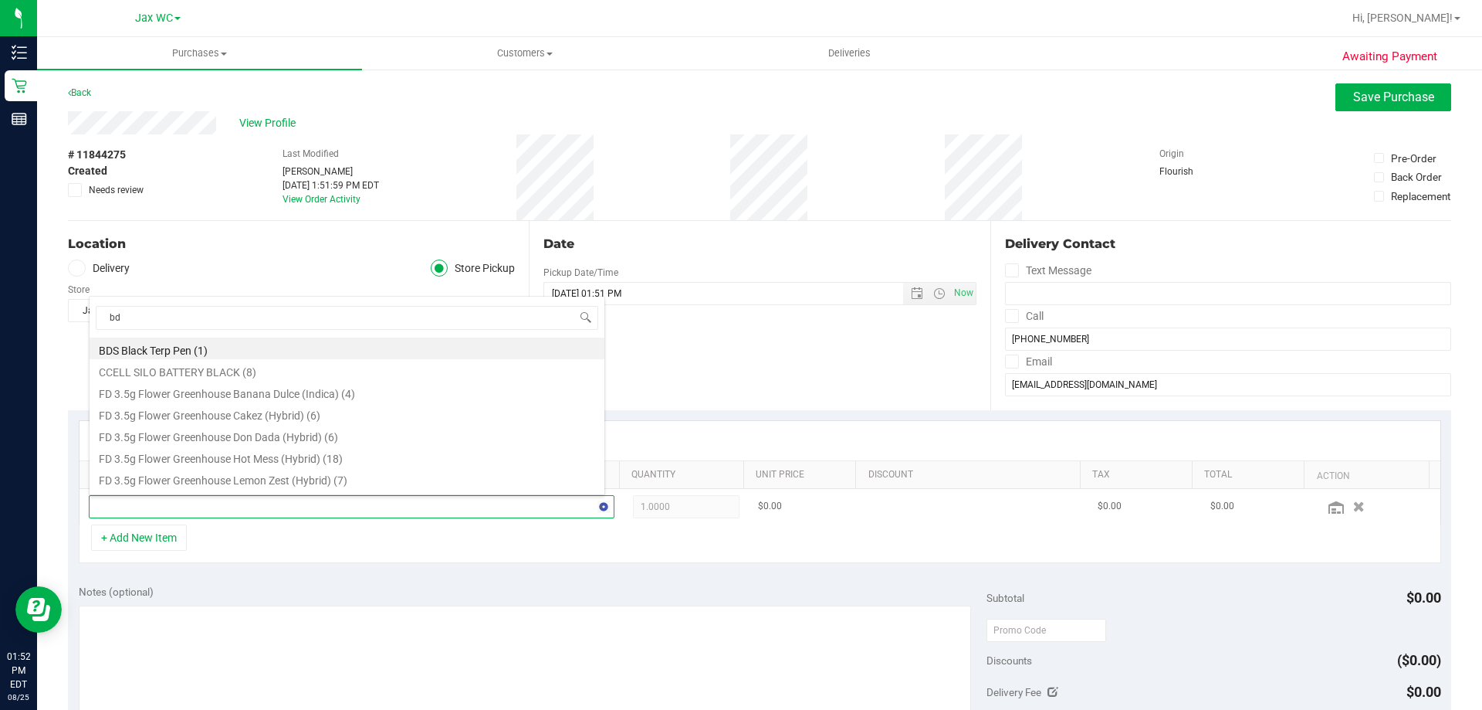
type input "bdl"
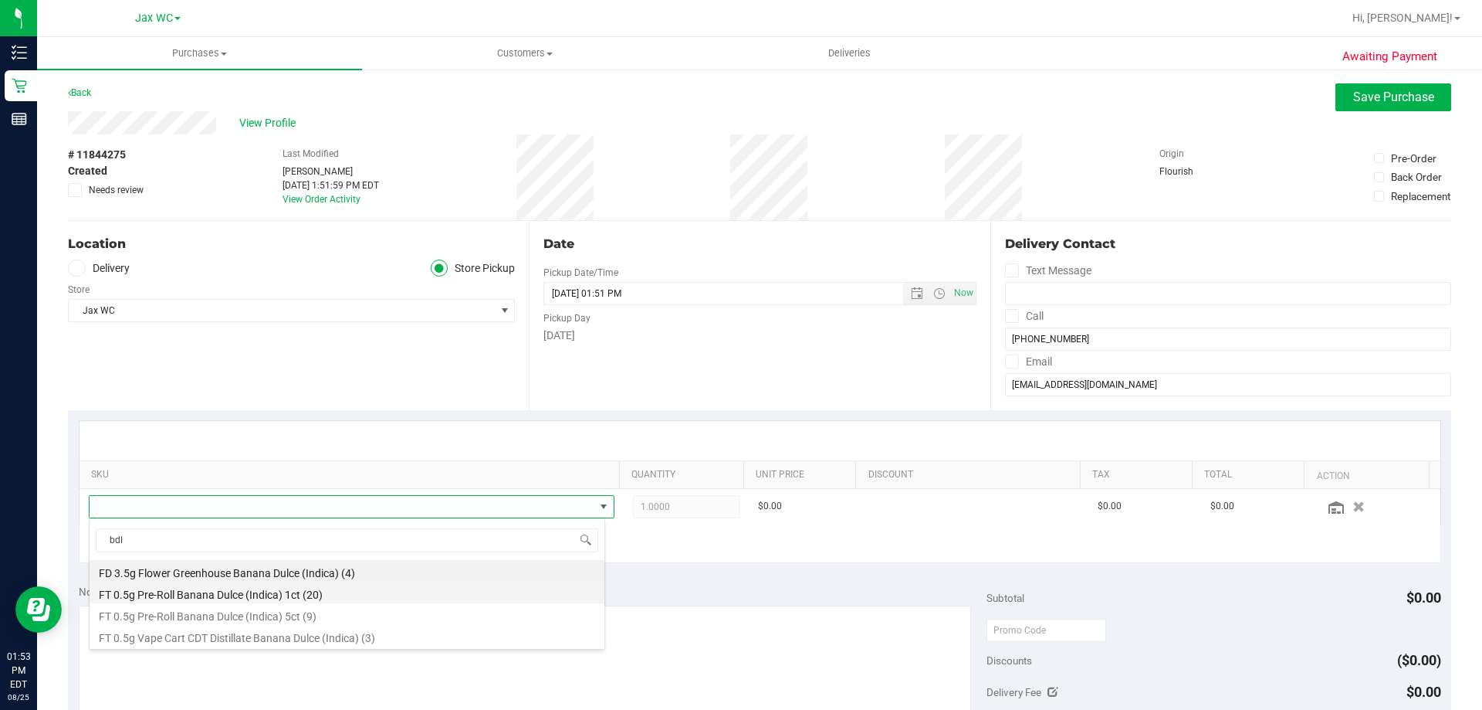
click at [290, 591] on li "FT 0.5g Pre-Roll Banana Dulce (Indica) 1ct (20)" at bounding box center [347, 592] width 515 height 22
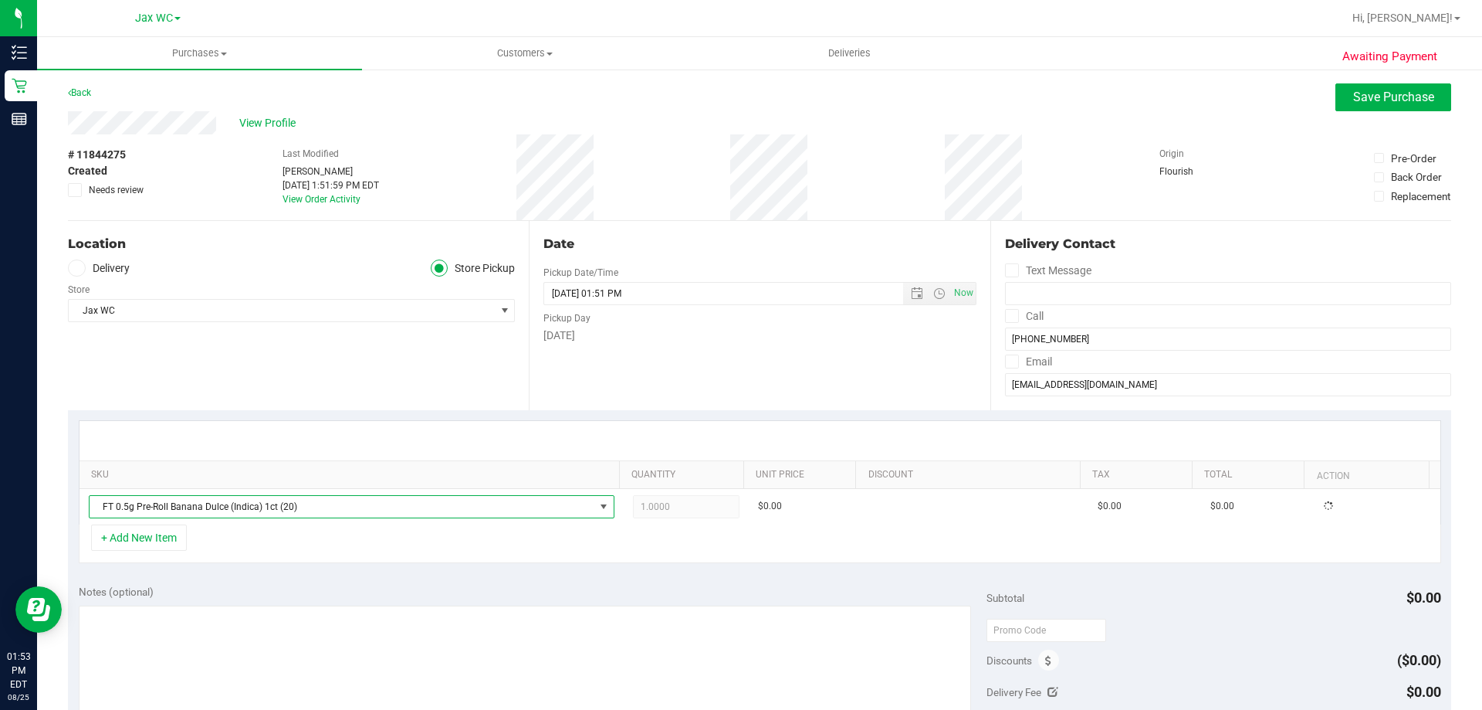
click at [302, 481] on th "SKU" at bounding box center [350, 475] width 540 height 28
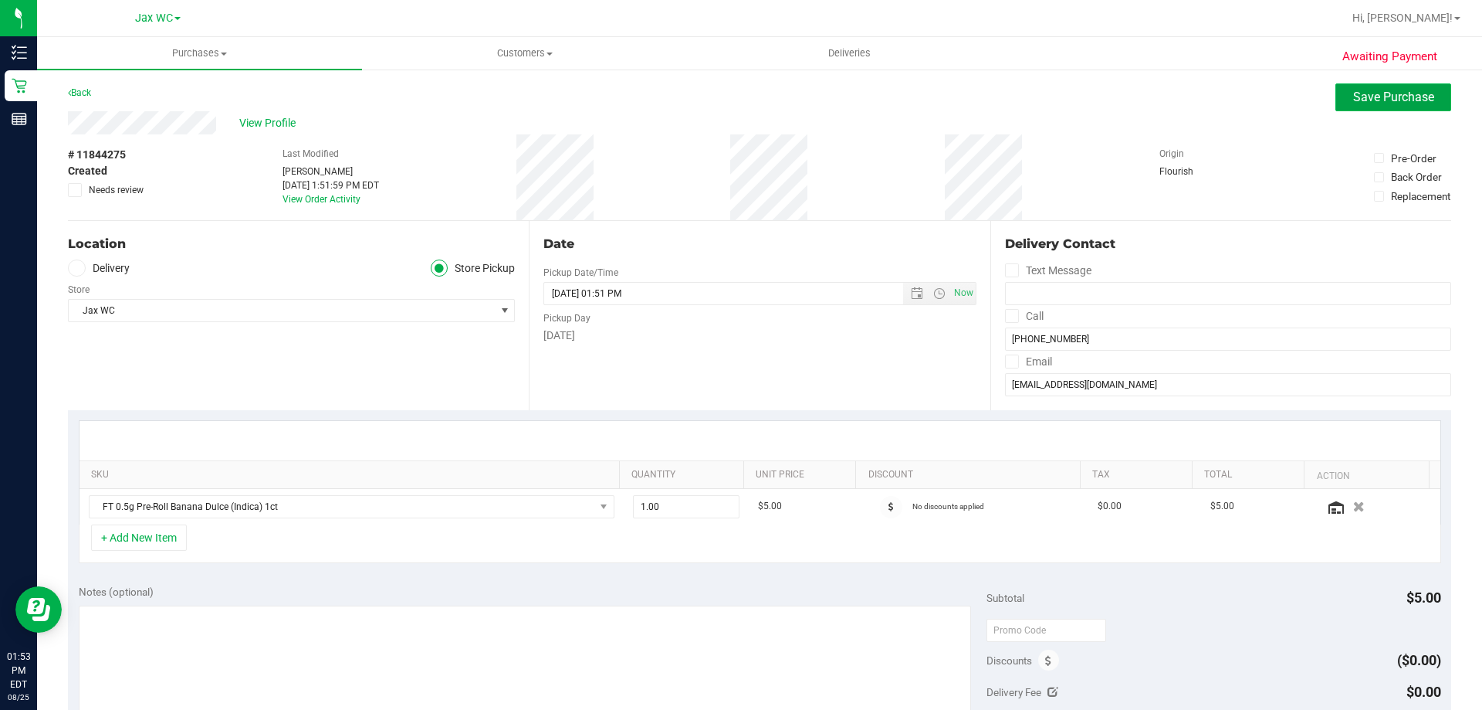
click at [1351, 110] on button "Save Purchase" at bounding box center [1394, 97] width 116 height 28
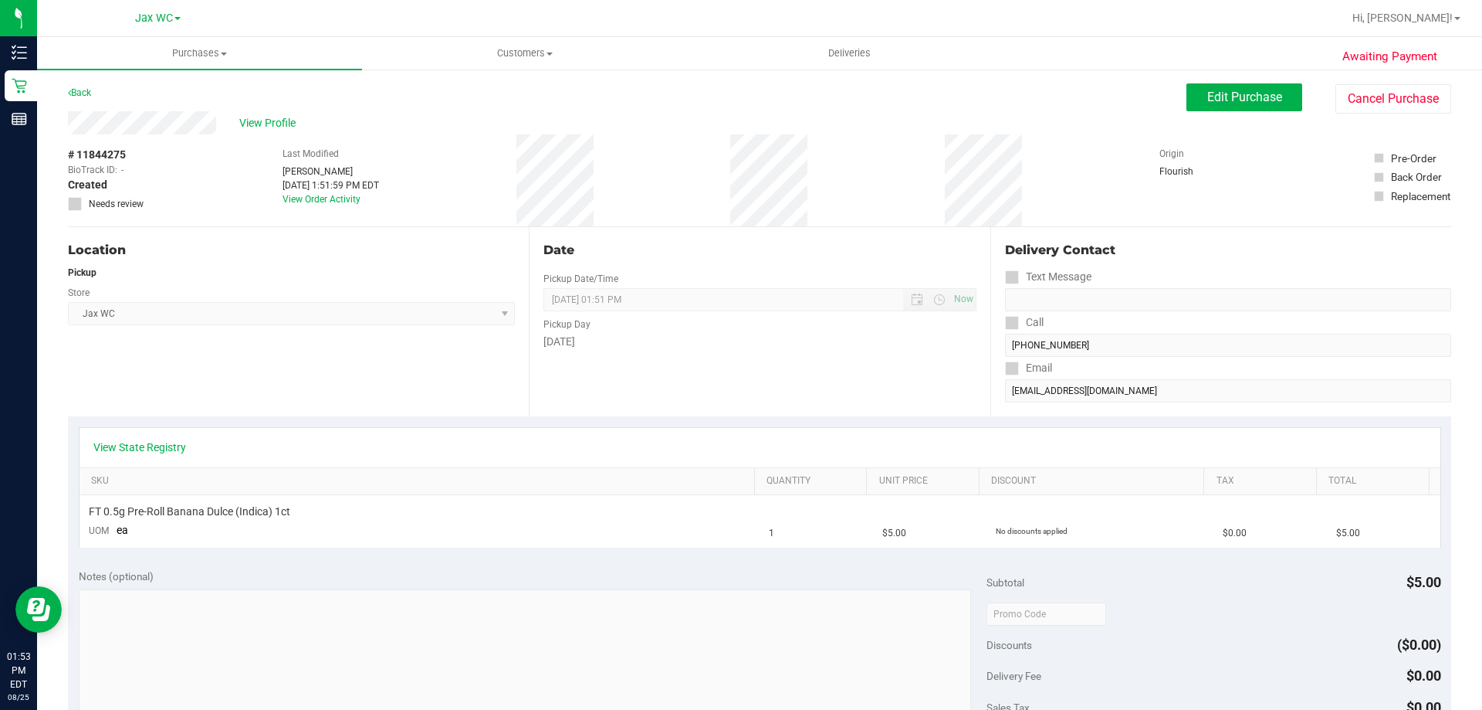
scroll to position [517, 0]
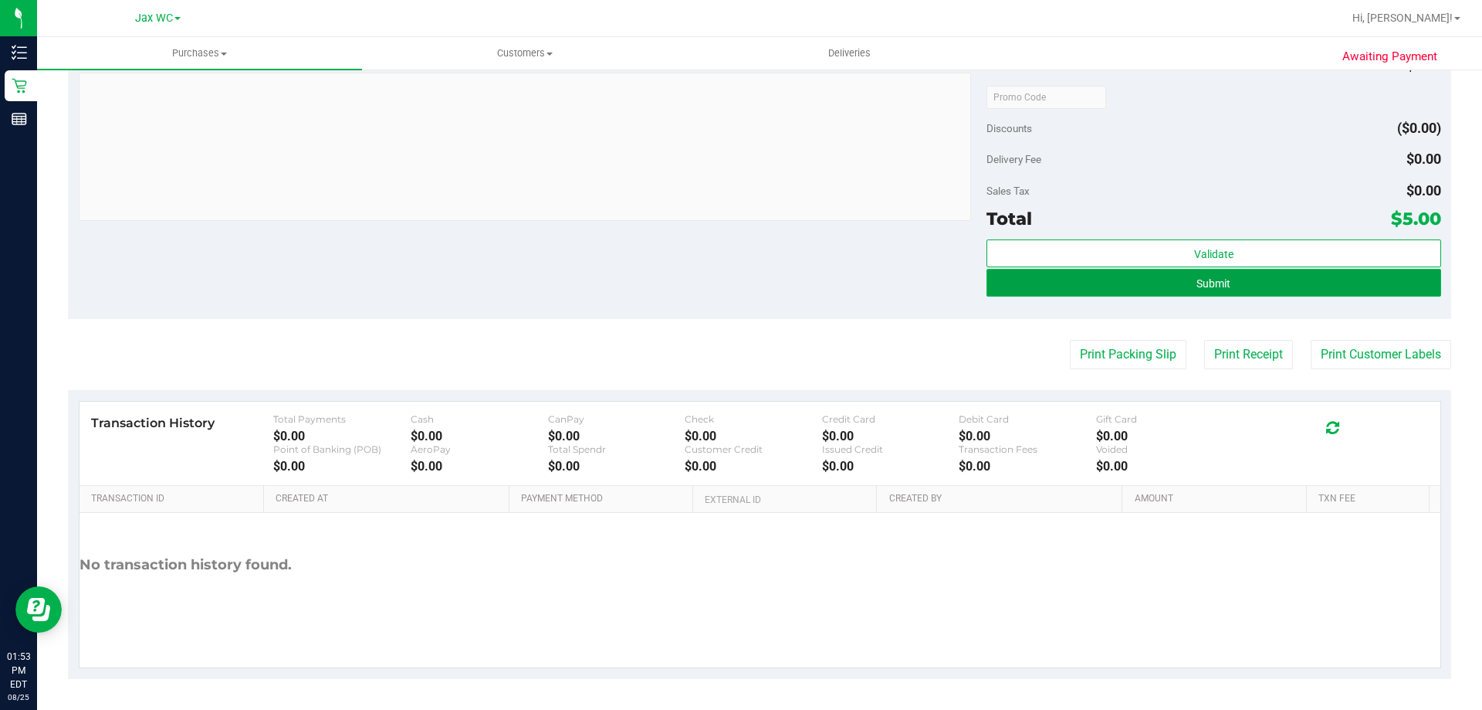
click at [1114, 269] on button "Submit" at bounding box center [1214, 283] width 454 height 28
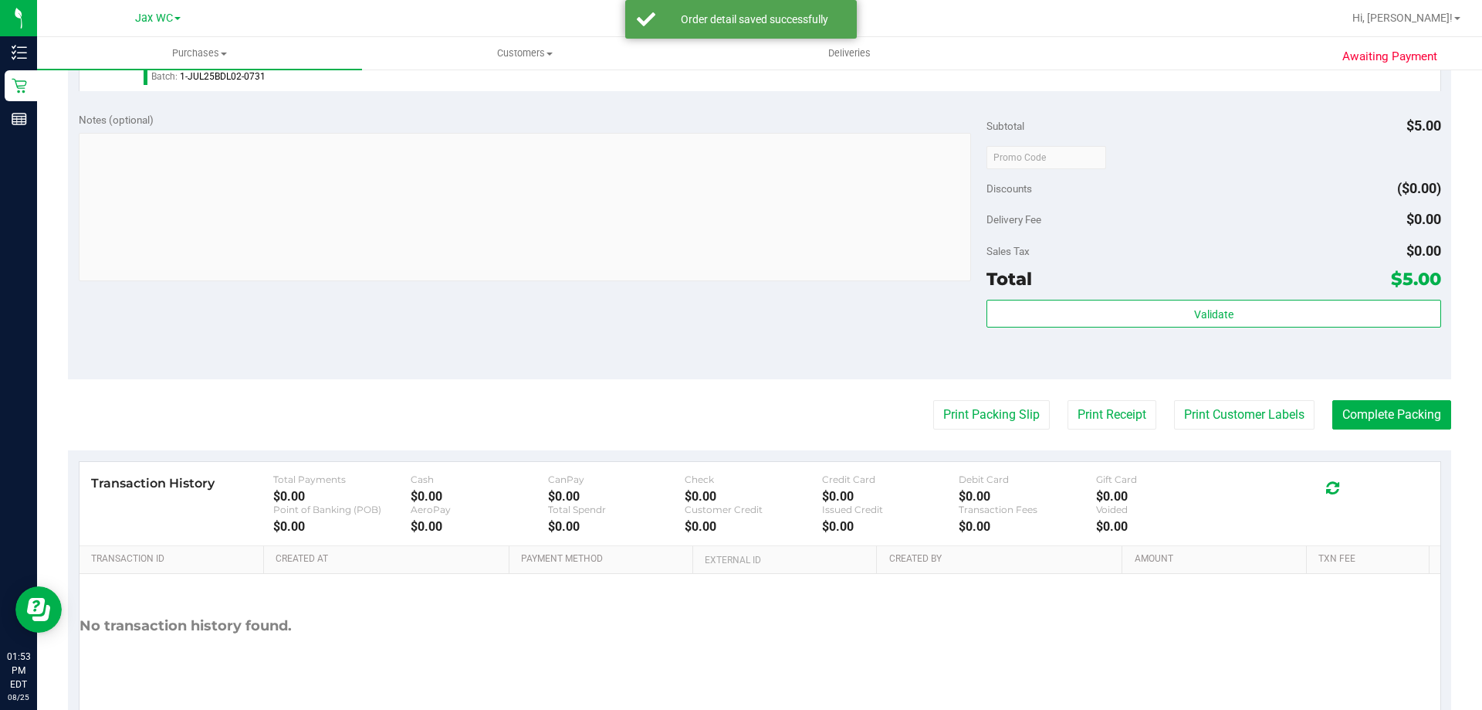
scroll to position [553, 0]
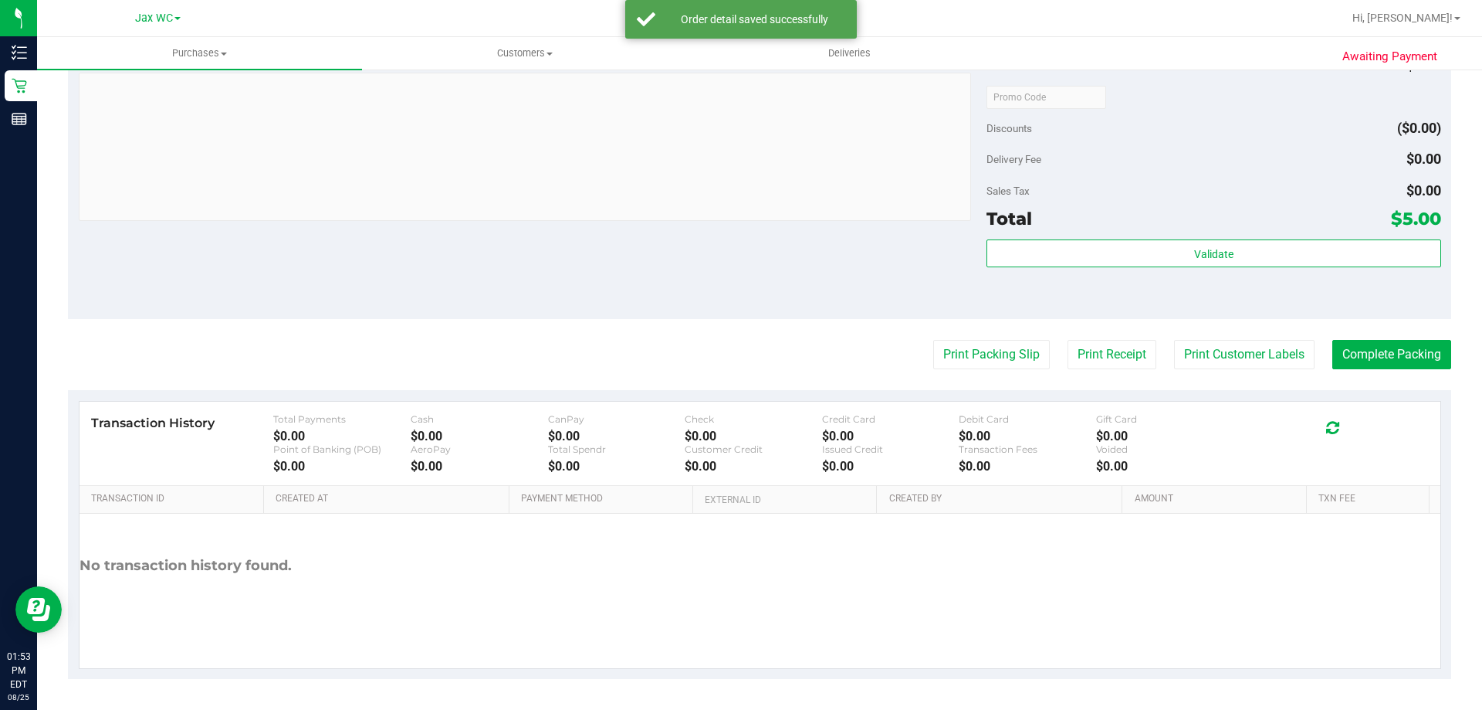
click at [1272, 382] on purchase-details "Back Edit Purchase Cancel Purchase View Profile # 11844275 BioTrack ID: - Submi…" at bounding box center [760, 105] width 1384 height 1148
click at [1267, 356] on button "Print Customer Labels" at bounding box center [1244, 354] width 141 height 29
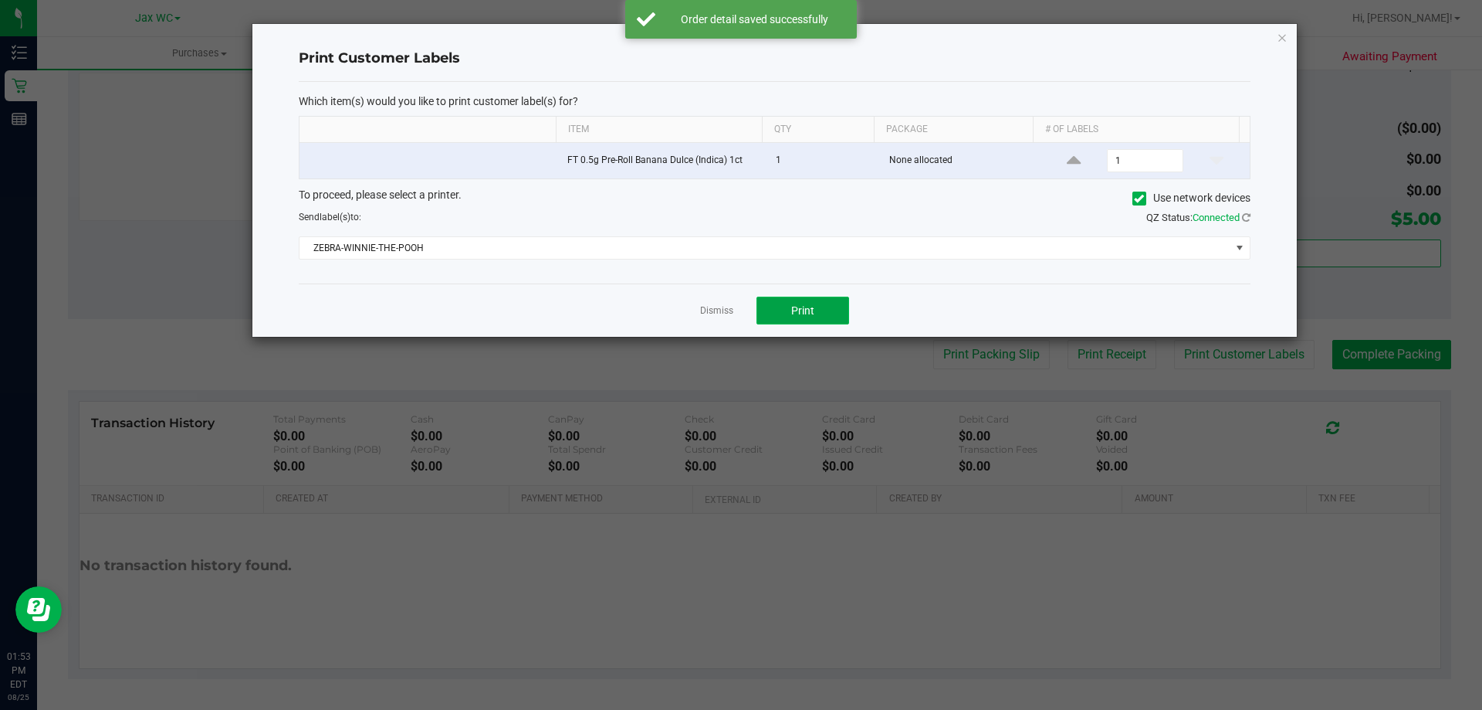
click at [808, 298] on button "Print" at bounding box center [803, 310] width 93 height 28
click at [1272, 42] on div "Print Customer Labels Which item(s) would you like to print customer label(s) f…" at bounding box center [774, 180] width 1045 height 313
click at [1279, 42] on icon "button" at bounding box center [1282, 37] width 11 height 19
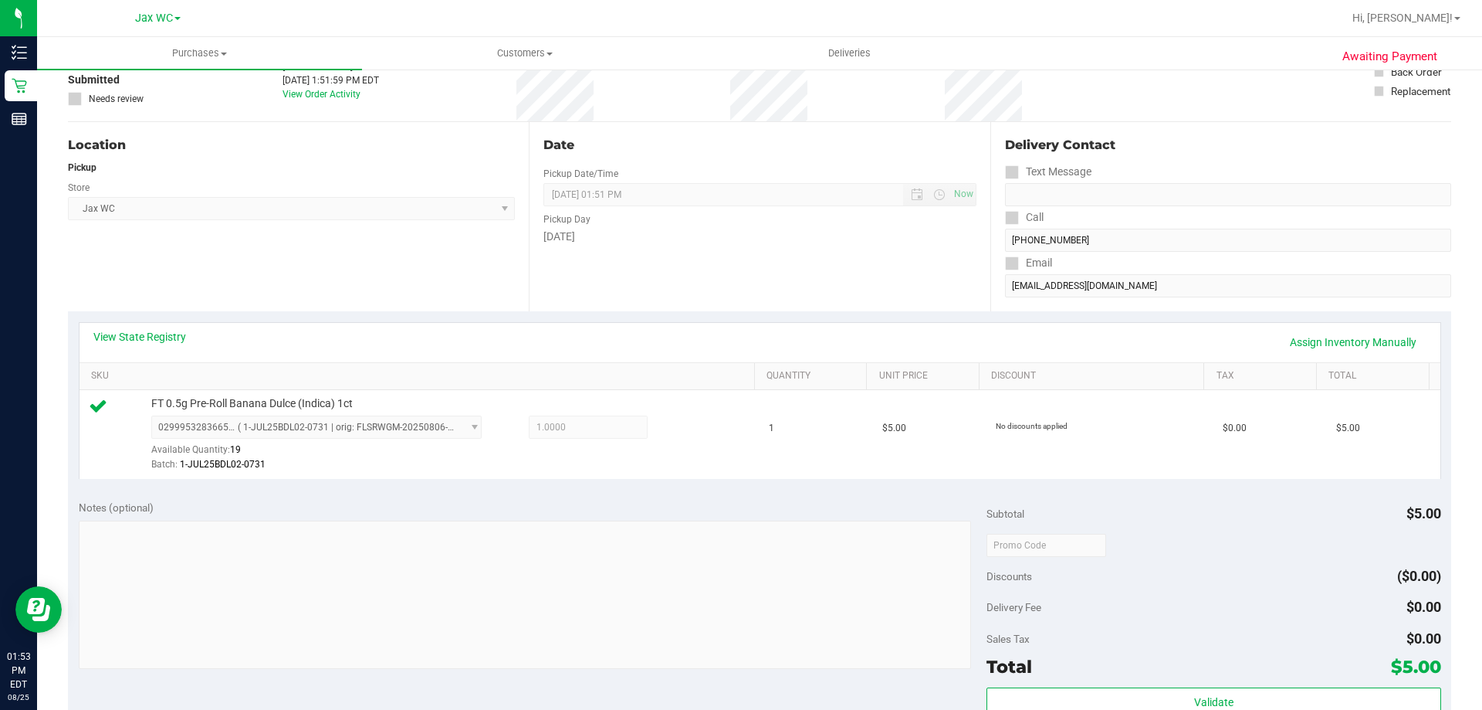
scroll to position [0, 0]
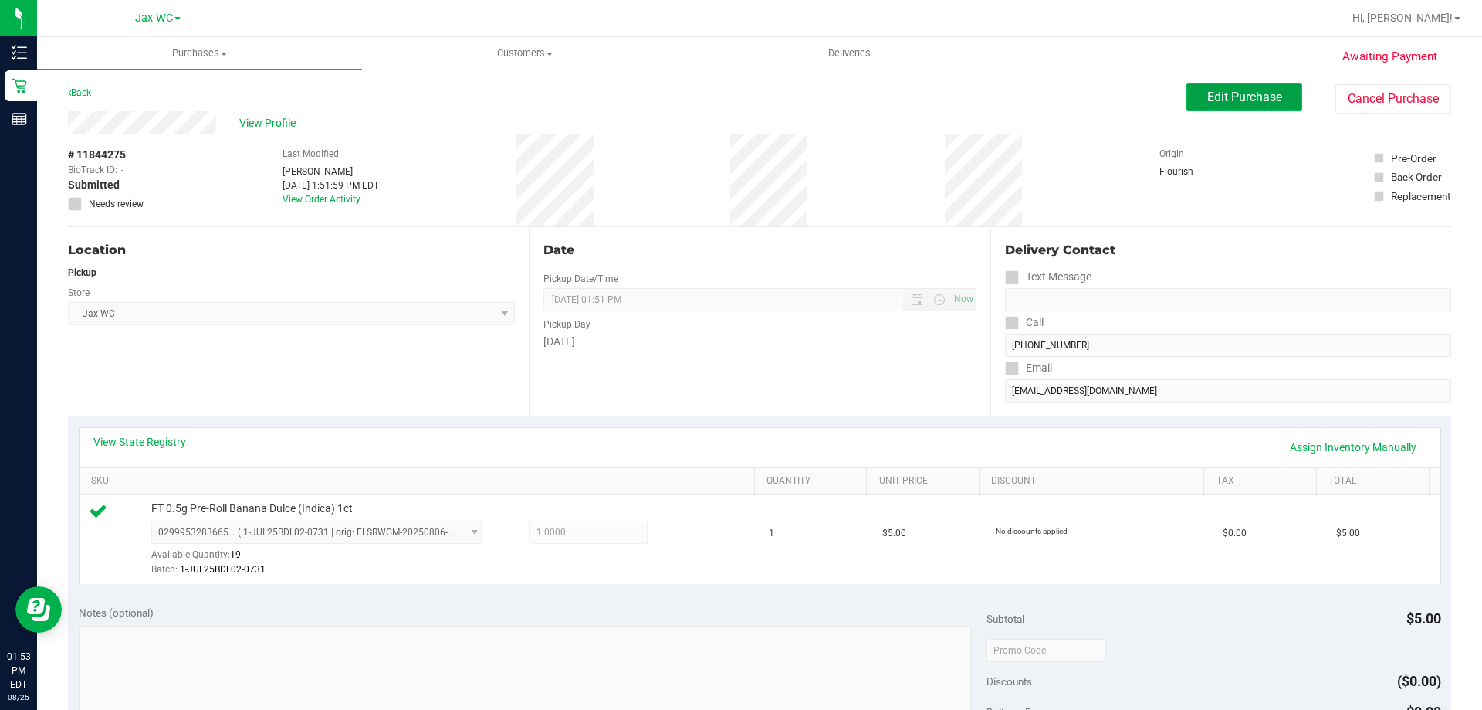
click at [1243, 104] on button "Edit Purchase" at bounding box center [1245, 97] width 116 height 28
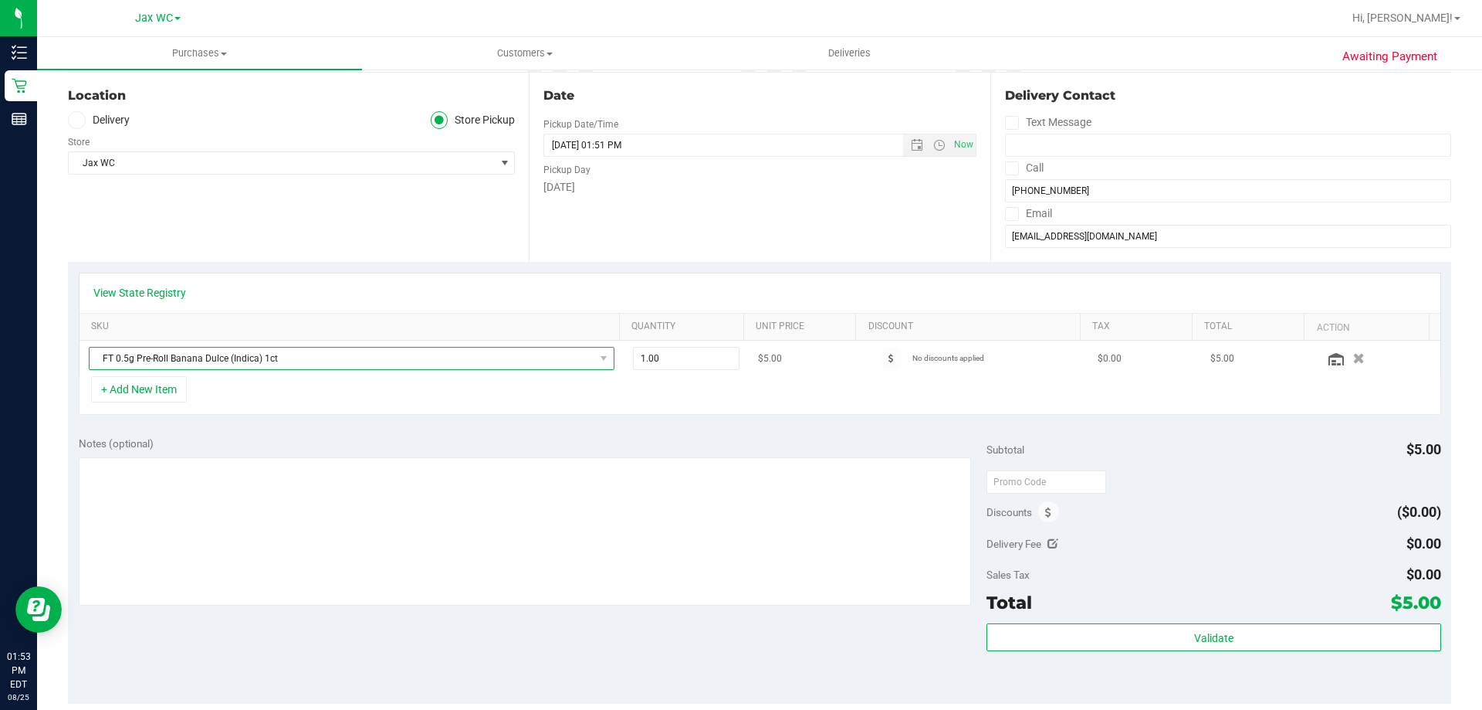
click at [427, 366] on span "FT 0.5g Pre-Roll Banana Dulce (Indica) 1ct" at bounding box center [342, 358] width 505 height 22
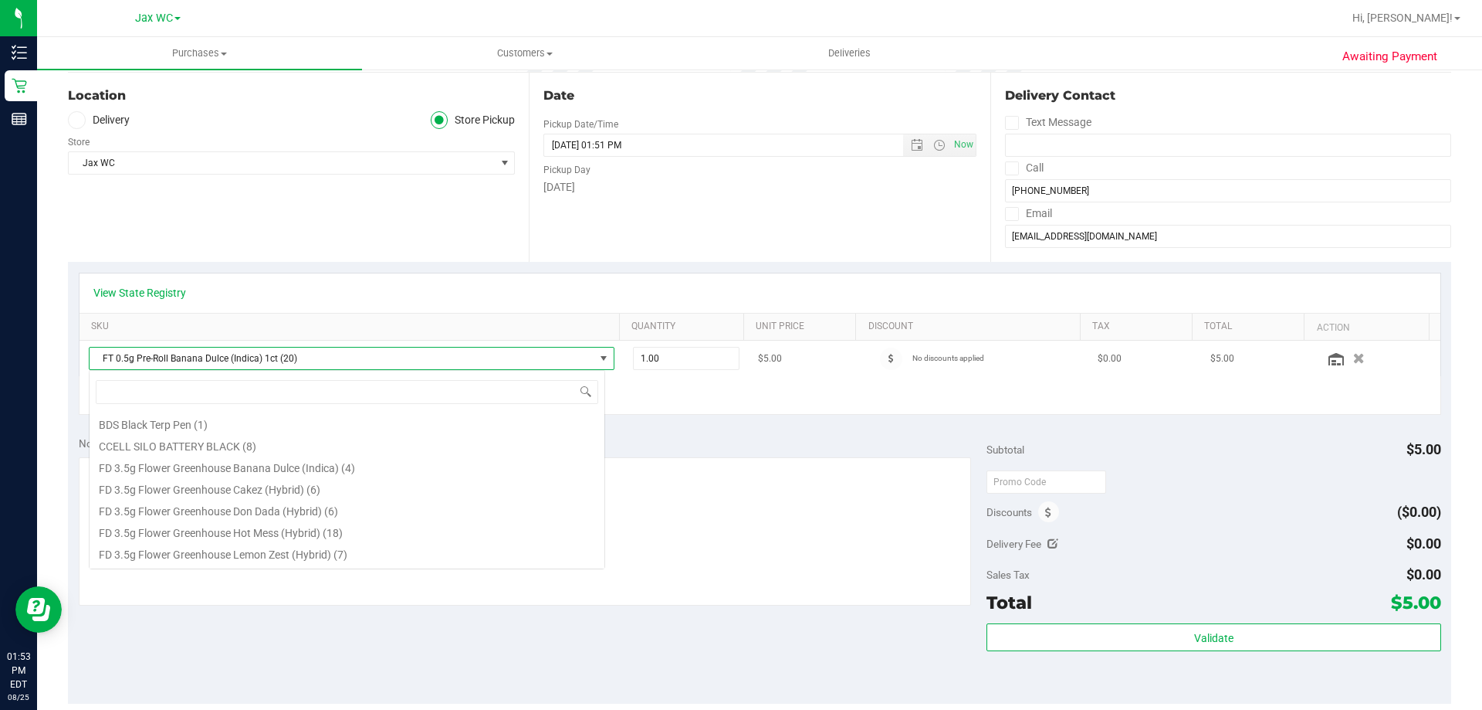
scroll to position [23, 517]
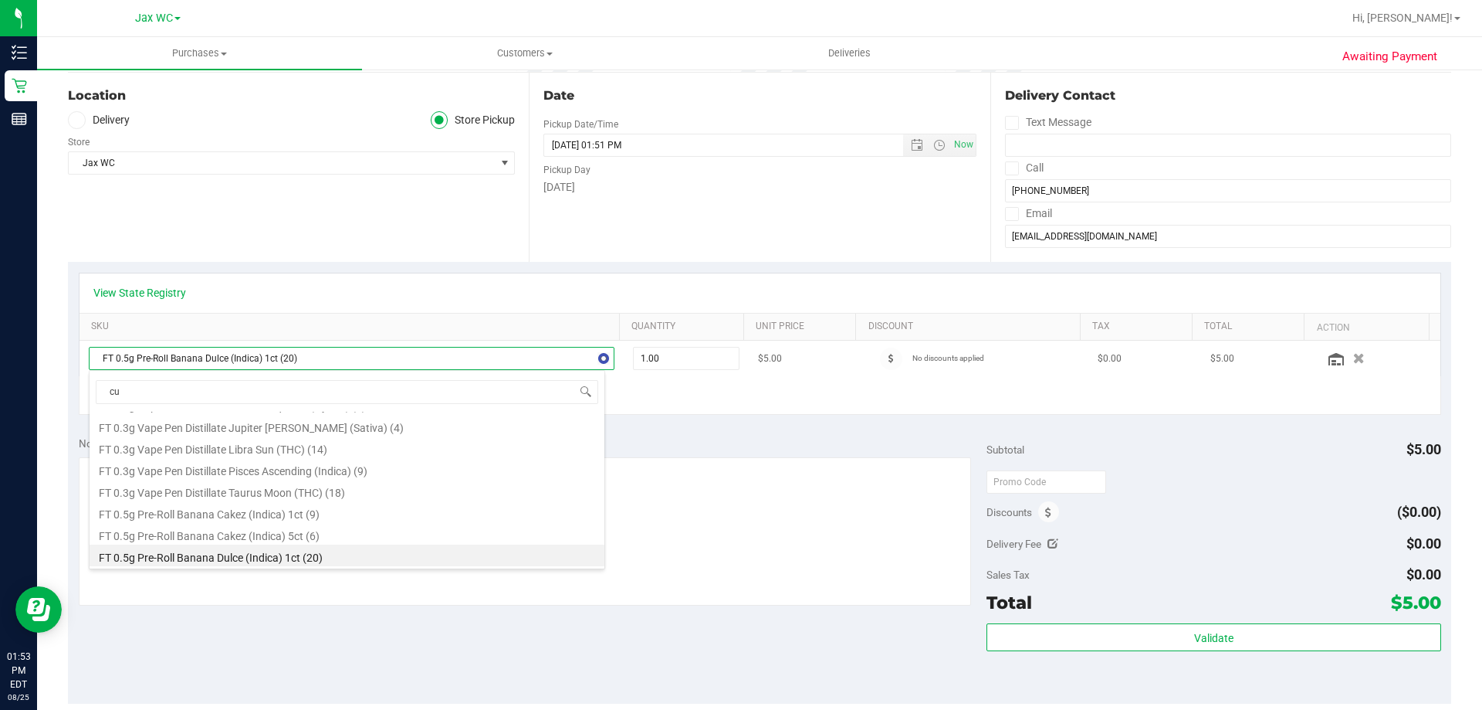
type input "cuw"
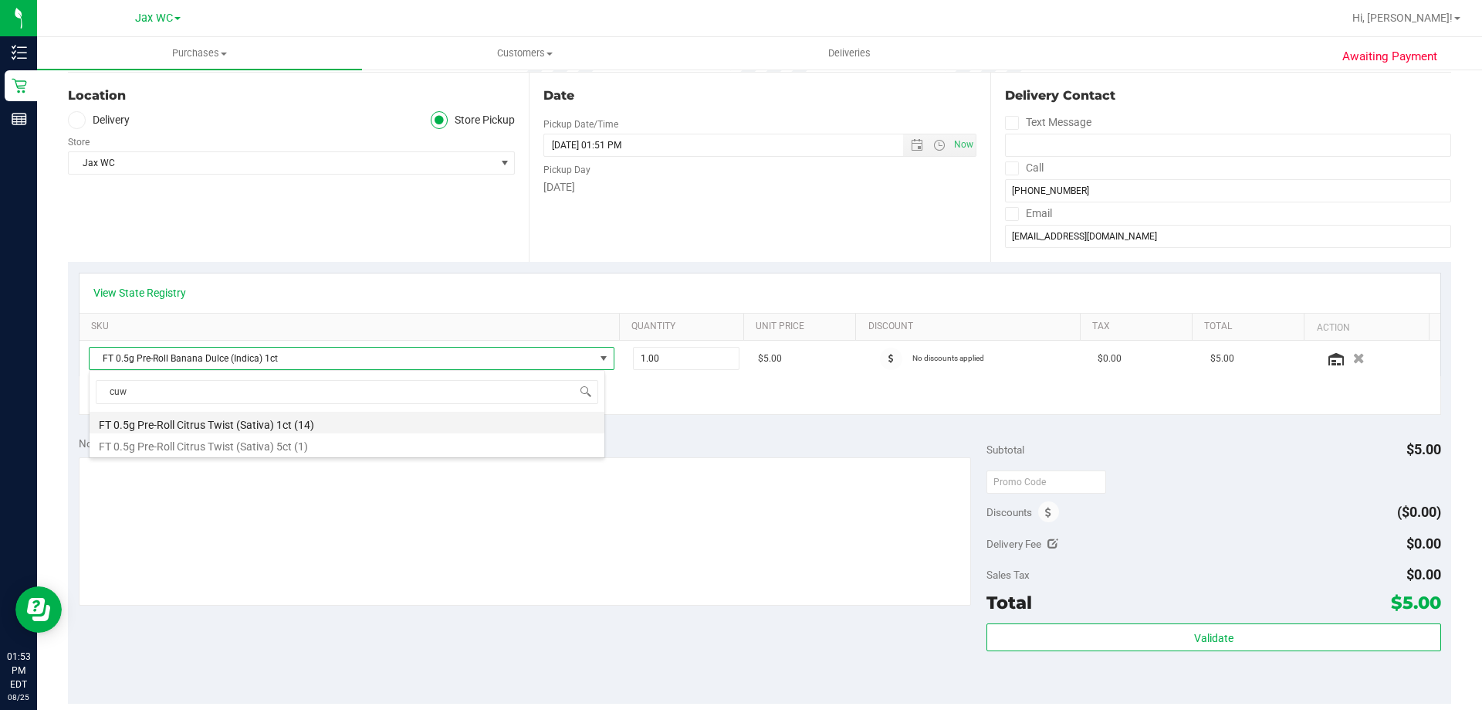
click at [315, 425] on li "FT 0.5g Pre-Roll Citrus Twist (Sativa) 1ct (14)" at bounding box center [347, 423] width 515 height 22
click at [475, 300] on div "View State Registry" at bounding box center [760, 292] width 1361 height 39
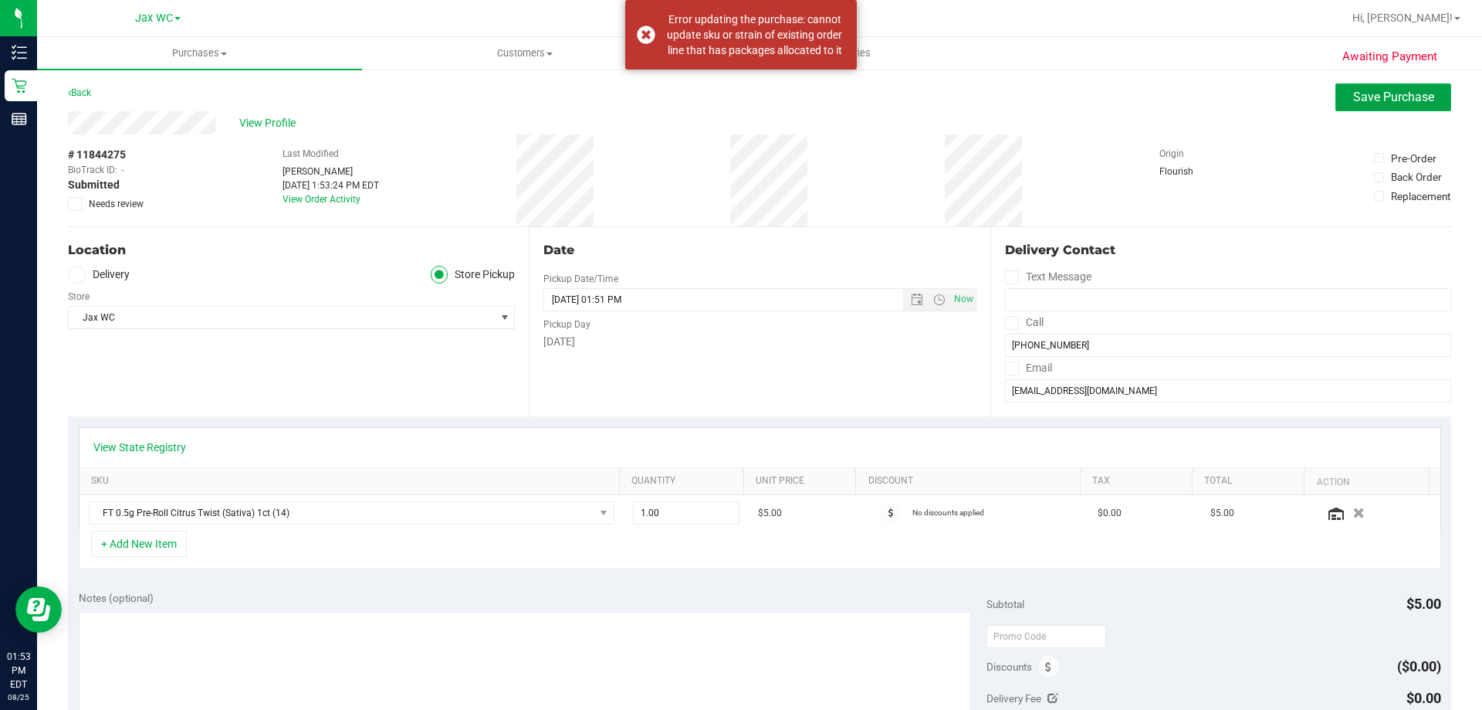
click at [1384, 109] on button "Save Purchase" at bounding box center [1394, 97] width 116 height 28
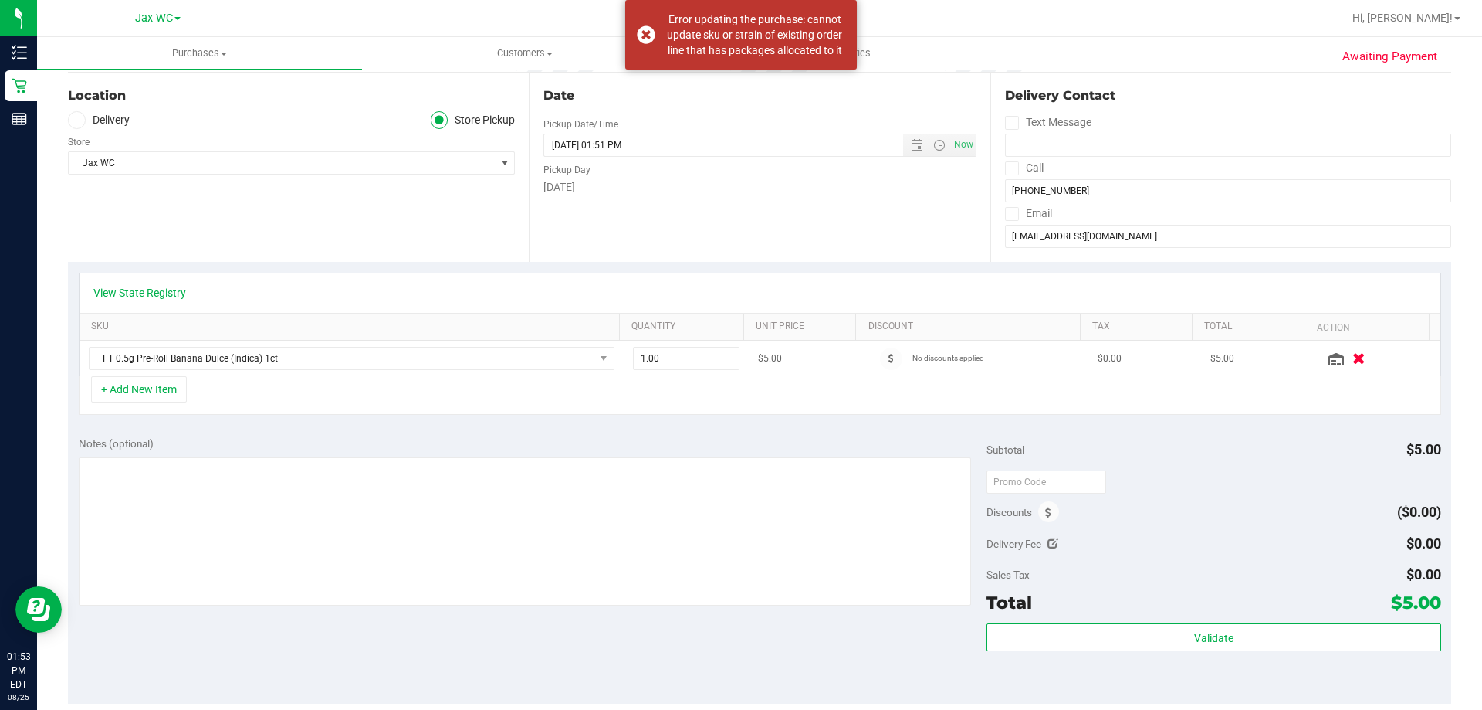
click at [1348, 354] on button "button" at bounding box center [1359, 358] width 26 height 16
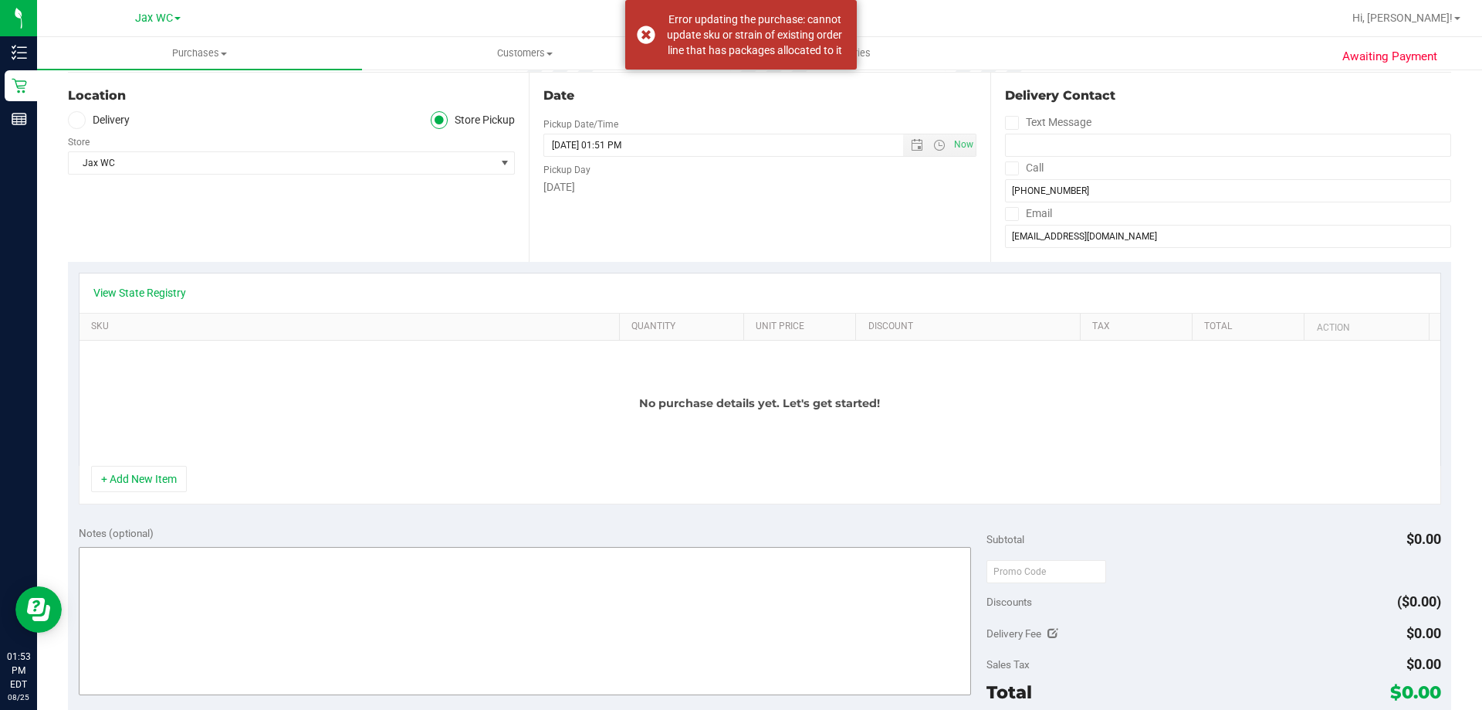
click at [142, 469] on button "+ Add New Item" at bounding box center [139, 479] width 96 height 26
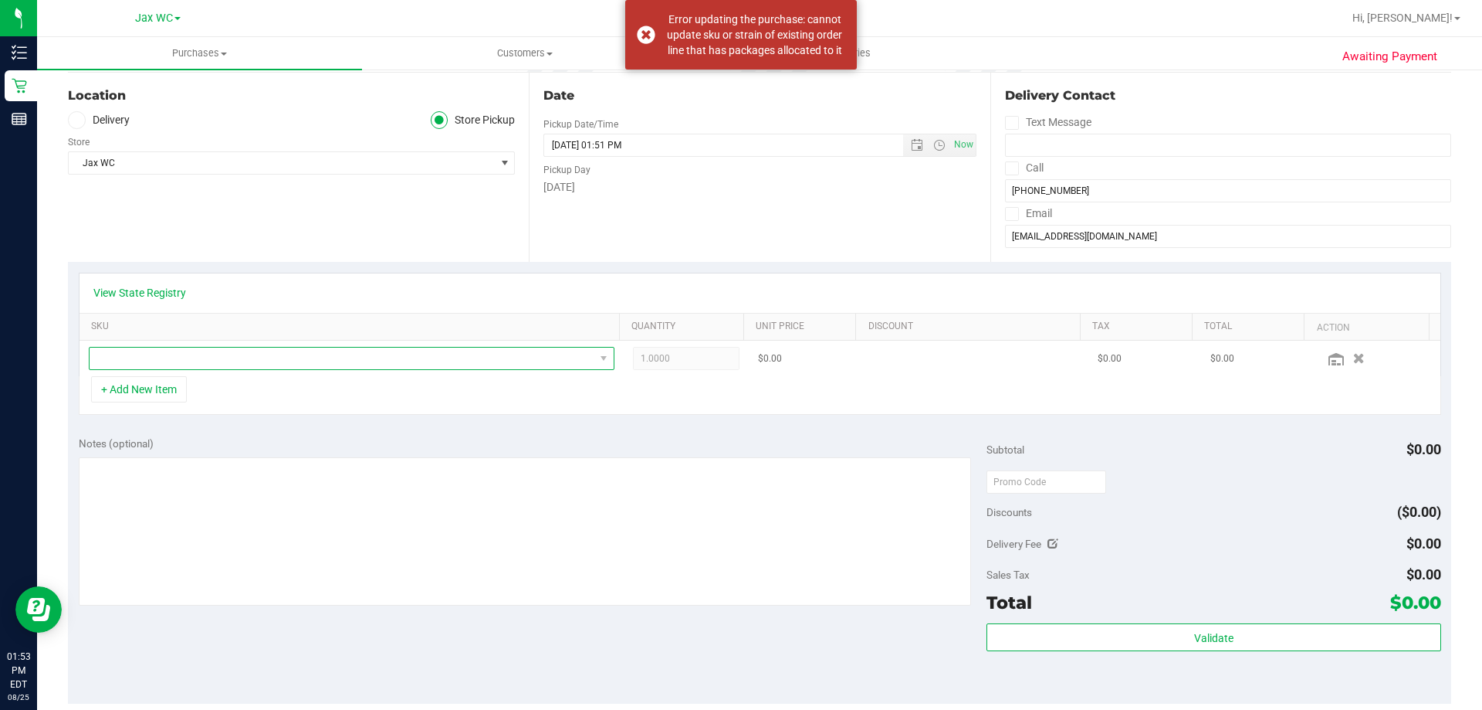
click at [198, 364] on span "NO DATA FOUND" at bounding box center [342, 358] width 505 height 22
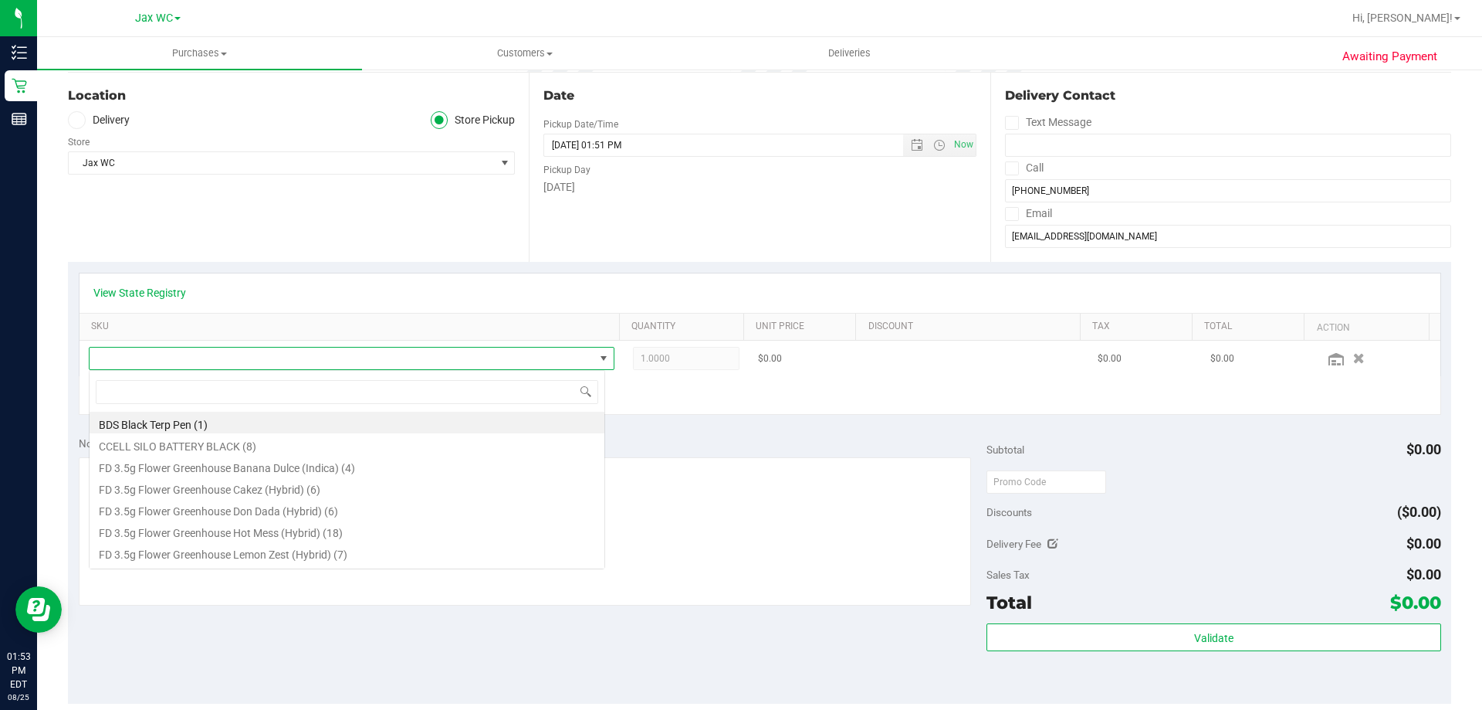
scroll to position [23, 517]
type input "cuw"
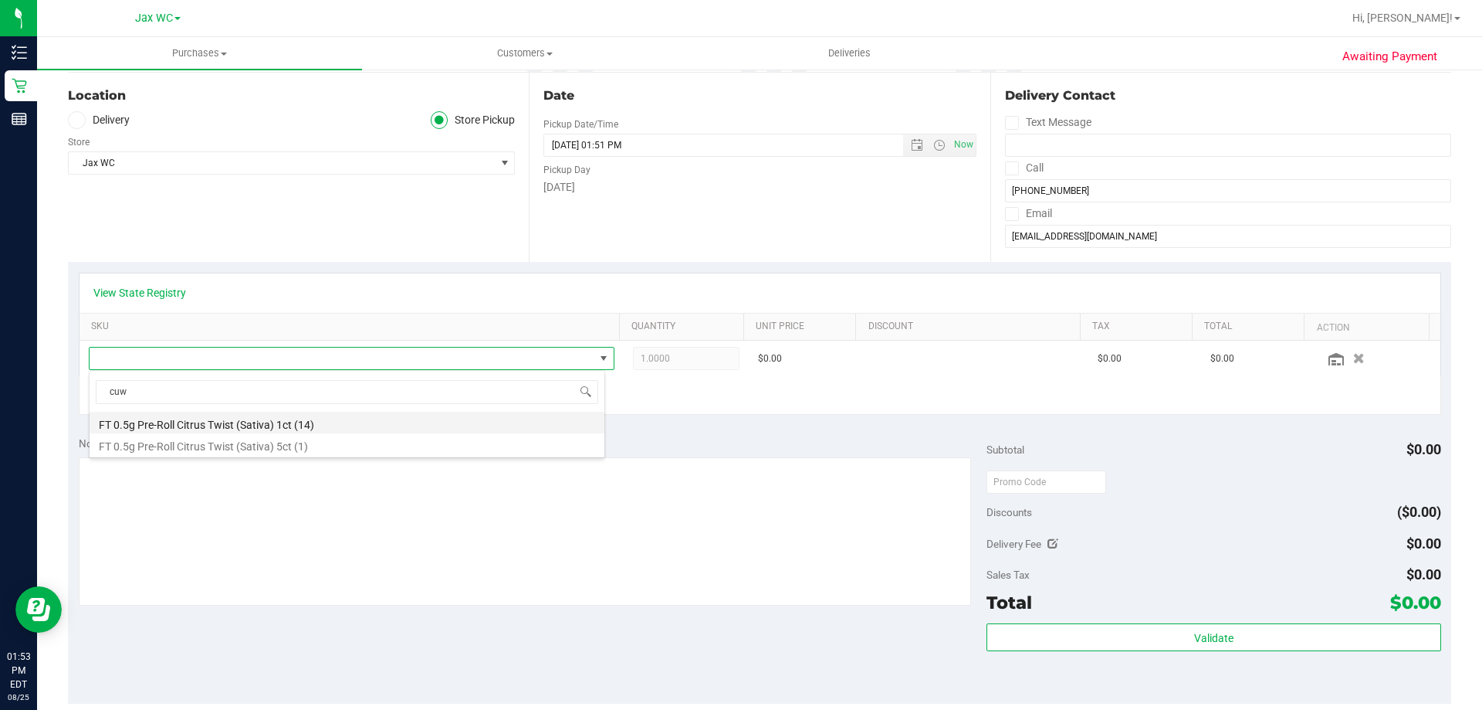
click at [208, 417] on li "FT 0.5g Pre-Roll Citrus Twist (Sativa) 1ct (14)" at bounding box center [347, 423] width 515 height 22
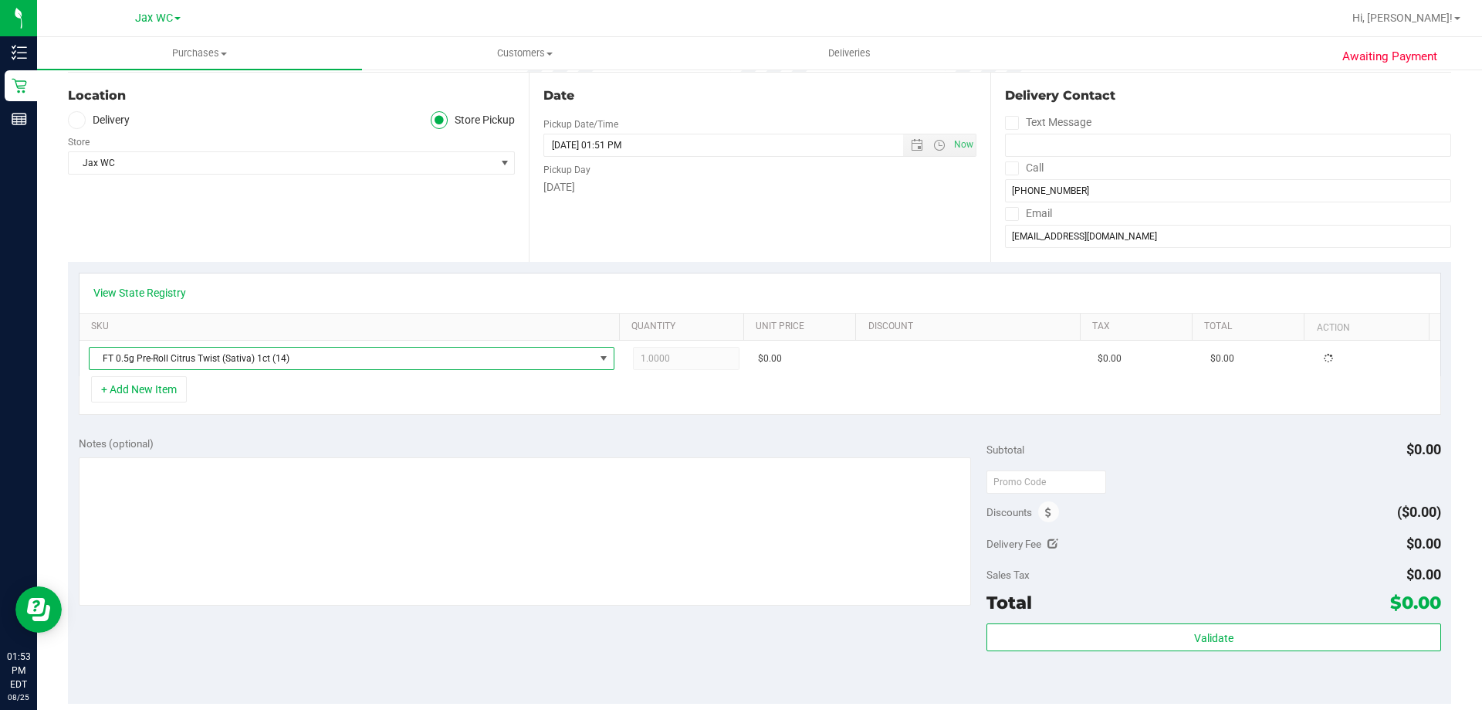
click at [248, 435] on div "Notes (optional)" at bounding box center [533, 442] width 909 height 15
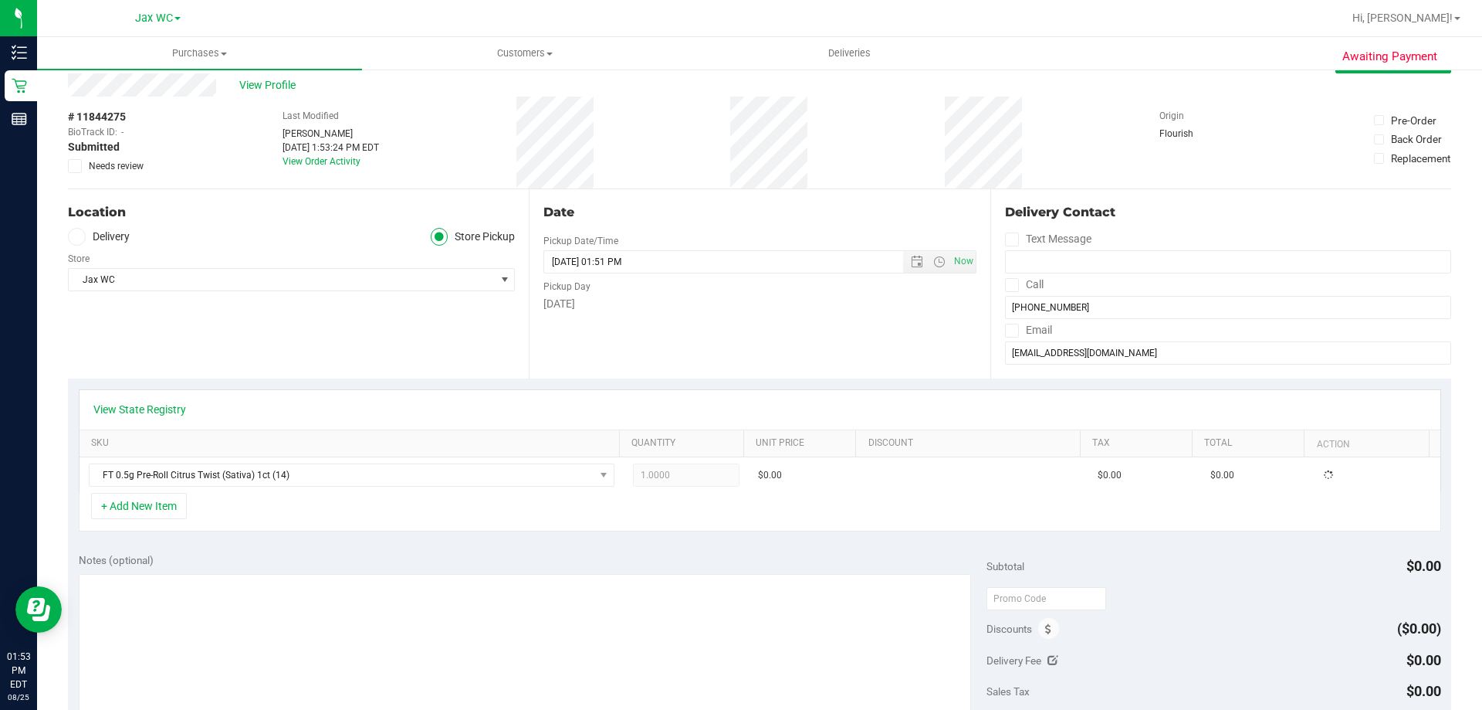
scroll to position [0, 0]
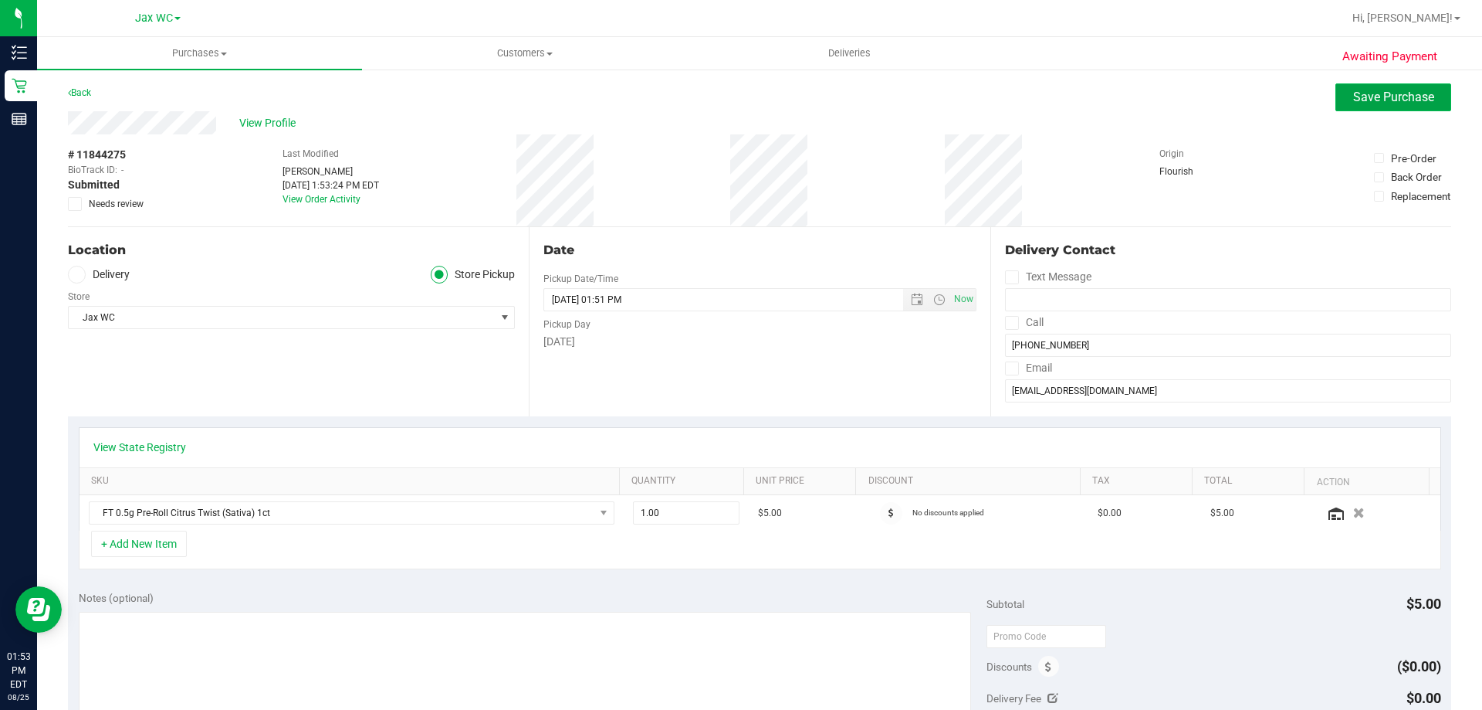
click at [1363, 103] on span "Save Purchase" at bounding box center [1393, 97] width 81 height 15
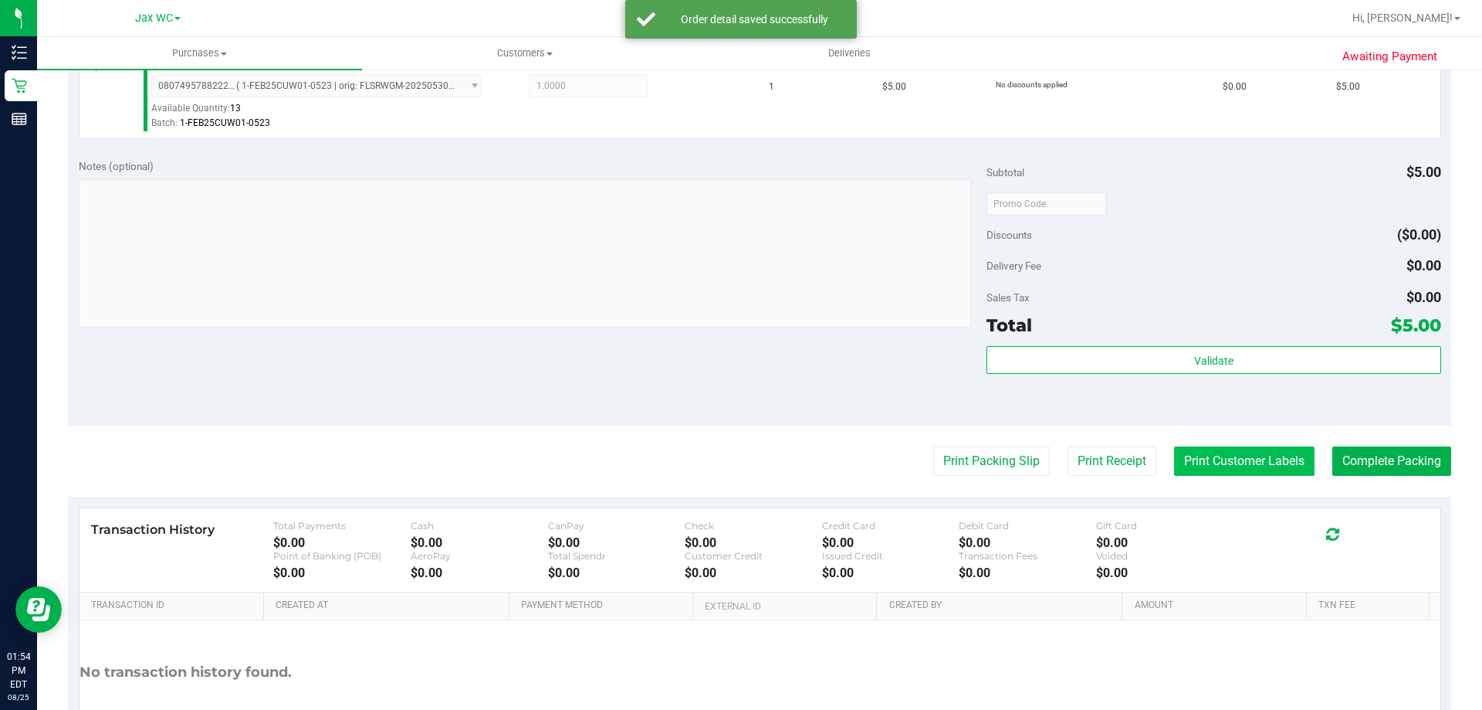
scroll to position [553, 0]
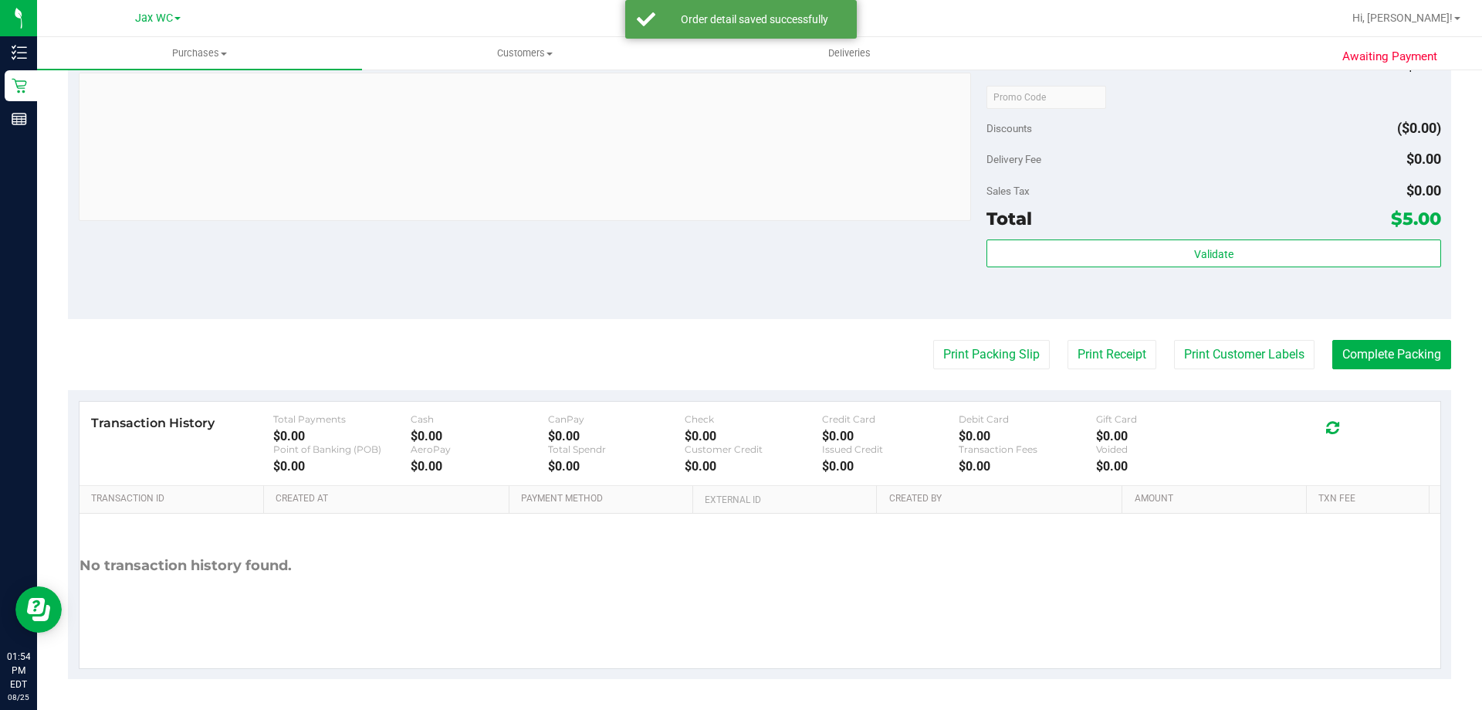
click at [1222, 338] on purchase-details "Back Edit Purchase Cancel Purchase View Profile # 11844275 BioTrack ID: - Submi…" at bounding box center [760, 105] width 1384 height 1148
click at [1224, 364] on button "Print Customer Labels" at bounding box center [1244, 354] width 141 height 29
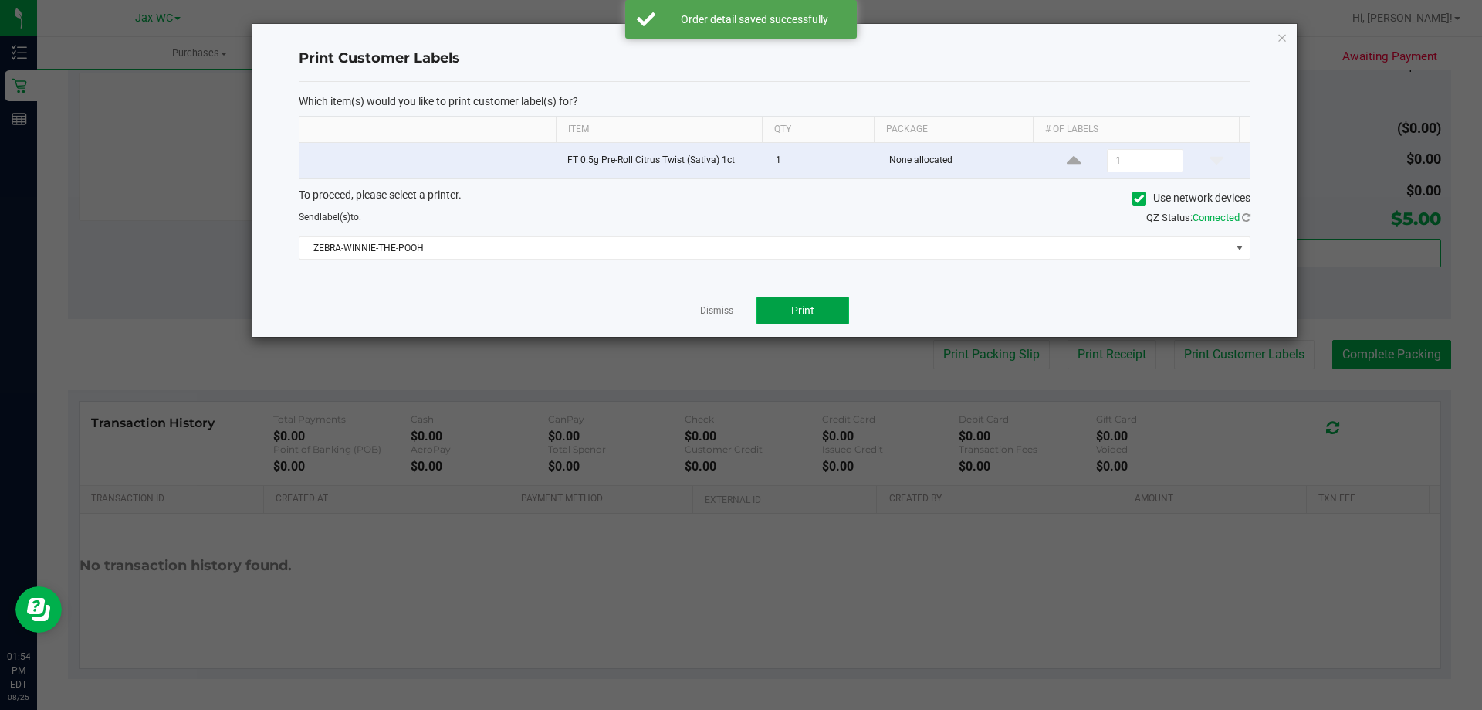
click at [820, 299] on button "Print" at bounding box center [803, 310] width 93 height 28
click at [1289, 39] on div "Print Customer Labels Which item(s) would you like to print customer label(s) f…" at bounding box center [774, 180] width 1045 height 313
click at [1283, 42] on icon "button" at bounding box center [1282, 37] width 11 height 19
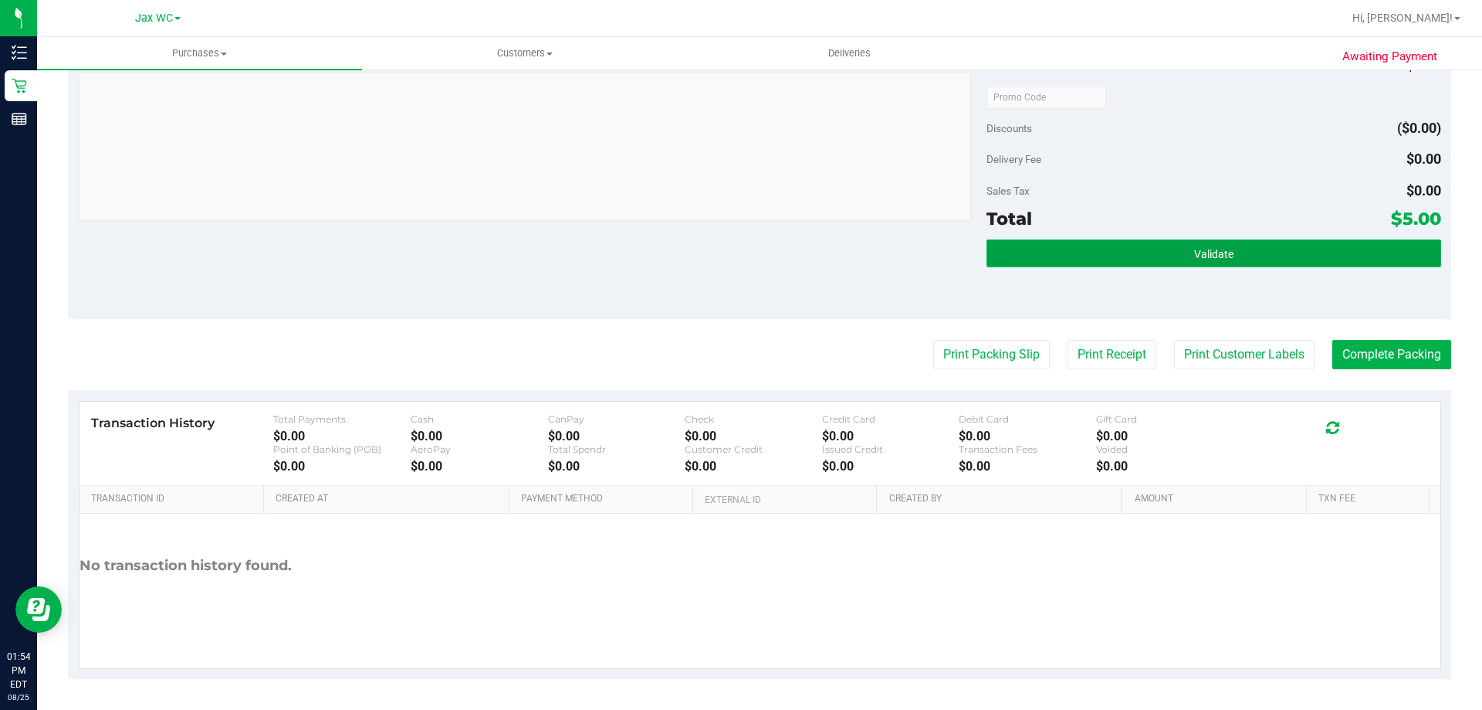
click at [1264, 264] on button "Validate" at bounding box center [1214, 253] width 454 height 28
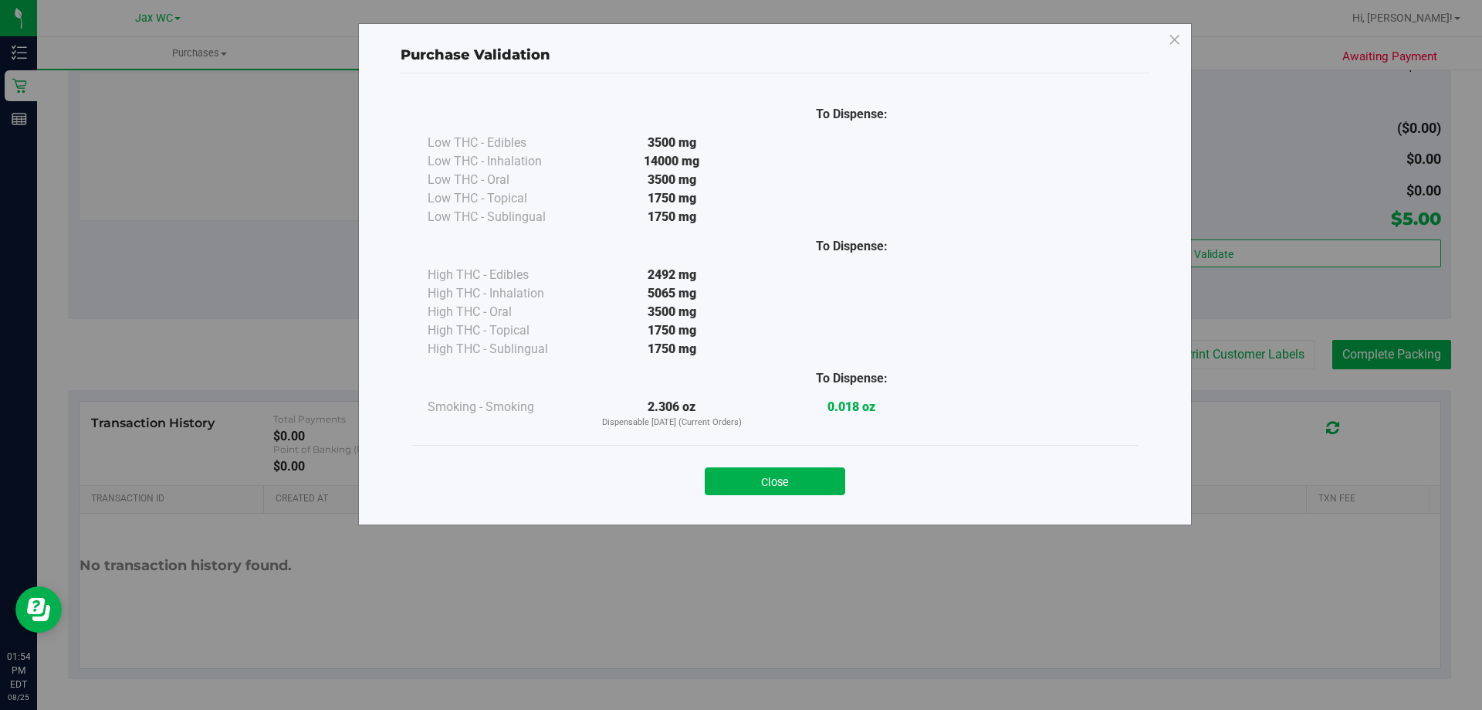
click at [778, 497] on div "Close" at bounding box center [775, 476] width 726 height 63
click at [779, 480] on button "Close" at bounding box center [775, 481] width 141 height 28
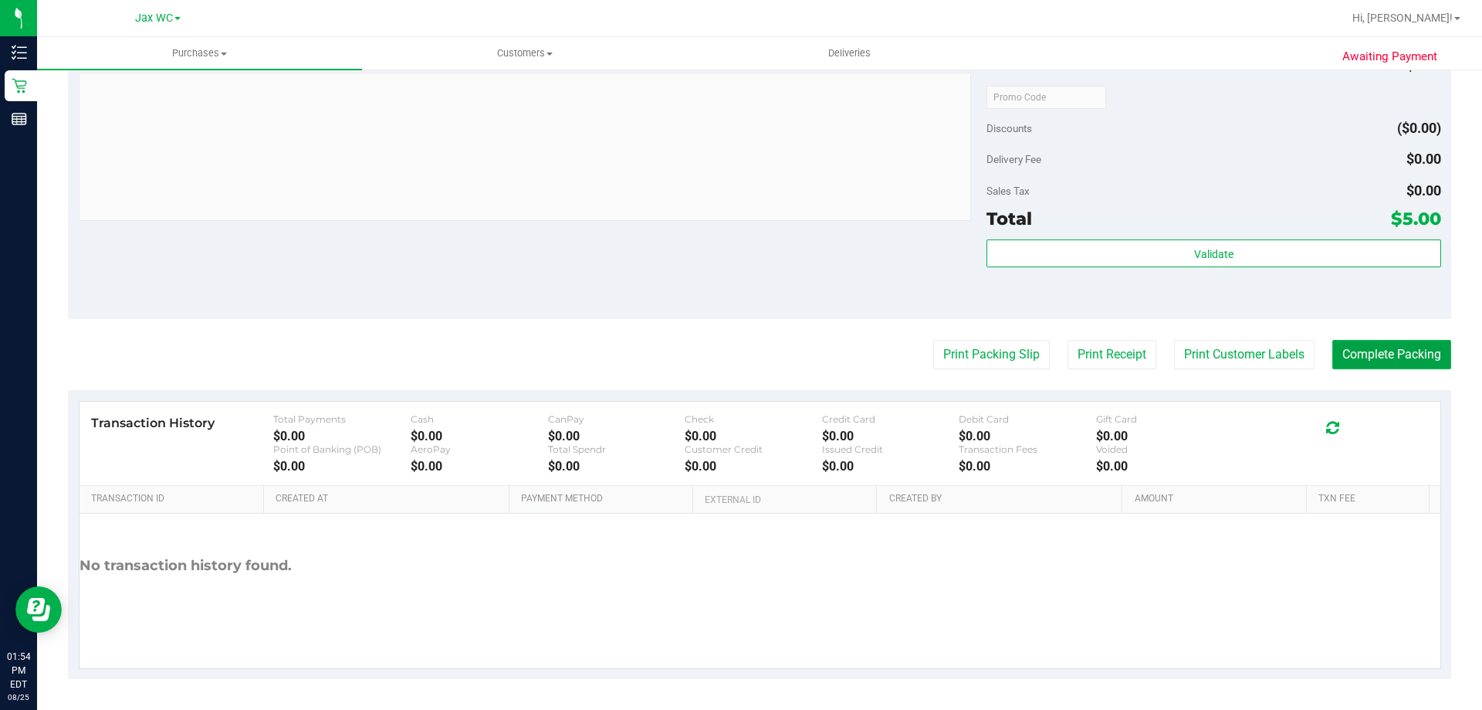
click at [1418, 351] on button "Complete Packing" at bounding box center [1392, 354] width 119 height 29
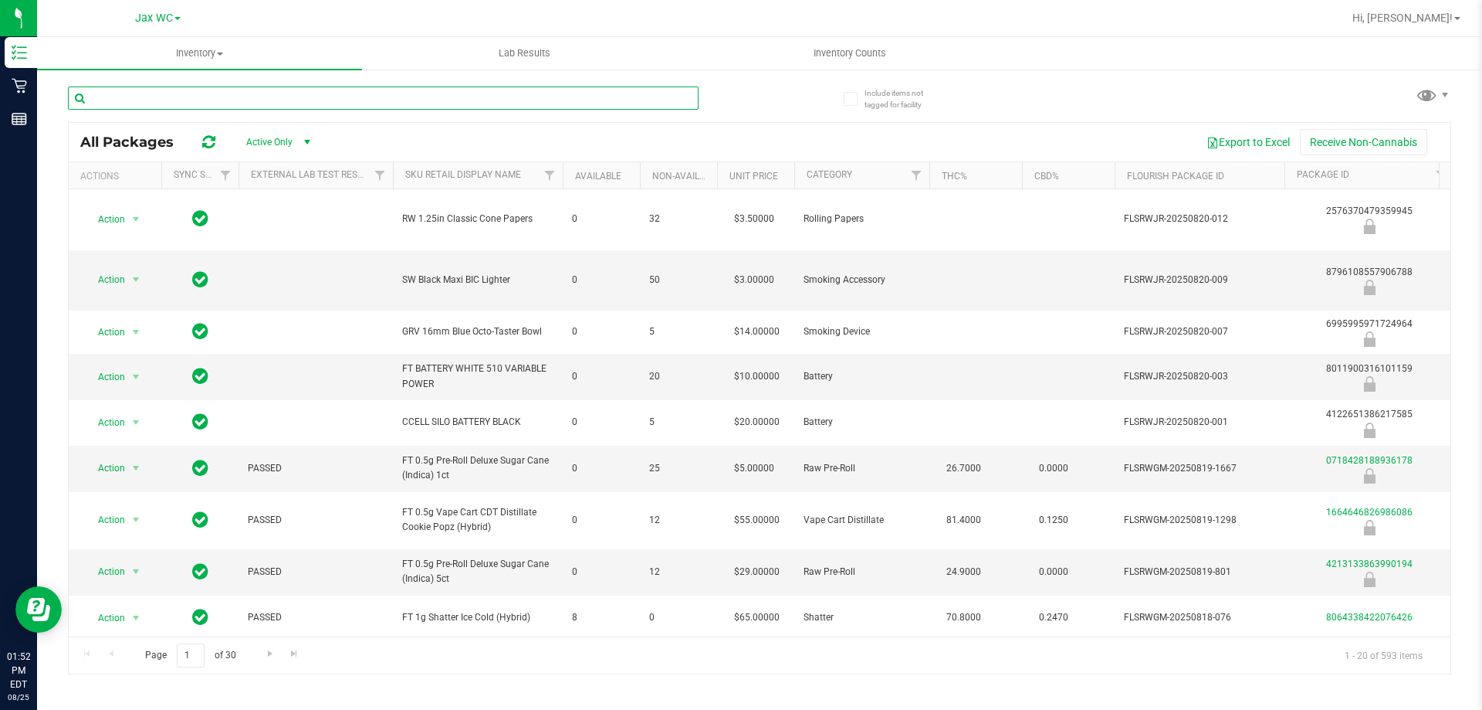
click at [242, 102] on input "text" at bounding box center [383, 97] width 631 height 23
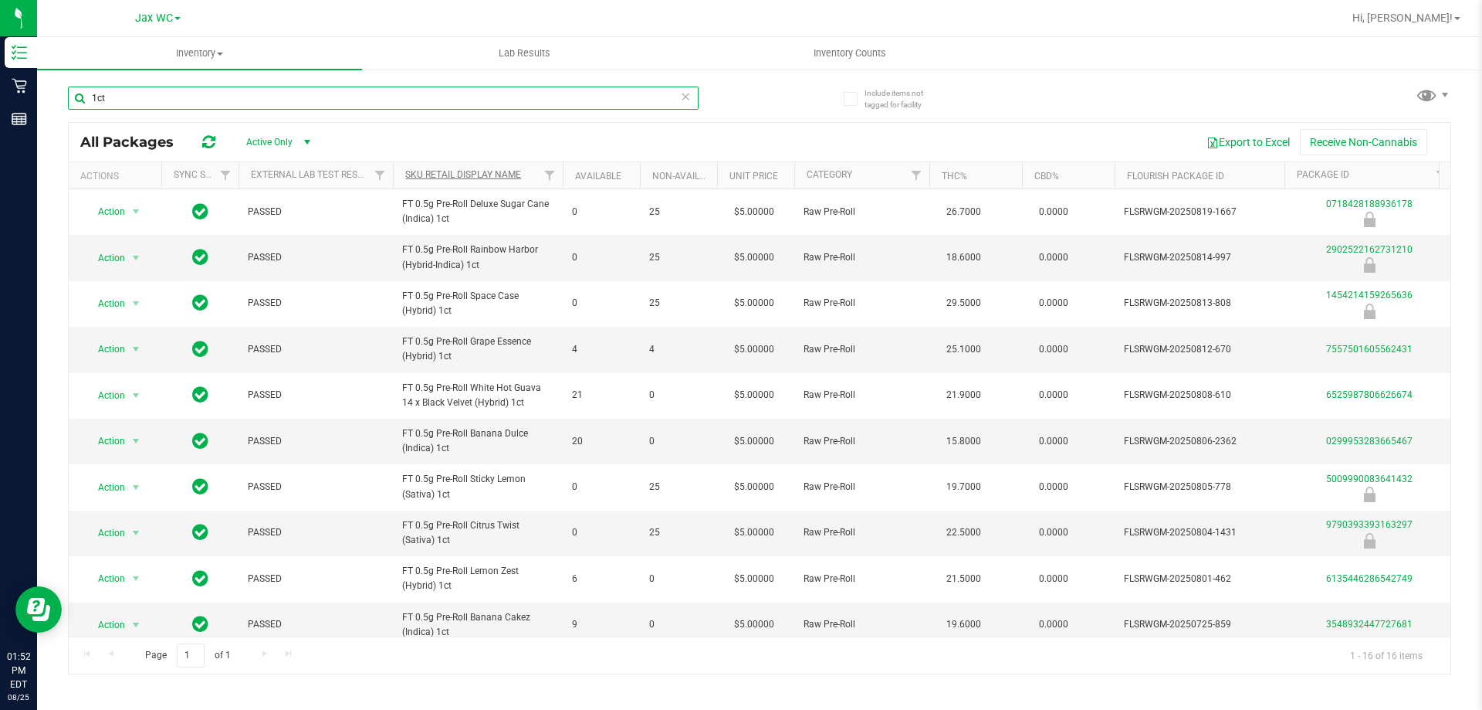
type input "1ct"
click at [456, 171] on link "Sku Retail Display Name" at bounding box center [463, 174] width 116 height 11
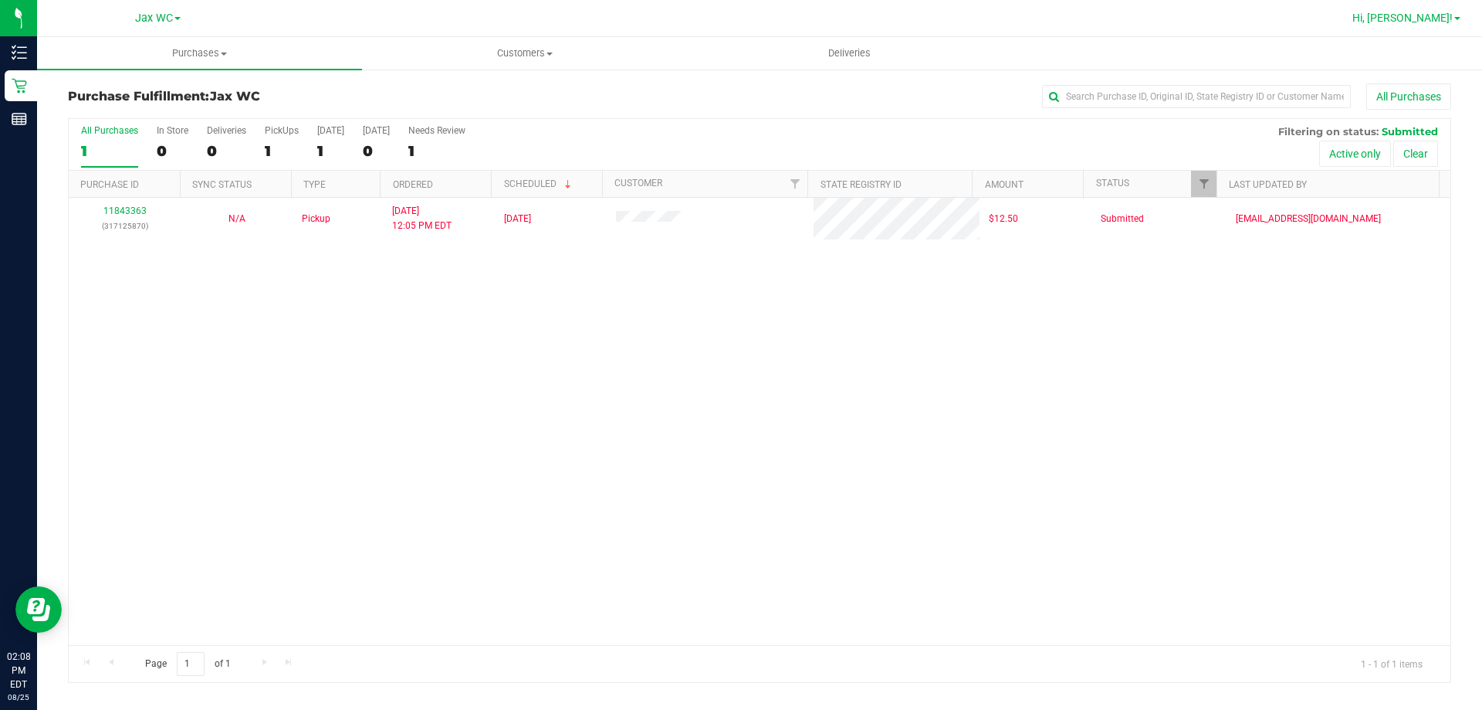
click at [1435, 17] on span "Hi, [PERSON_NAME]!" at bounding box center [1403, 18] width 100 height 12
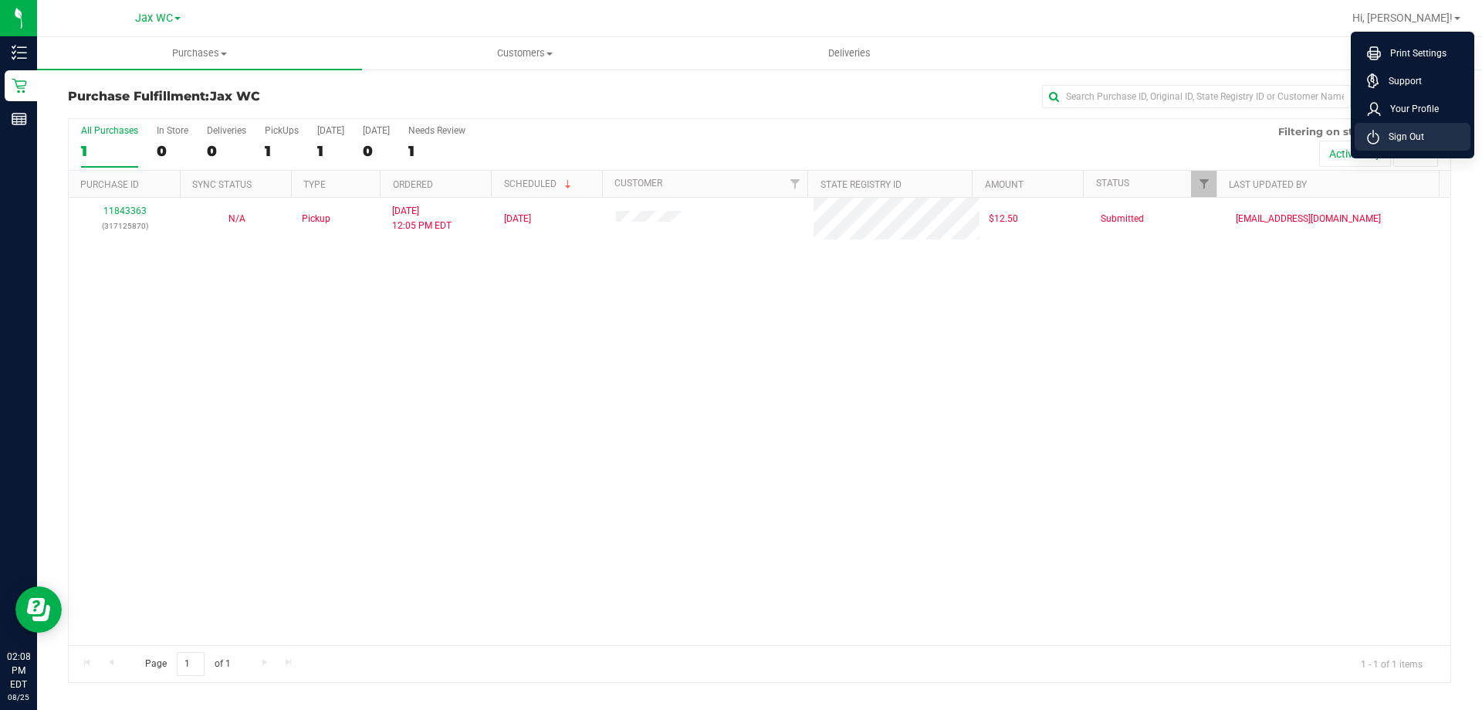
click at [1439, 143] on li "Sign Out" at bounding box center [1413, 137] width 116 height 28
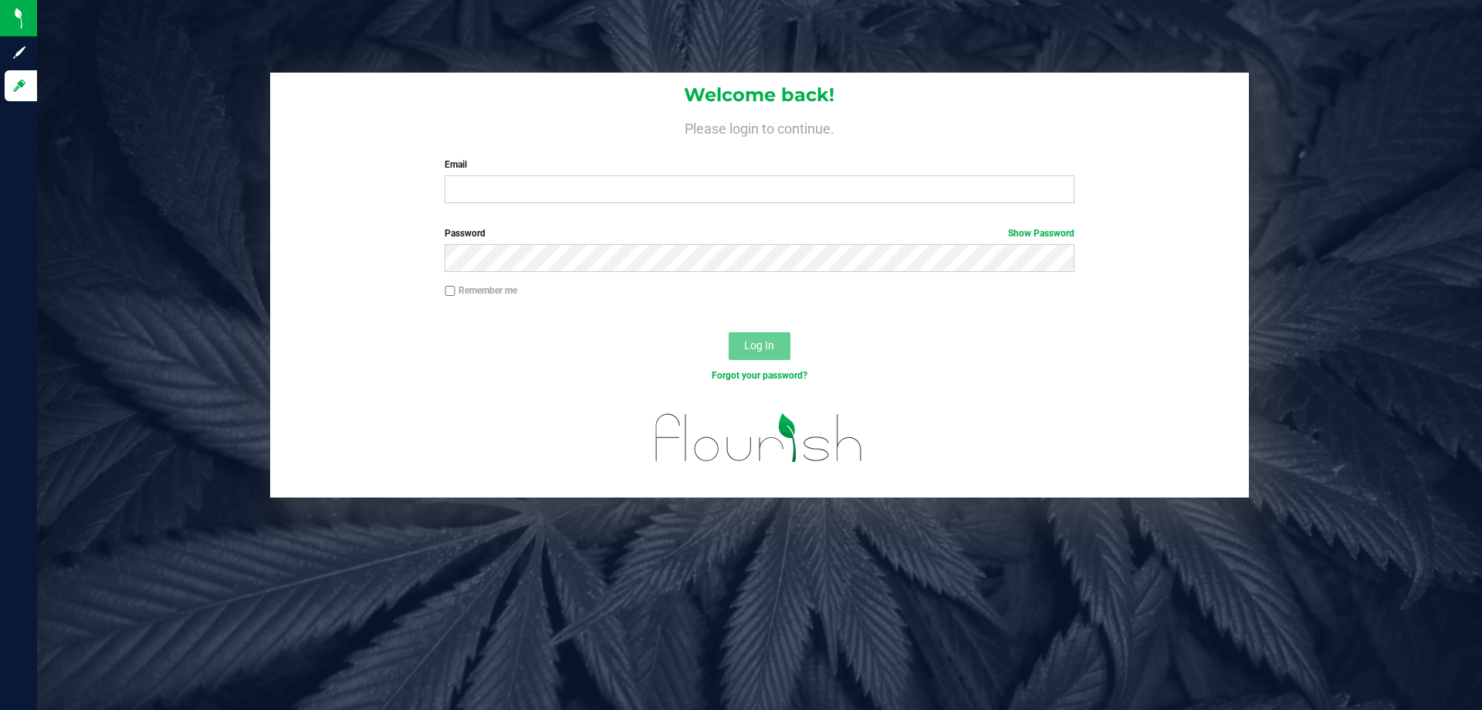
click at [652, 174] on div "Email Required Please format your email correctly." at bounding box center [759, 181] width 652 height 46
click at [656, 191] on input "Email" at bounding box center [759, 189] width 629 height 28
type input "ansmith@liveparallel.com"
click at [729, 332] on button "Log In" at bounding box center [760, 346] width 62 height 28
